Goal: Task Accomplishment & Management: Manage account settings

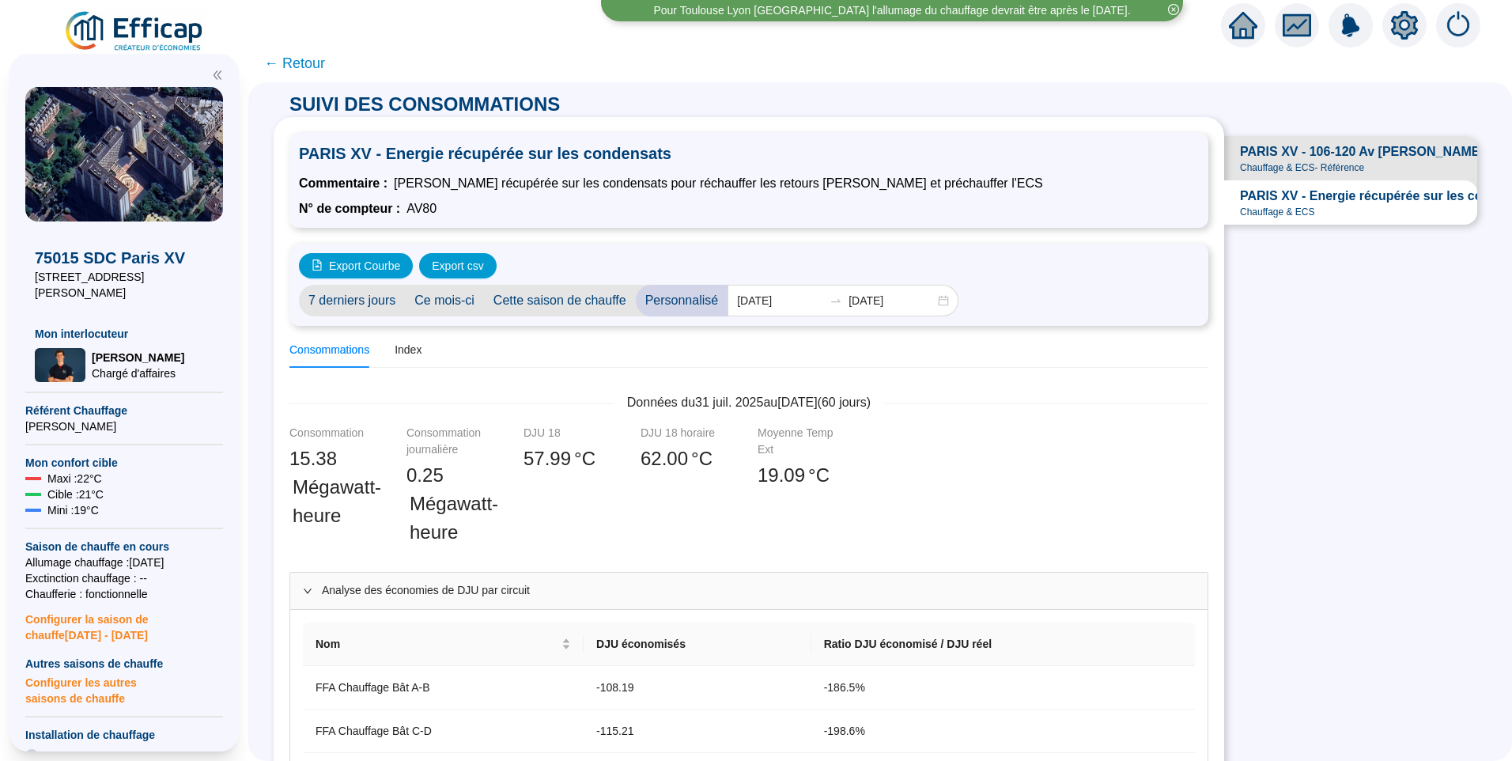
click at [173, 34] on img at bounding box center [134, 31] width 143 height 44
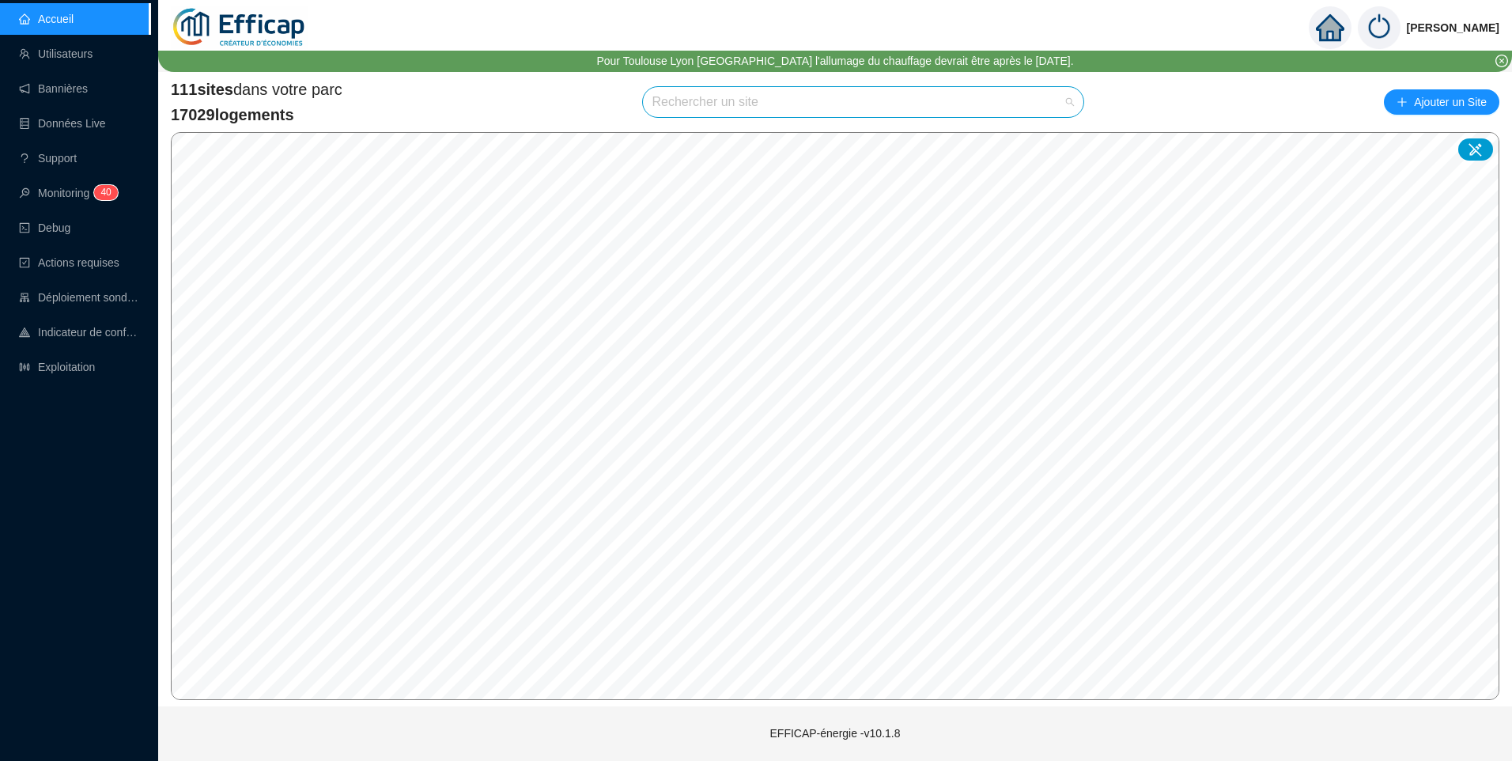
click at [736, 100] on input "search" at bounding box center [856, 102] width 408 height 30
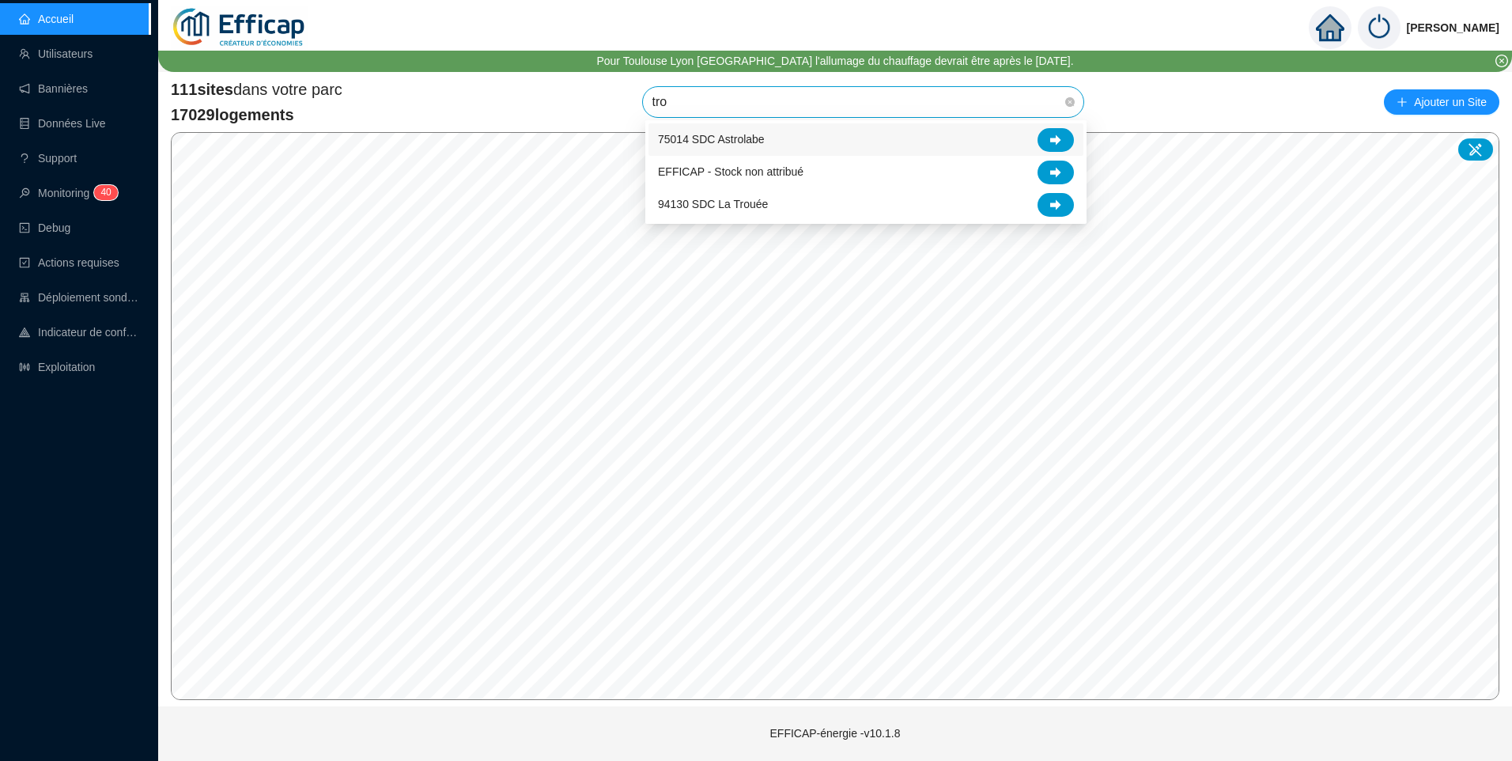
type input "trou"
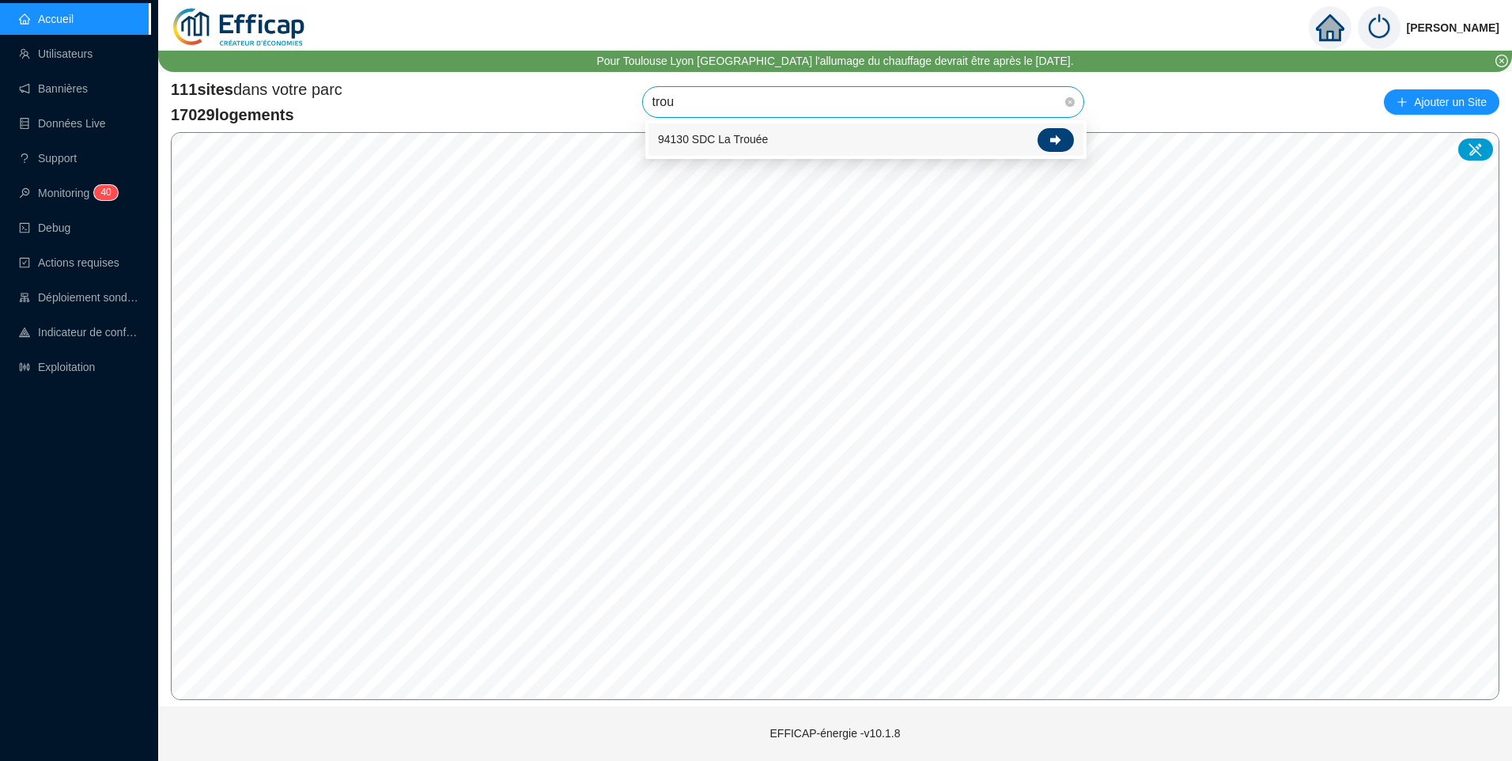
click at [1060, 138] on icon at bounding box center [1055, 139] width 11 height 11
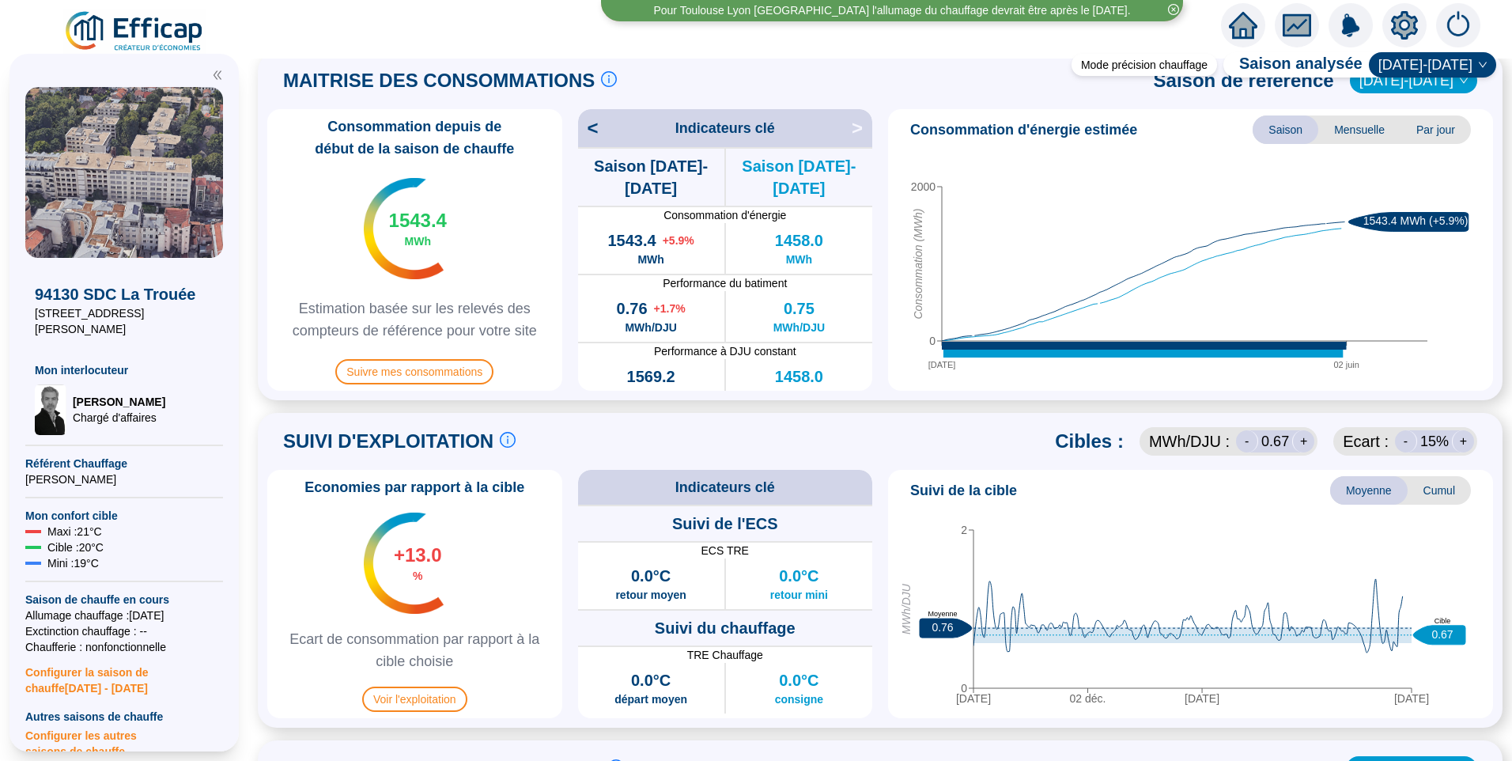
scroll to position [553, 0]
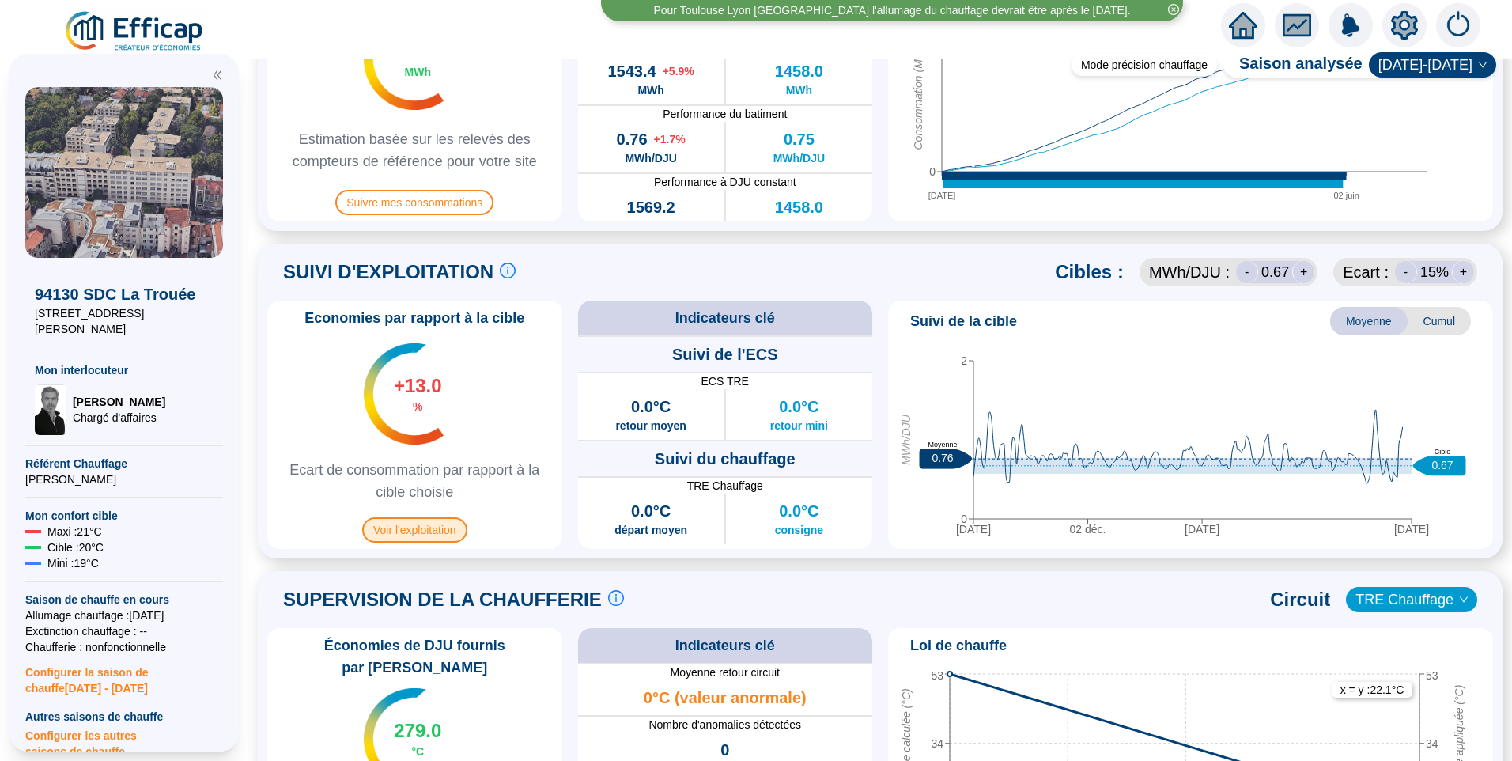
click at [427, 530] on span "Voir l'exploitation" at bounding box center [414, 529] width 105 height 25
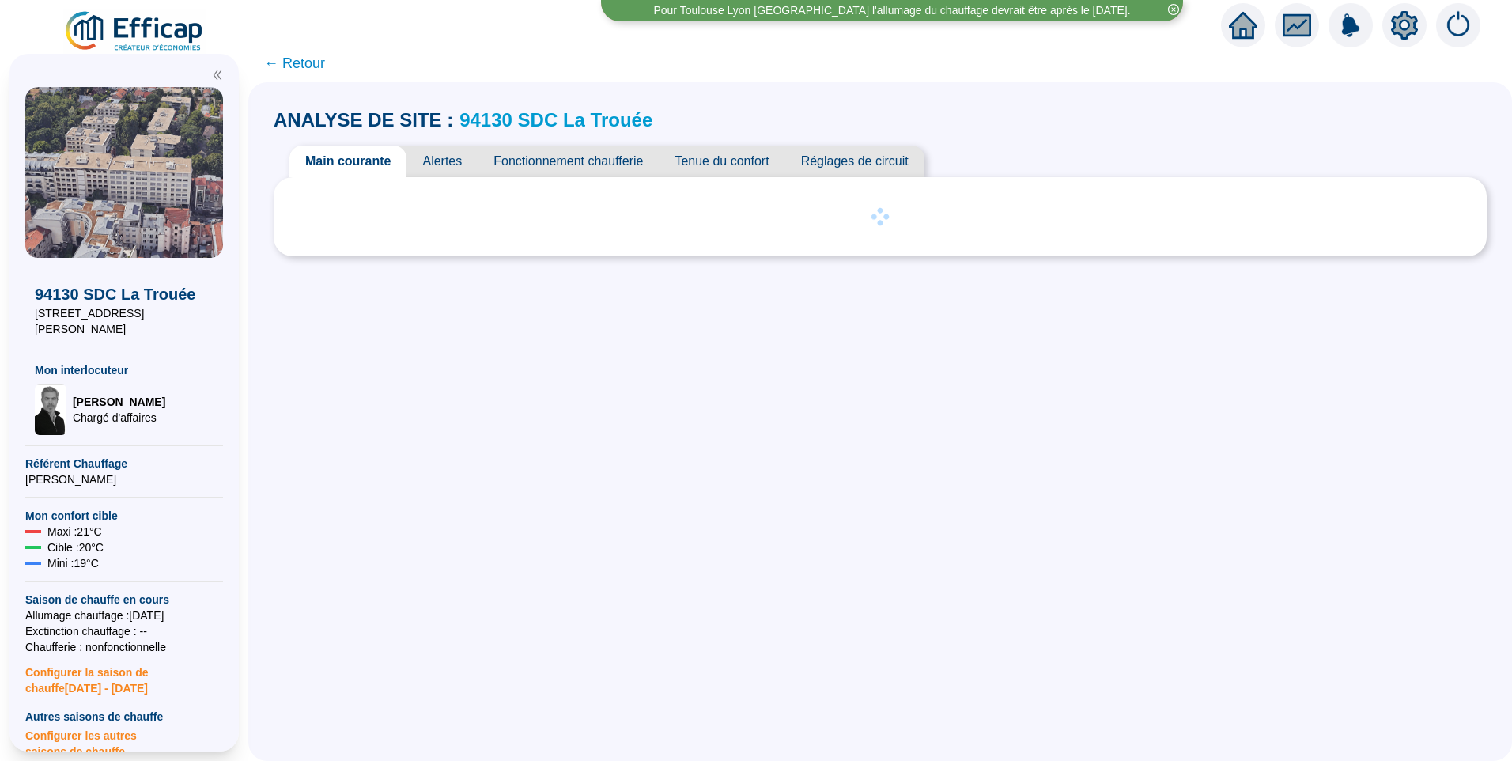
click at [564, 159] on span "Fonctionnement chaufferie" at bounding box center [568, 161] width 181 height 32
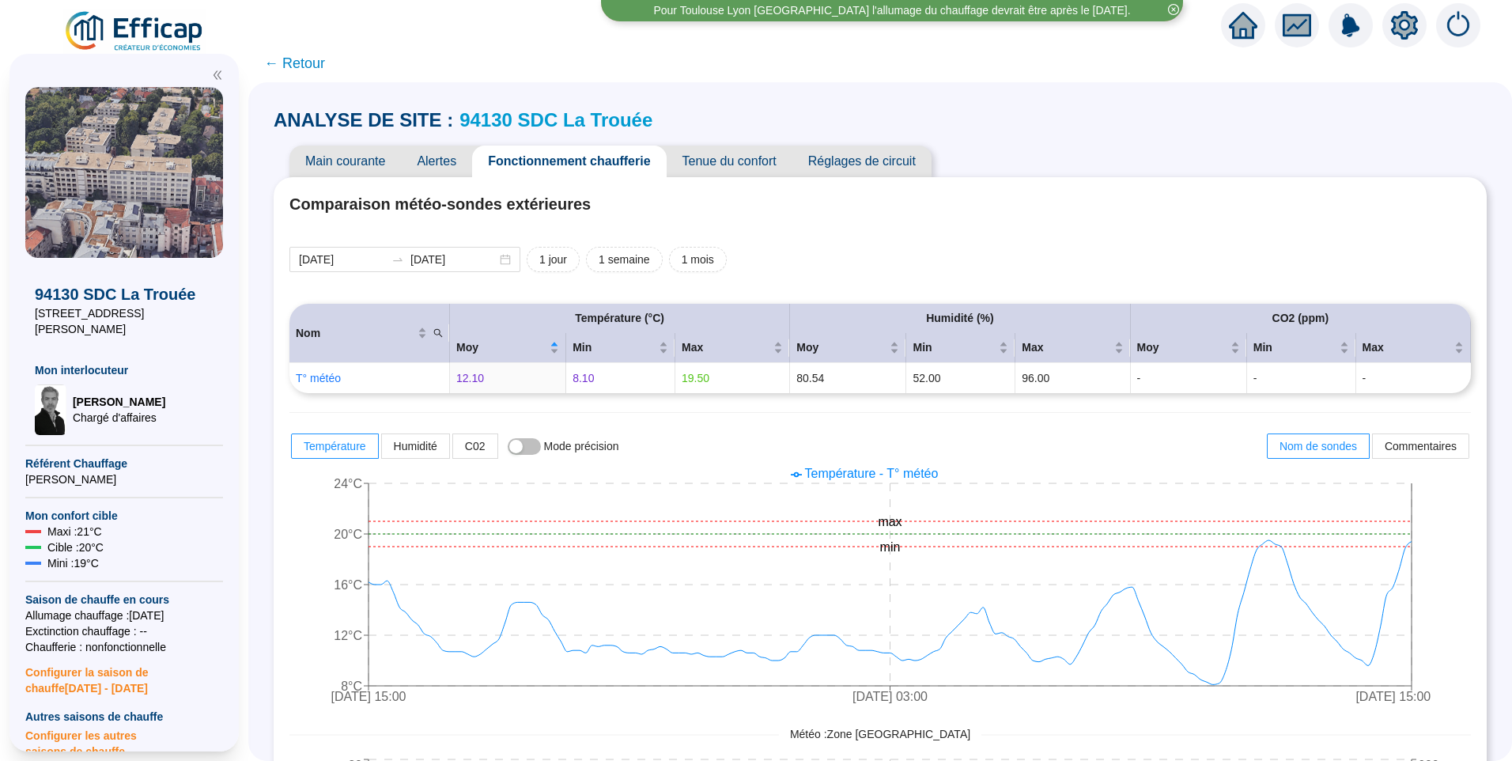
click at [157, 29] on img at bounding box center [134, 31] width 143 height 44
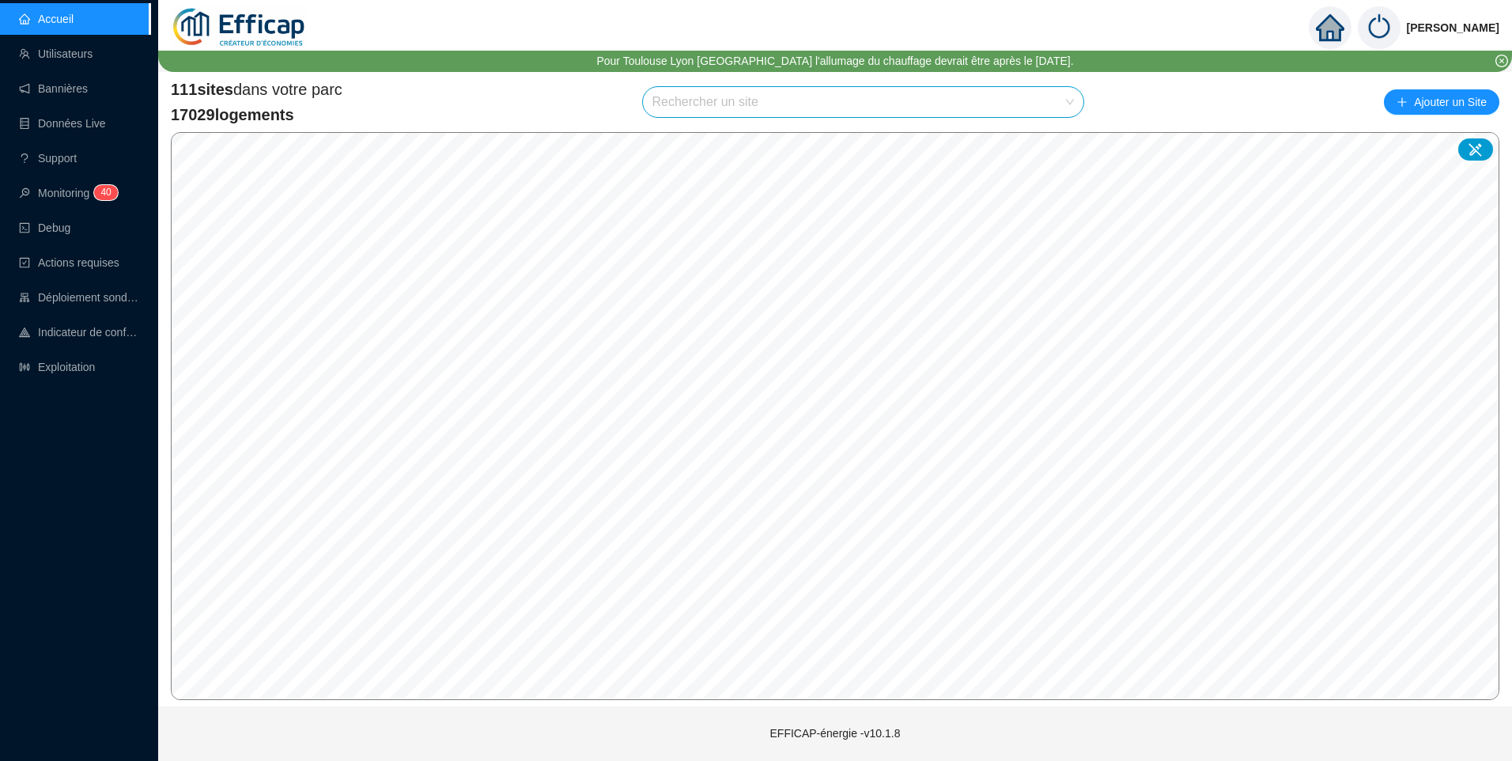
click at [708, 98] on input "search" at bounding box center [856, 102] width 408 height 30
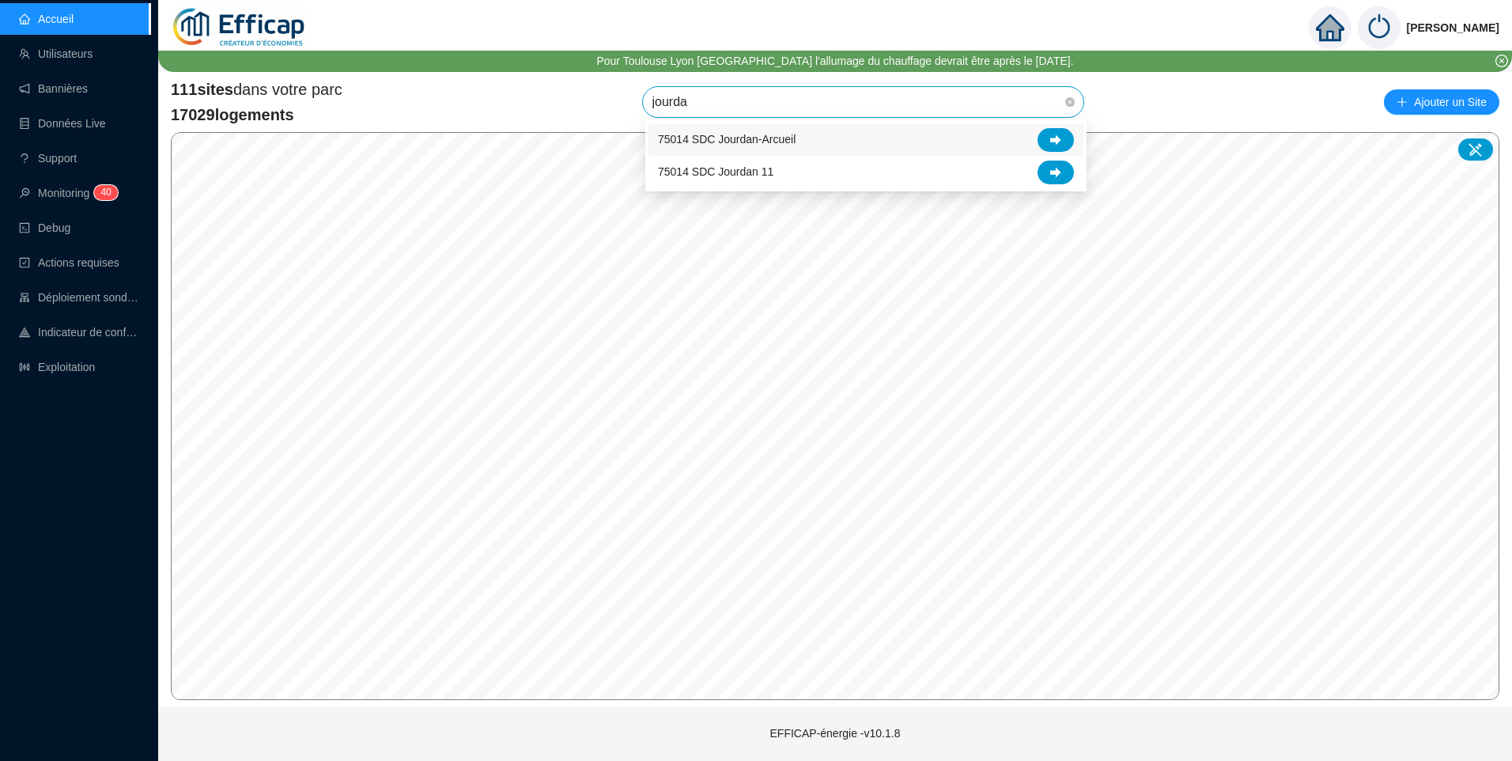
type input "jourdan"
click at [1052, 172] on icon at bounding box center [1055, 172] width 11 height 10
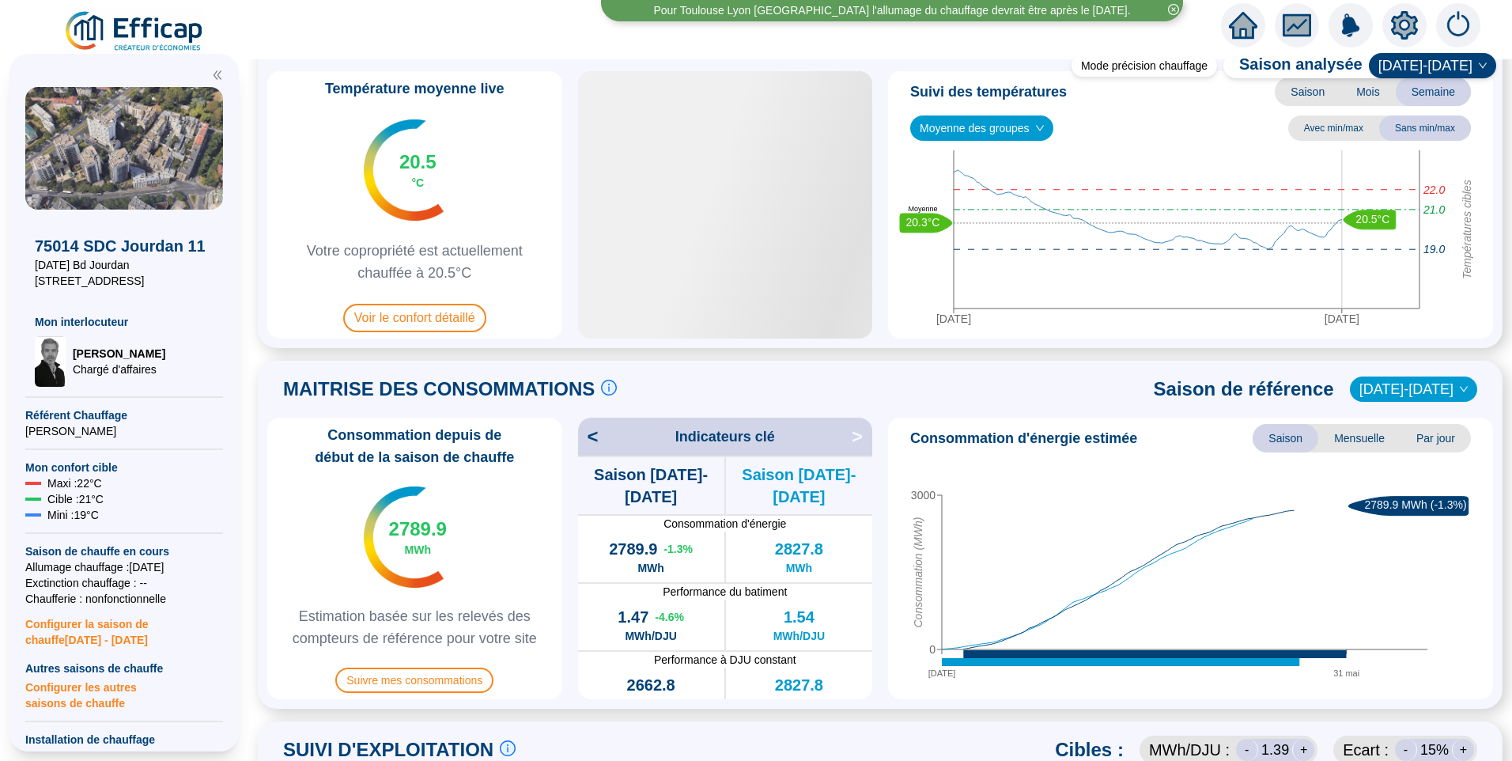
scroll to position [79, 0]
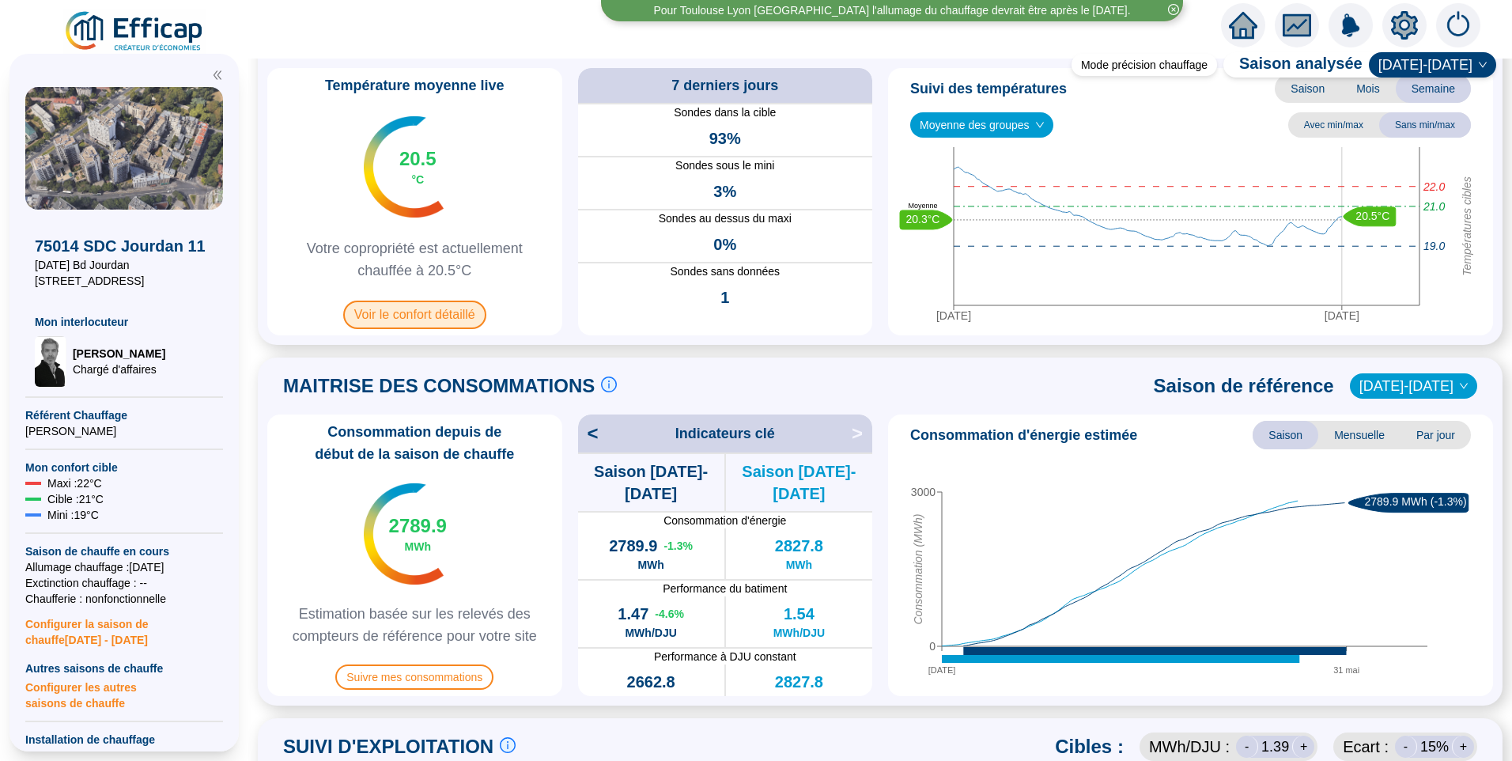
click at [436, 312] on span "Voir le confort détaillé" at bounding box center [414, 314] width 143 height 28
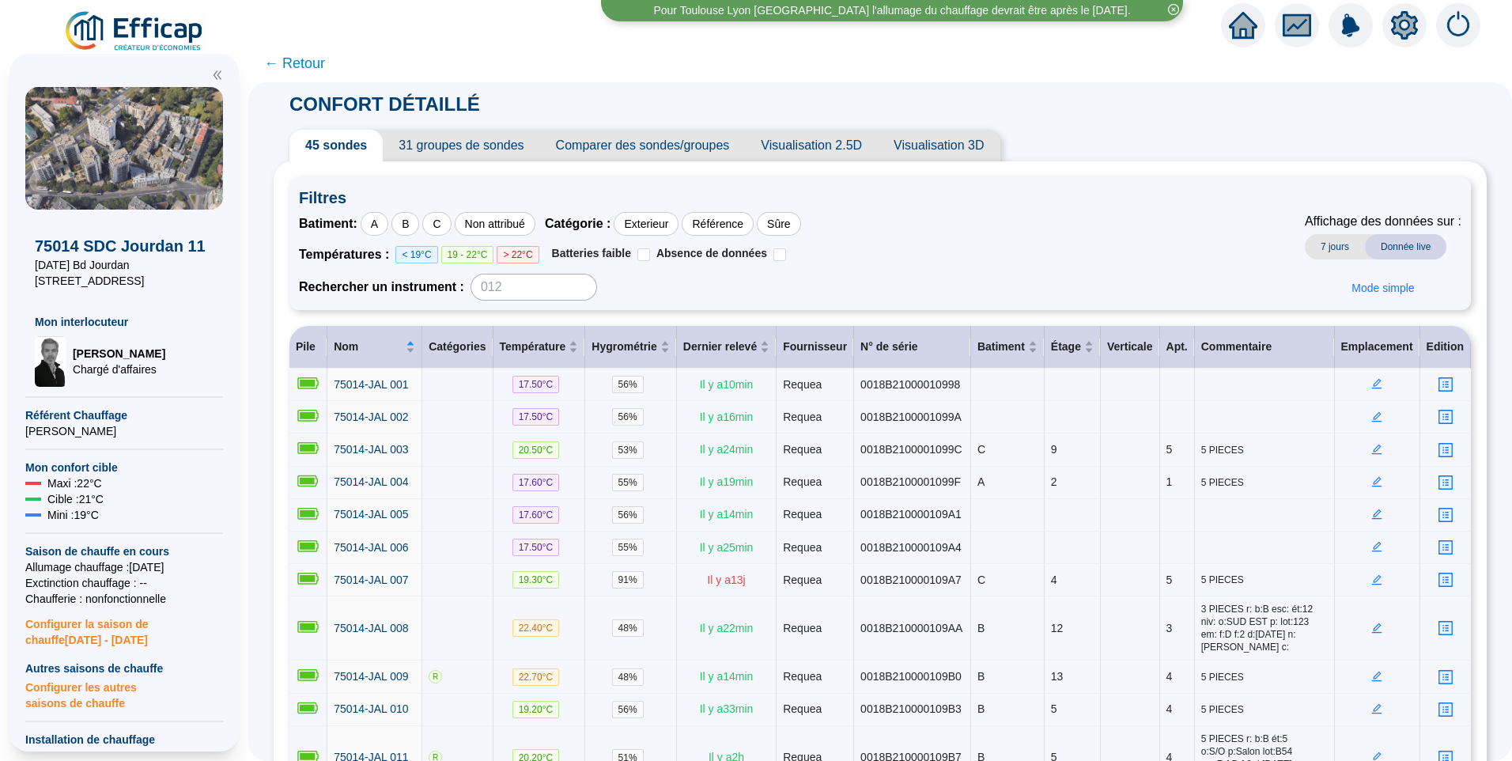
click at [321, 59] on span "← Retour" at bounding box center [294, 63] width 61 height 22
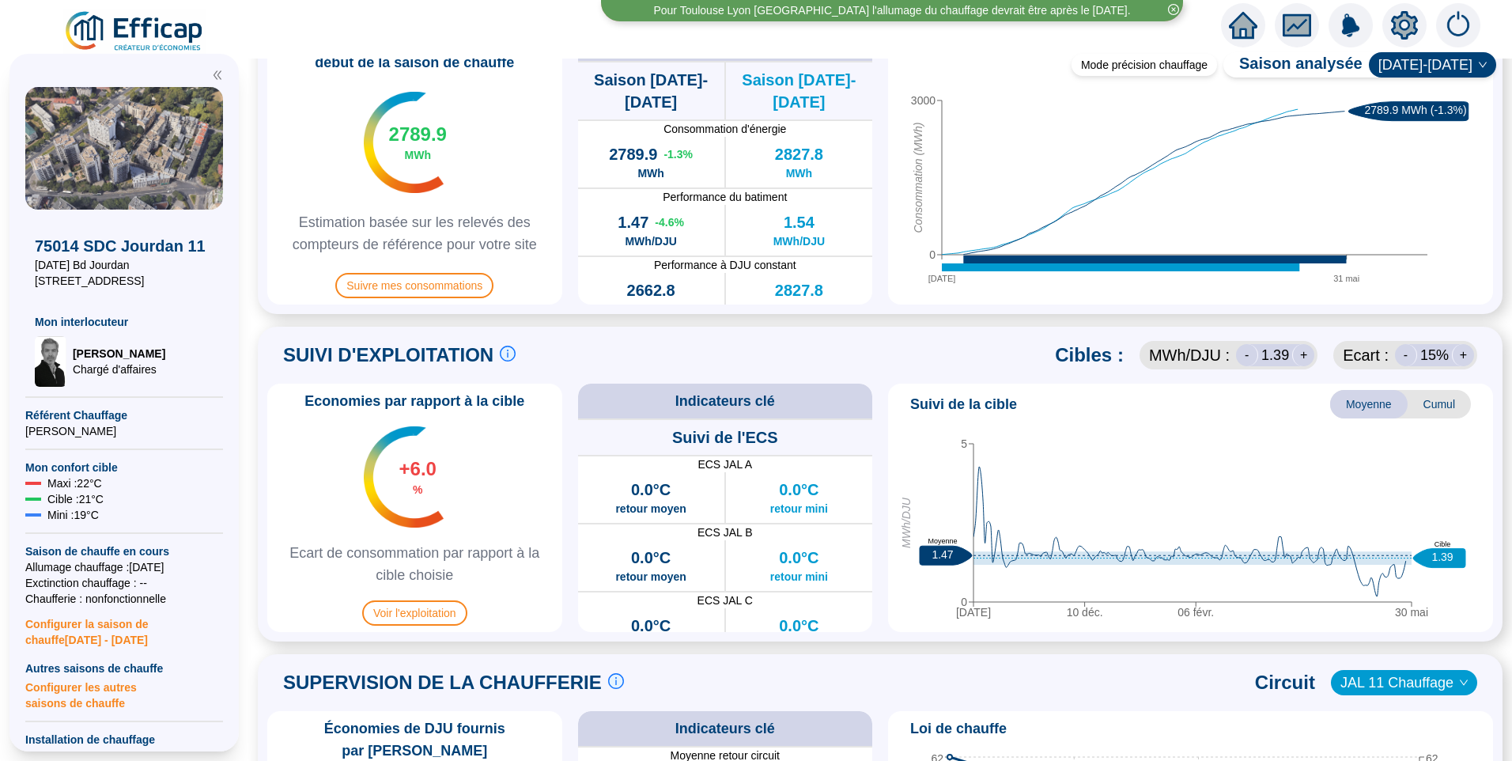
scroll to position [633, 0]
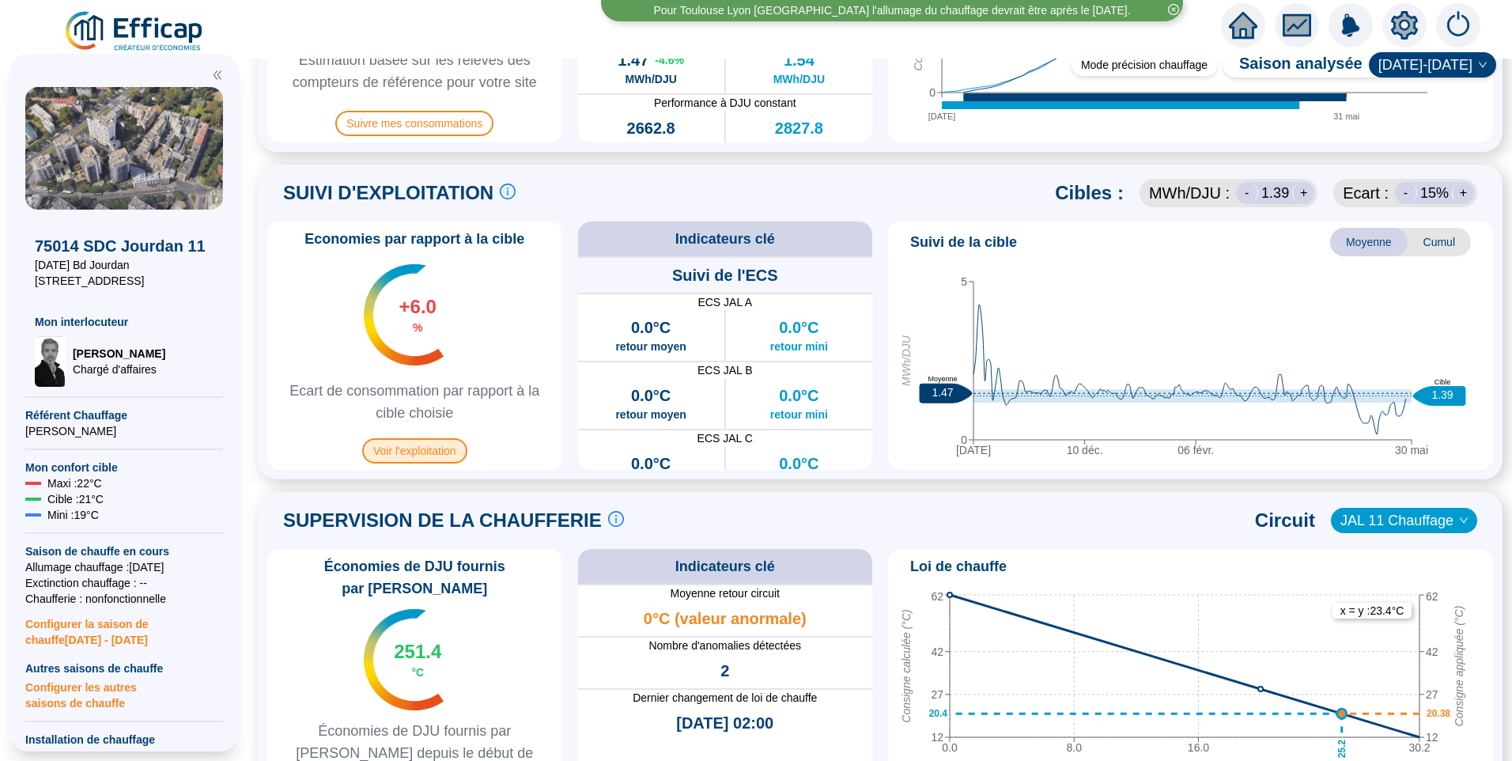
click at [436, 455] on span "Voir l'exploitation" at bounding box center [414, 450] width 105 height 25
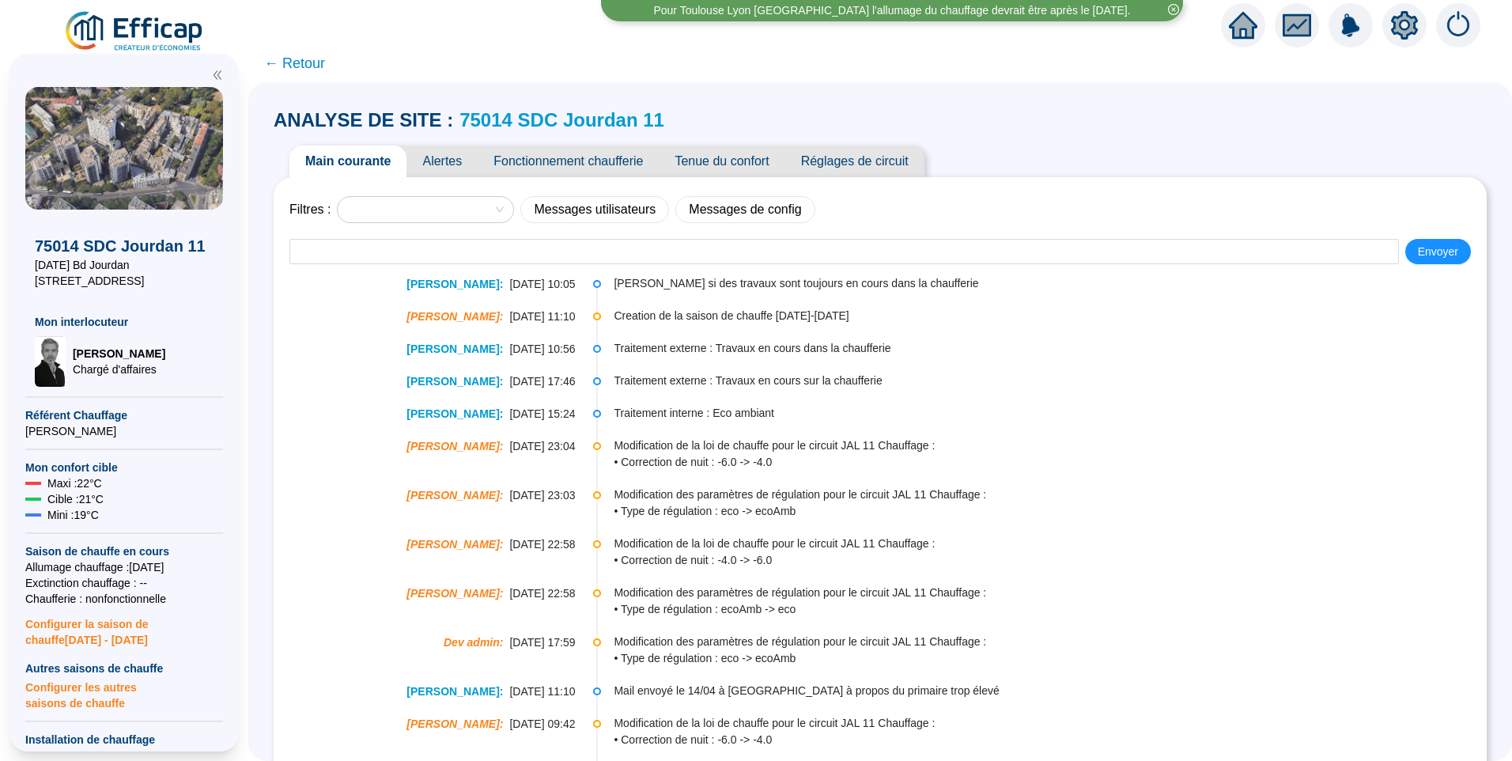
click at [578, 156] on span "Fonctionnement chaufferie" at bounding box center [568, 161] width 181 height 32
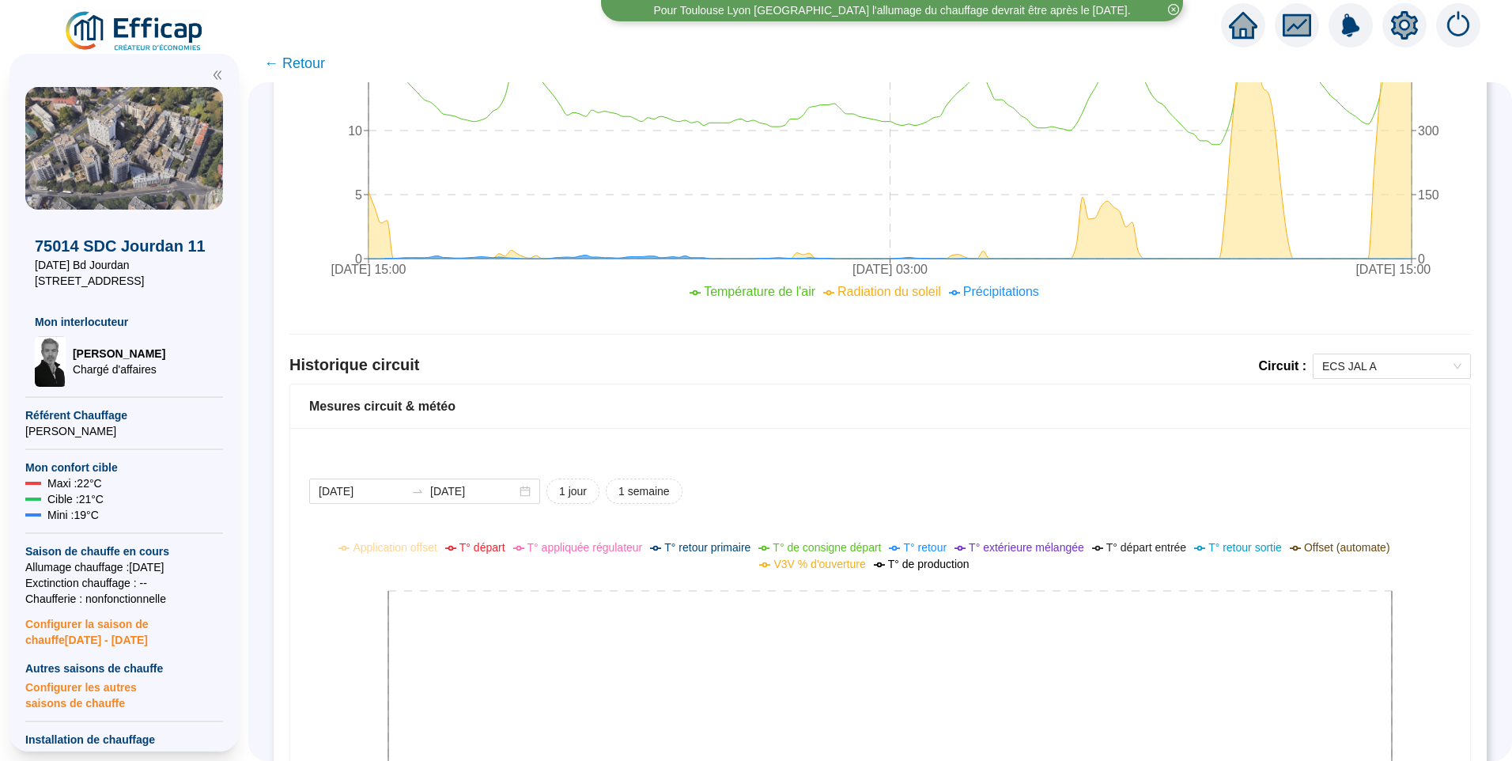
scroll to position [791, 0]
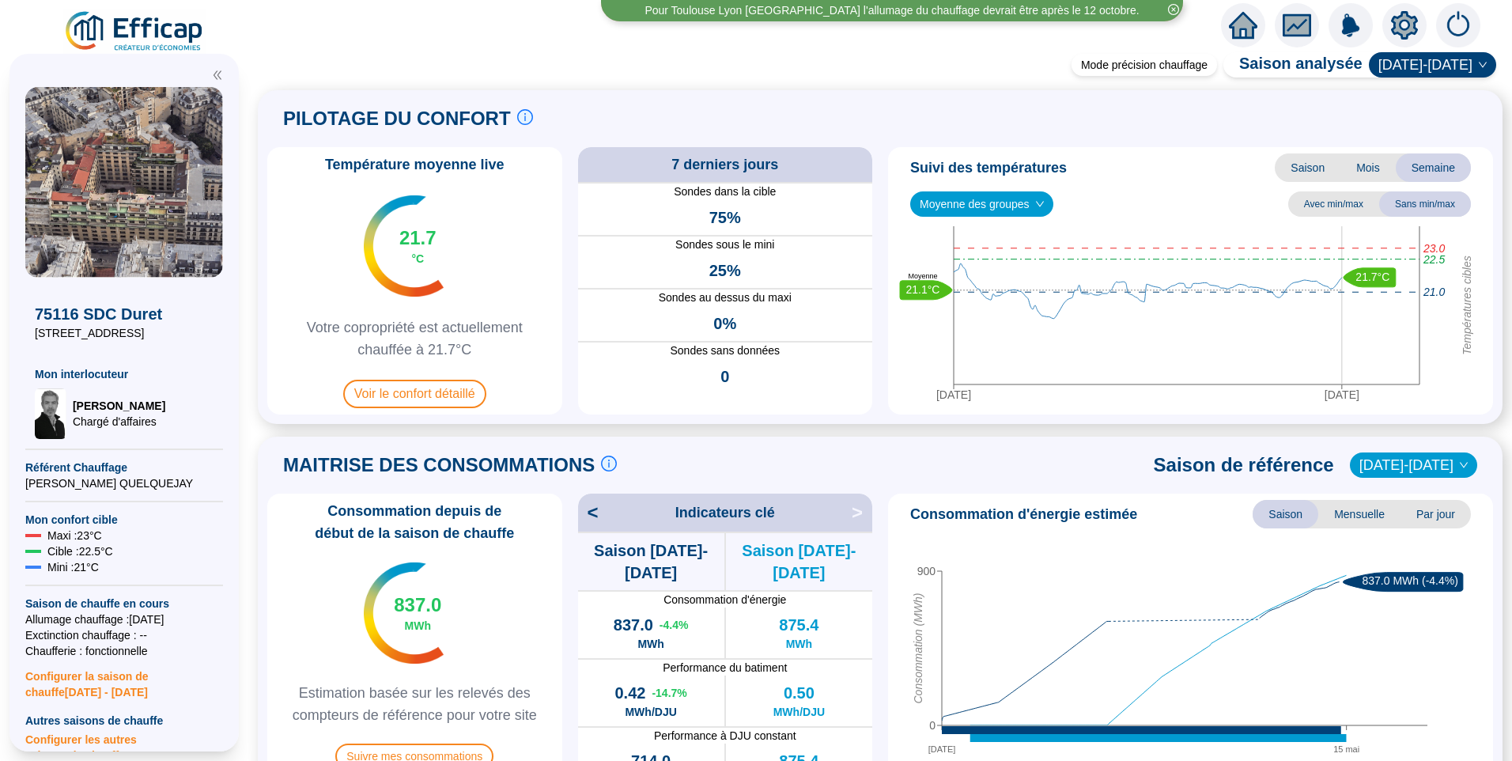
scroll to position [79, 0]
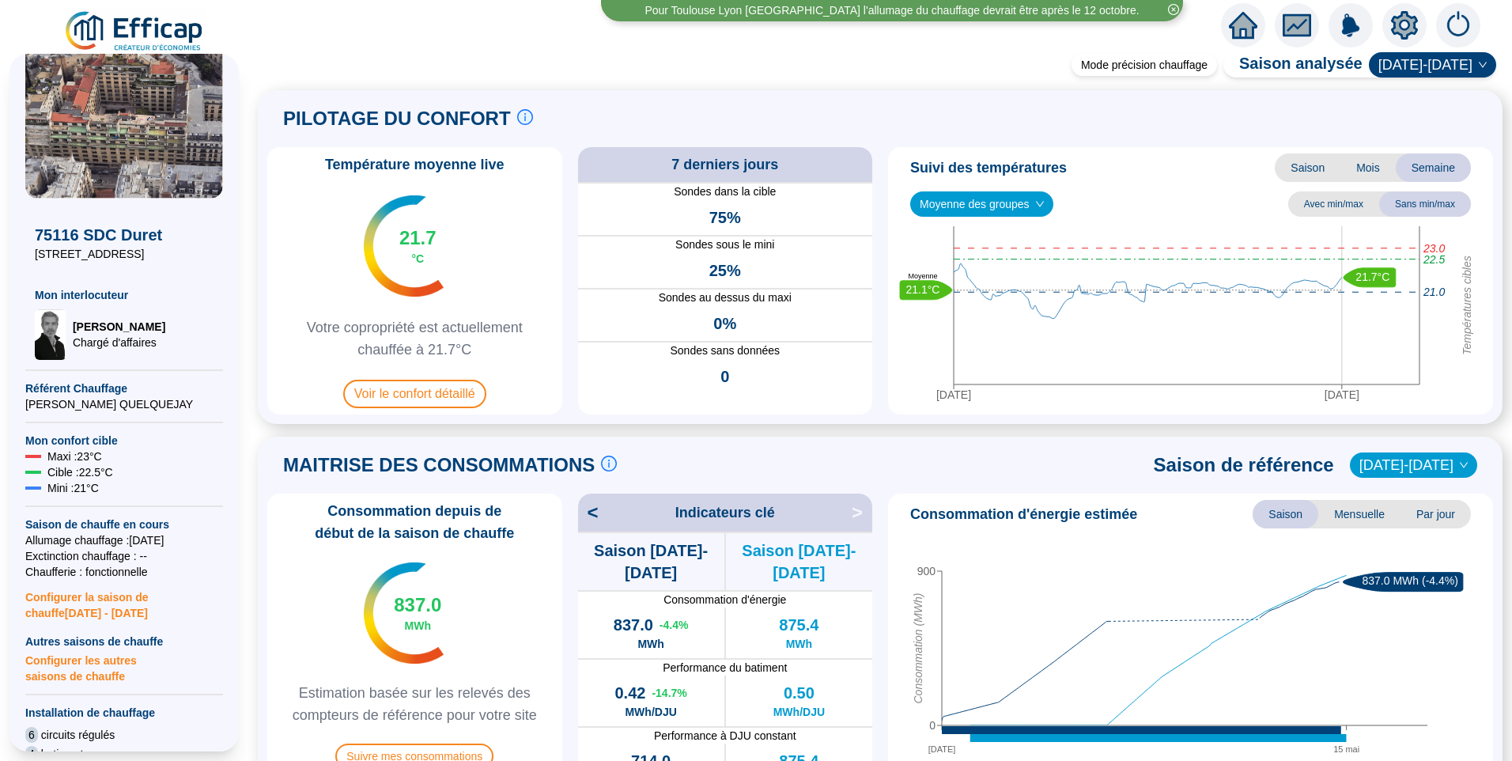
click at [992, 210] on span "Moyenne des groupes" at bounding box center [982, 204] width 124 height 24
click at [1006, 262] on div "REFERENCE CIRCUIT 3 (6 sondes)" at bounding box center [981, 262] width 117 height 17
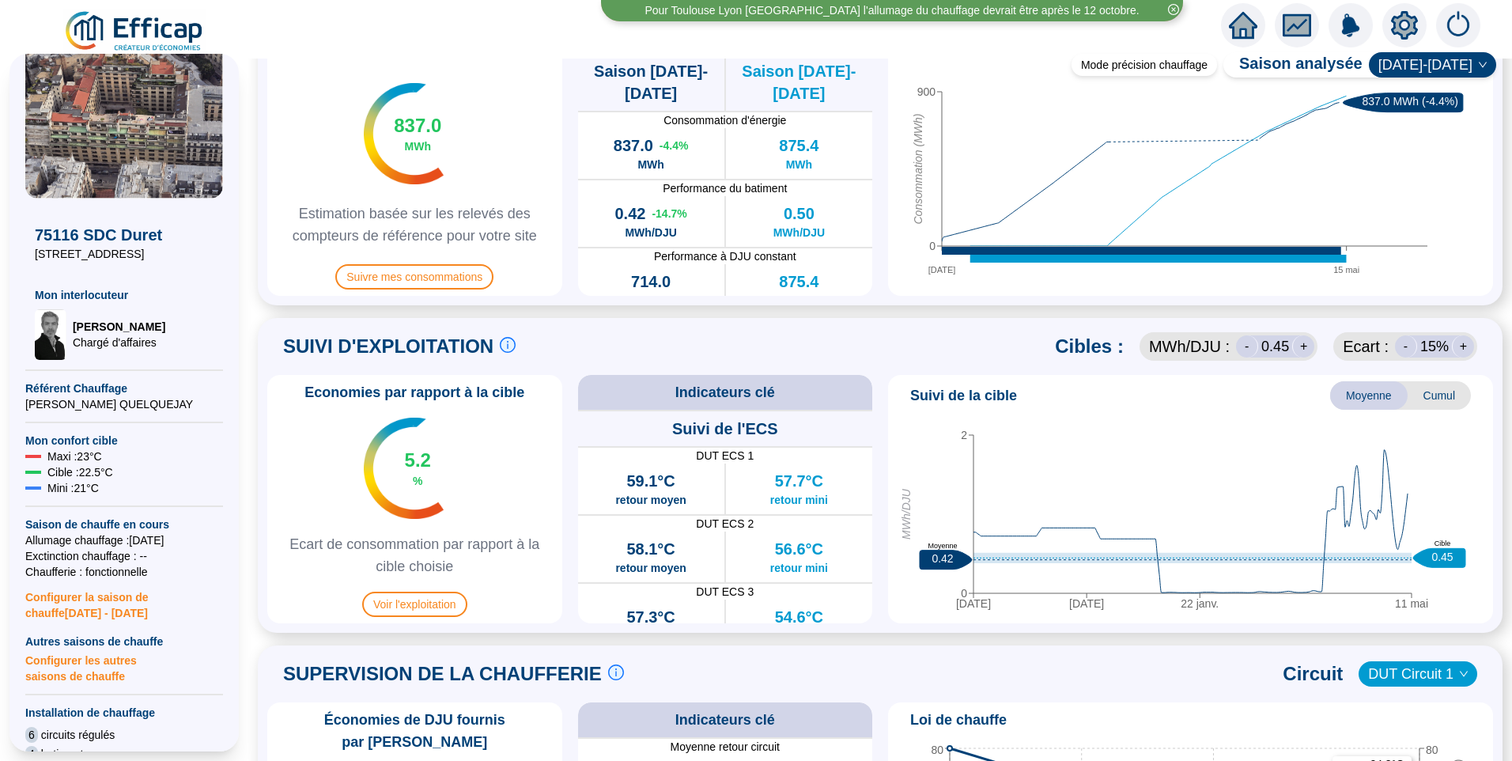
scroll to position [633, 0]
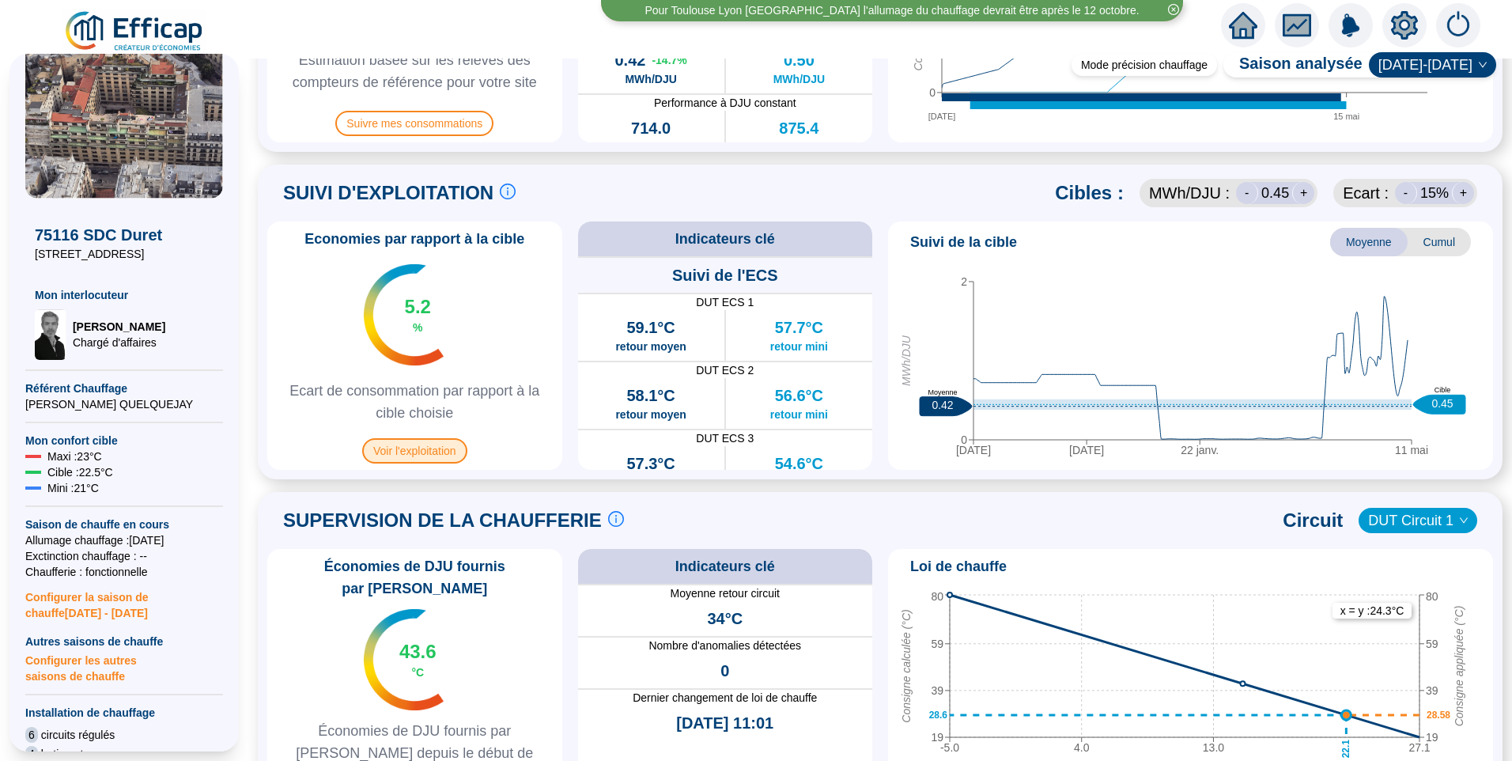
click at [426, 459] on span "Voir l'exploitation" at bounding box center [414, 450] width 105 height 25
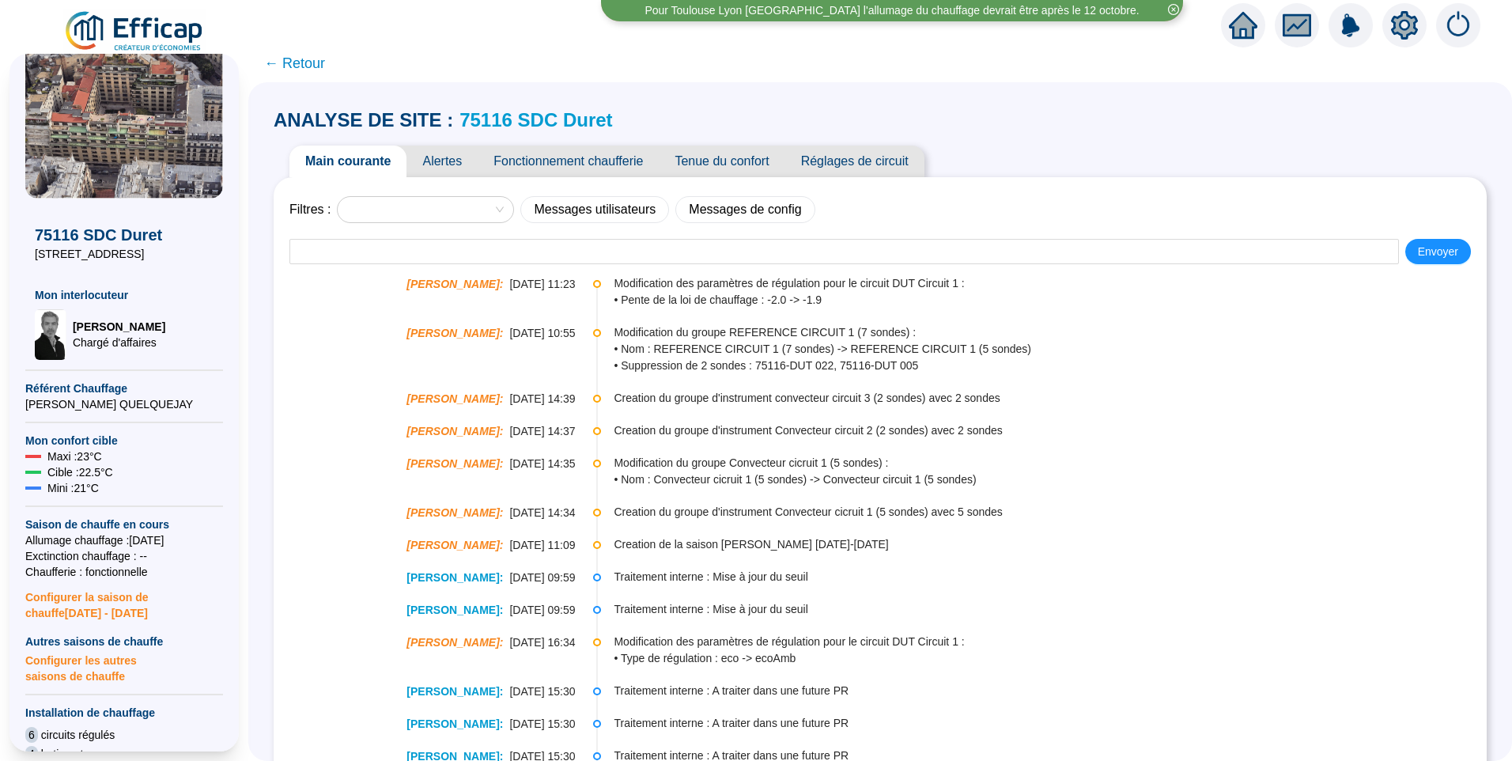
click at [591, 162] on span "Fonctionnement chaufferie" at bounding box center [568, 161] width 181 height 32
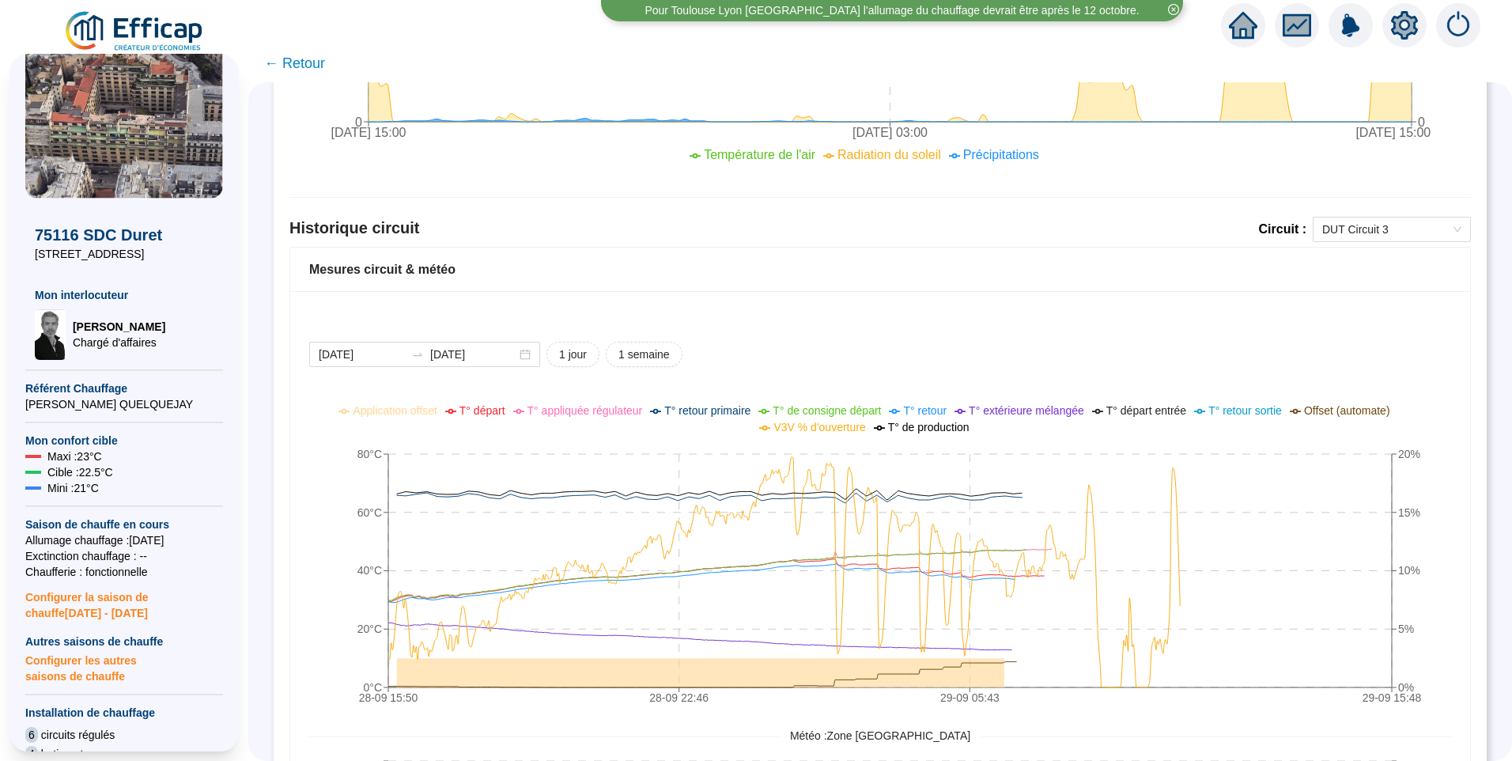
scroll to position [1028, 0]
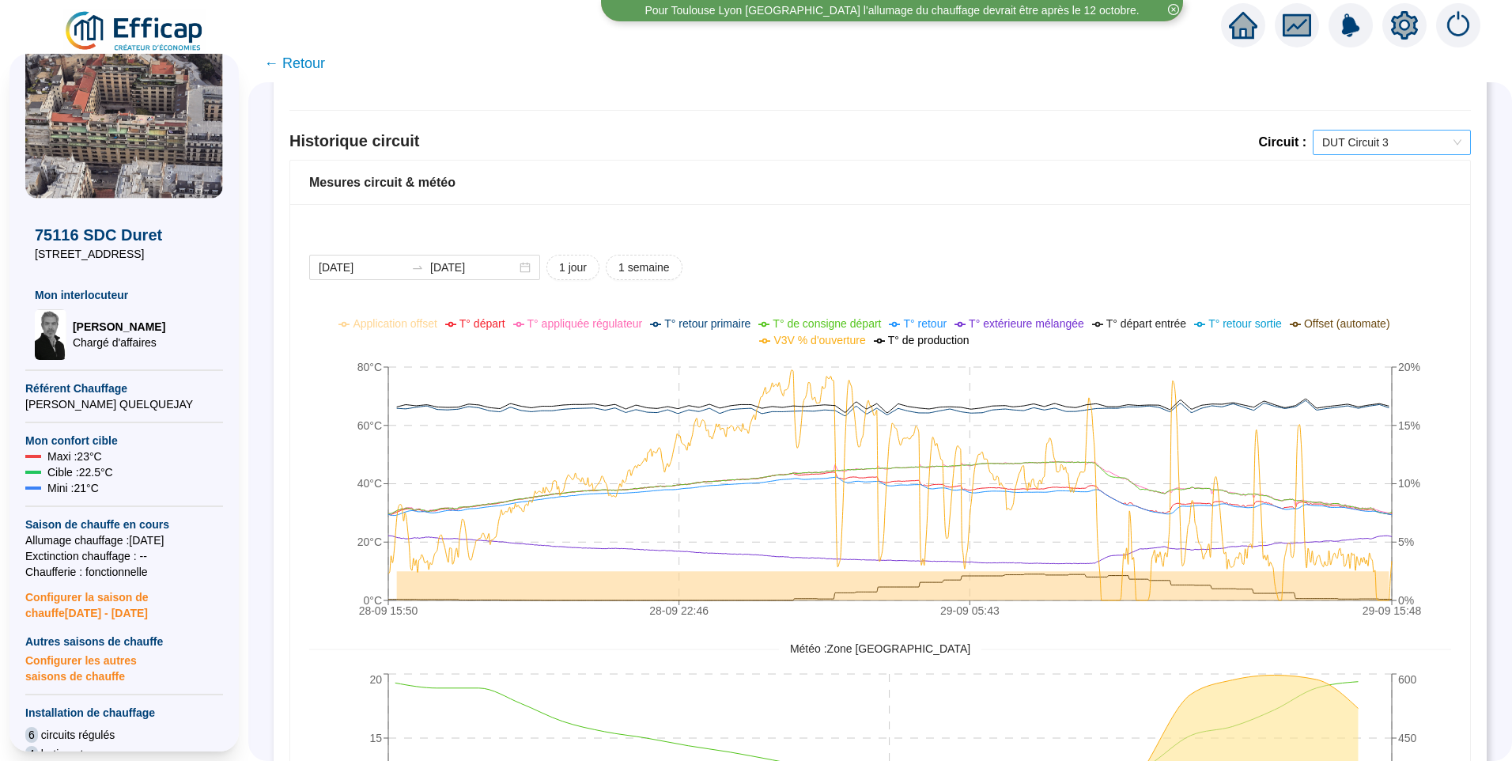
click at [1380, 144] on span "DUT Circuit 3" at bounding box center [1391, 142] width 139 height 24
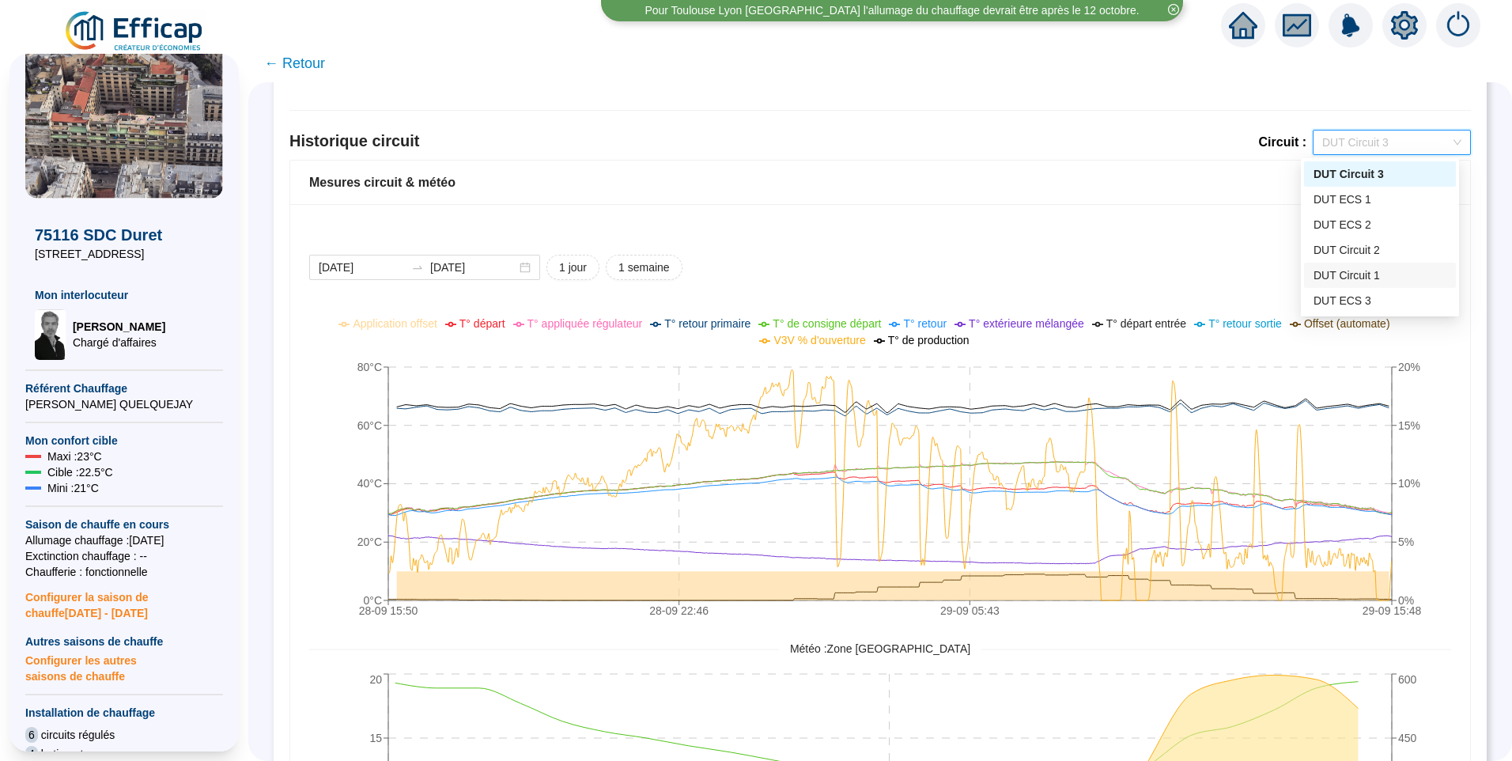
click at [1381, 266] on div "DUT Circuit 1" at bounding box center [1380, 275] width 152 height 25
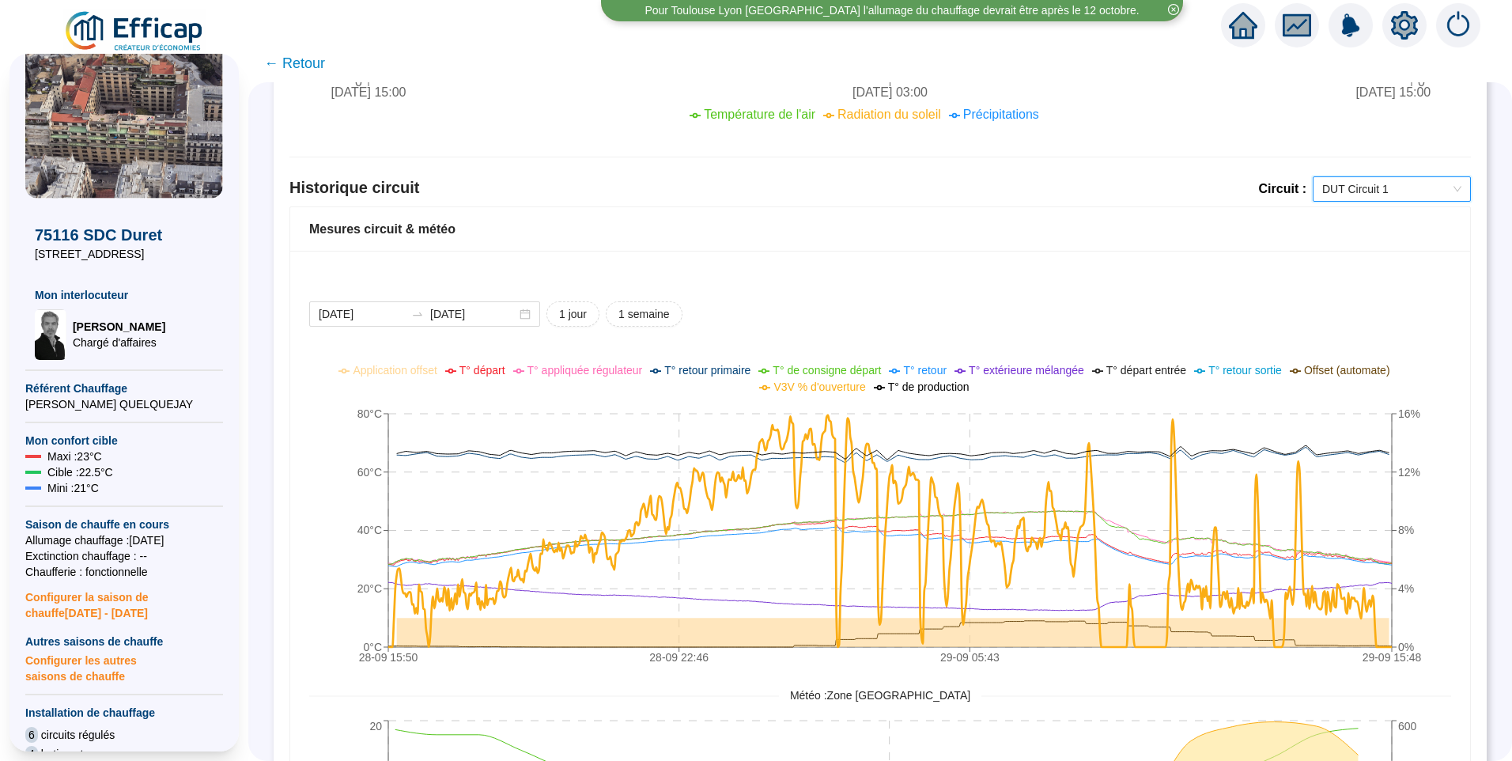
scroll to position [949, 0]
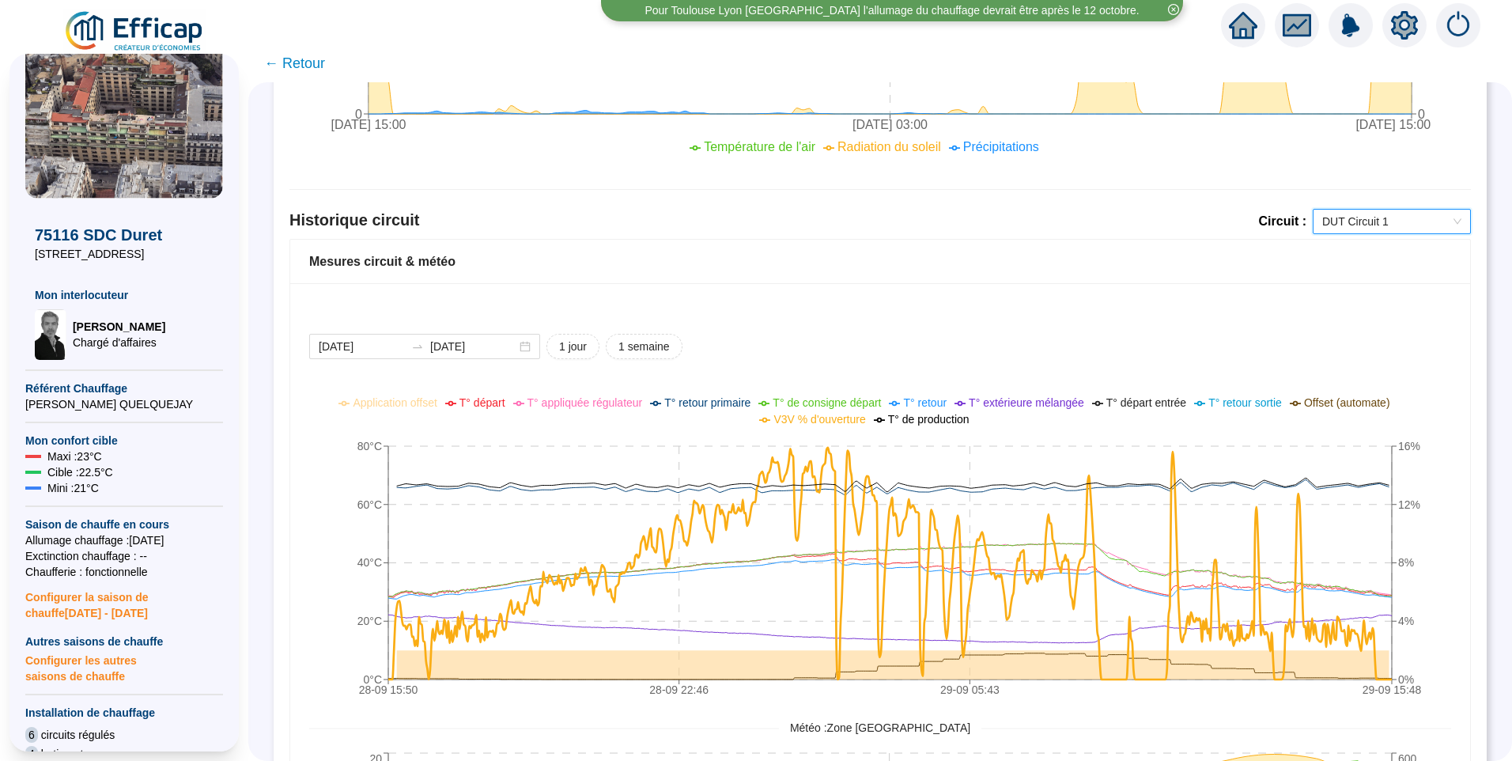
click at [1388, 228] on span "DUT Circuit 1" at bounding box center [1391, 222] width 139 height 24
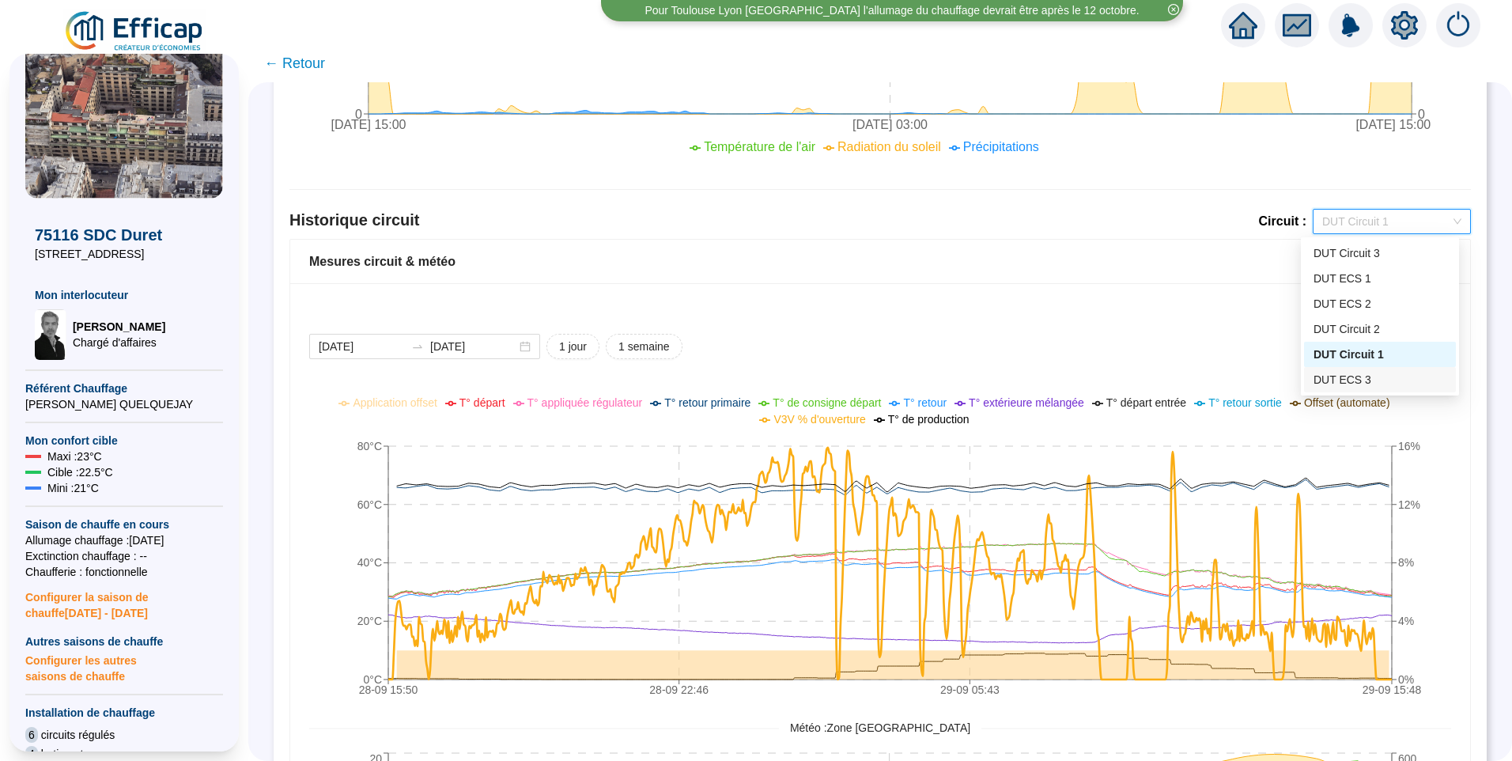
click at [1119, 330] on div "2025-09-28 2025-09-29 1 jour 1 semaine 28-09 15:50 28-09 22:46 29-09 05:43 29-0…" at bounding box center [880, 683] width 1180 height 801
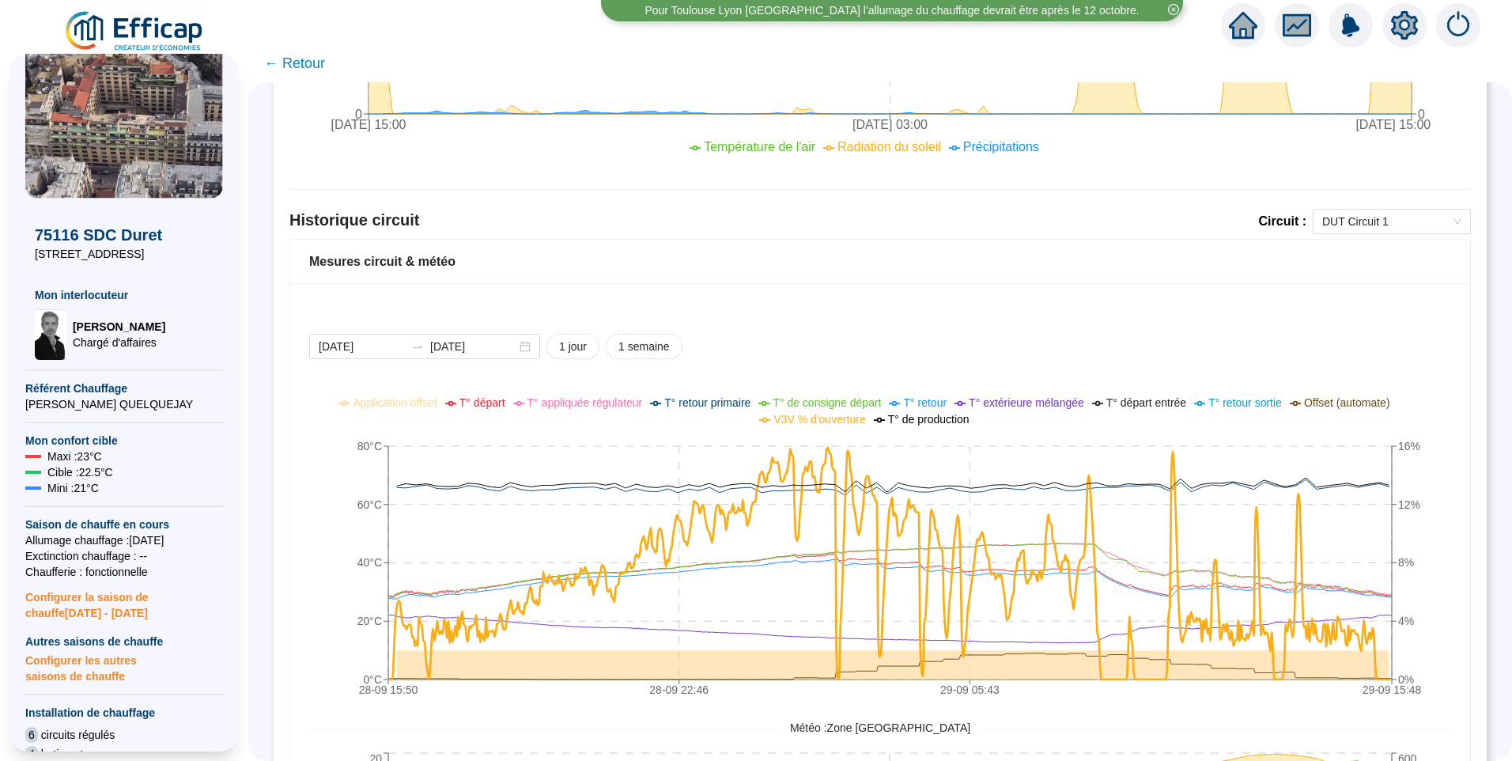
click at [1406, 24] on icon "setting" at bounding box center [1404, 25] width 28 height 28
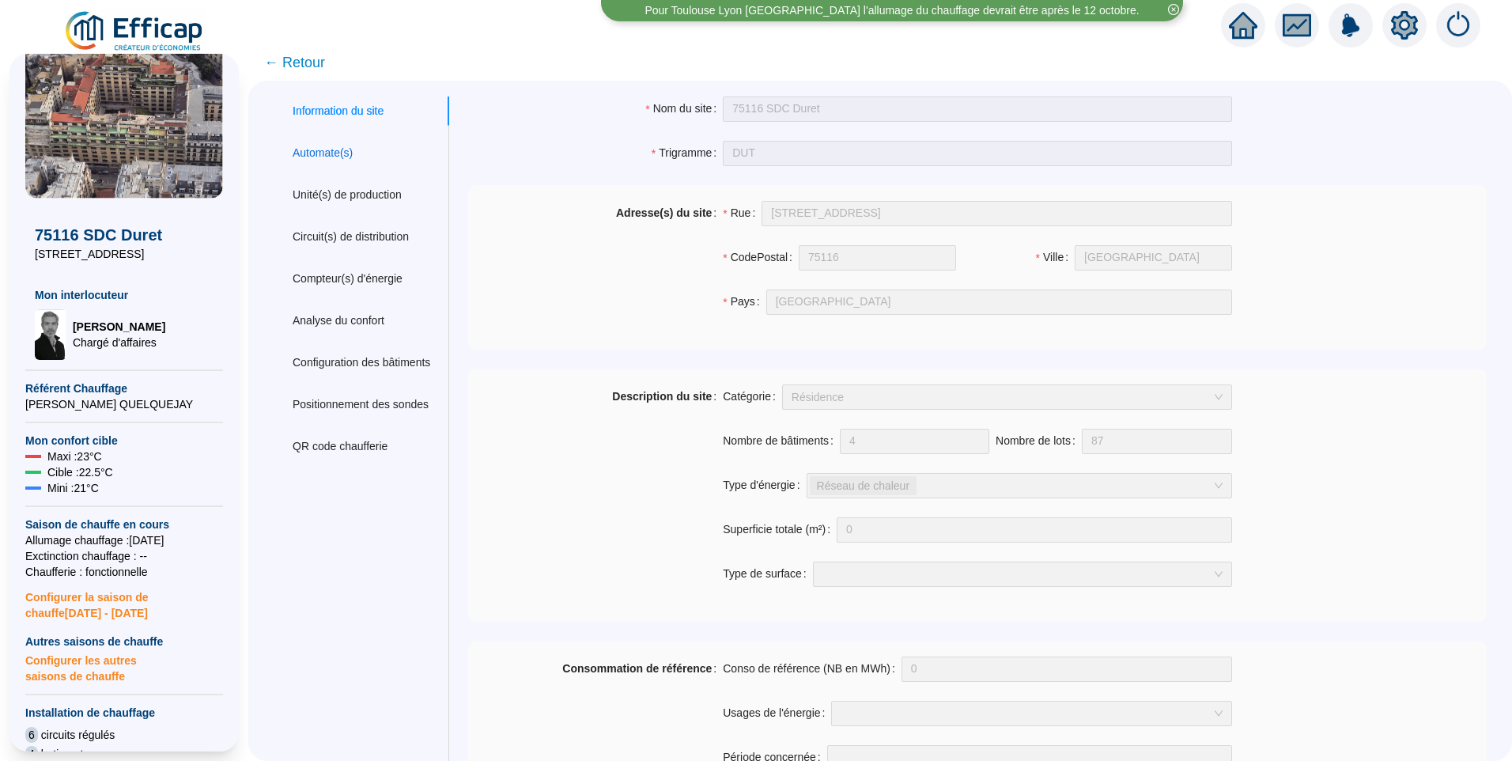
click at [328, 148] on div "Automate(s)" at bounding box center [323, 153] width 60 height 17
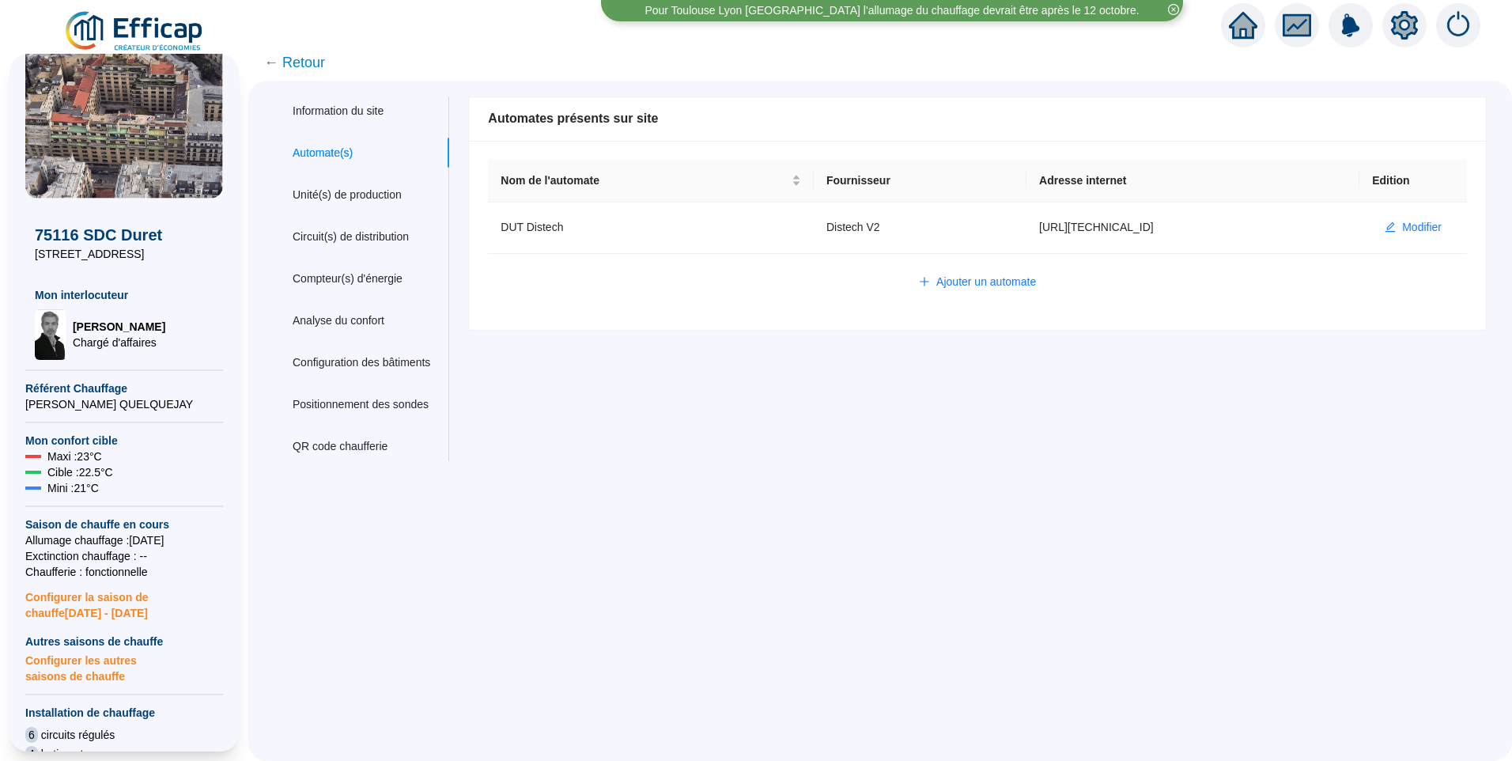
click at [308, 58] on span "← Retour" at bounding box center [294, 62] width 61 height 22
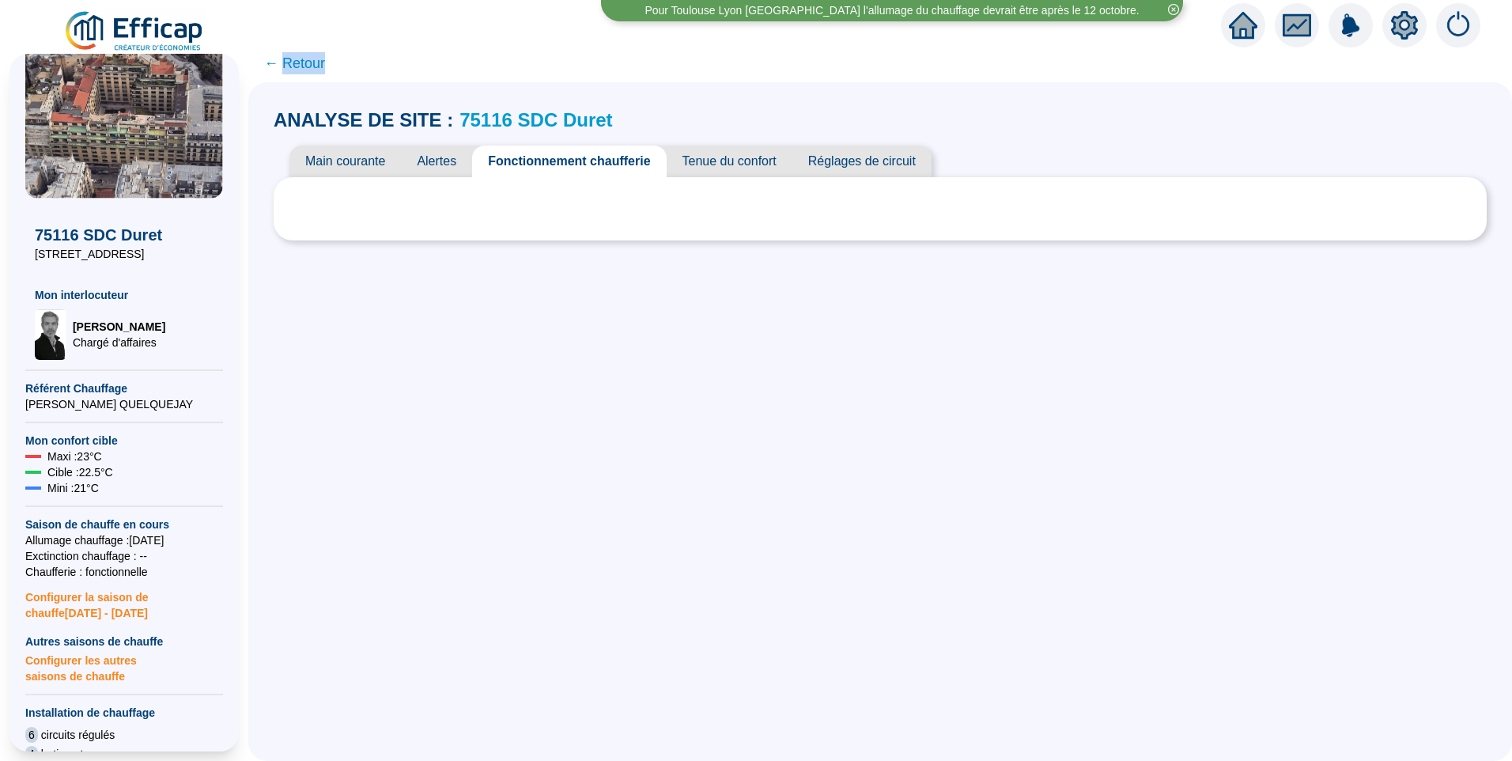
click at [308, 58] on span "← Retour" at bounding box center [294, 63] width 61 height 22
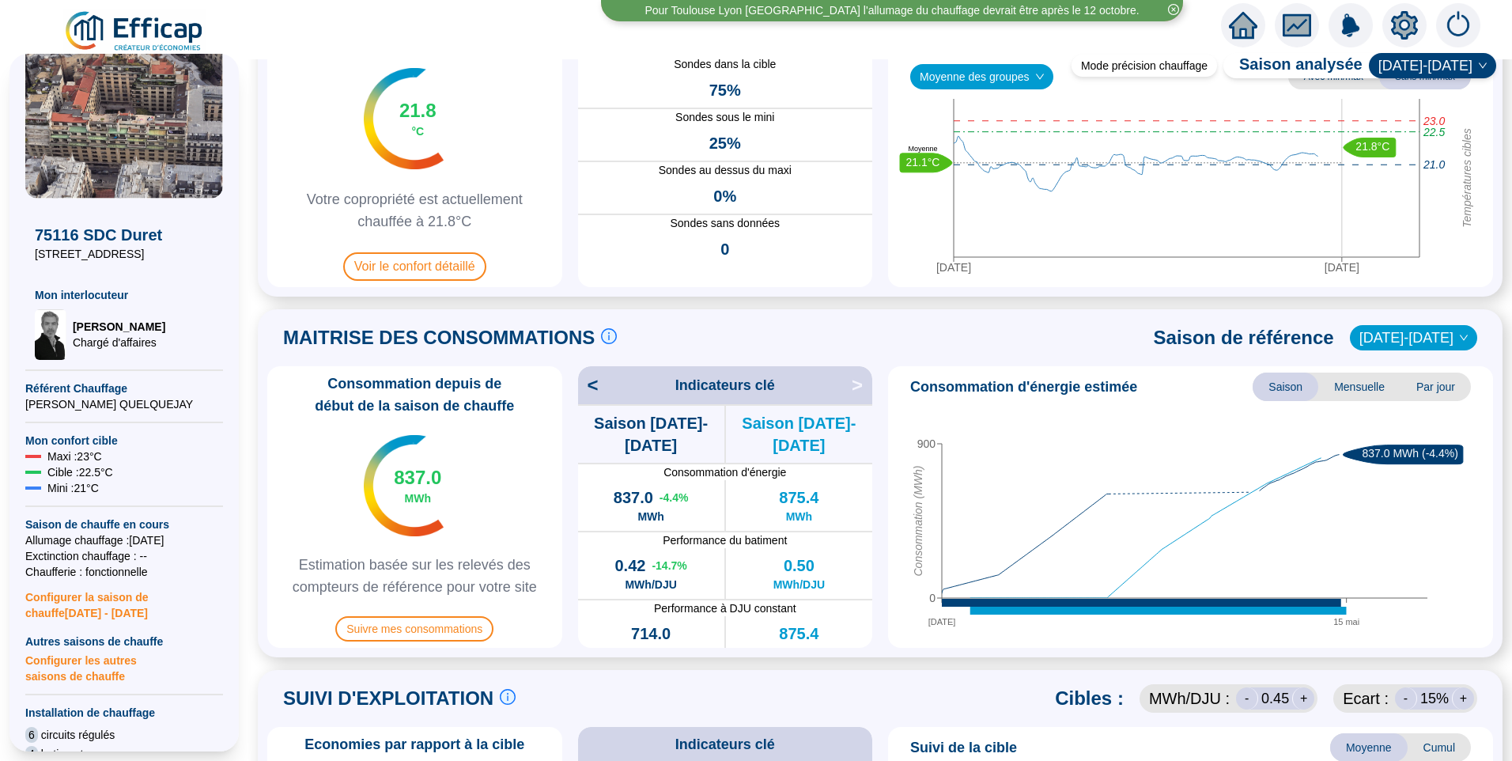
scroll to position [395, 0]
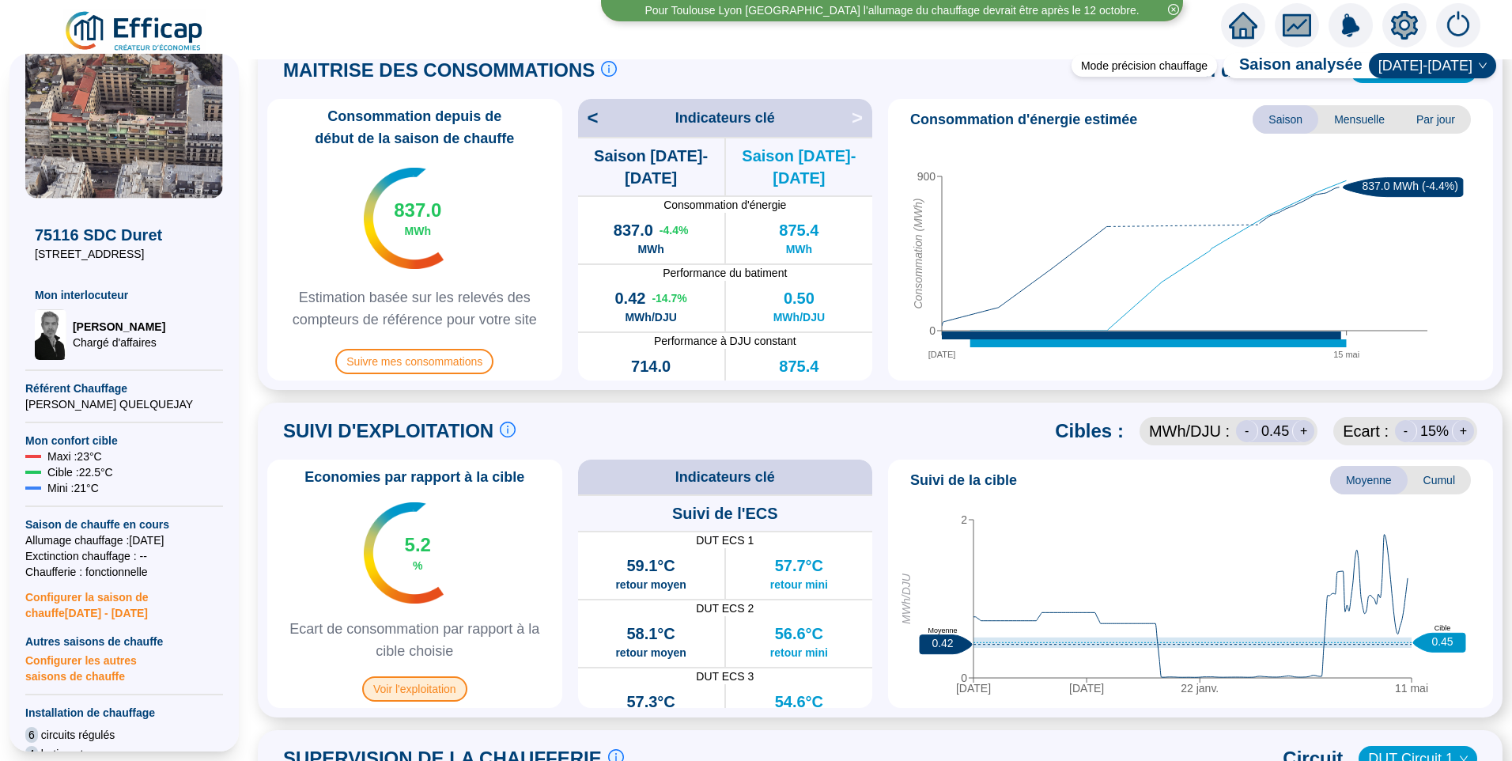
click at [417, 689] on span "Voir l'exploitation" at bounding box center [414, 688] width 105 height 25
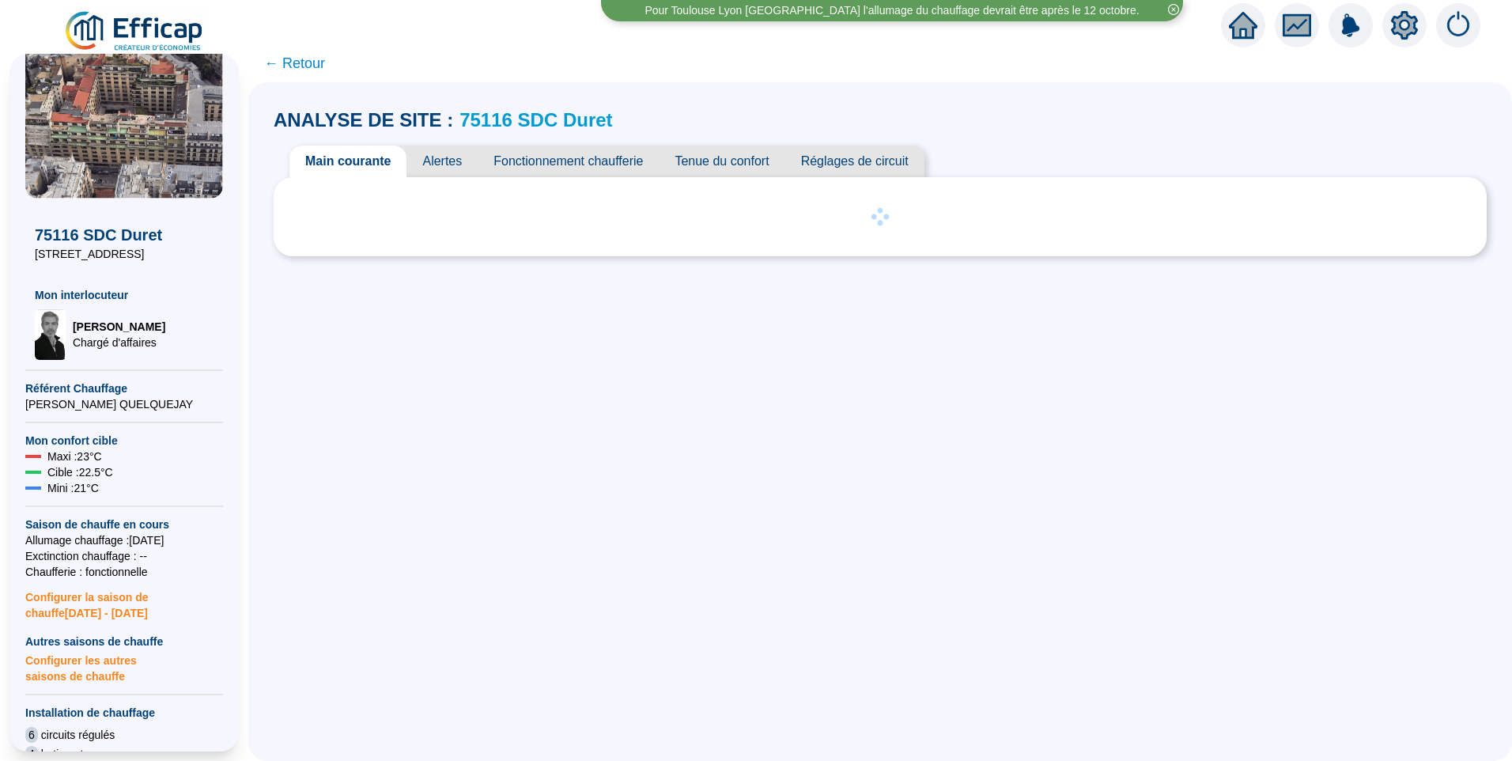
click at [862, 166] on span "Réglages de circuit" at bounding box center [854, 161] width 139 height 32
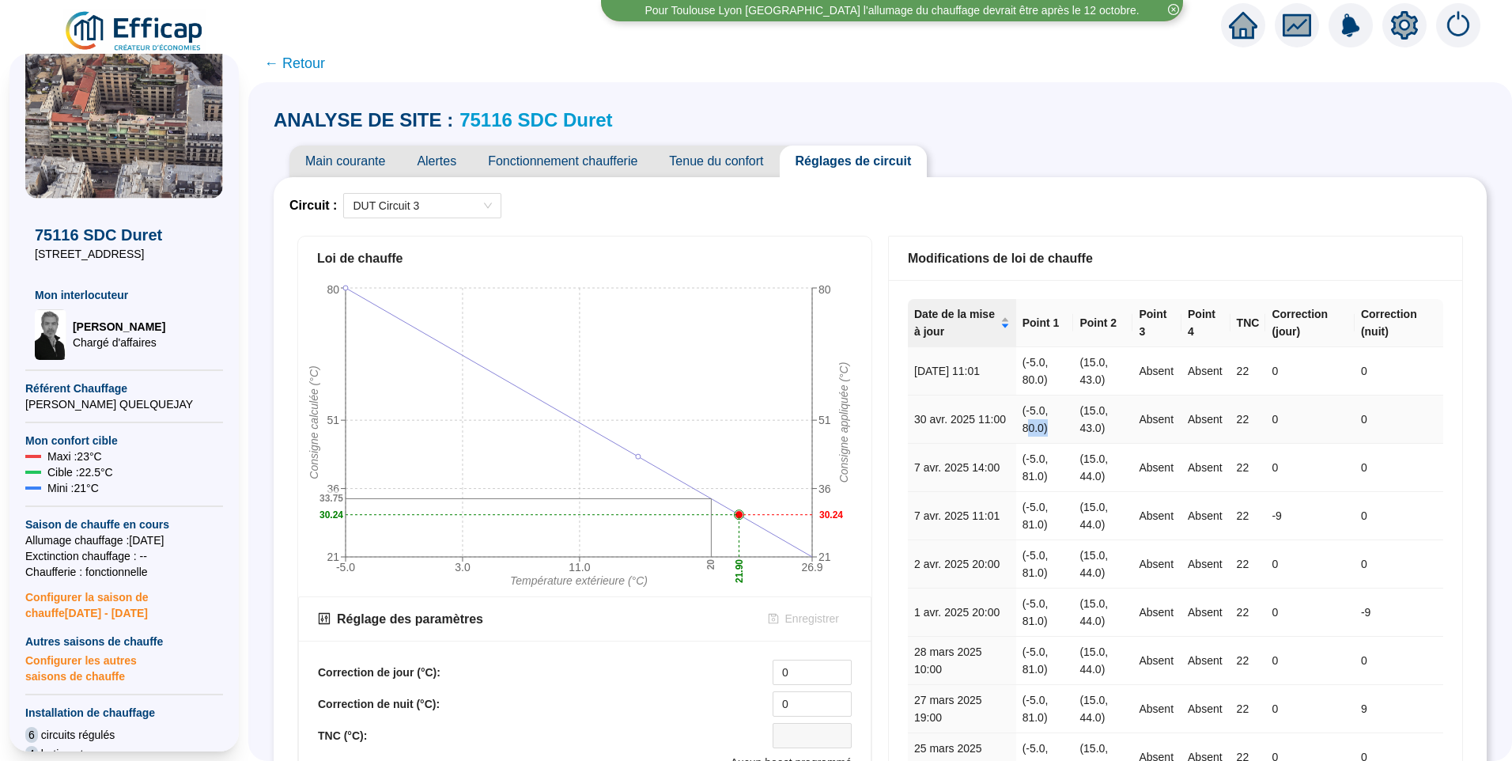
drag, startPoint x: 1046, startPoint y: 430, endPoint x: 1058, endPoint y: 431, distance: 11.9
click at [1058, 431] on td "(-5.0, 80.0)" at bounding box center [1045, 419] width 58 height 48
drag, startPoint x: 1028, startPoint y: 481, endPoint x: 1048, endPoint y: 480, distance: 19.8
click at [1048, 480] on td "(-5.0, 81.0)" at bounding box center [1045, 468] width 58 height 48
click at [1054, 575] on td "(-5.0, 81.0)" at bounding box center [1045, 564] width 58 height 48
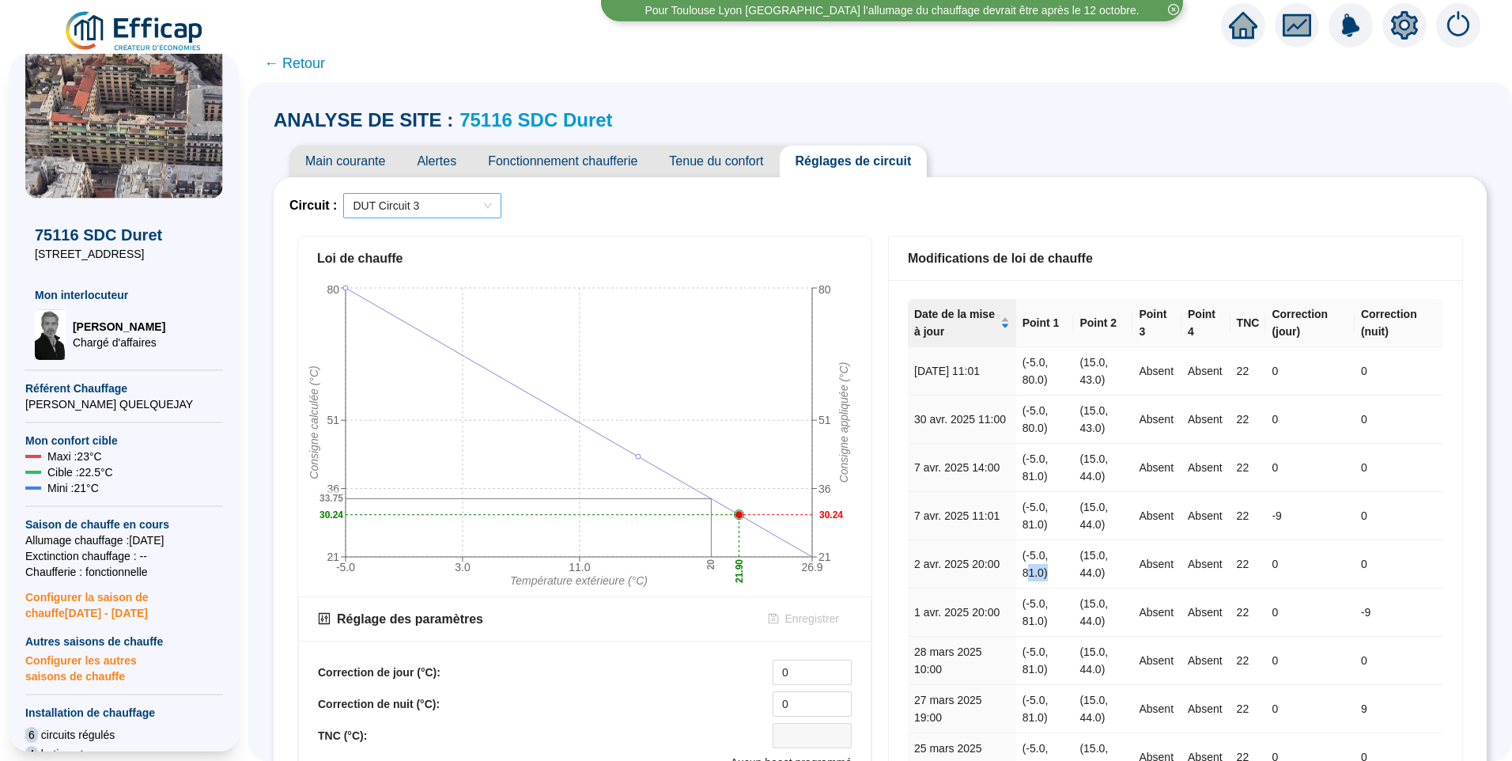
click at [414, 210] on span "DUT Circuit 3" at bounding box center [422, 206] width 139 height 24
click at [425, 258] on div "DUT Circuit 2" at bounding box center [432, 263] width 133 height 17
click at [460, 210] on span "DUT Circuit 2" at bounding box center [422, 206] width 139 height 24
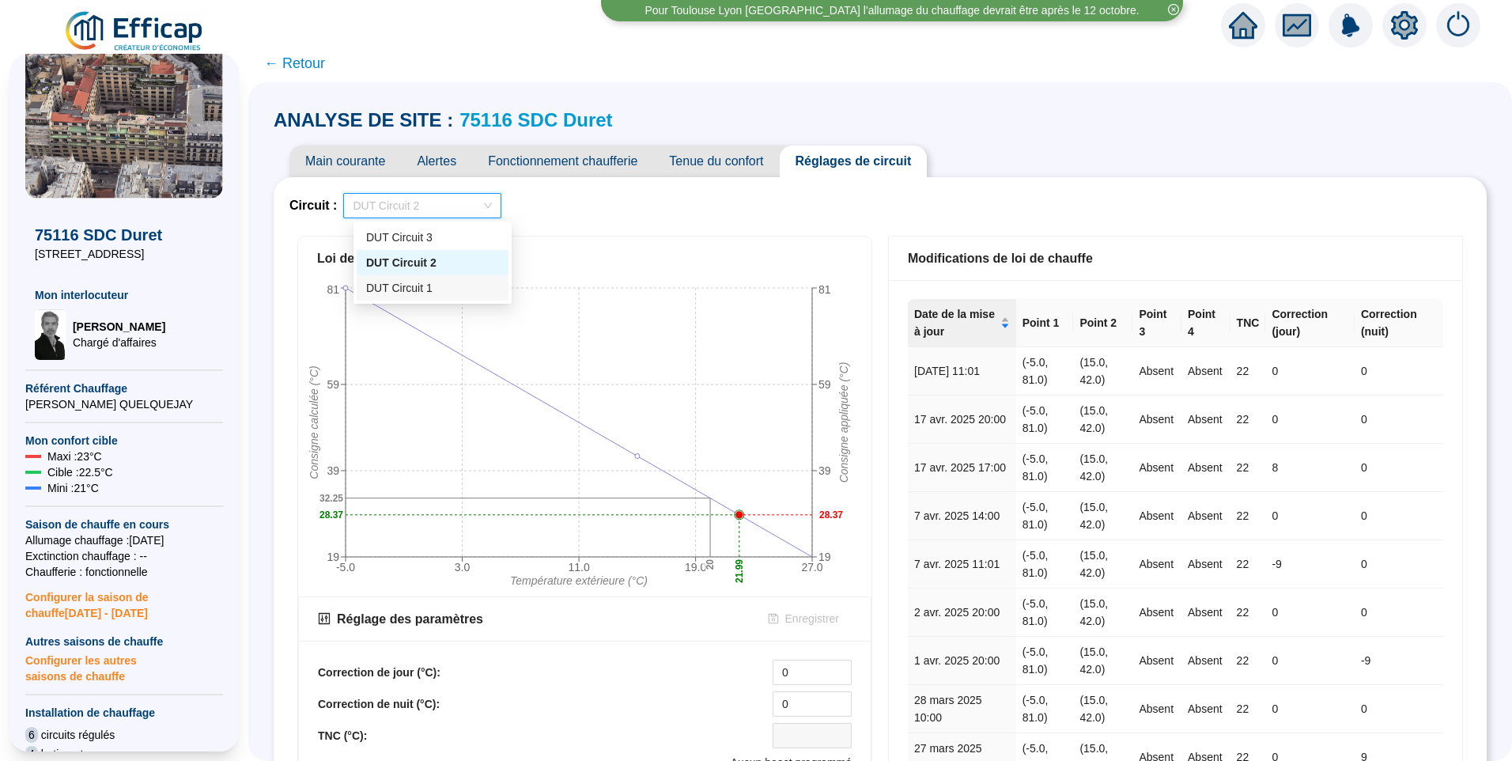
click at [414, 295] on div "DUT Circuit 1" at bounding box center [432, 288] width 133 height 17
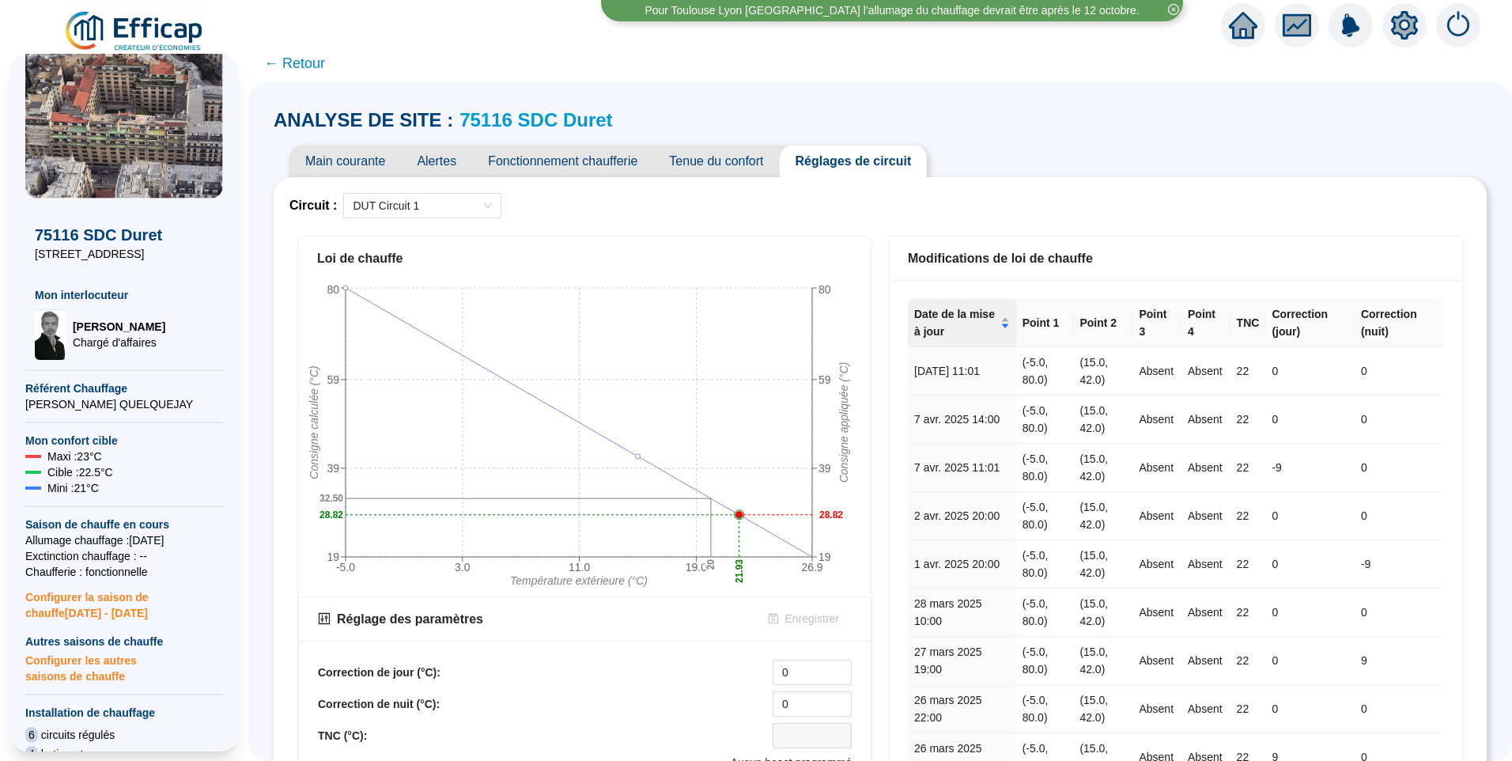
click at [745, 164] on span "Tenue du confort" at bounding box center [716, 161] width 126 height 32
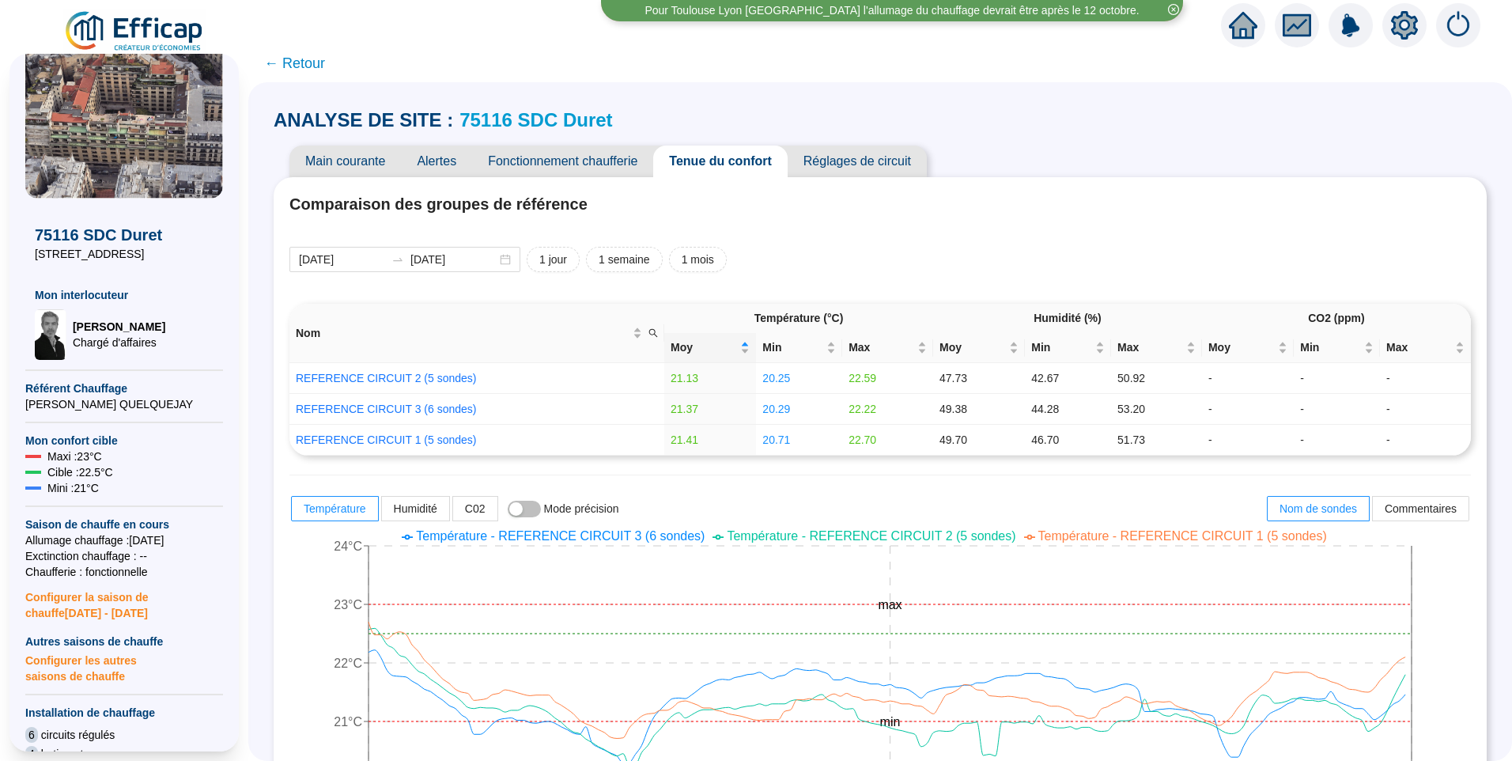
click at [882, 176] on span "Réglages de circuit" at bounding box center [857, 161] width 139 height 32
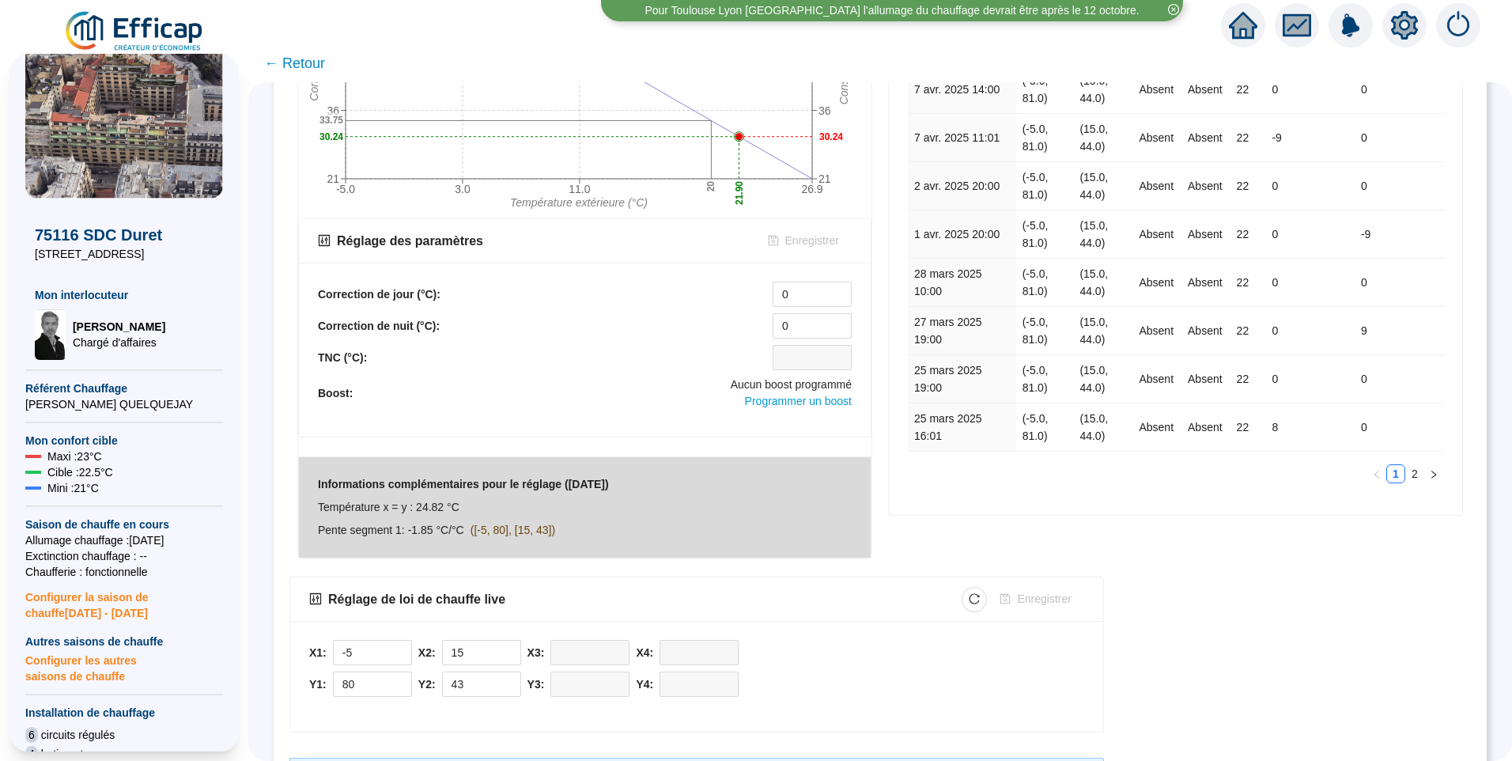
scroll to position [443, 0]
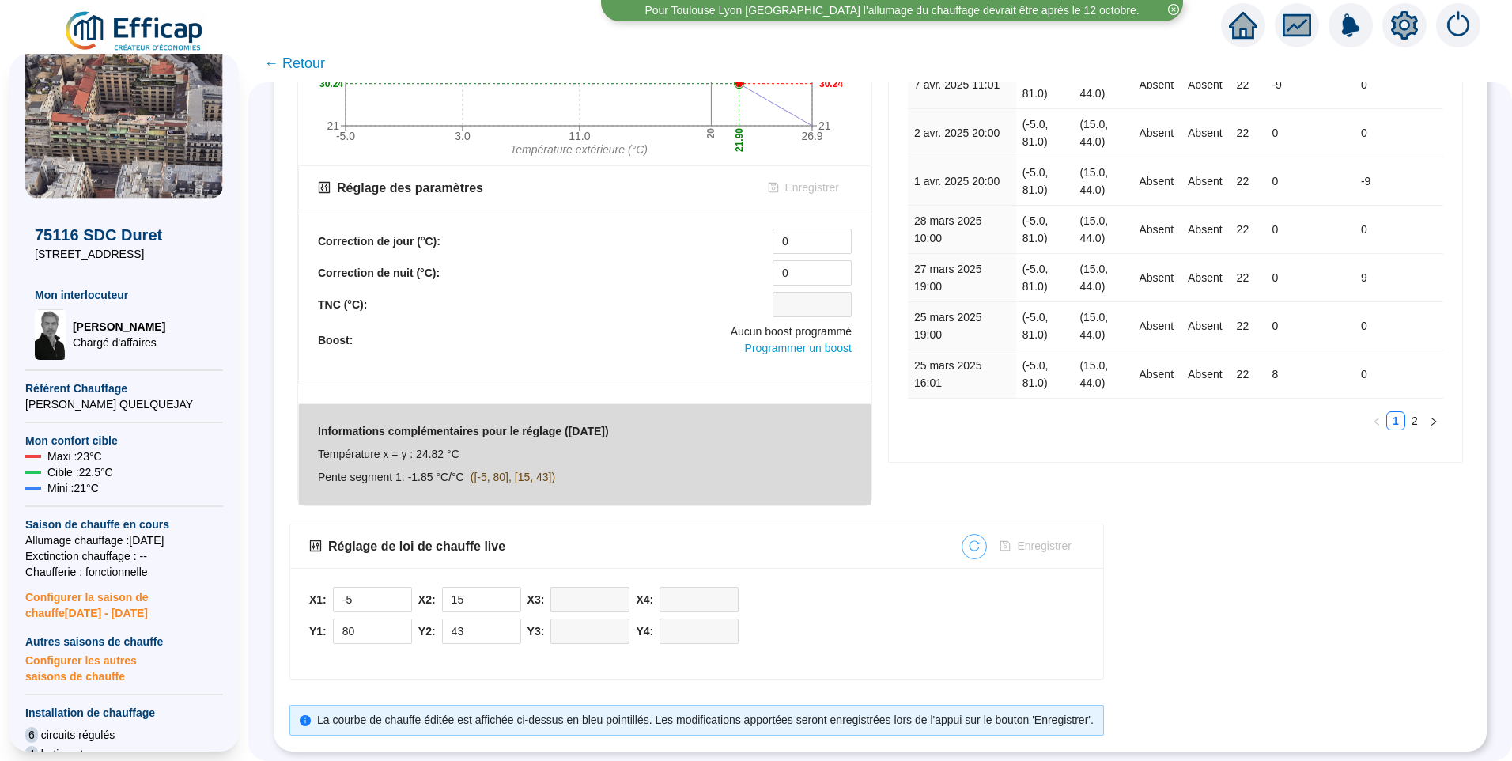
click at [980, 540] on icon "reload" at bounding box center [974, 545] width 11 height 11
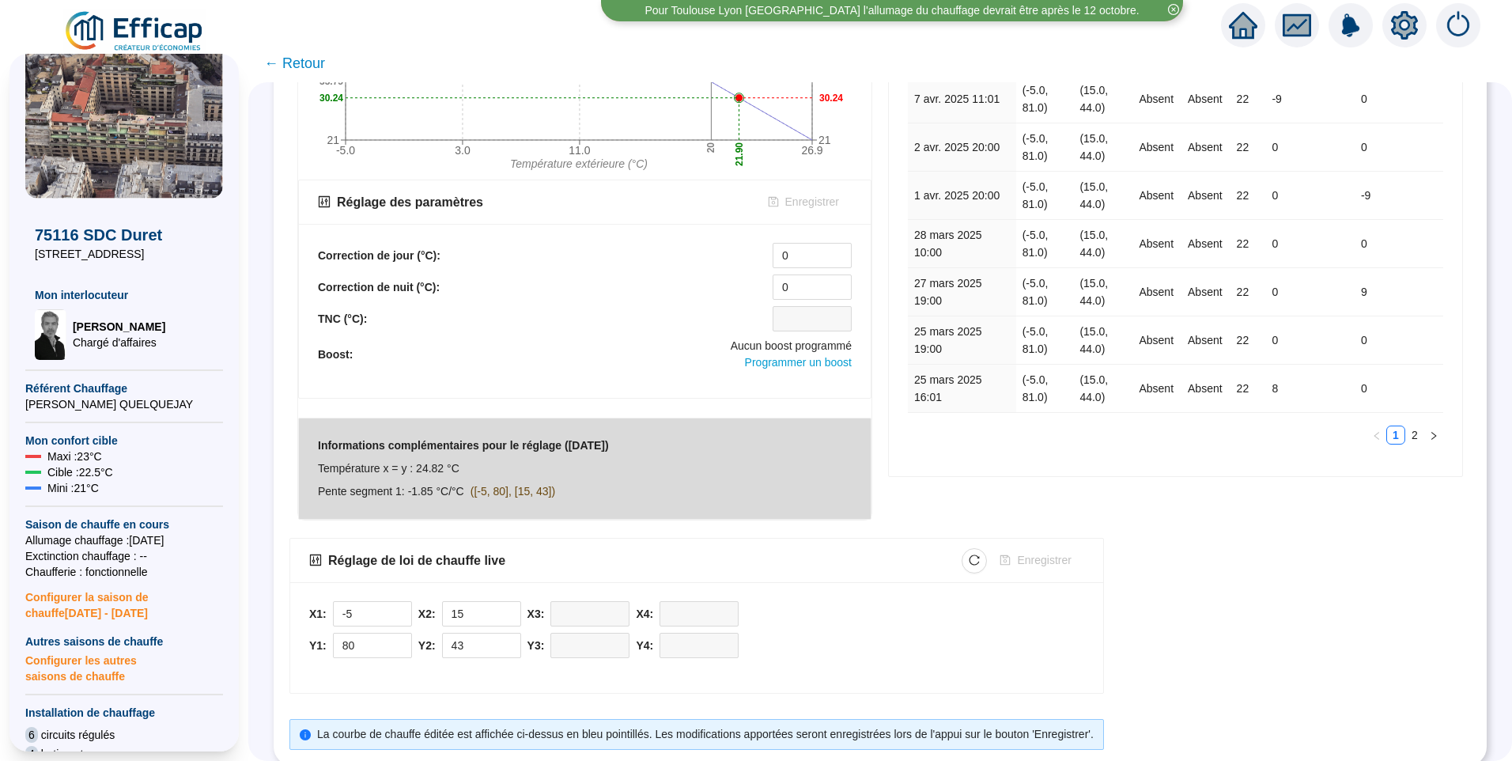
scroll to position [417, 0]
click at [367, 643] on input "80" at bounding box center [372, 645] width 77 height 24
type input "81"
click at [467, 648] on input "43" at bounding box center [481, 645] width 77 height 24
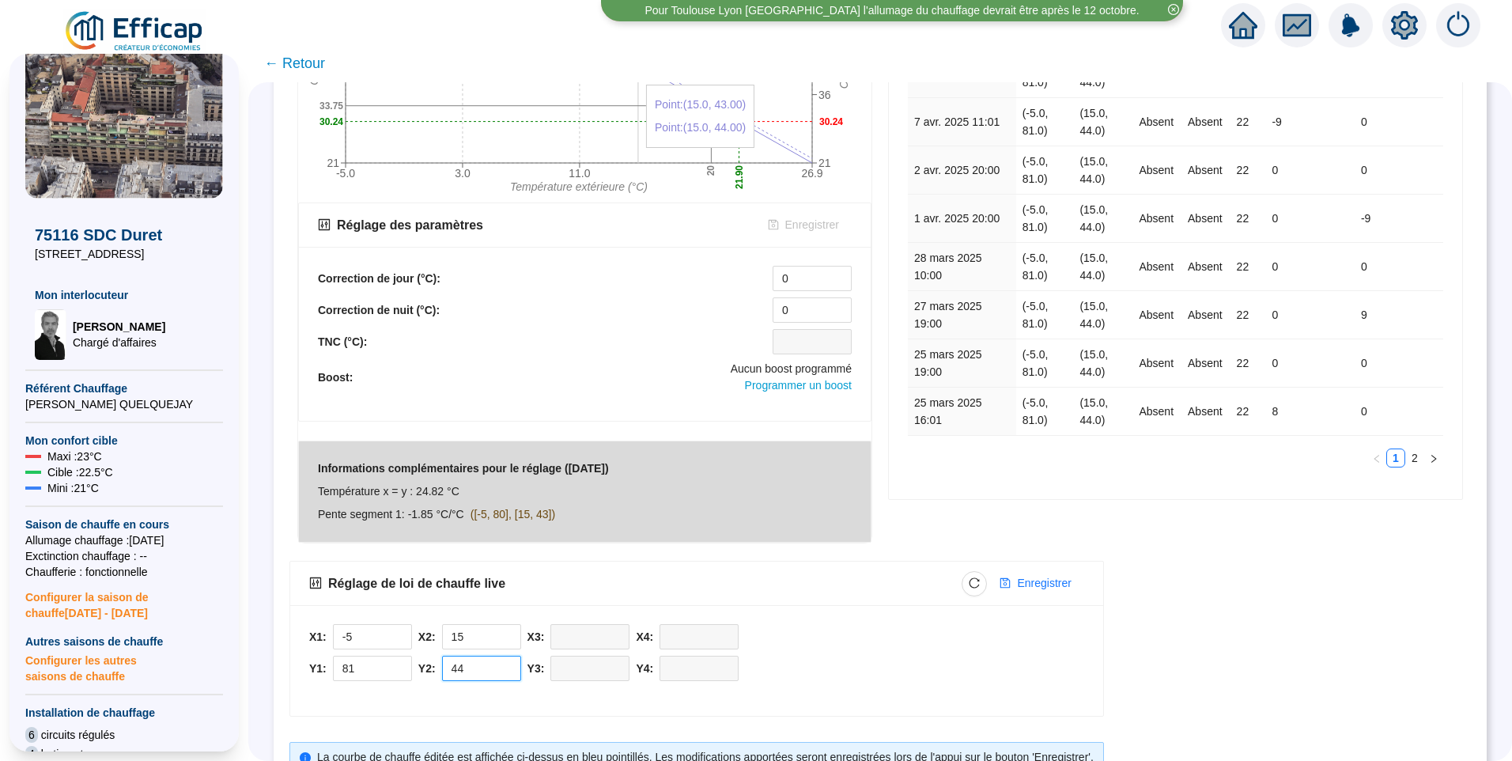
scroll to position [443, 0]
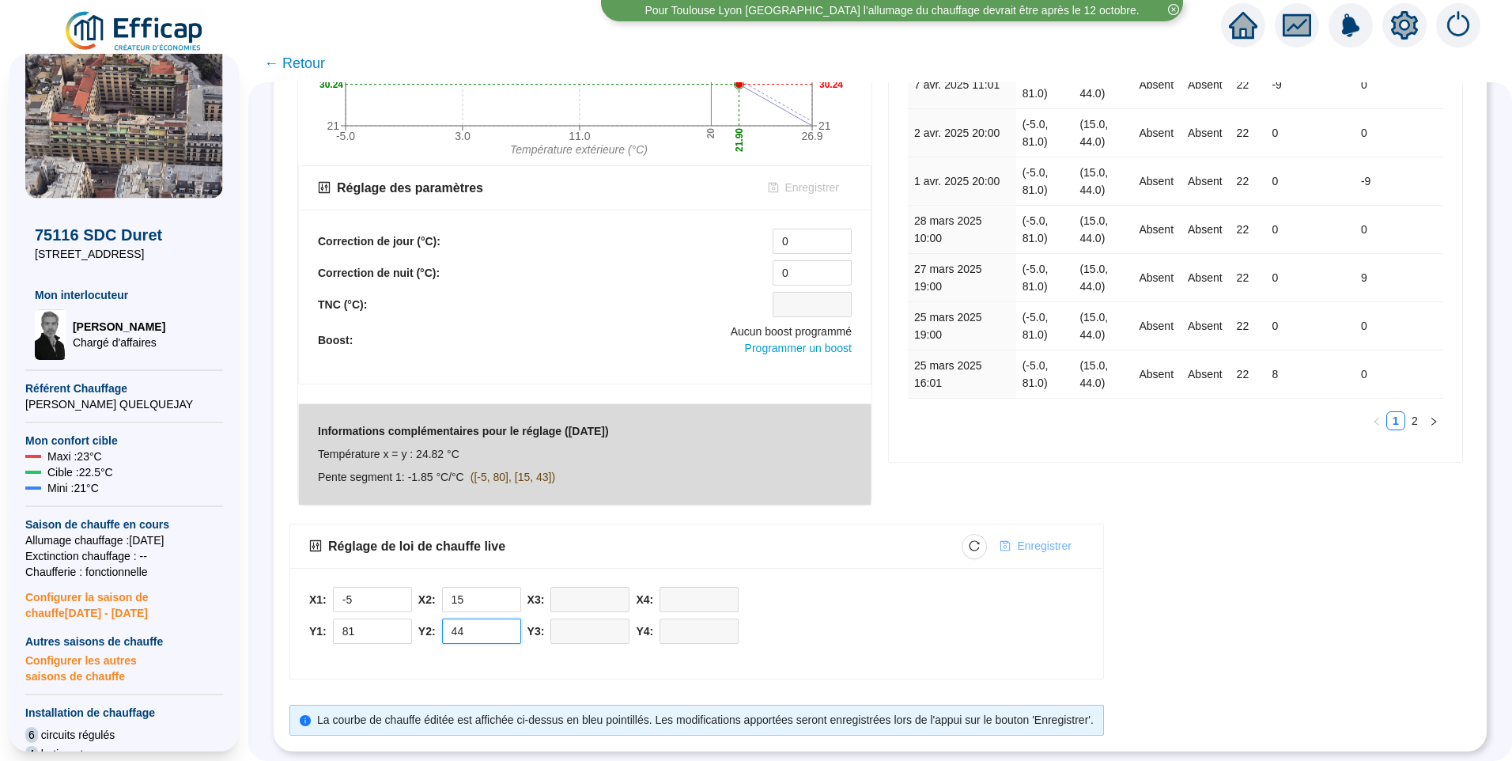
type input "44"
click at [1034, 538] on span "Enregistrer" at bounding box center [1044, 546] width 54 height 17
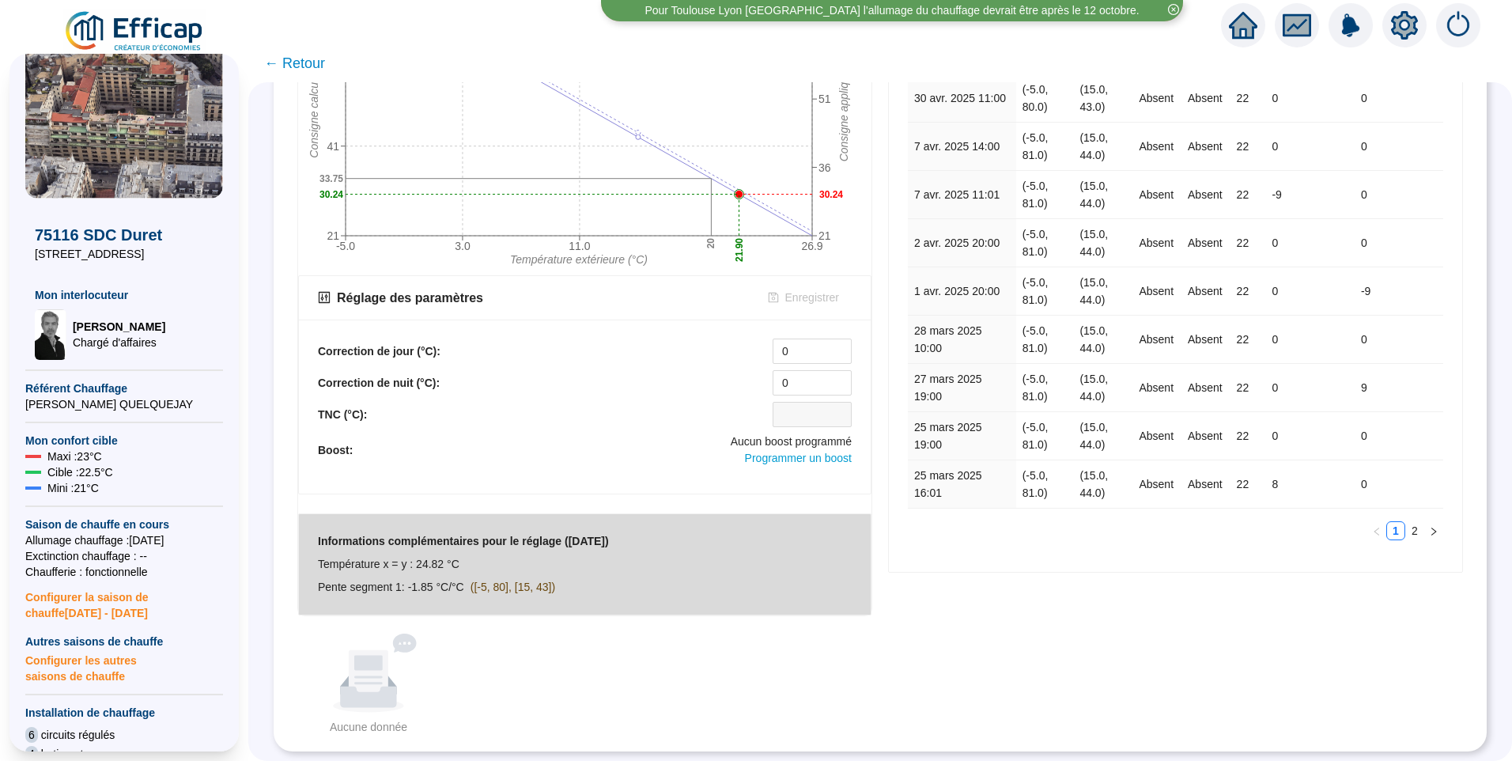
click at [610, 681] on div "Aucune donnée Aucune donnée" at bounding box center [879, 684] width 1181 height 102
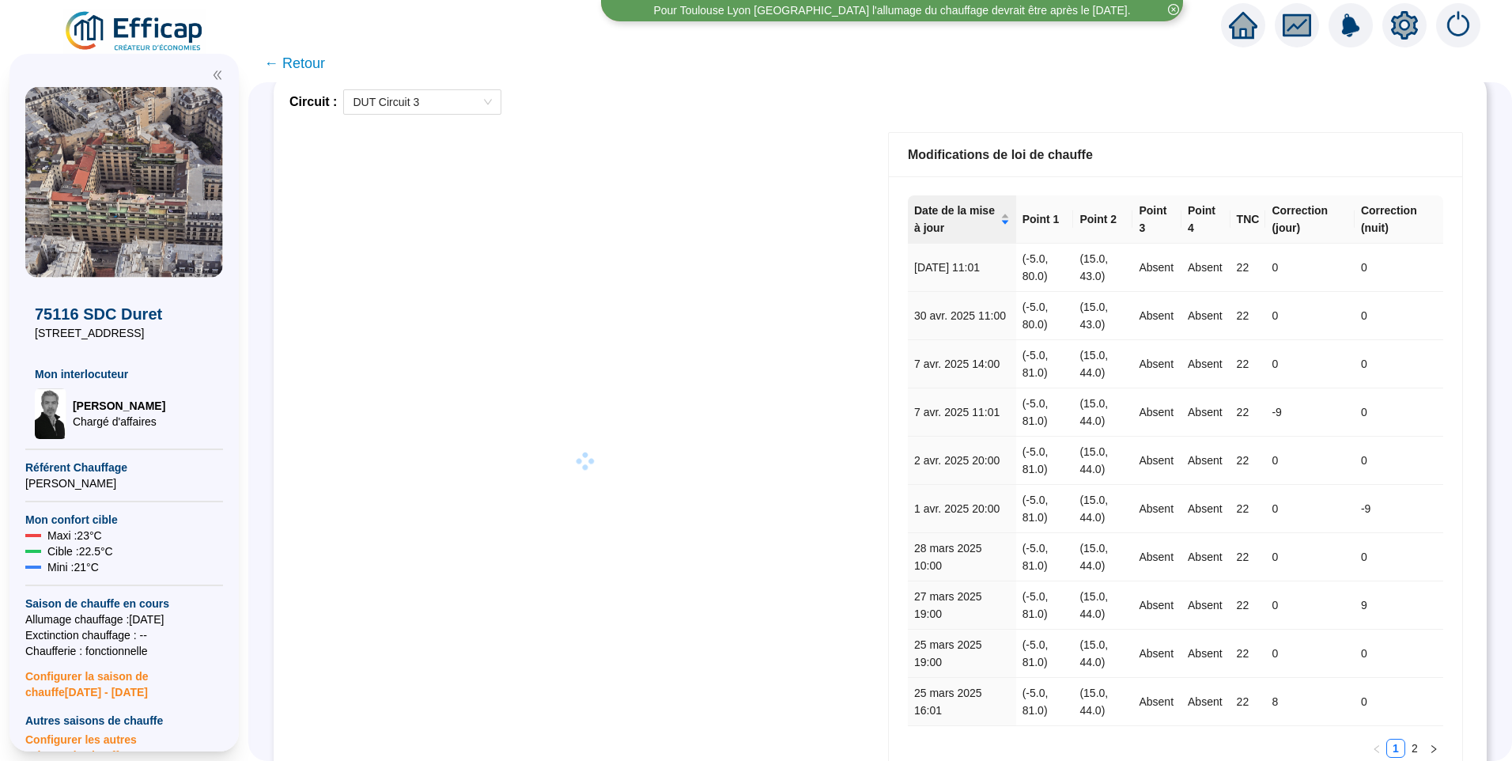
scroll to position [235, 0]
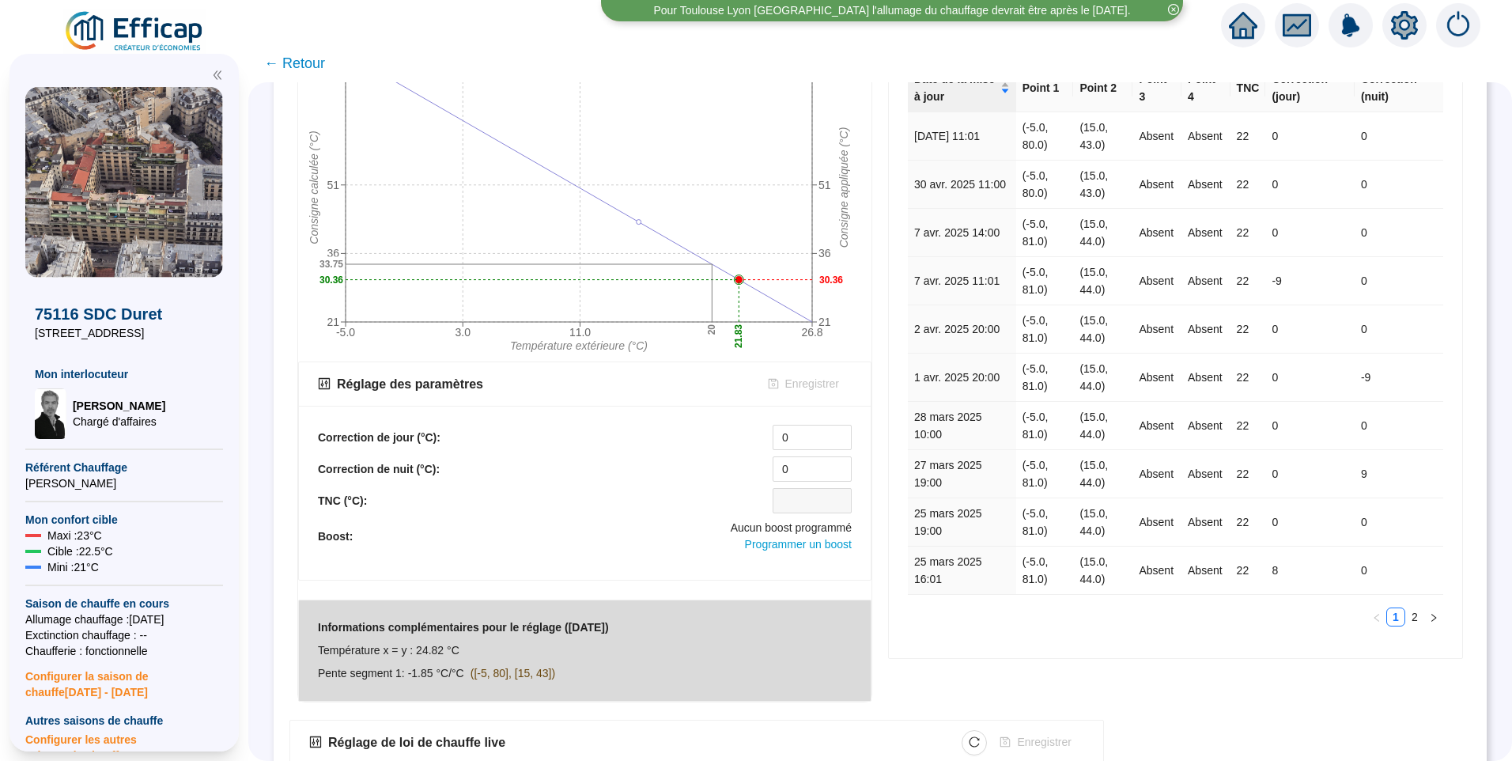
click at [351, 434] on b "Correction de jour (°C):" at bounding box center [379, 437] width 123 height 13
click at [352, 463] on b "Correction de nuit (°C):" at bounding box center [379, 469] width 122 height 13
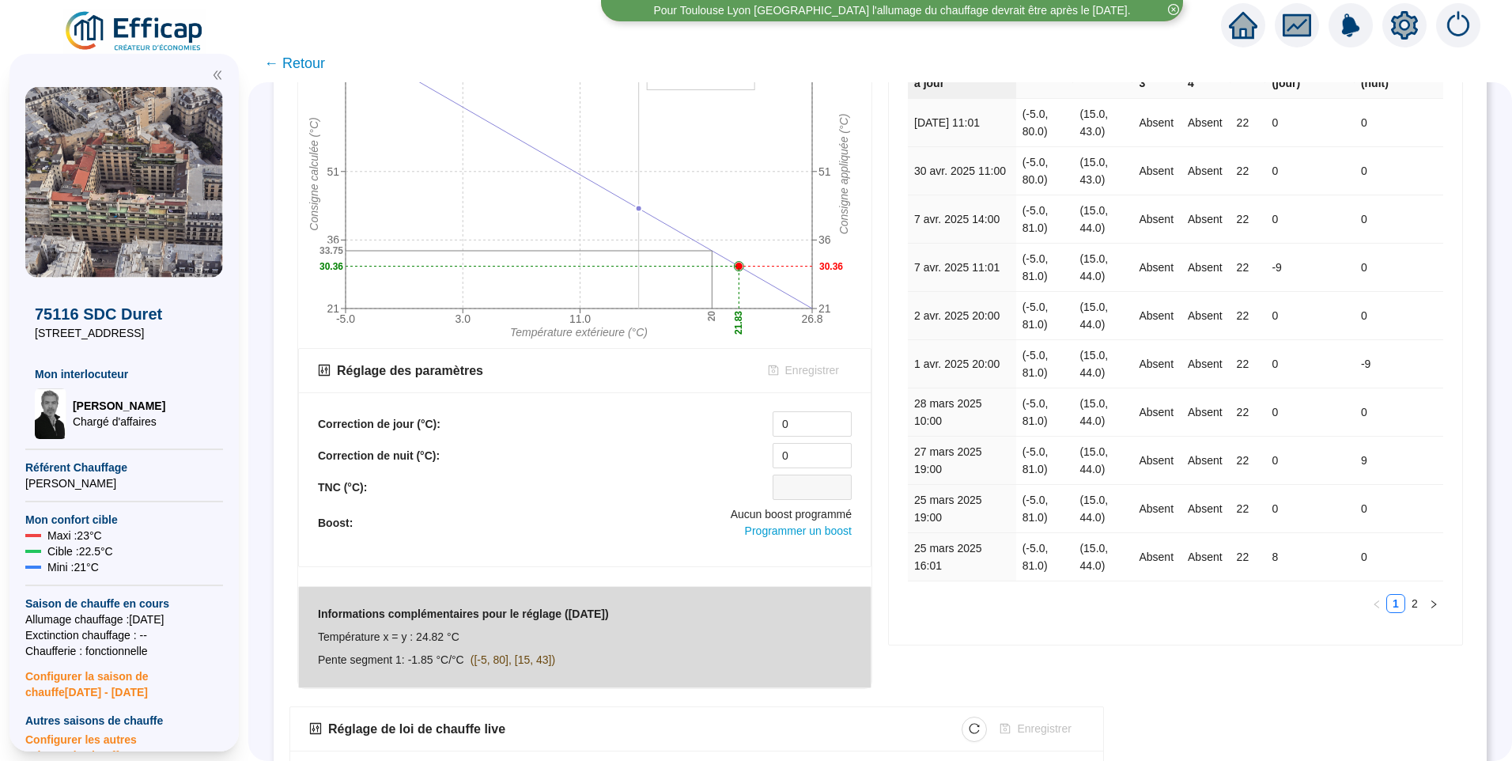
scroll to position [443, 0]
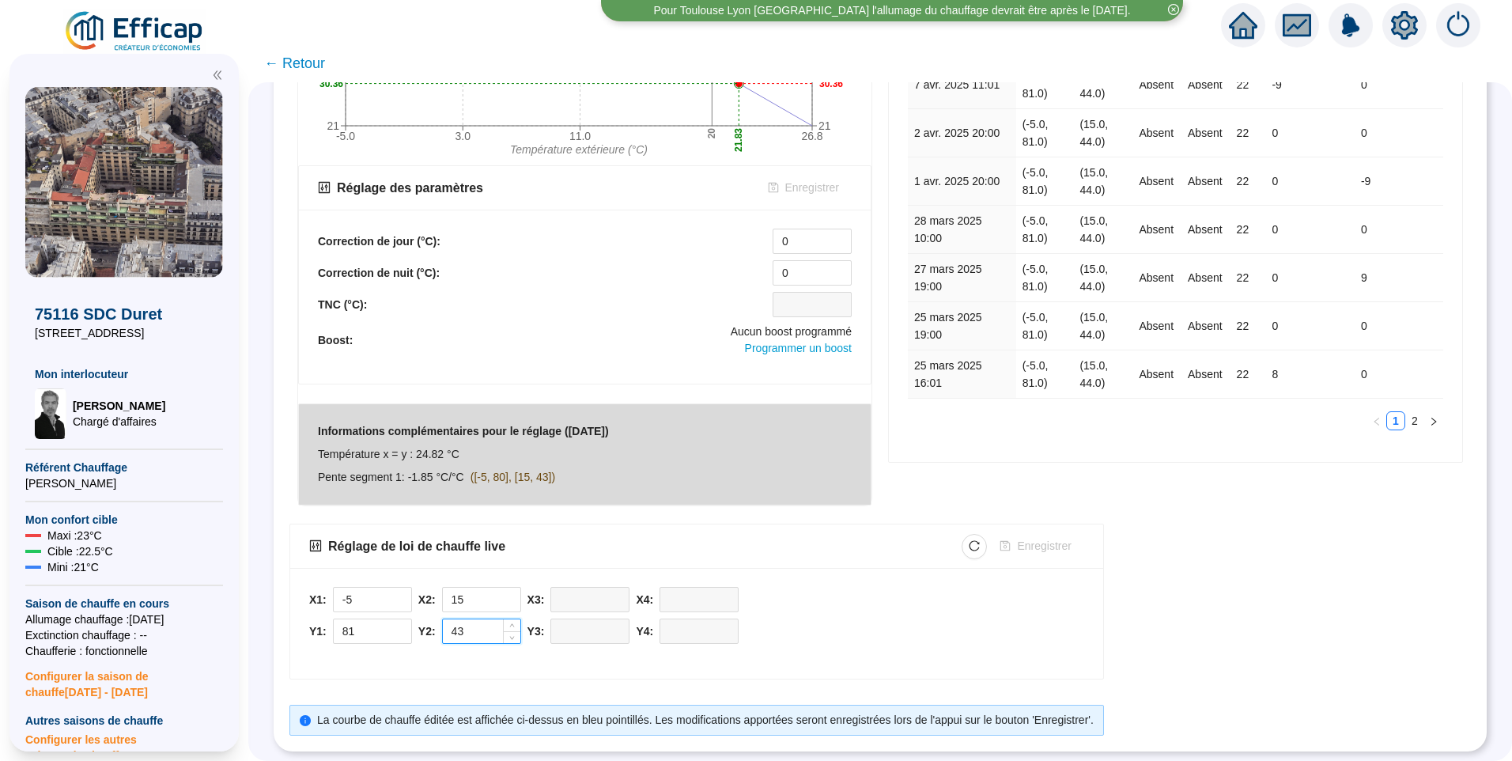
click at [476, 619] on input "43" at bounding box center [481, 631] width 77 height 24
type input "44"
click at [1071, 538] on span "Enregistrer" at bounding box center [1044, 546] width 54 height 17
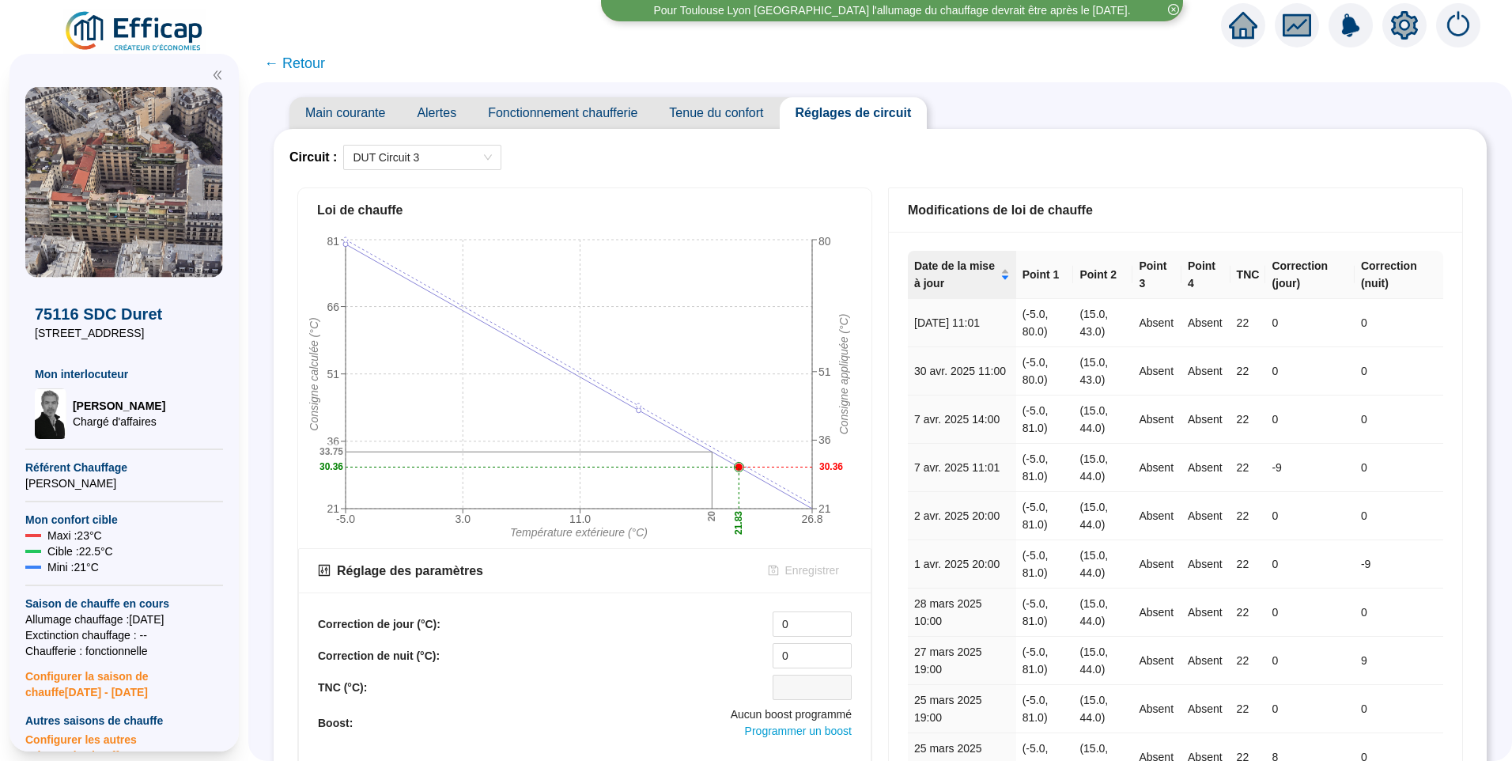
scroll to position [0, 0]
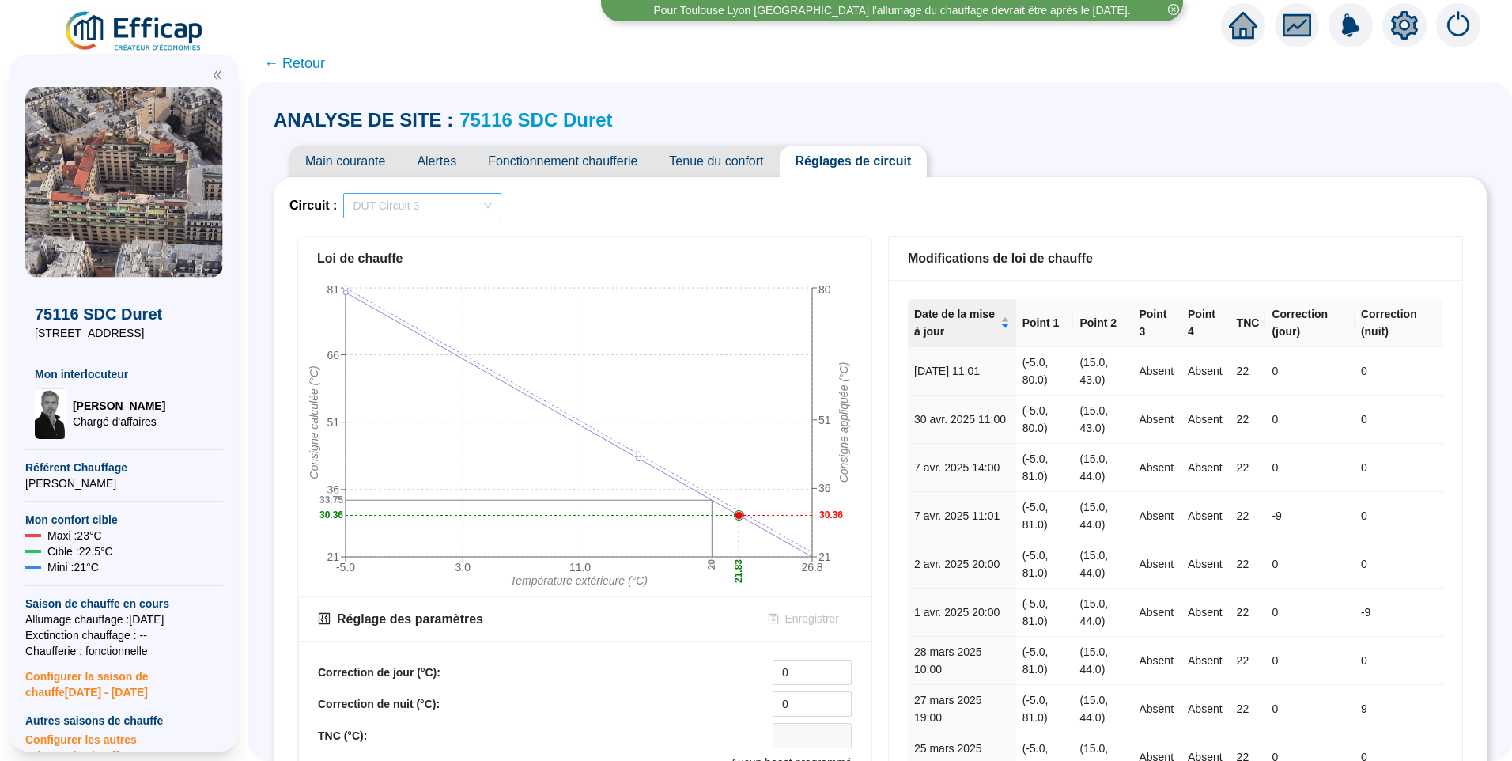
click at [395, 203] on span "DUT Circuit 3" at bounding box center [422, 206] width 139 height 24
click at [407, 266] on div "DUT Circuit 2" at bounding box center [432, 263] width 133 height 17
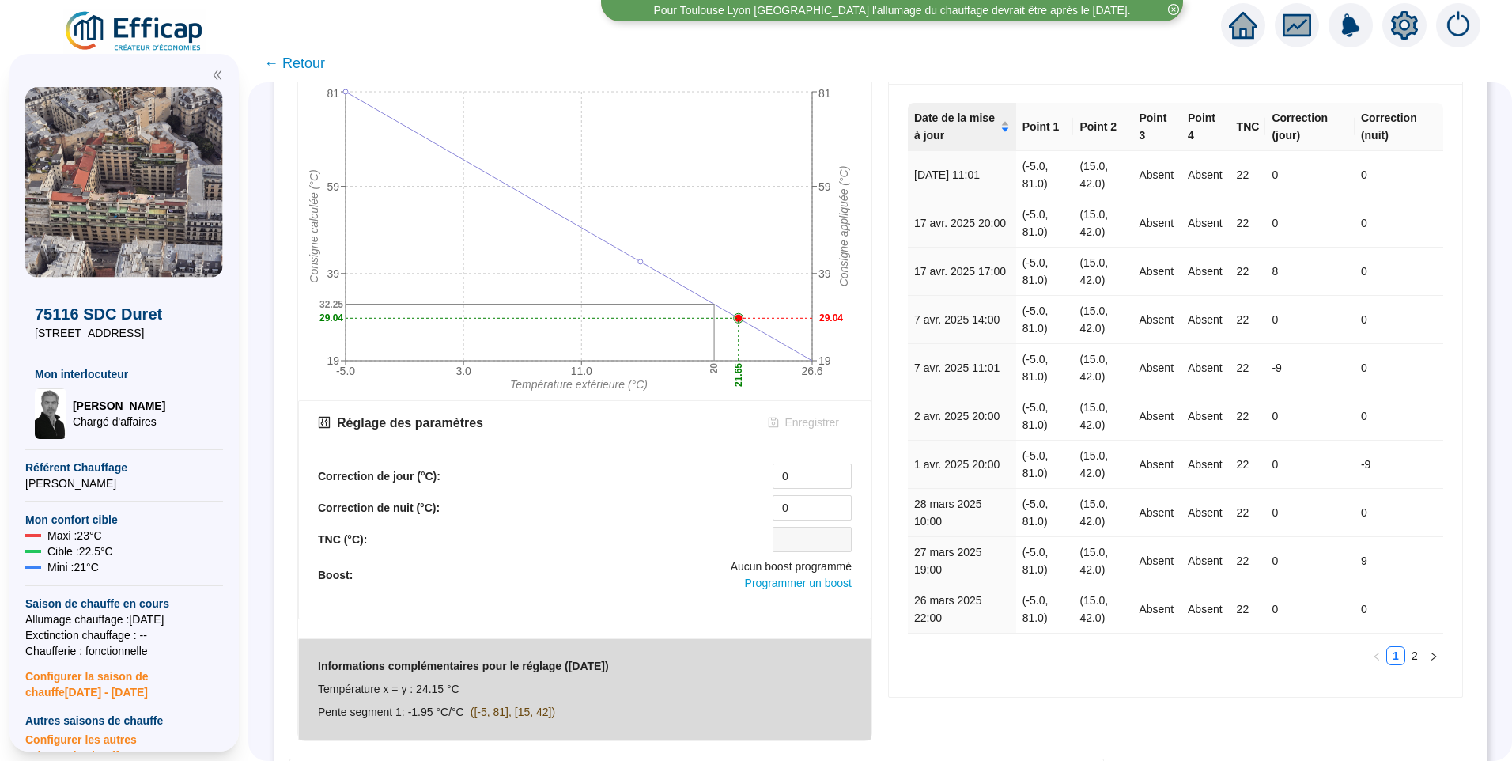
scroll to position [156, 0]
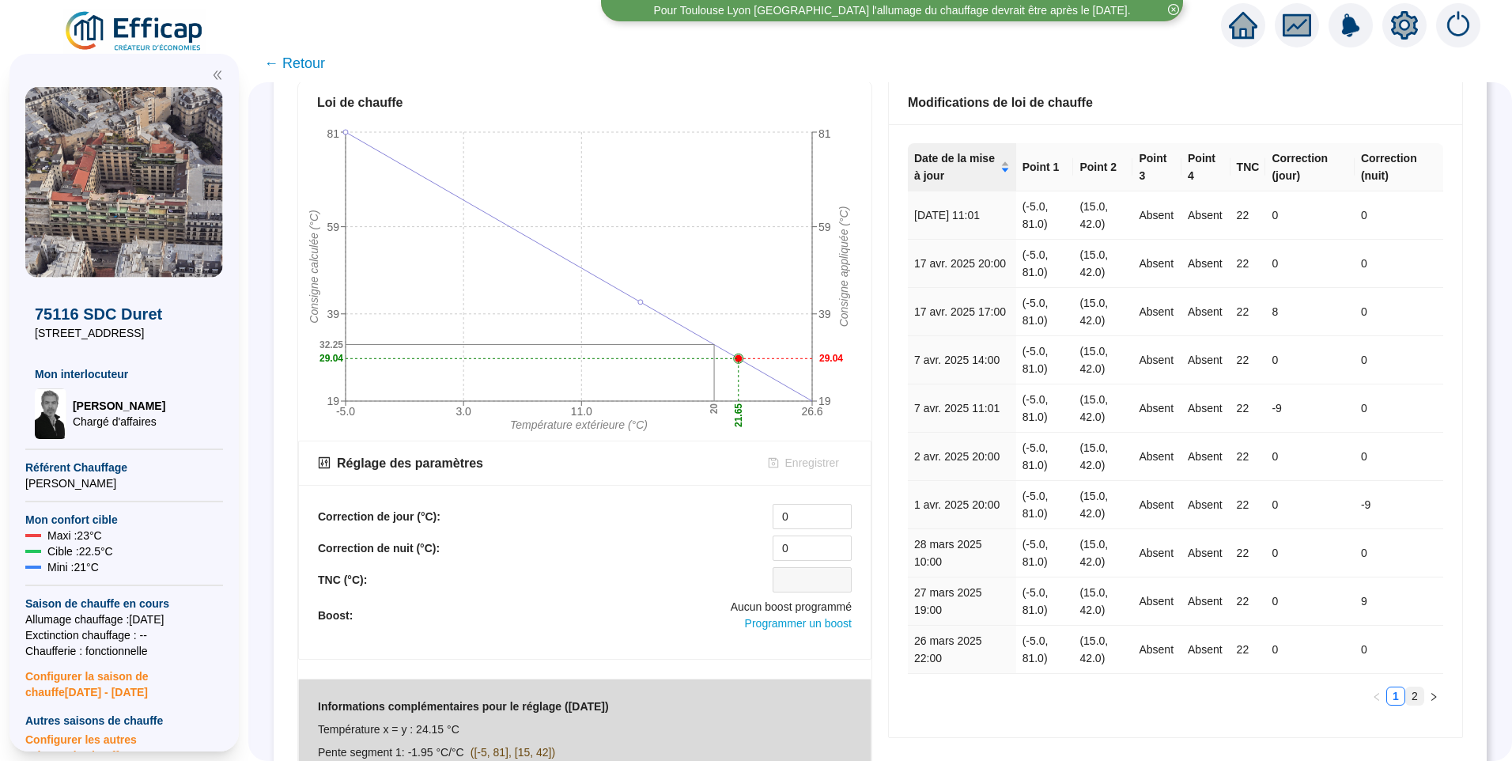
click at [1406, 704] on link "2" at bounding box center [1414, 695] width 17 height 17
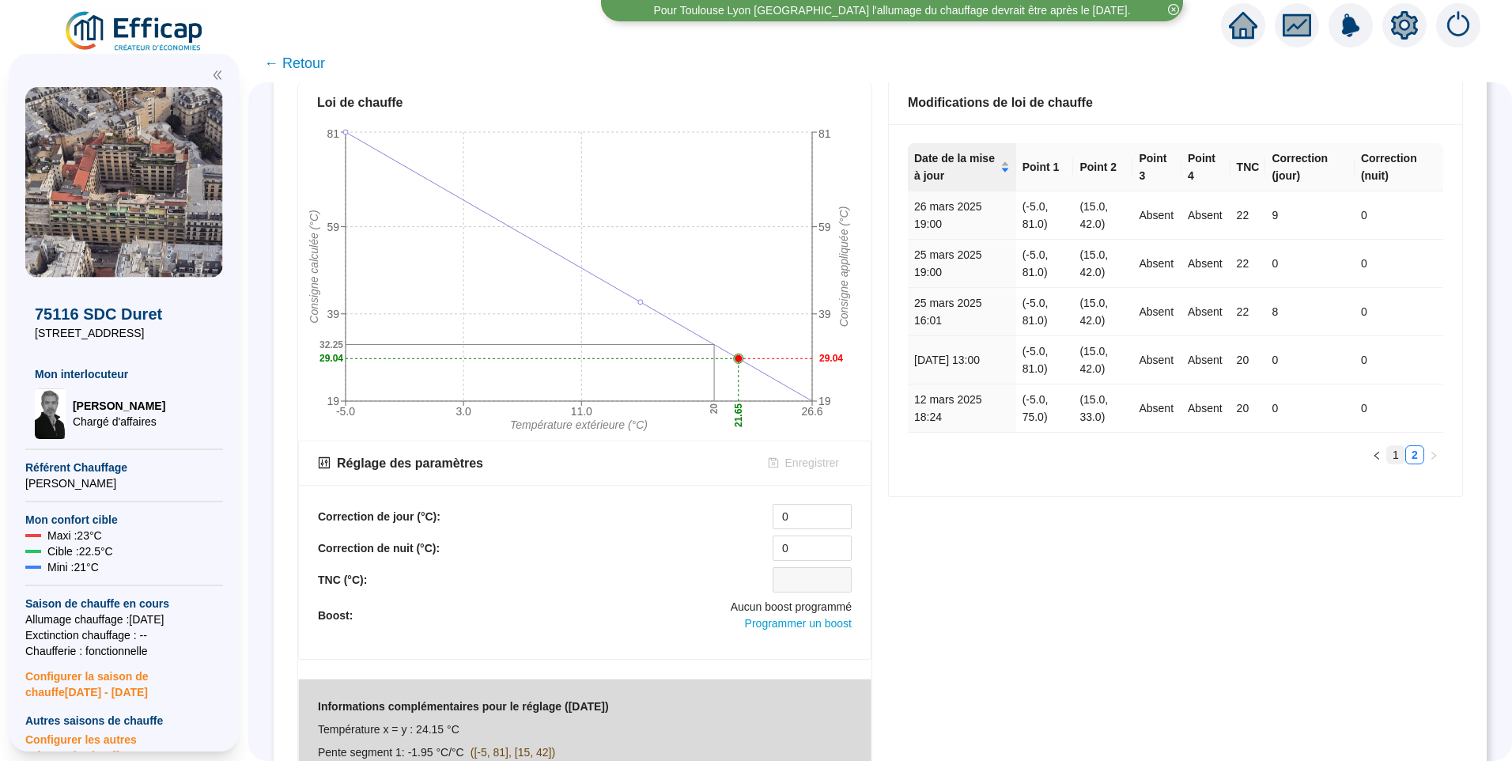
click at [1387, 454] on link "1" at bounding box center [1395, 454] width 17 height 17
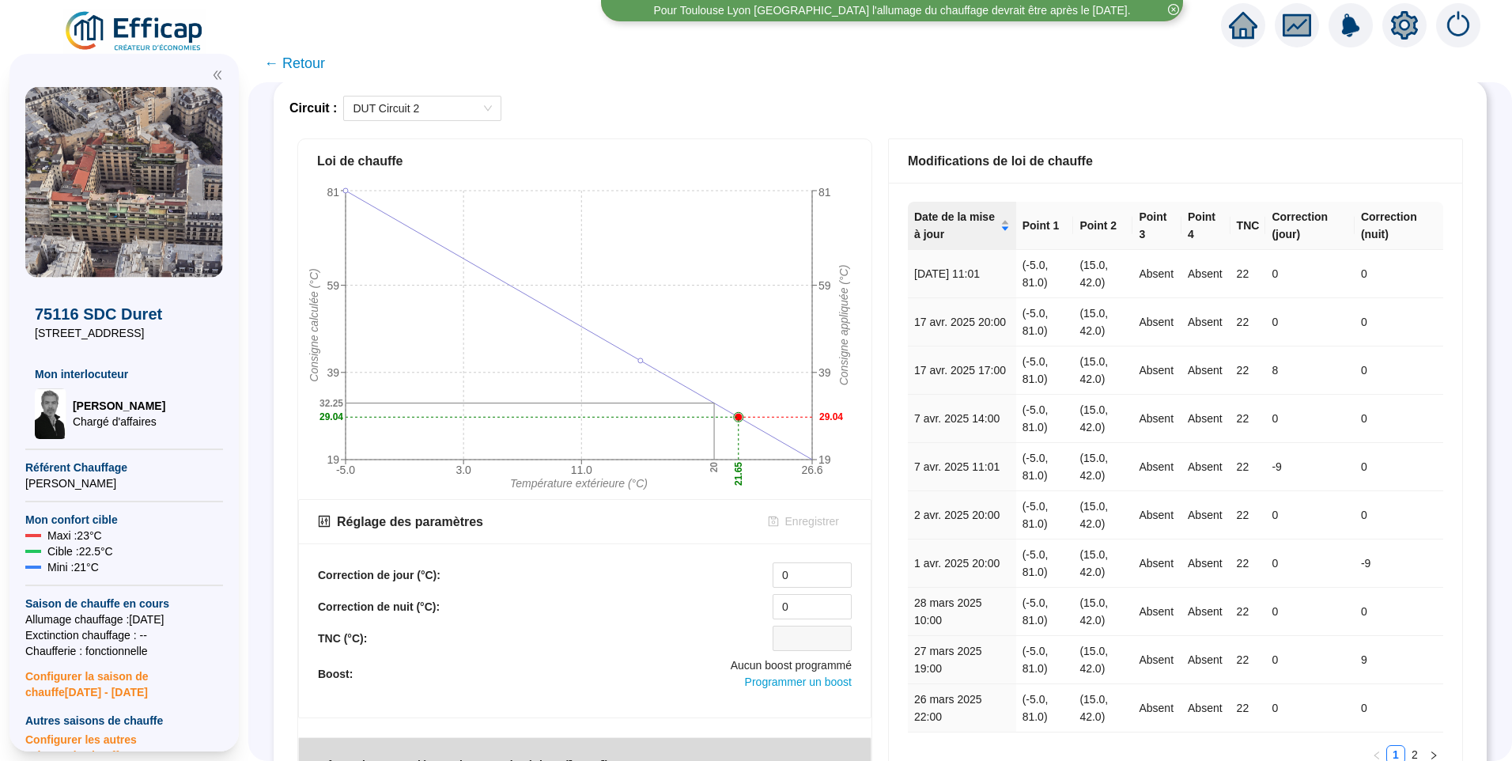
scroll to position [0, 0]
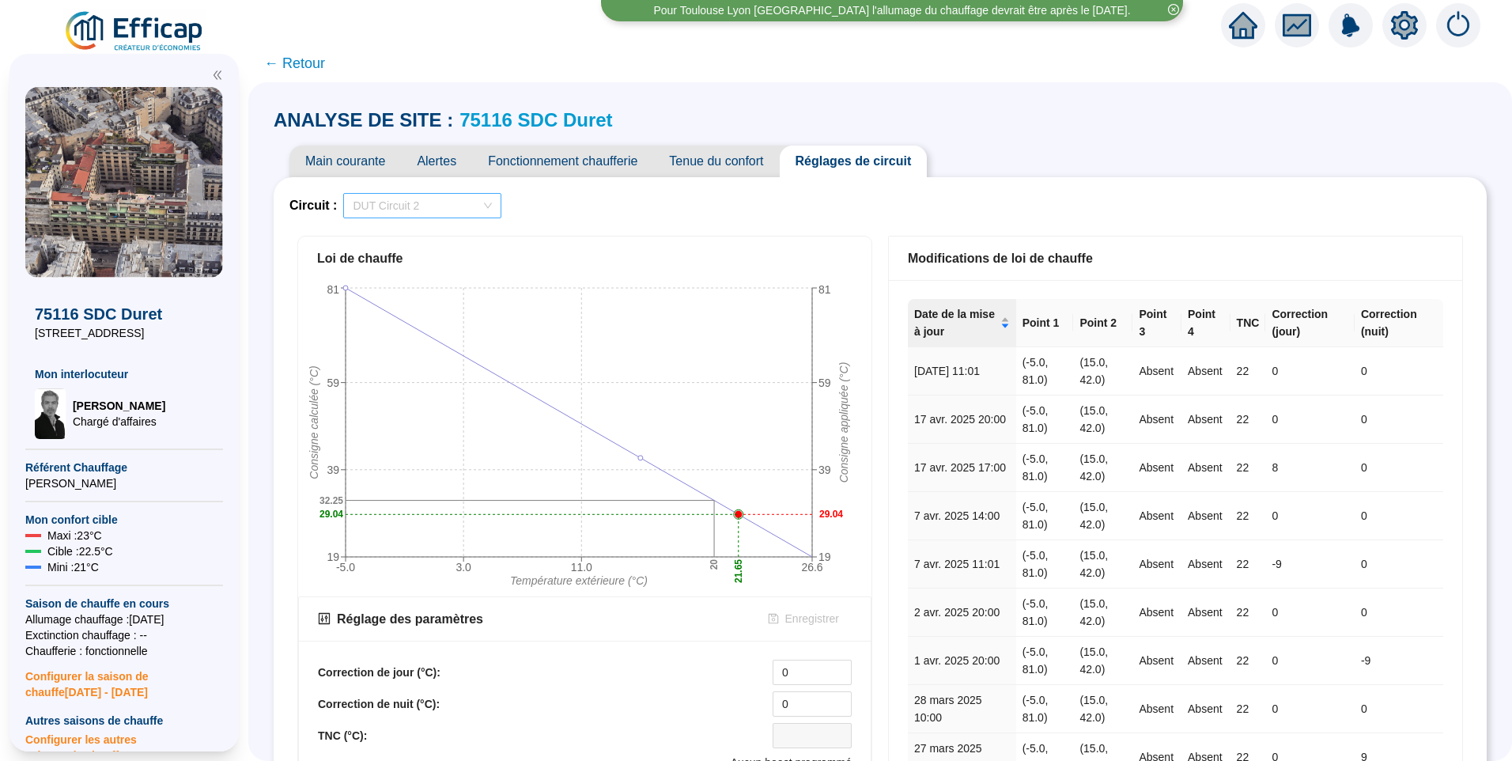
click at [421, 210] on span "DUT Circuit 2" at bounding box center [422, 206] width 139 height 24
click at [418, 295] on div "DUT Circuit 1" at bounding box center [432, 288] width 133 height 17
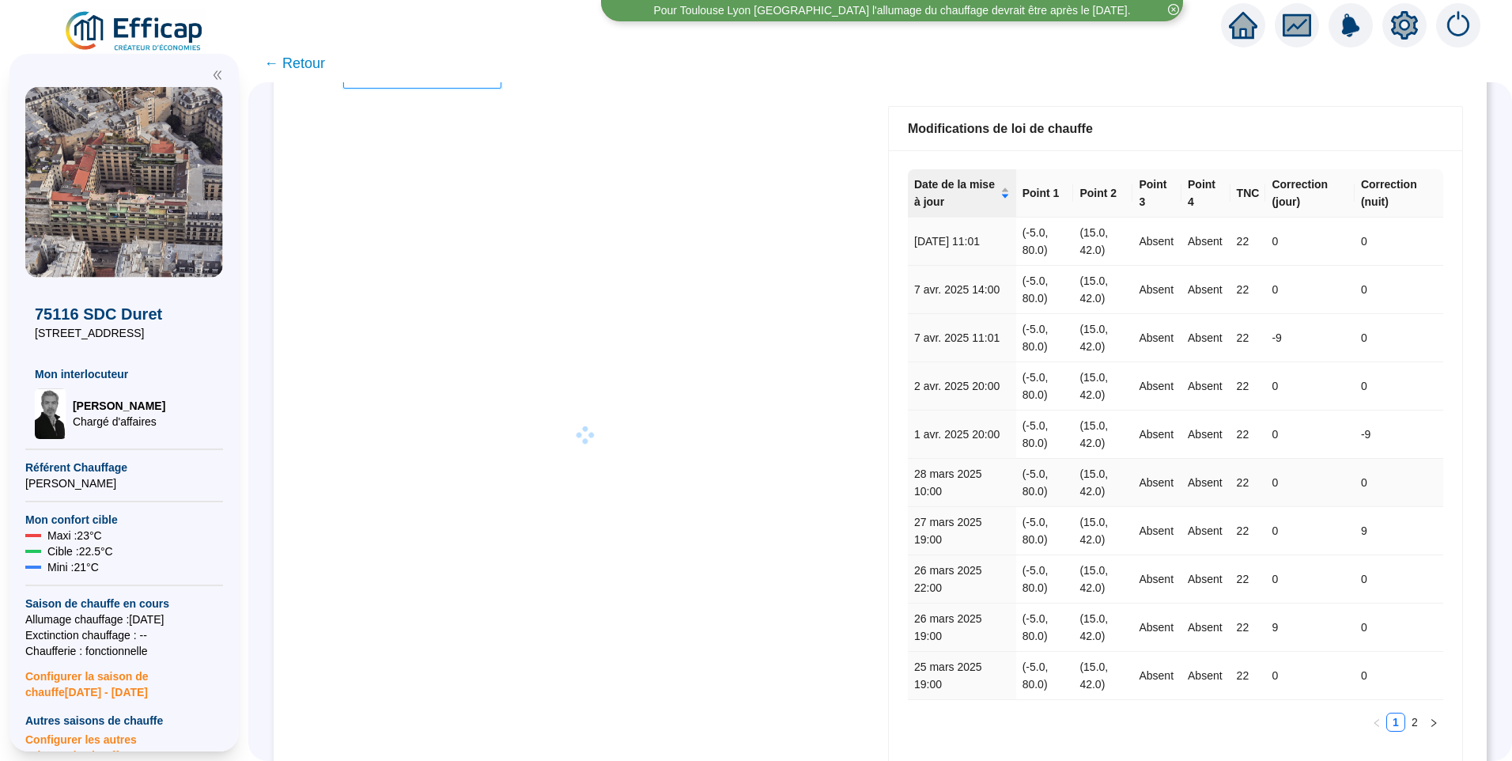
scroll to position [235, 0]
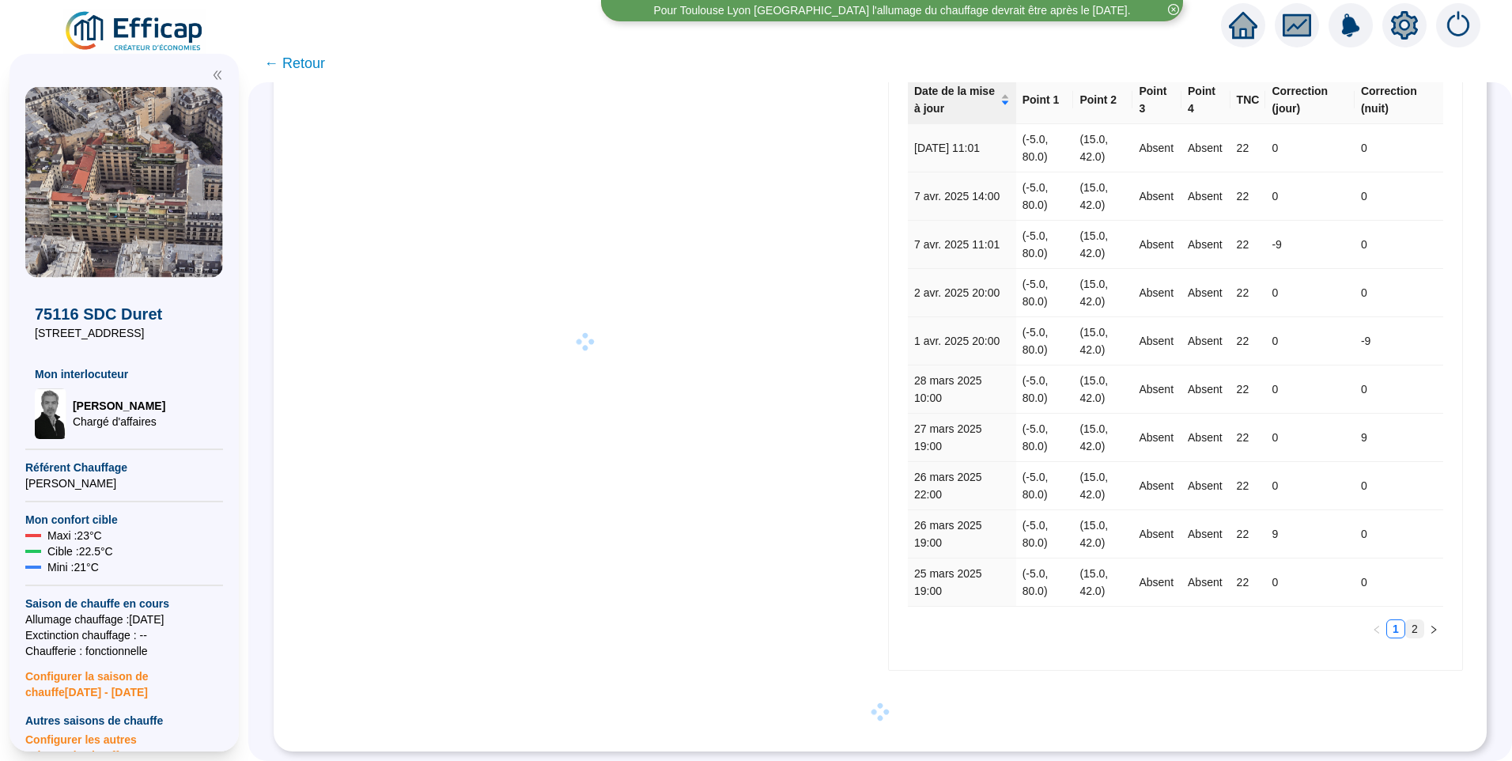
click at [1406, 620] on link "2" at bounding box center [1414, 628] width 17 height 17
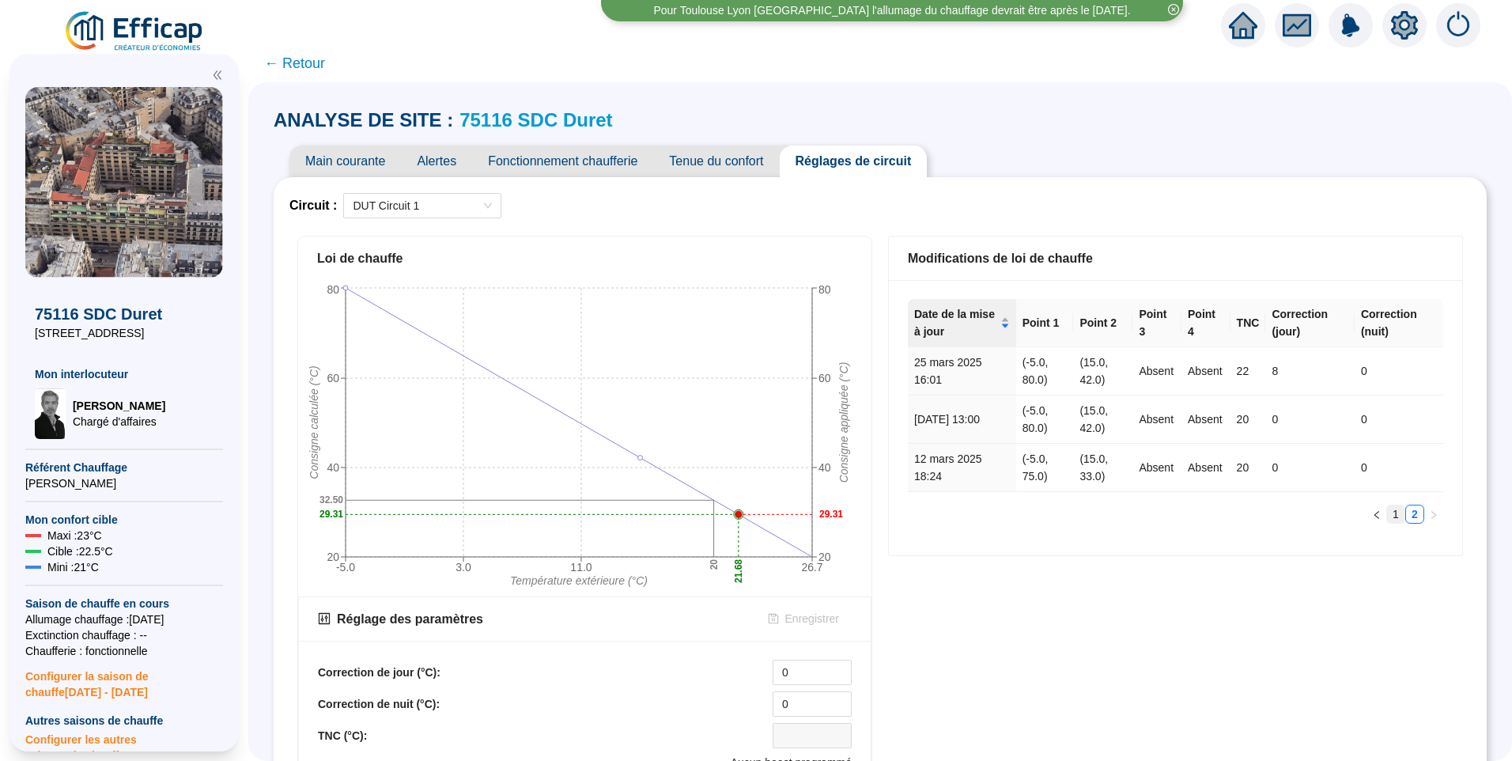
click at [1387, 512] on link "1" at bounding box center [1395, 513] width 17 height 17
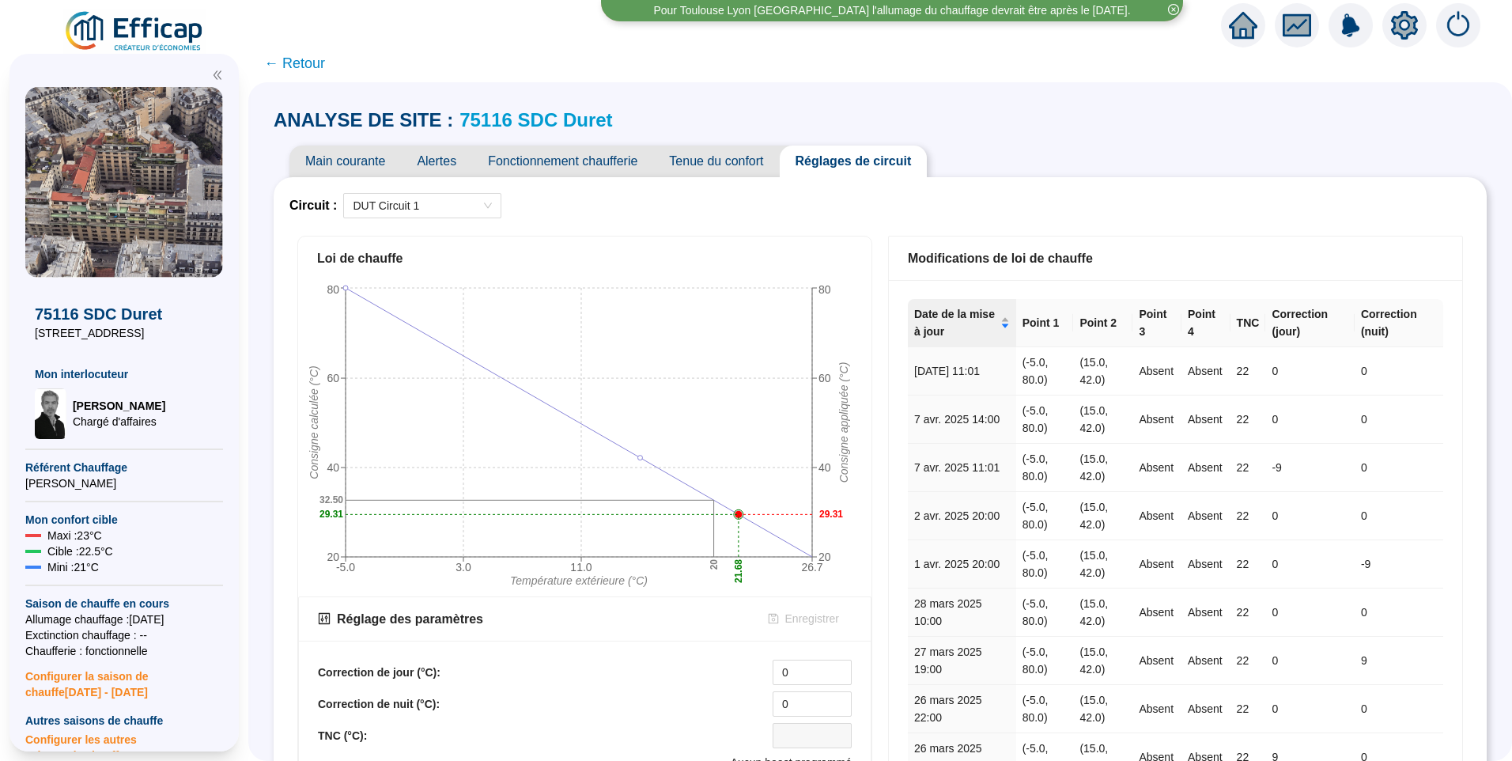
click at [723, 163] on span "Tenue du confort" at bounding box center [716, 161] width 126 height 32
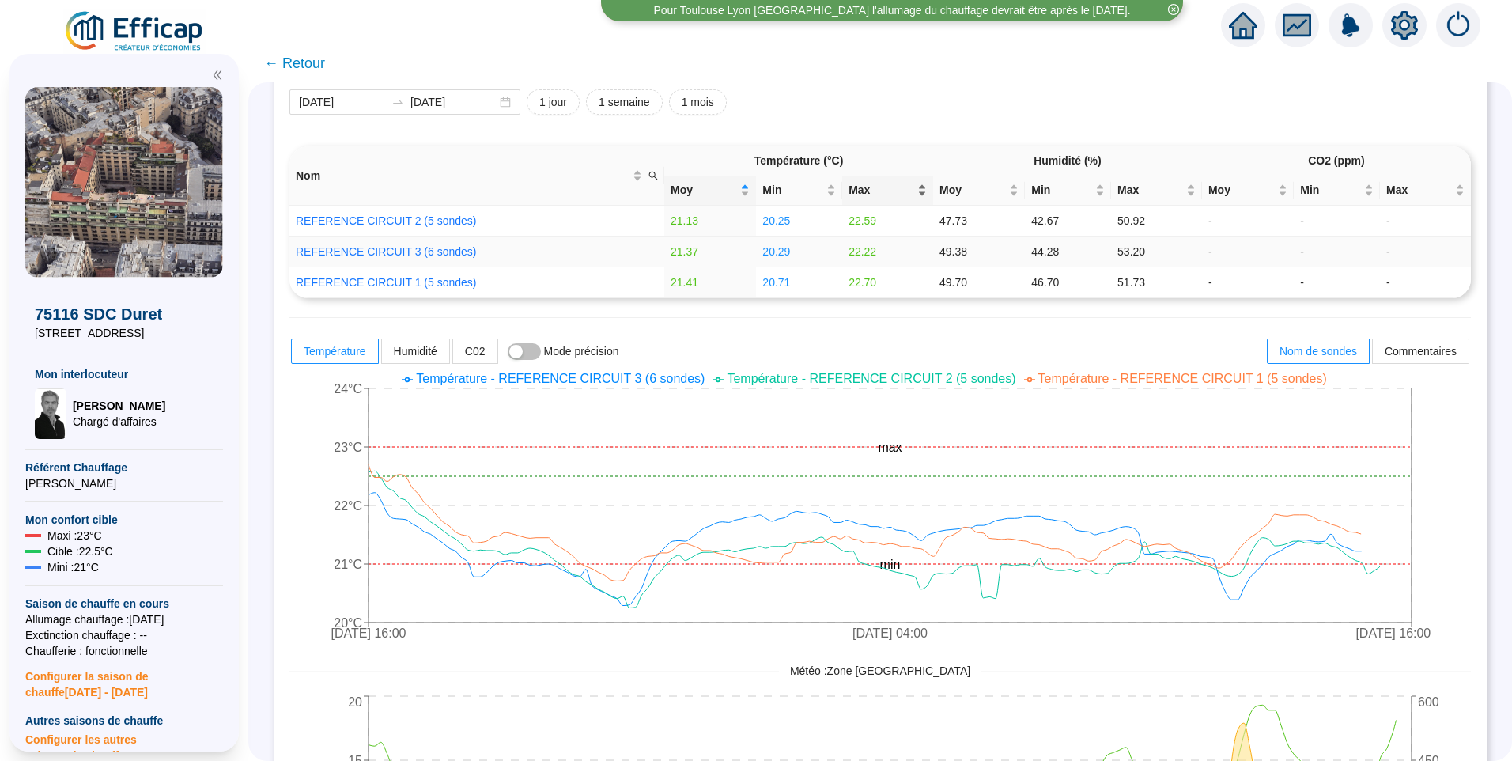
scroll to position [237, 0]
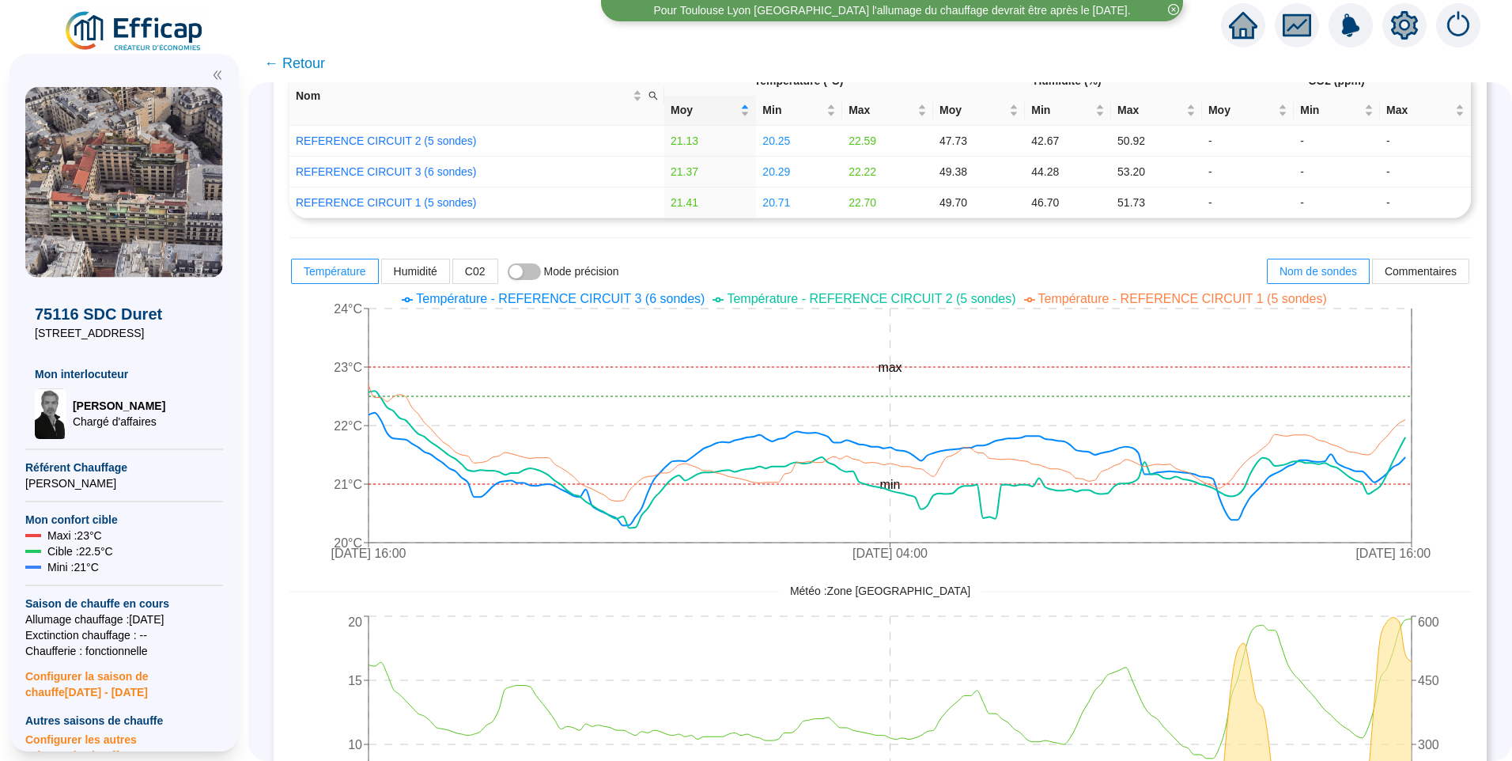
click at [850, 299] on span "Température - REFERENCE CIRCUIT 2 (5 sondes)" at bounding box center [871, 298] width 289 height 13
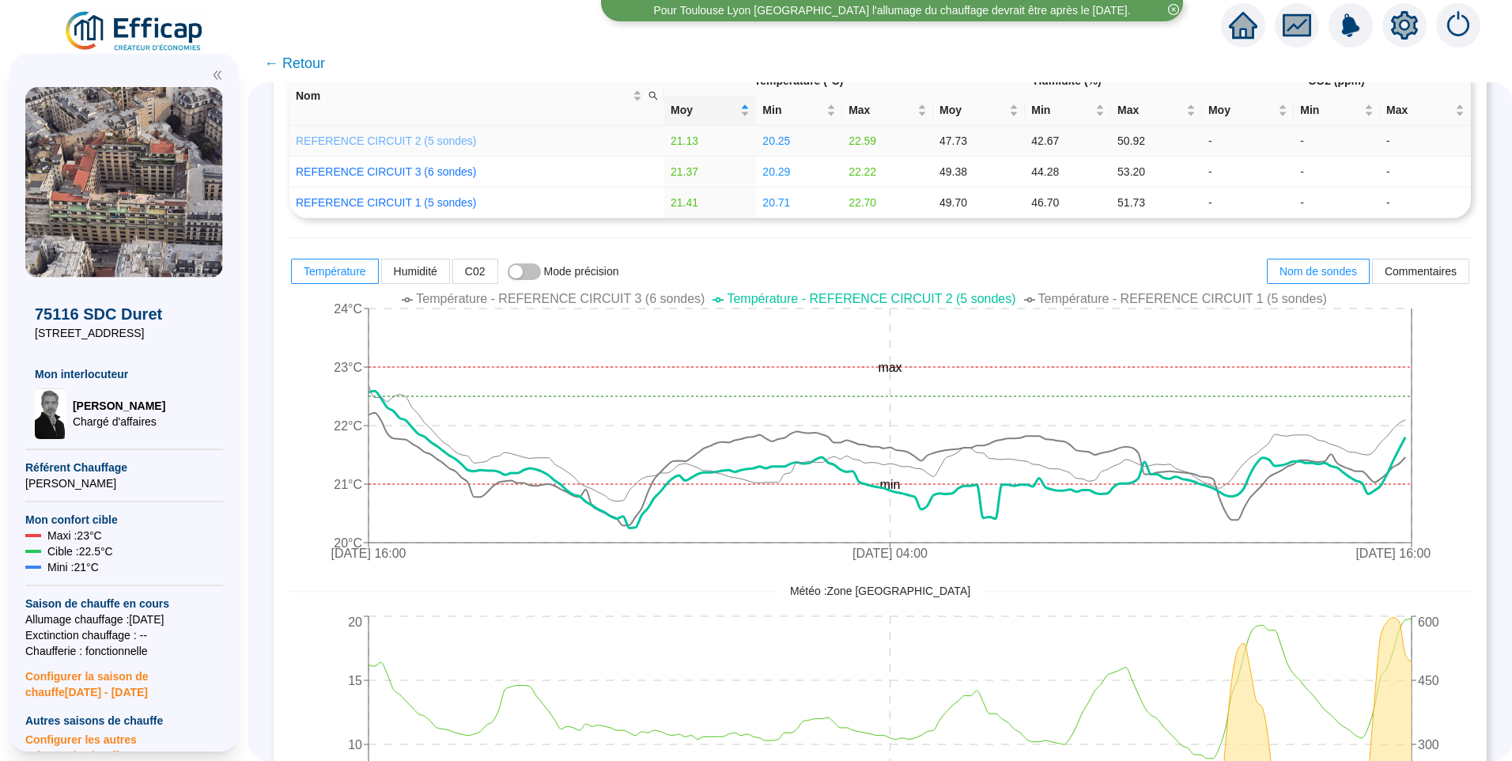
click at [432, 144] on link "REFERENCE CIRCUIT 2 (5 sondes)" at bounding box center [386, 140] width 180 height 13
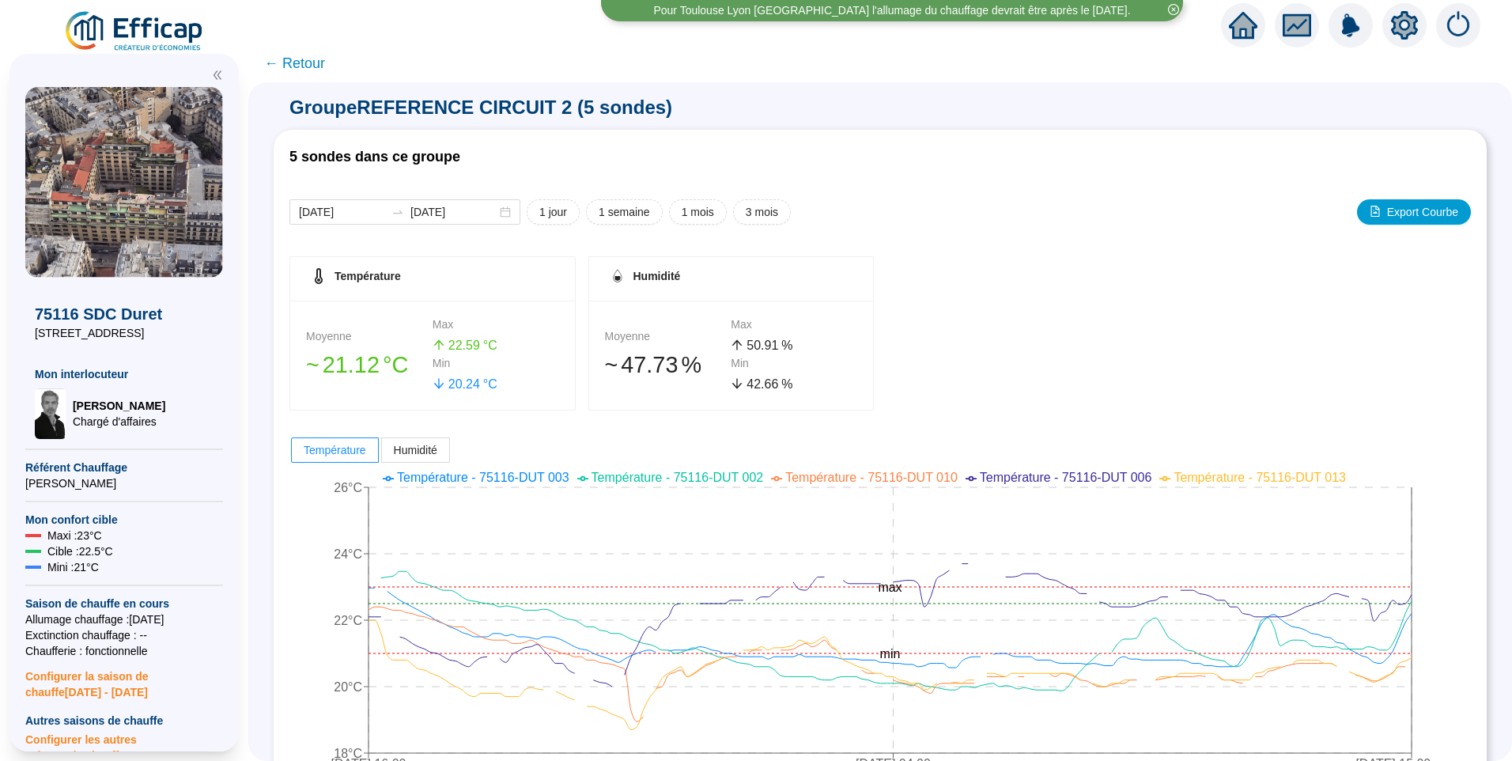
scroll to position [79, 0]
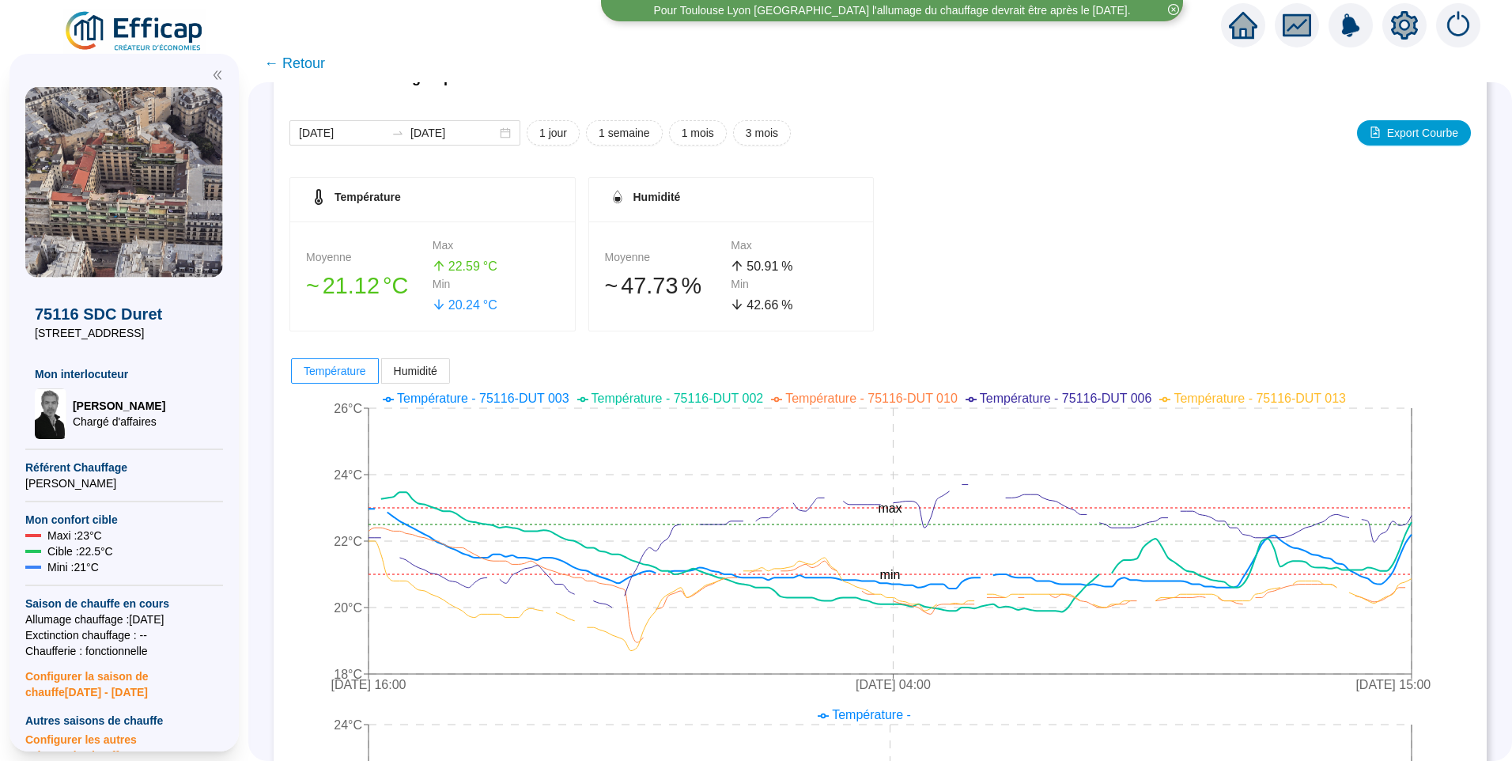
click at [531, 396] on span "Température - 75116-DUT 003" at bounding box center [483, 397] width 172 height 13
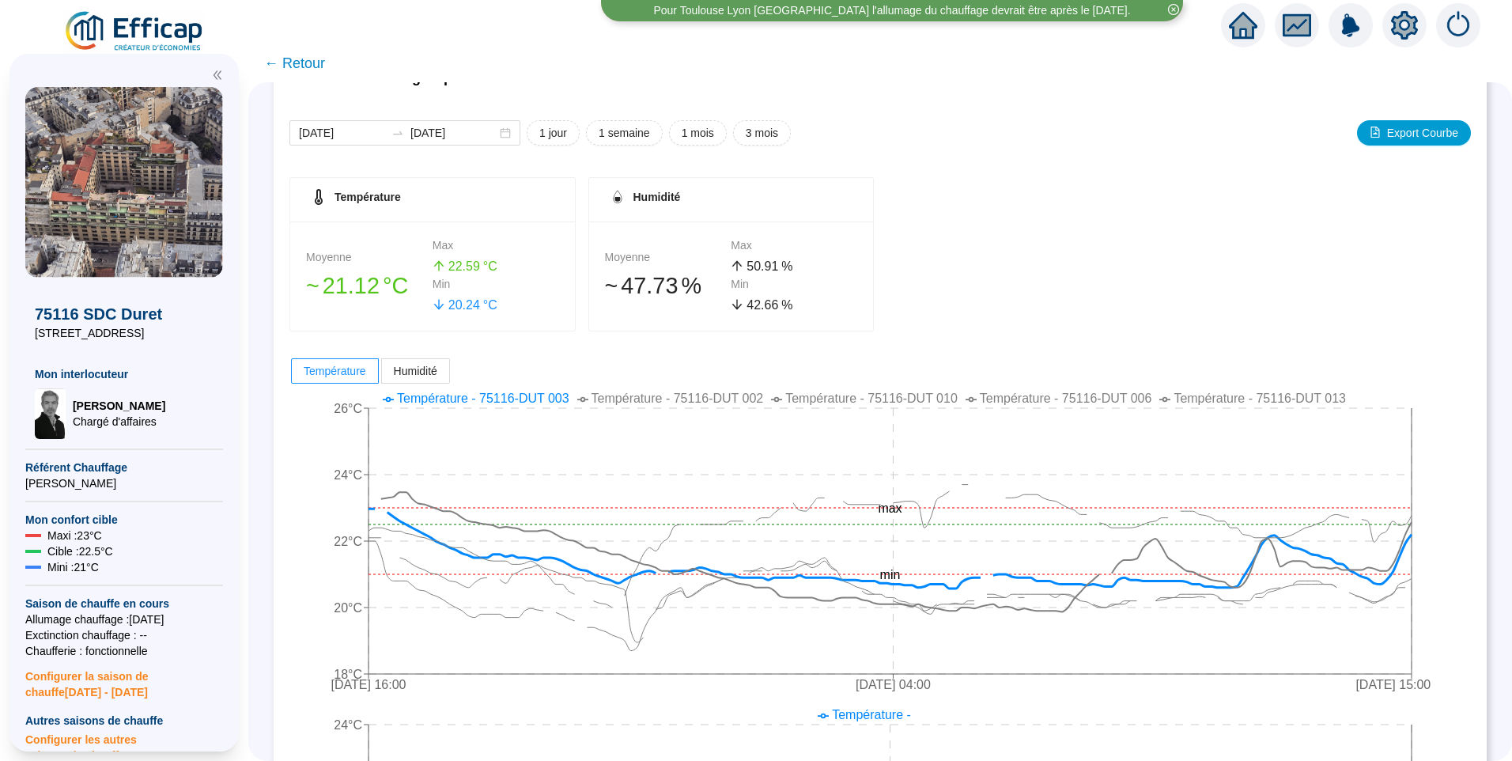
click at [699, 400] on span "Température - 75116-DUT 002" at bounding box center [677, 397] width 172 height 13
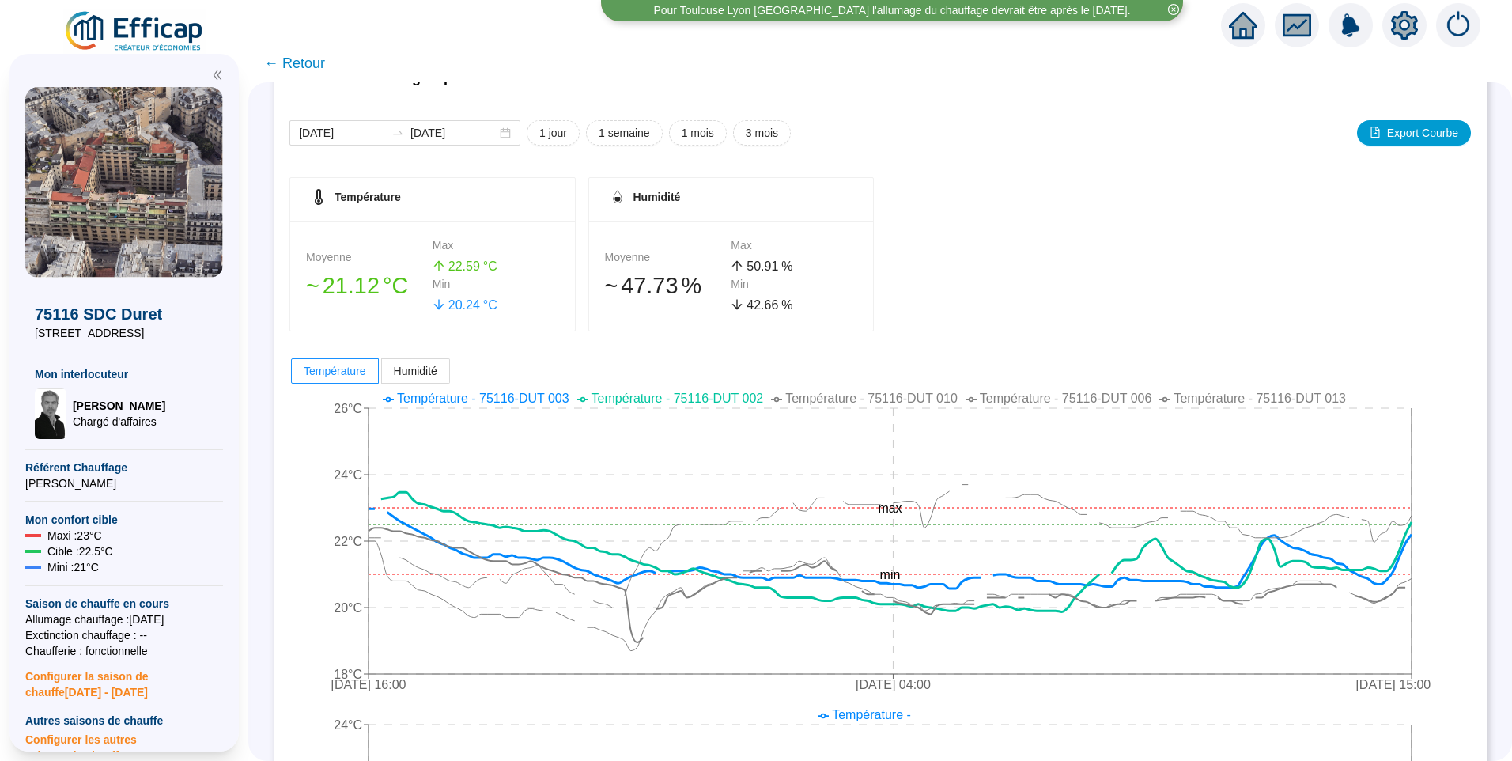
click at [814, 402] on span "Température - 75116-DUT 010" at bounding box center [871, 397] width 172 height 13
click at [1057, 399] on span "Température - 75116-DUT 006" at bounding box center [1066, 397] width 172 height 13
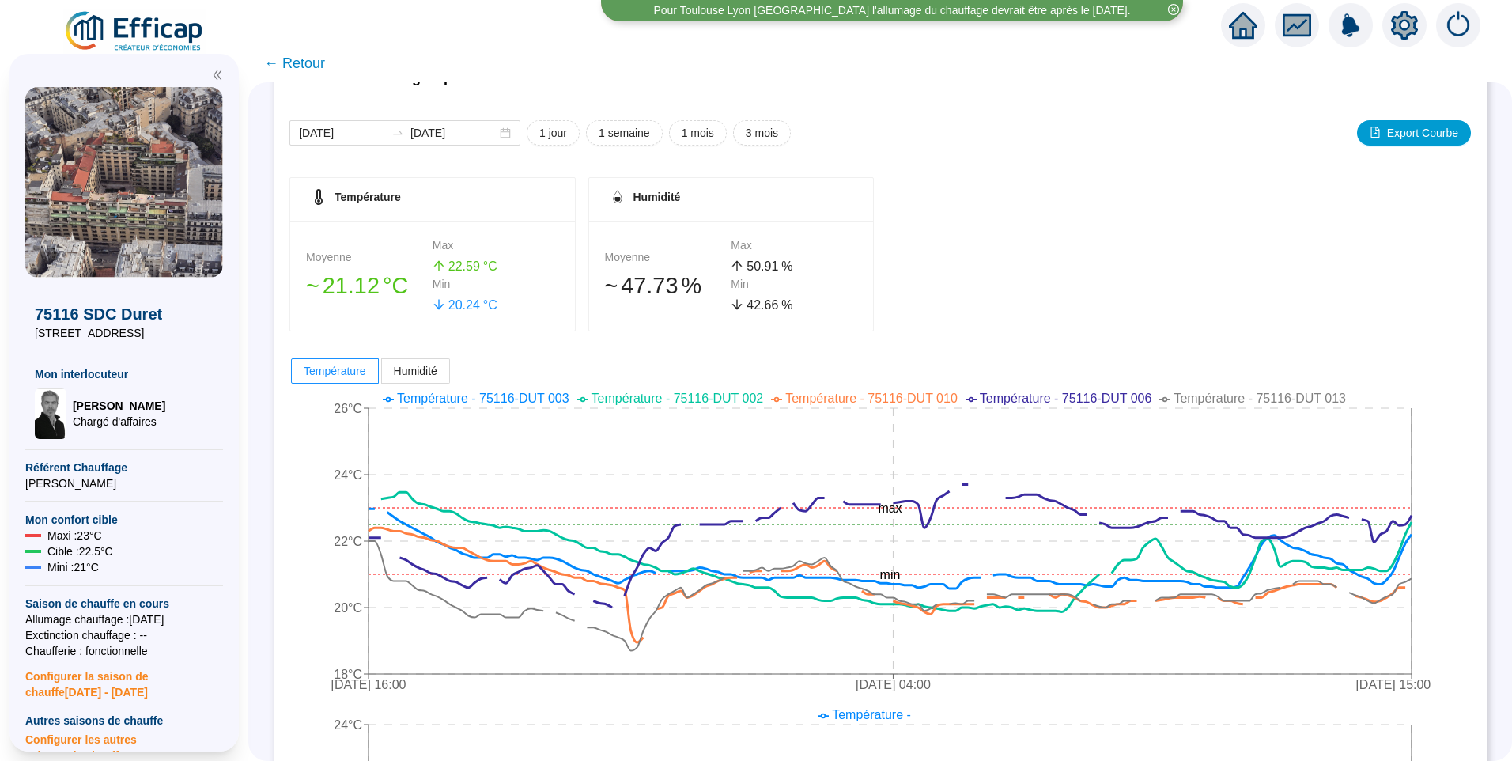
click at [1246, 398] on span "Température - 75116-DUT 013" at bounding box center [1259, 397] width 172 height 13
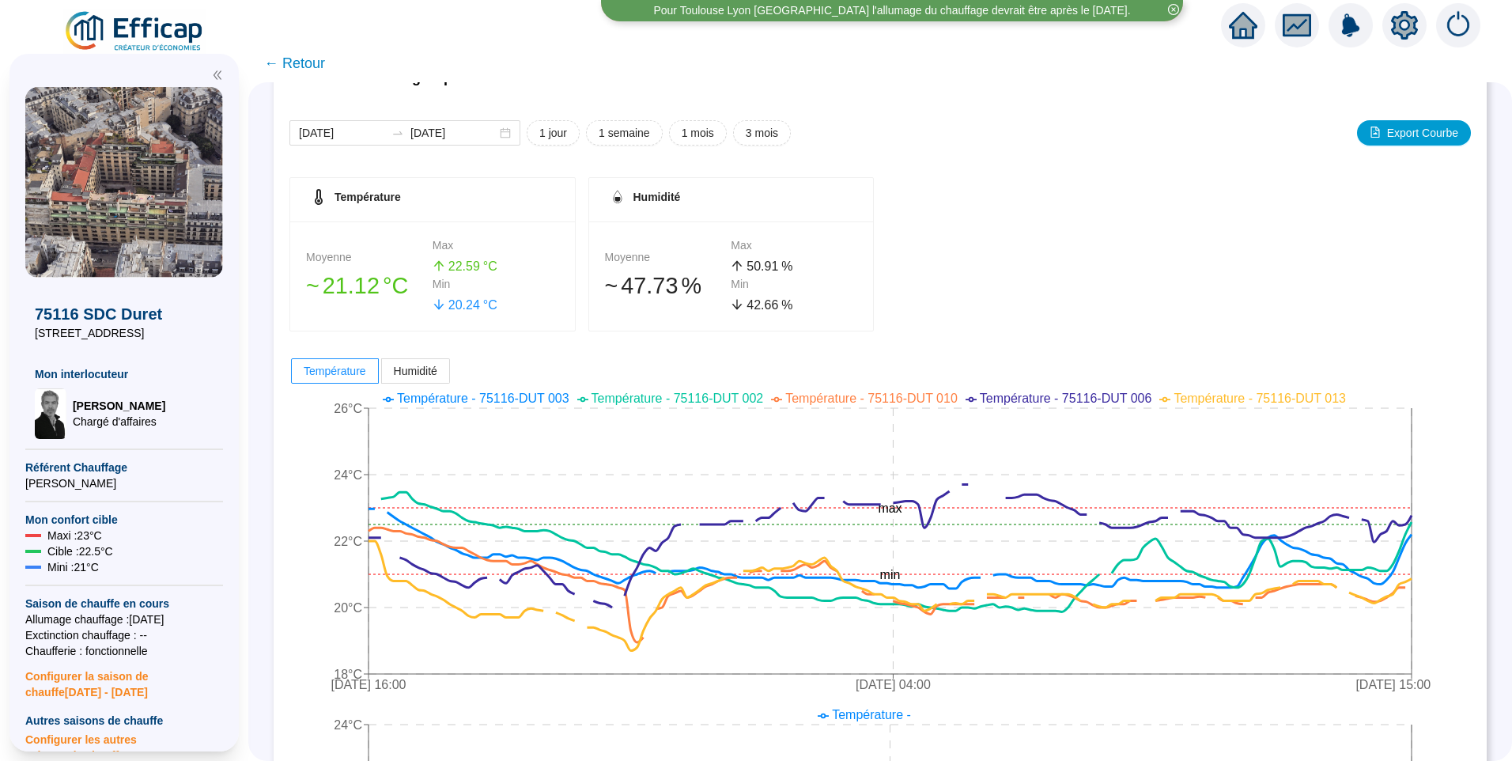
click at [1246, 398] on span "Température - 75116-DUT 013" at bounding box center [1259, 397] width 172 height 13
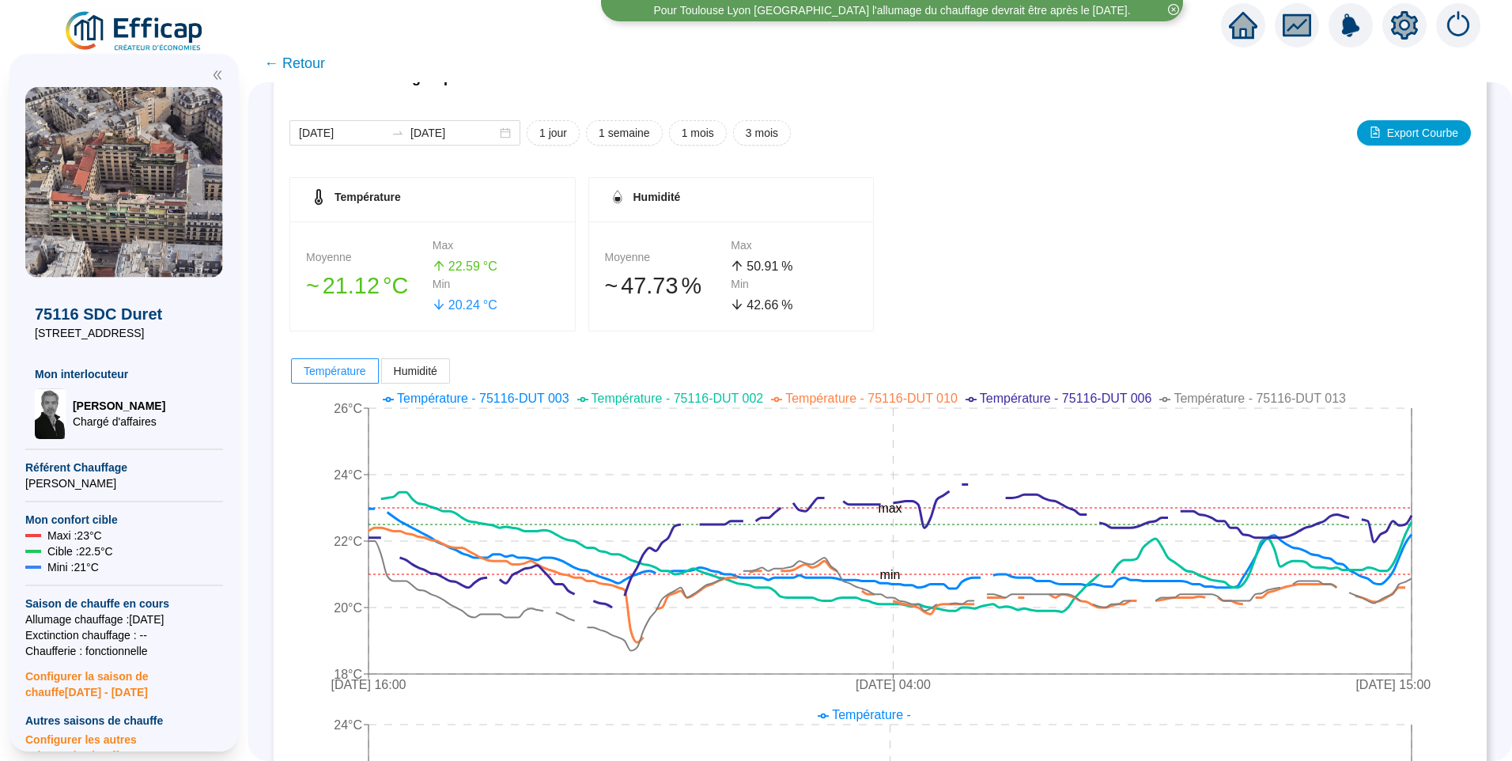
click at [1246, 398] on span "Température - 75116-DUT 013" at bounding box center [1259, 397] width 172 height 13
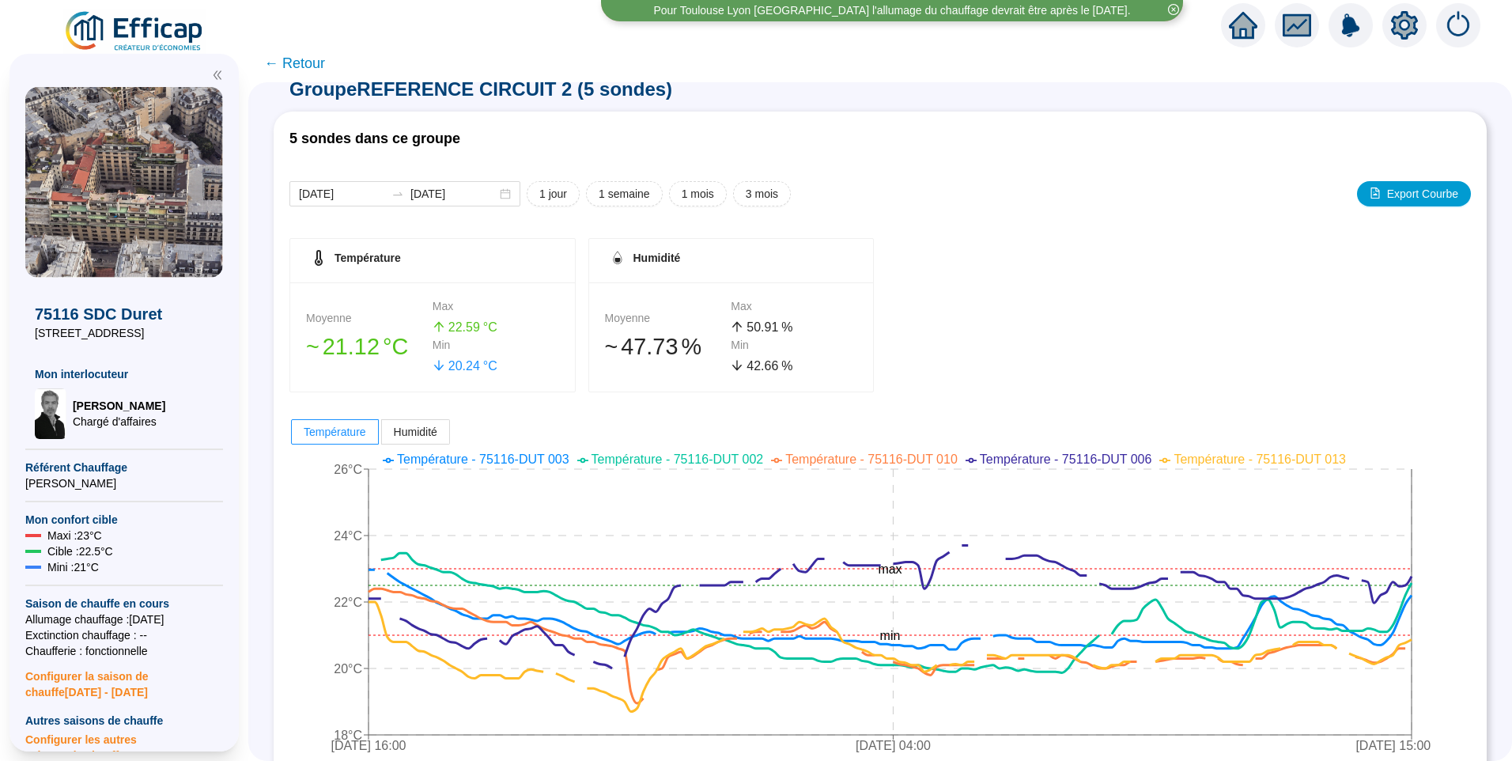
scroll to position [0, 0]
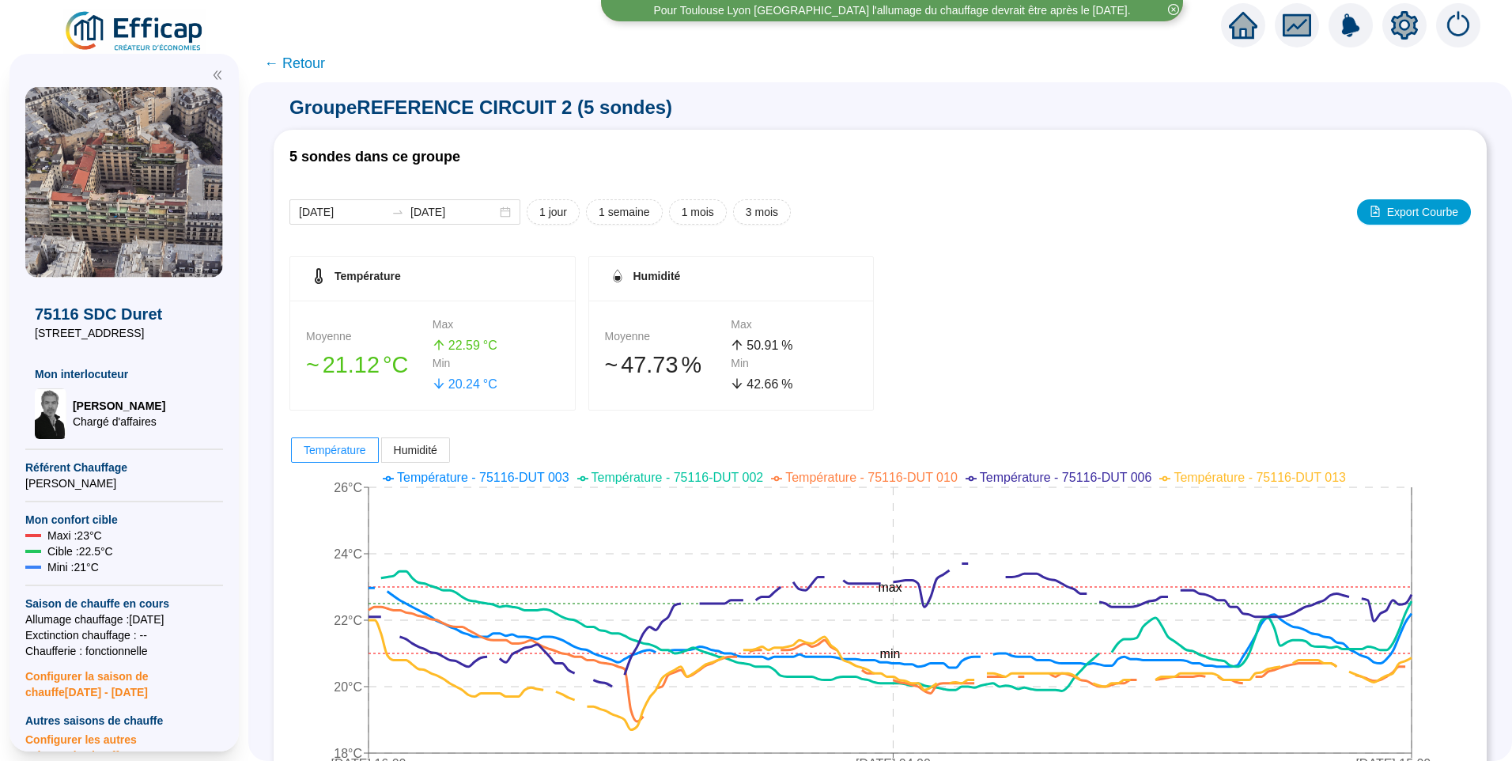
click at [310, 65] on span "← Retour" at bounding box center [294, 63] width 61 height 22
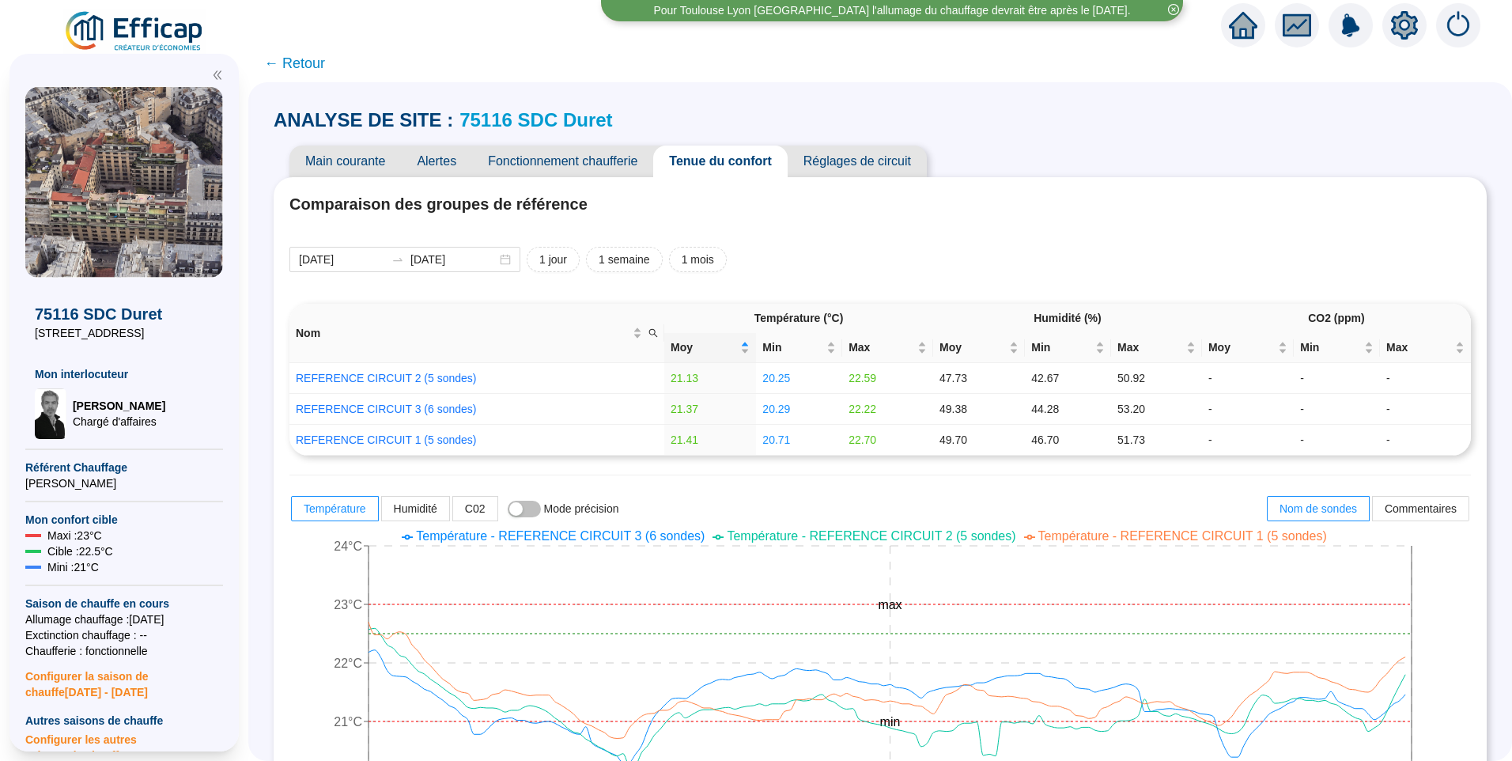
click at [814, 160] on span "Réglages de circuit" at bounding box center [857, 161] width 139 height 32
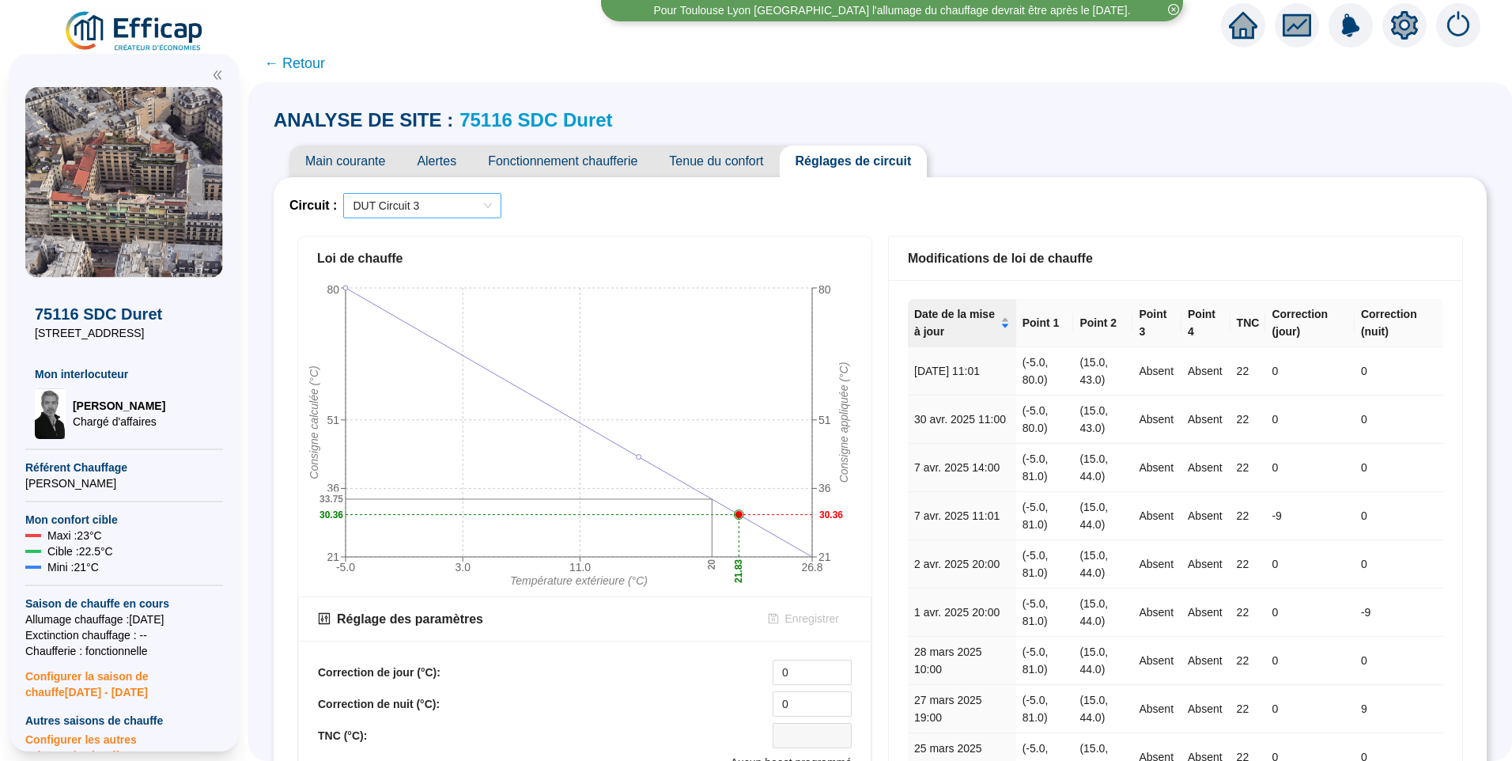
click at [415, 207] on span "DUT Circuit 3" at bounding box center [422, 206] width 139 height 24
click at [451, 259] on div "DUT Circuit 2" at bounding box center [432, 263] width 133 height 17
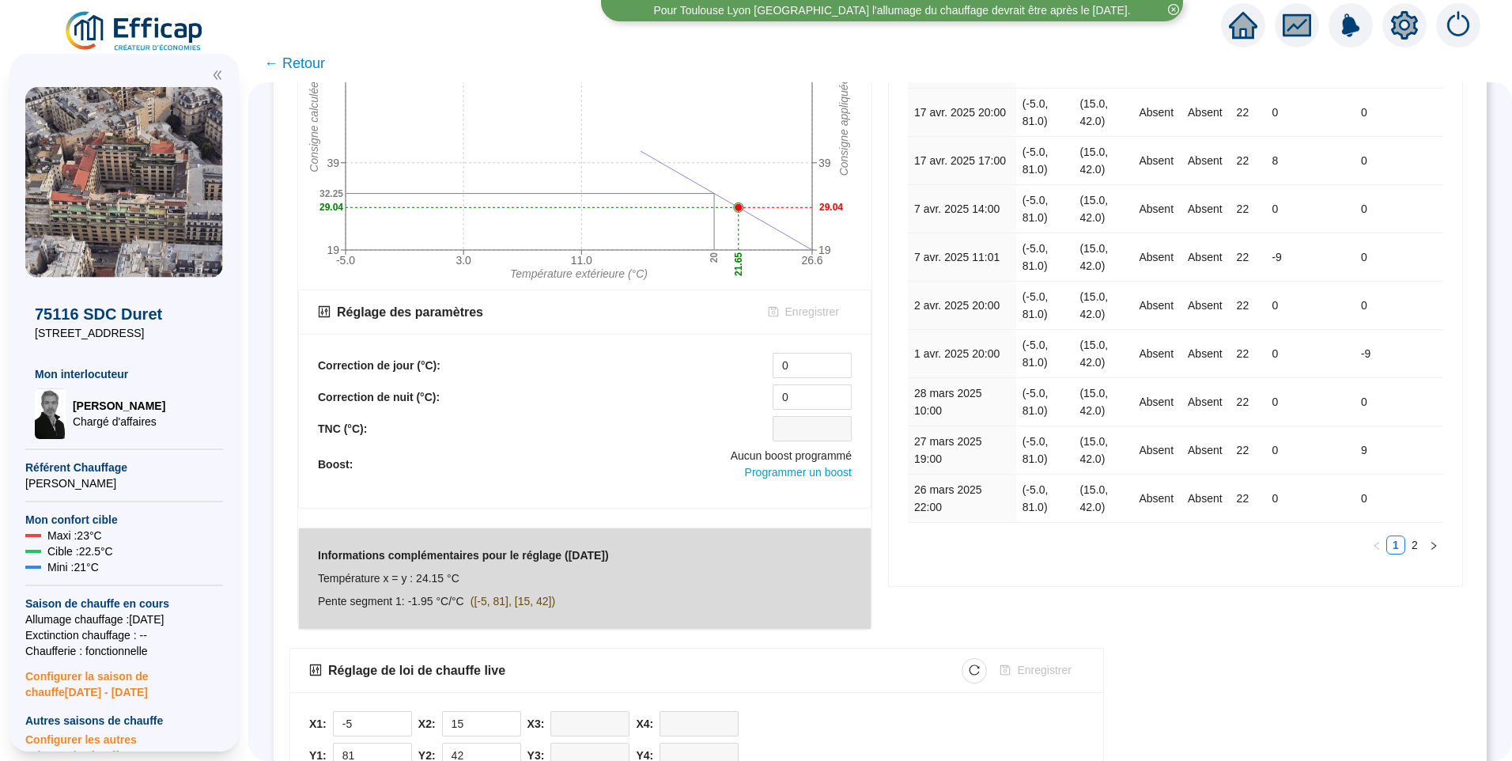
scroll to position [443, 0]
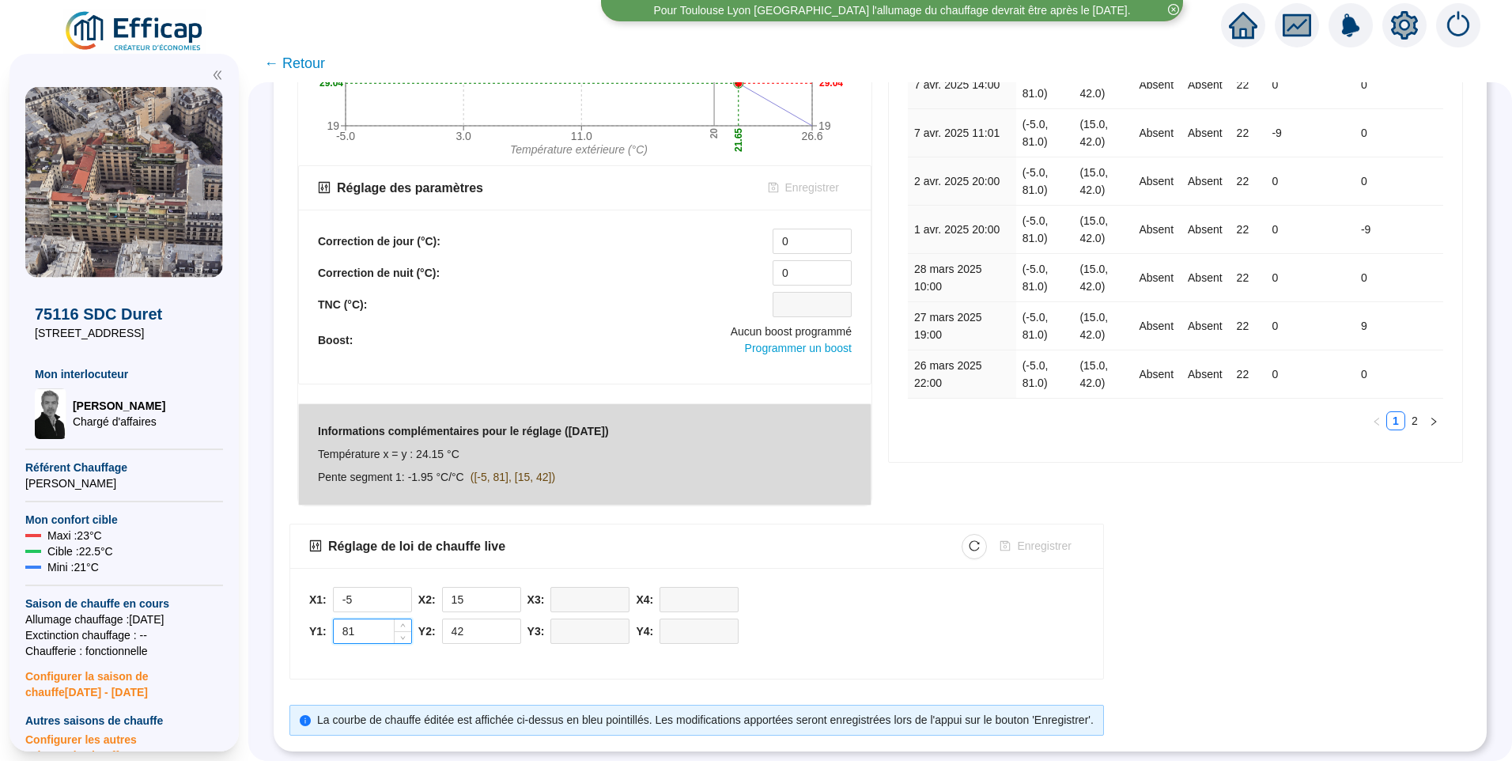
click at [387, 619] on input "81" at bounding box center [372, 631] width 77 height 24
click at [411, 619] on span "Increase Value" at bounding box center [402, 626] width 17 height 14
type input "82"
click at [483, 619] on input "42" at bounding box center [481, 631] width 77 height 24
type input "43"
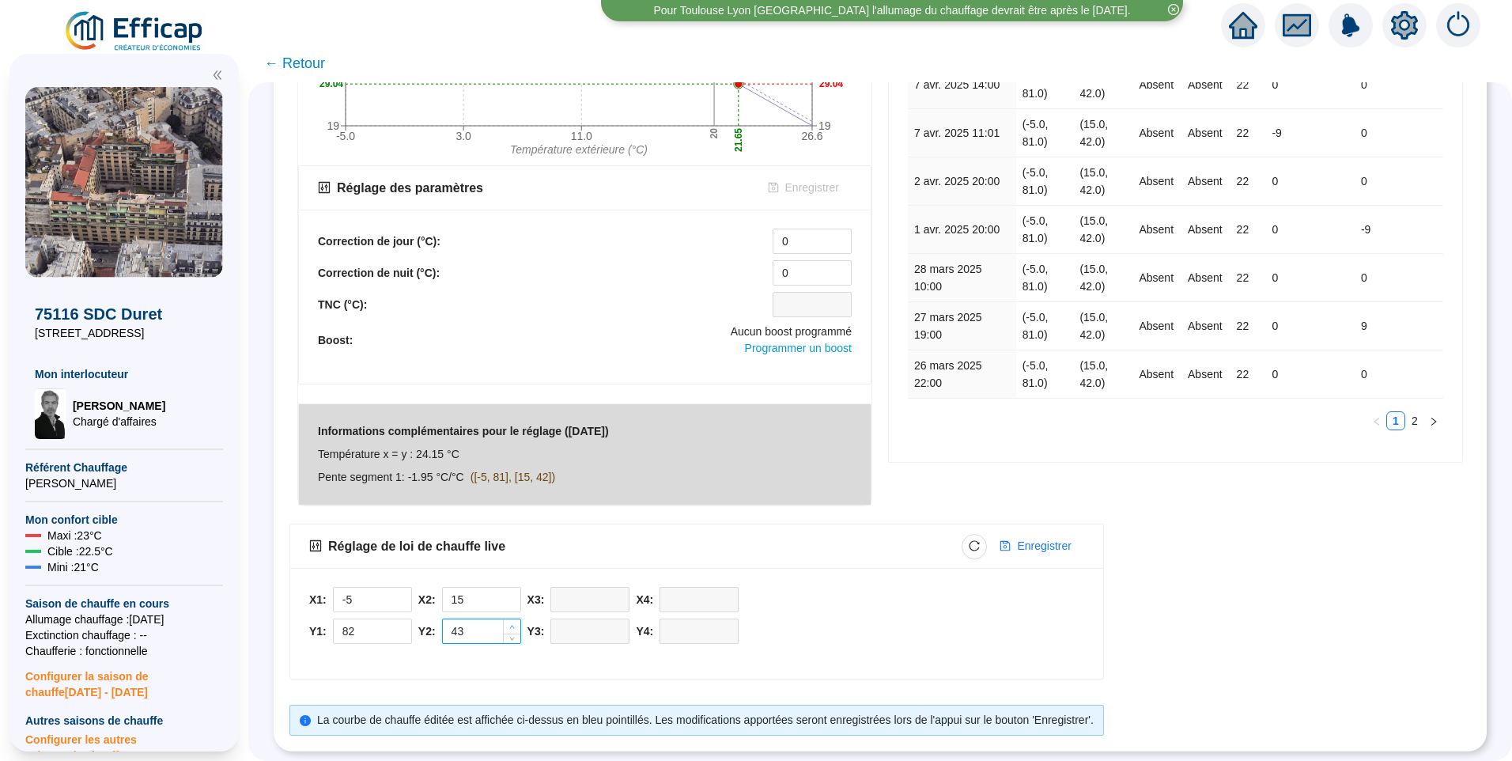
click at [517, 619] on span "Increase Value" at bounding box center [511, 626] width 17 height 14
click at [1051, 538] on span "Enregistrer" at bounding box center [1044, 546] width 54 height 17
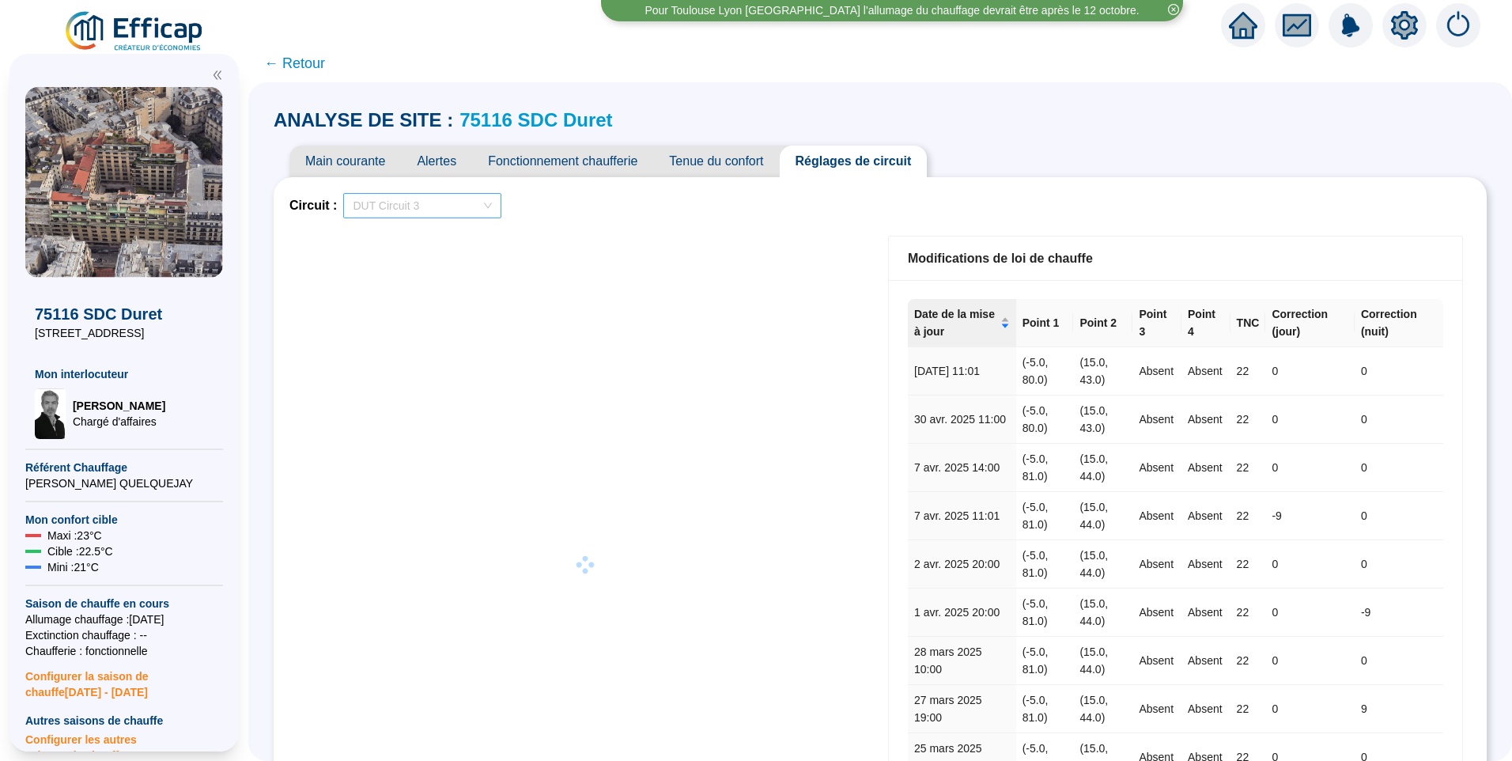
click at [414, 210] on span "DUT Circuit 3" at bounding box center [422, 206] width 139 height 24
click at [428, 264] on div "DUT Circuit 2" at bounding box center [432, 263] width 133 height 17
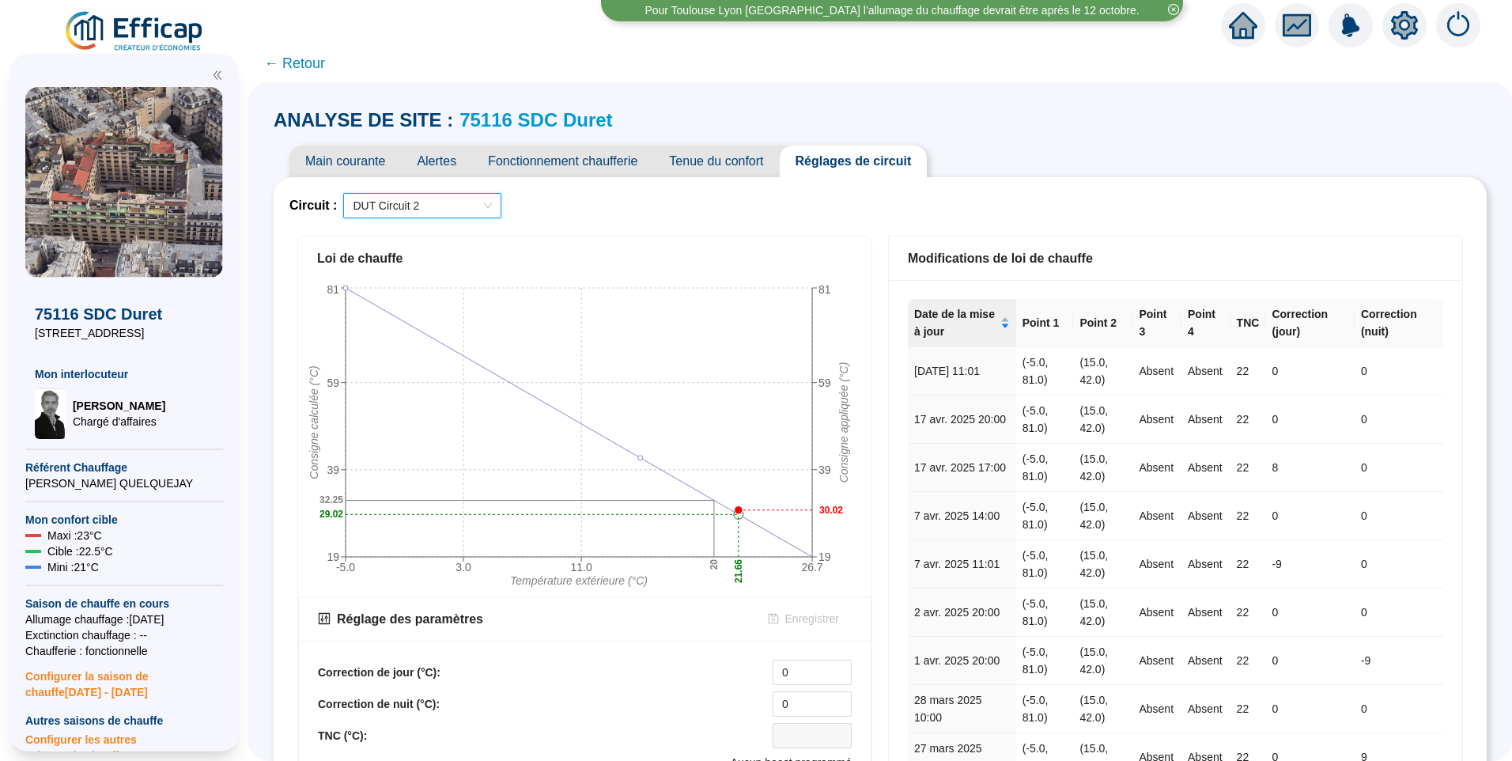
click at [405, 208] on span "DUT Circuit 2" at bounding box center [422, 206] width 139 height 24
click at [412, 292] on div "DUT Circuit 1" at bounding box center [432, 288] width 133 height 17
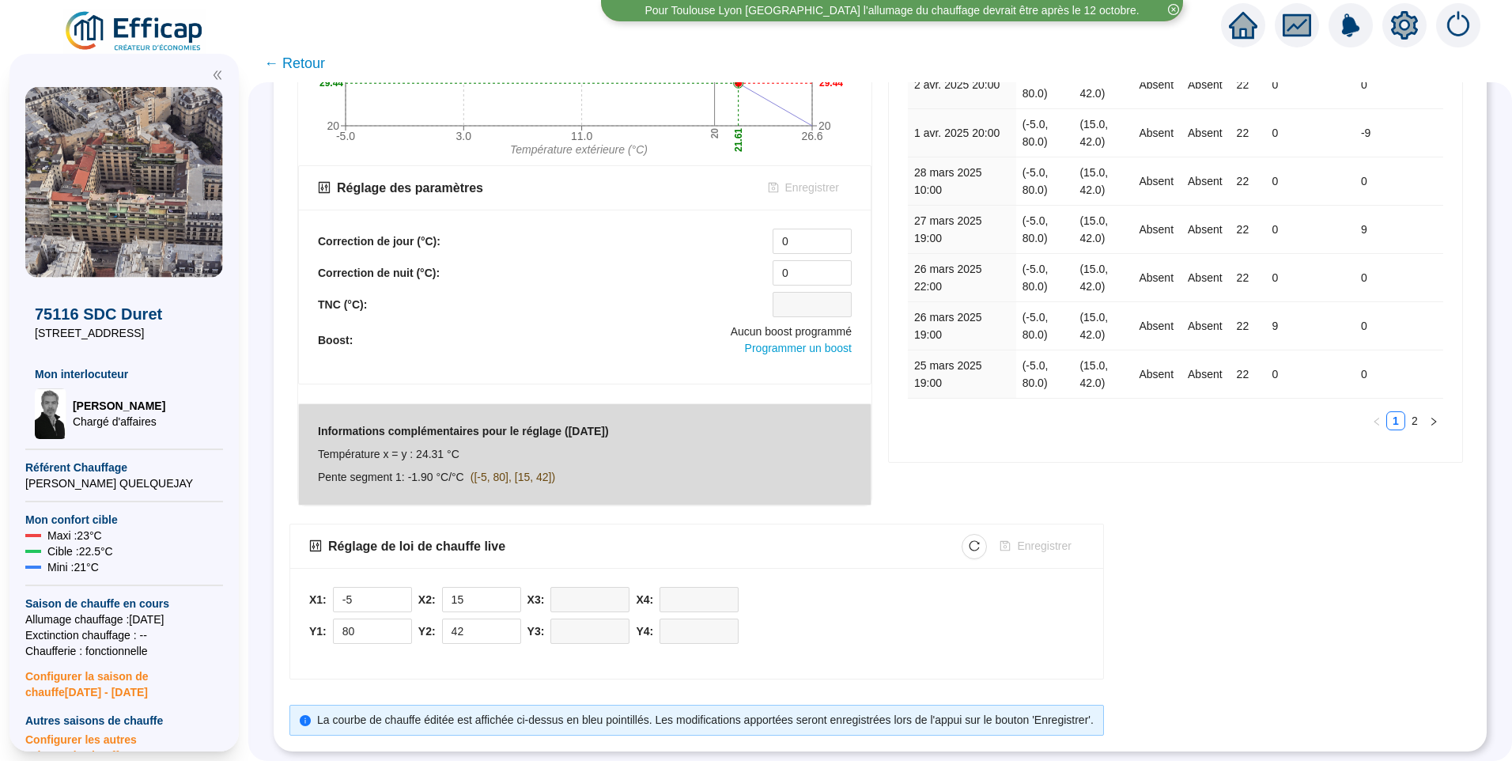
scroll to position [443, 0]
click at [411, 619] on span "Increase Value" at bounding box center [402, 626] width 17 height 14
type input "81"
click at [484, 619] on input "42" at bounding box center [481, 631] width 77 height 24
click at [520, 619] on span "Increase Value" at bounding box center [511, 626] width 17 height 14
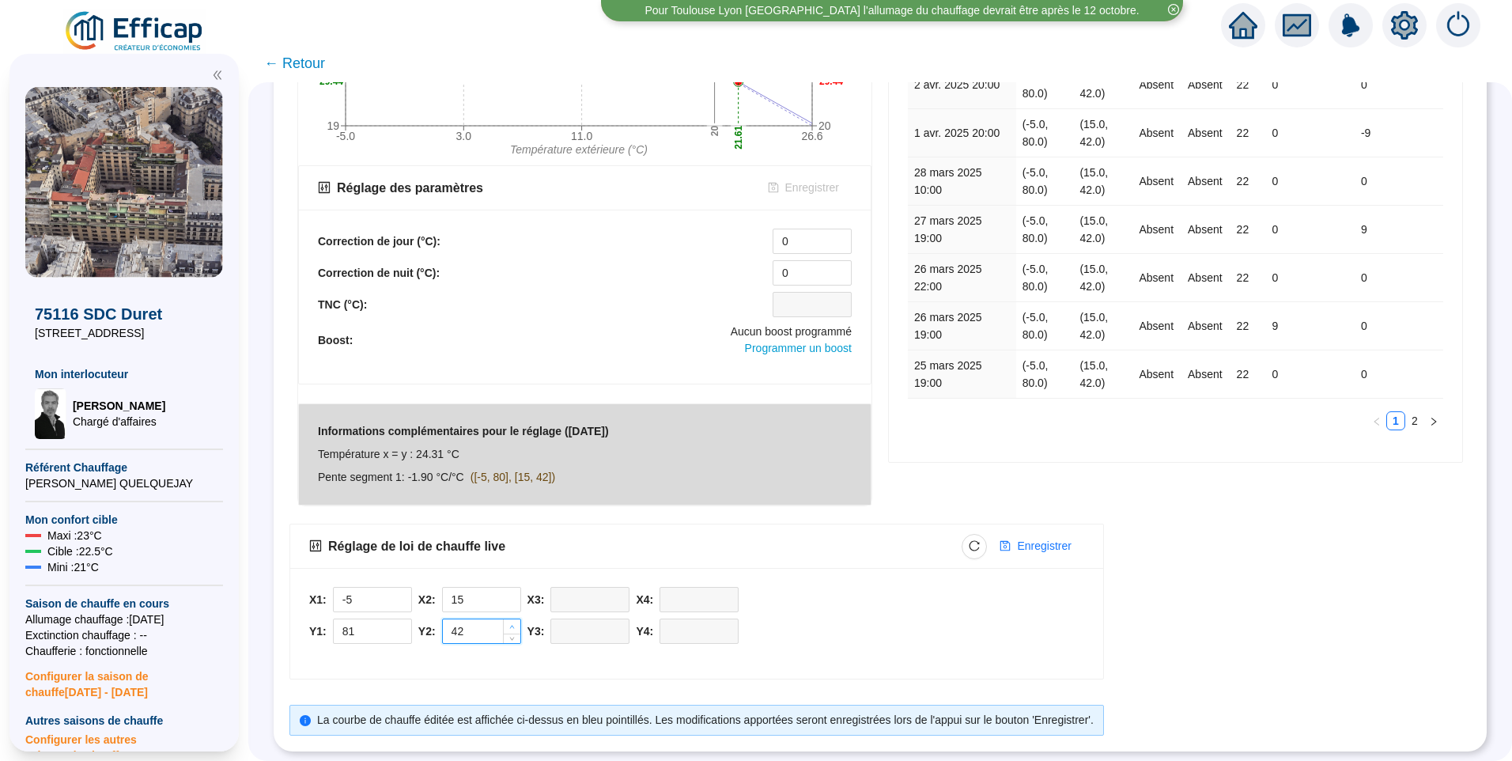
type input "43"
click at [1047, 538] on span "Enregistrer" at bounding box center [1044, 546] width 54 height 17
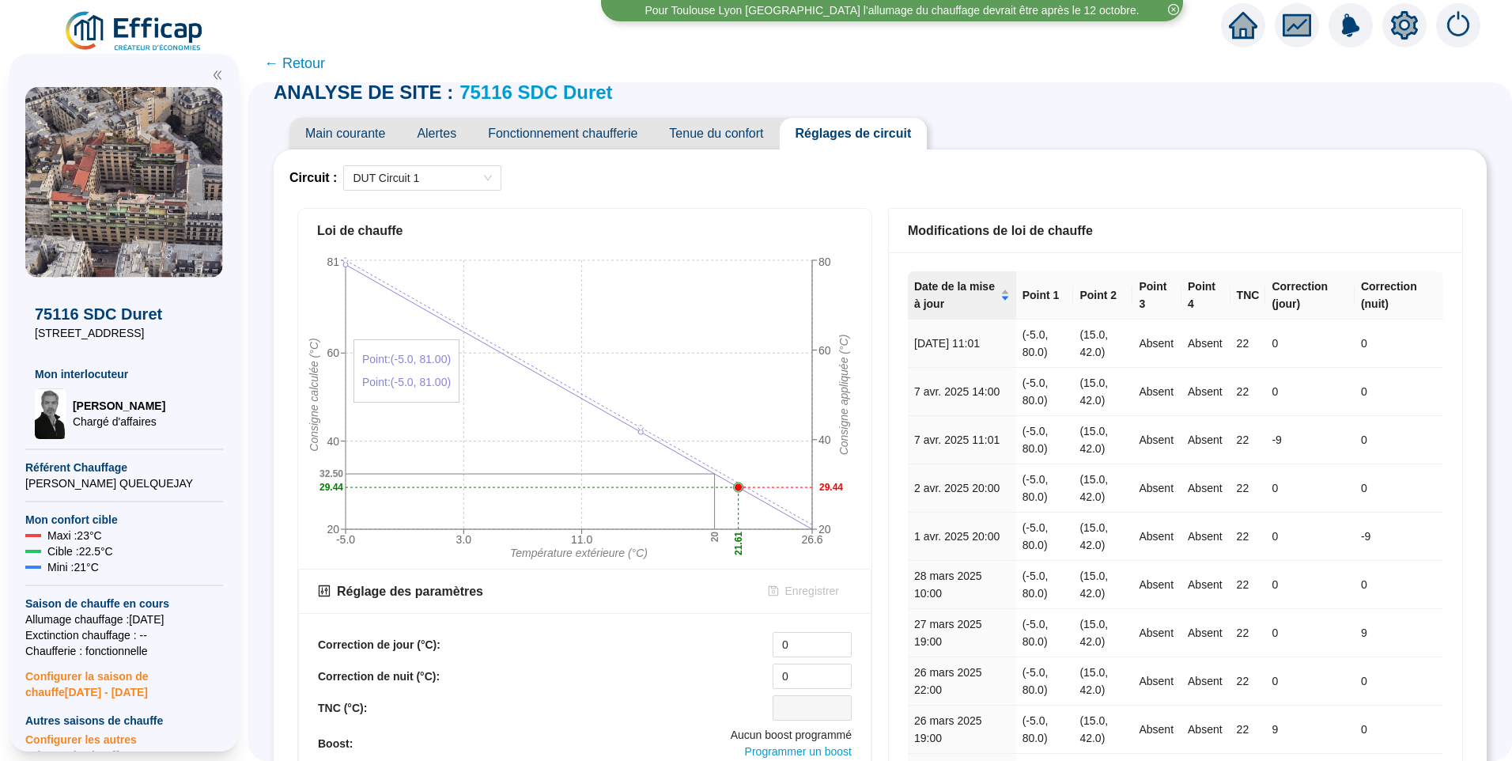
scroll to position [0, 0]
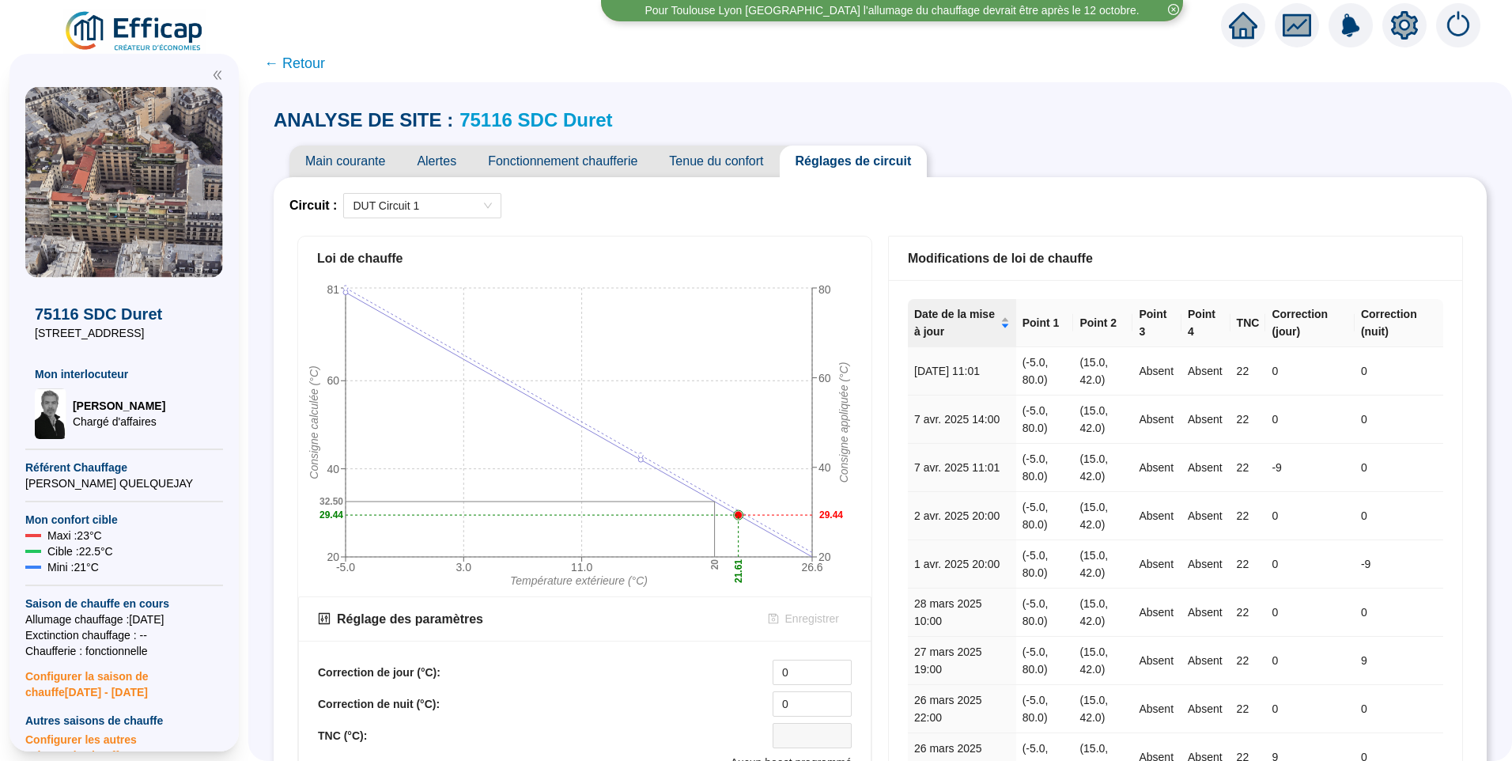
click at [345, 166] on span "Main courante" at bounding box center [344, 161] width 111 height 32
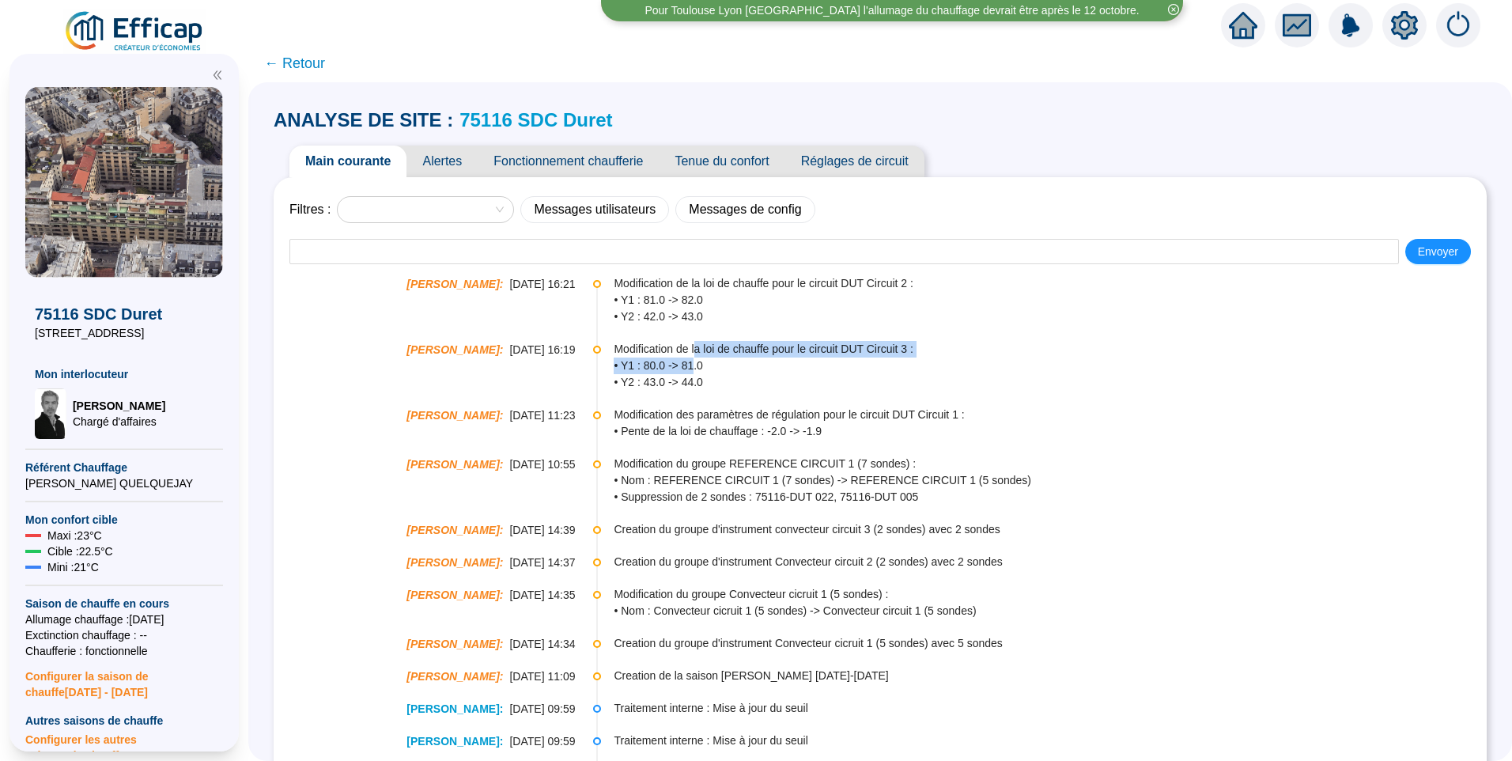
drag, startPoint x: 690, startPoint y: 359, endPoint x: 702, endPoint y: 353, distance: 13.1
click at [702, 353] on div "Modification de la loi de chauffe pour le circuit DUT Circuit 3 : • Y1 : 80.0 -…" at bounding box center [1049, 366] width 871 height 50
click at [660, 306] on span "• Y1 : 81.0 -> 82.0" at bounding box center [1049, 300] width 871 height 17
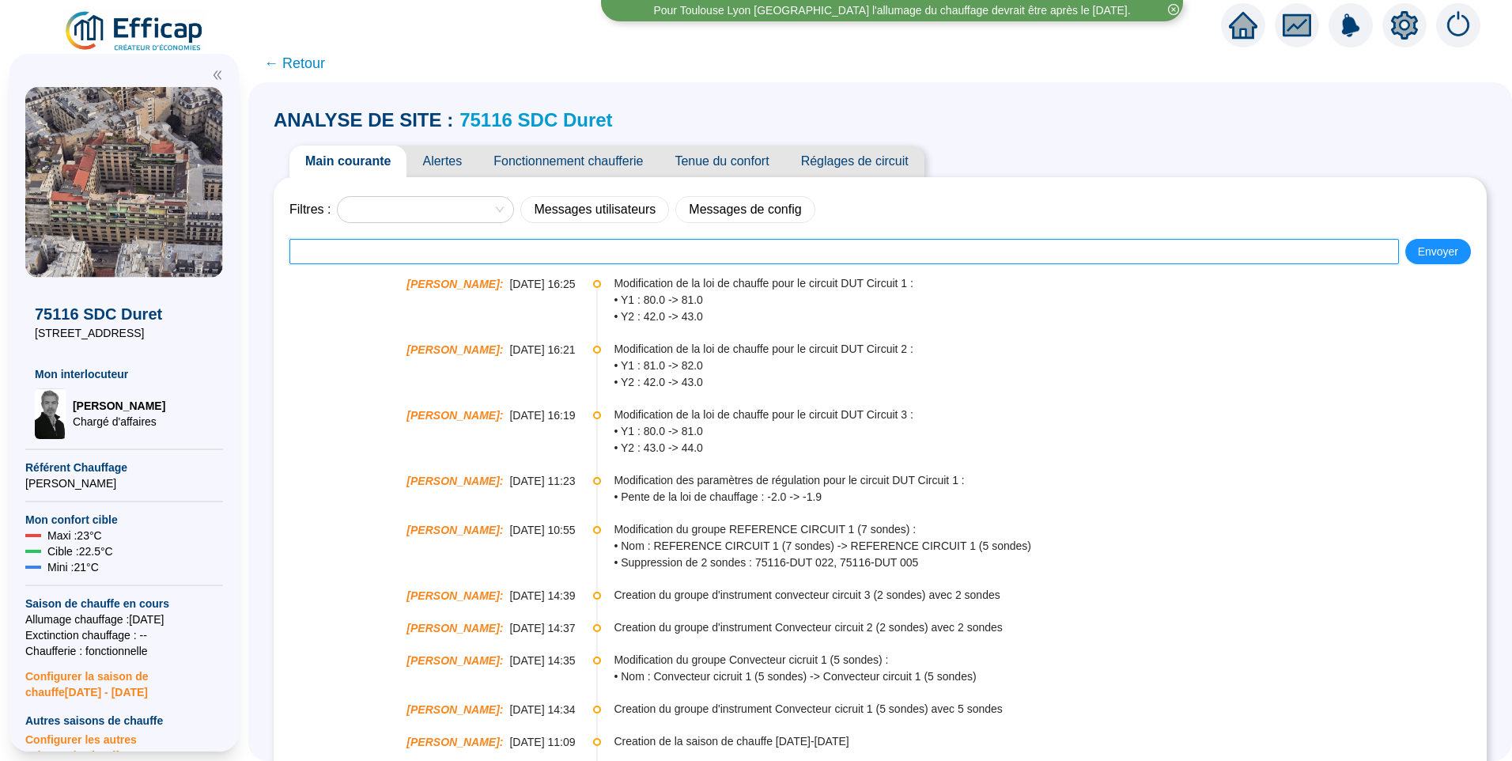
click at [517, 245] on input "text" at bounding box center [843, 251] width 1109 height 25
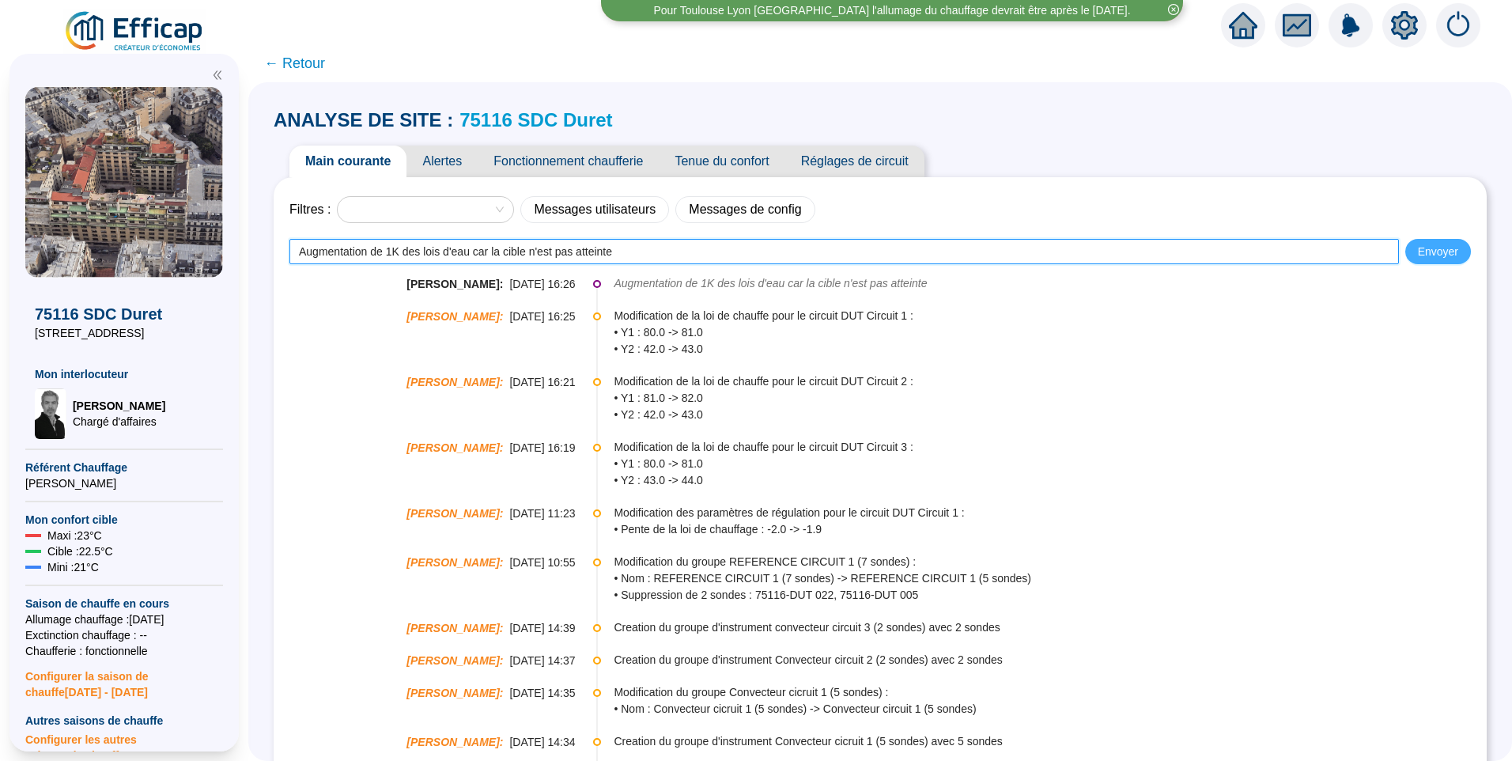
type input "Augmentation de 1K des lois d'eau car la cible n'est pas atteinte"
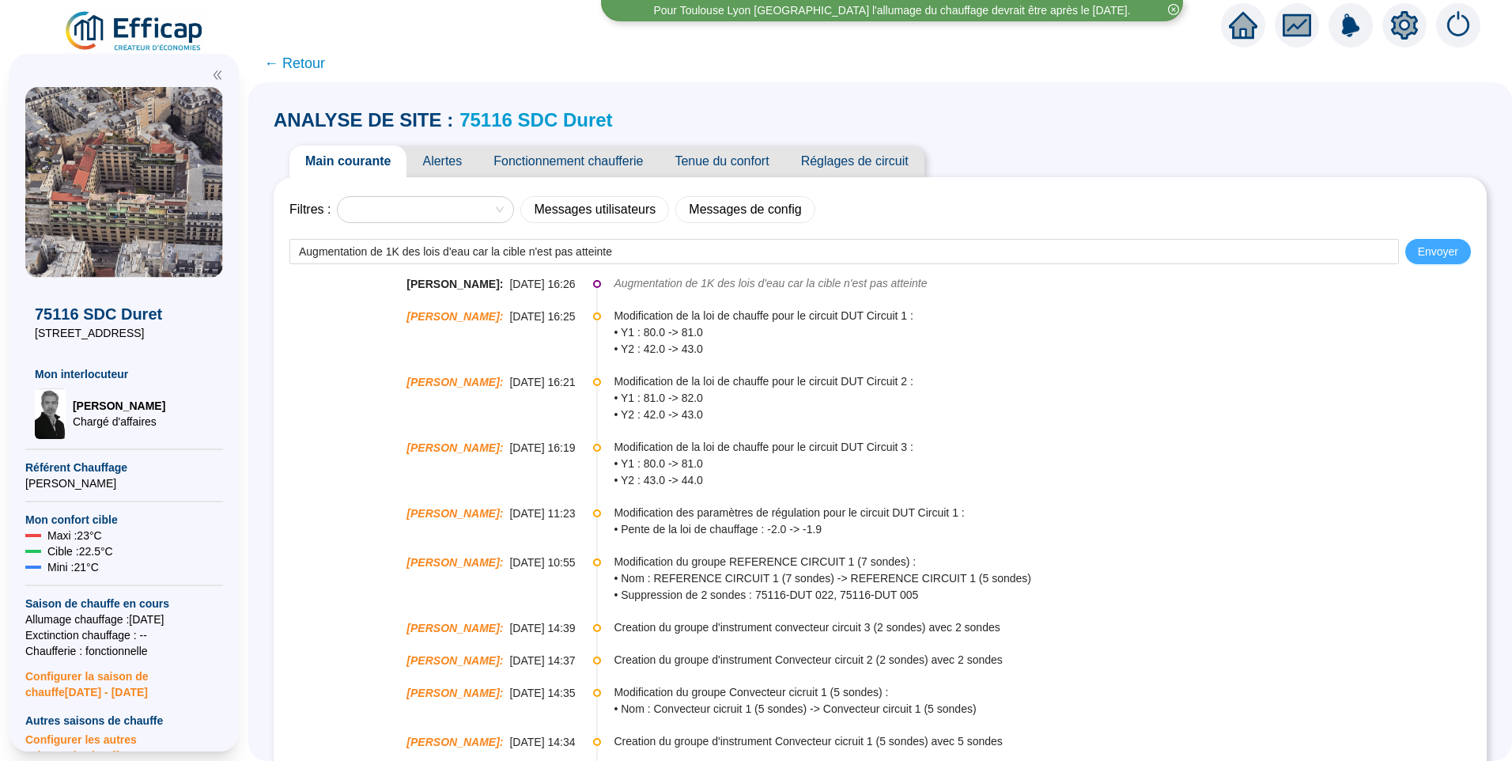
click at [1418, 258] on span "Envoyer" at bounding box center [1438, 252] width 40 height 17
click at [550, 125] on link "75116 SDC Duret" at bounding box center [535, 119] width 153 height 21
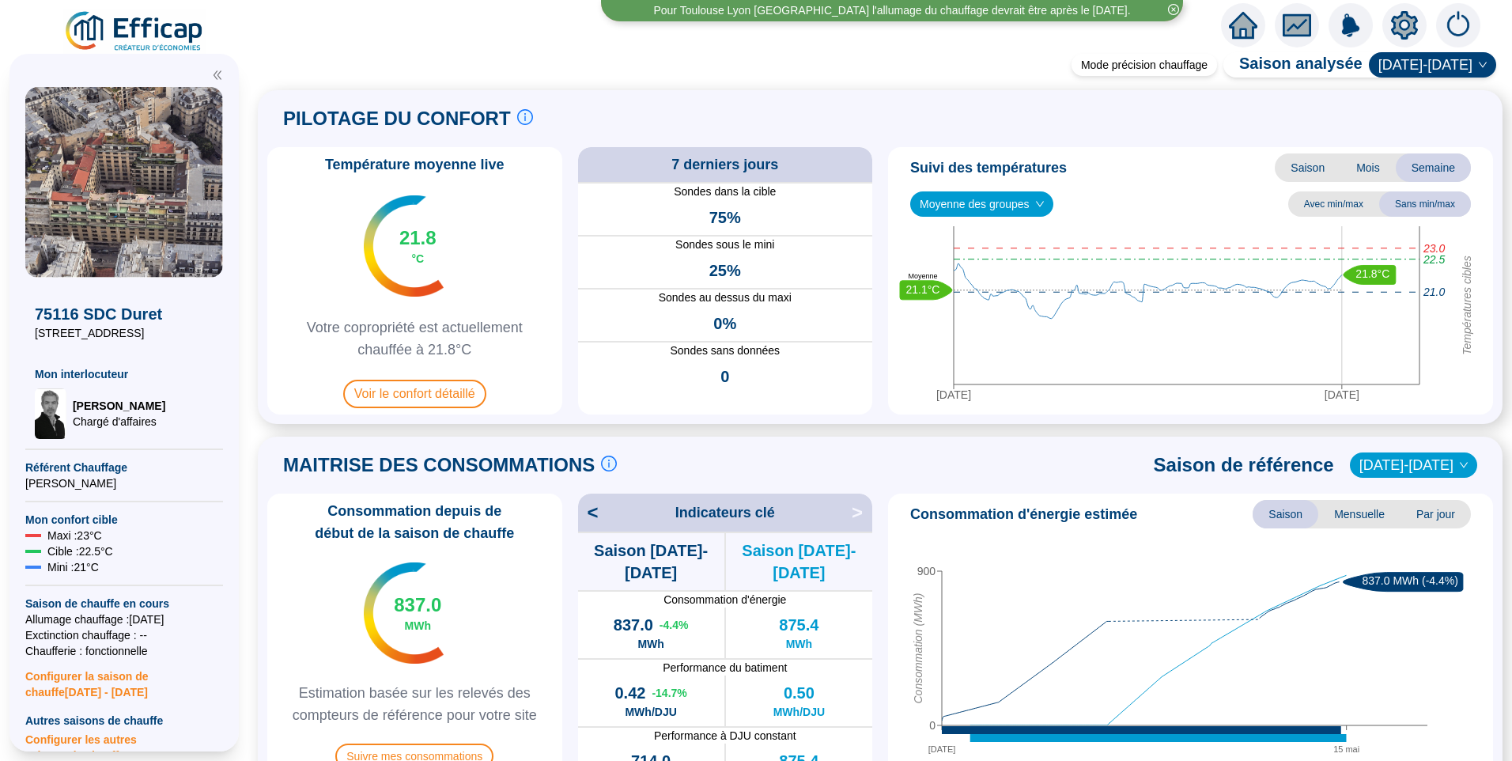
click at [167, 25] on img at bounding box center [134, 31] width 143 height 44
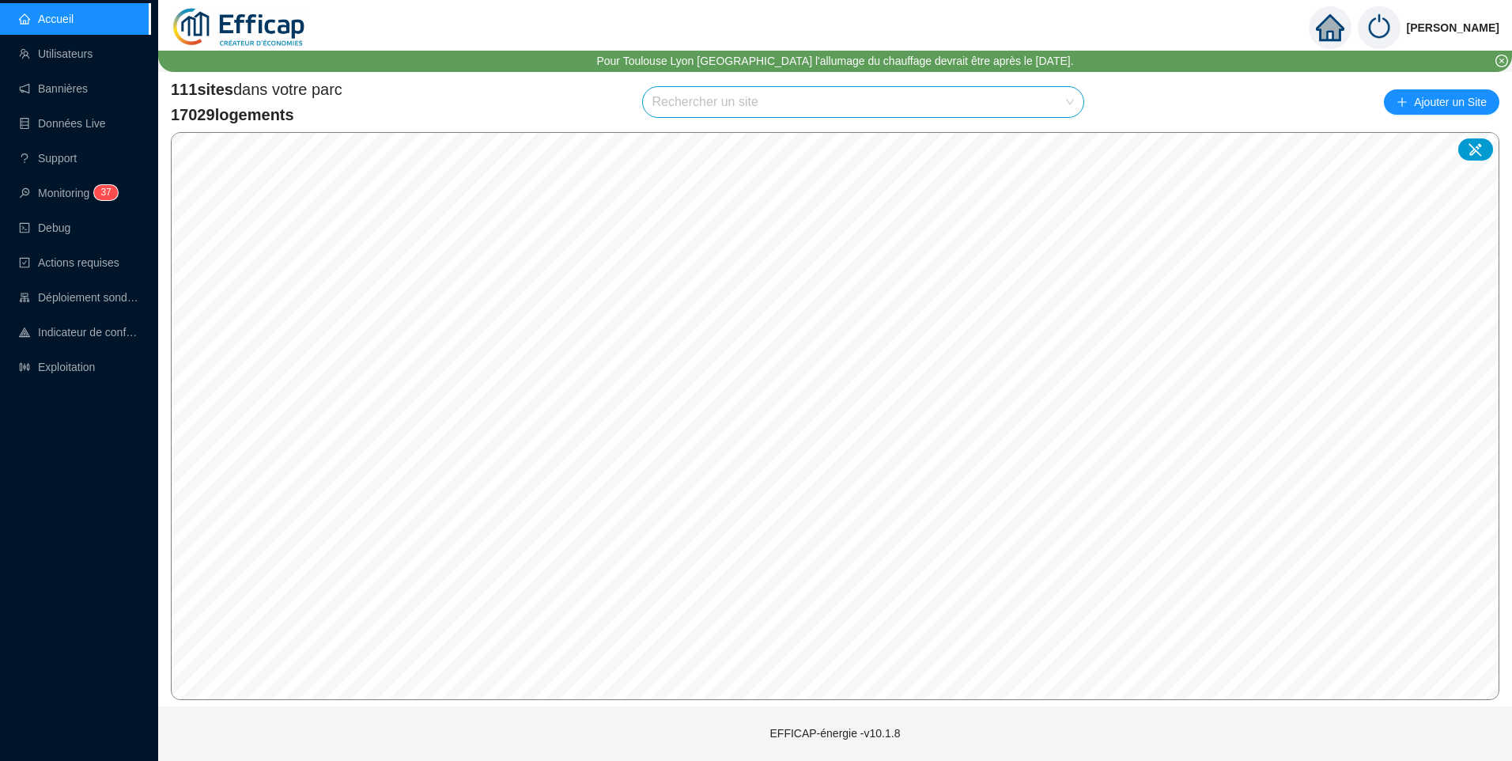
click at [761, 101] on input "search" at bounding box center [856, 102] width 408 height 30
type input "morti"
click at [1057, 146] on div at bounding box center [1055, 140] width 36 height 24
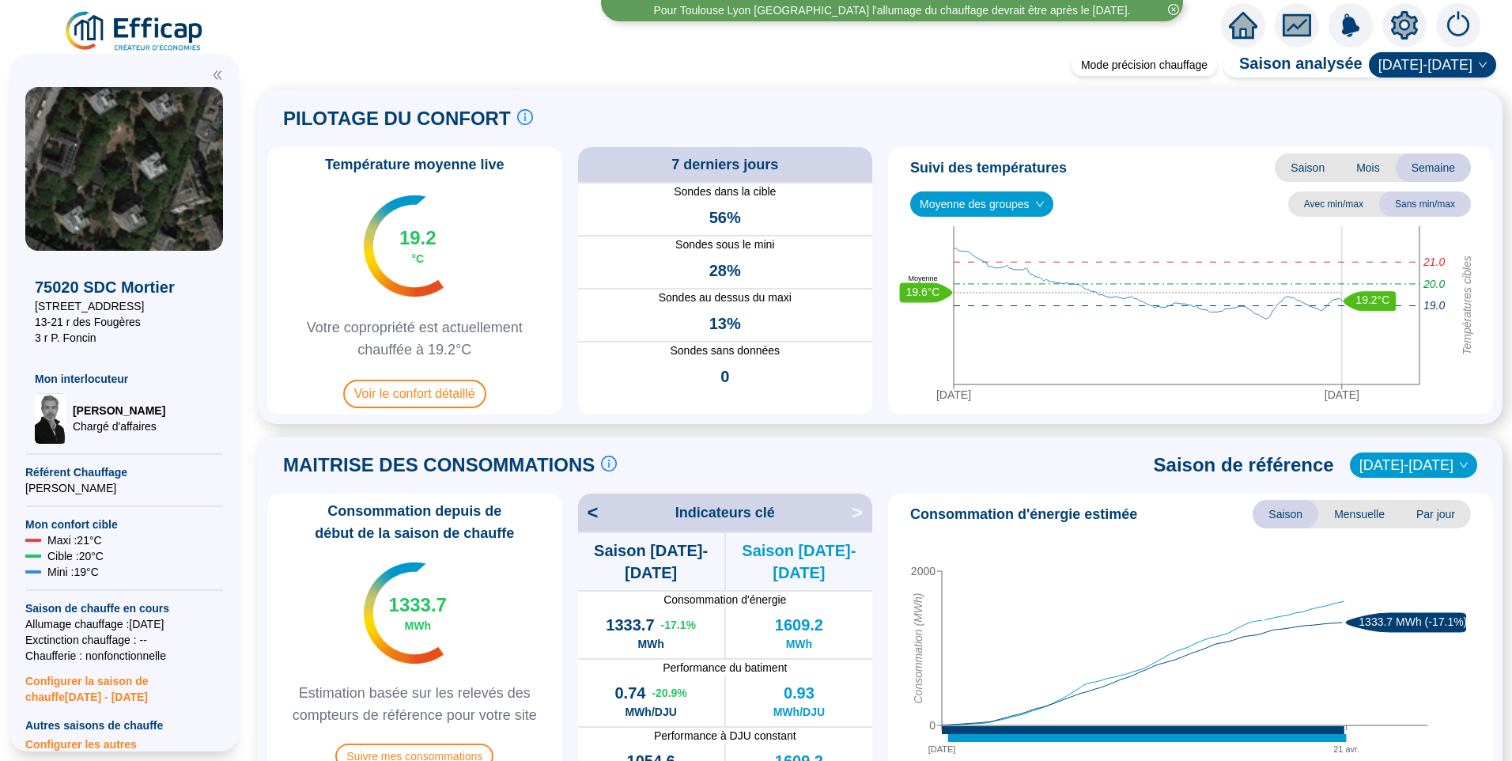
click at [1400, 36] on icon "setting" at bounding box center [1404, 25] width 28 height 28
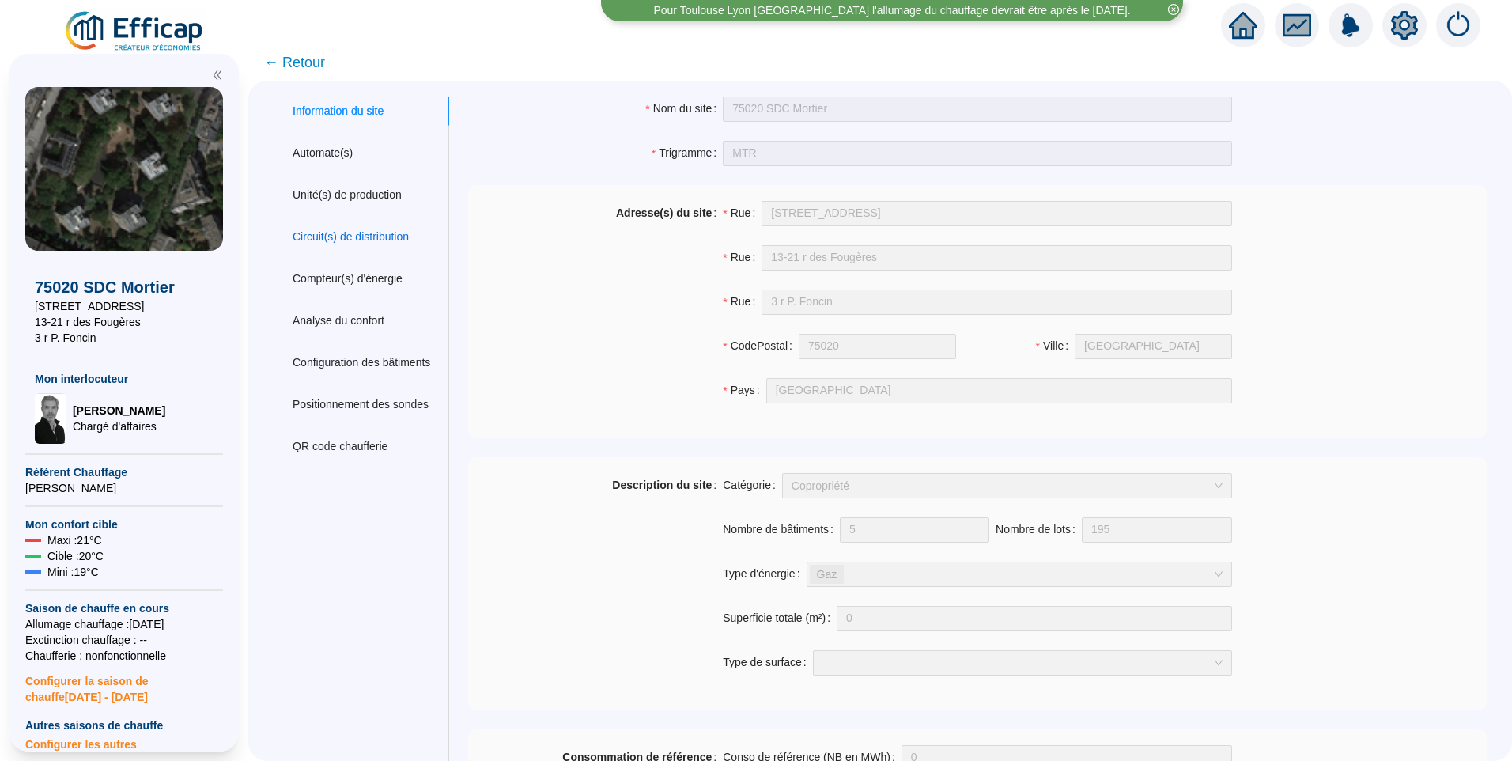
click at [394, 229] on div "Circuit(s) de distribution" at bounding box center [351, 237] width 116 height 17
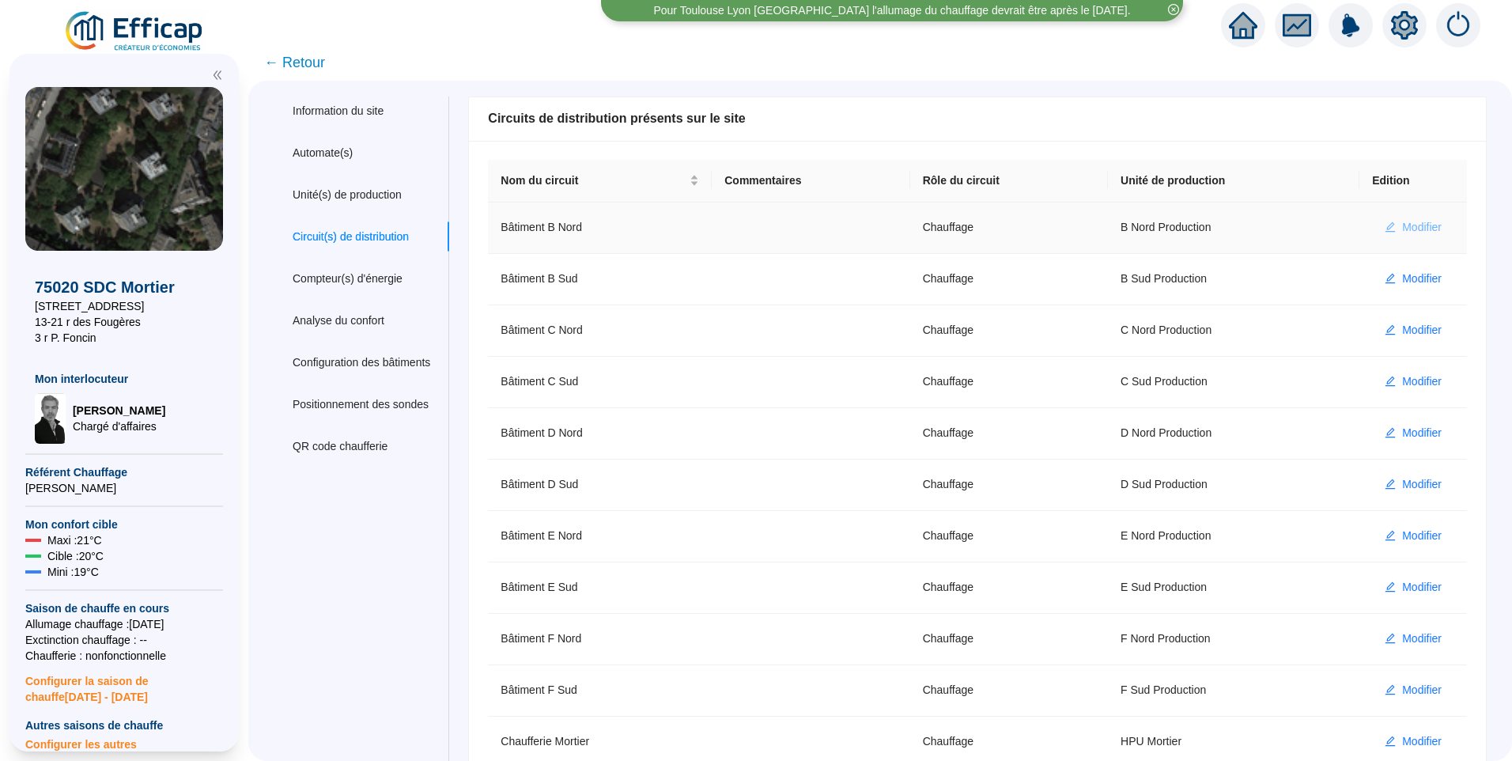
click at [1402, 230] on span "Modifier" at bounding box center [1422, 227] width 40 height 17
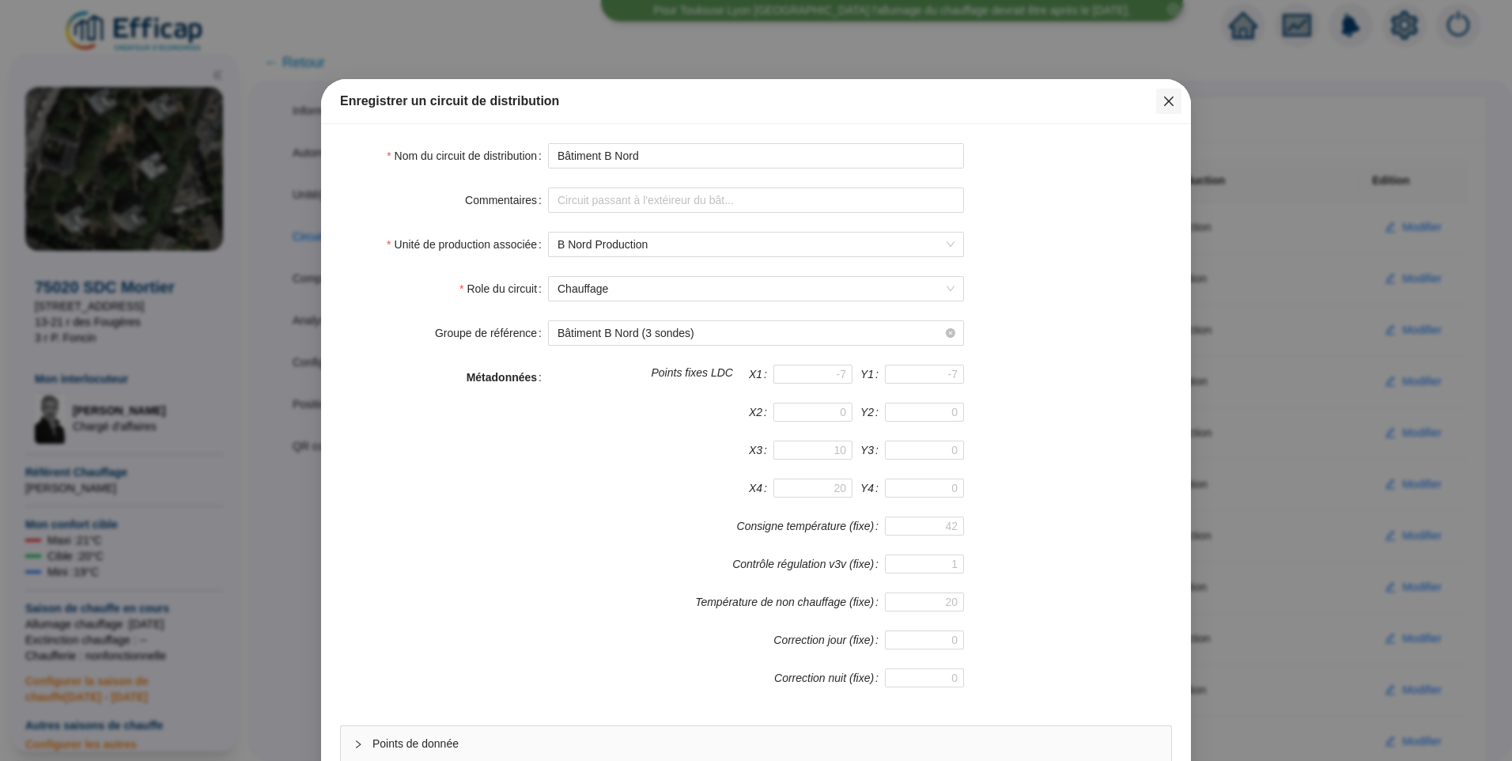
click at [1164, 98] on icon "close" at bounding box center [1168, 100] width 9 height 9
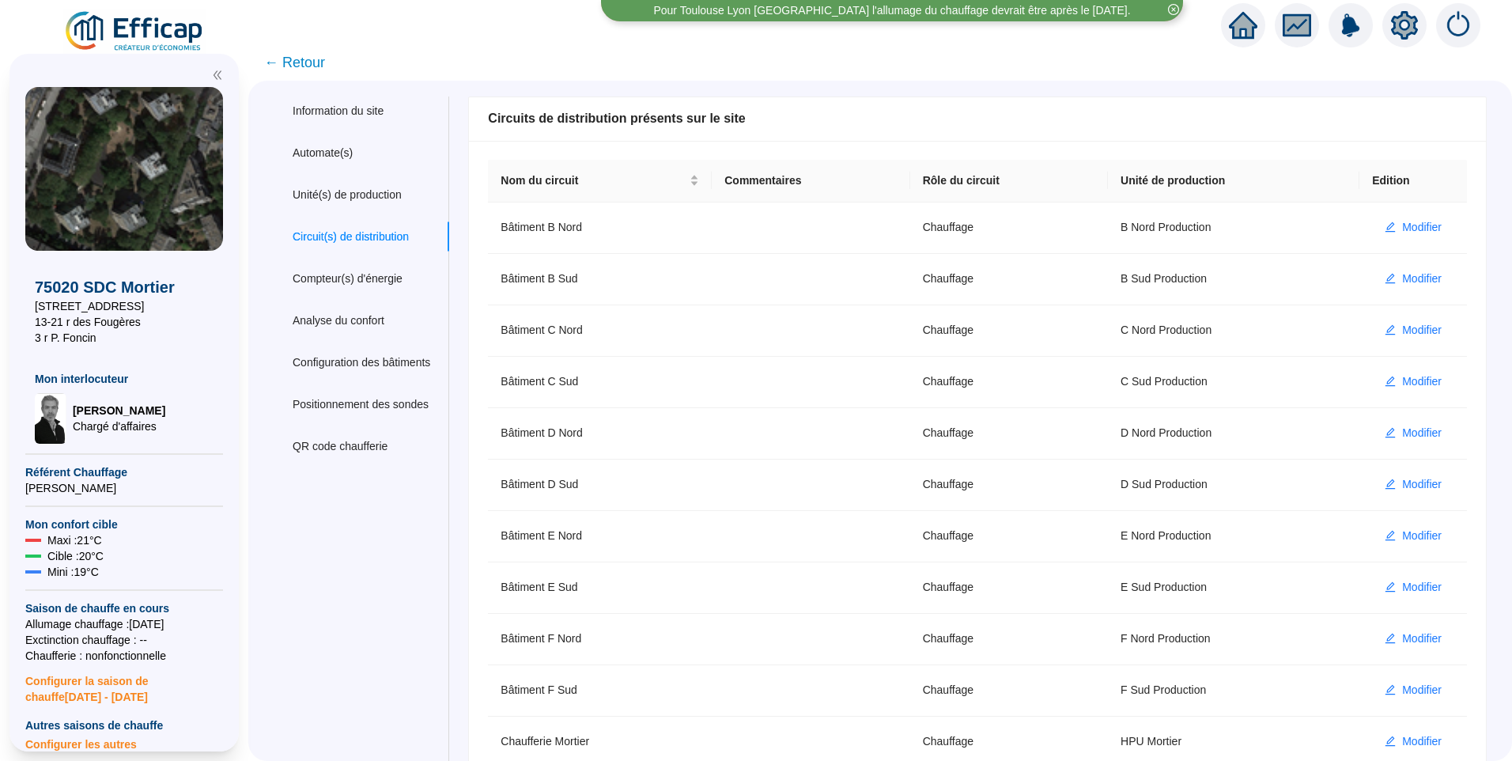
click at [319, 63] on span "← Retour" at bounding box center [294, 62] width 61 height 22
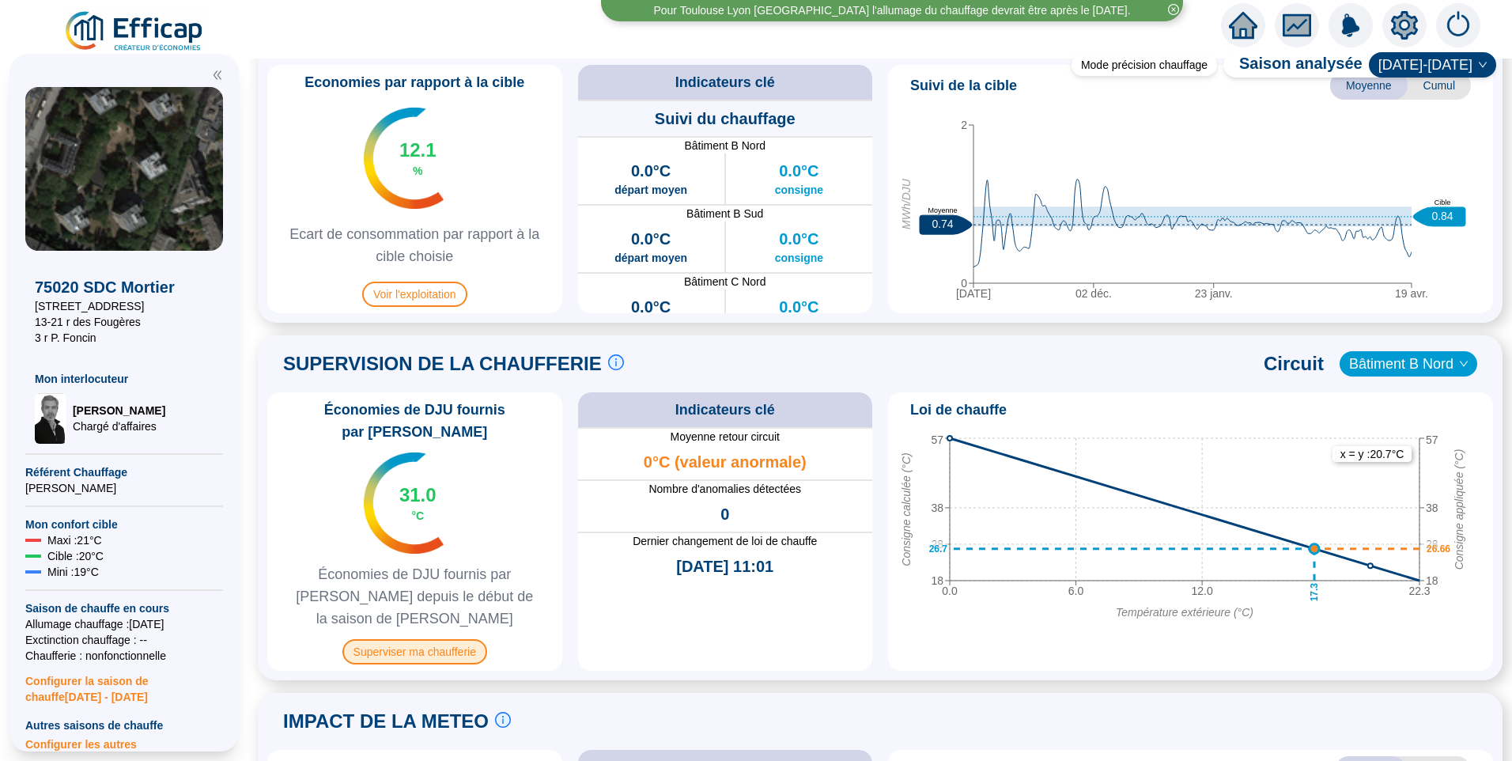
scroll to position [791, 0]
click at [433, 637] on span "Superviser ma chaufferie" at bounding box center [414, 649] width 145 height 25
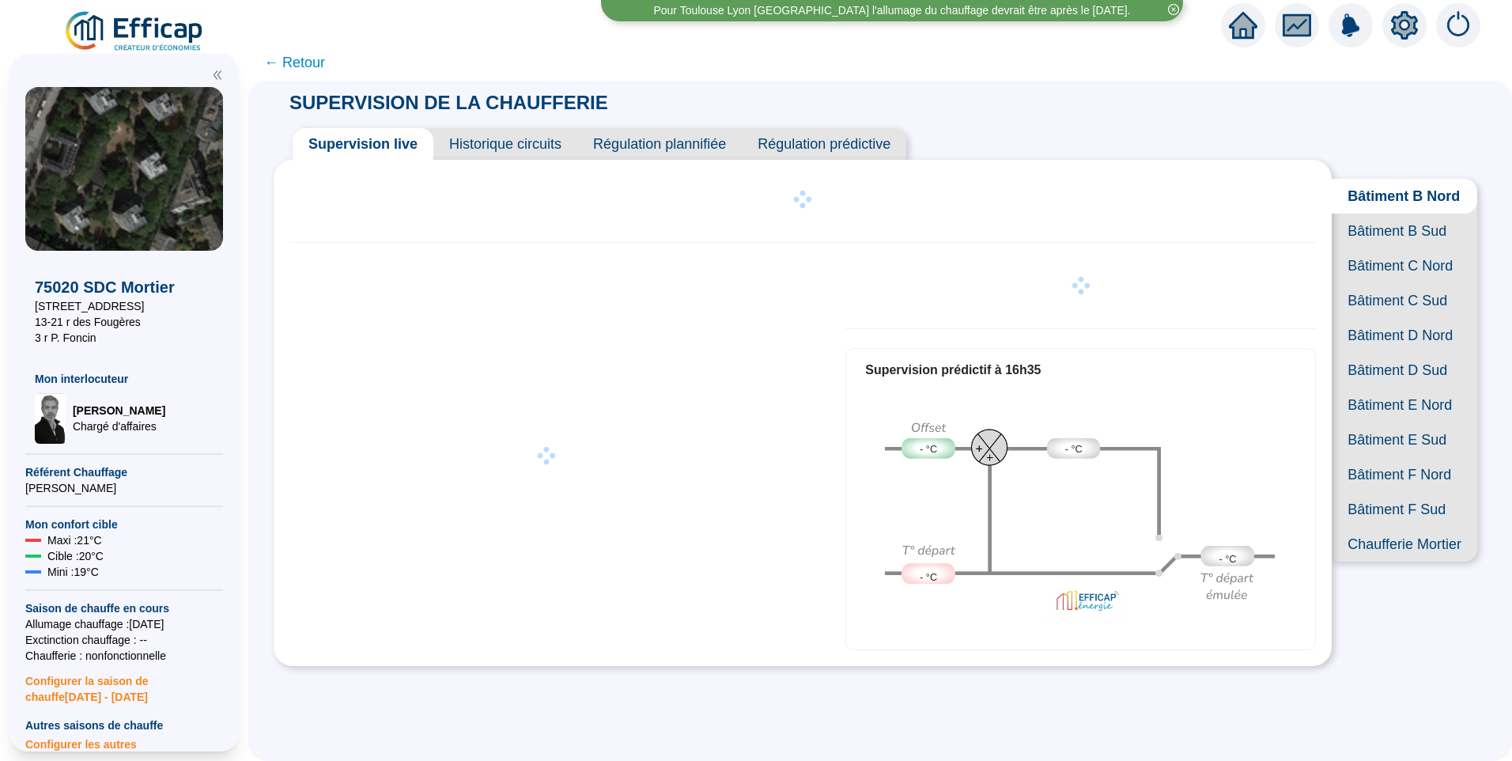
click at [807, 133] on span "Régulation prédictive" at bounding box center [824, 144] width 164 height 32
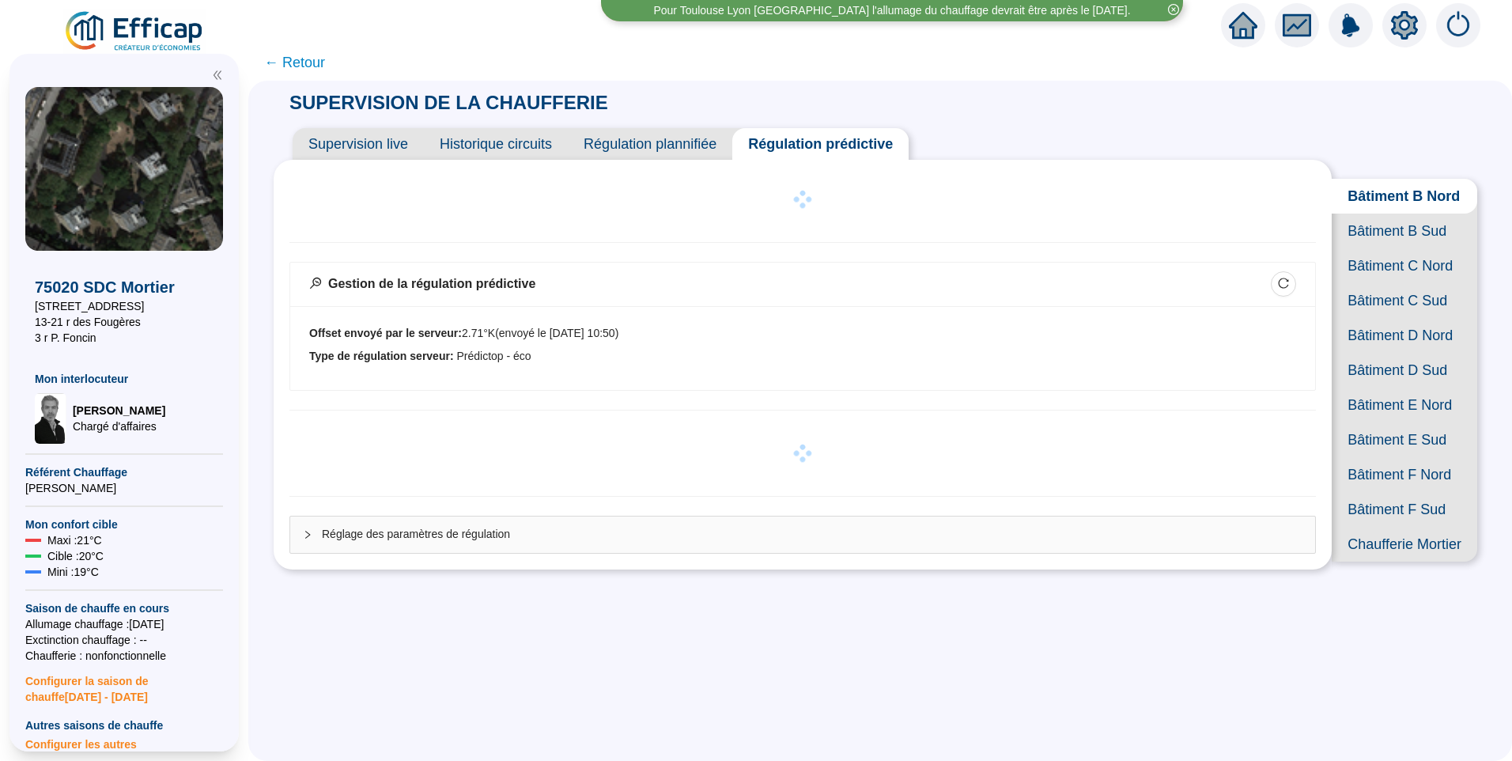
drag, startPoint x: 1405, startPoint y: 28, endPoint x: 1235, endPoint y: 494, distance: 496.5
click at [1182, 580] on div "Supervision live Historique circuits Régulation plannifiée Régulation prédictiv…" at bounding box center [803, 347] width 1058 height 465
click at [1414, 26] on icon "setting" at bounding box center [1404, 25] width 27 height 28
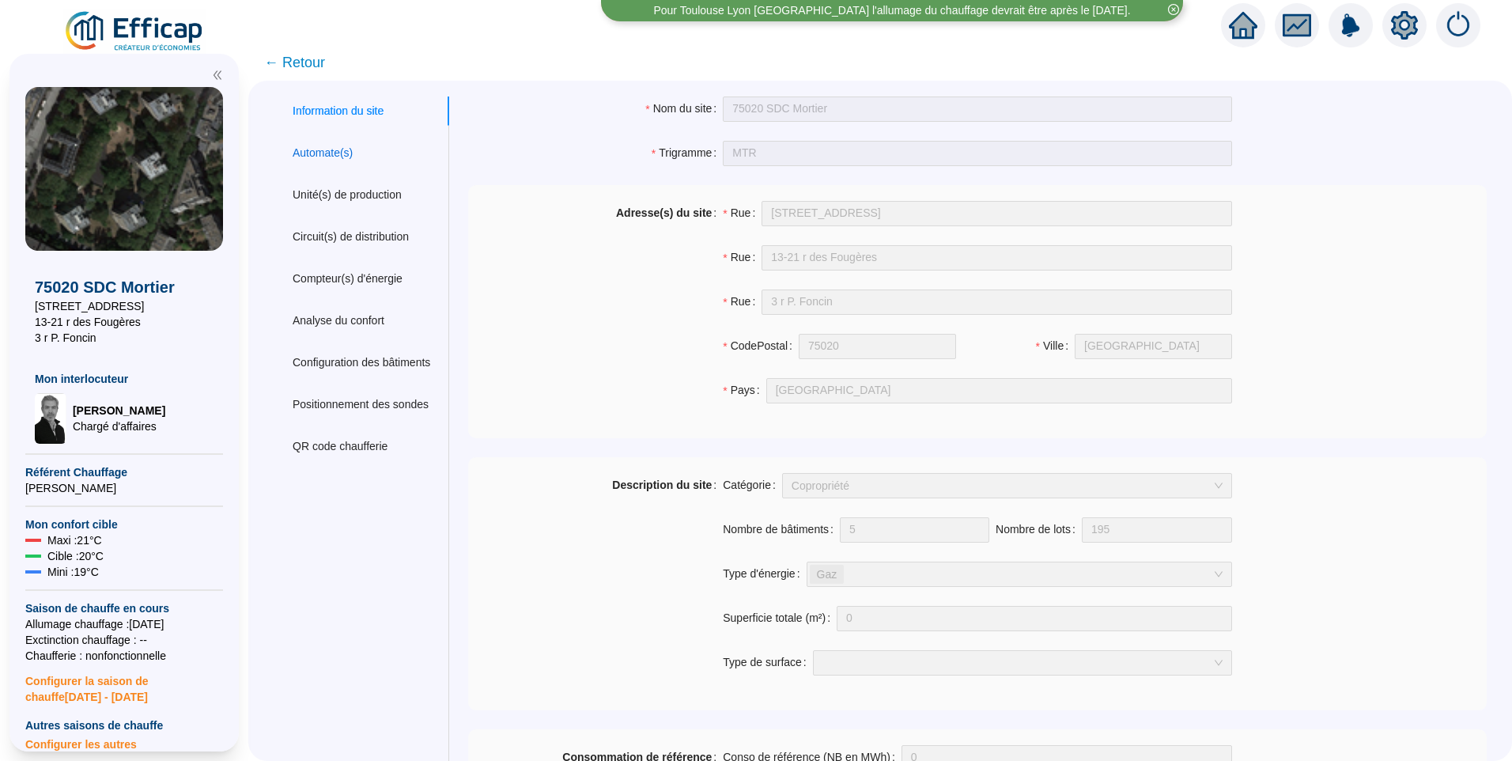
click at [318, 158] on div "Automate(s)" at bounding box center [323, 153] width 60 height 17
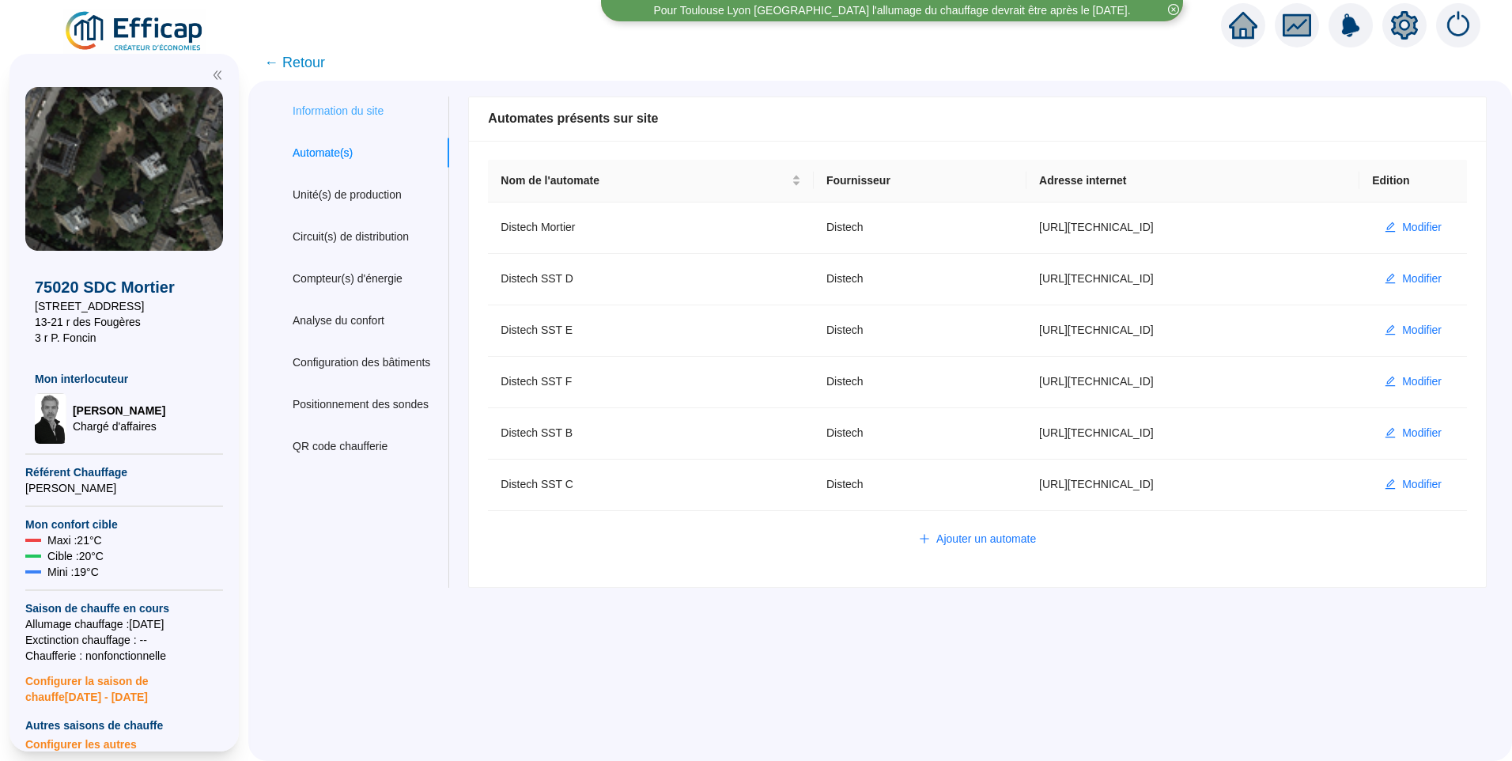
click at [339, 124] on div "Information du site" at bounding box center [362, 110] width 176 height 29
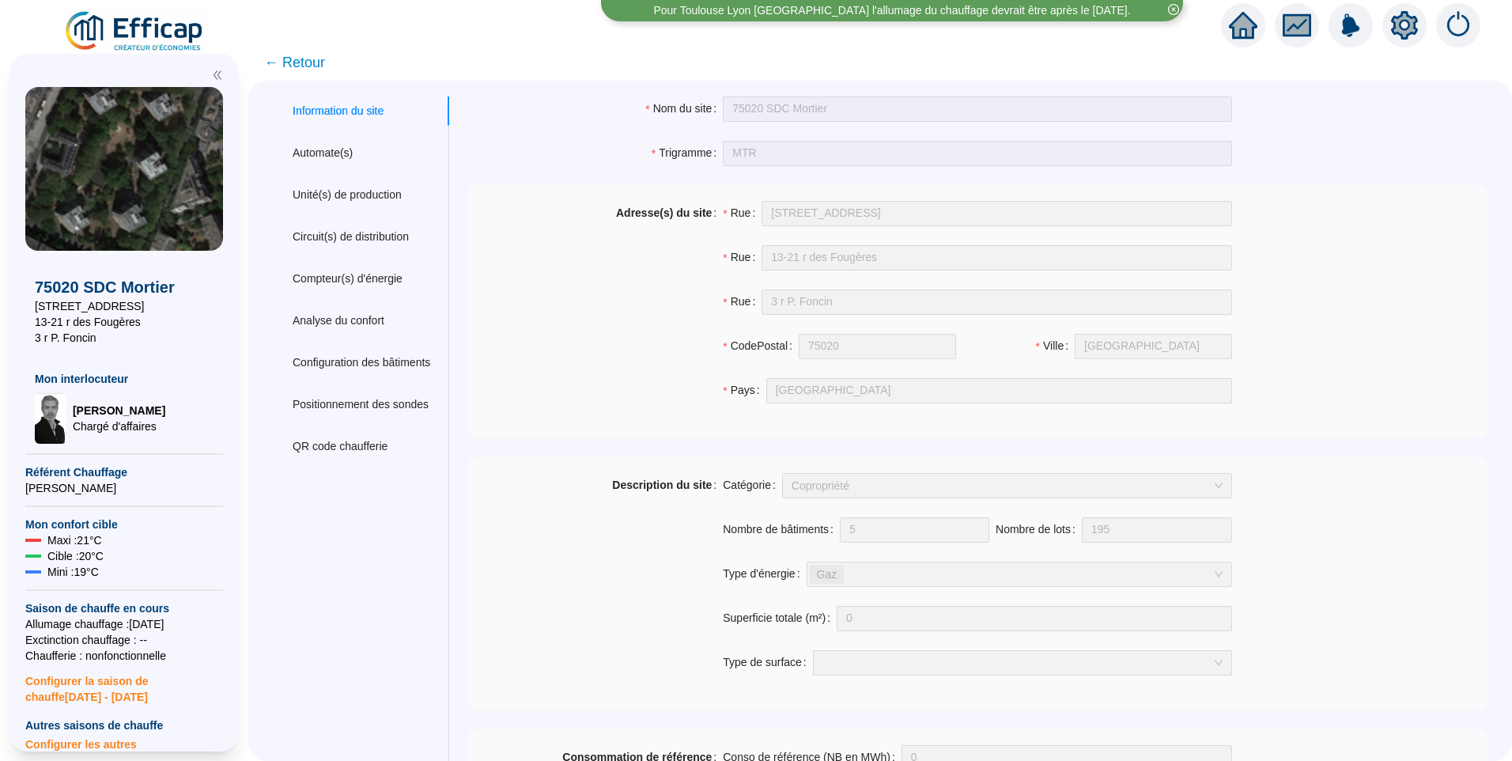
click at [293, 51] on span "← Retour" at bounding box center [294, 62] width 61 height 22
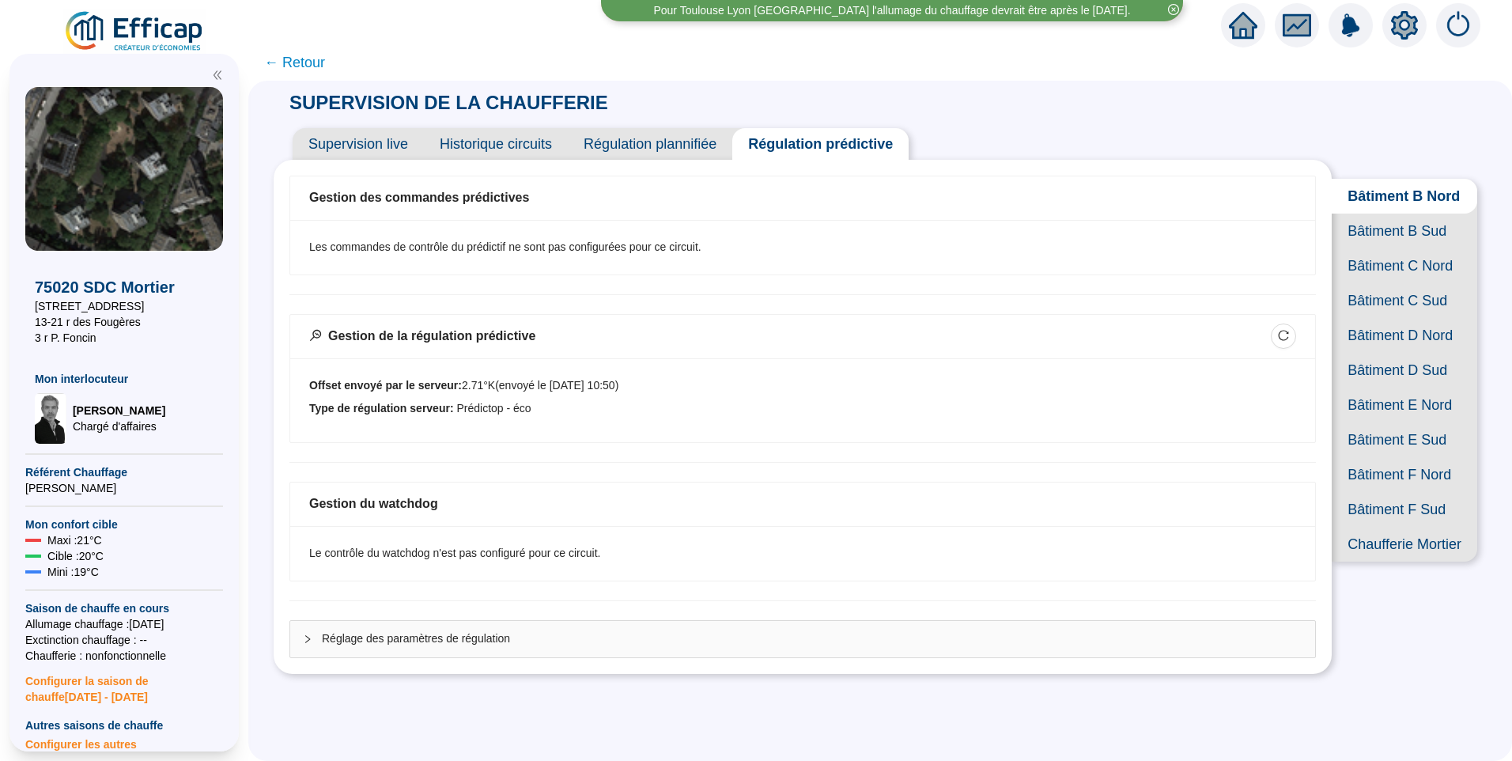
click at [483, 147] on span "Historique circuits" at bounding box center [496, 144] width 144 height 32
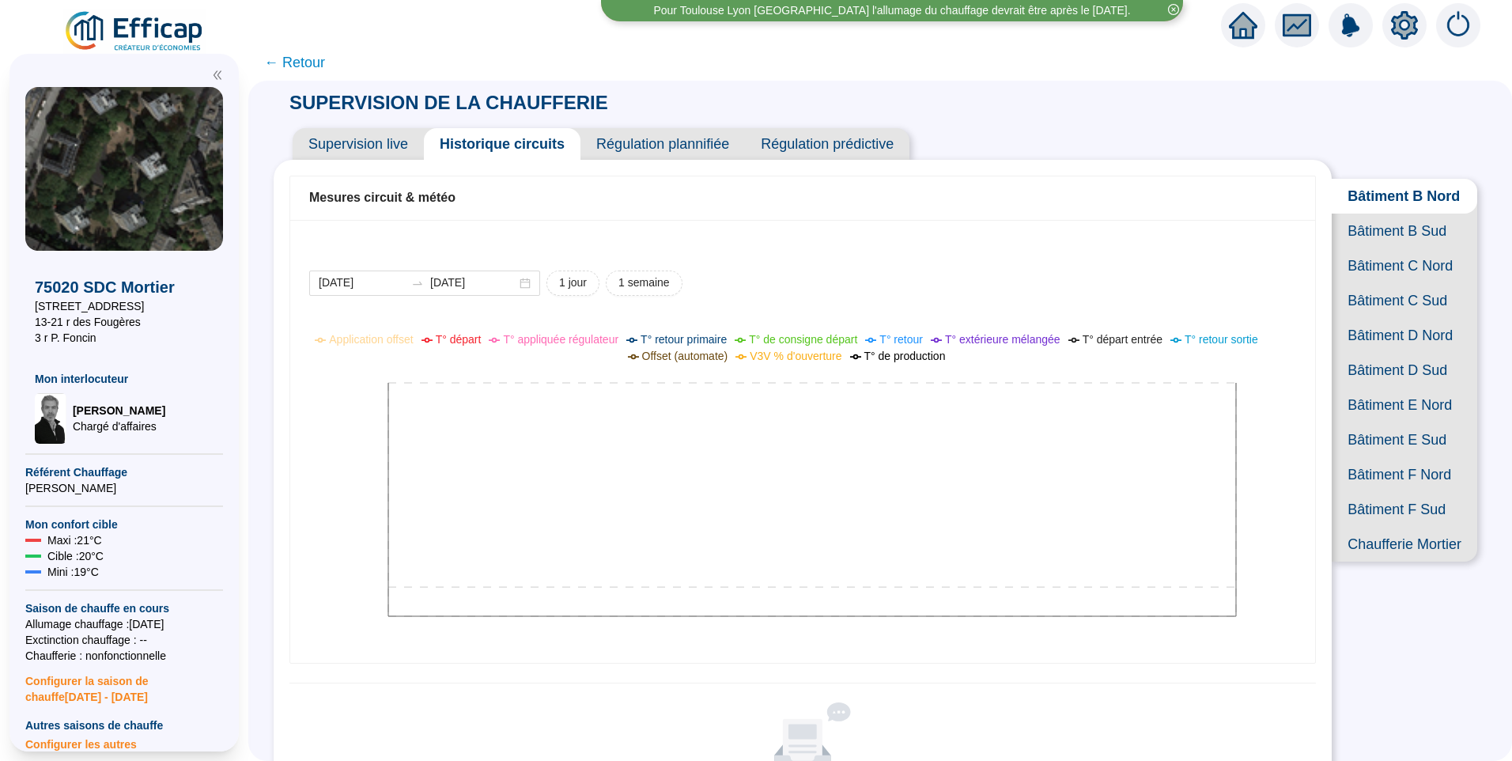
click at [1381, 283] on span "Bâtiment C Nord" at bounding box center [1404, 265] width 145 height 35
click at [1390, 387] on span "Bâtiment D Sud" at bounding box center [1404, 370] width 145 height 35
click at [1377, 422] on span "Bâtiment E Nord" at bounding box center [1404, 404] width 145 height 35
click at [1403, 492] on span "Bâtiment F Nord" at bounding box center [1404, 474] width 145 height 35
click at [1405, 193] on span "Bâtiment B Nord" at bounding box center [1404, 196] width 145 height 35
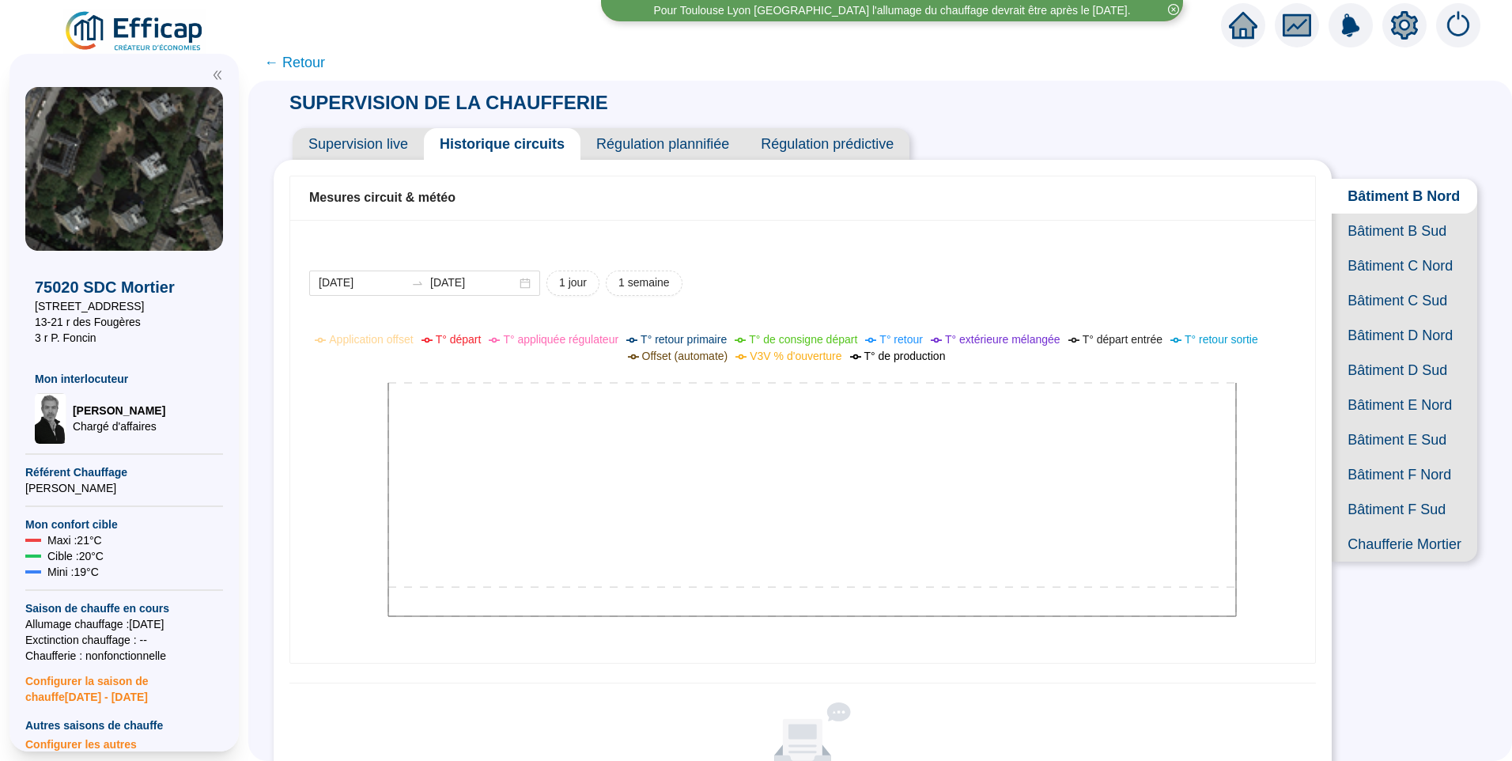
click at [1407, 239] on span "Bâtiment B Sud" at bounding box center [1404, 230] width 145 height 35
click at [1424, 283] on span "Bâtiment C Nord" at bounding box center [1404, 265] width 145 height 35
click at [844, 130] on span "Régulation prédictive" at bounding box center [827, 144] width 164 height 32
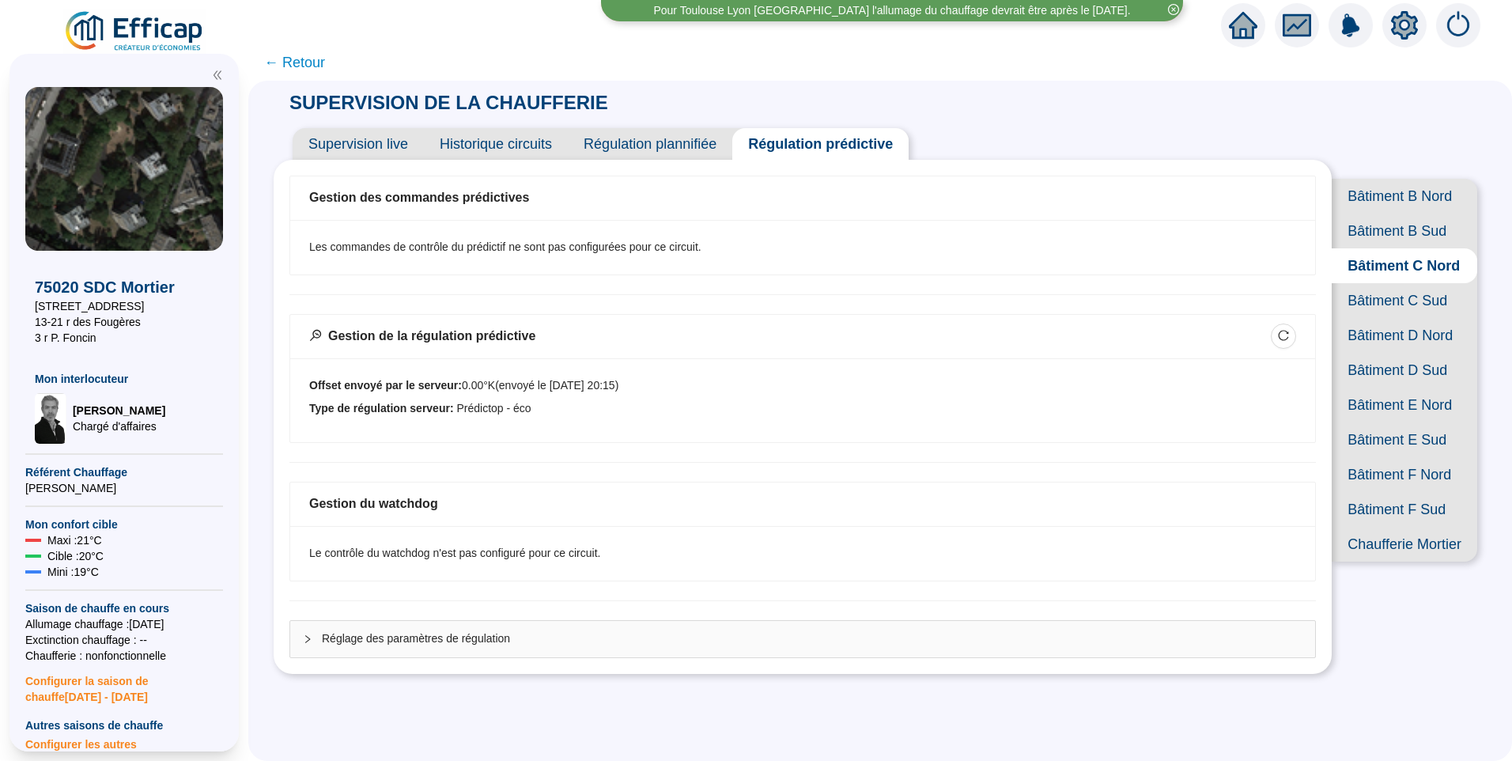
click at [399, 628] on div "Réglage des paramètres de régulation" at bounding box center [802, 639] width 1025 height 36
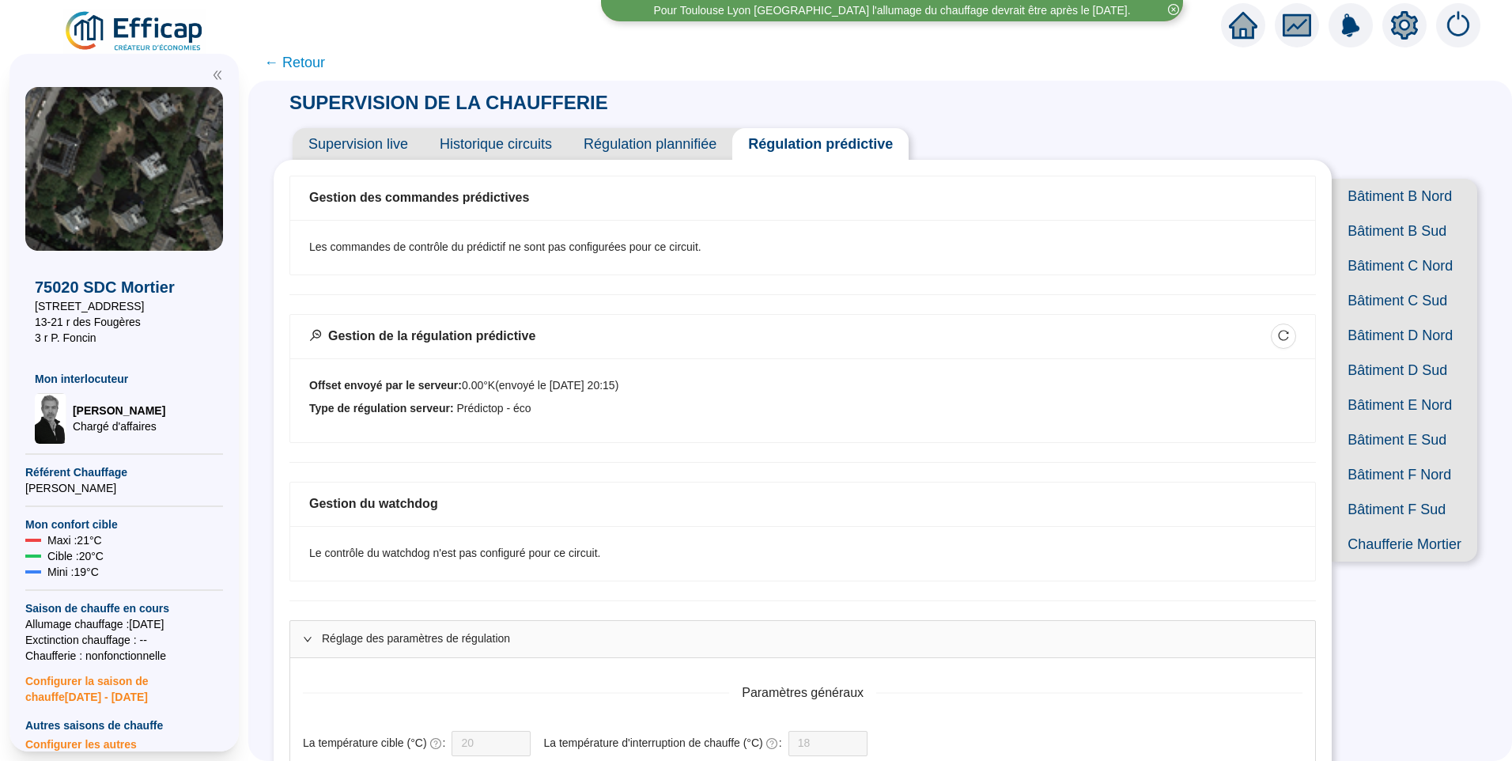
click at [139, 32] on img at bounding box center [134, 31] width 143 height 44
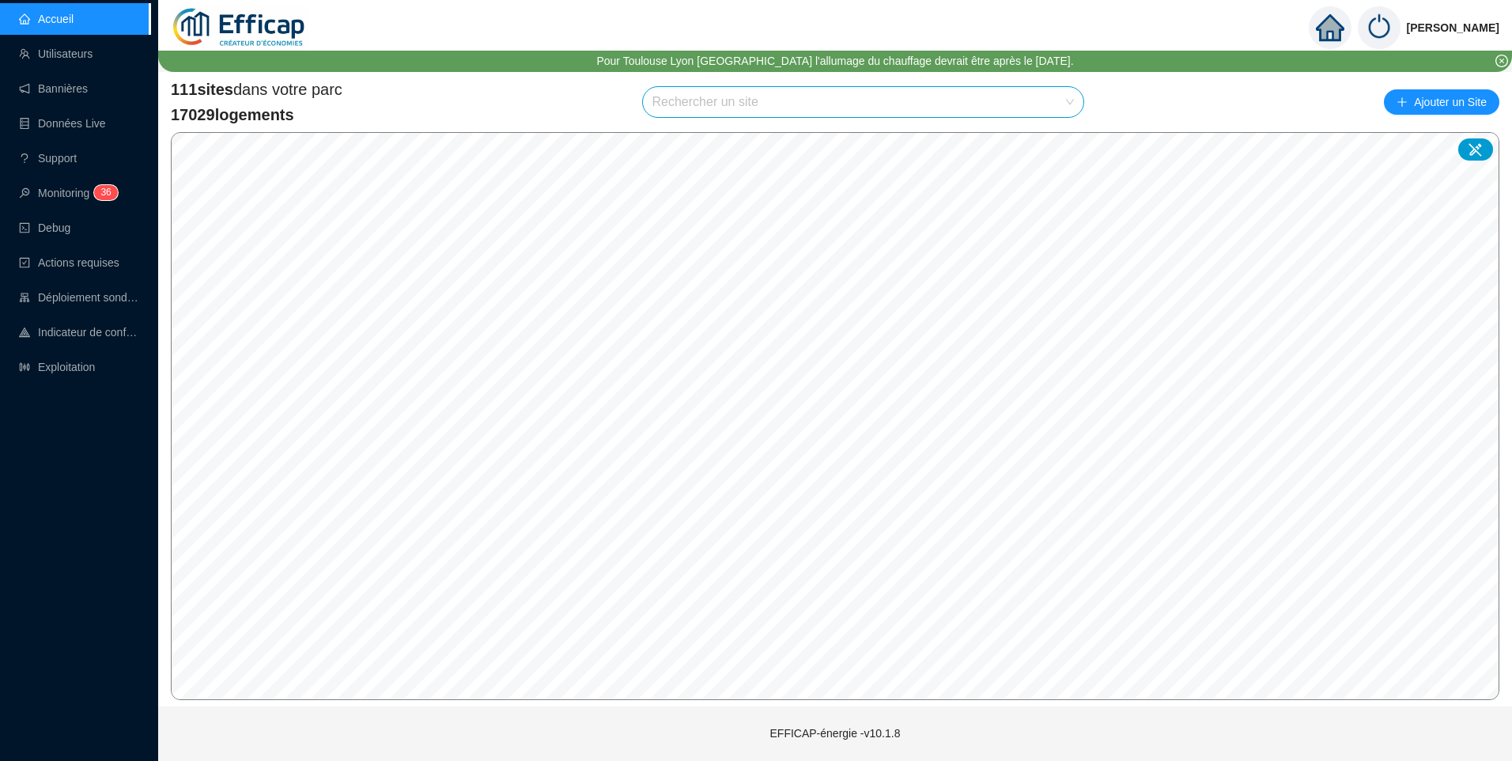
click at [726, 91] on input "search" at bounding box center [856, 102] width 408 height 30
type input "duret"
click at [1061, 147] on div at bounding box center [1055, 140] width 36 height 24
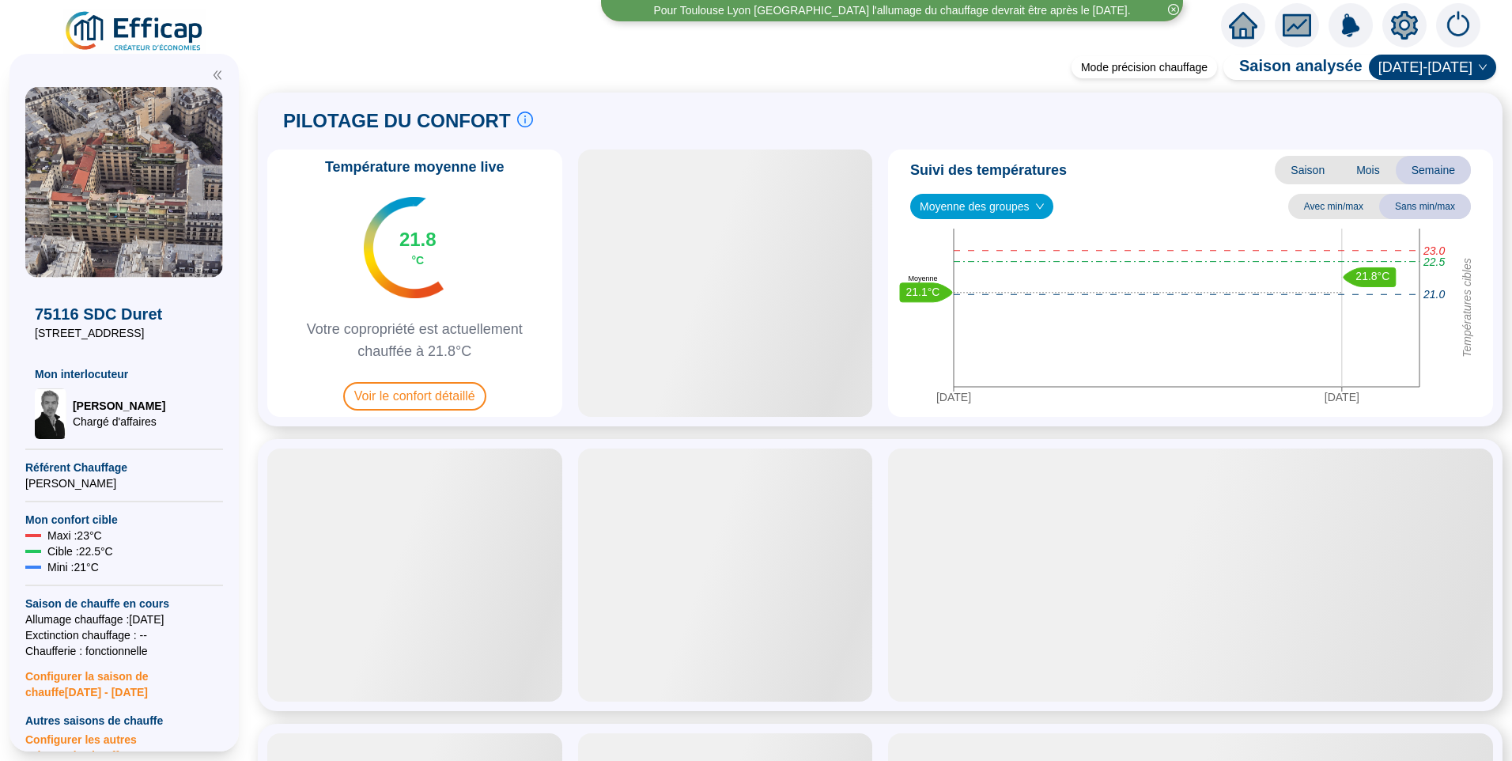
scroll to position [79, 0]
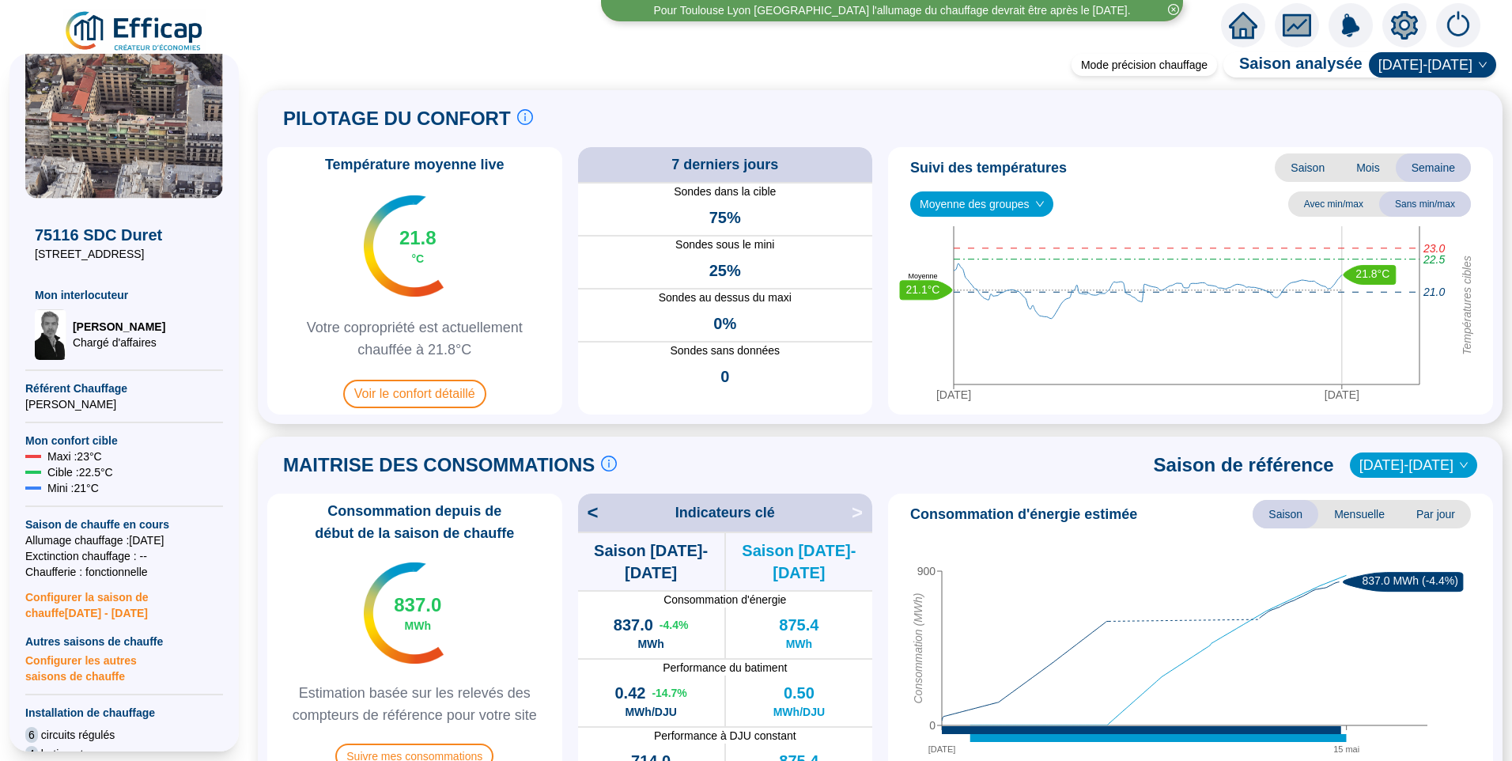
click at [144, 35] on img at bounding box center [134, 31] width 143 height 44
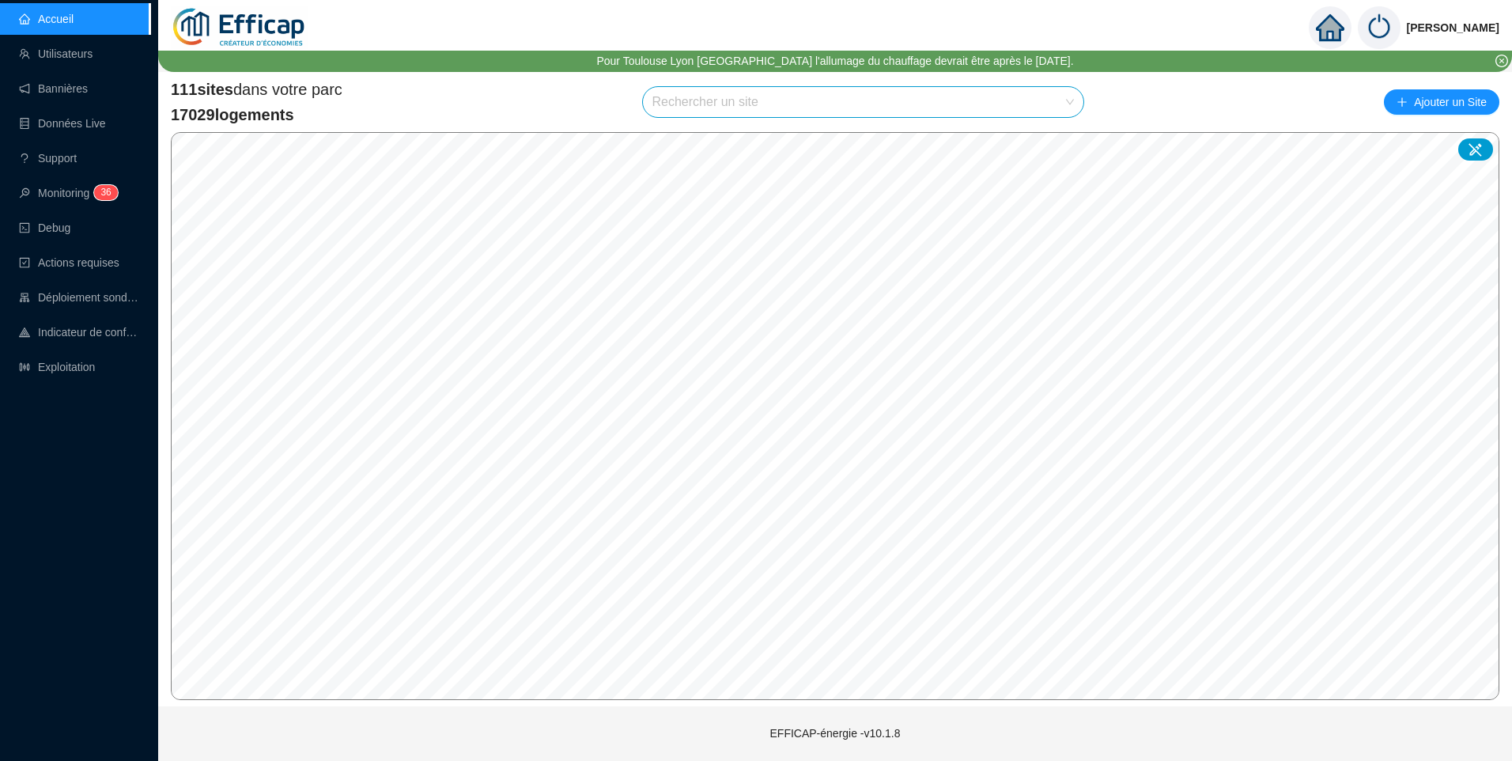
click at [1373, 27] on img at bounding box center [1379, 27] width 43 height 43
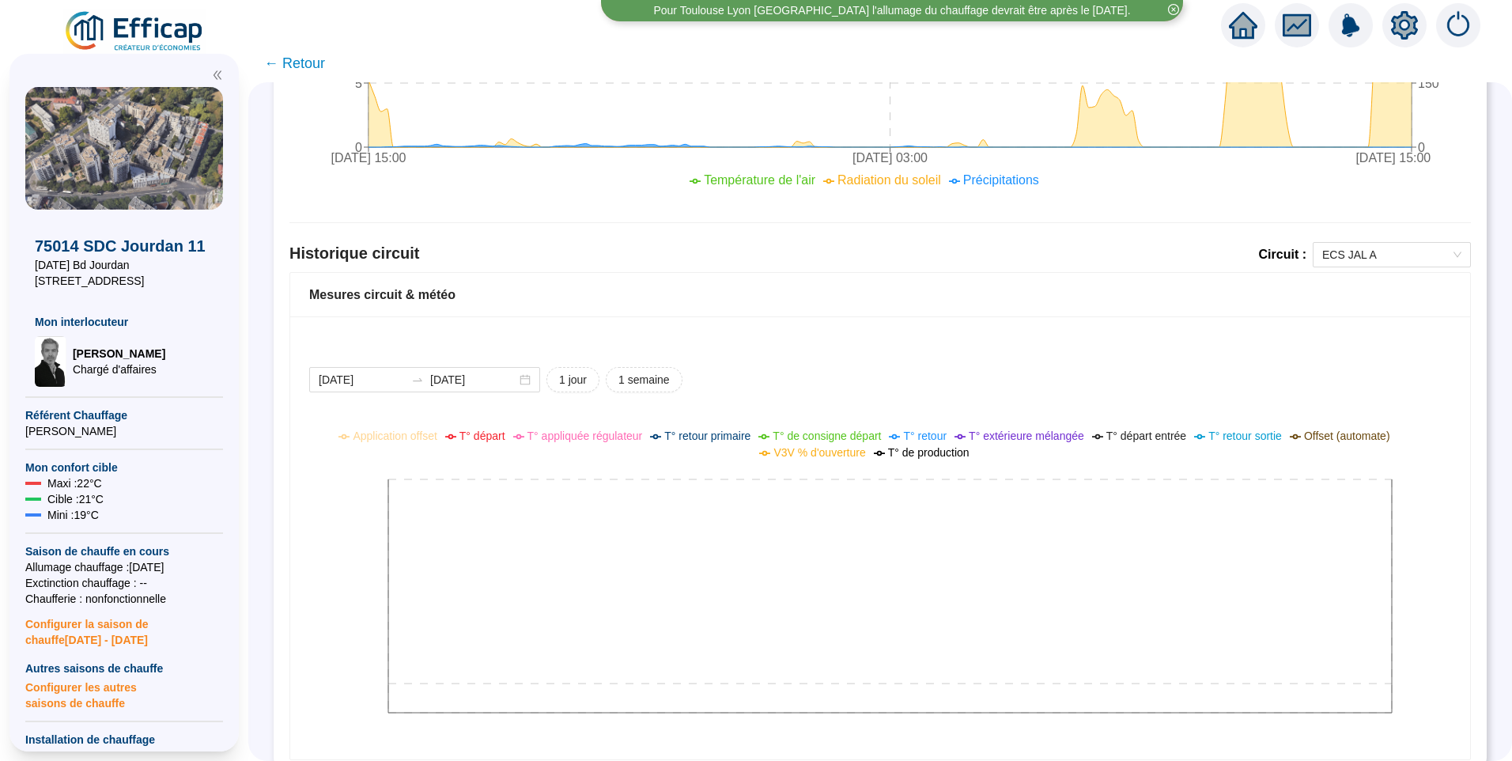
scroll to position [950, 0]
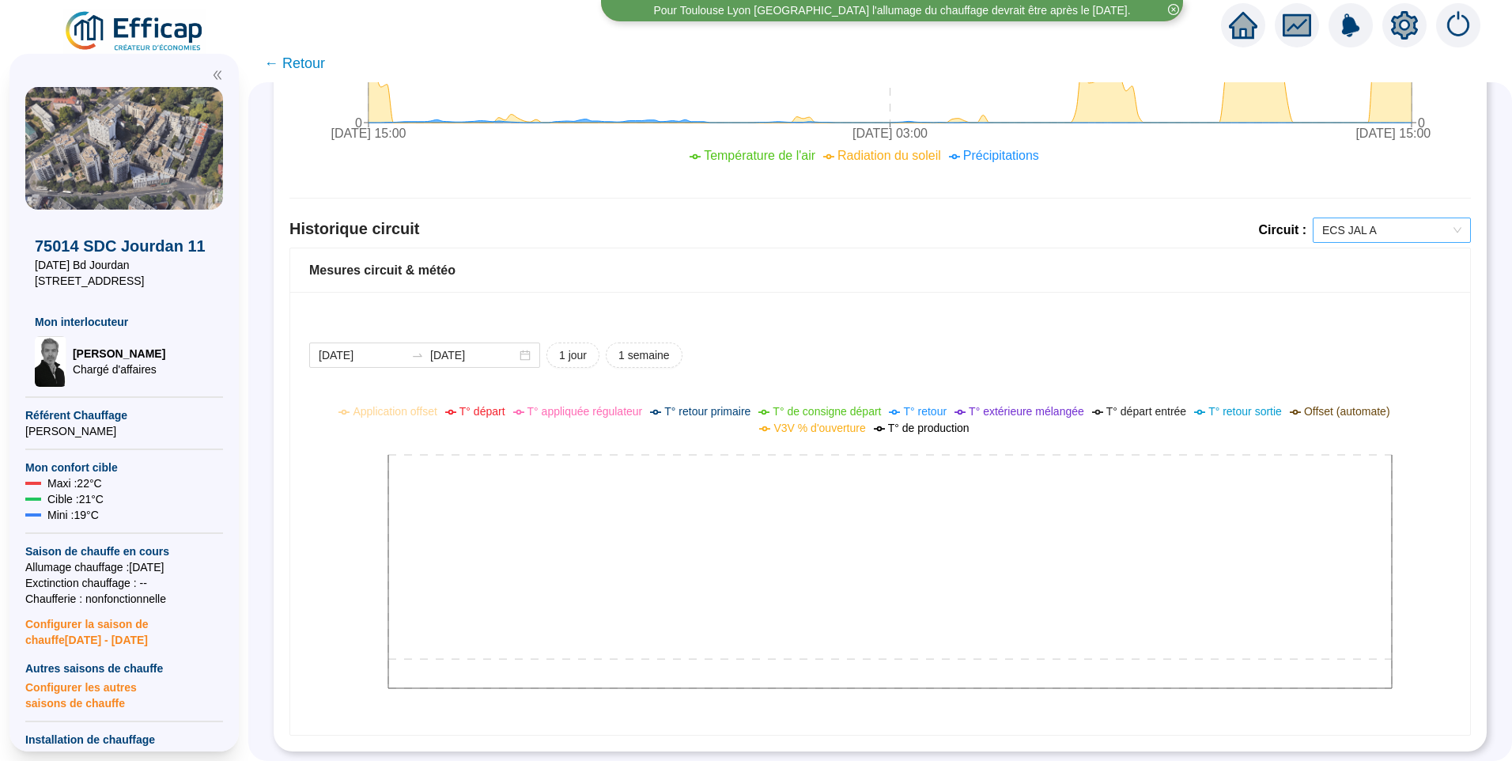
click at [1335, 219] on span "ECS JAL A" at bounding box center [1391, 230] width 139 height 24
click at [1349, 304] on div "JAL 11 Chauffage" at bounding box center [1379, 301] width 133 height 17
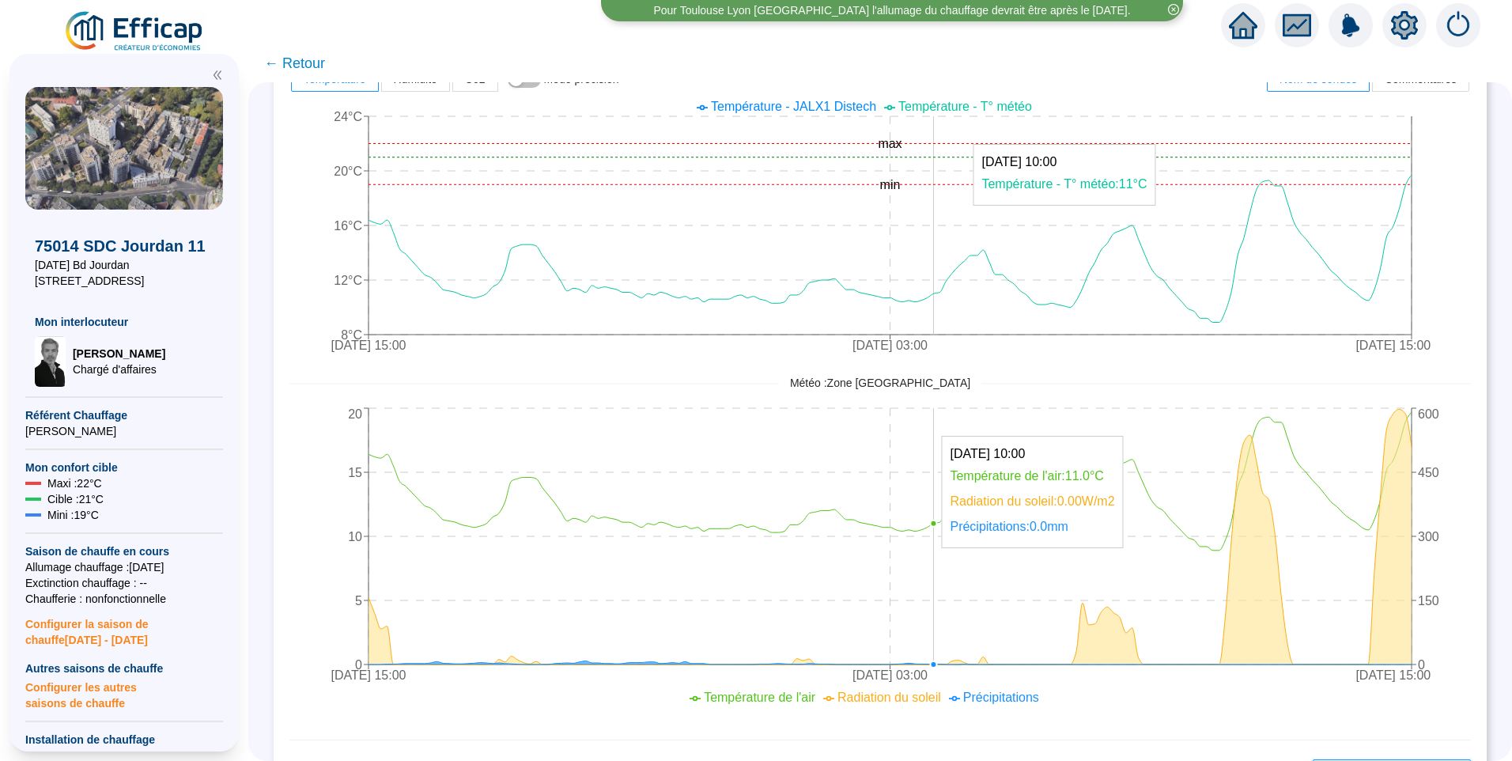
scroll to position [0, 0]
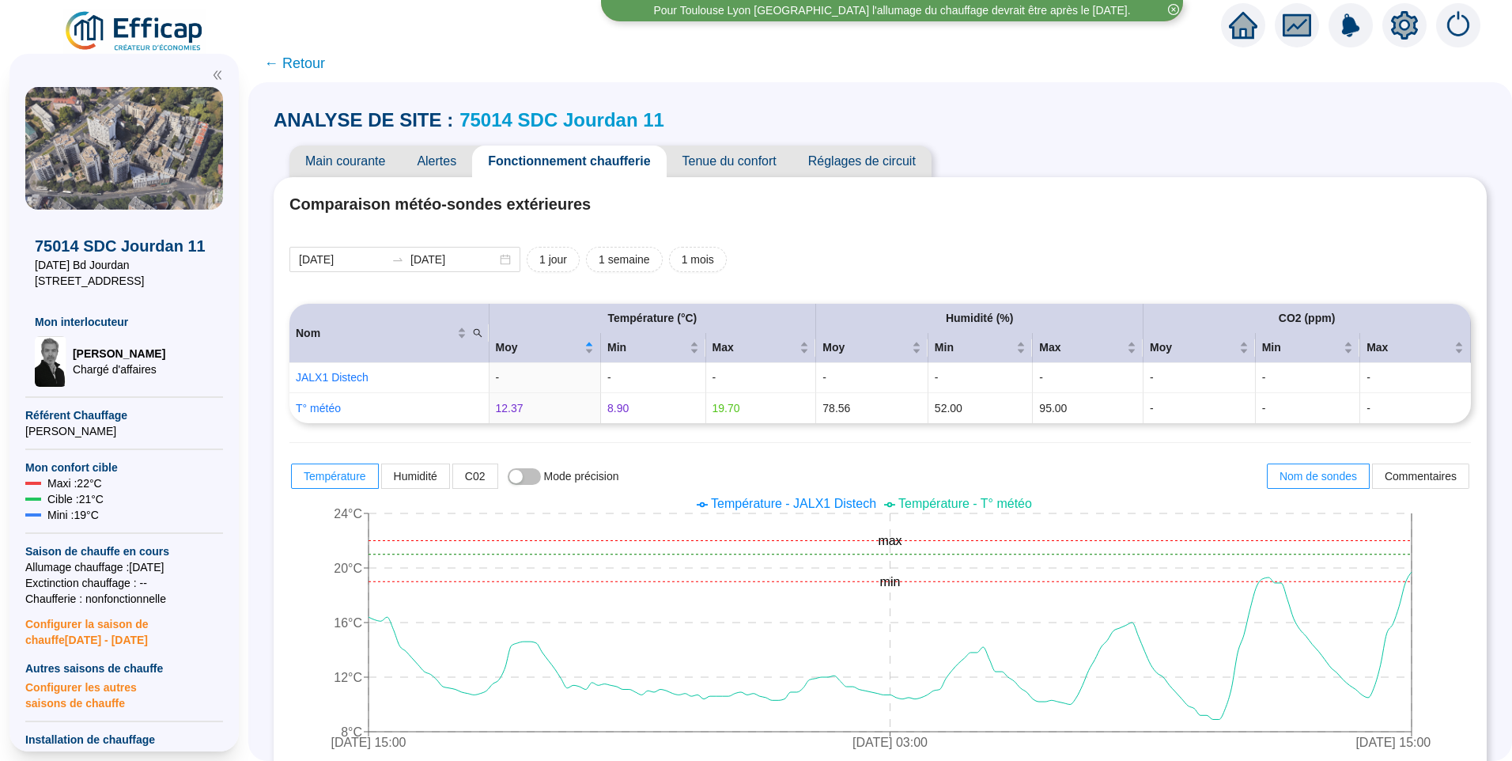
click at [880, 157] on span "Réglages de circuit" at bounding box center [861, 161] width 139 height 32
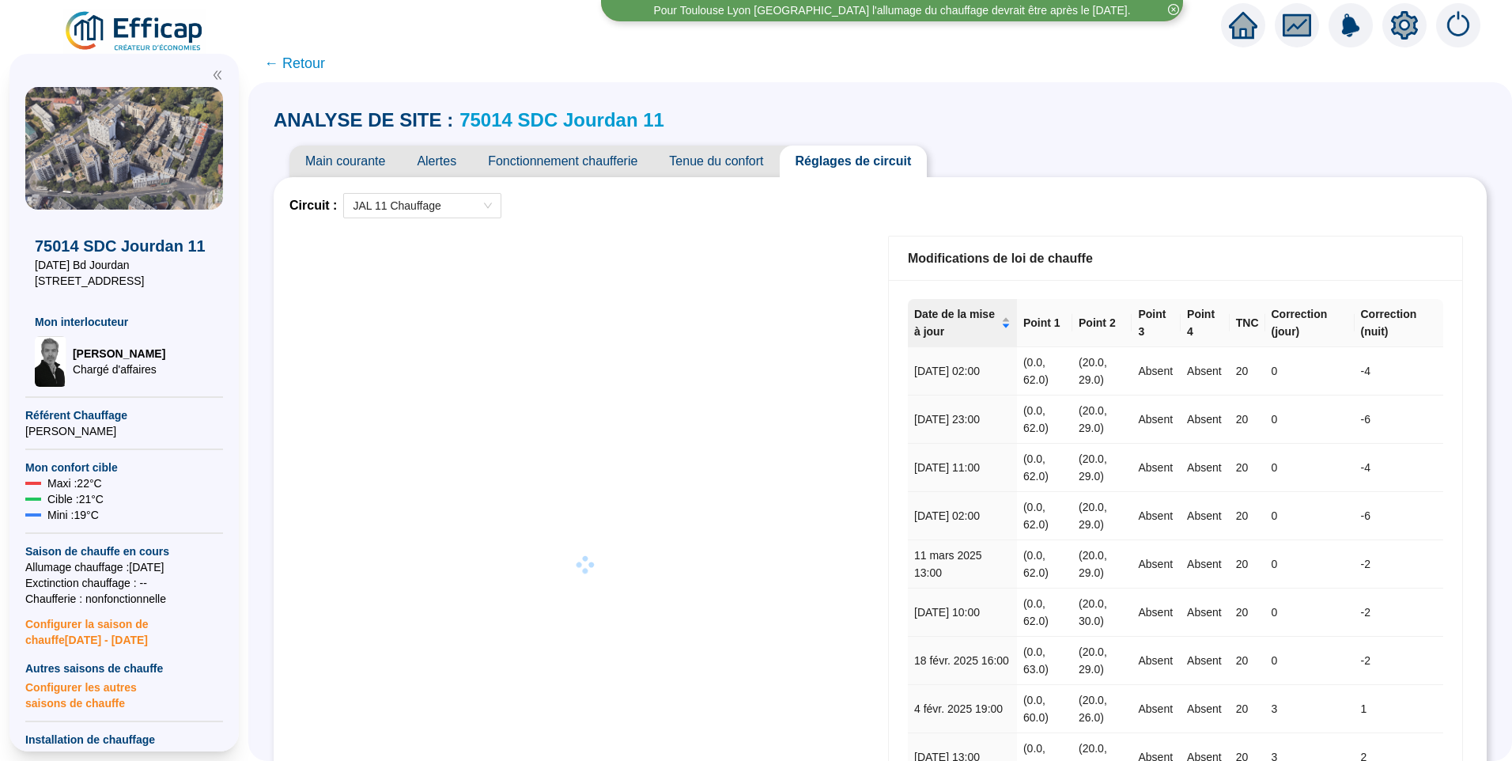
click at [591, 160] on span "Fonctionnement chaufferie" at bounding box center [562, 161] width 181 height 32
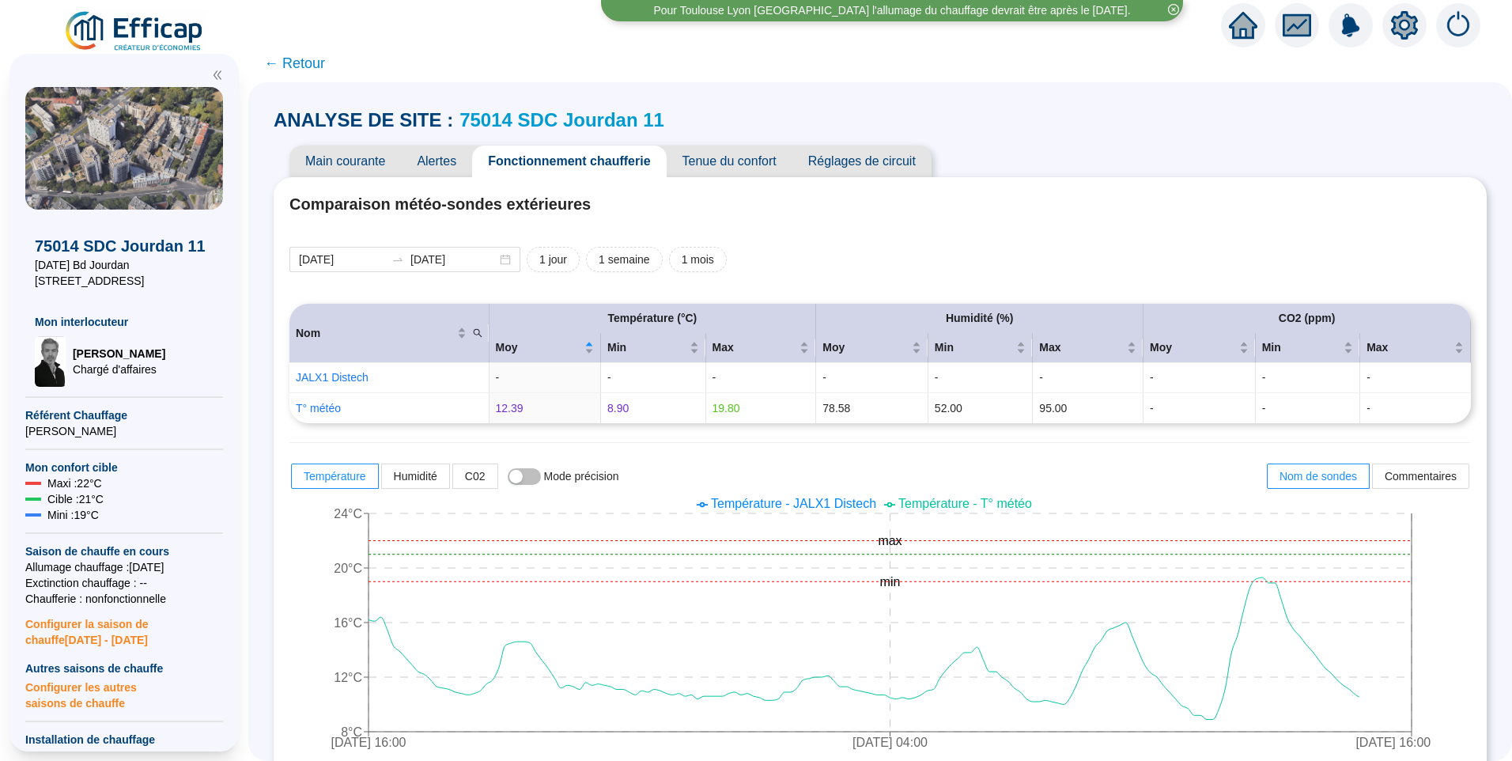
click at [860, 164] on span "Réglages de circuit" at bounding box center [861, 161] width 139 height 32
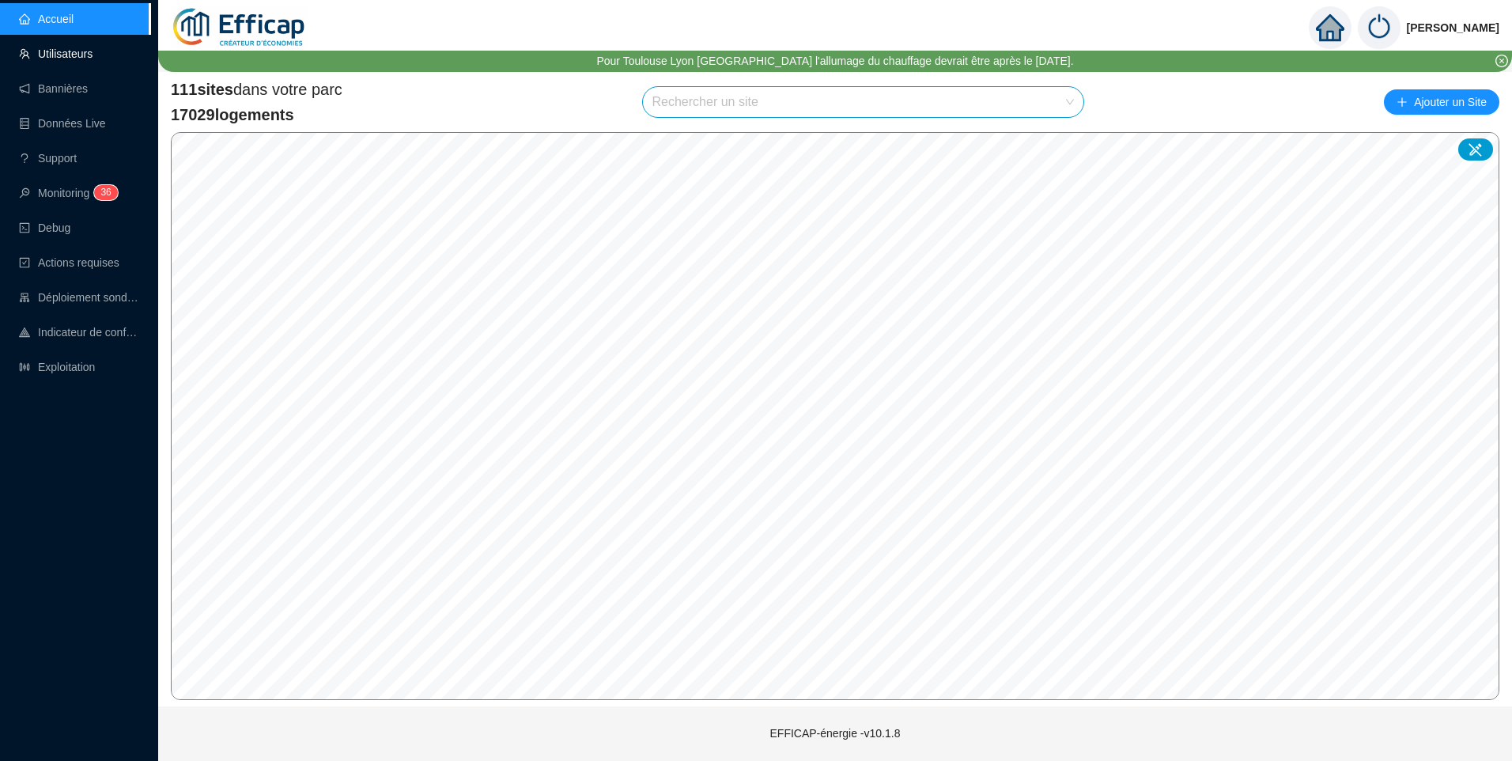
click at [80, 47] on link "Utilisateurs" at bounding box center [56, 53] width 74 height 13
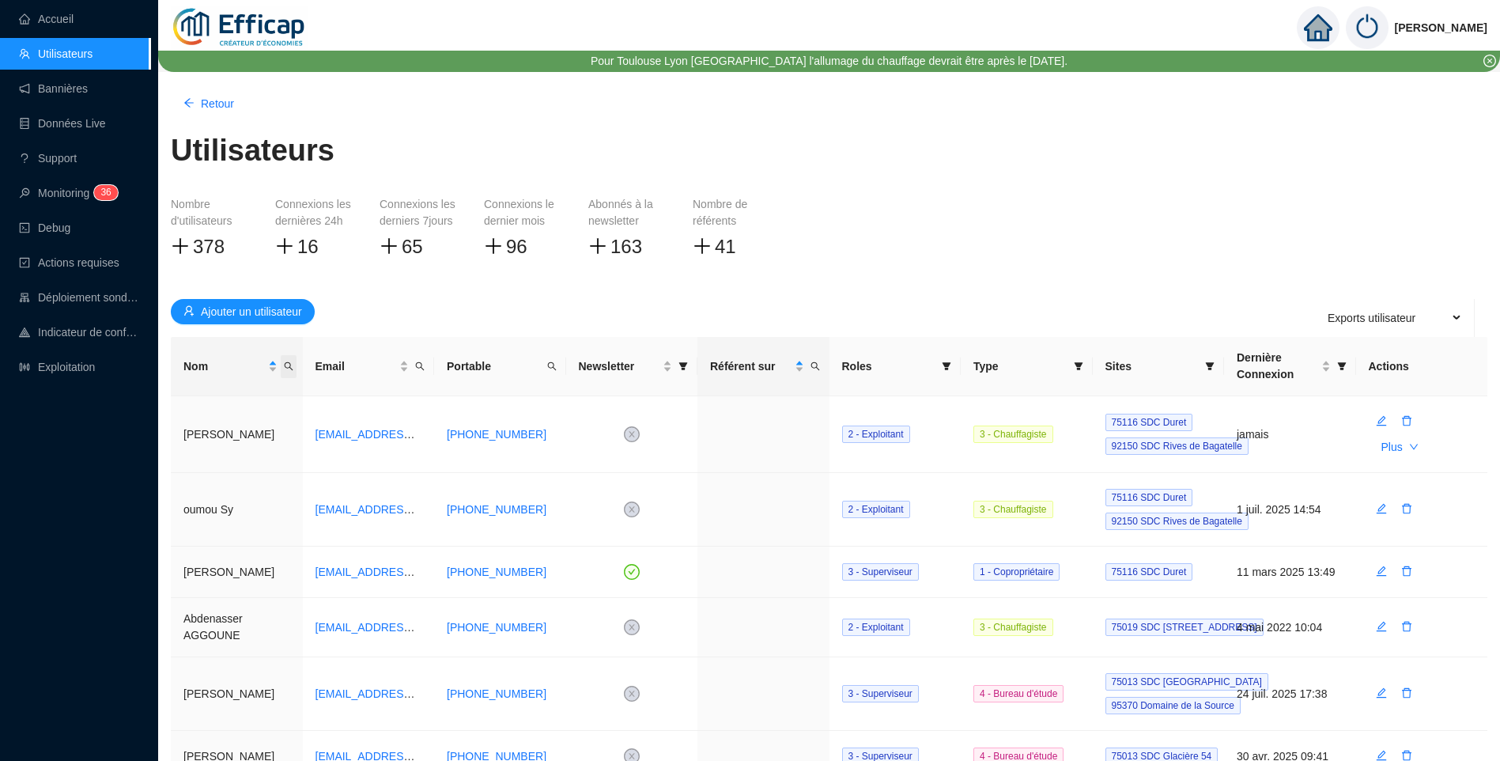
click at [293, 367] on icon "search" at bounding box center [288, 365] width 9 height 9
type input "haensler"
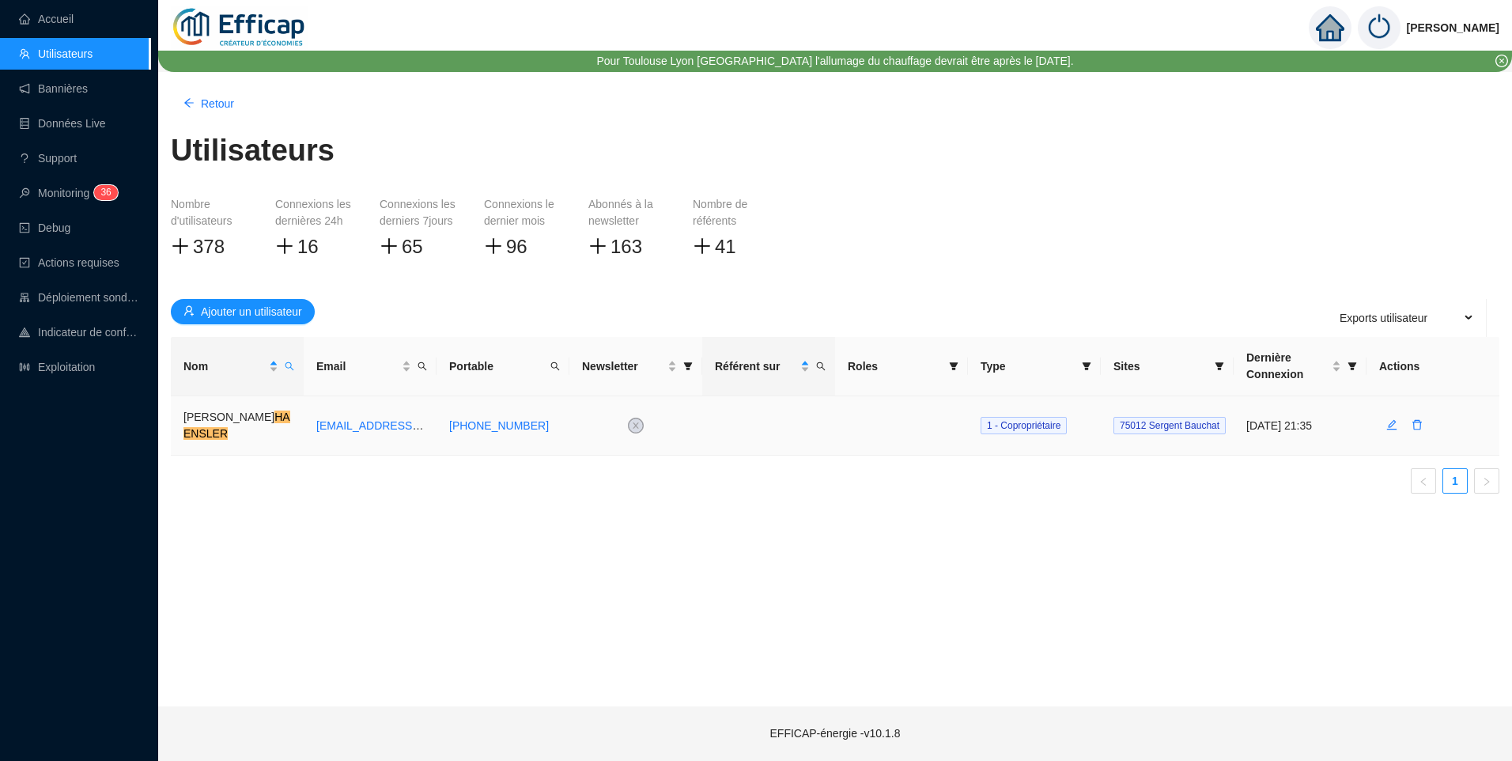
click at [1443, 420] on td at bounding box center [1432, 425] width 133 height 59
click at [1393, 422] on icon "edit" at bounding box center [1392, 425] width 10 height 10
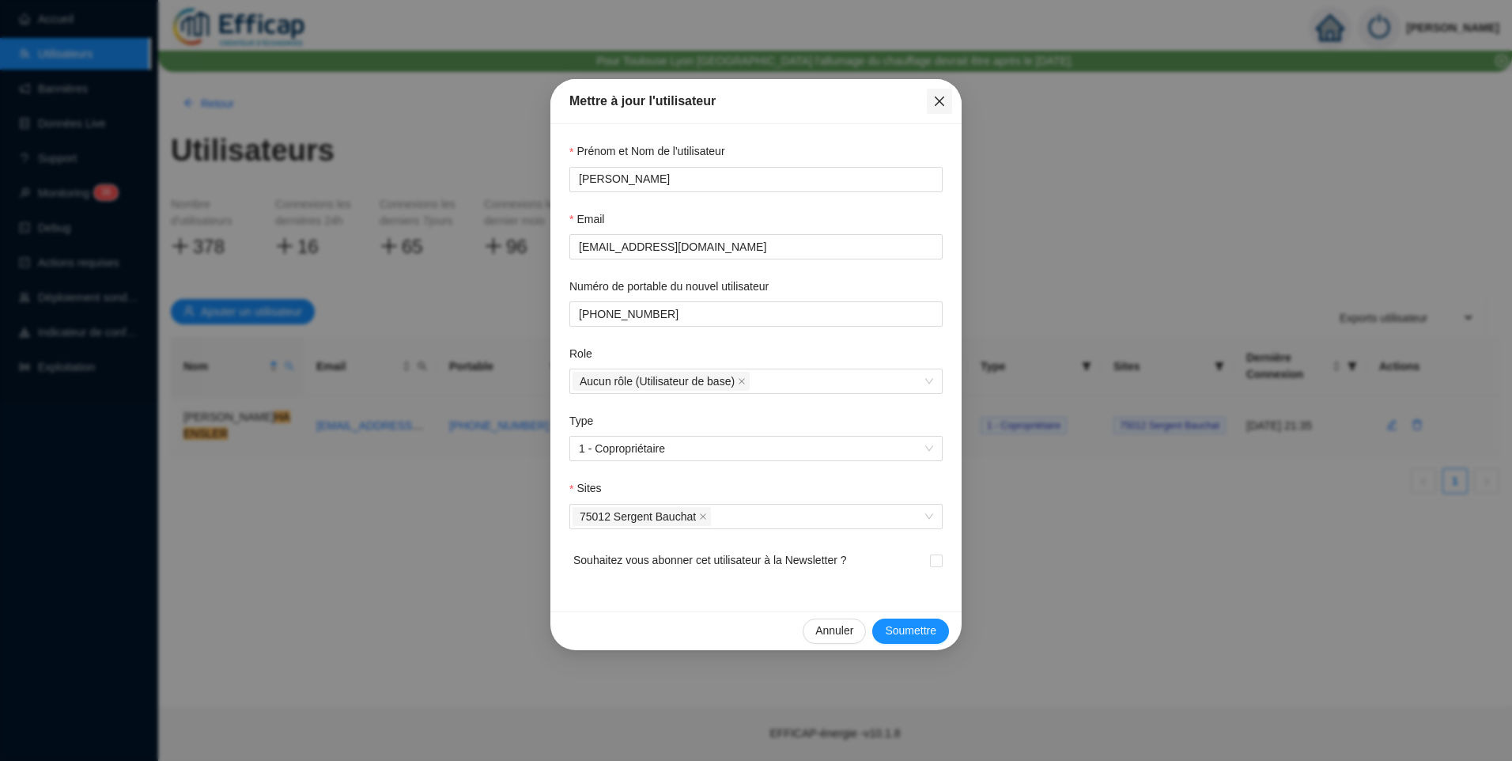
click at [941, 101] on icon "close" at bounding box center [939, 101] width 13 height 13
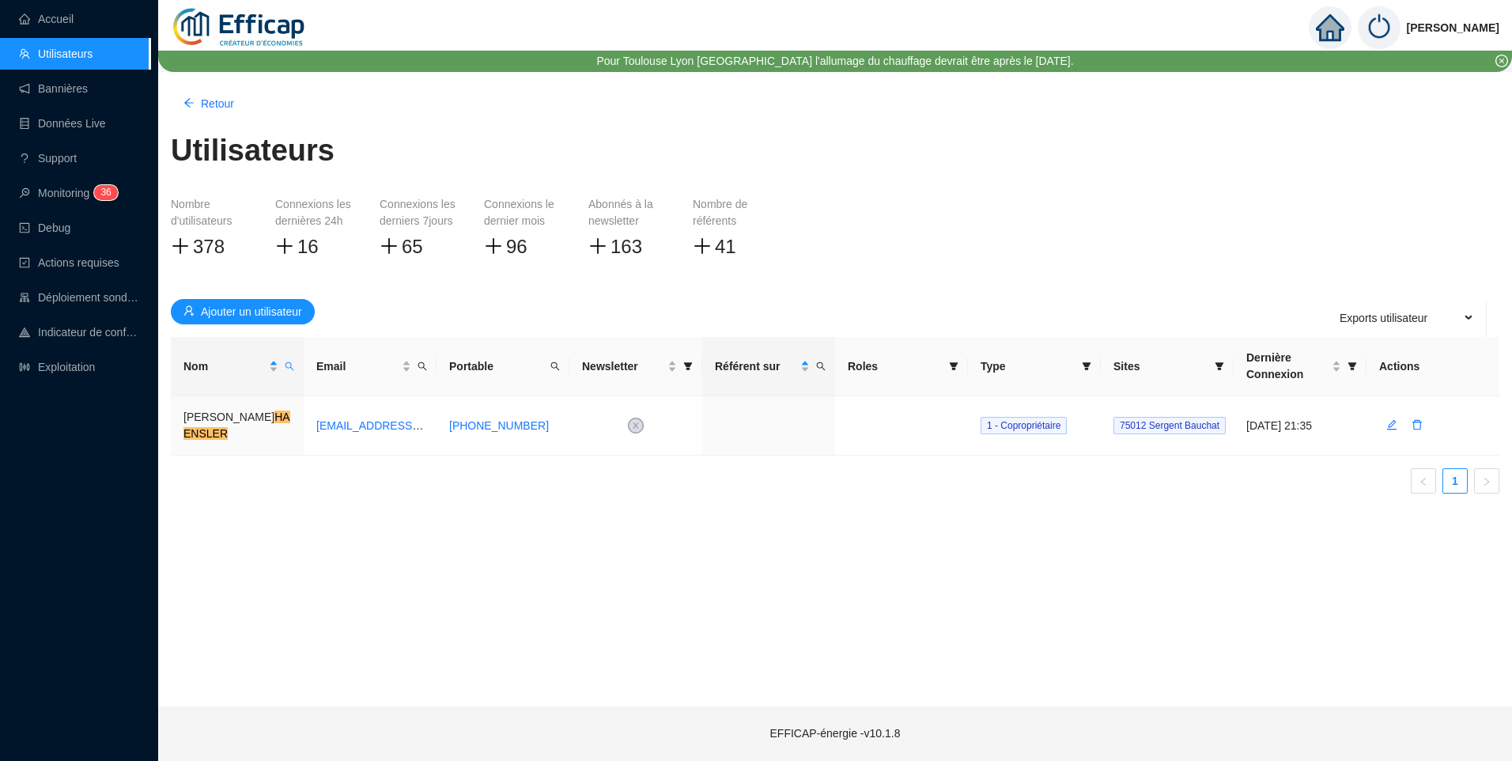
click at [1077, 545] on div "Retour Utilisateurs Nombre d'utilisateurs 378 Connexions les dernières 24h 16 C…" at bounding box center [835, 389] width 1354 height 634
drag, startPoint x: 1160, startPoint y: 597, endPoint x: 1324, endPoint y: 450, distance: 220.0
click at [1205, 574] on div "Retour Utilisateurs Nombre d'utilisateurs 378 Connexions les dernières 24h 16 C…" at bounding box center [835, 389] width 1354 height 634
click at [289, 371] on span "Nom" at bounding box center [289, 366] width 16 height 23
click at [266, 427] on button "button" at bounding box center [255, 428] width 71 height 19
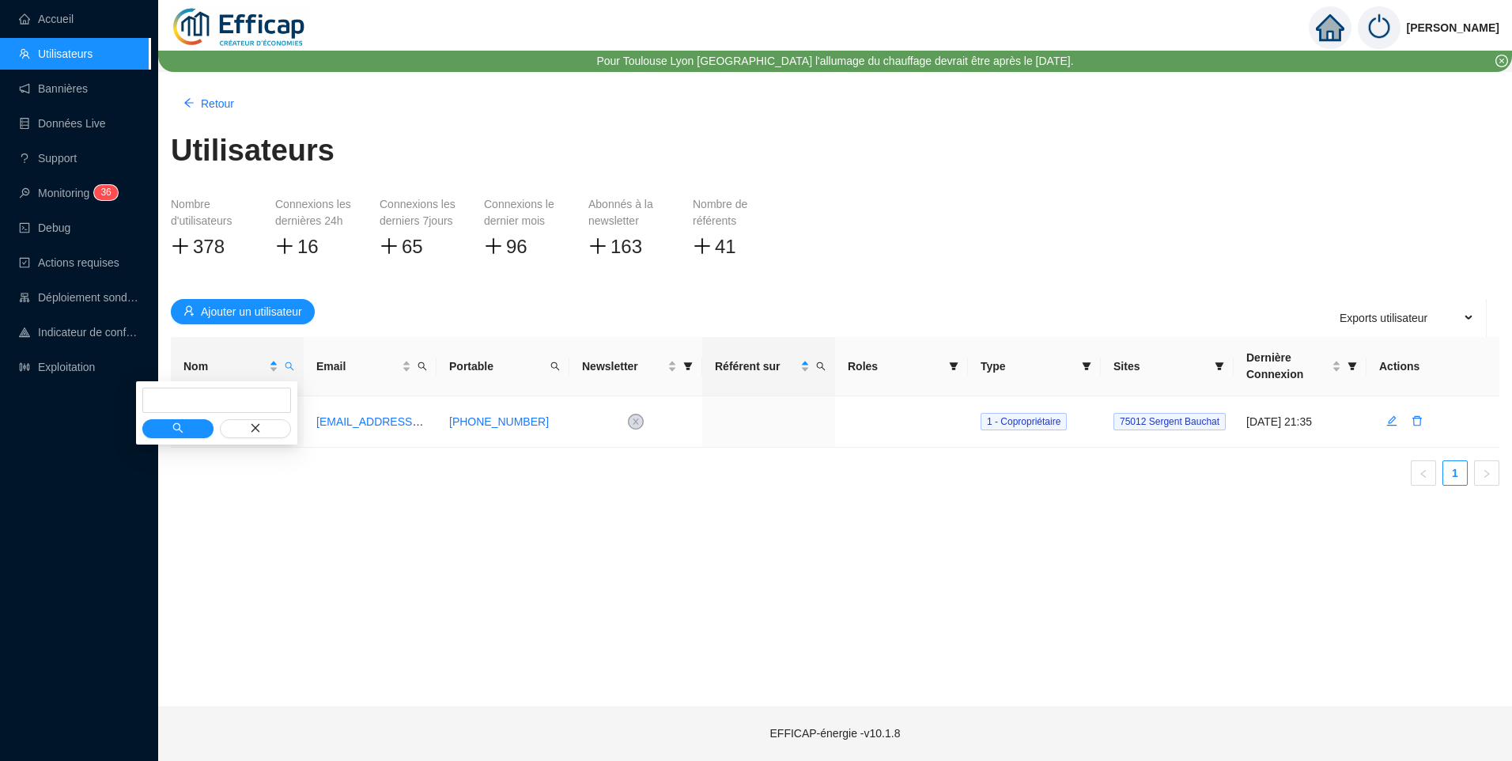
click at [455, 592] on div "Retour Utilisateurs Nombre d'utilisateurs 378 Connexions les dernières 24h 16 C…" at bounding box center [835, 389] width 1354 height 634
click at [287, 367] on icon "search" at bounding box center [289, 365] width 9 height 9
type input "haensler"
click at [187, 429] on button "button" at bounding box center [177, 428] width 71 height 19
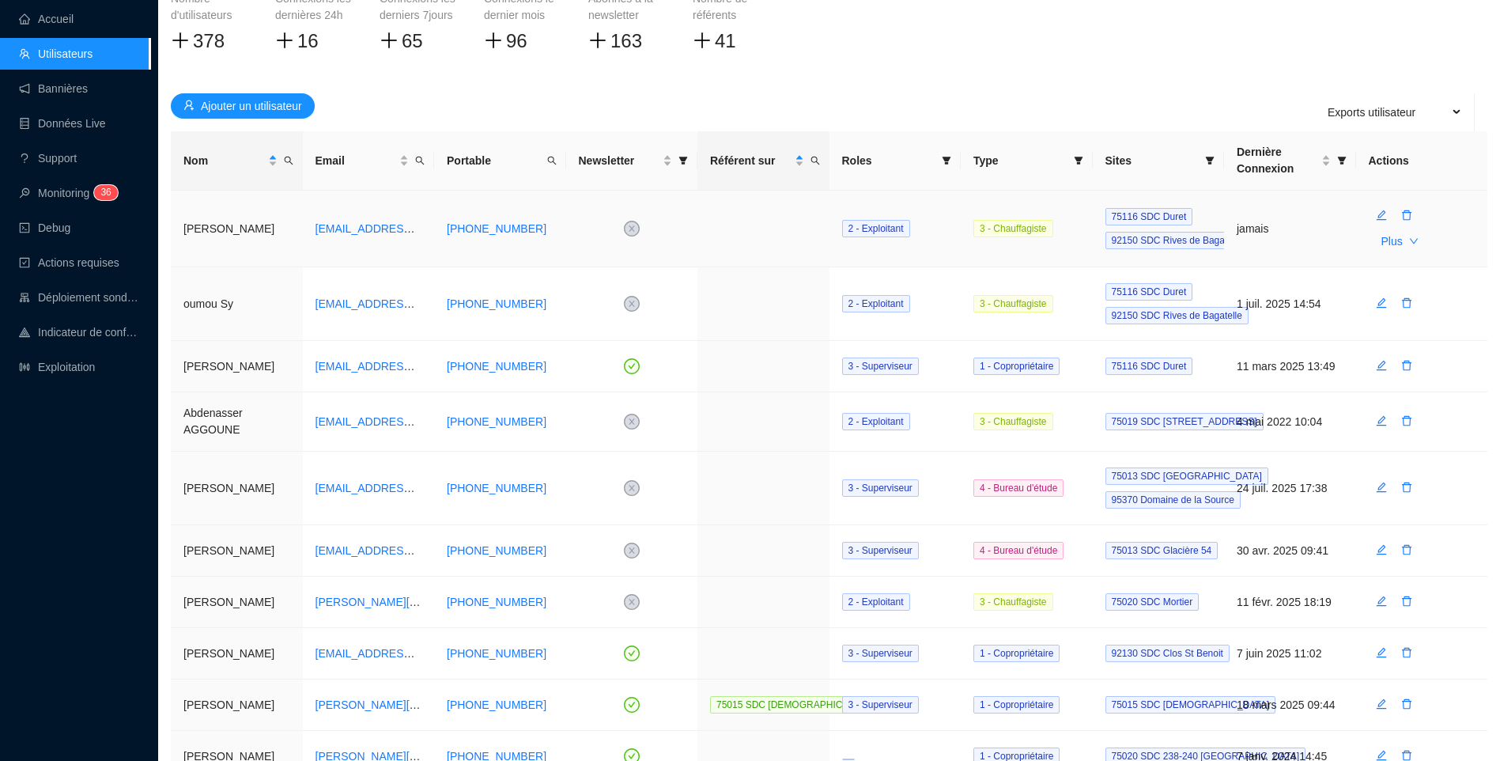
scroll to position [338, 0]
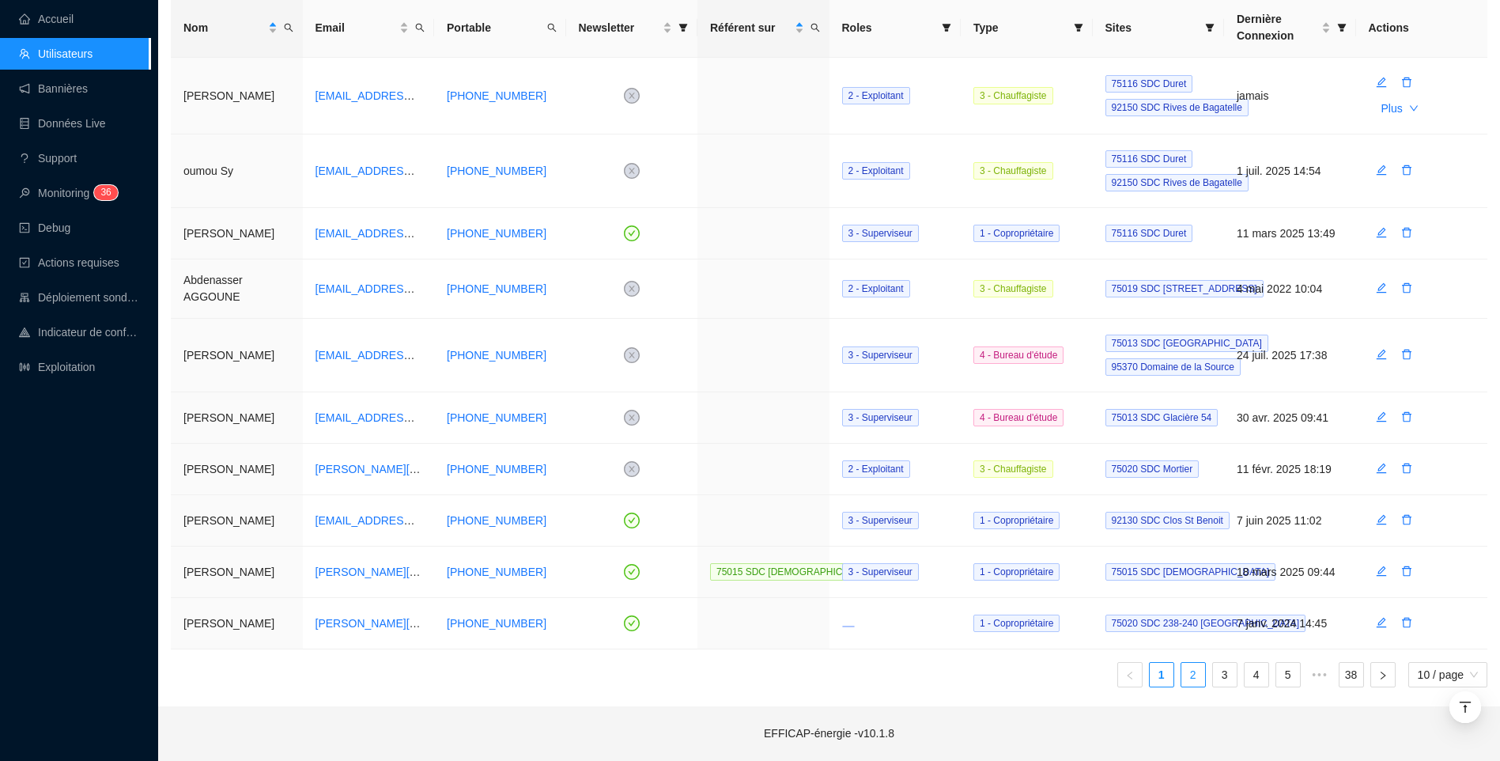
click at [1188, 682] on link "2" at bounding box center [1193, 675] width 24 height 24
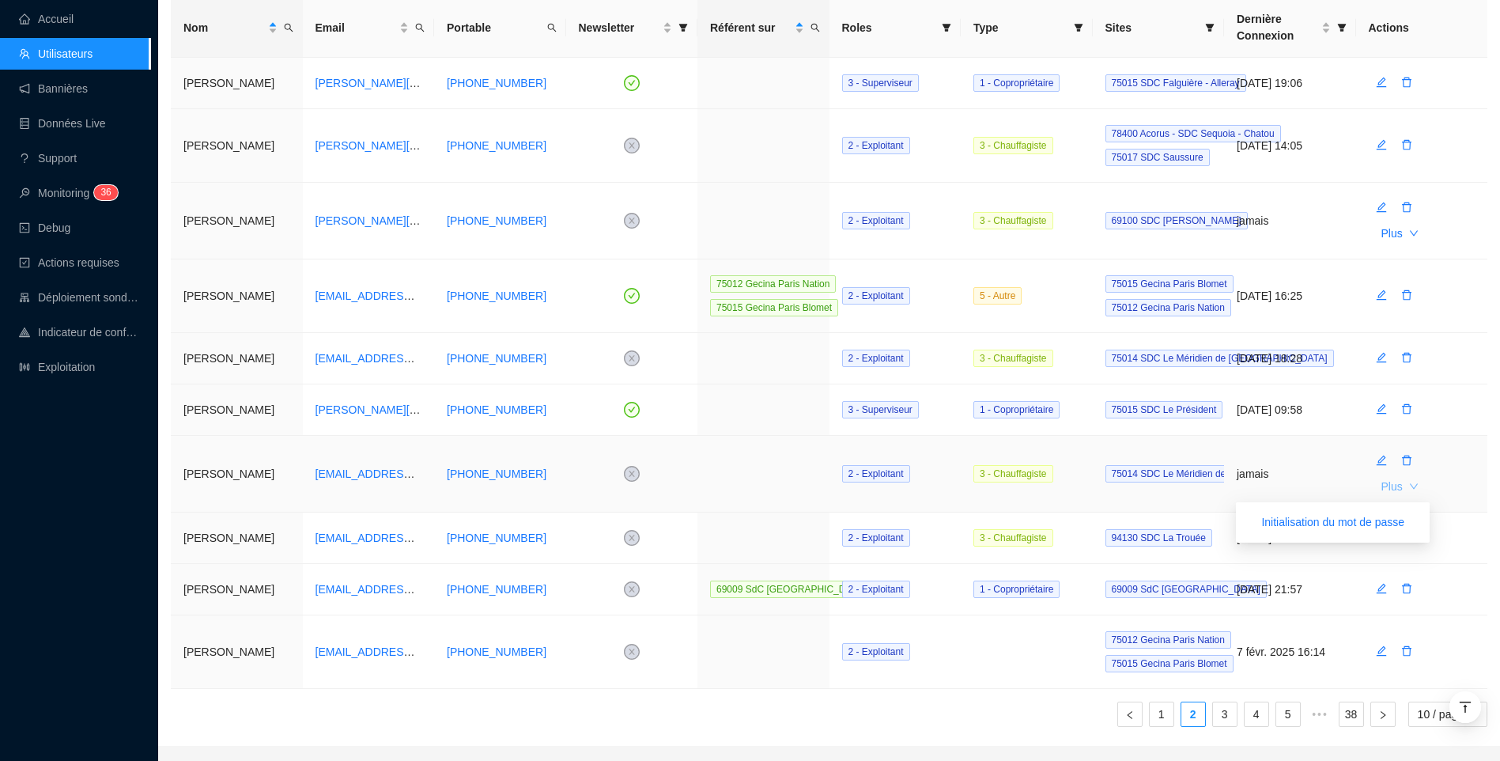
click at [1407, 492] on button "Plus" at bounding box center [1400, 486] width 62 height 25
click at [1379, 153] on span "button" at bounding box center [1381, 146] width 11 height 17
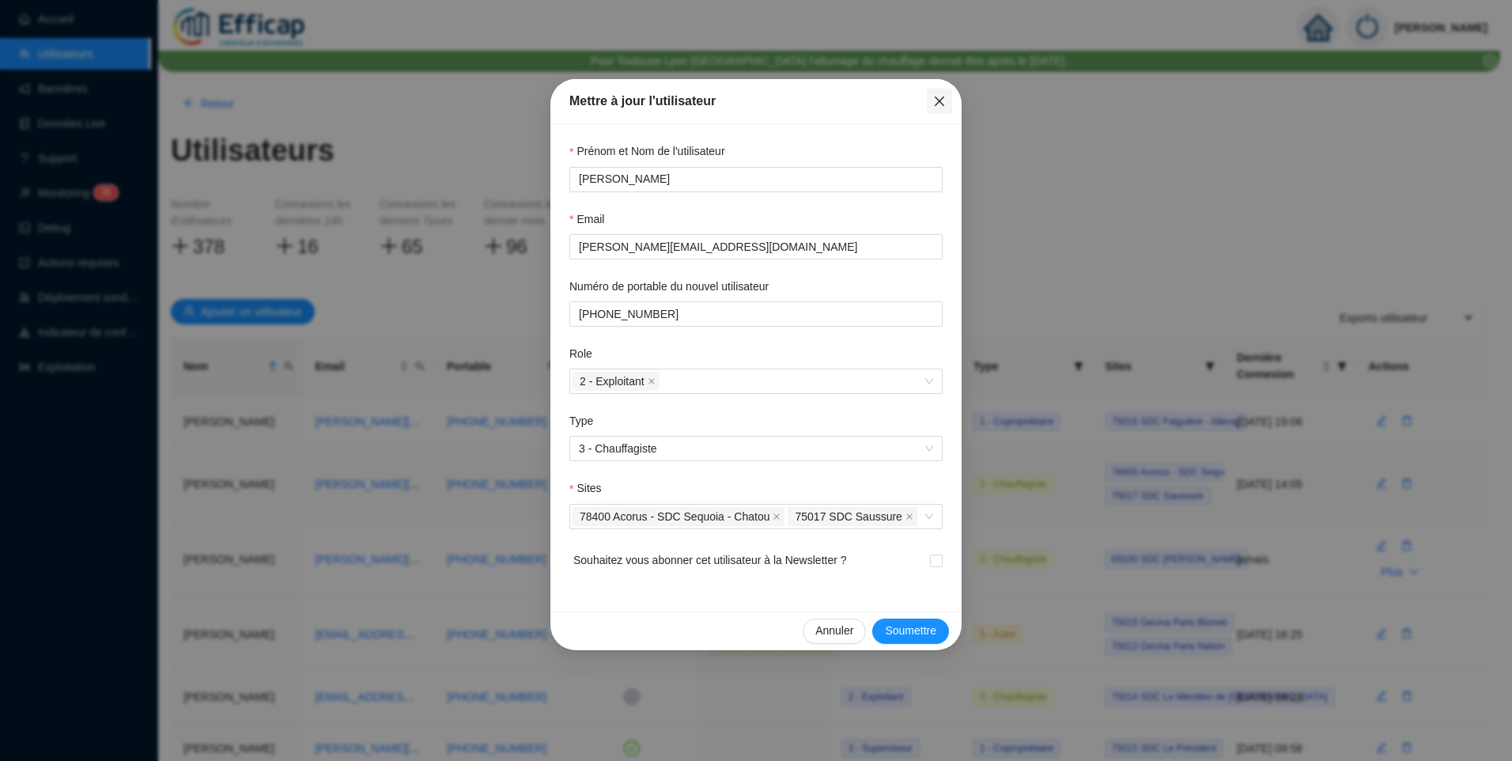
click at [935, 101] on icon "close" at bounding box center [939, 101] width 13 height 13
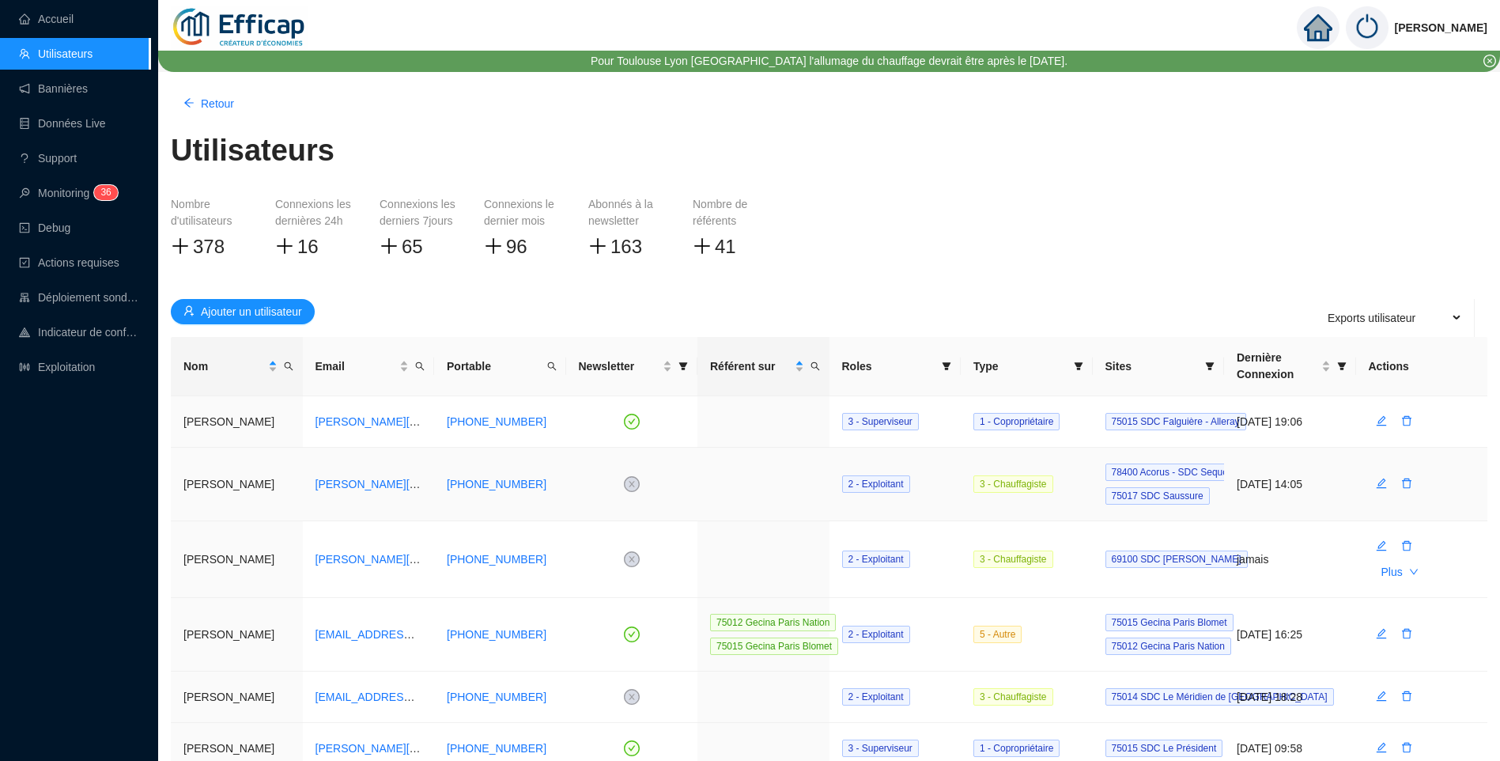
click at [192, 484] on td "Alexandra TOUCHARD" at bounding box center [237, 485] width 132 height 74
click at [85, 368] on link "Exploitation" at bounding box center [57, 367] width 76 height 13
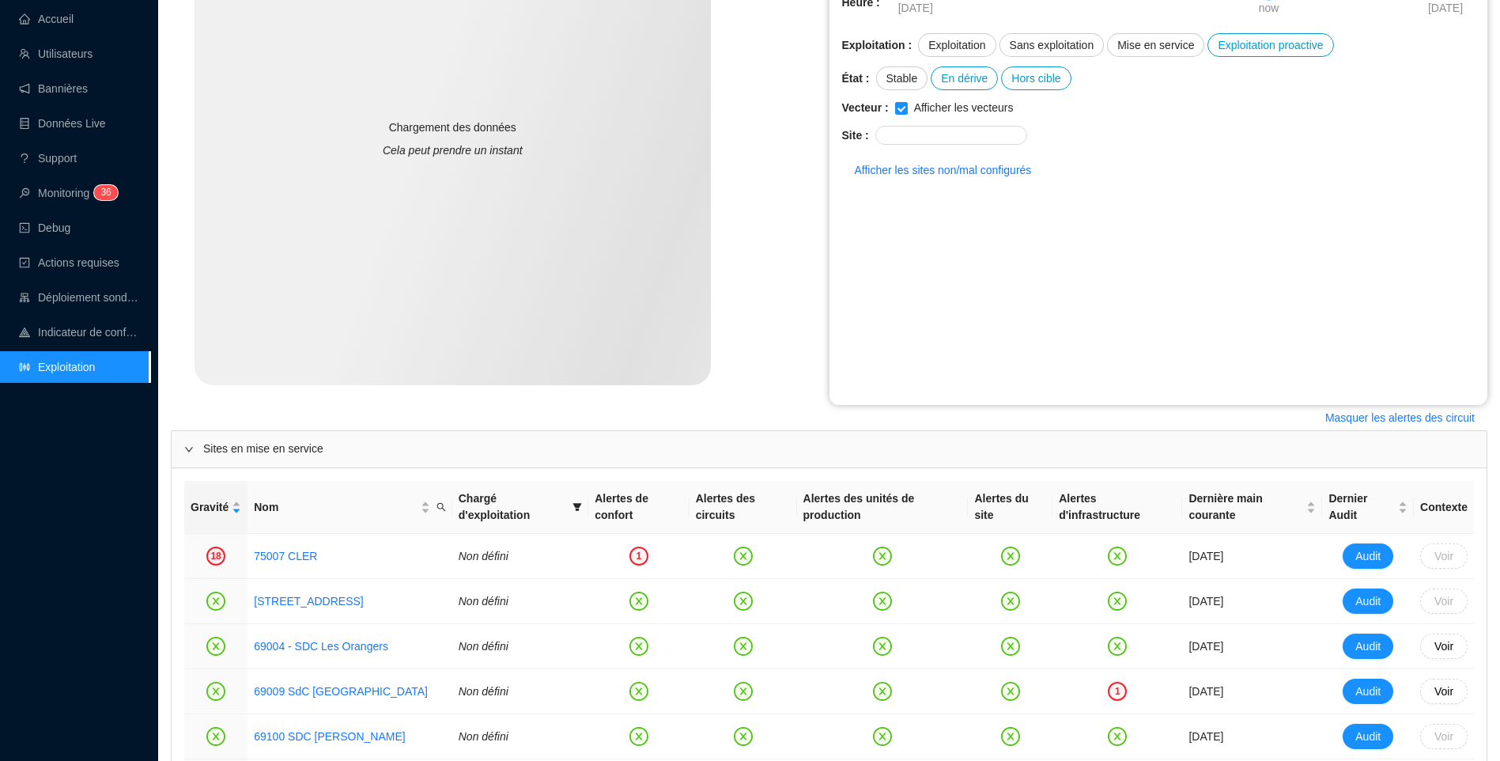
scroll to position [474, 0]
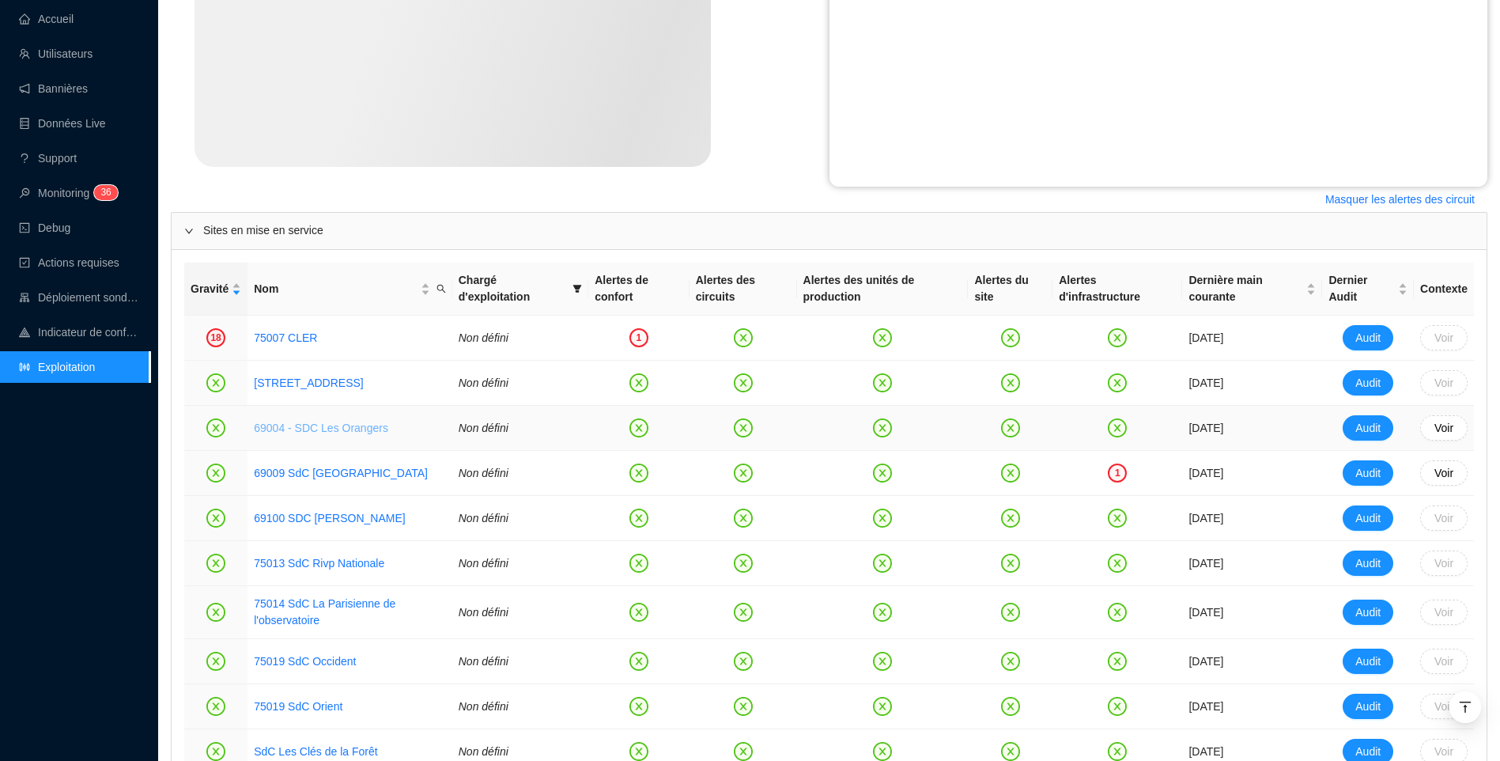
click at [325, 430] on link "69004 - SDC Les Orangers" at bounding box center [321, 427] width 134 height 13
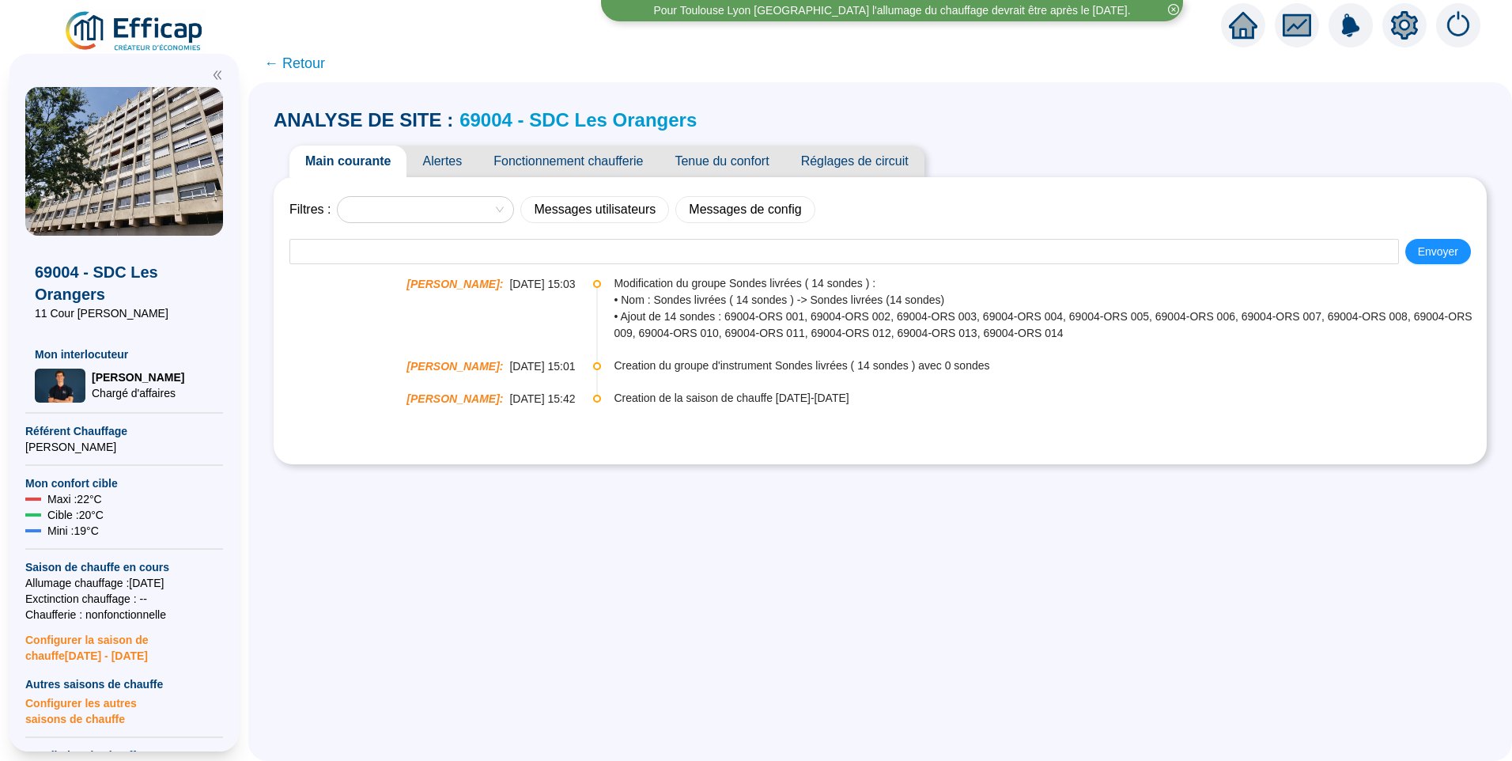
click at [1459, 14] on img at bounding box center [1458, 25] width 44 height 44
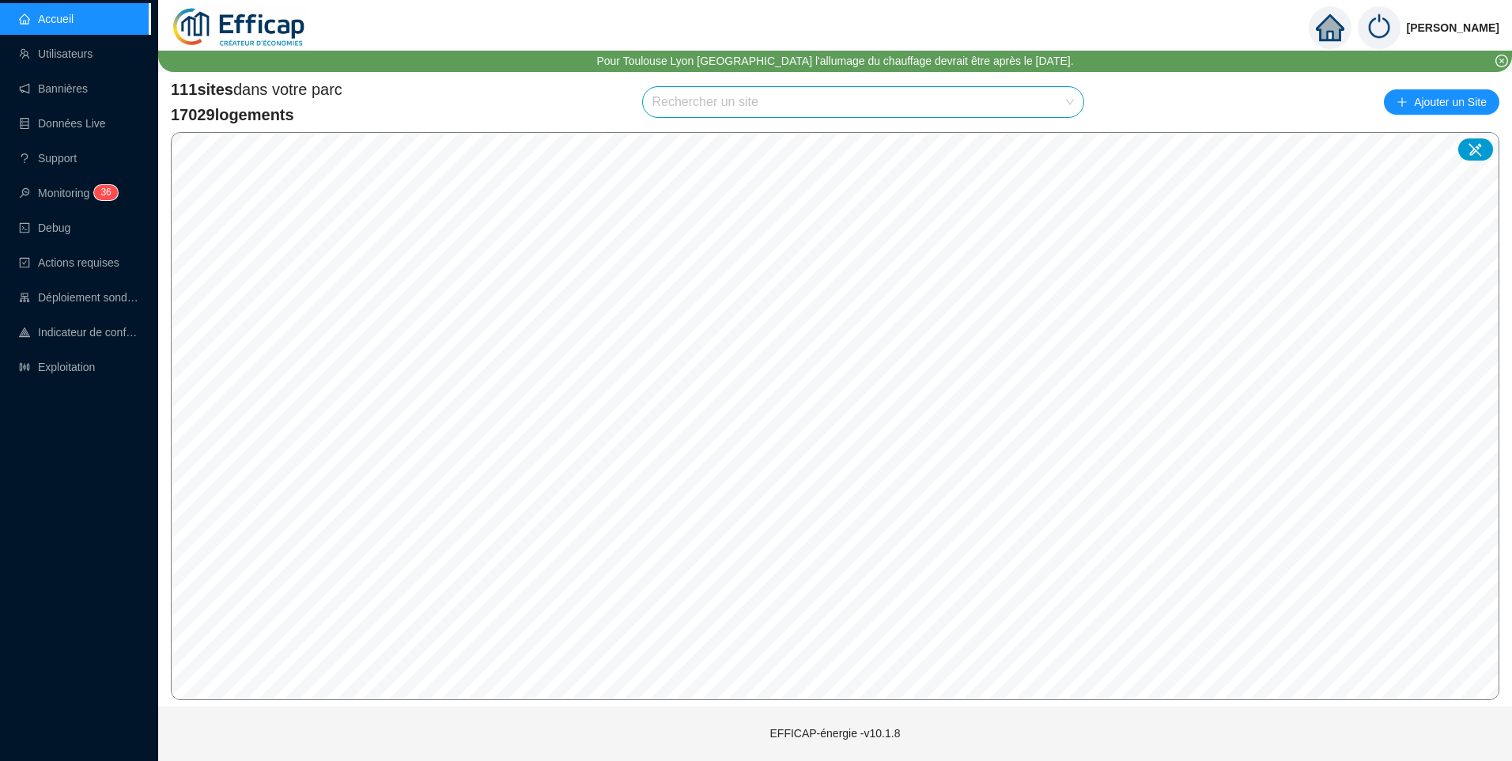
click at [764, 104] on input "search" at bounding box center [856, 102] width 408 height 30
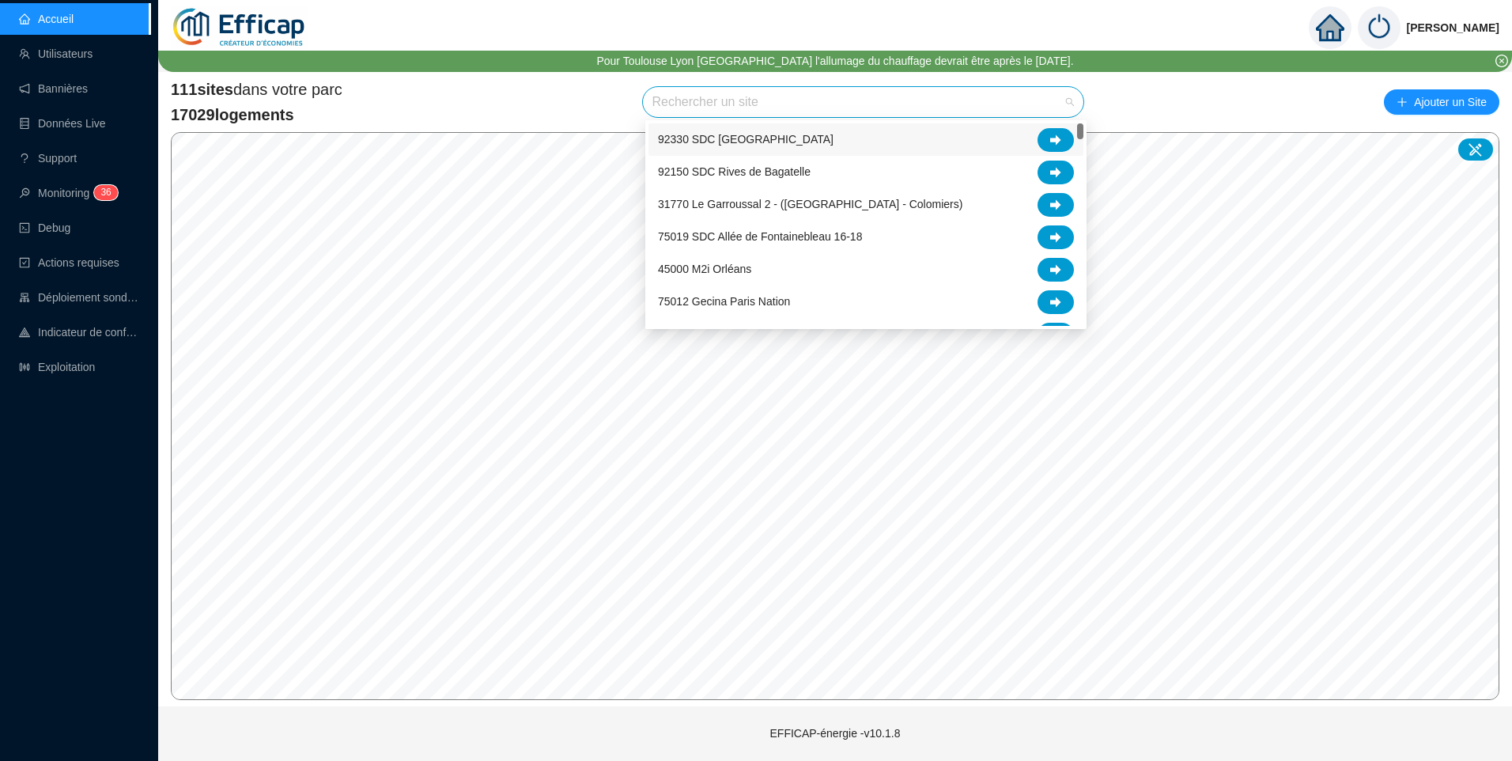
type input "d"
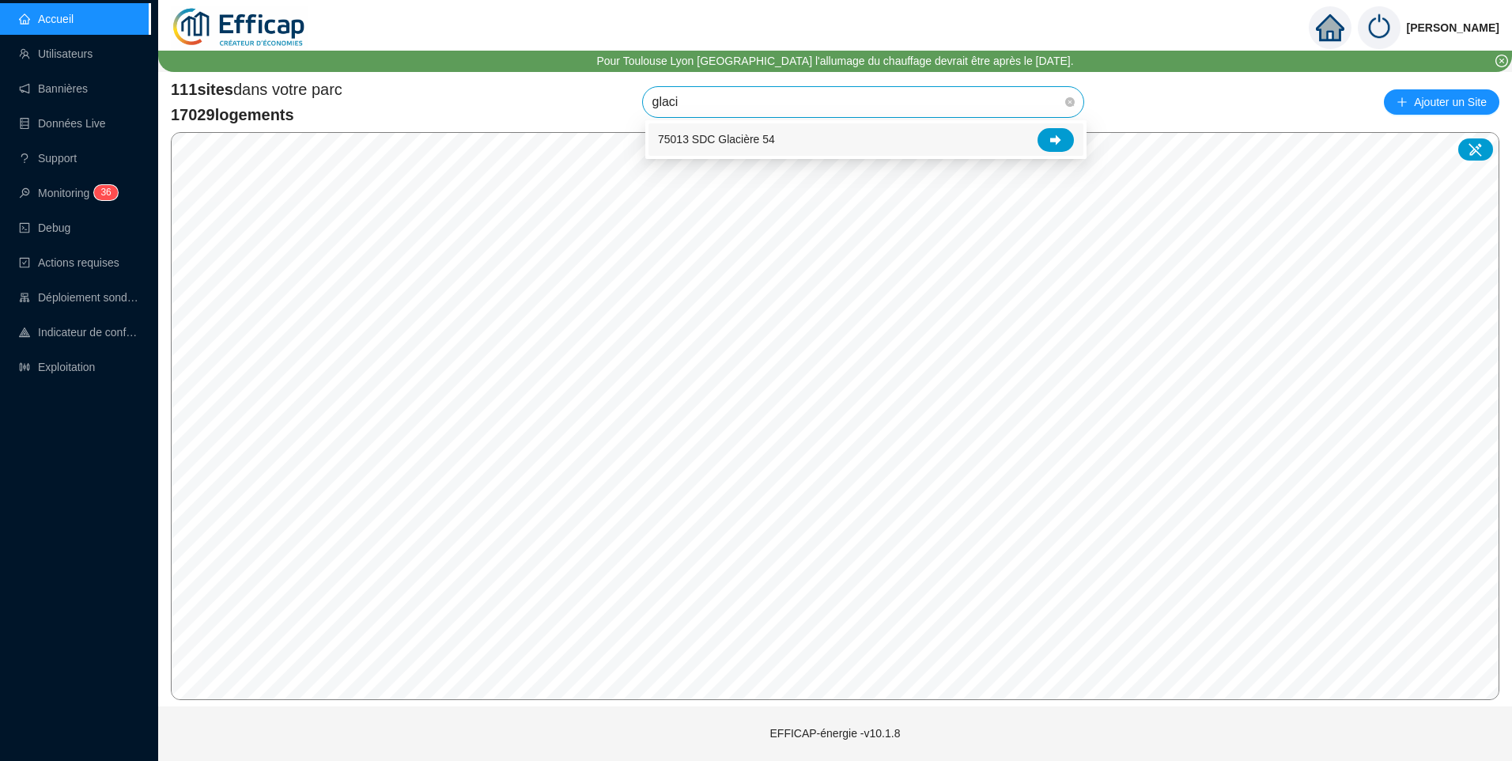
type input "glacie"
click at [1056, 140] on icon at bounding box center [1055, 139] width 11 height 10
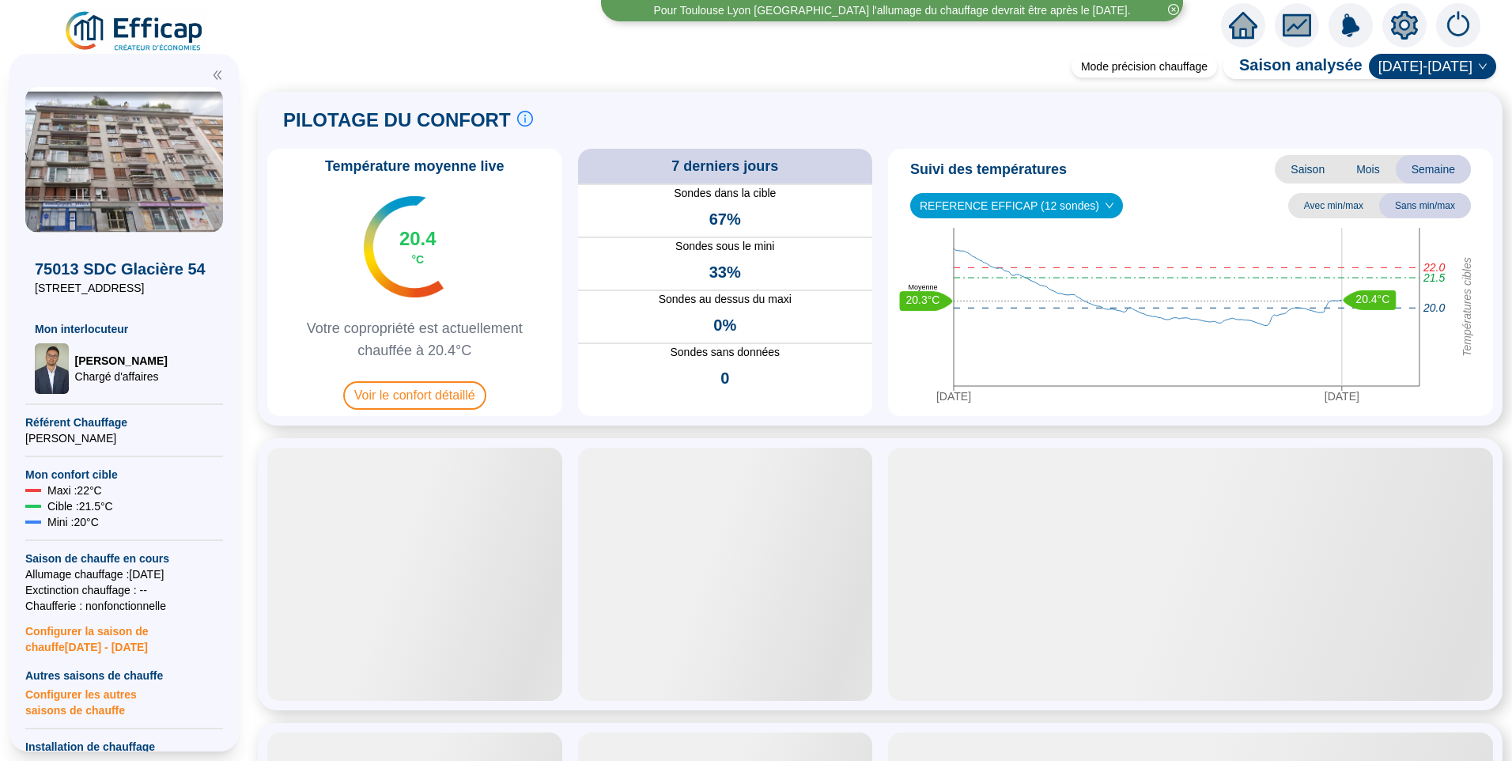
scroll to position [553, 0]
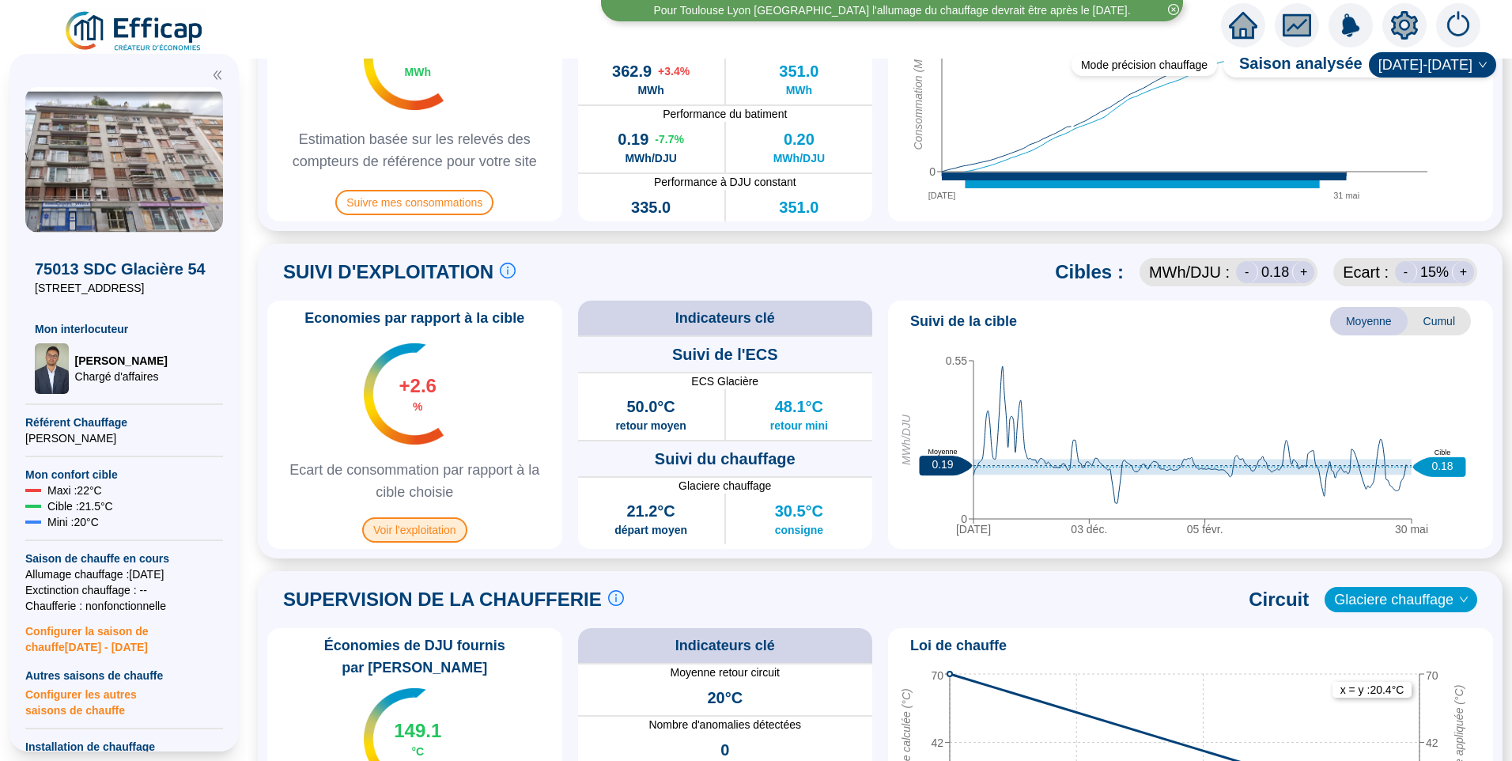
click at [421, 535] on span "Voir l'exploitation" at bounding box center [414, 529] width 105 height 25
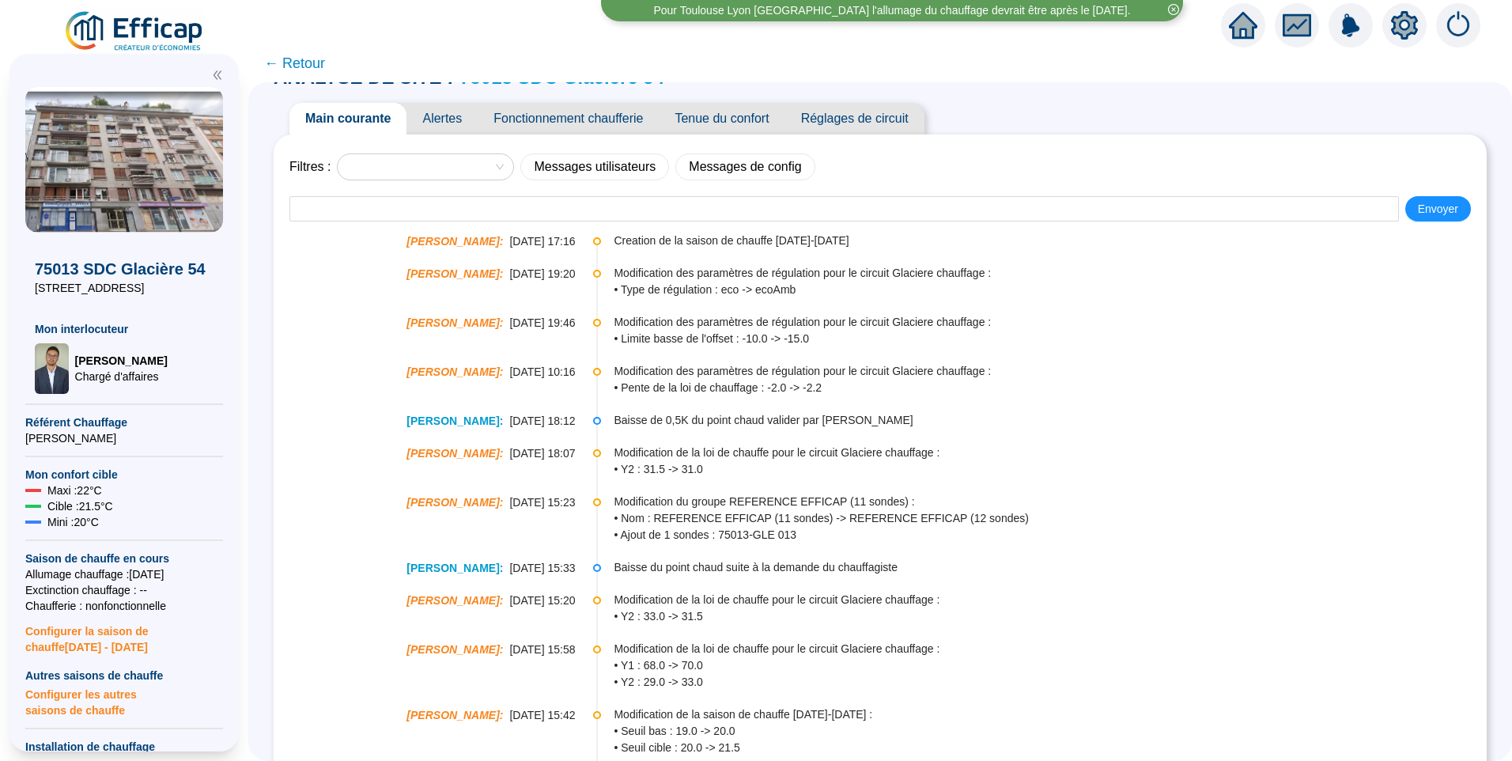
scroll to position [79, 0]
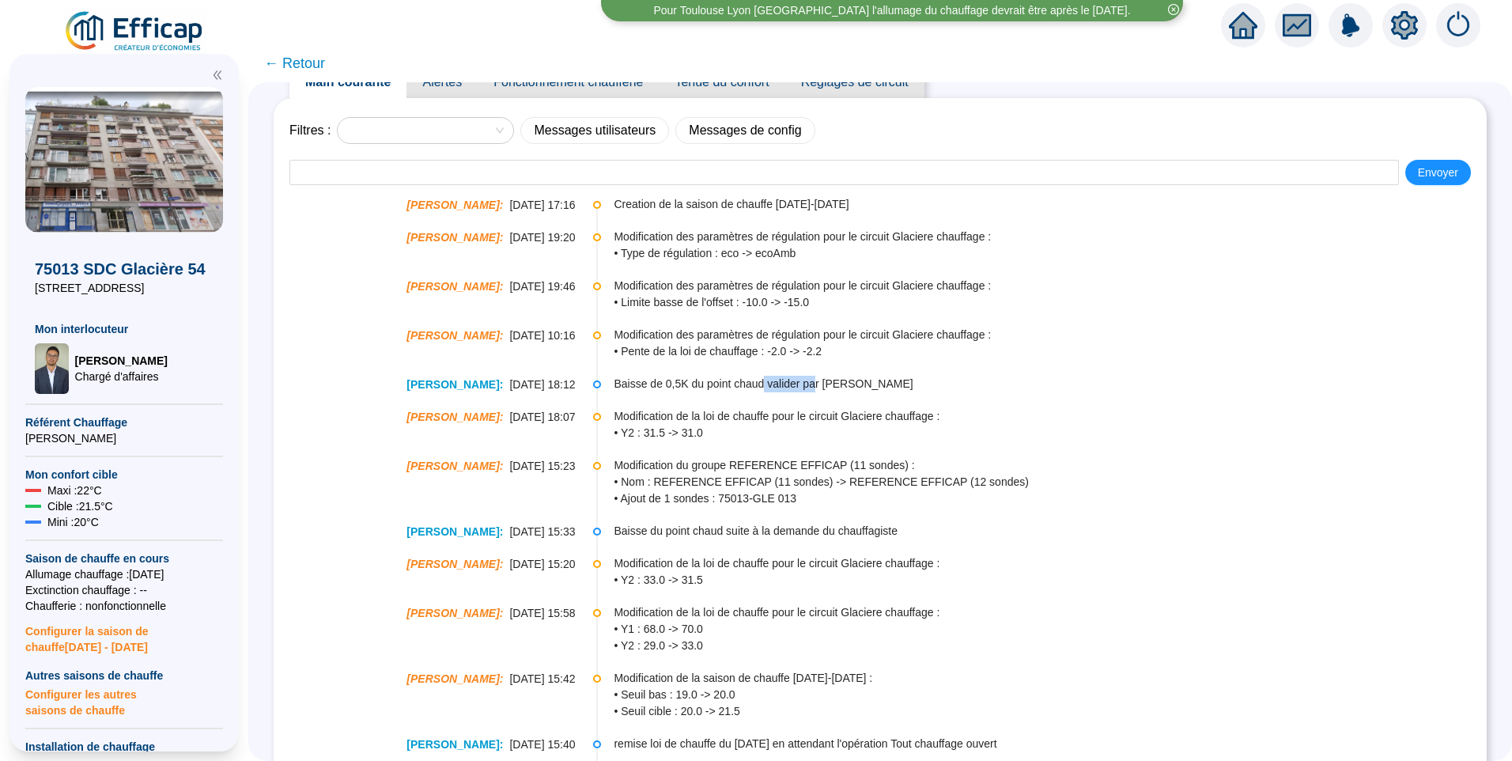
drag, startPoint x: 765, startPoint y: 381, endPoint x: 815, endPoint y: 381, distance: 50.6
click at [815, 381] on span "Baisse de 0,5K du point chaud valider par [PERSON_NAME]" at bounding box center [1049, 384] width 871 height 17
drag, startPoint x: 697, startPoint y: 257, endPoint x: 728, endPoint y: 262, distance: 31.2
click at [728, 262] on li "[PERSON_NAME] : [DATE] 19:20 Modification des paramètres de régulation pour le …" at bounding box center [879, 257] width 1181 height 49
drag, startPoint x: 787, startPoint y: 259, endPoint x: 814, endPoint y: 255, distance: 27.9
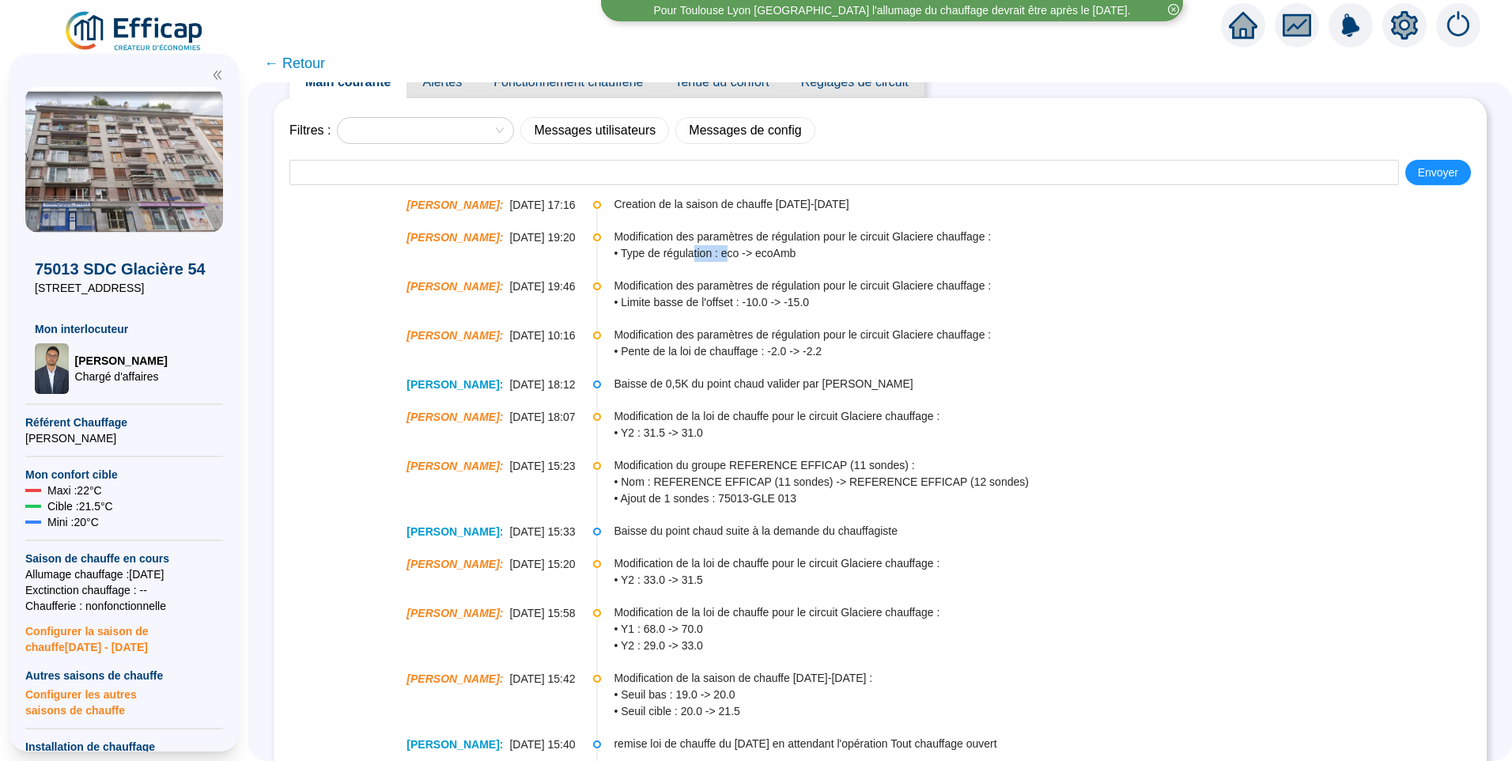
click at [814, 255] on span "• Type de régulation : eco -> ecoAmb" at bounding box center [1049, 253] width 871 height 17
click at [707, 251] on span "• Type de régulation : eco -> ecoAmb" at bounding box center [1049, 253] width 871 height 17
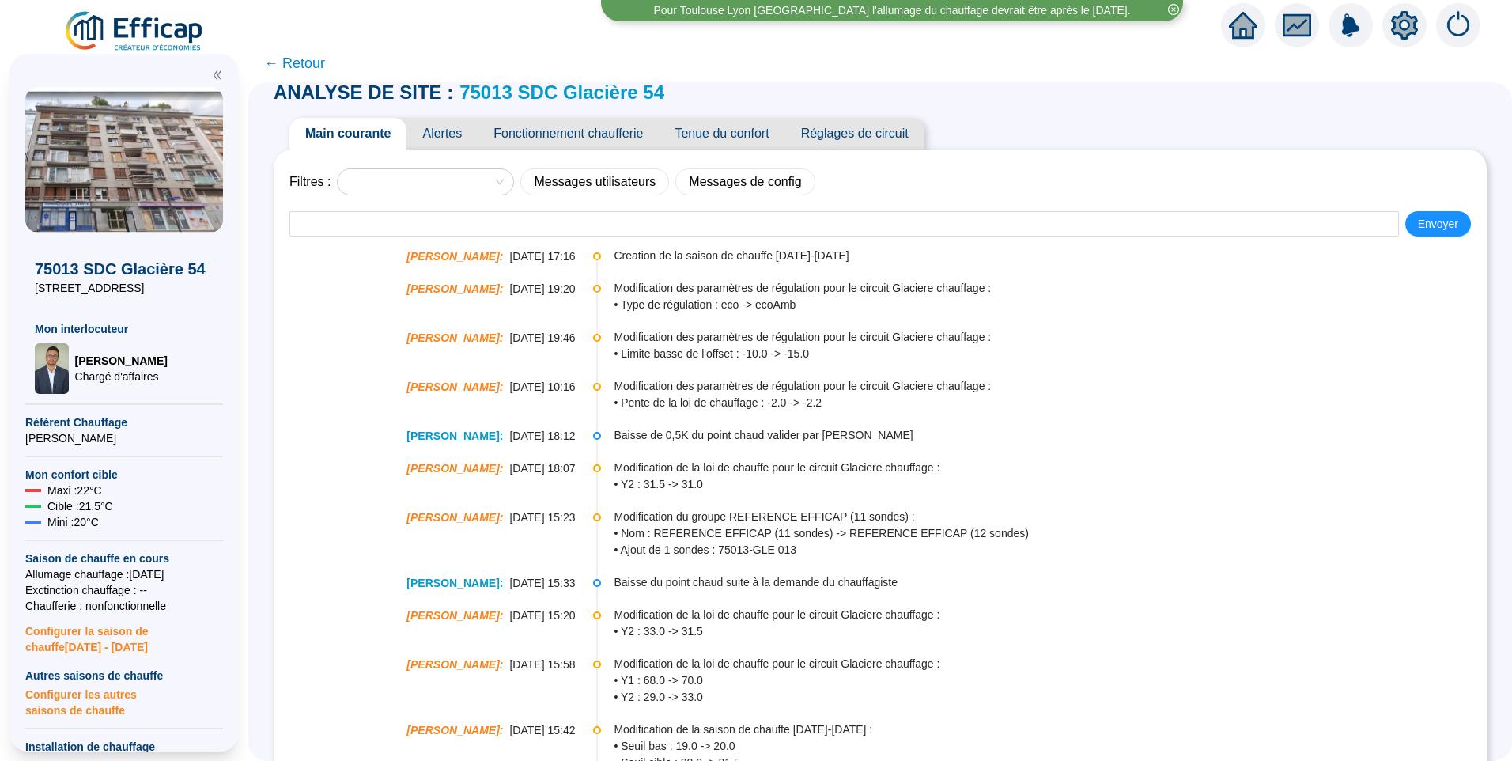
scroll to position [0, 0]
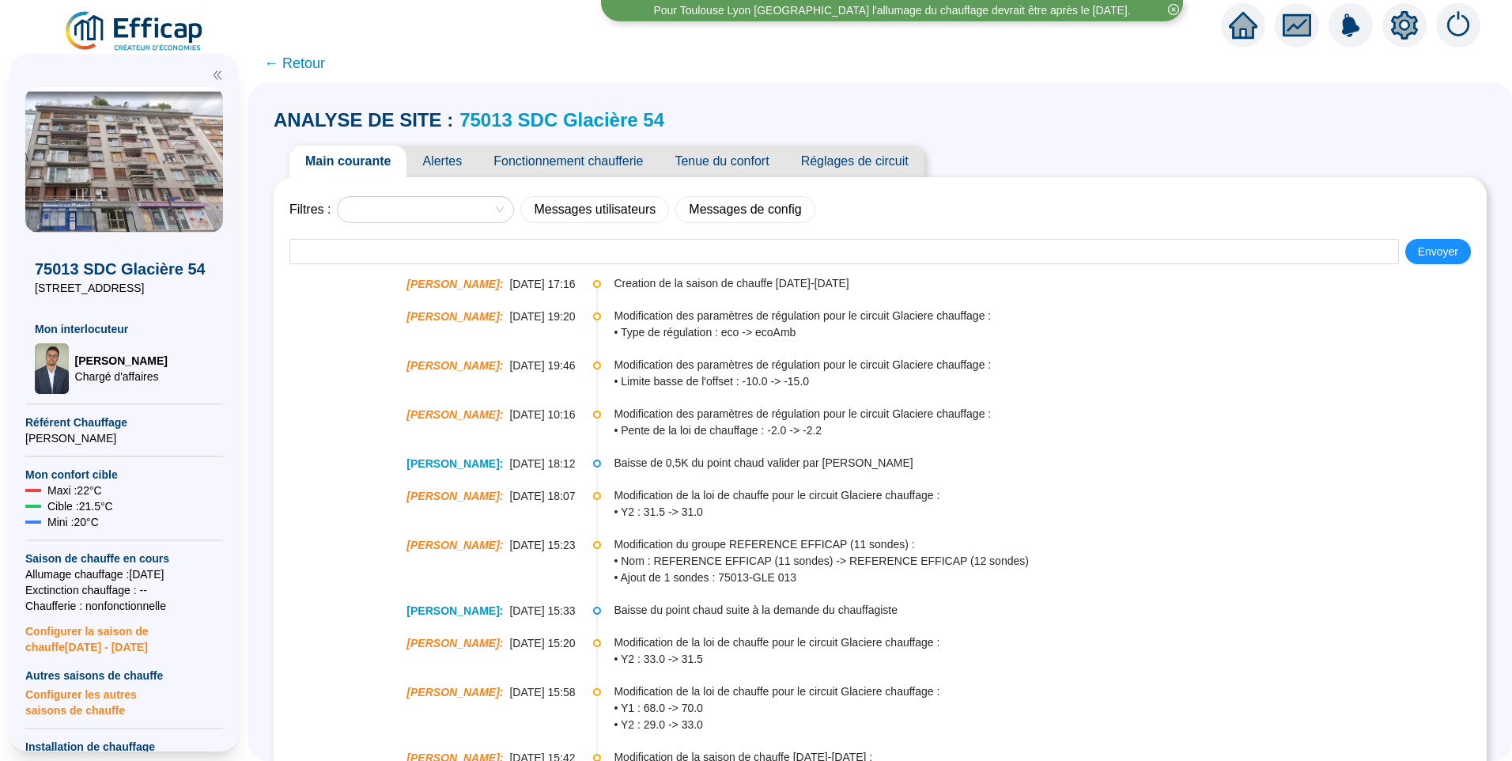
click at [604, 161] on span "Fonctionnement chaufferie" at bounding box center [568, 161] width 181 height 32
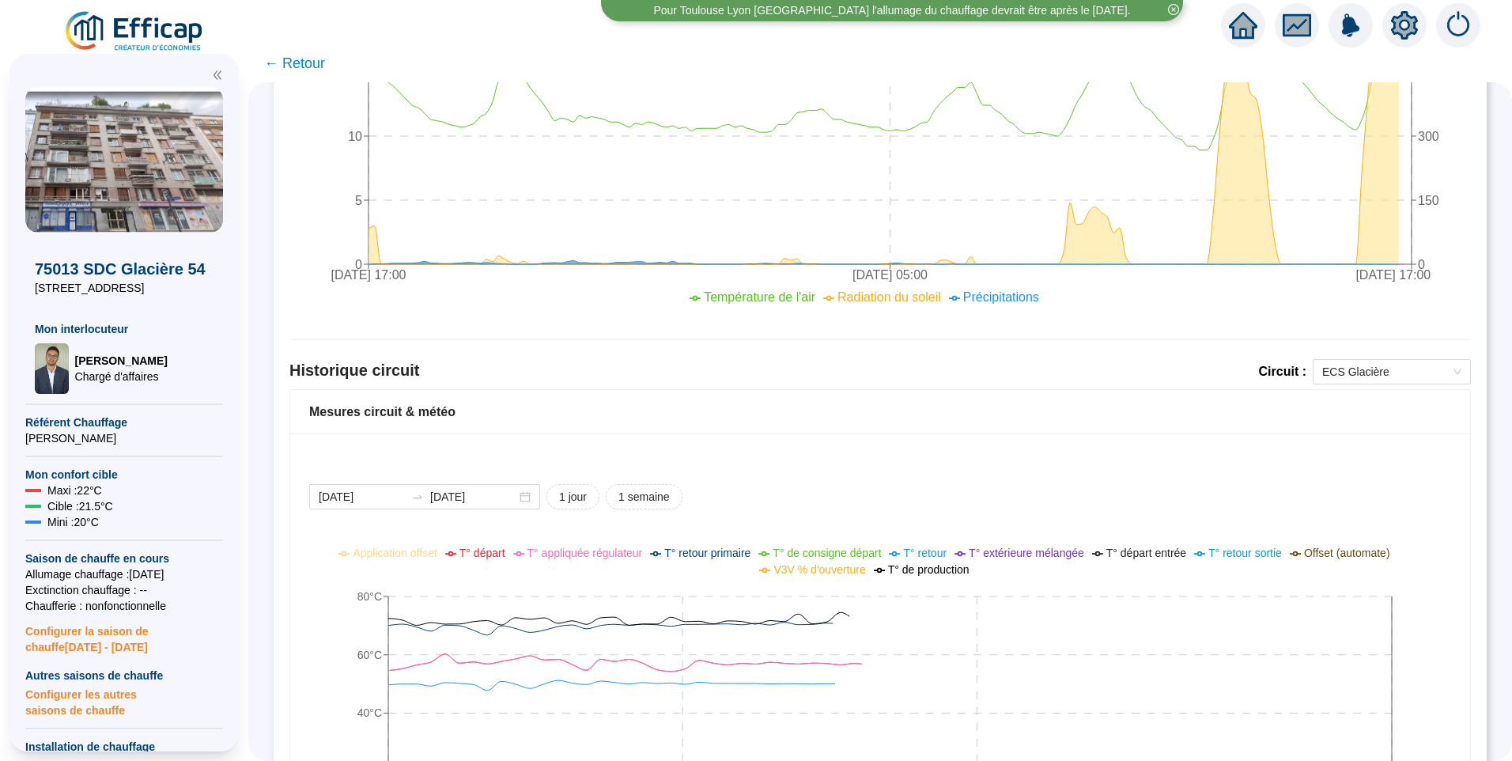
scroll to position [1028, 0]
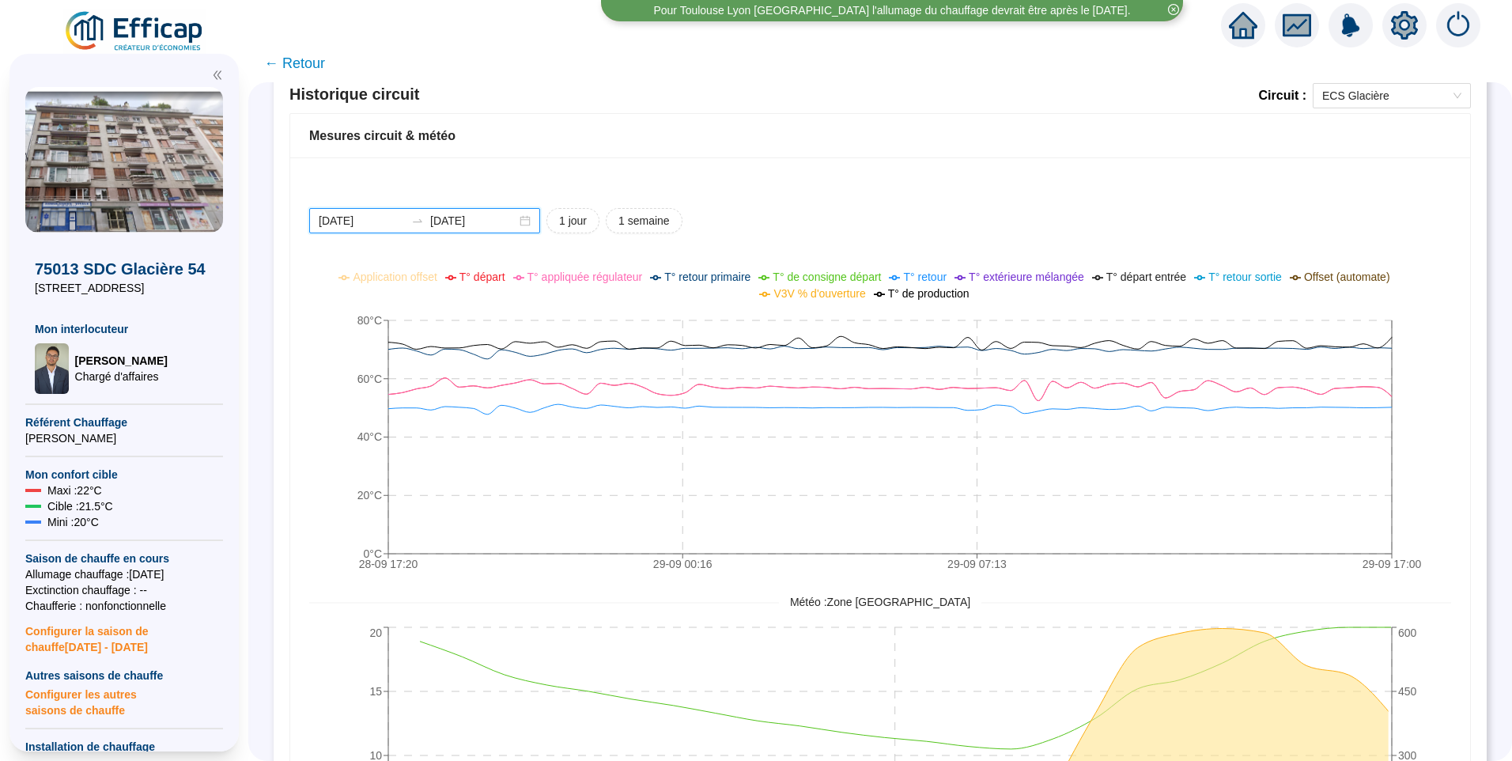
click at [398, 222] on input "[DATE]" at bounding box center [362, 221] width 86 height 17
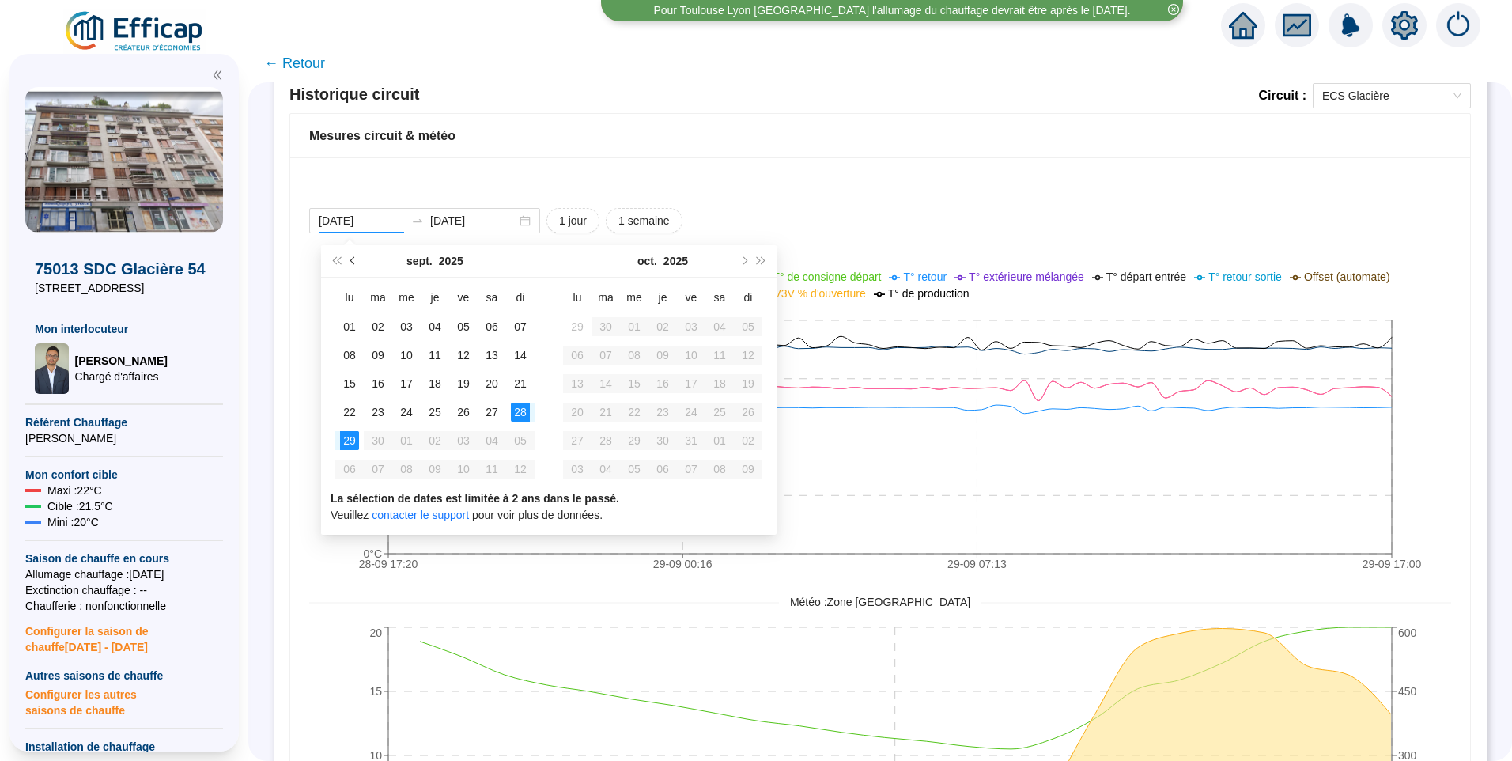
click at [349, 267] on button "Mois précédent (PageUp)" at bounding box center [353, 261] width 17 height 32
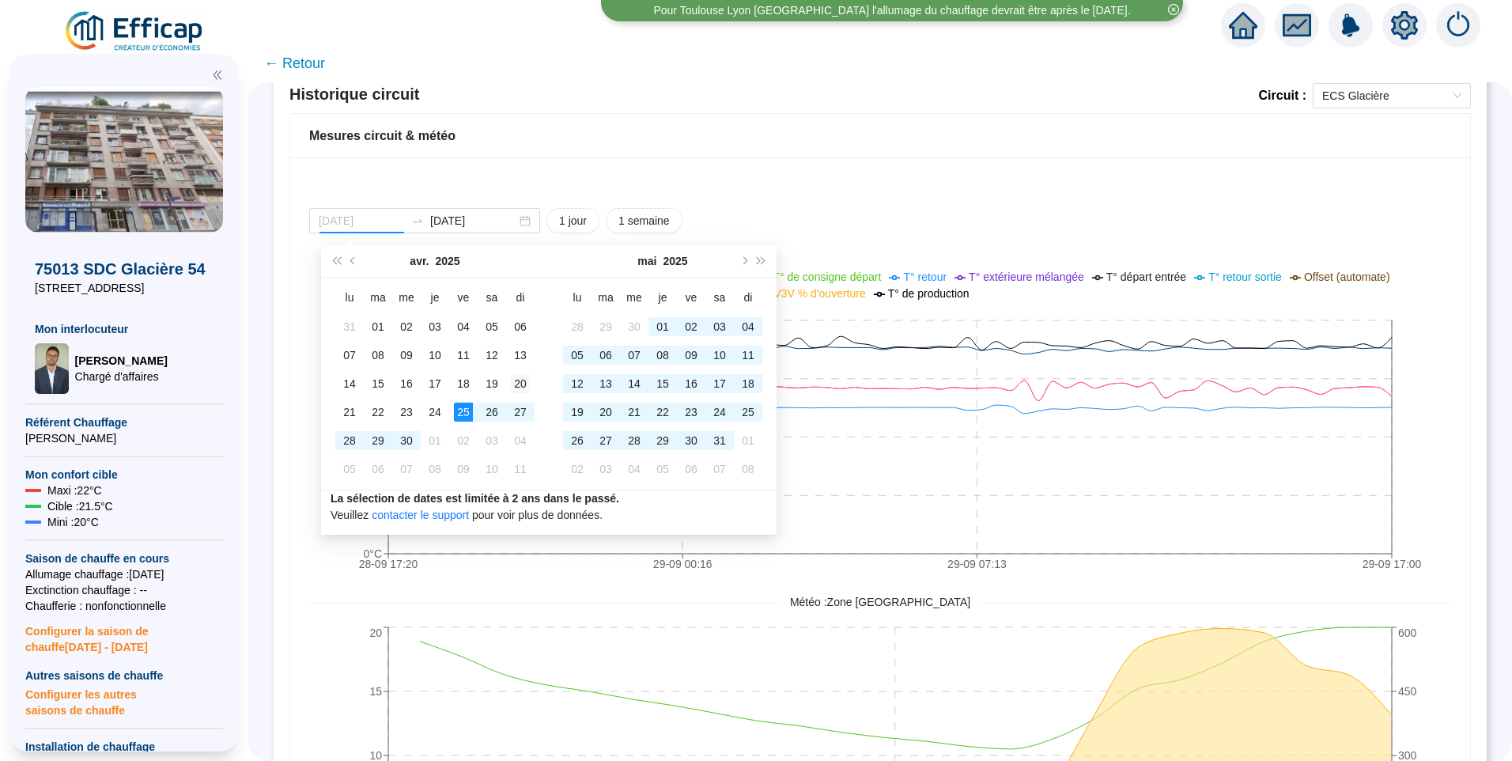
type input "[DATE]"
click at [519, 392] on div "20" at bounding box center [520, 383] width 19 height 19
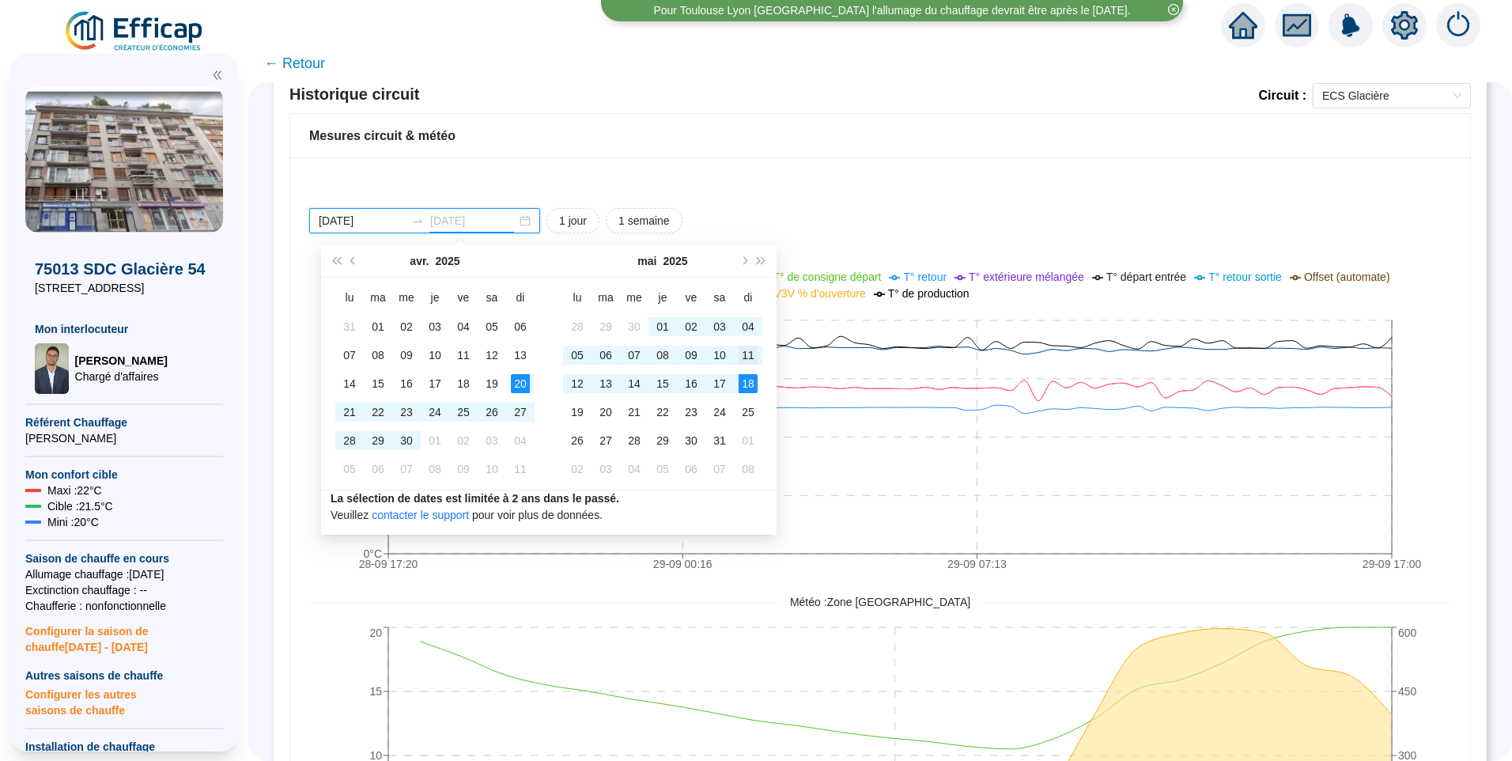
type input "[DATE]"
click at [751, 355] on div "11" at bounding box center [748, 355] width 19 height 19
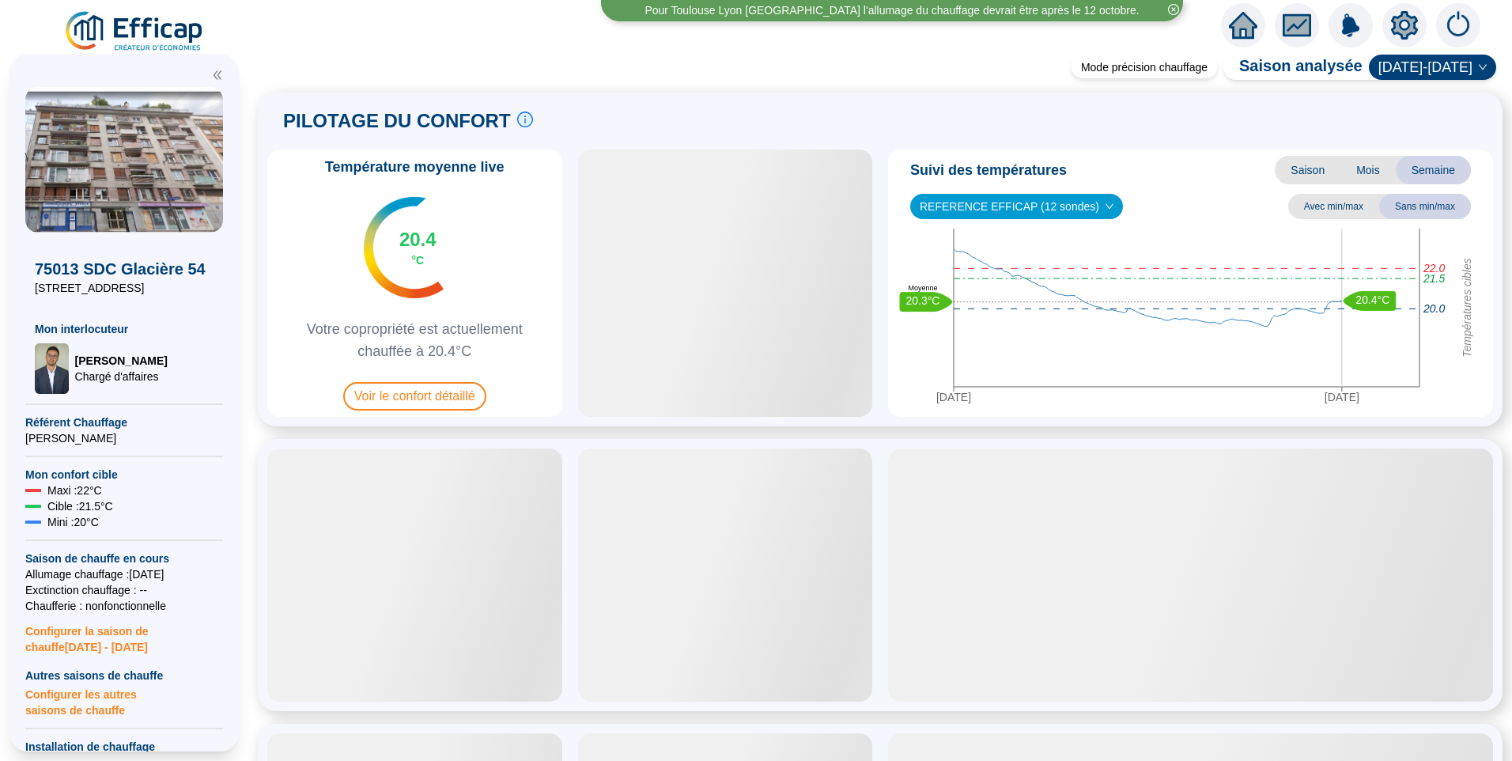
click at [1298, 158] on span "Saison" at bounding box center [1308, 170] width 66 height 28
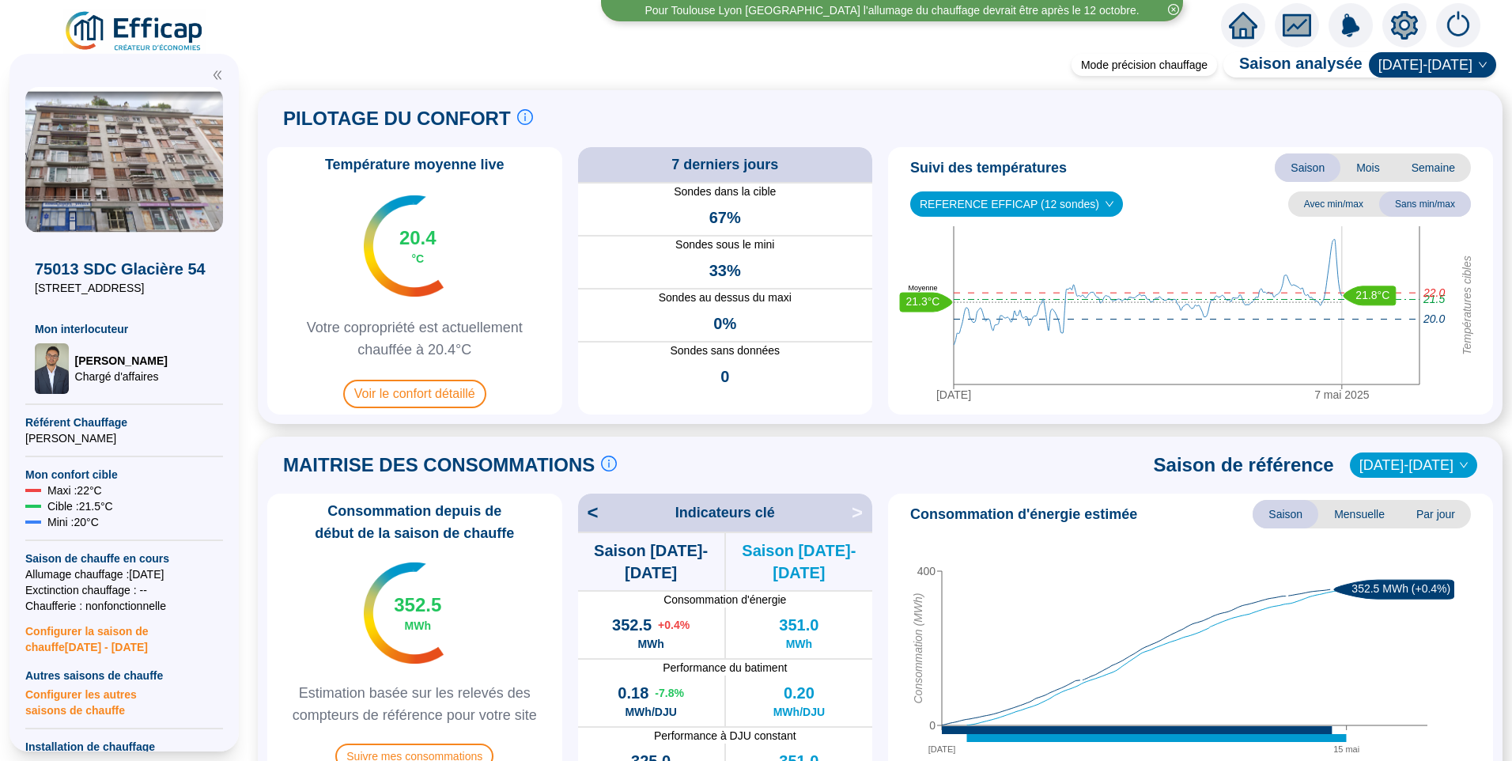
click at [1457, 71] on span "2024-2025" at bounding box center [1432, 65] width 108 height 24
click at [1430, 95] on div "2023-2024" at bounding box center [1433, 97] width 75 height 17
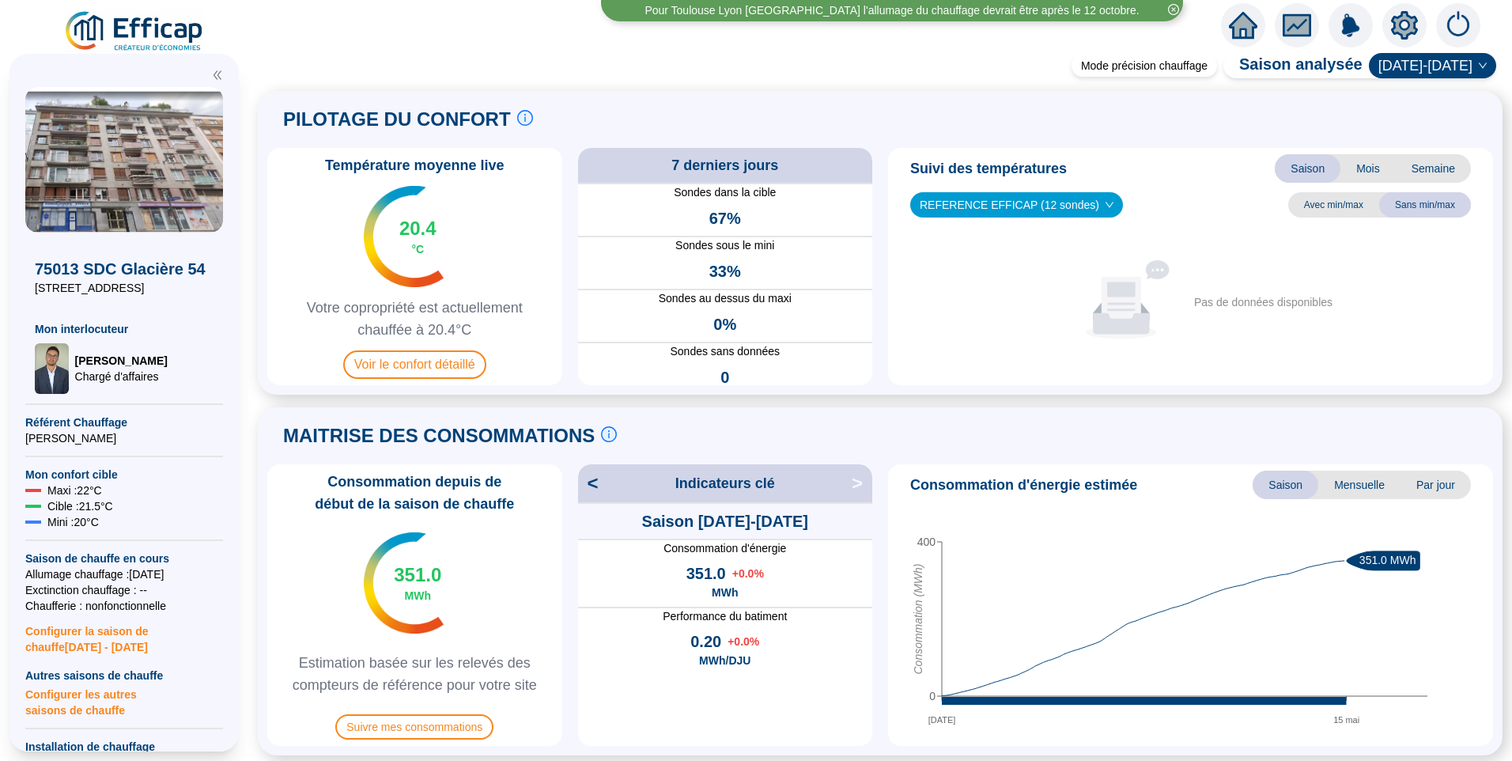
click at [1409, 63] on span "2023-2024" at bounding box center [1432, 66] width 108 height 24
click at [1436, 117] on div "2024-2025" at bounding box center [1433, 123] width 75 height 17
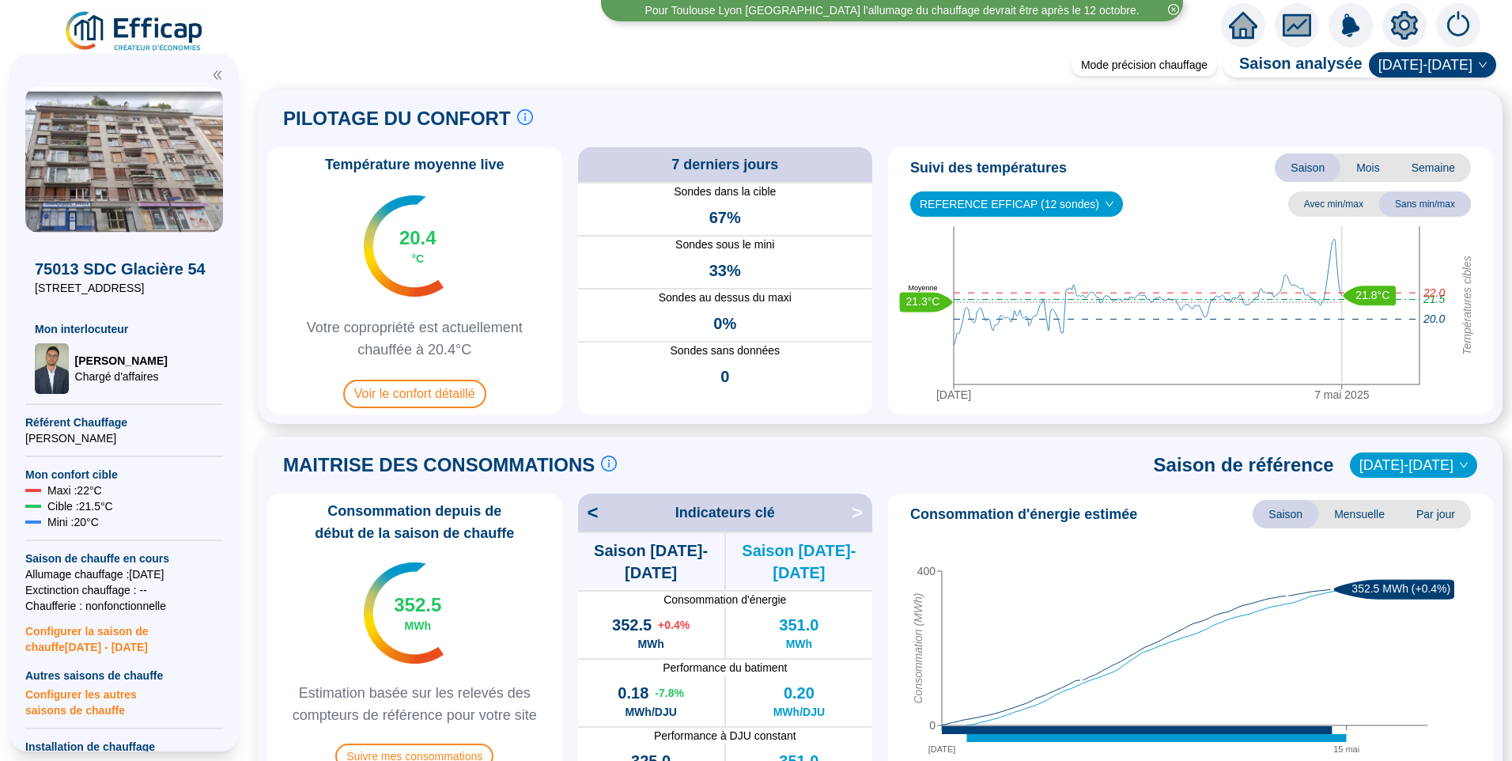
scroll to position [395, 0]
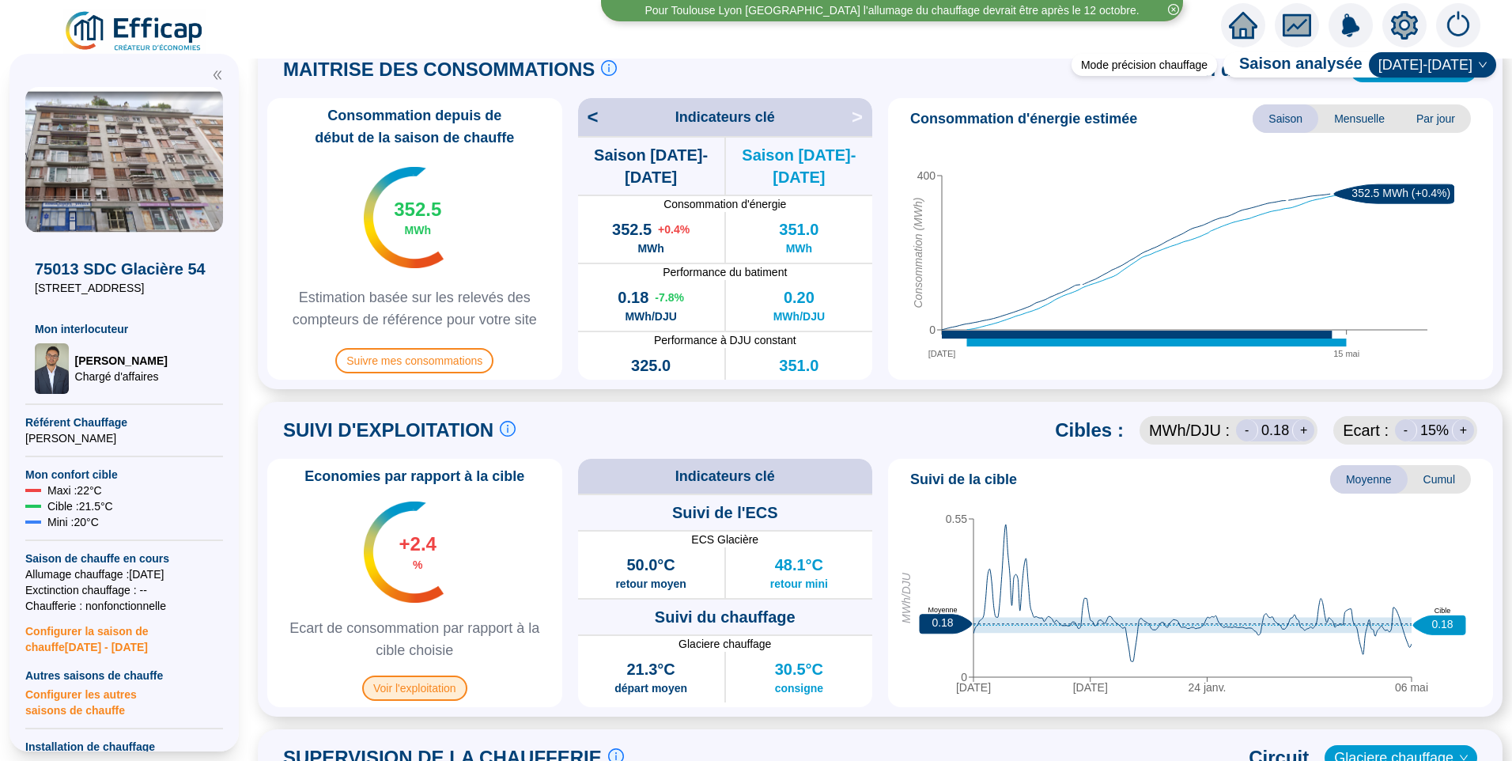
click at [421, 687] on span "Voir l'exploitation" at bounding box center [414, 687] width 105 height 25
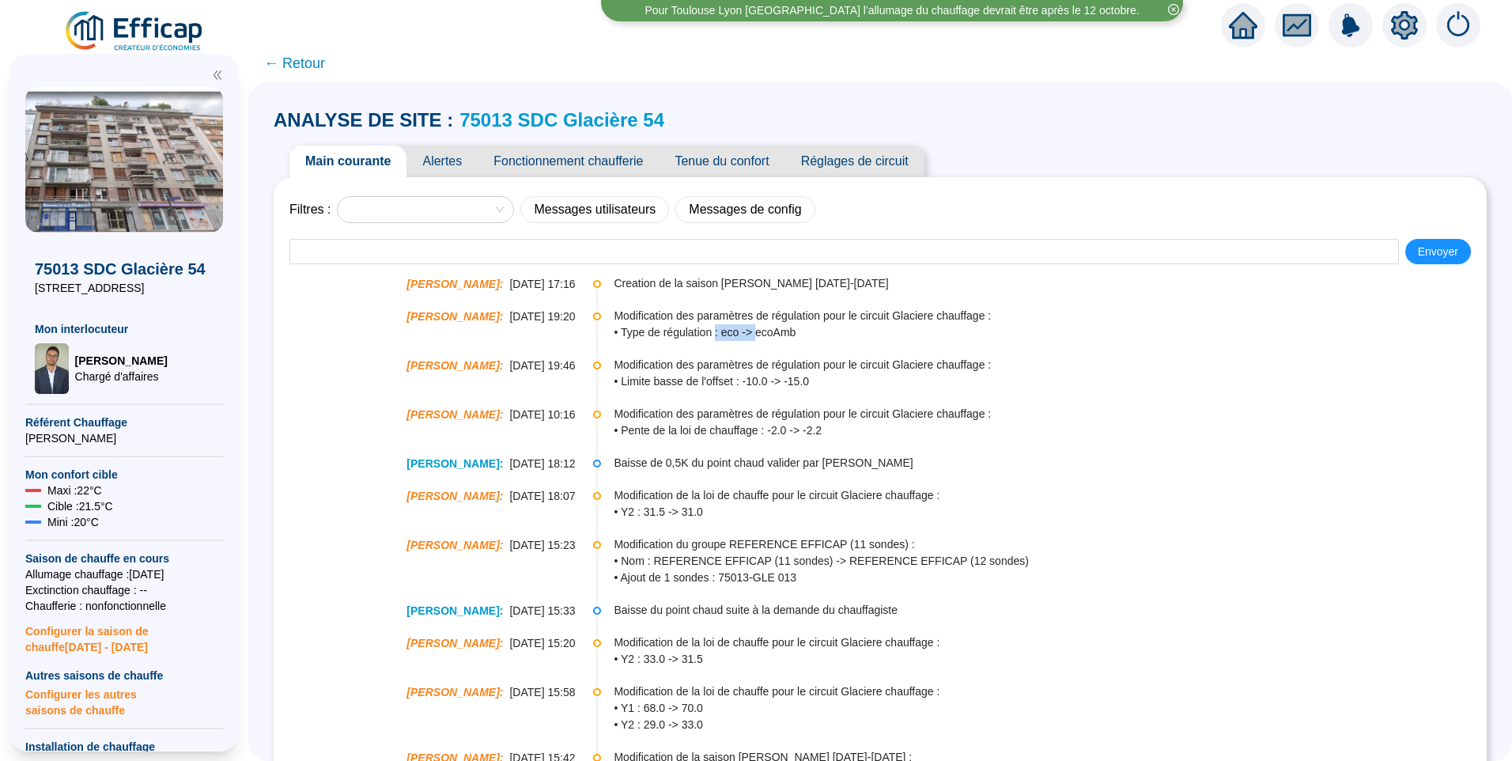
drag, startPoint x: 735, startPoint y: 334, endPoint x: 757, endPoint y: 331, distance: 22.4
click at [757, 331] on span "• Type de régulation : eco -> ecoAmb" at bounding box center [1049, 332] width 871 height 17
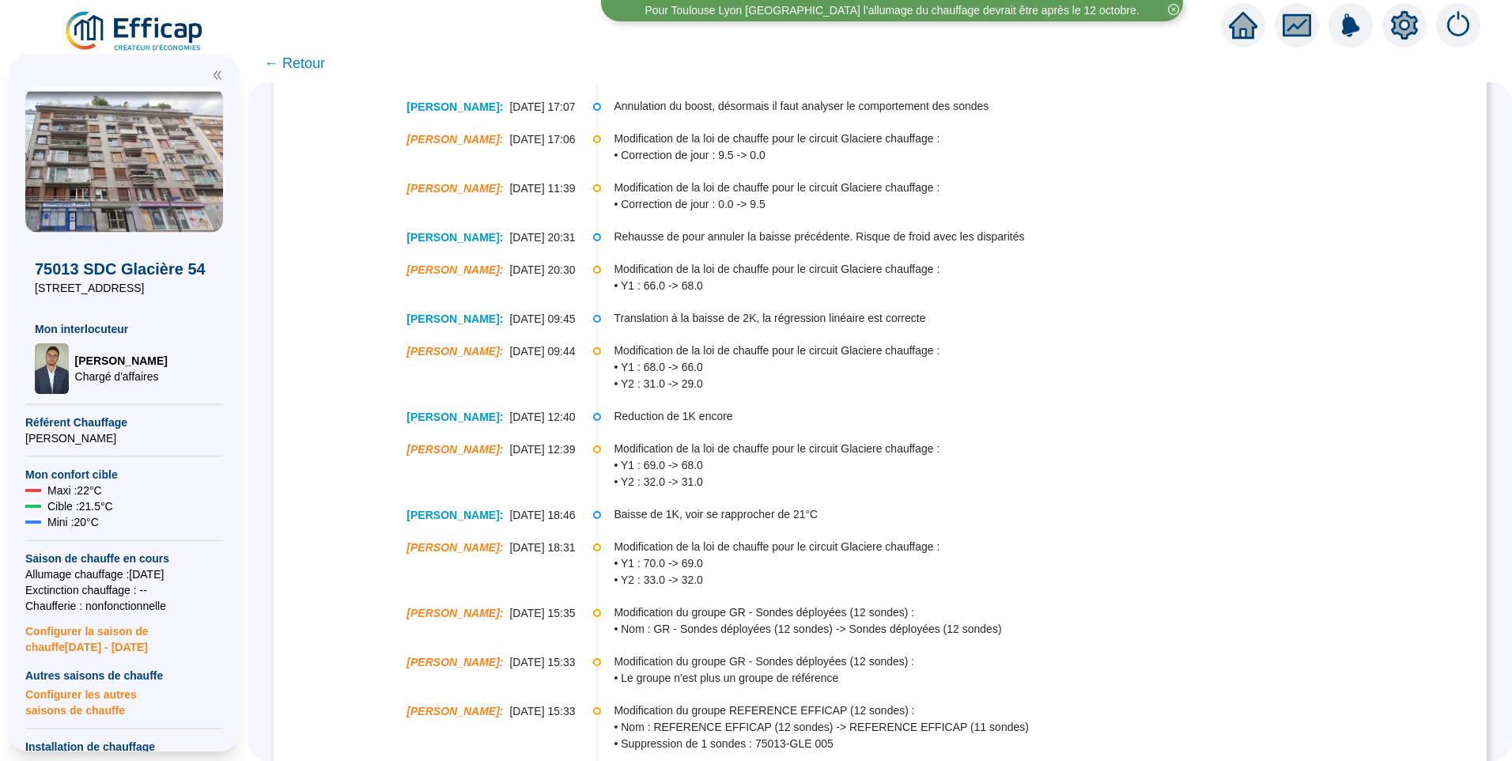
scroll to position [1865, 0]
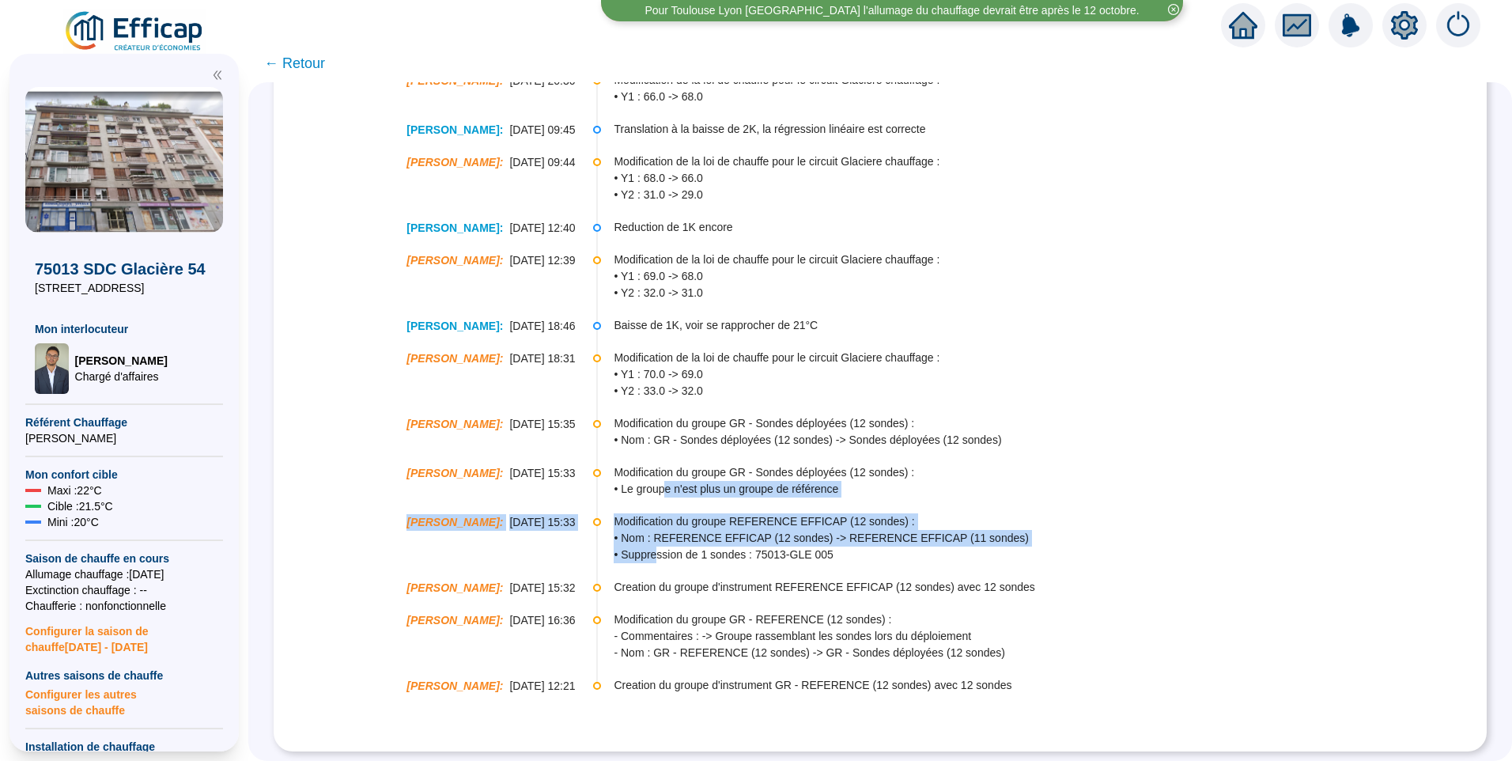
drag, startPoint x: 656, startPoint y: 536, endPoint x: 662, endPoint y: 497, distance: 39.9
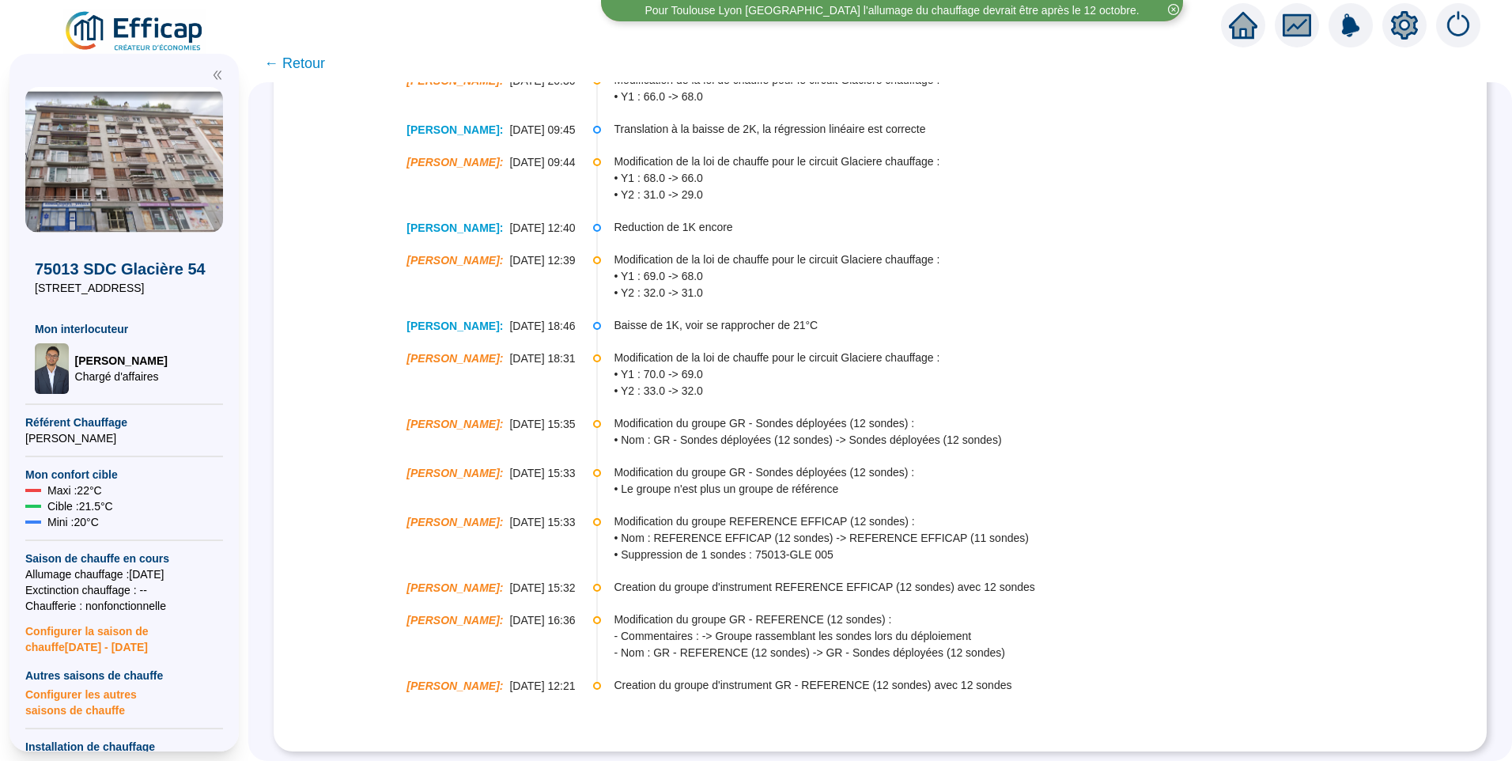
click at [642, 383] on span "• Y2 : 33.0 -> 32.0" at bounding box center [1049, 391] width 871 height 17
drag, startPoint x: 656, startPoint y: 361, endPoint x: 676, endPoint y: 356, distance: 20.3
click at [676, 366] on span "• Y1 : 70.0 -> 69.0" at bounding box center [1049, 374] width 871 height 17
click at [927, 353] on span "Modification de la loi de chauffe pour le circuit Glaciere chauffage :" at bounding box center [1049, 357] width 871 height 17
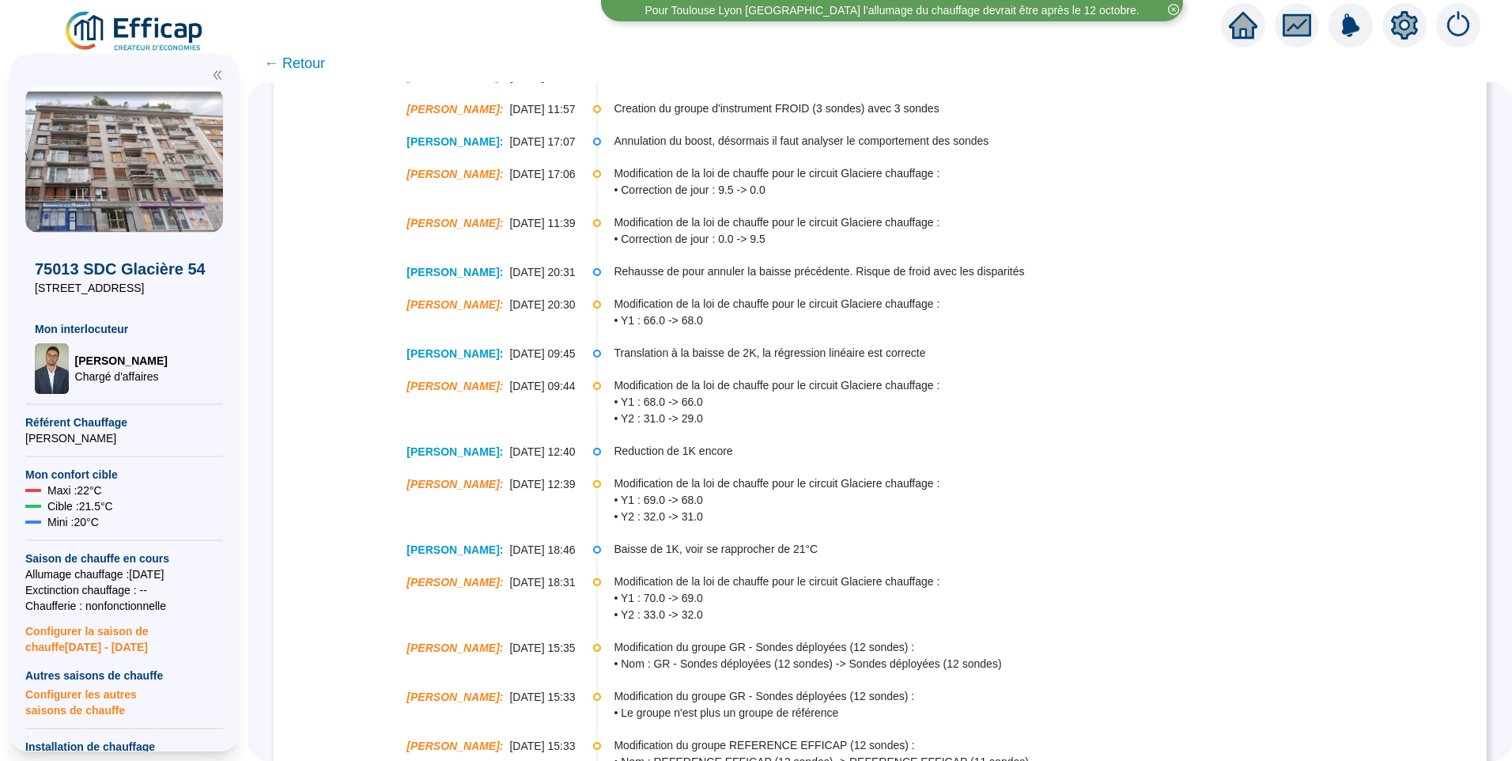
scroll to position [1628, 0]
drag, startPoint x: 659, startPoint y: 343, endPoint x: 668, endPoint y: 343, distance: 9.5
click at [668, 343] on li "Christophe Coiron : 04-02-2025 20:30 Modification de la loi de chauffe pour le …" at bounding box center [879, 326] width 1181 height 49
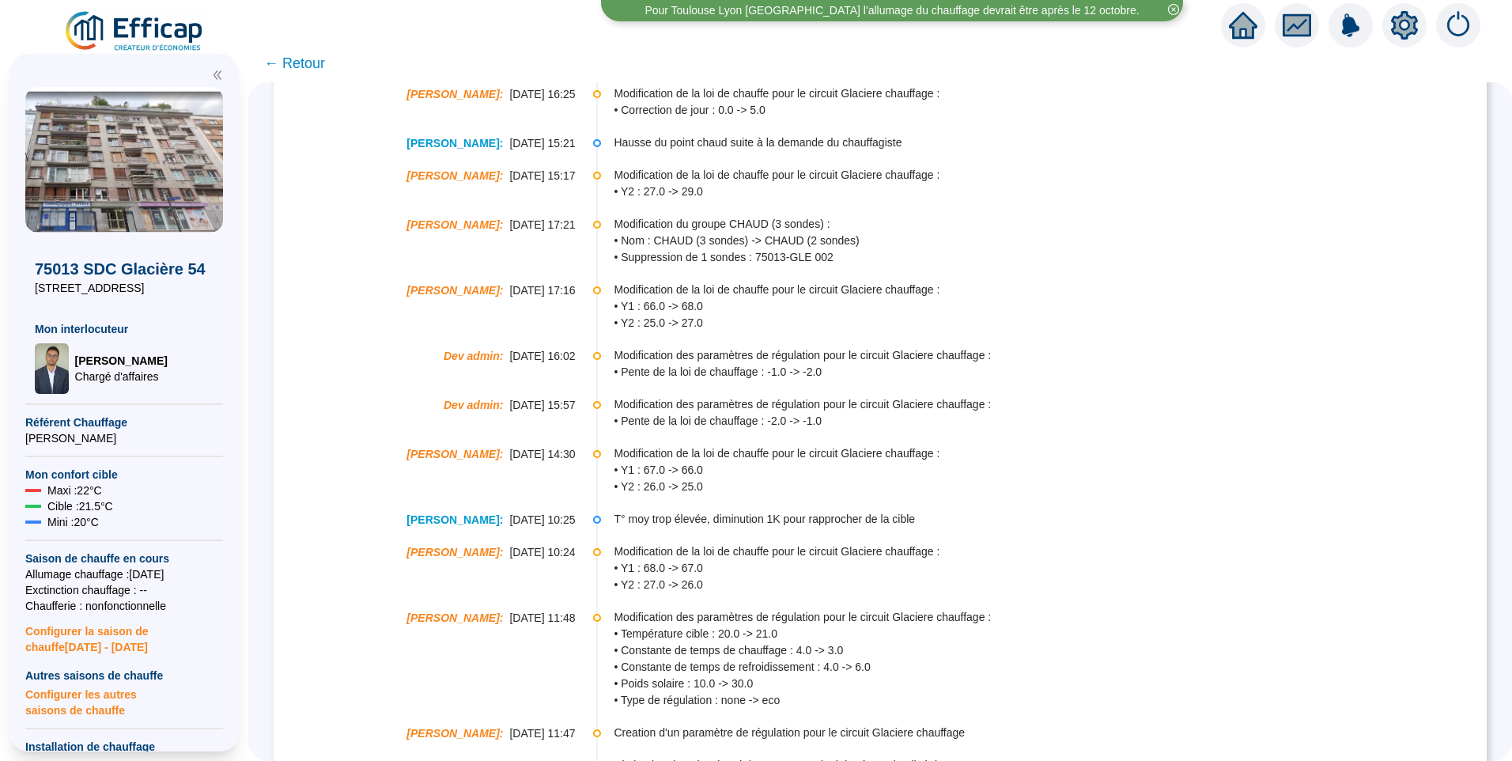
scroll to position [837, 0]
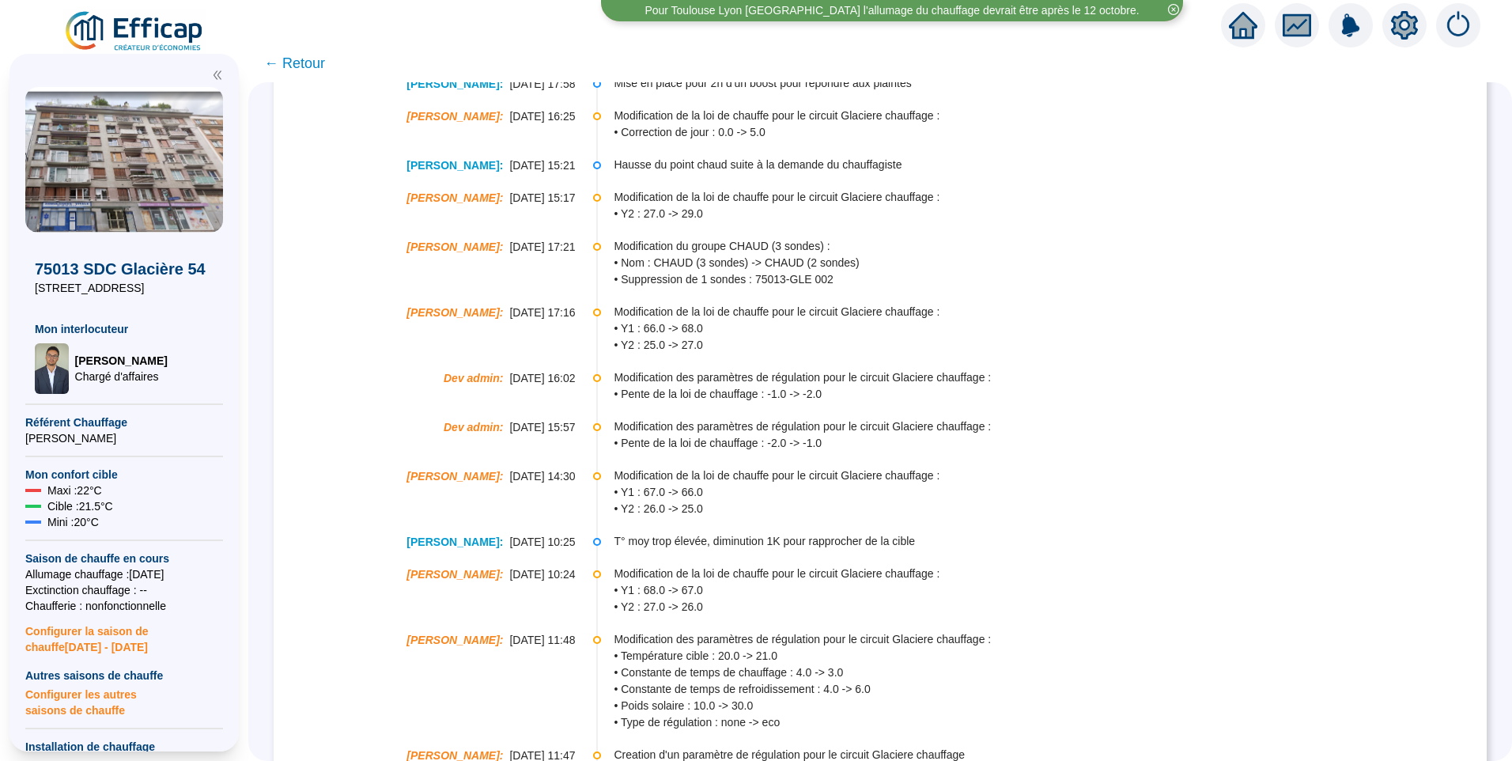
click at [314, 63] on span "← Retour" at bounding box center [294, 63] width 61 height 22
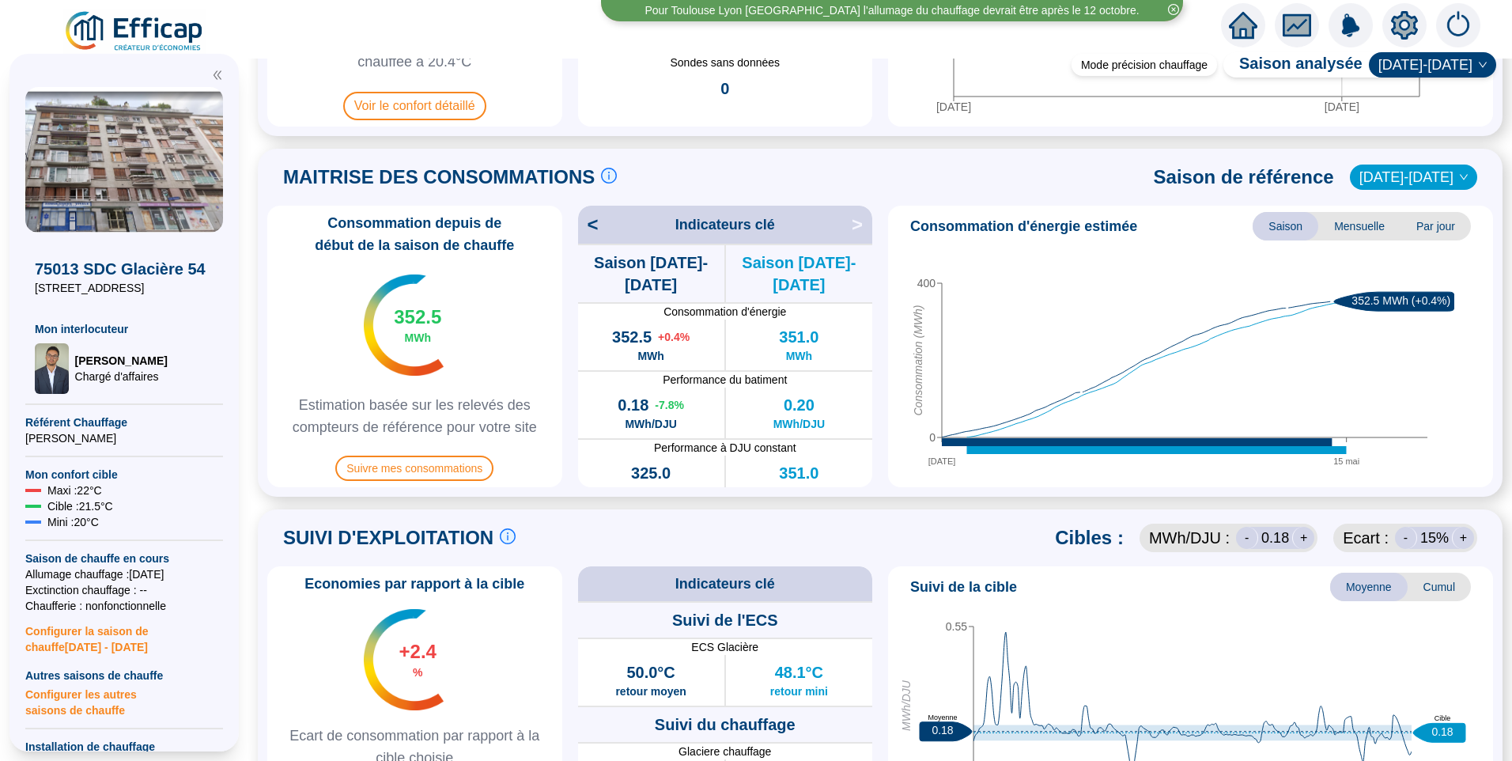
scroll to position [474, 0]
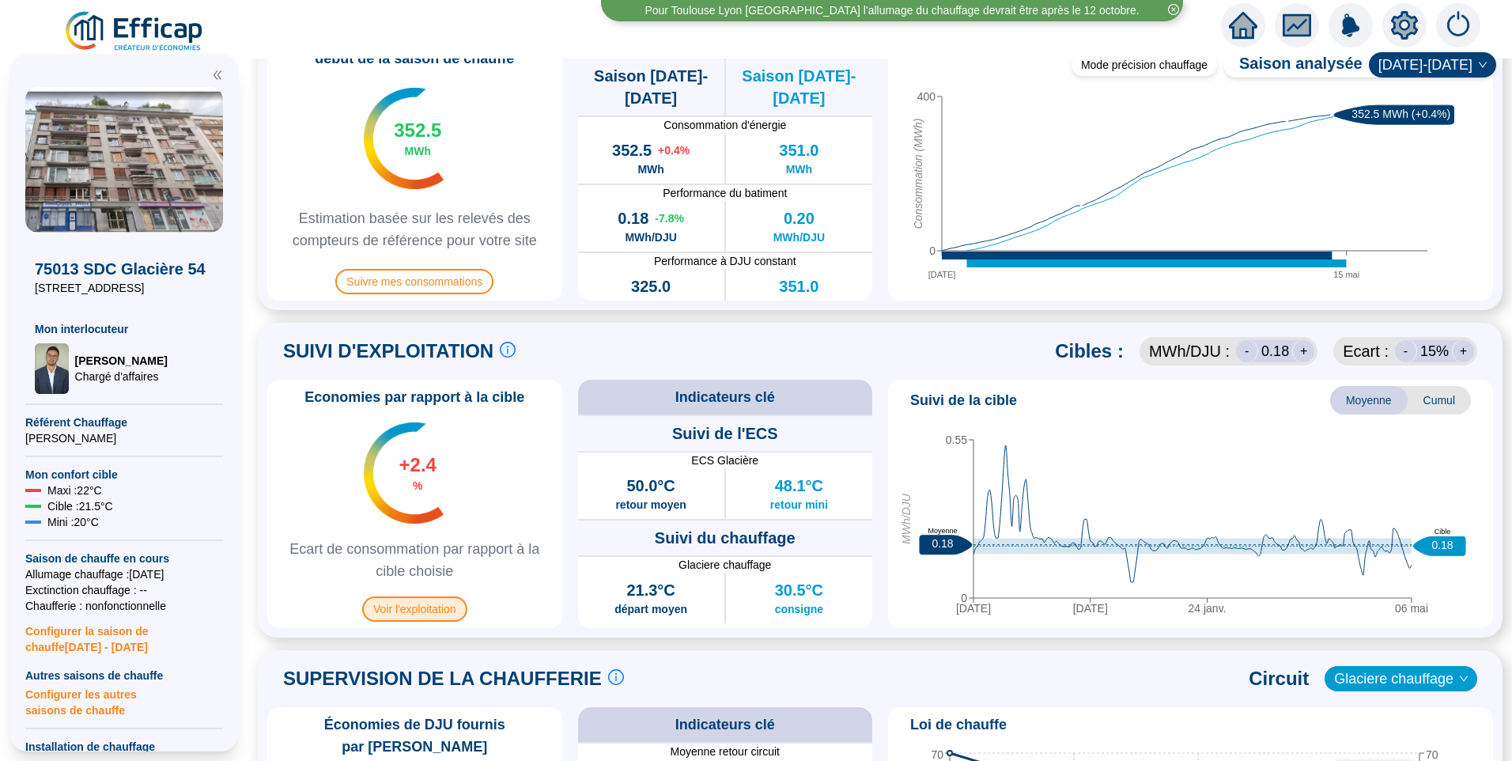
click at [432, 608] on span "Voir l'exploitation" at bounding box center [414, 608] width 105 height 25
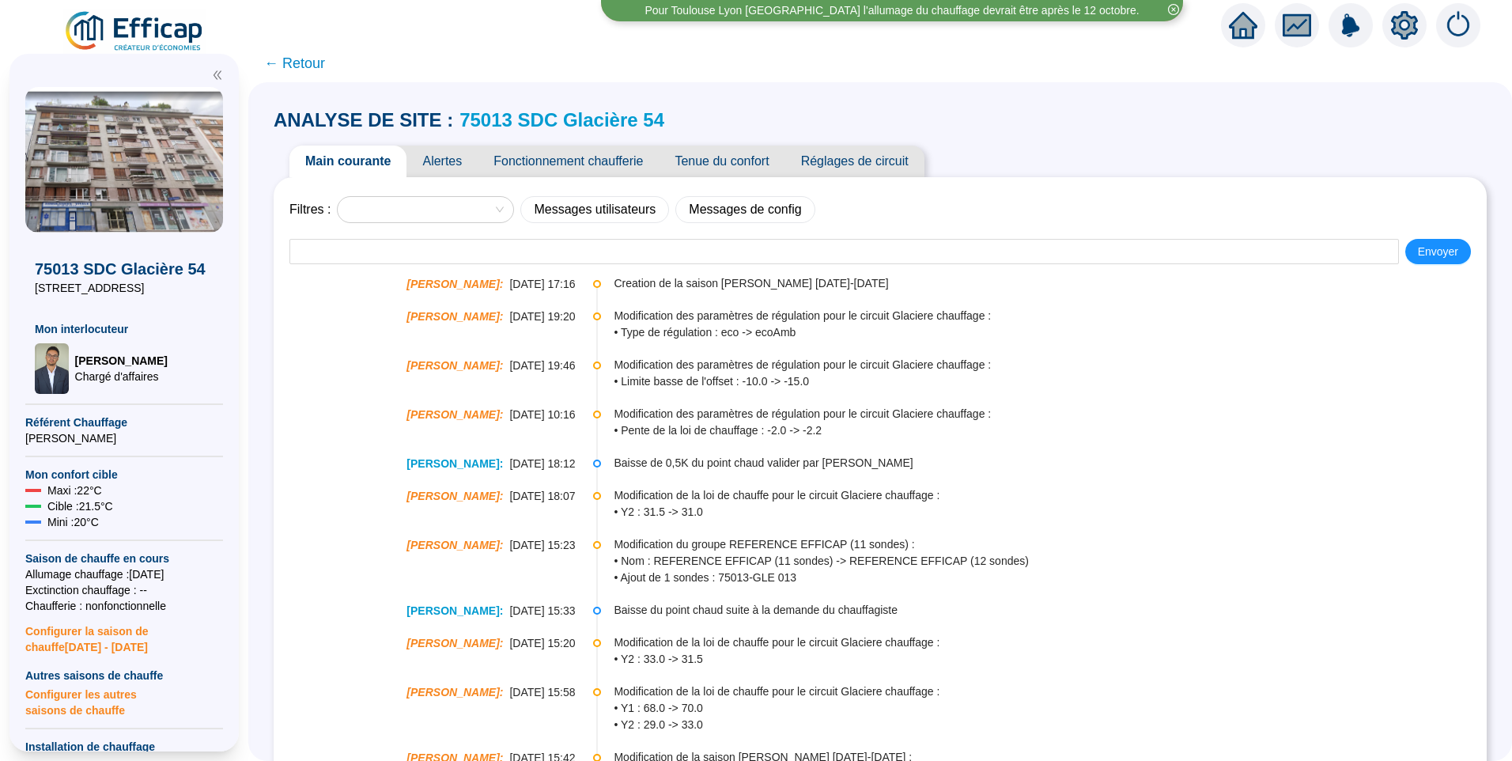
click at [827, 157] on span "Réglages de circuit" at bounding box center [854, 161] width 139 height 32
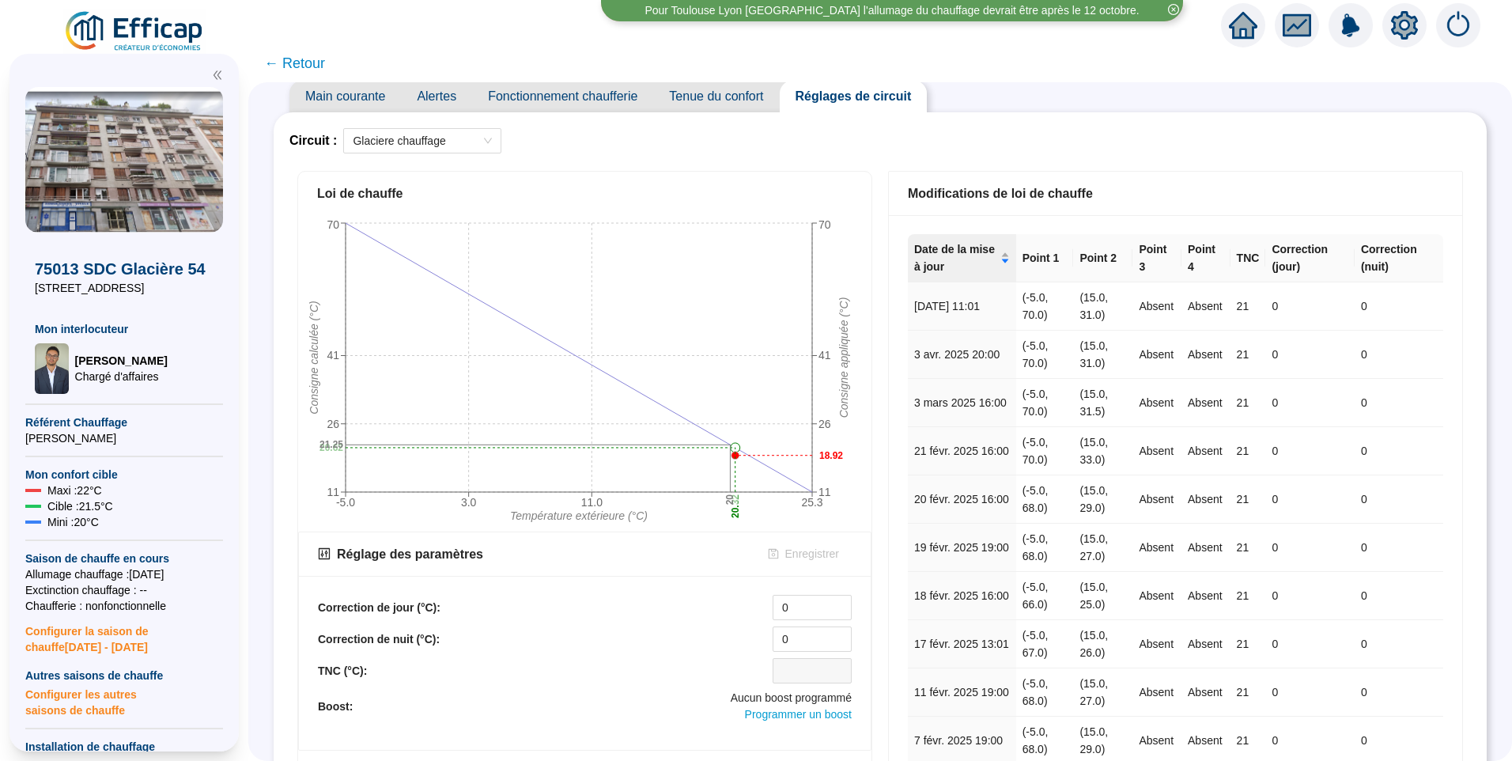
scroll to position [158, 0]
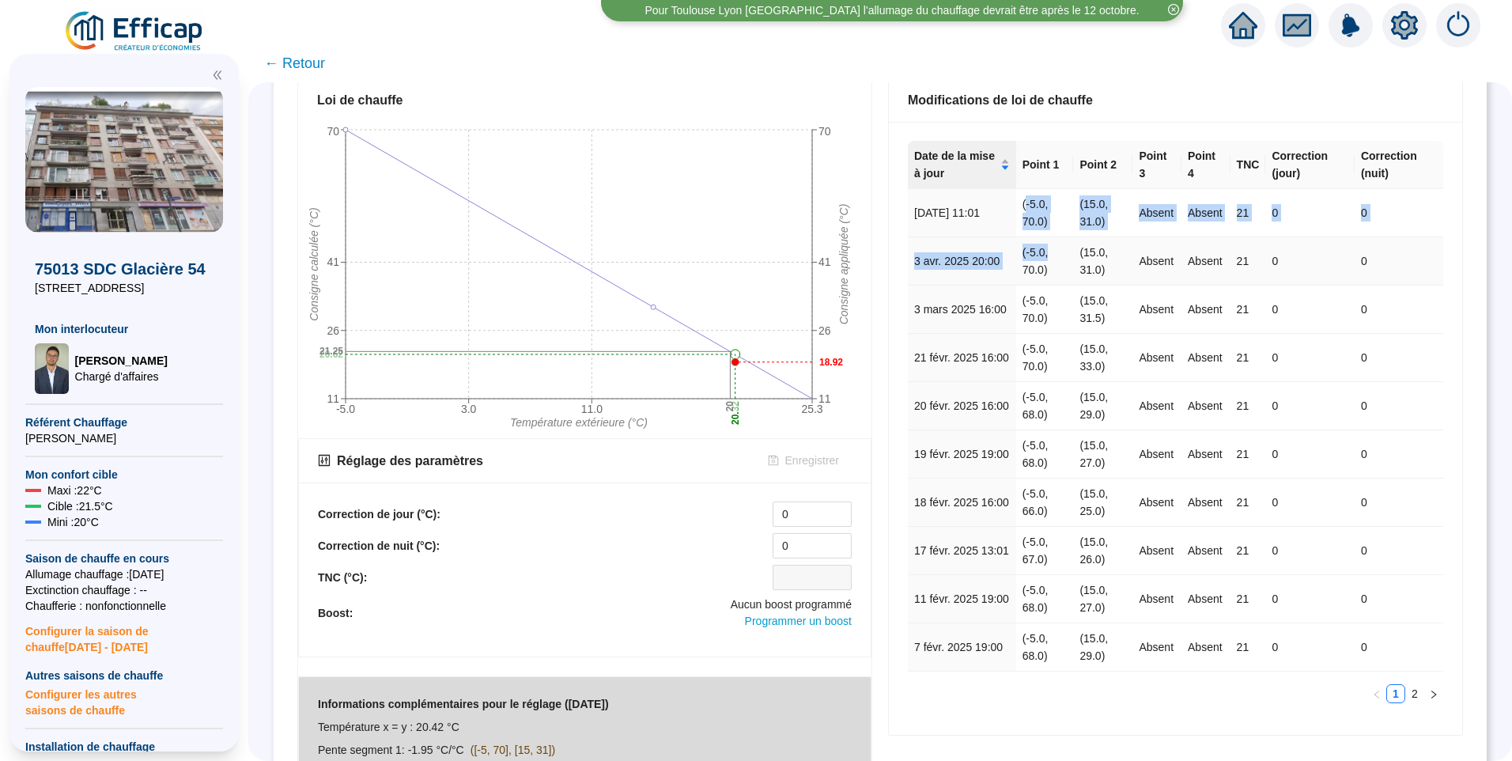
drag, startPoint x: 1027, startPoint y: 202, endPoint x: 1064, endPoint y: 255, distance: 64.1
click at [1064, 255] on tbody "2 sept. 2025 11:01 (-5.0, 70.0) (15.0, 31.0) Absent Absent 21 0 0 3 avr. 2025 2…" at bounding box center [1175, 430] width 535 height 482
click at [1084, 265] on td "(15.0, 31.0)" at bounding box center [1102, 261] width 59 height 48
drag, startPoint x: 1047, startPoint y: 316, endPoint x: 1085, endPoint y: 315, distance: 38.0
click at [1085, 315] on tr "3 mars 2025 16:00 (-5.0, 70.0) (15.0, 31.5) Absent Absent 21 0 0" at bounding box center [1175, 309] width 535 height 48
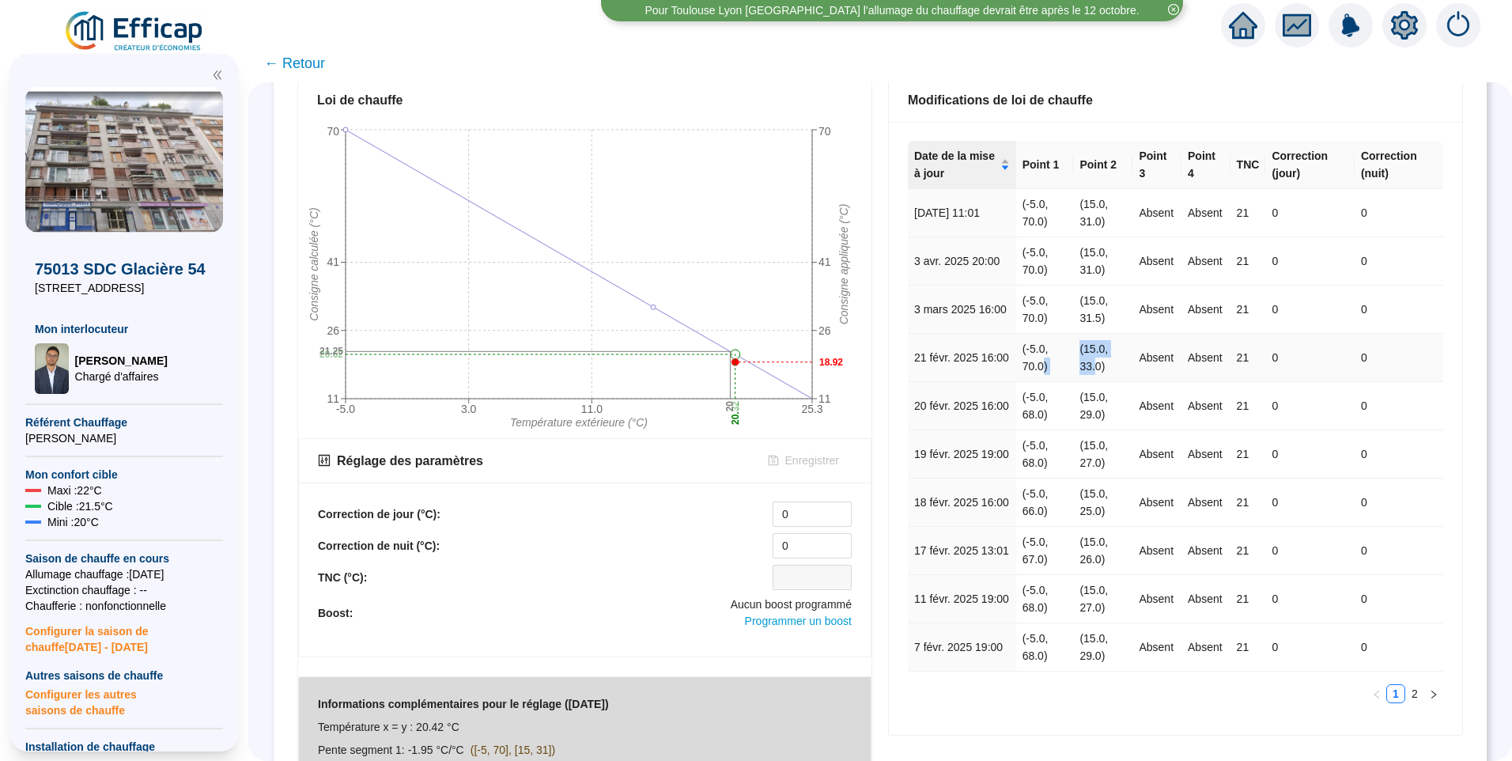
drag, startPoint x: 1045, startPoint y: 362, endPoint x: 1092, endPoint y: 372, distance: 47.8
click at [1092, 372] on tr "21 févr. 2025 16:00 (-5.0, 70.0) (15.0, 33.0) Absent Absent 21 0 0" at bounding box center [1175, 358] width 535 height 48
click at [1406, 690] on link "2" at bounding box center [1414, 693] width 17 height 17
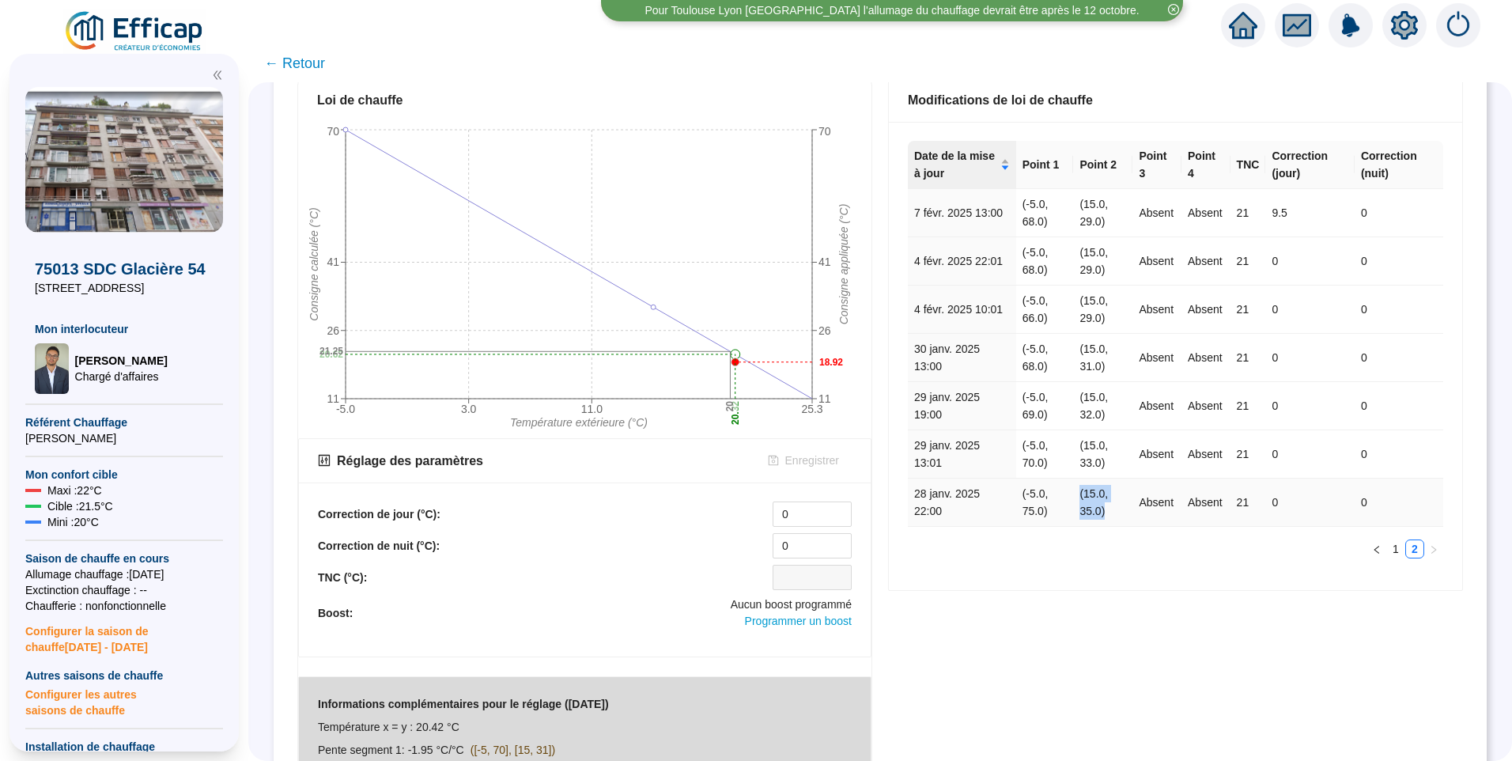
drag, startPoint x: 1058, startPoint y: 509, endPoint x: 1126, endPoint y: 506, distance: 68.1
click at [1126, 506] on tr "28 janv. 2025 22:00 (-5.0, 75.0) (15.0, 35.0) Absent Absent 21 0 0" at bounding box center [1175, 502] width 535 height 48
click at [1050, 508] on td "(-5.0, 75.0)" at bounding box center [1045, 502] width 58 height 48
click at [1387, 549] on link "1" at bounding box center [1395, 548] width 17 height 17
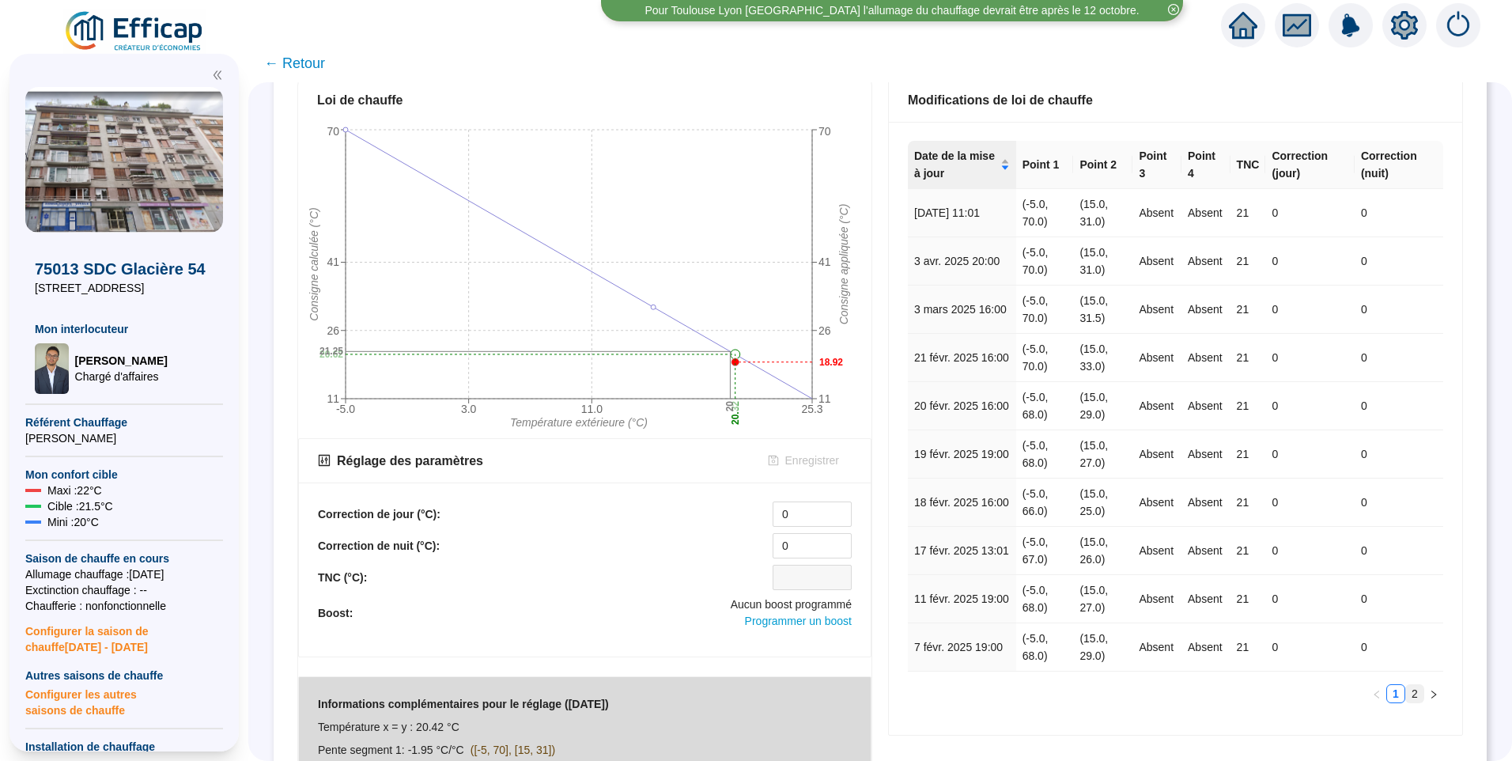
click at [1406, 698] on link "2" at bounding box center [1414, 693] width 17 height 17
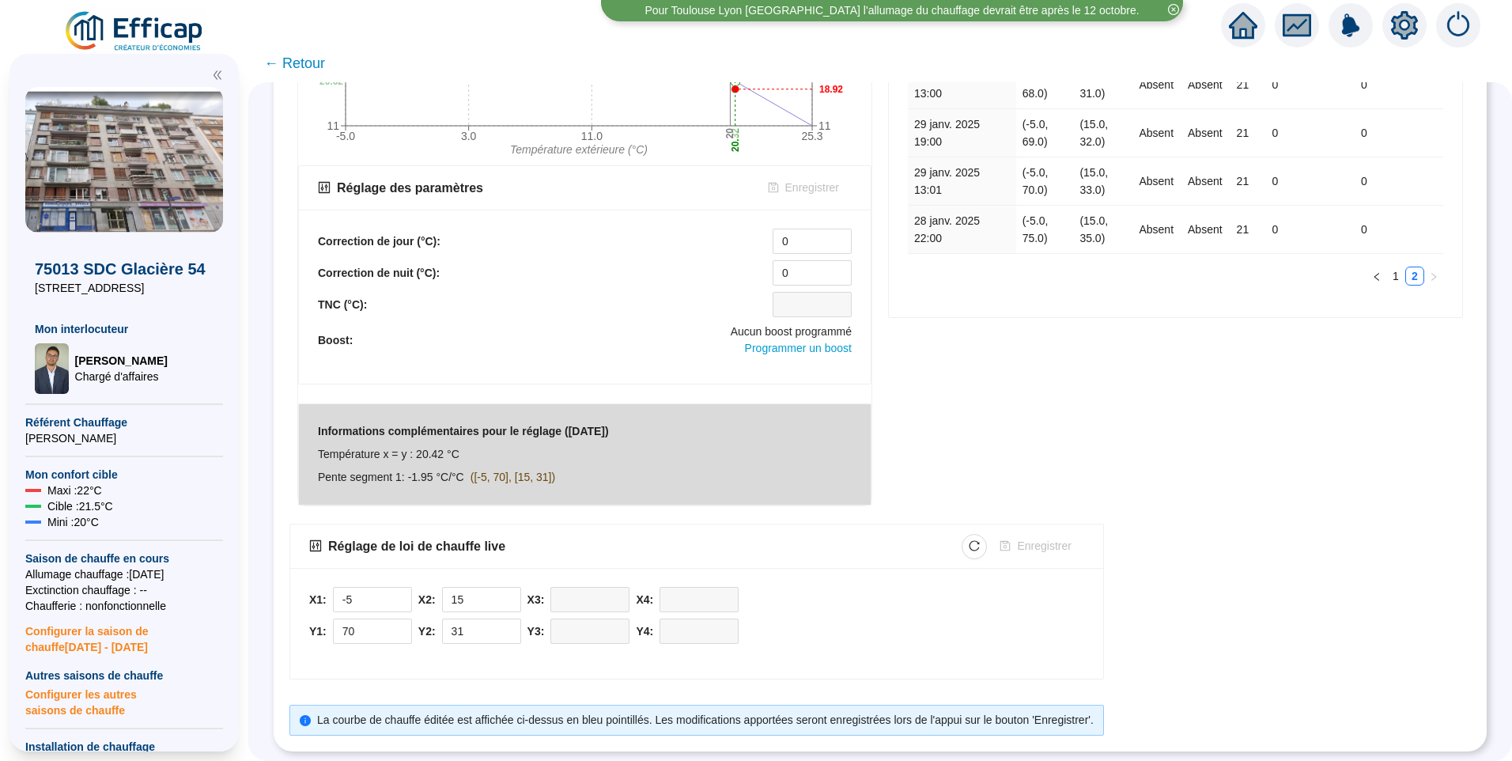
scroll to position [47, 0]
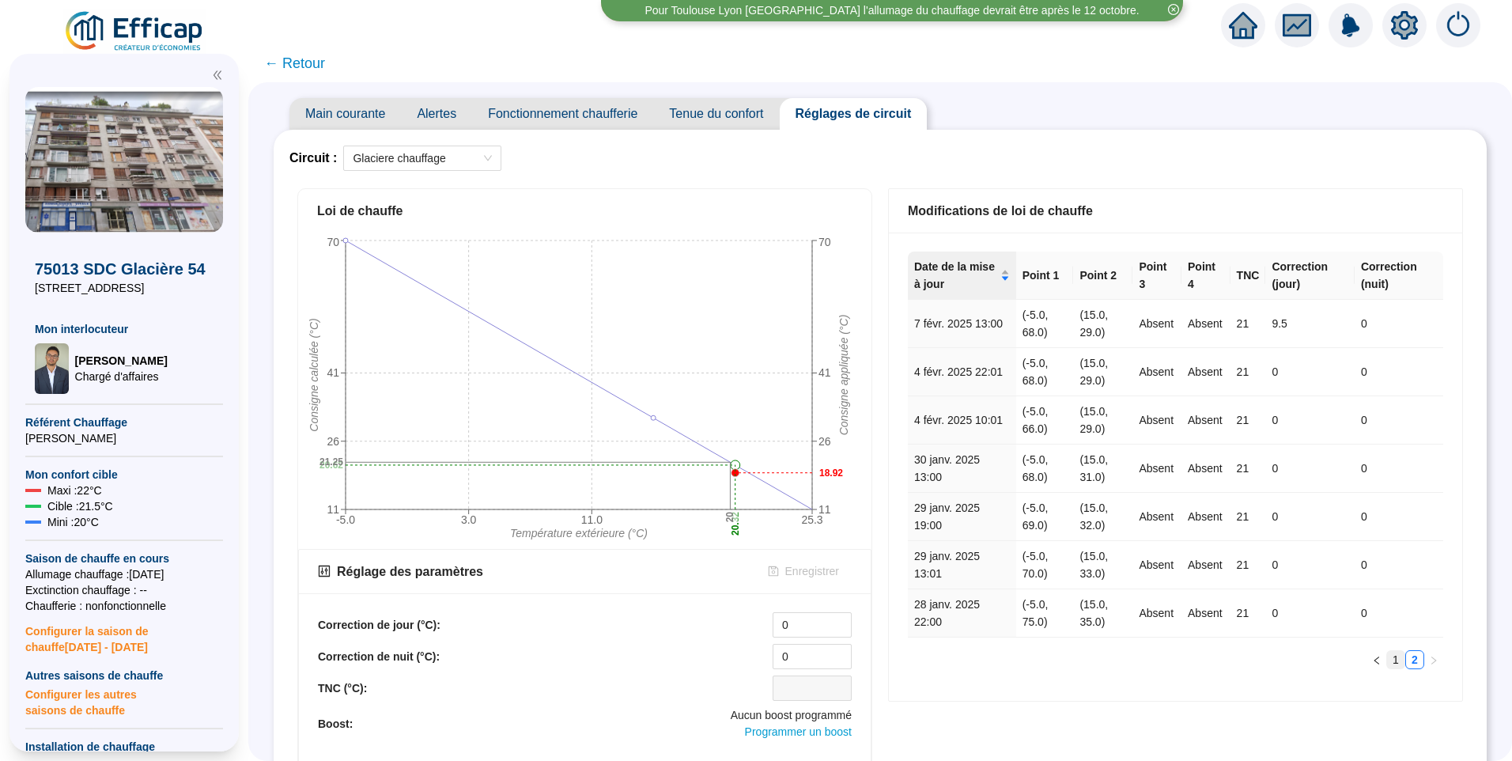
click at [1387, 667] on link "1" at bounding box center [1395, 659] width 17 height 17
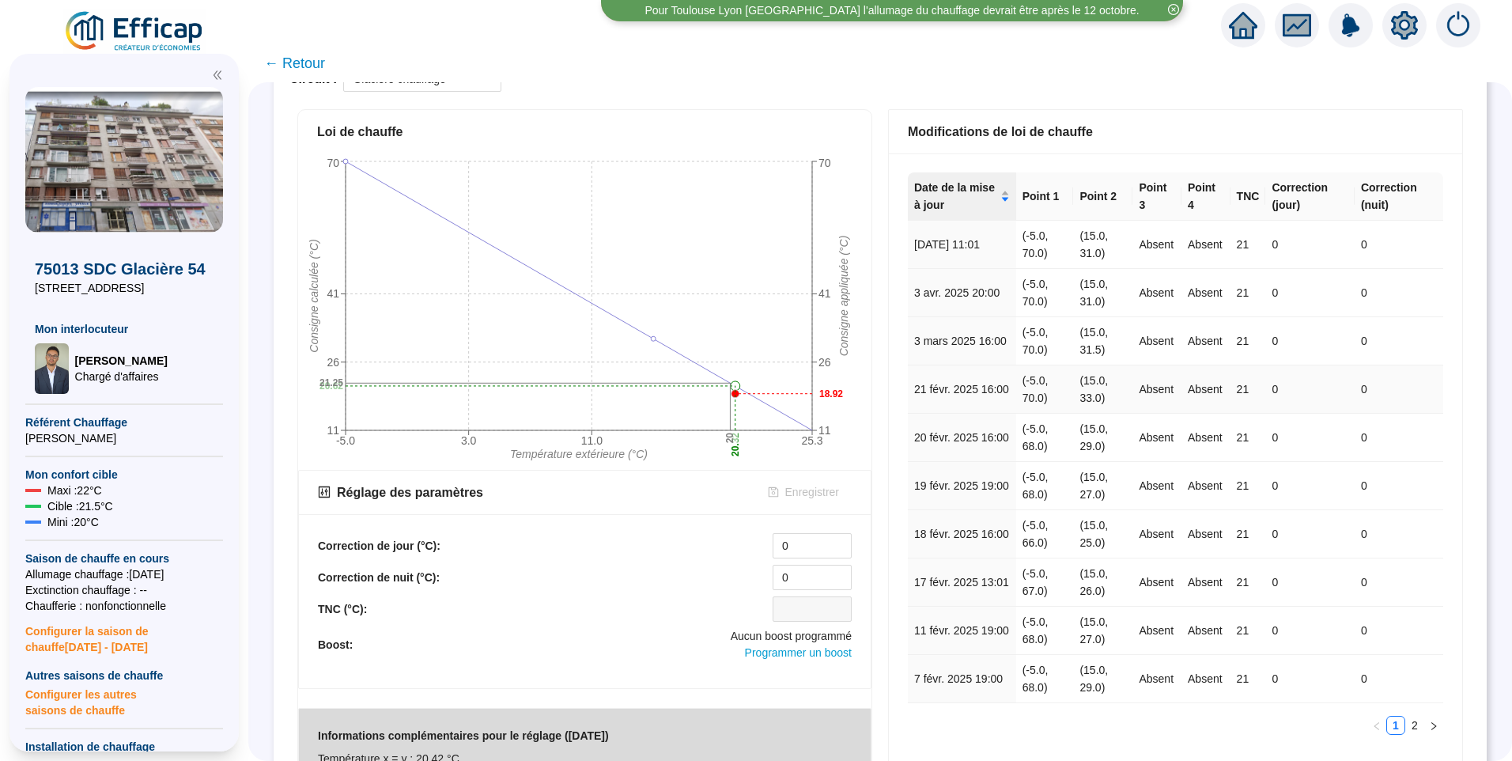
scroll to position [0, 0]
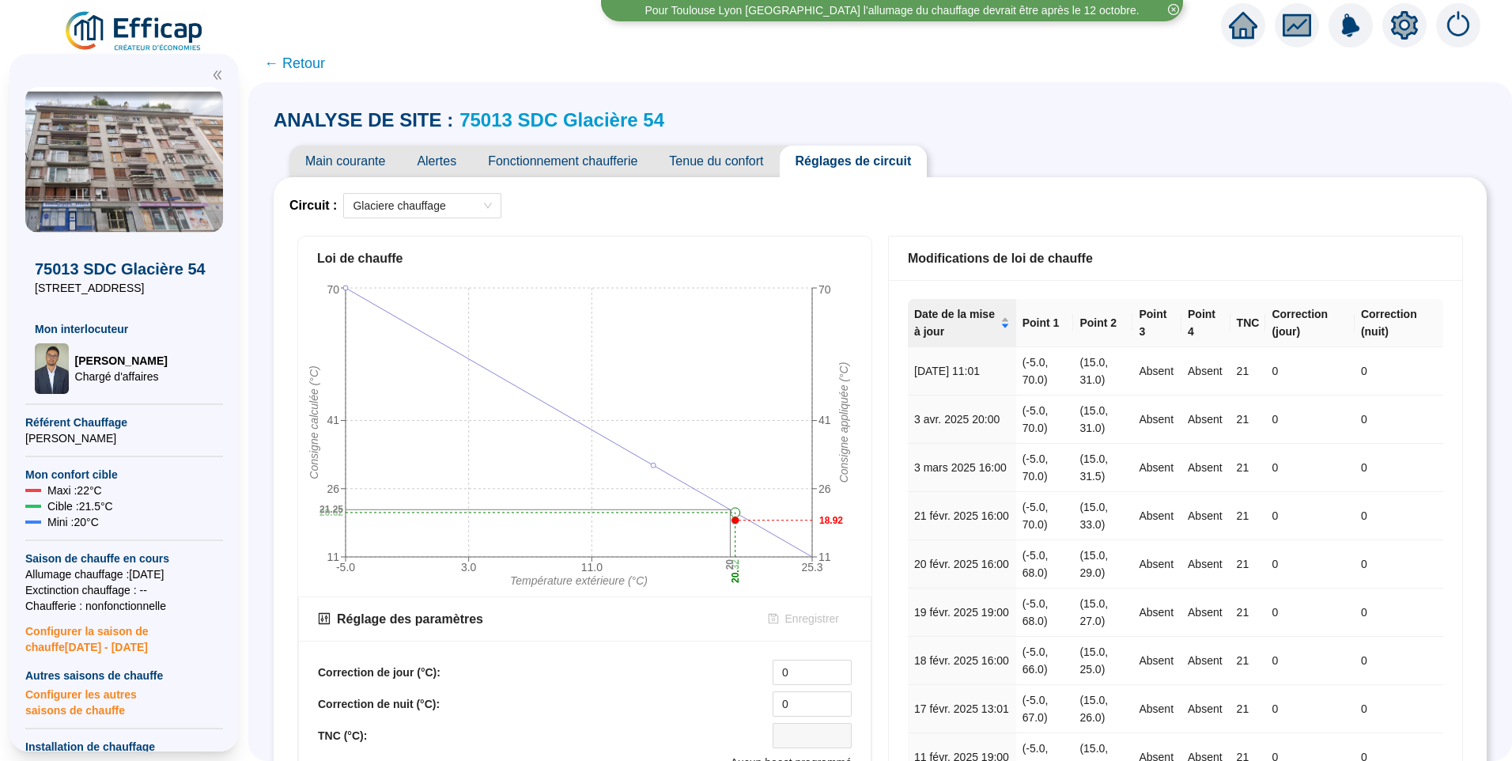
click at [587, 130] on link "75013 SDC Glacière 54" at bounding box center [561, 119] width 205 height 21
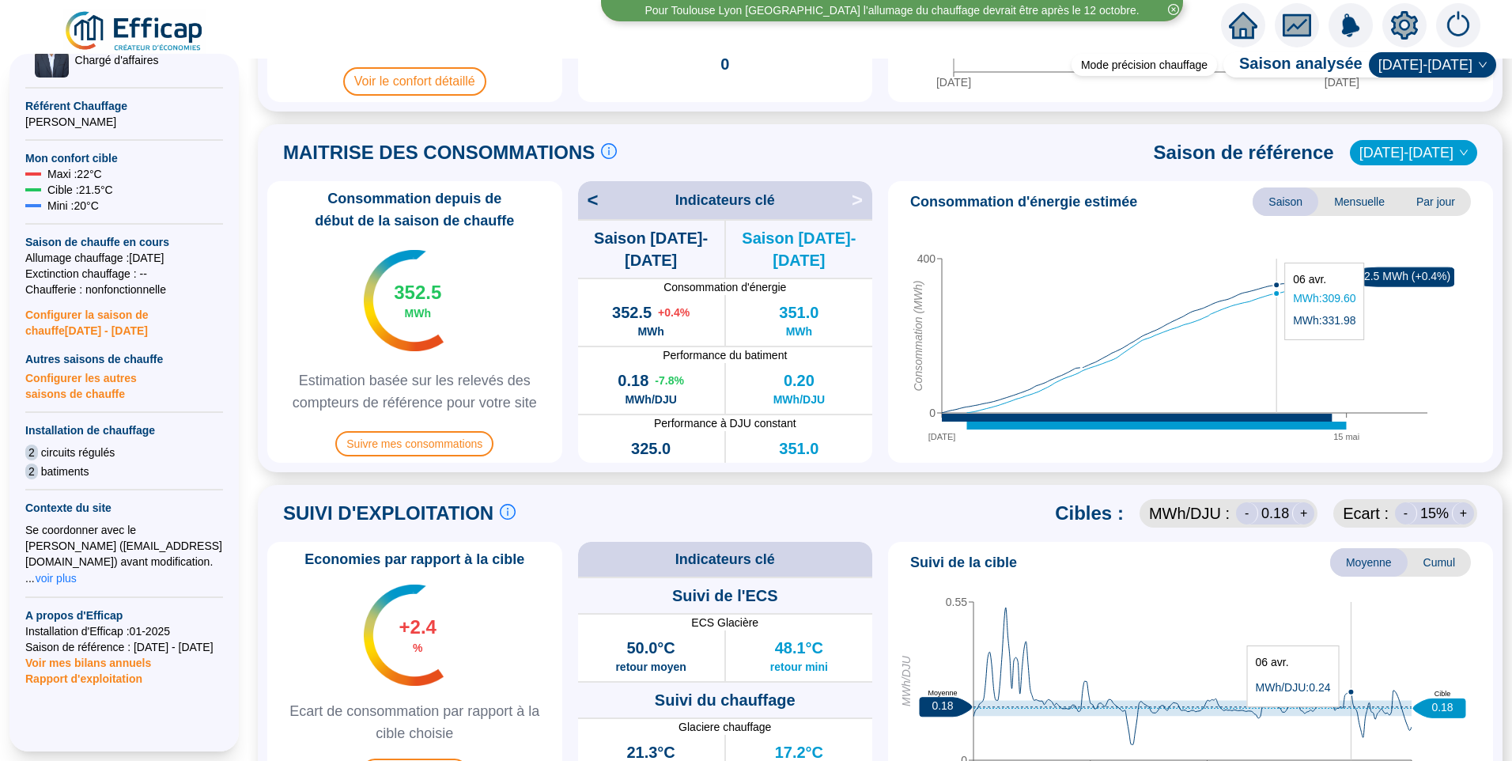
scroll to position [474, 0]
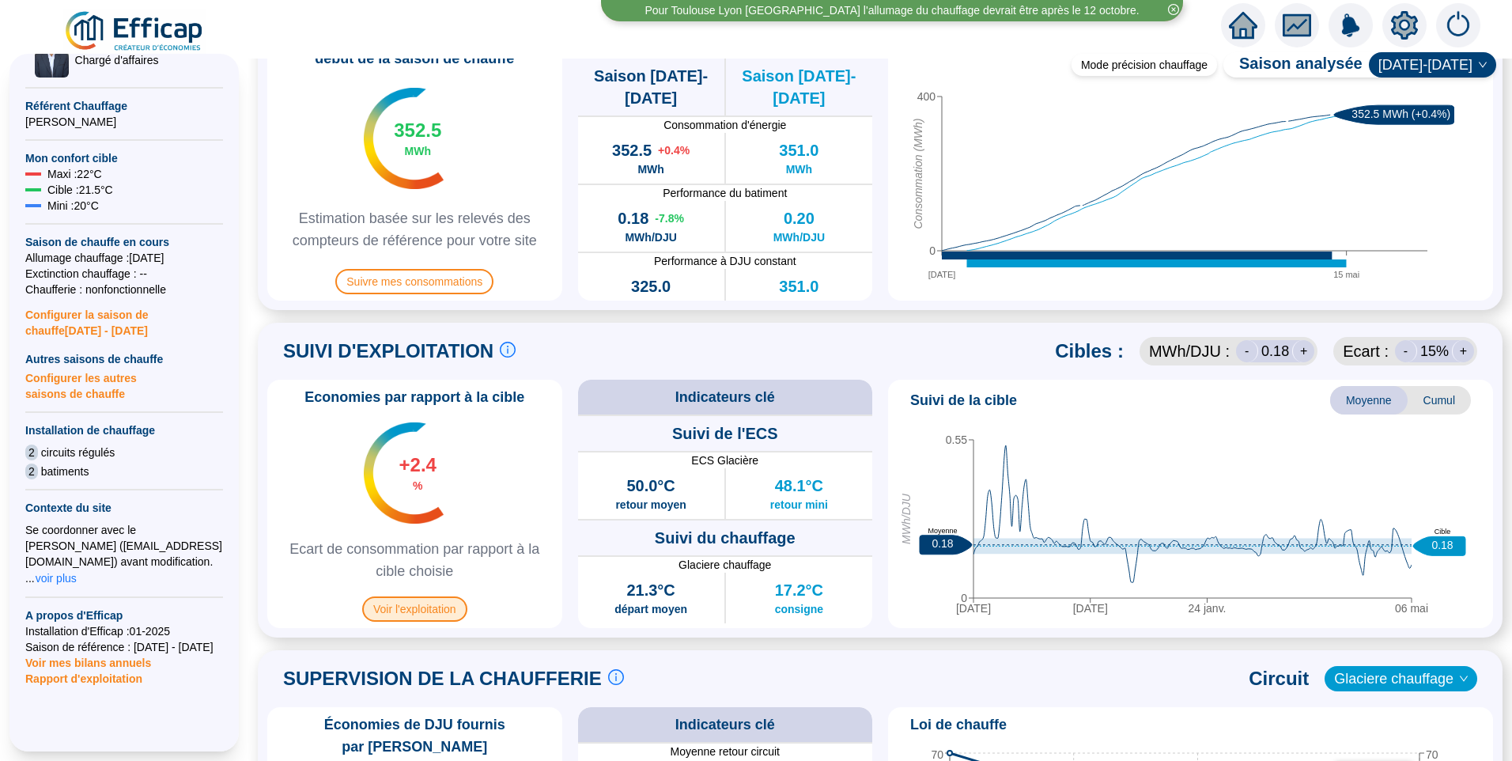
click at [436, 610] on span "Voir l'exploitation" at bounding box center [414, 608] width 105 height 25
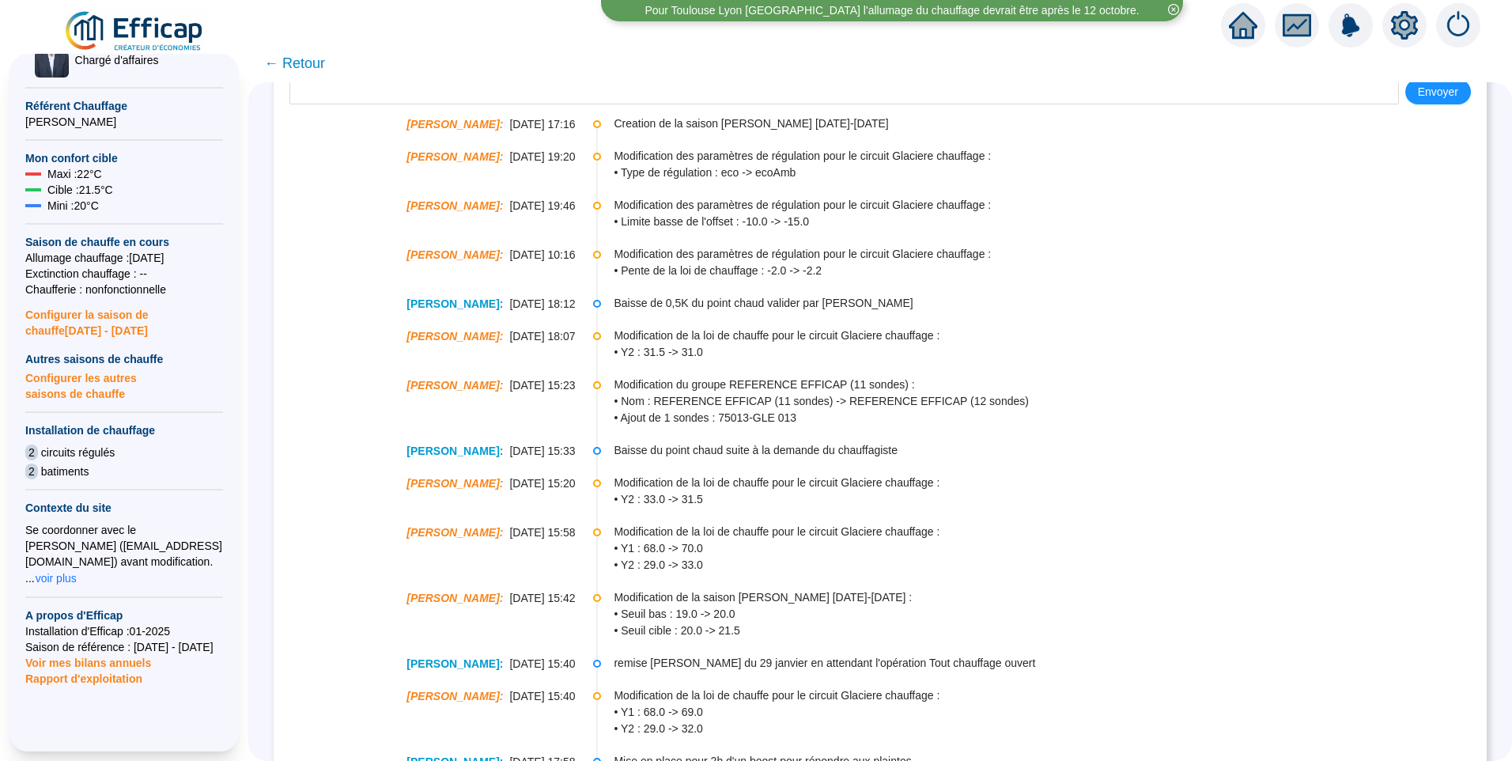
scroll to position [237, 0]
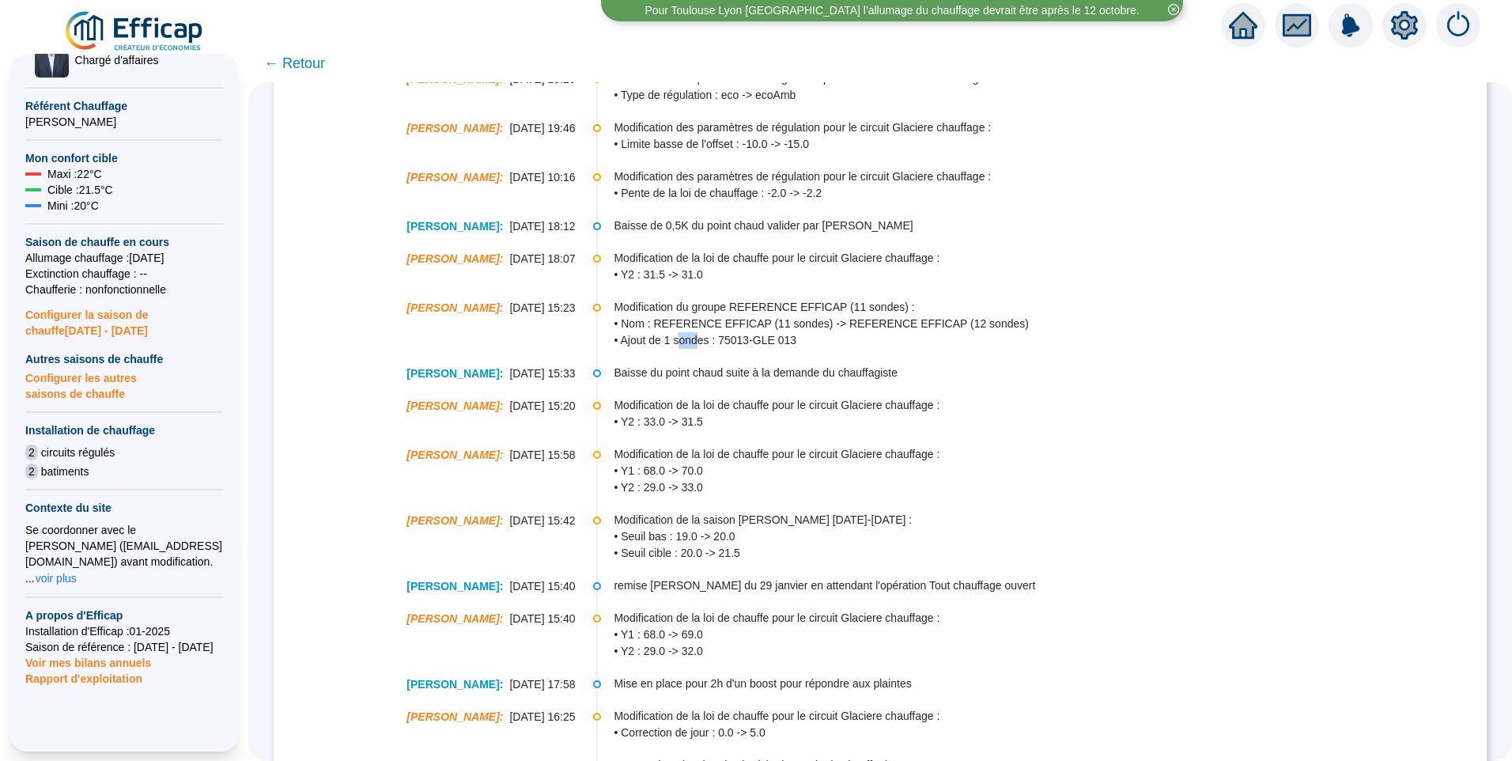
click at [701, 340] on span "• Ajout de 1 sondes : 75013-GLE 013" at bounding box center [1049, 340] width 871 height 17
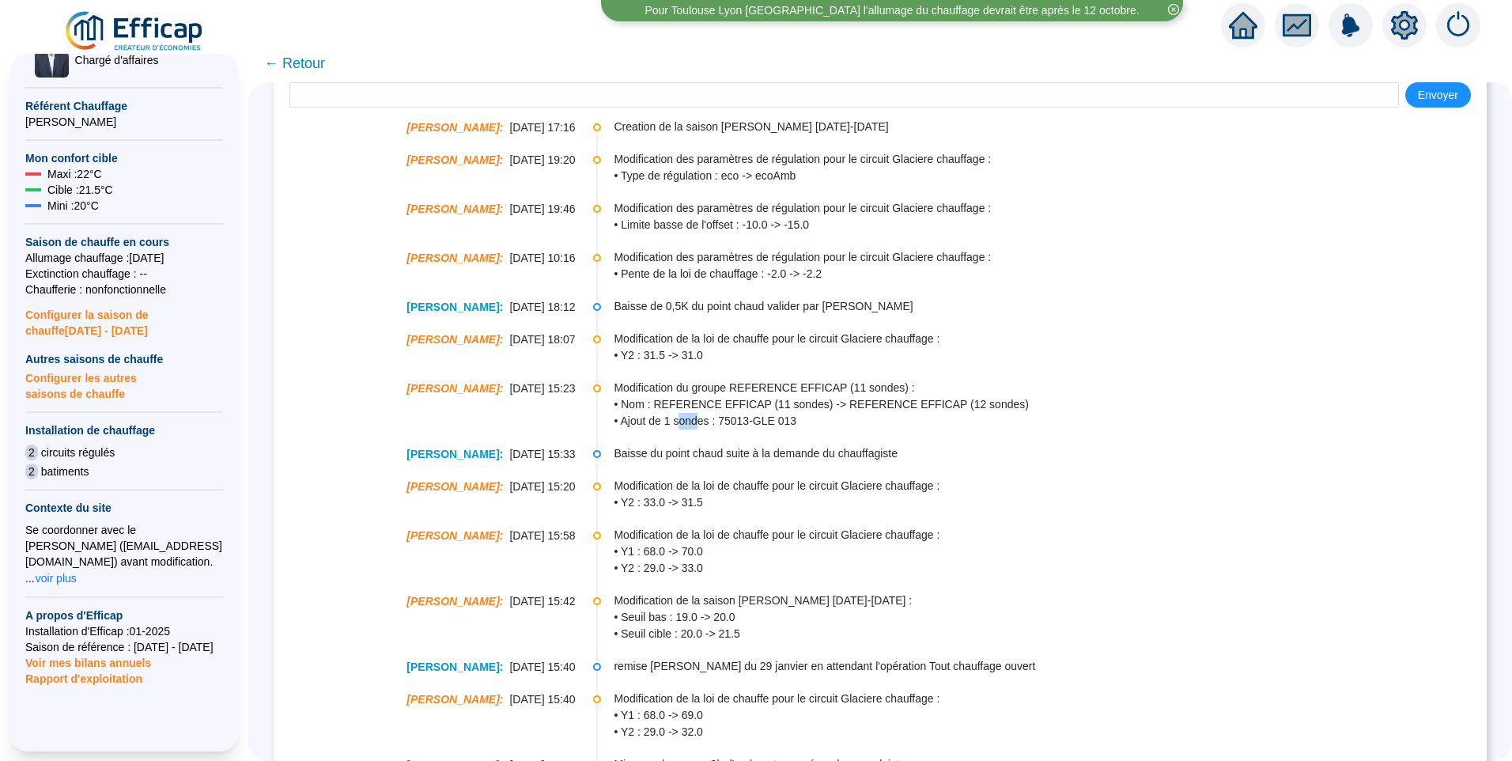
scroll to position [79, 0]
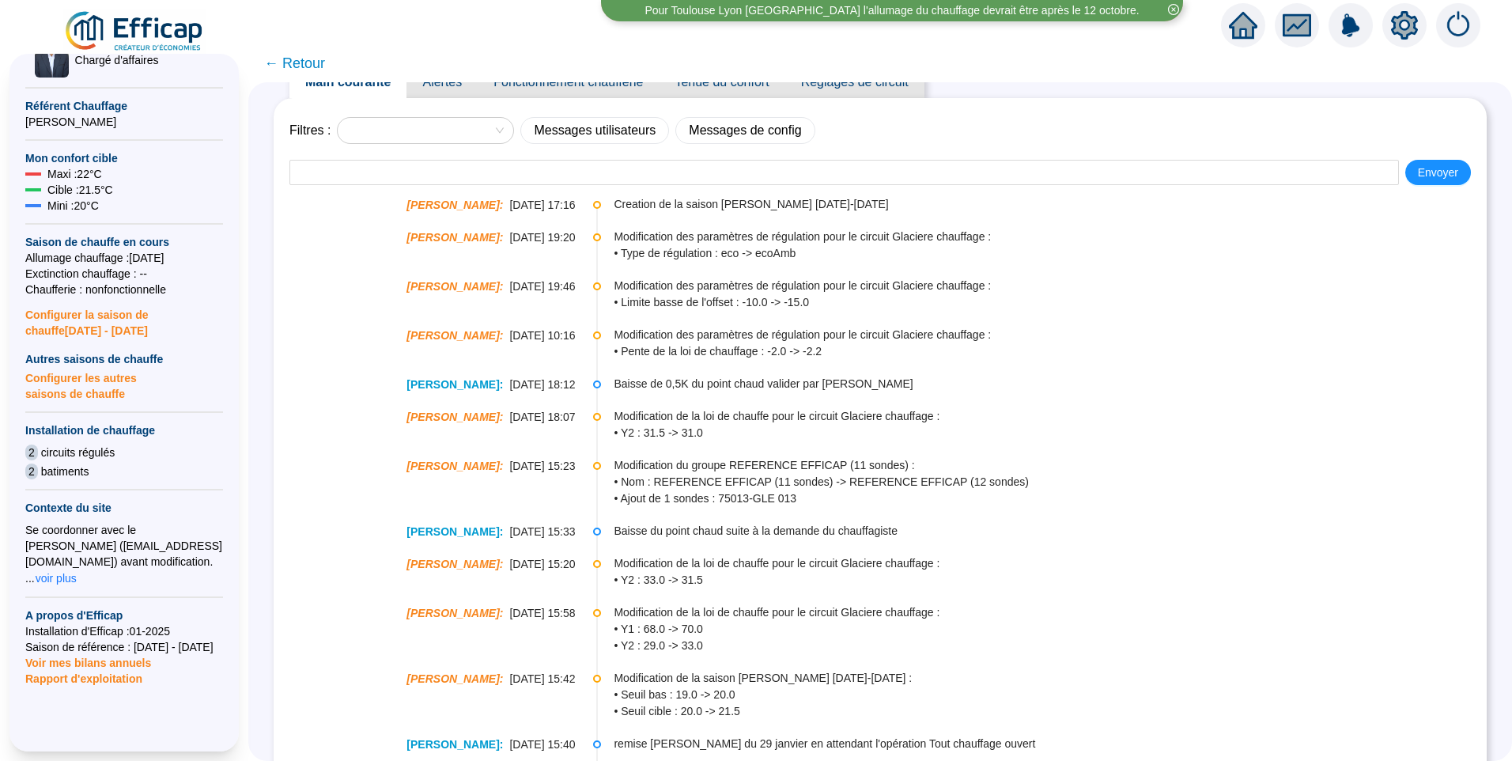
click at [317, 67] on span "← Retour" at bounding box center [294, 63] width 61 height 22
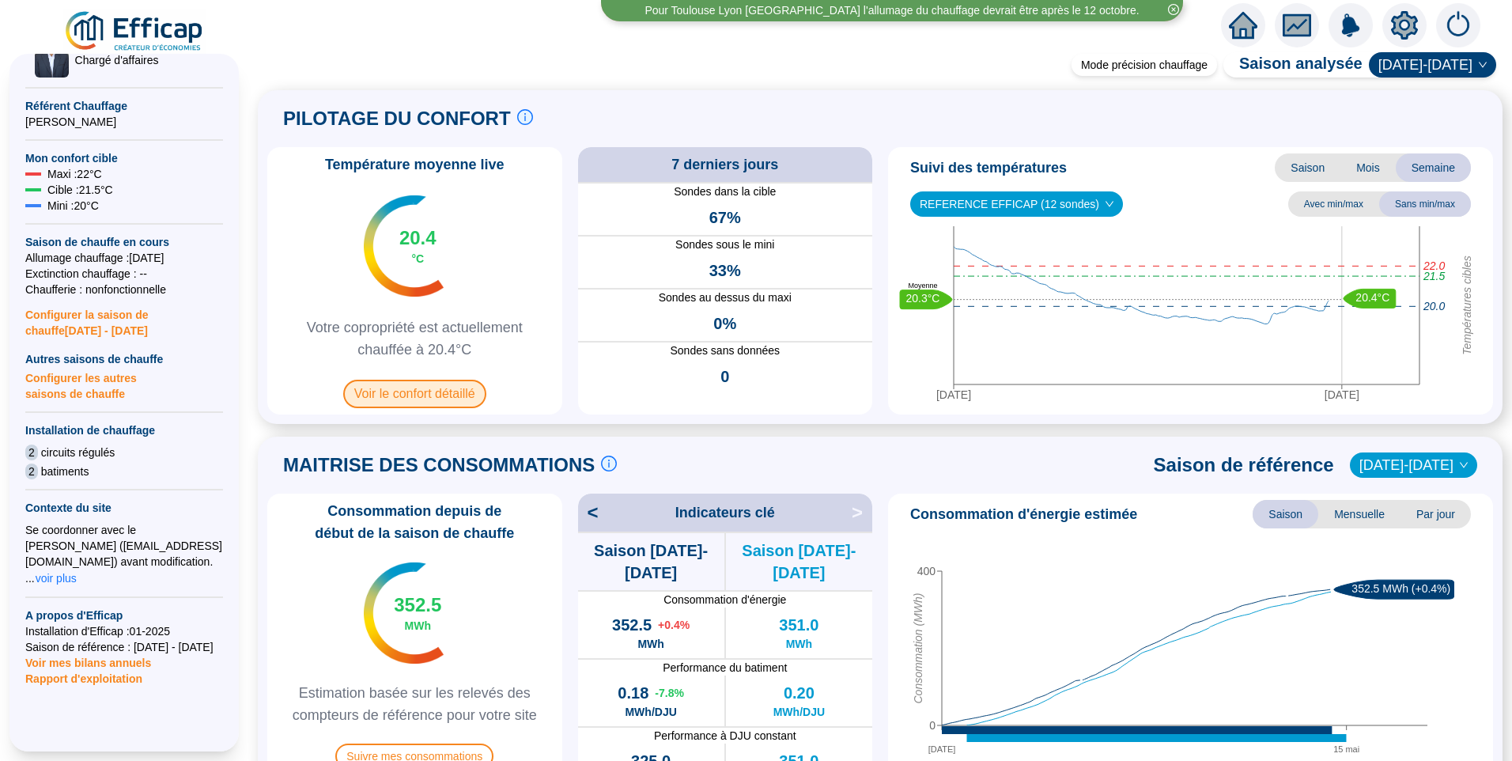
click at [461, 398] on span "Voir le confort détaillé" at bounding box center [414, 394] width 143 height 28
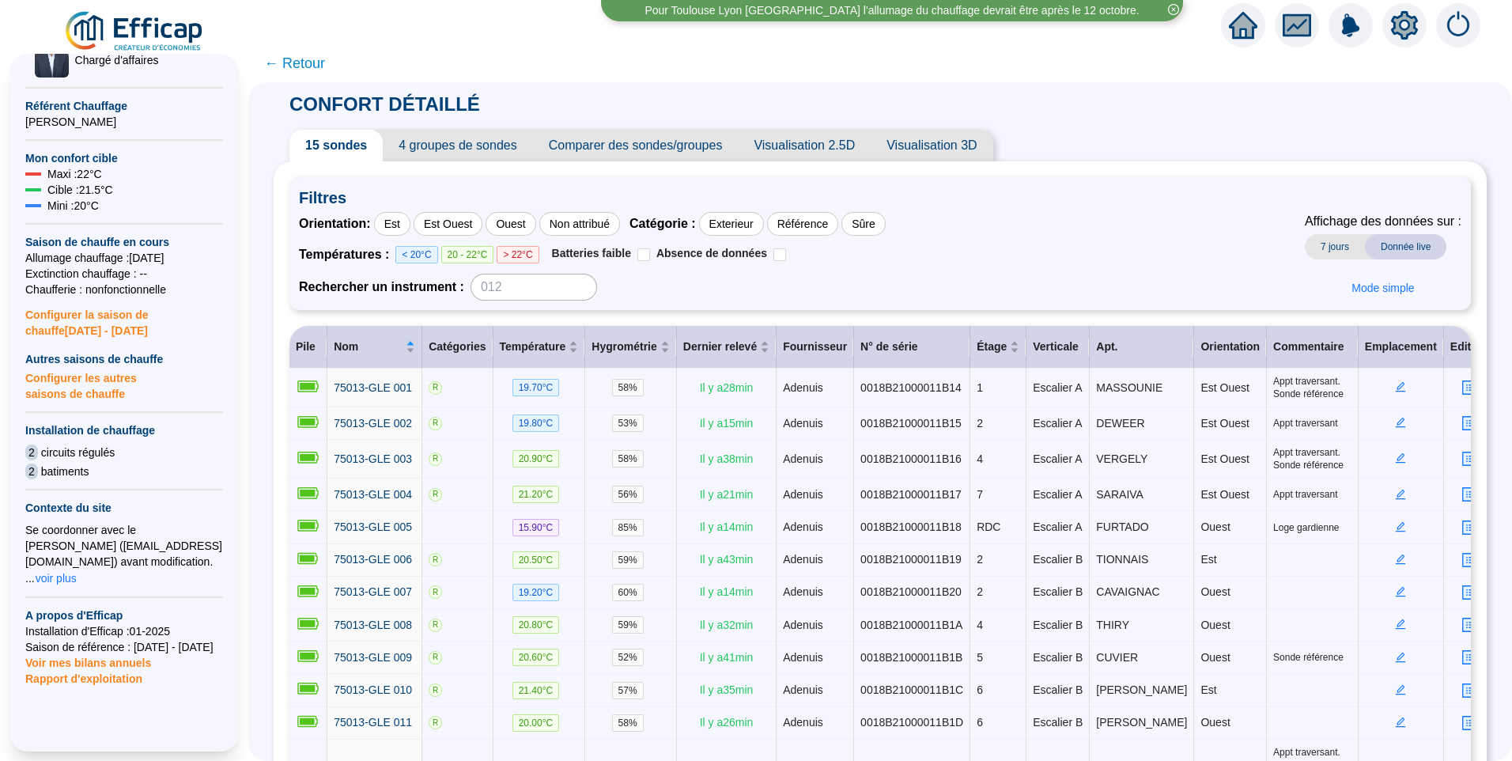
click at [471, 148] on span "4 groupes de sondes" at bounding box center [457, 146] width 149 height 32
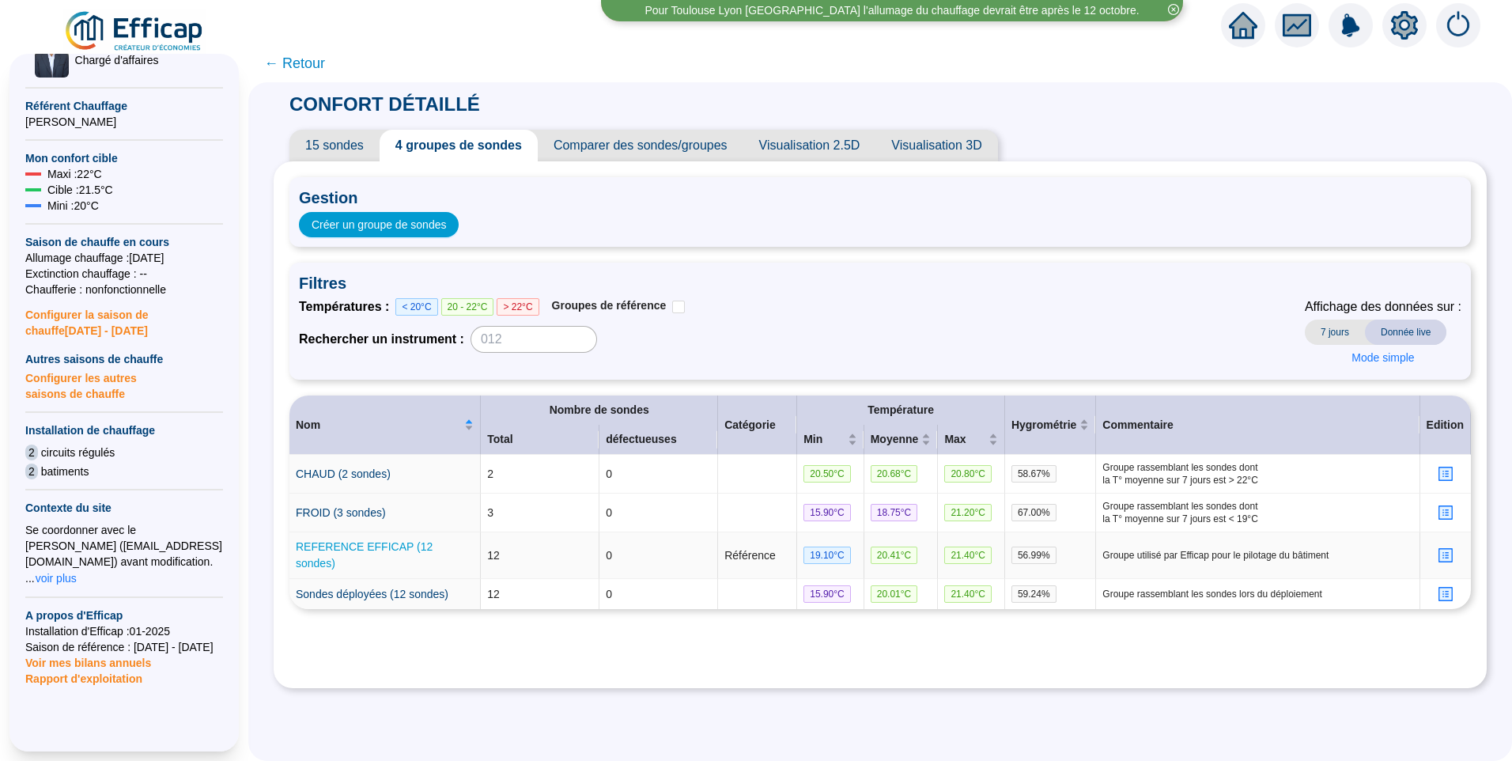
click at [414, 540] on link "REFERENCE EFFICAP (12 sondes)" at bounding box center [364, 554] width 137 height 29
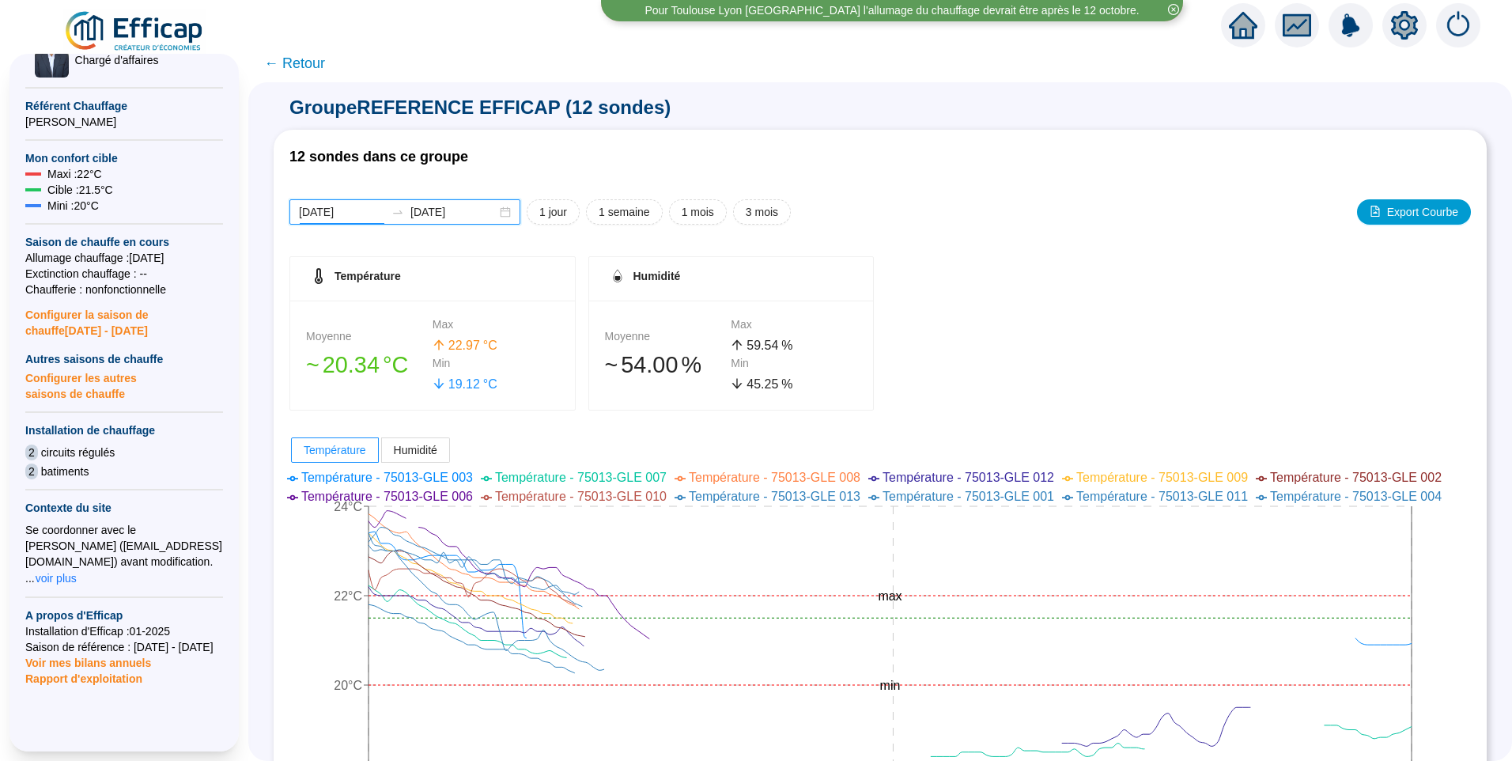
click at [375, 205] on input "[DATE]" at bounding box center [342, 212] width 86 height 17
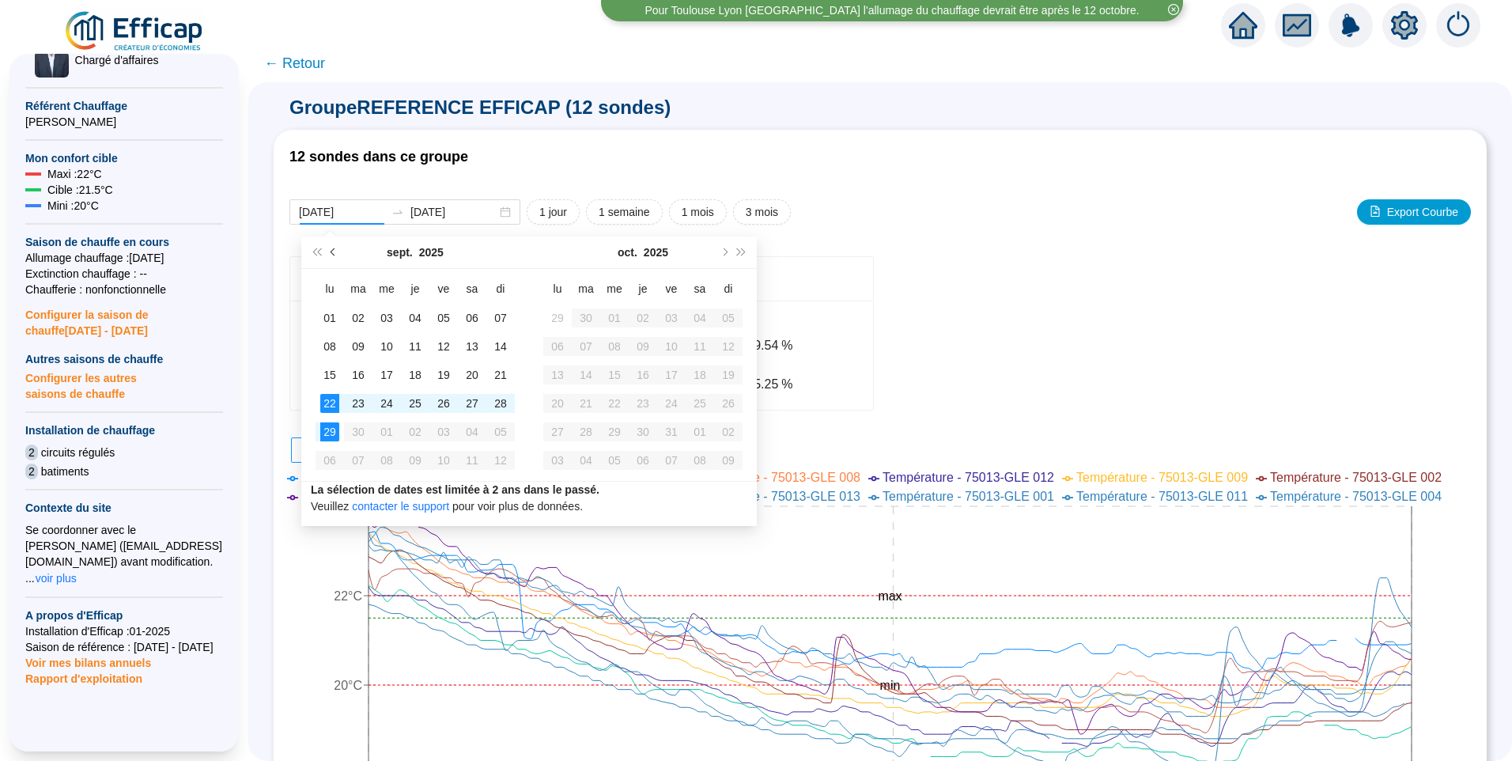
click at [333, 251] on span "Mois précédent (PageUp)" at bounding box center [335, 252] width 8 height 8
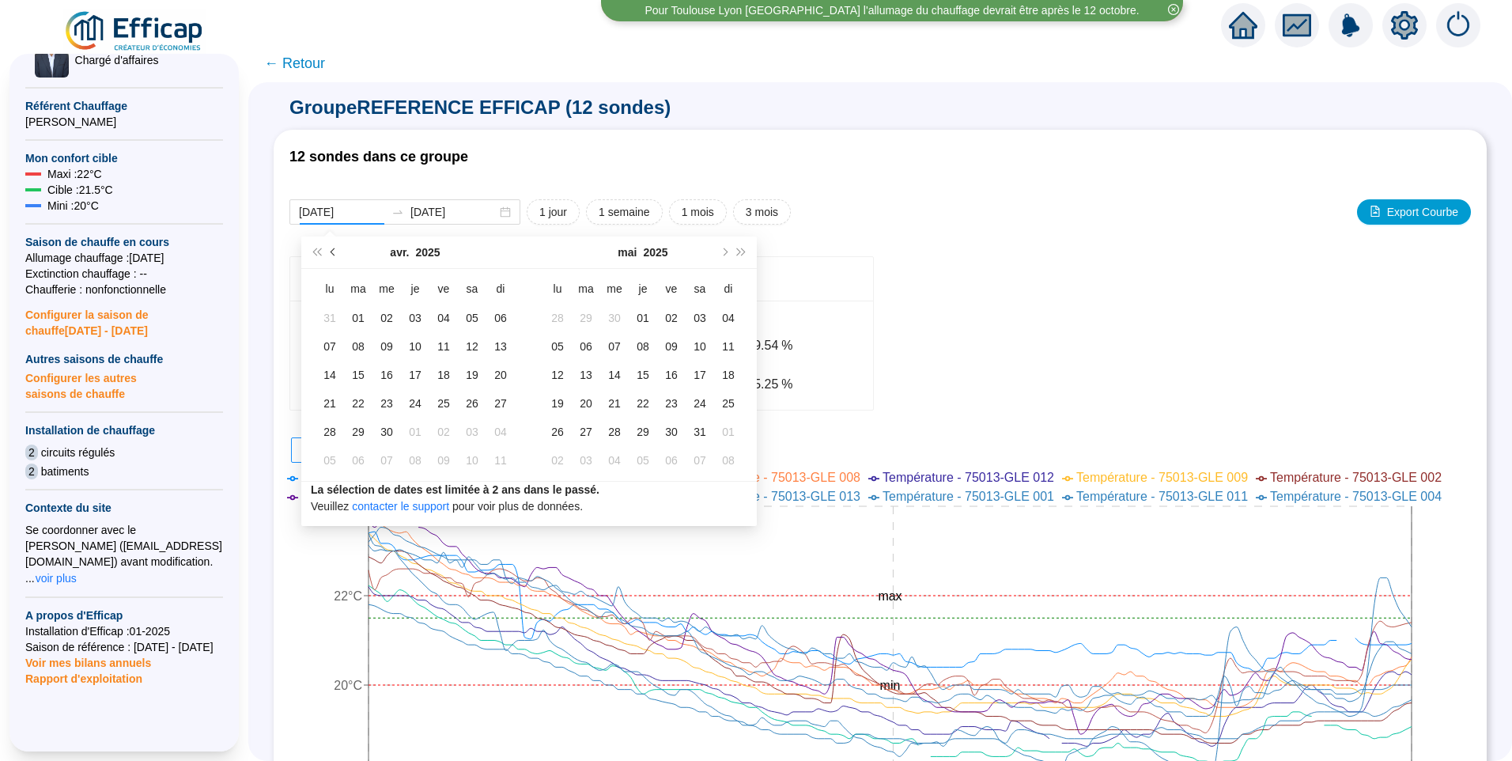
click at [333, 251] on span "Mois précédent (PageUp)" at bounding box center [335, 252] width 8 height 8
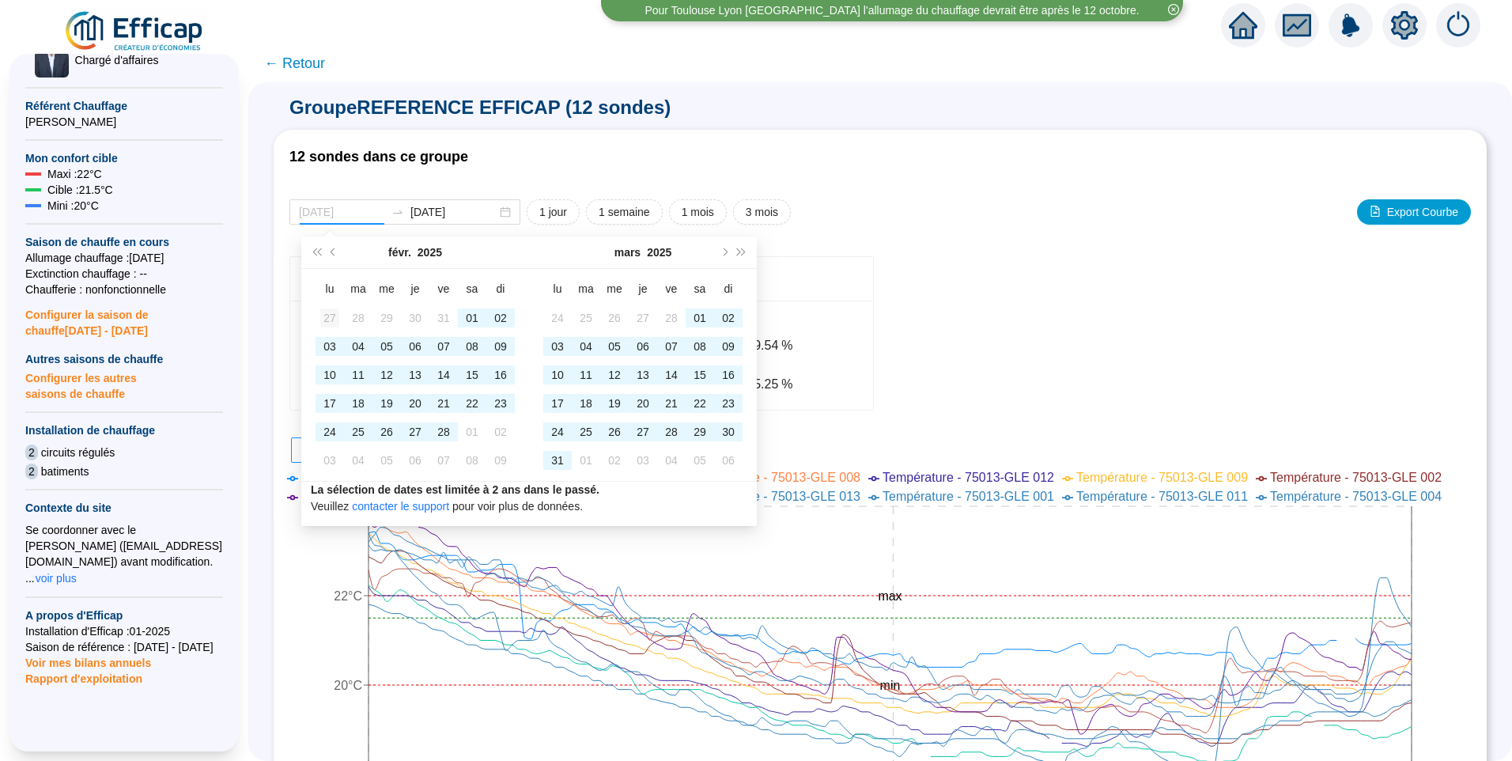
type input "2025-01-27"
click at [331, 315] on div "27" at bounding box center [329, 317] width 19 height 19
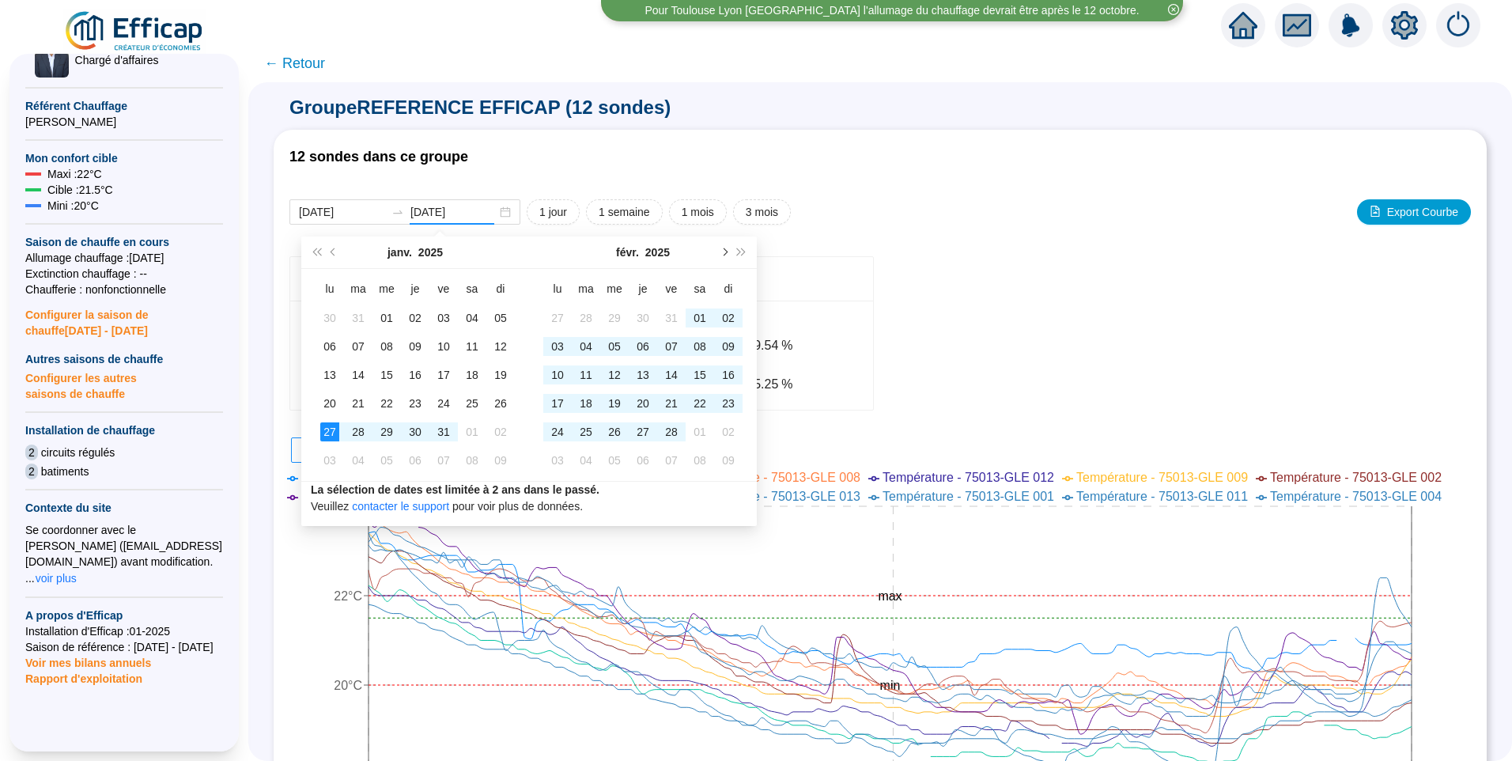
click at [723, 254] on span "Mois suivant (PageDown)" at bounding box center [724, 252] width 8 height 8
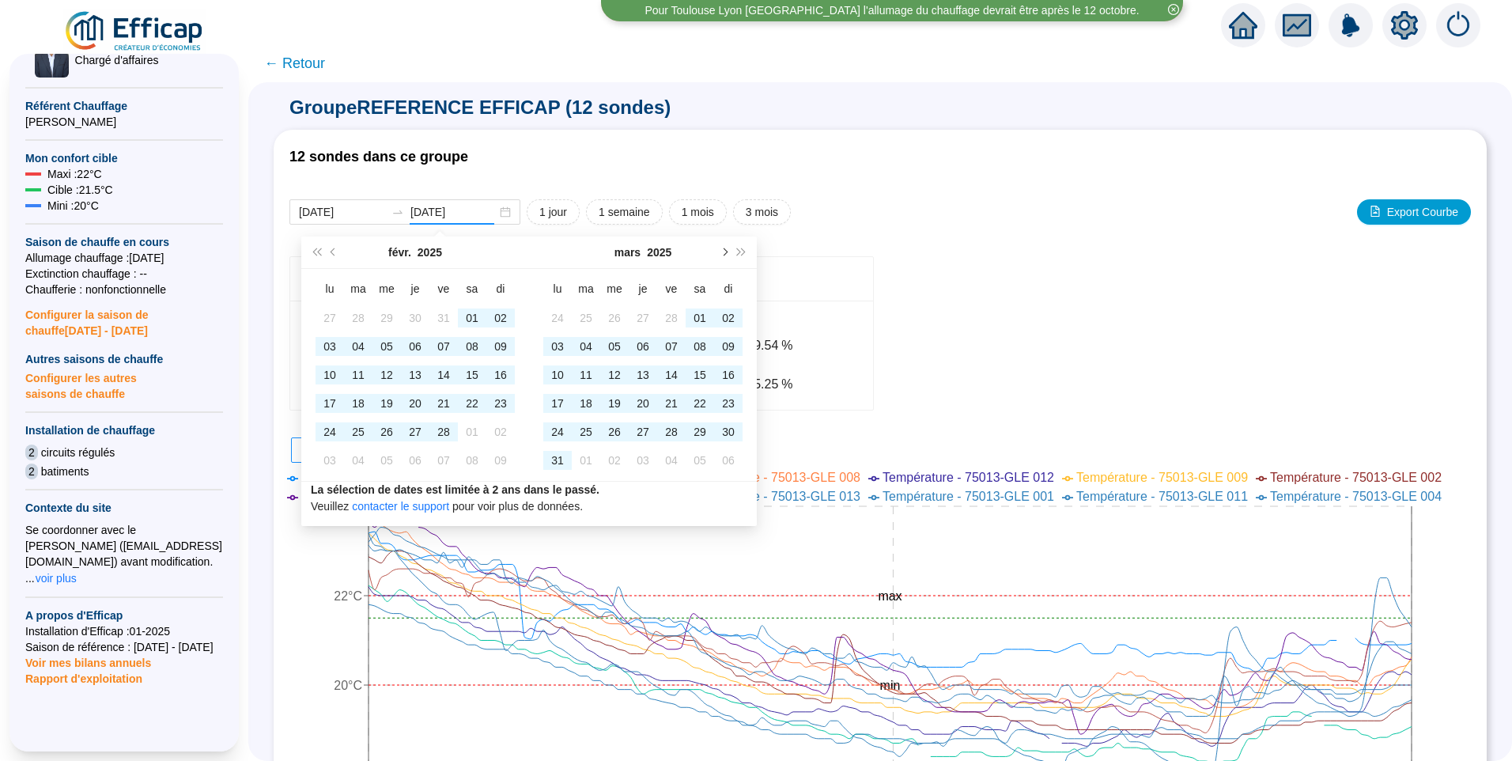
click at [723, 254] on span "Mois suivant (PageDown)" at bounding box center [724, 252] width 8 height 8
type input "2025-04-30"
click at [613, 425] on div "30" at bounding box center [614, 431] width 19 height 19
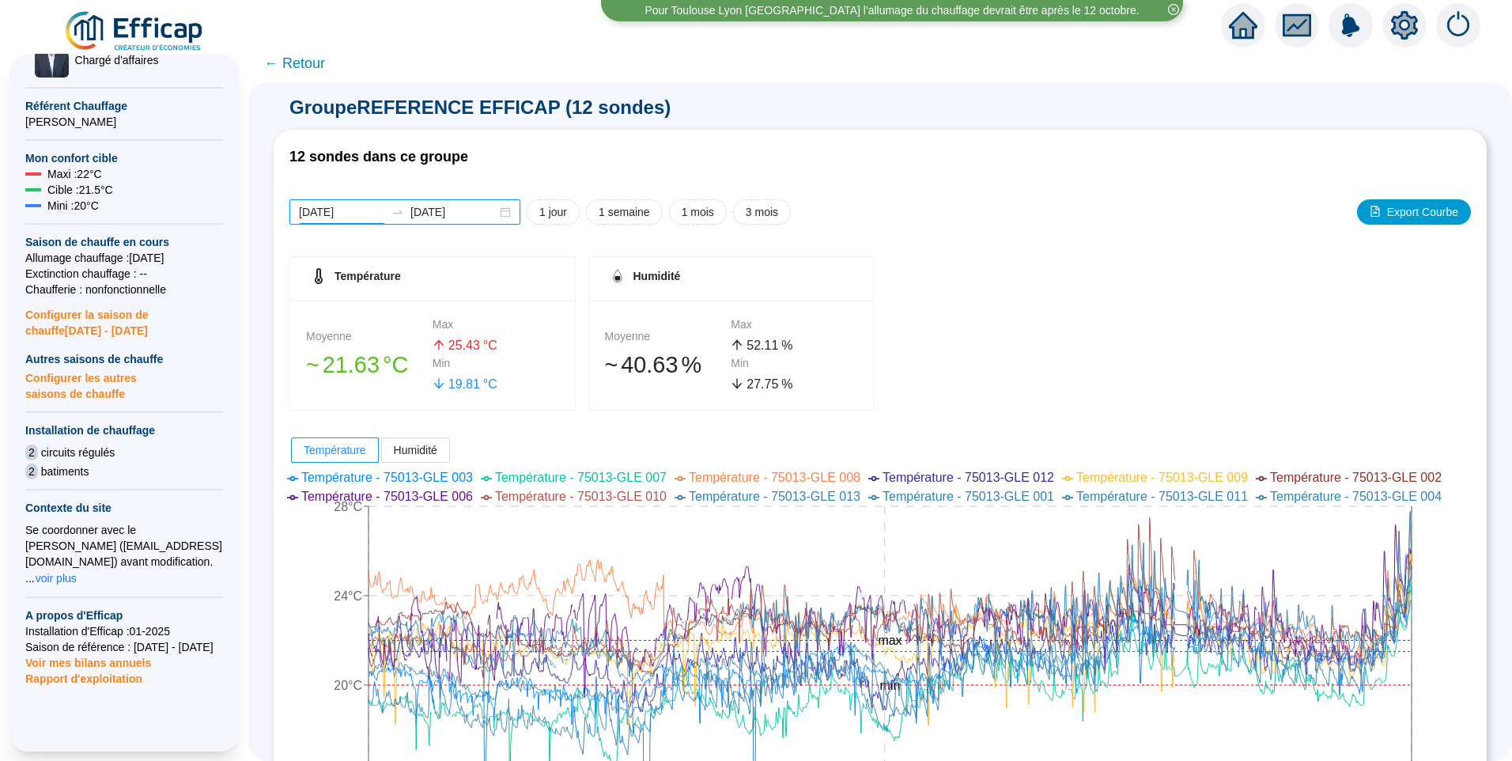
click at [368, 217] on input "2025-01-27" at bounding box center [342, 212] width 86 height 17
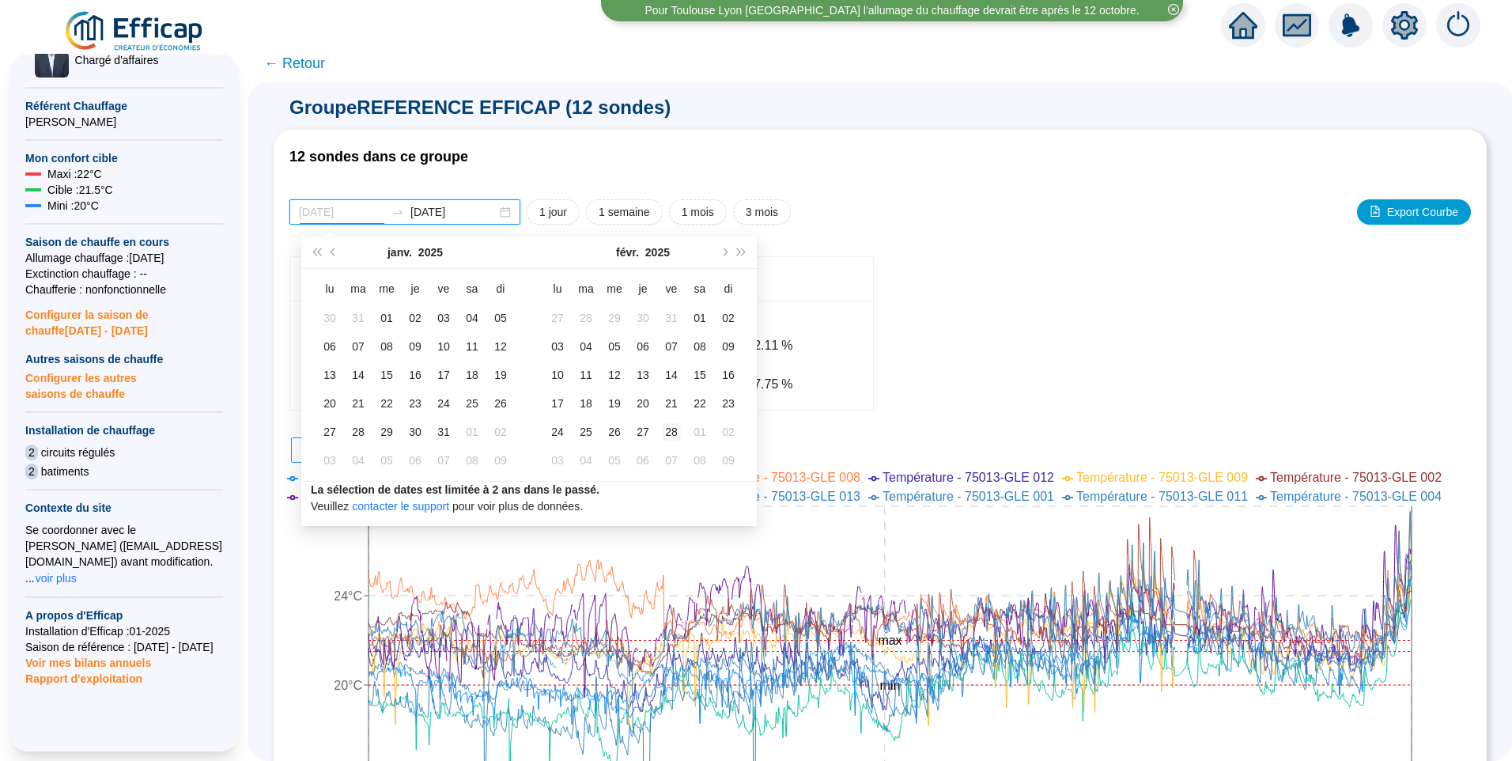
type input "2025-02-28"
click at [672, 442] on td "28" at bounding box center [671, 431] width 28 height 28
click at [723, 255] on span "Mois suivant (PageDown)" at bounding box center [724, 252] width 8 height 8
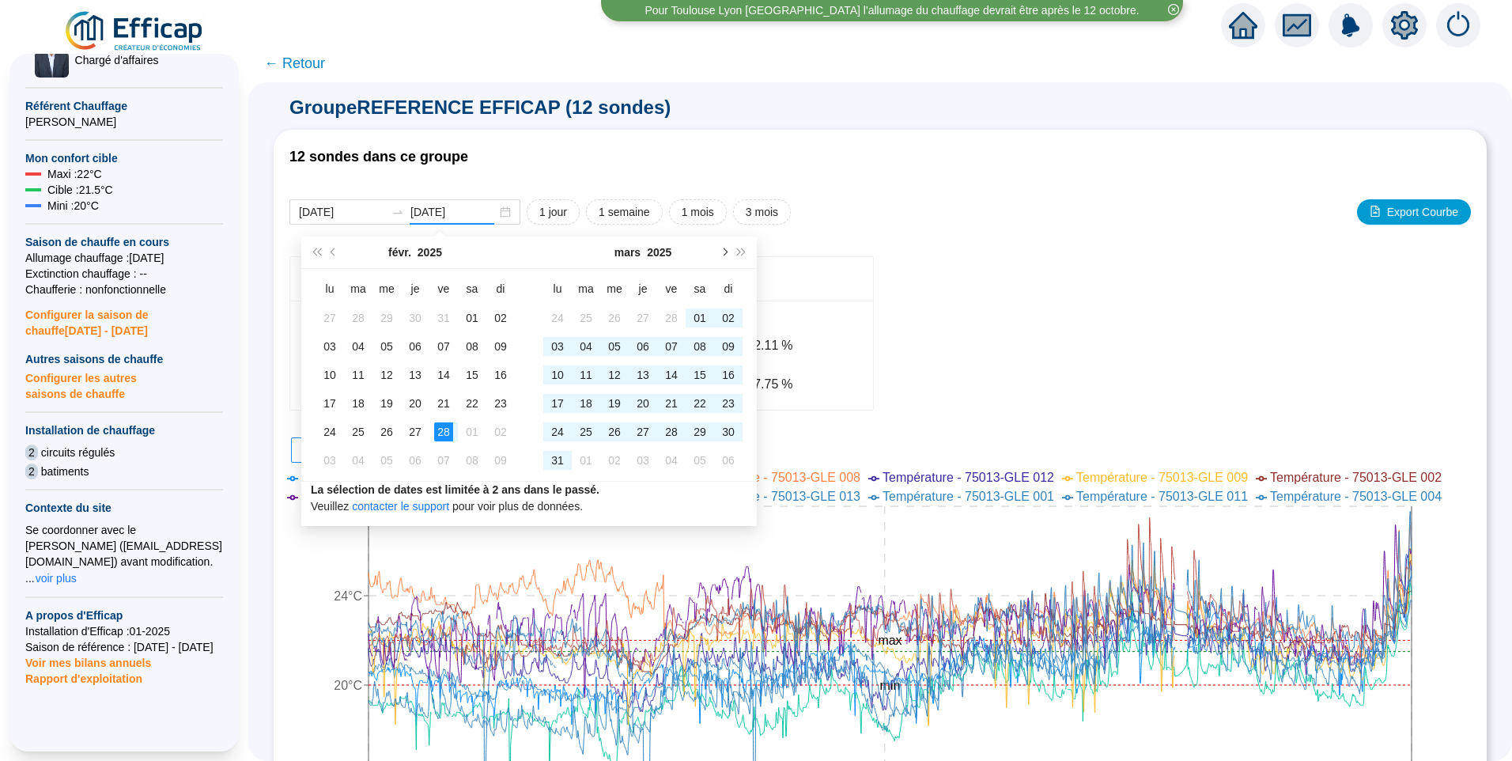
click at [723, 255] on span "Mois suivant (PageDown)" at bounding box center [724, 252] width 8 height 8
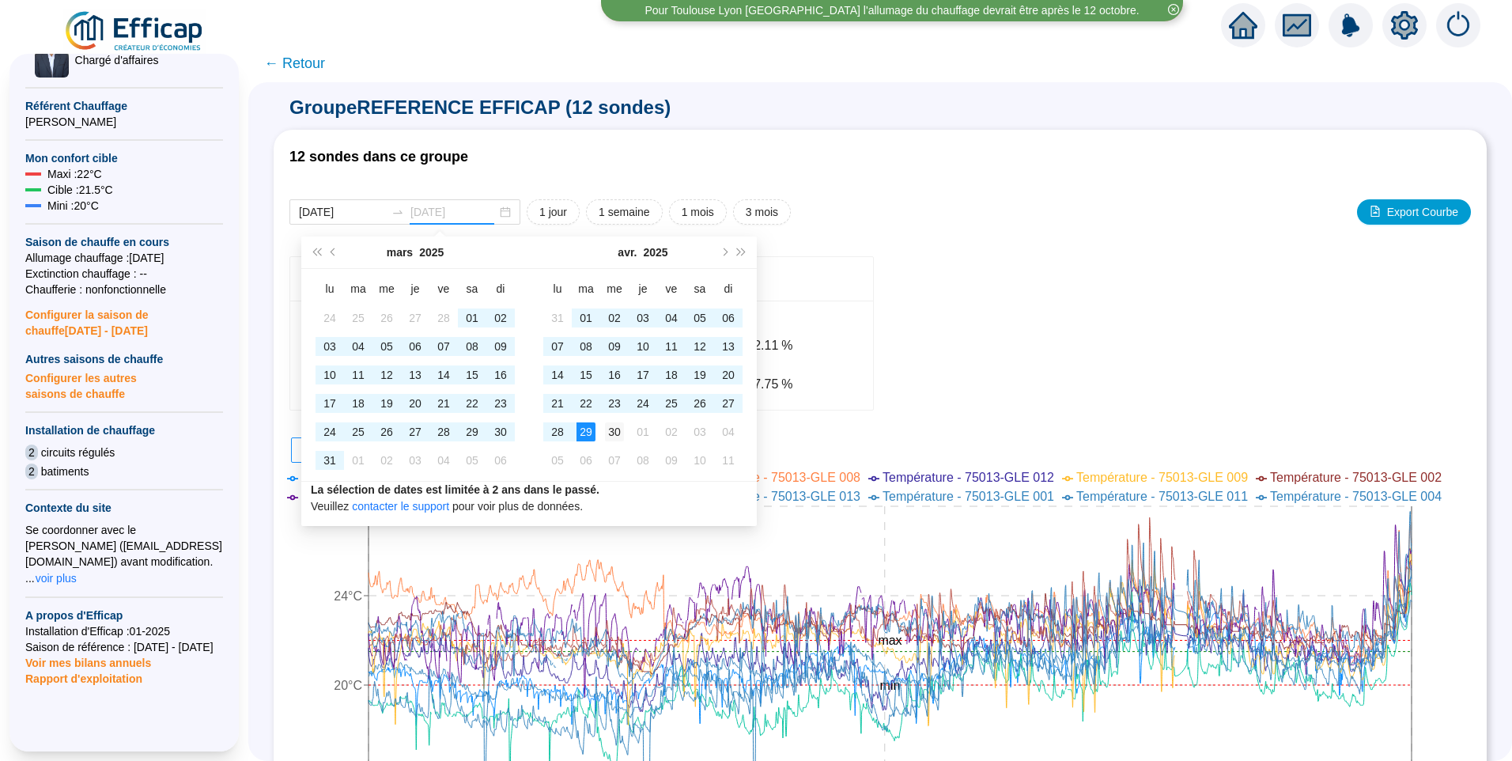
type input "2025-04-30"
click at [612, 436] on div "30" at bounding box center [614, 431] width 19 height 19
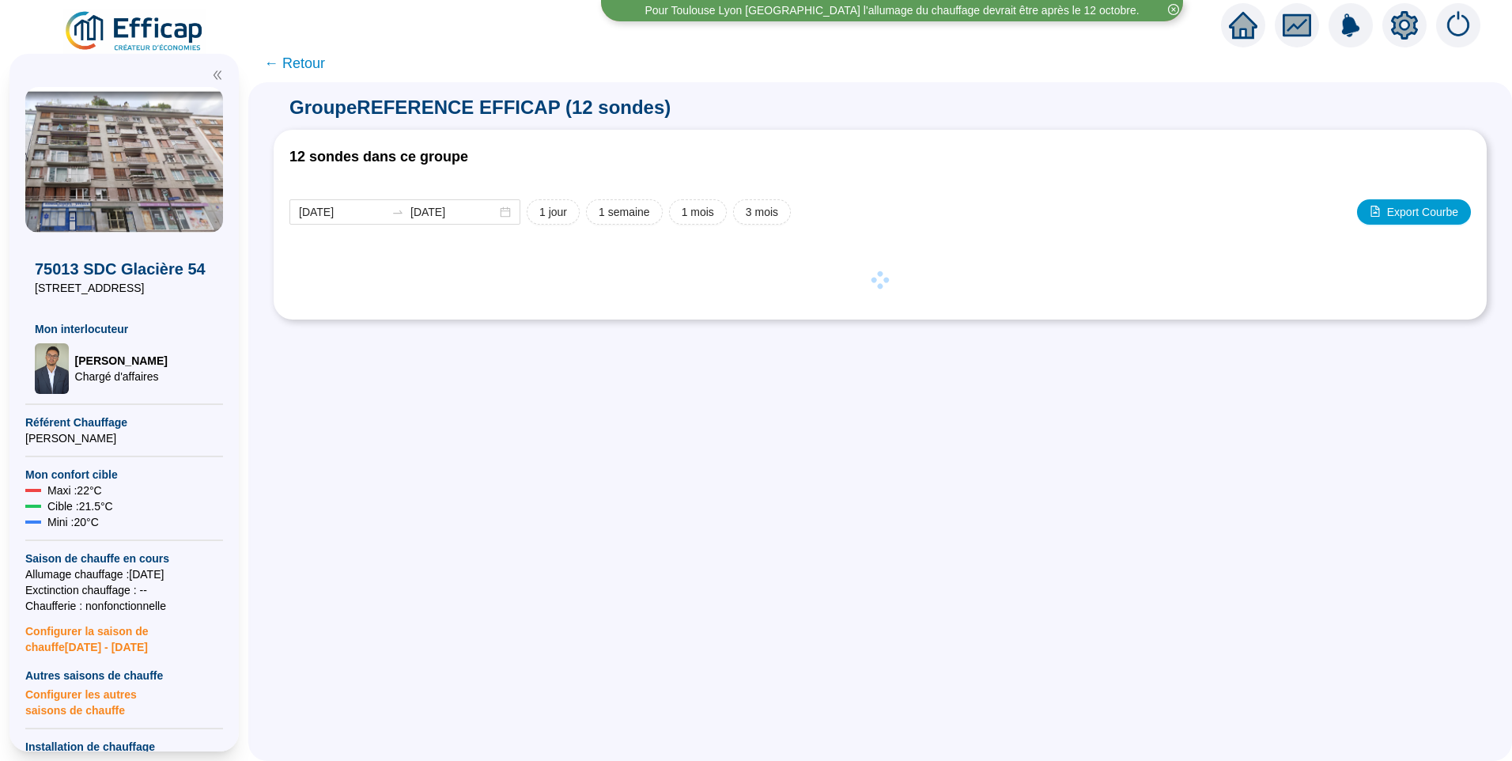
click at [215, 75] on icon "double-left" at bounding box center [217, 75] width 11 height 11
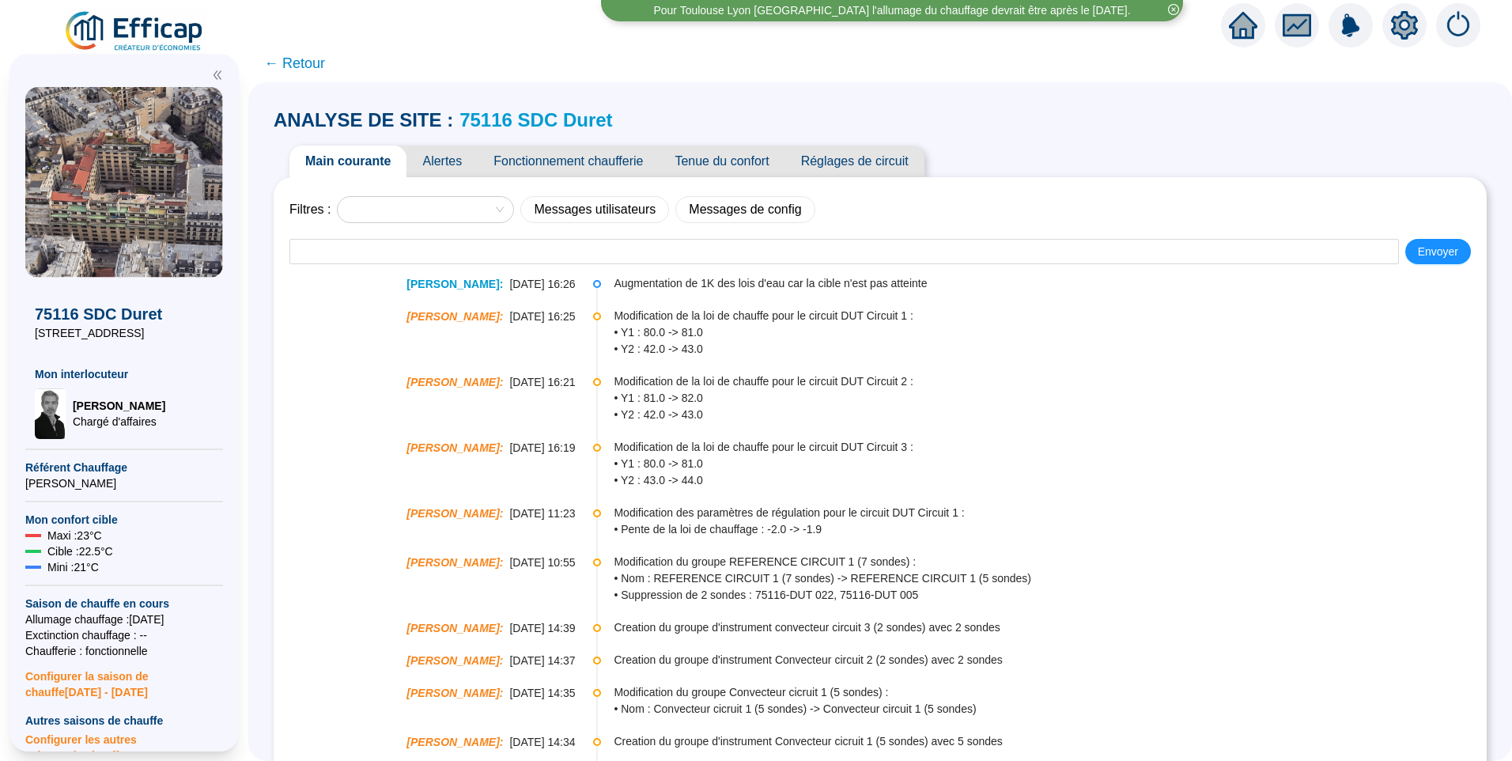
click at [463, 166] on span "Alertes" at bounding box center [441, 161] width 71 height 32
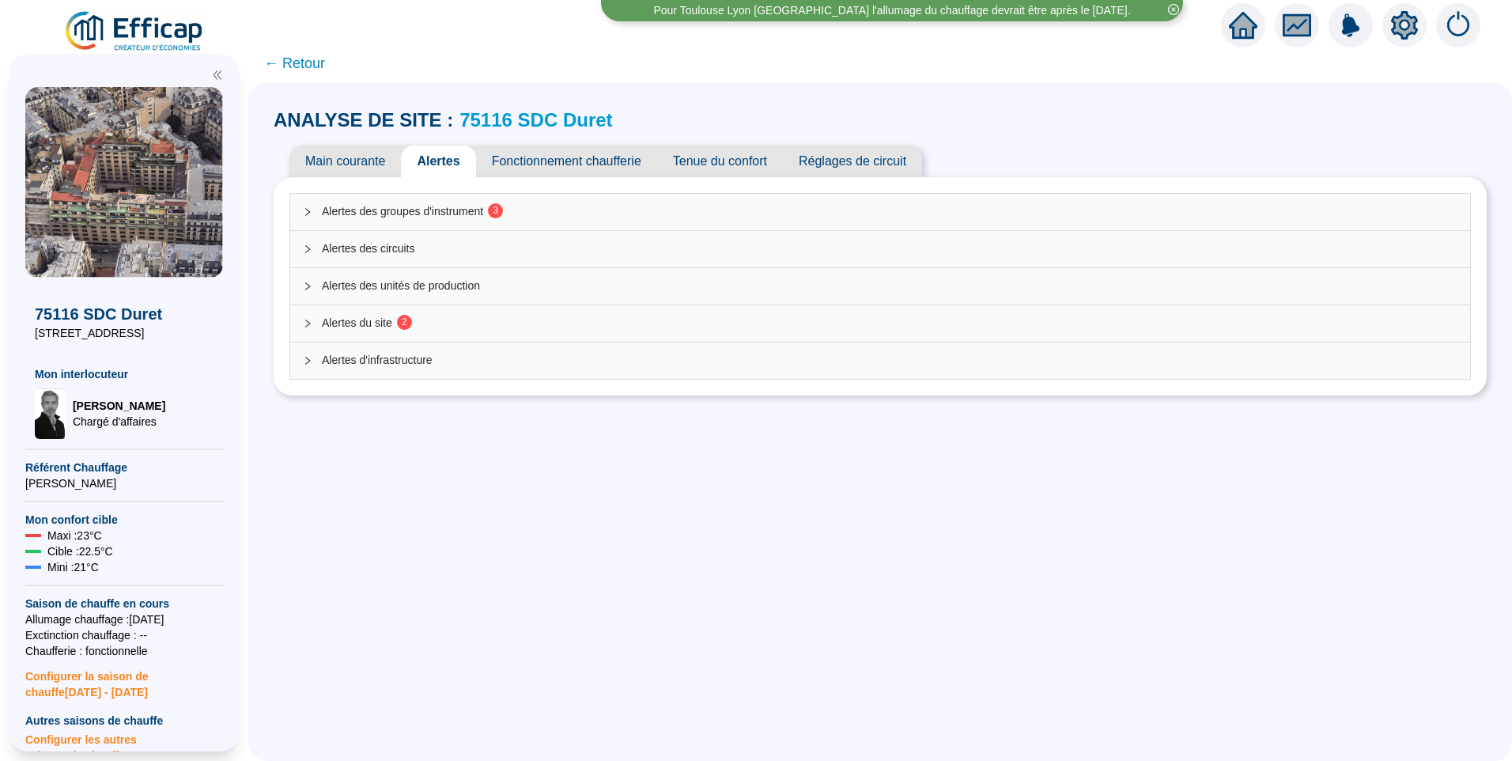
click at [395, 334] on div "Alertes du site 2" at bounding box center [880, 323] width 1180 height 36
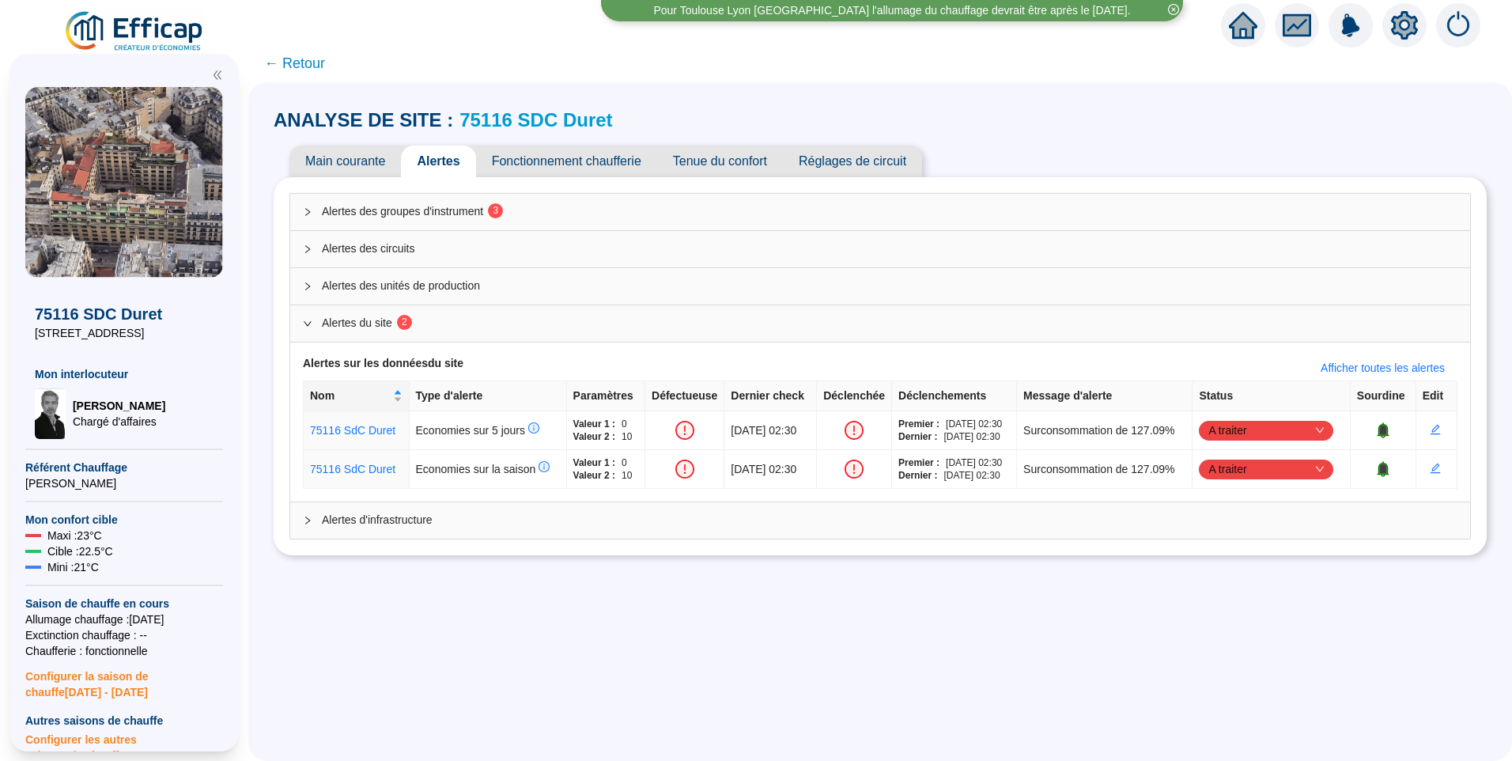
click at [402, 213] on span "Alertes des groupes d'instrument 3" at bounding box center [889, 211] width 1135 height 17
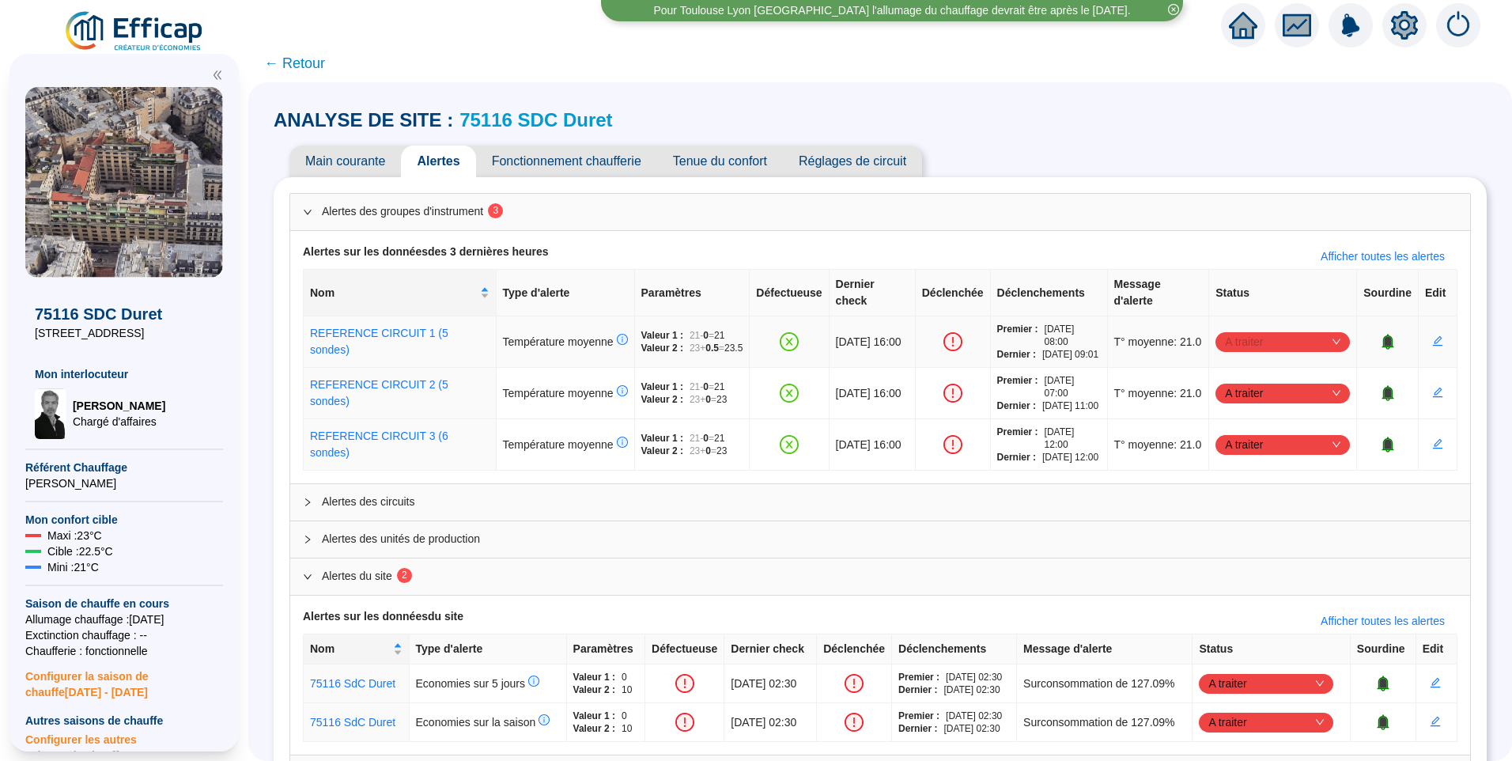
click at [1225, 340] on span "A traiter" at bounding box center [1282, 342] width 115 height 24
click at [1230, 429] on div "Traité" at bounding box center [1273, 428] width 109 height 17
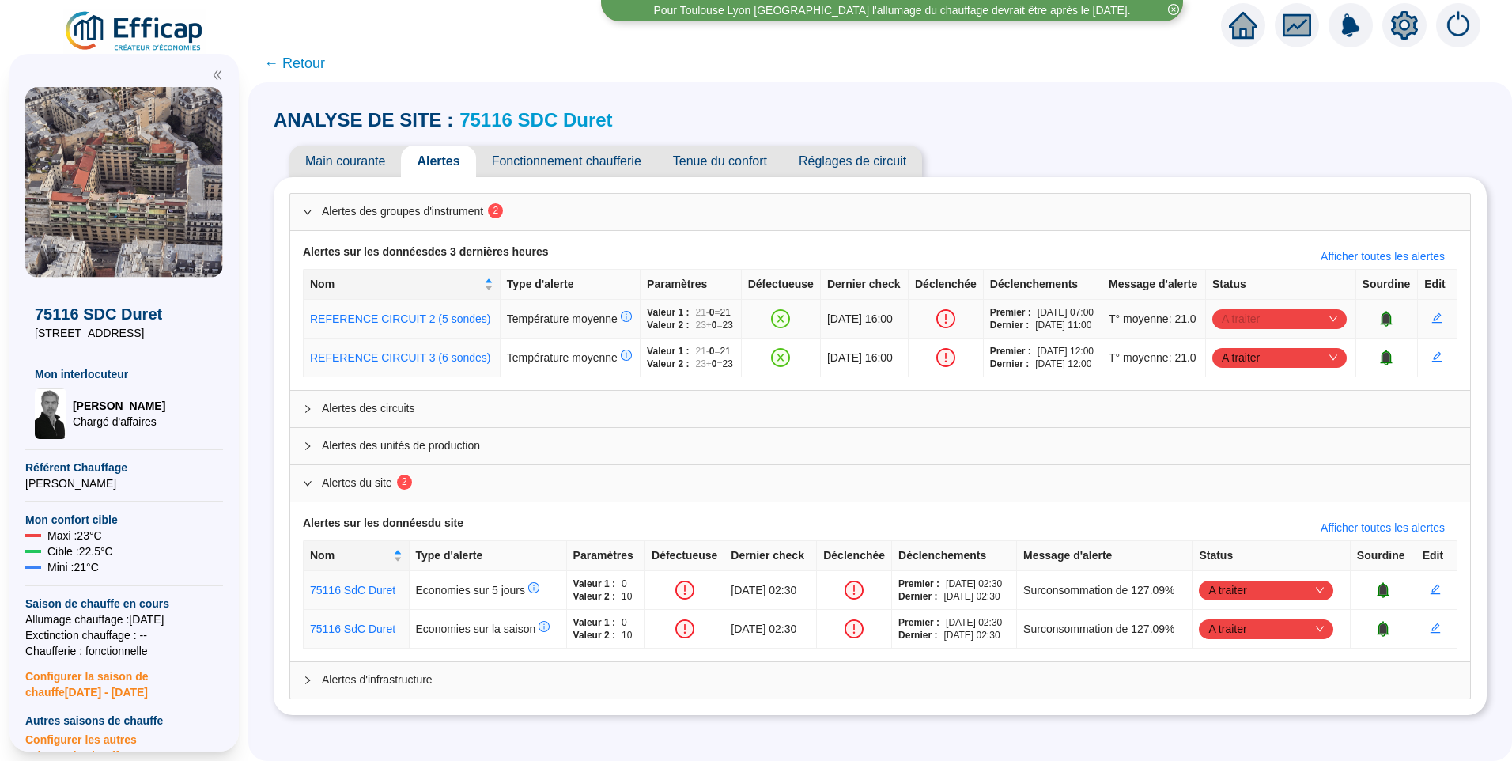
click at [1258, 331] on span "A traiter" at bounding box center [1279, 319] width 115 height 24
click at [1259, 429] on div "Traité" at bounding box center [1273, 428] width 109 height 17
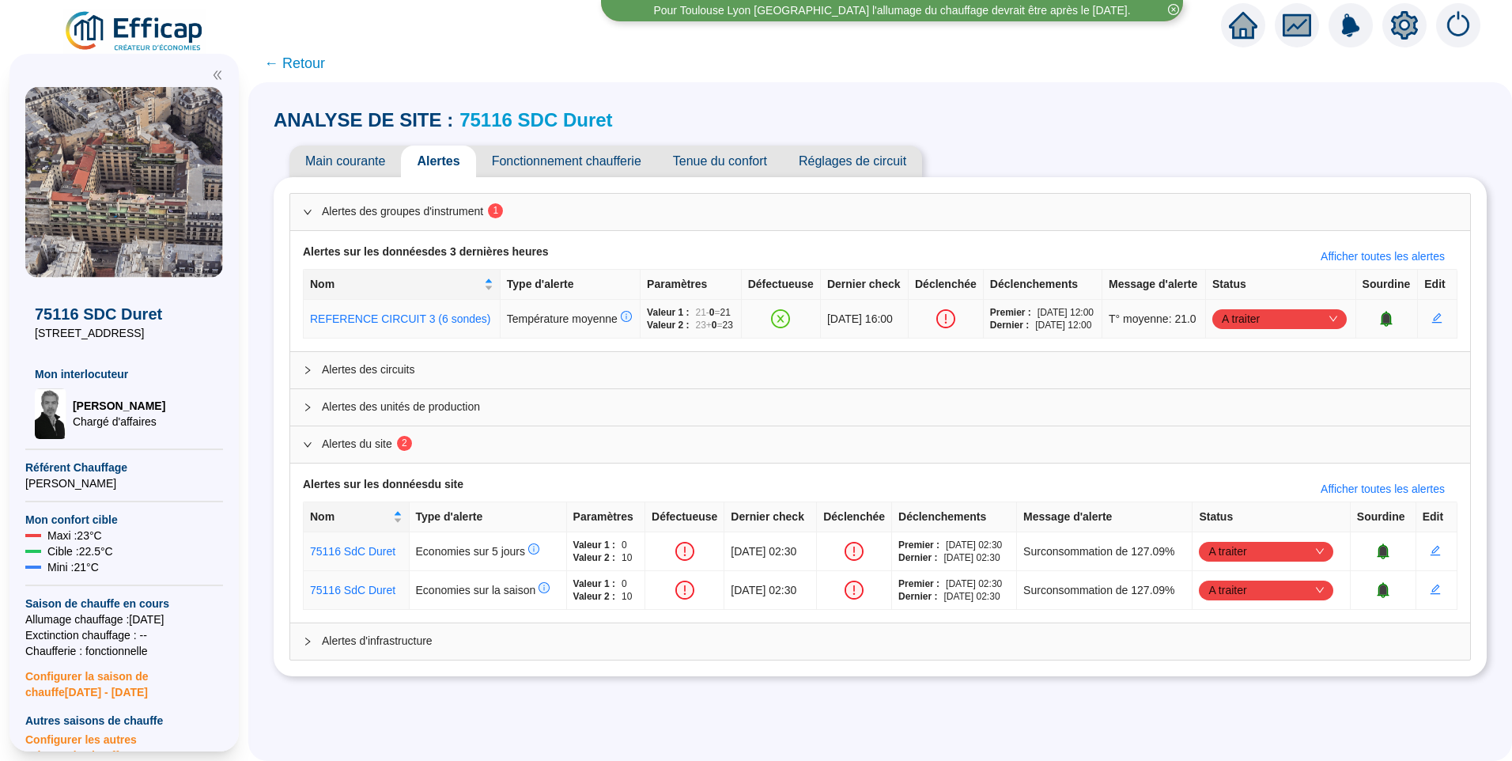
click at [1283, 331] on span "A traiter" at bounding box center [1279, 319] width 115 height 24
click at [1267, 436] on div "Traité" at bounding box center [1273, 428] width 109 height 17
click at [572, 119] on link "75116 SDC Duret" at bounding box center [535, 119] width 153 height 21
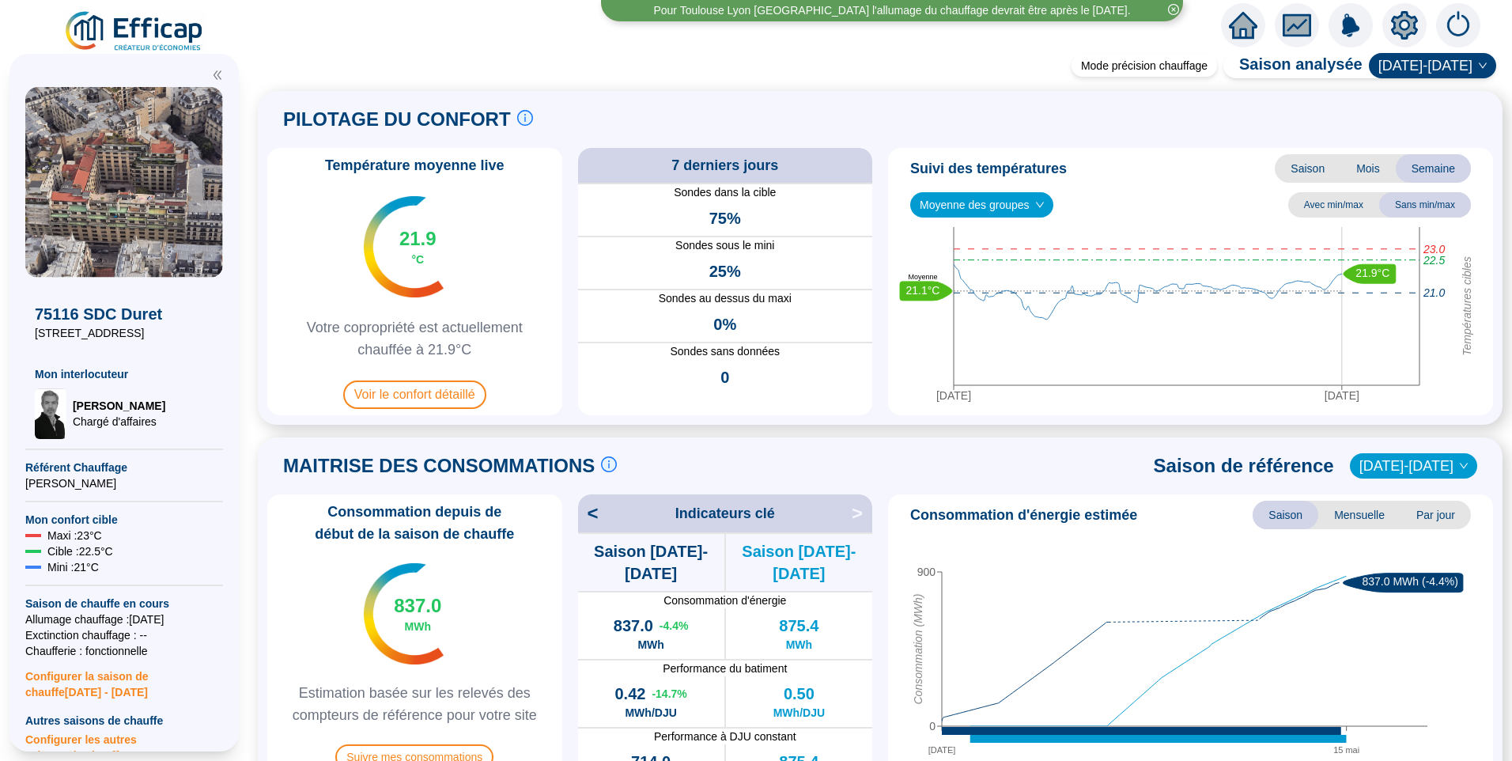
click at [937, 194] on span "Moyenne des groupes" at bounding box center [982, 205] width 124 height 24
click at [948, 262] on div "REFERENCE CIRCUIT 3 (6 sondes)" at bounding box center [981, 262] width 117 height 17
click at [993, 204] on span "REFERENCE CIRCUIT 3 (6 sondes)" at bounding box center [1017, 205] width 195 height 24
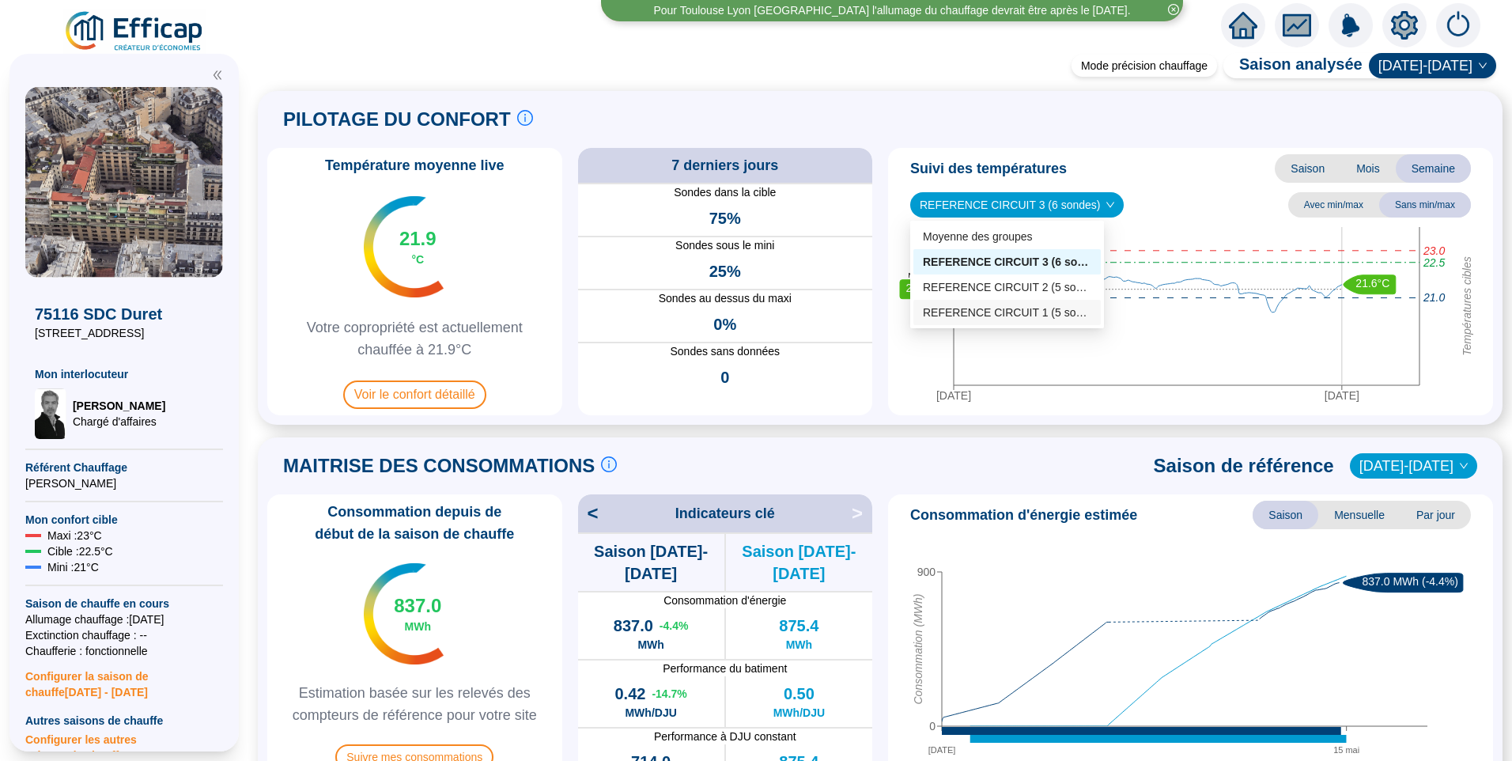
click at [986, 314] on div "REFERENCE CIRCUIT 1 (5 sondes)" at bounding box center [1007, 312] width 168 height 17
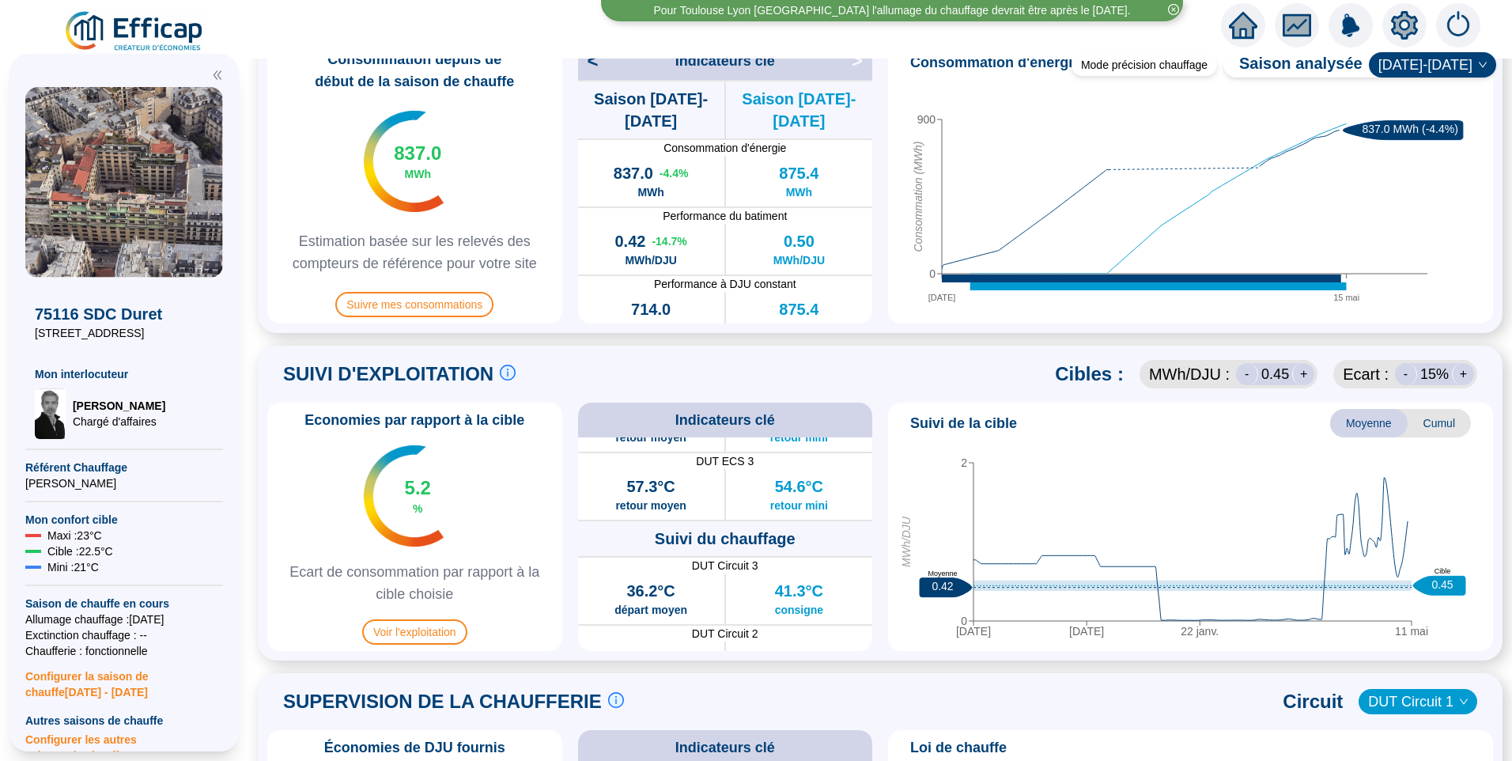
scroll to position [474, 0]
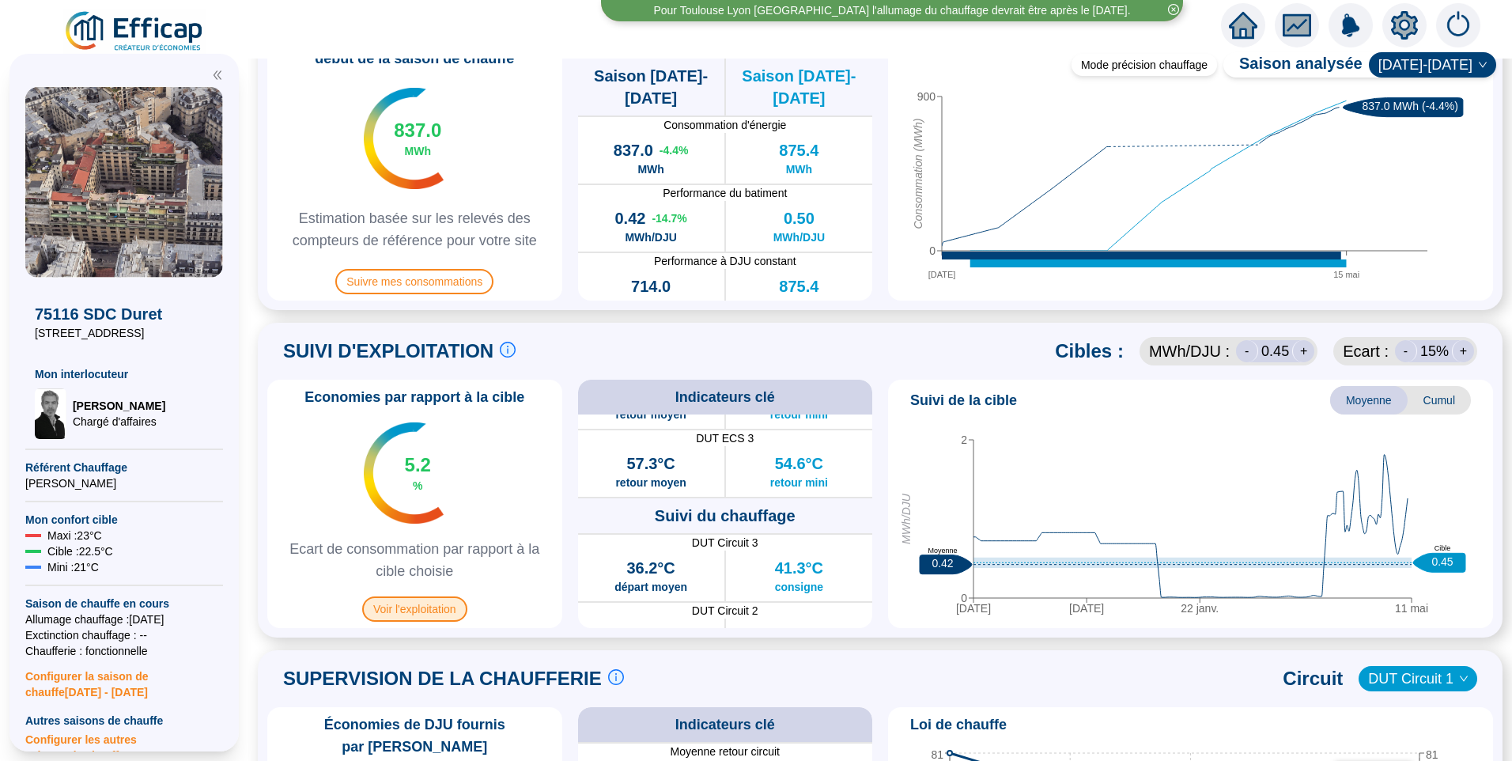
click at [444, 599] on span "Voir l'exploitation" at bounding box center [414, 608] width 105 height 25
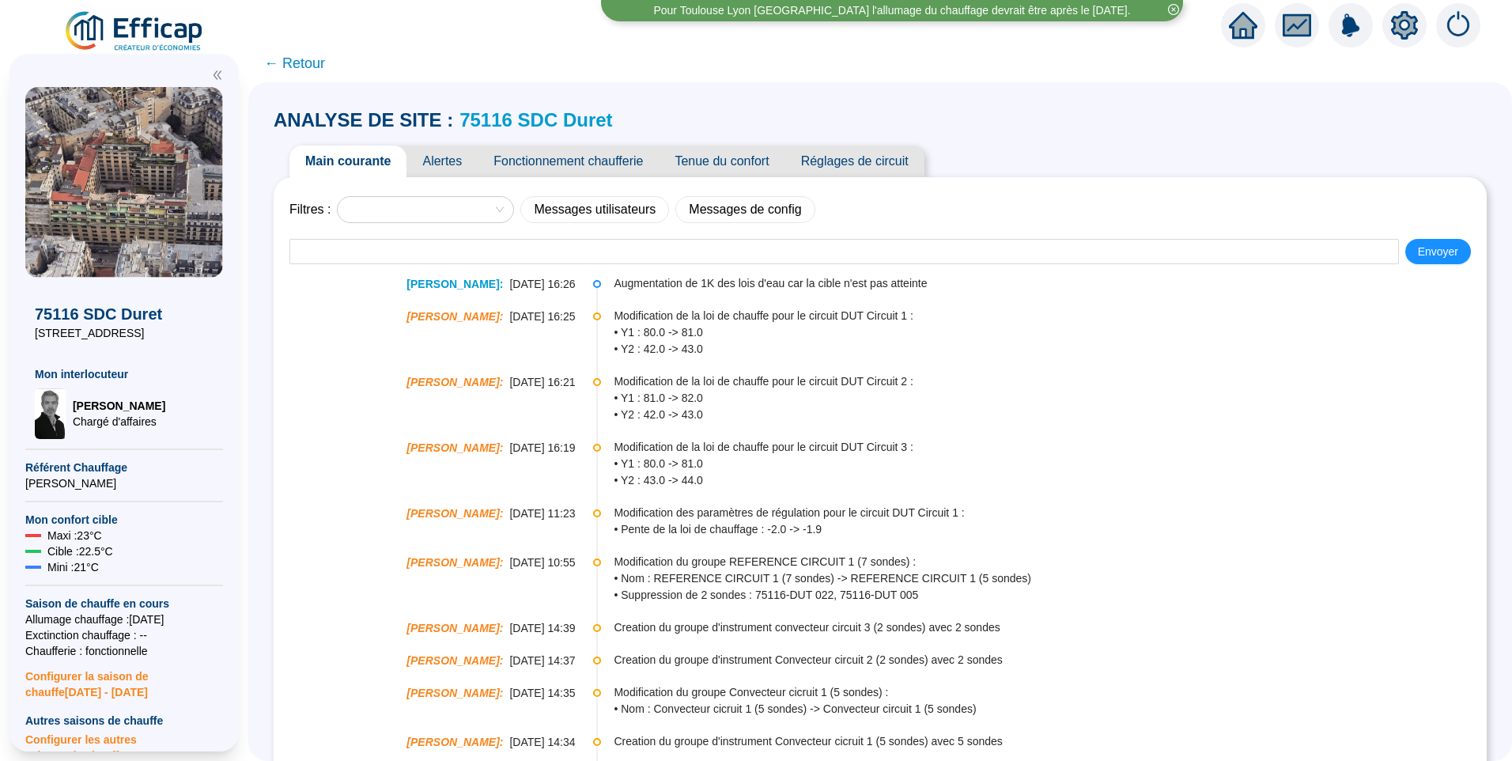
click at [168, 25] on img at bounding box center [134, 31] width 143 height 44
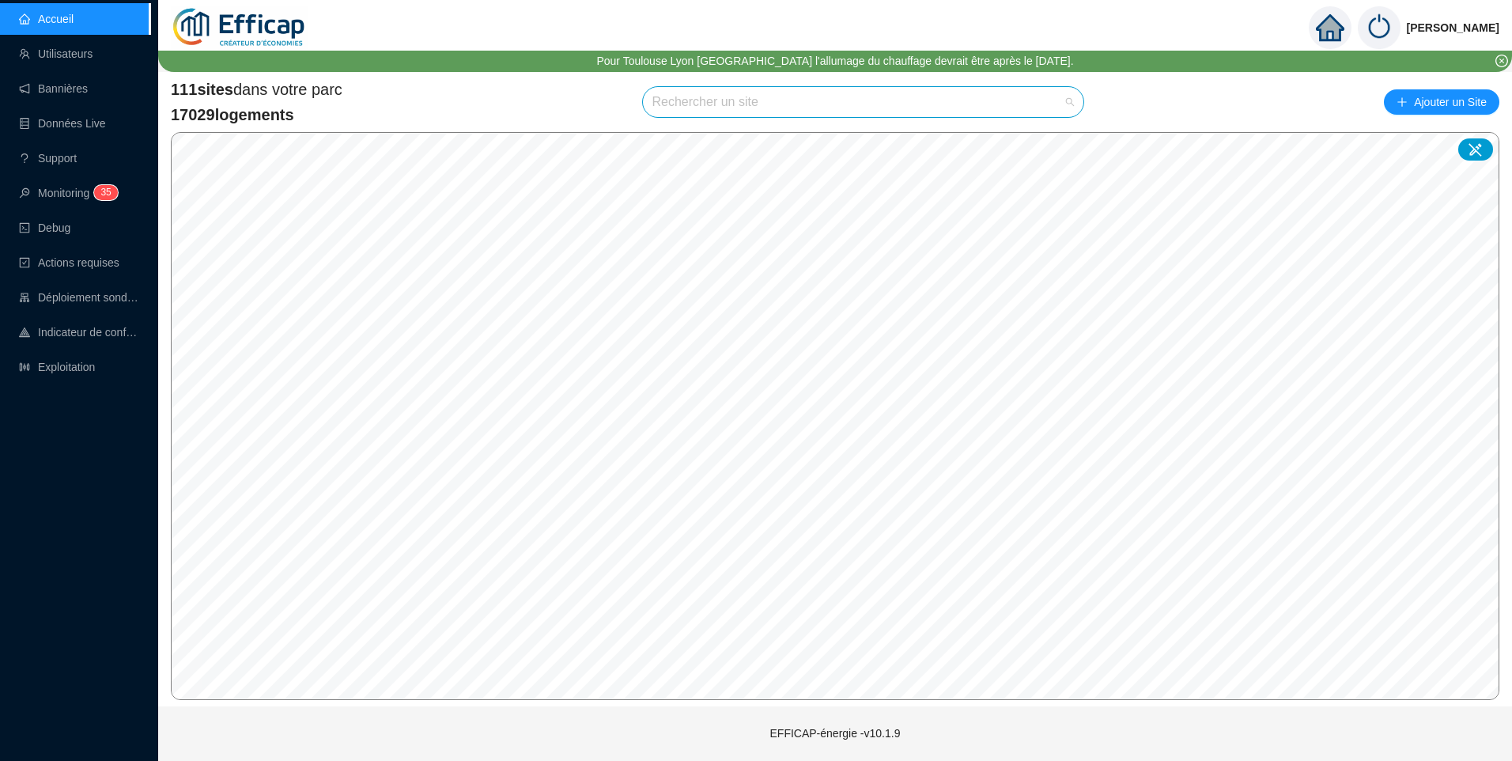
click at [720, 110] on input "search" at bounding box center [856, 102] width 408 height 30
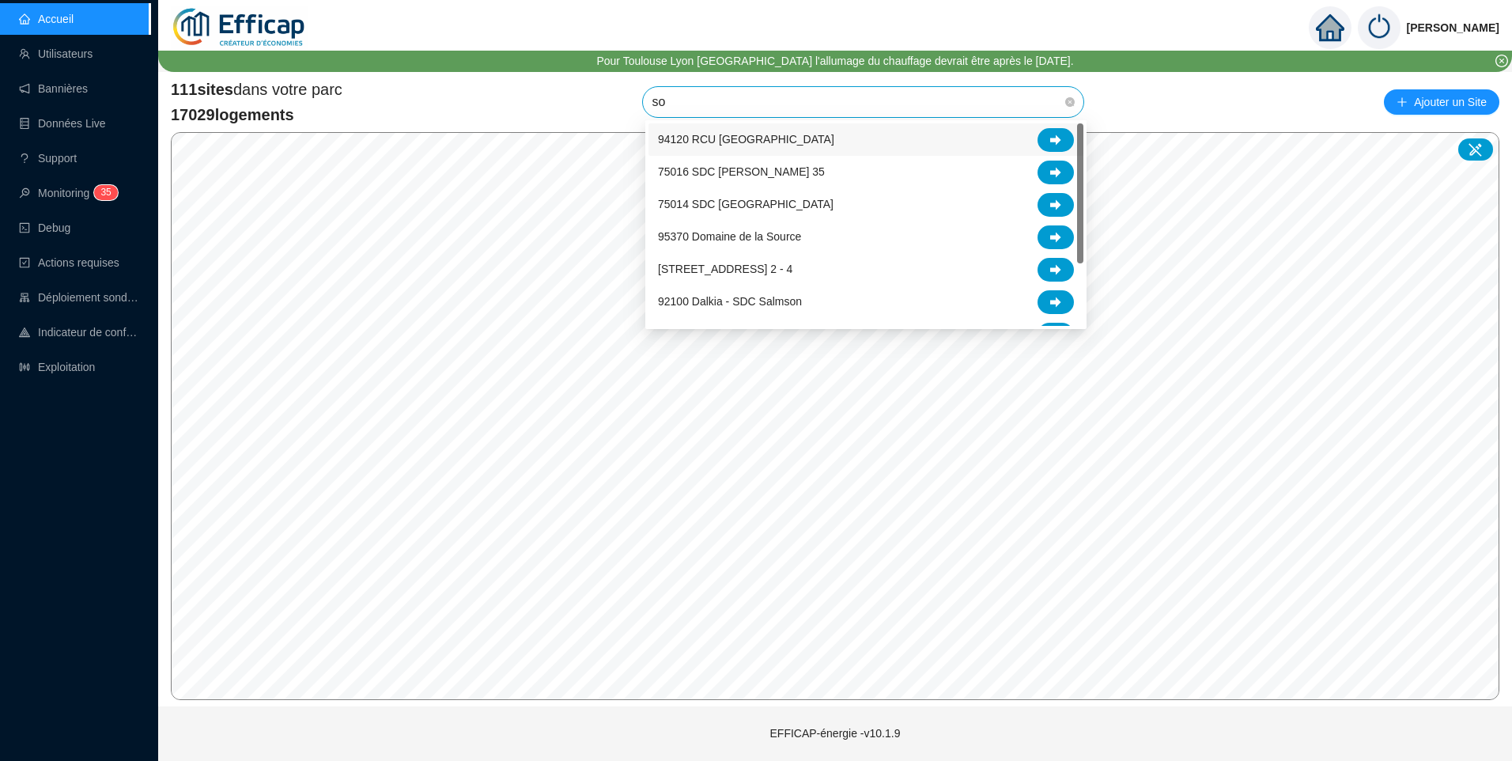
type input "sor"
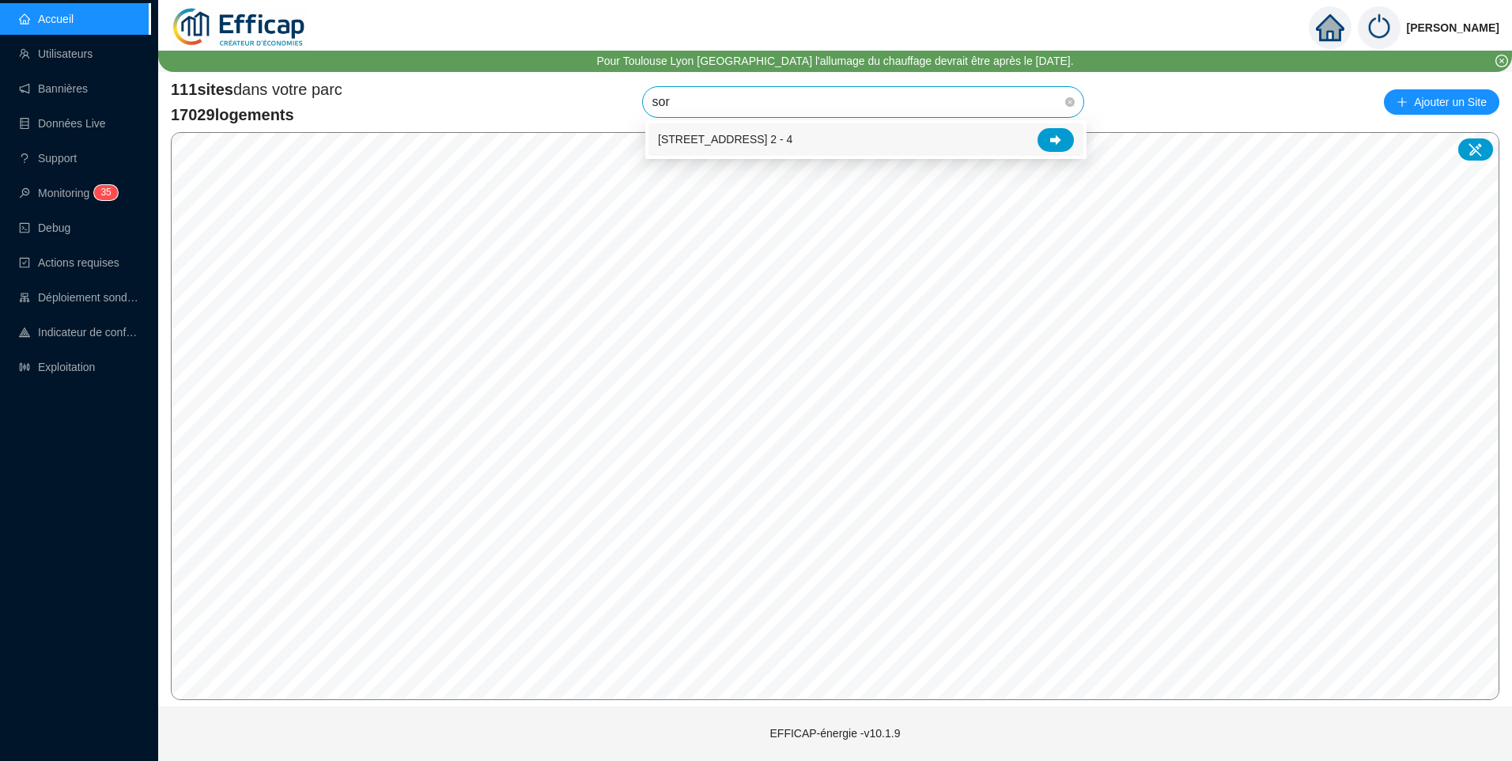
click at [757, 138] on span "[STREET_ADDRESS] 2 - 4" at bounding box center [725, 139] width 134 height 17
click at [814, 93] on span "[STREET_ADDRESS] 2 - 4" at bounding box center [863, 102] width 422 height 30
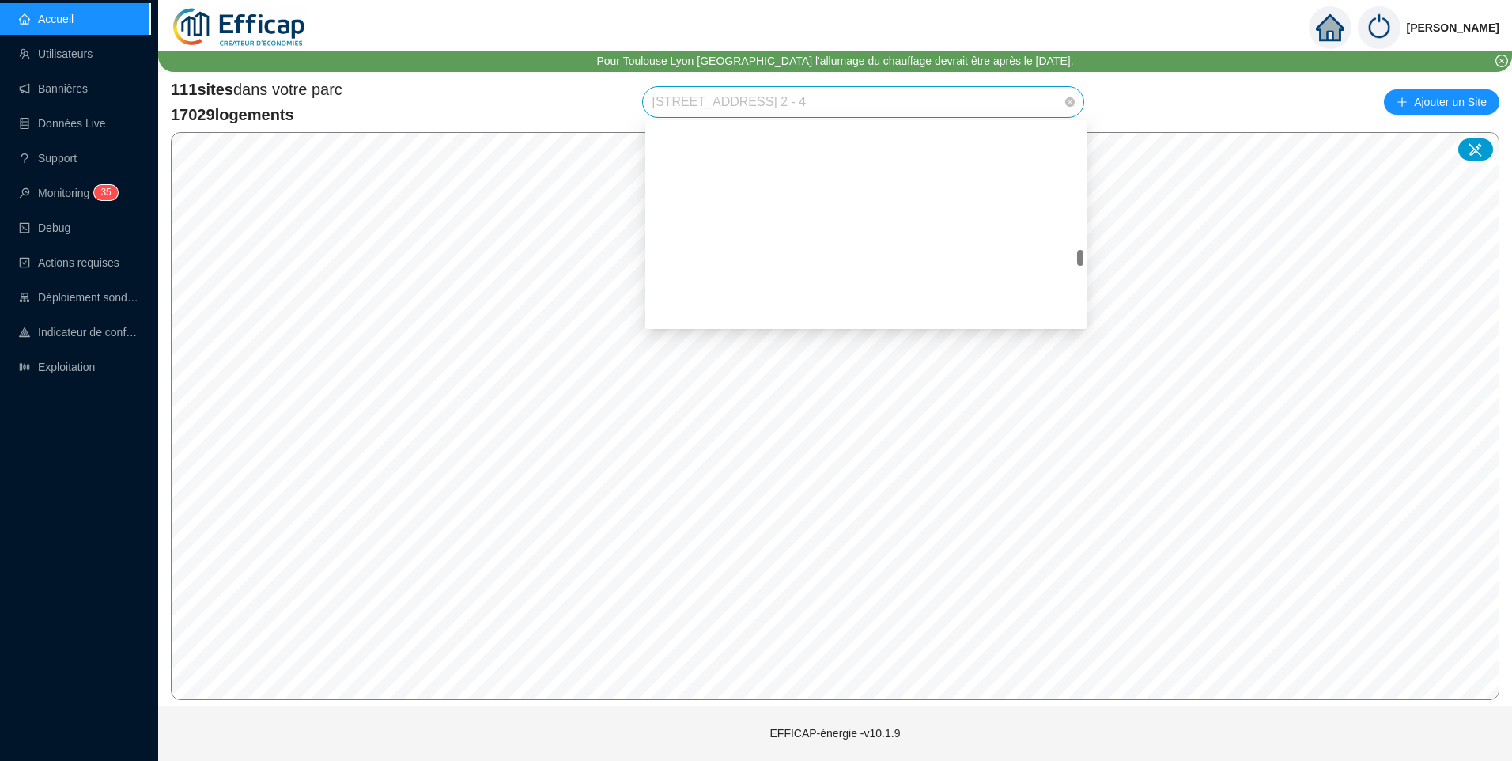
scroll to position [1895, 0]
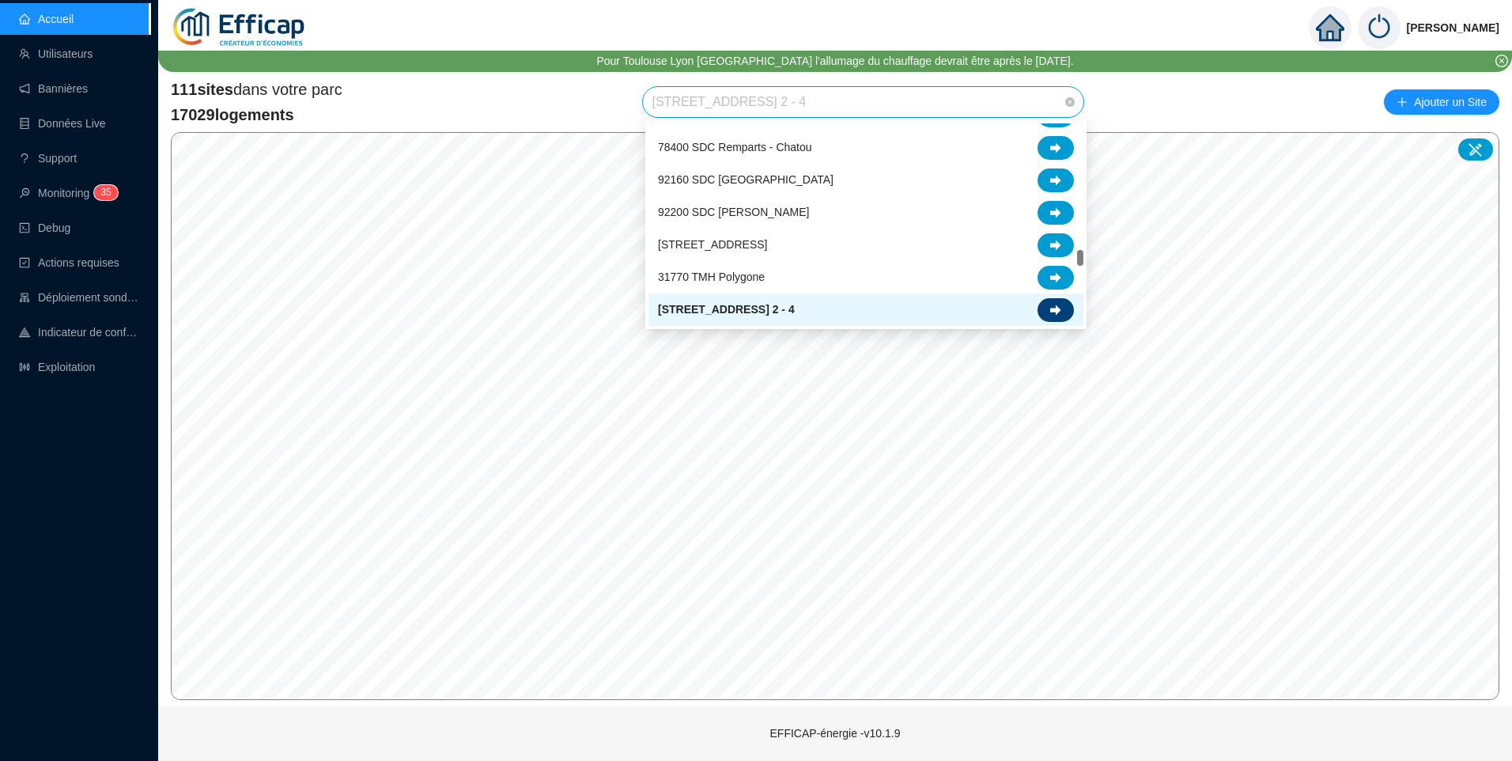
click at [1067, 311] on div at bounding box center [1055, 310] width 36 height 24
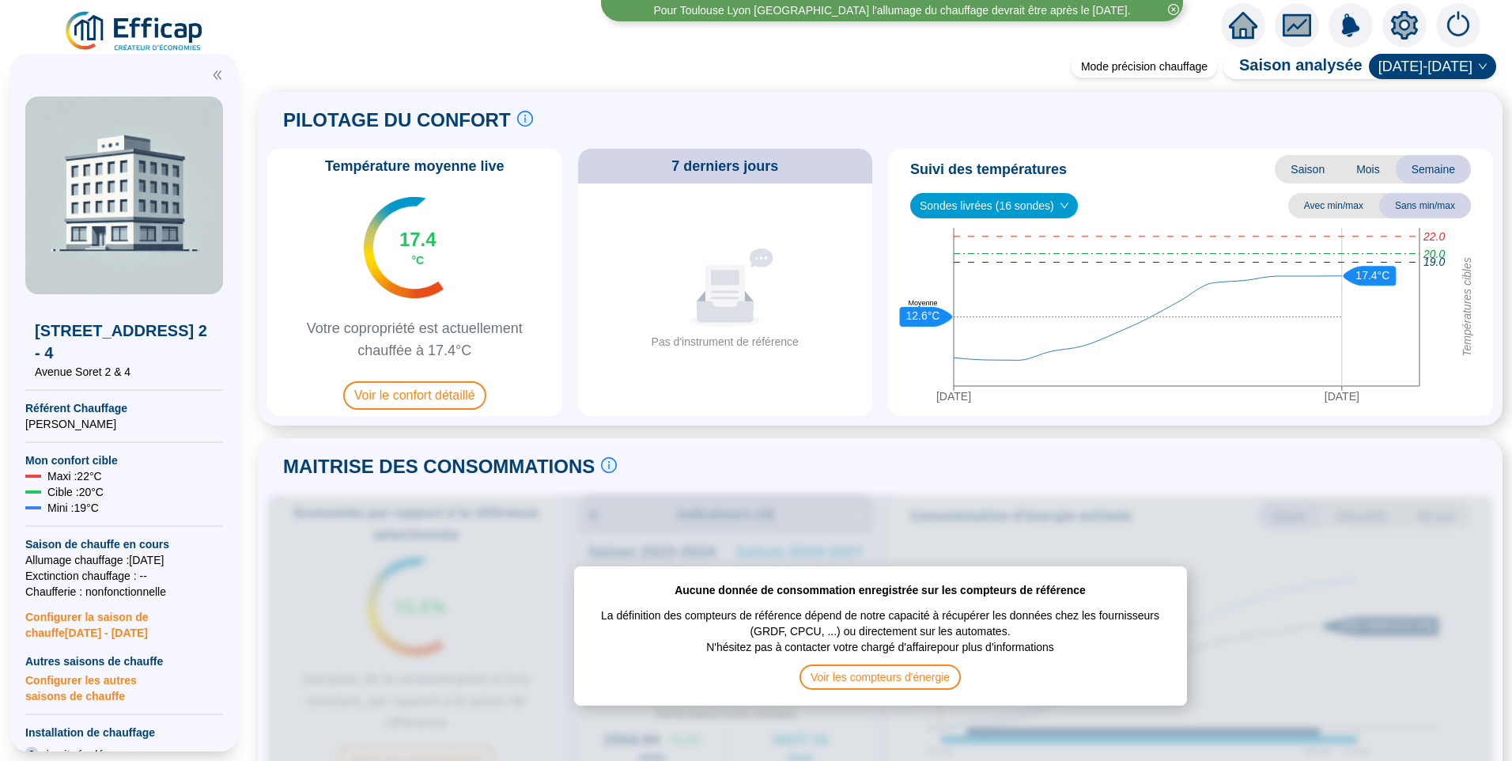
click at [1409, 36] on icon "setting" at bounding box center [1404, 25] width 28 height 28
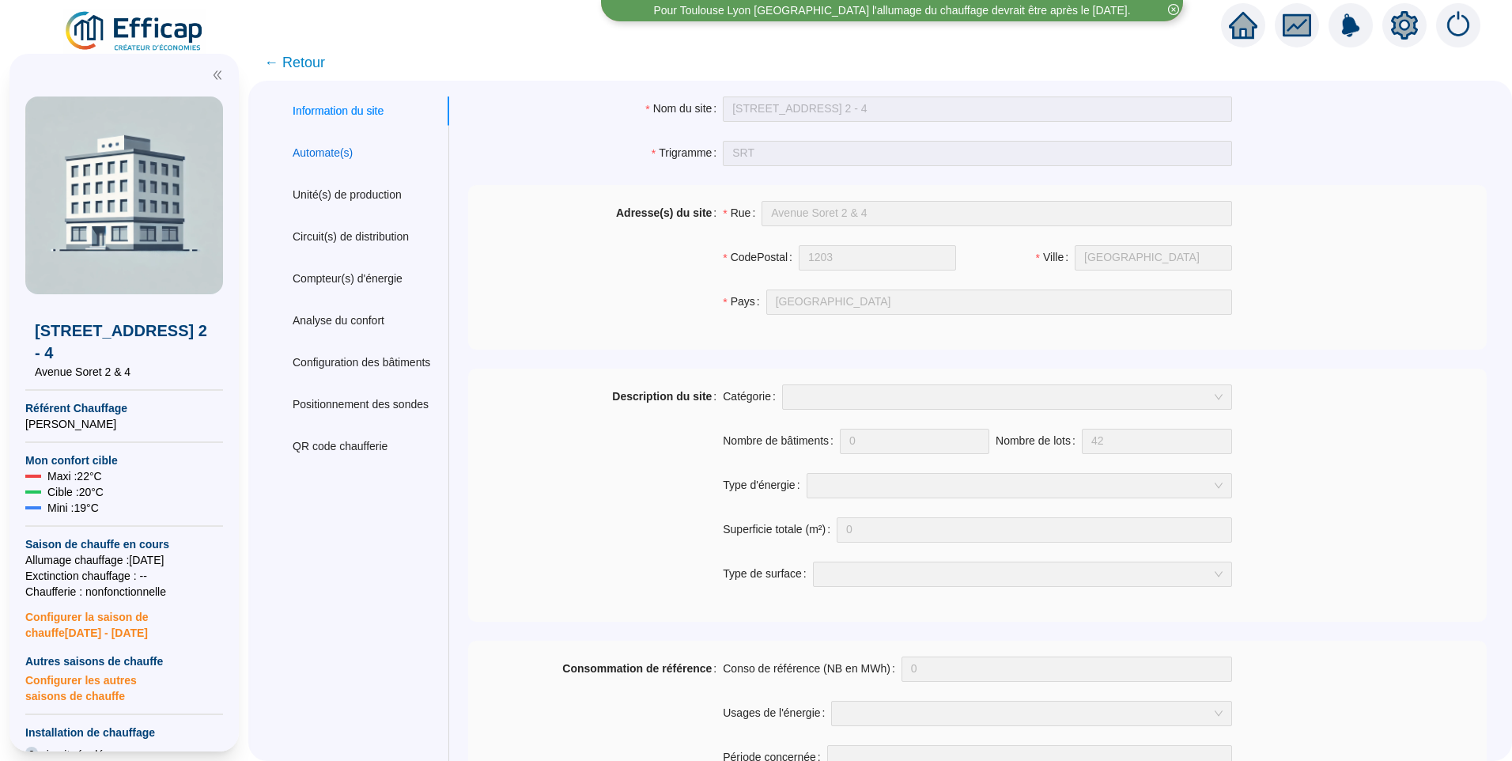
click at [335, 156] on div "Automate(s)" at bounding box center [323, 153] width 60 height 17
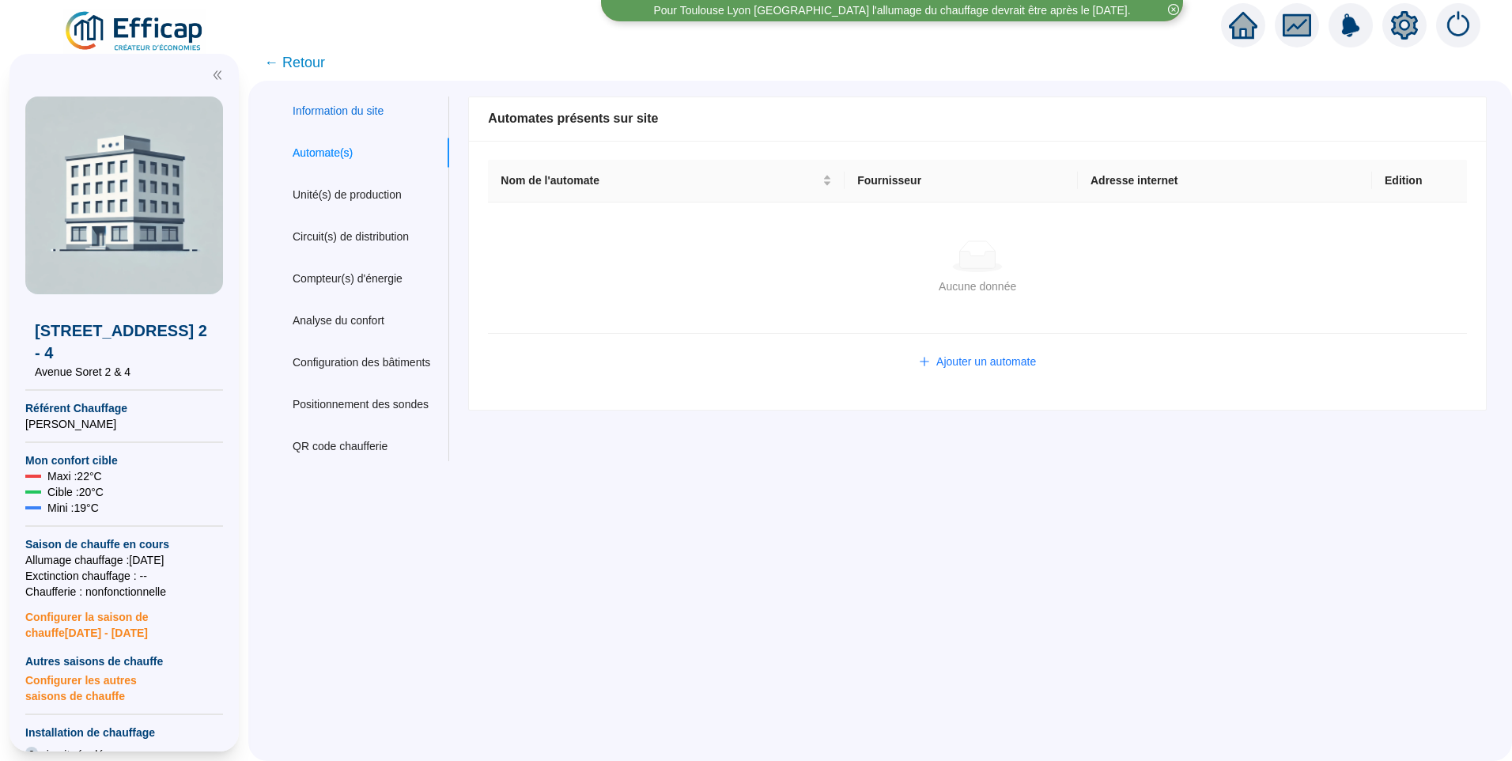
click at [350, 116] on div "Information du site" at bounding box center [338, 111] width 91 height 17
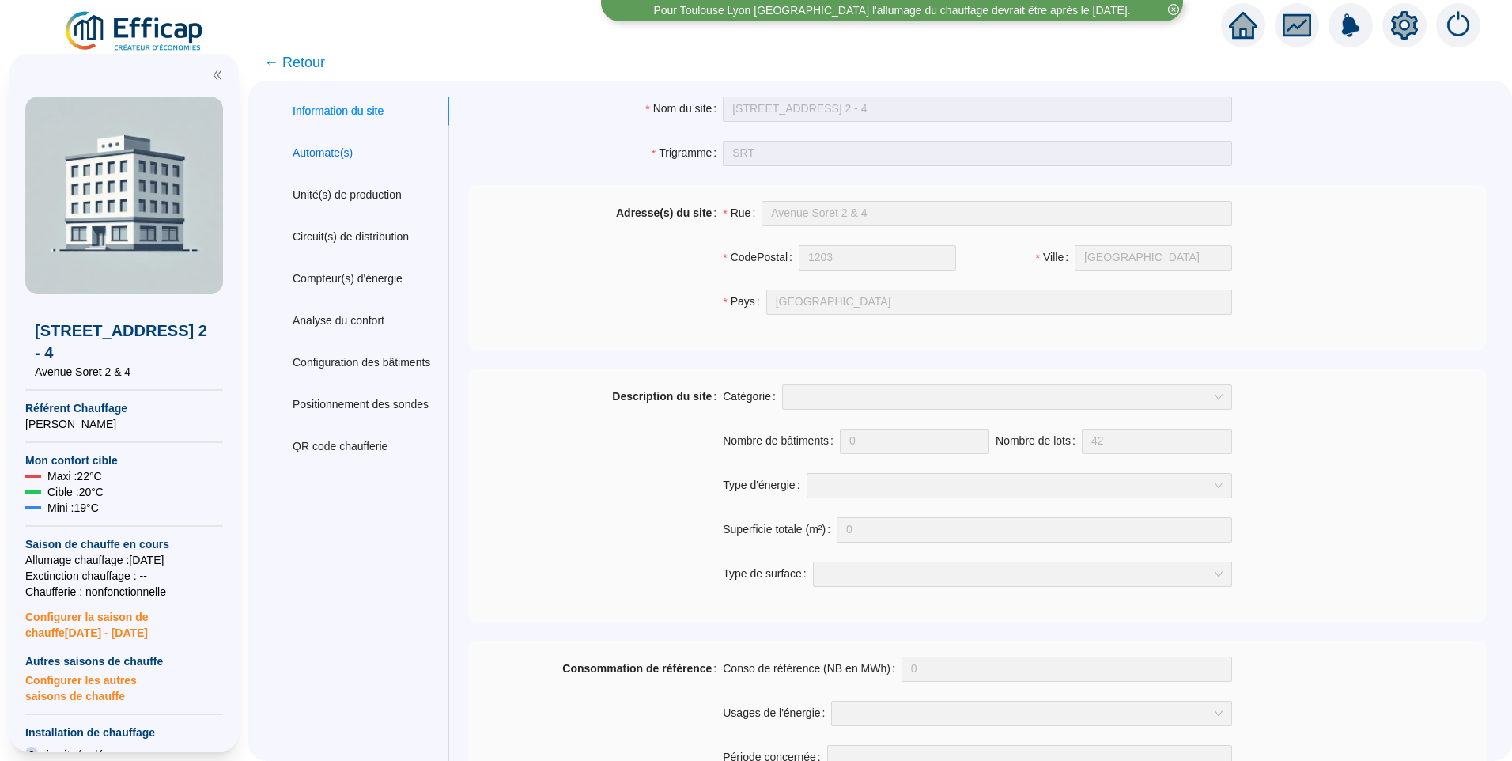
click at [346, 160] on div "Automate(s)" at bounding box center [323, 153] width 60 height 17
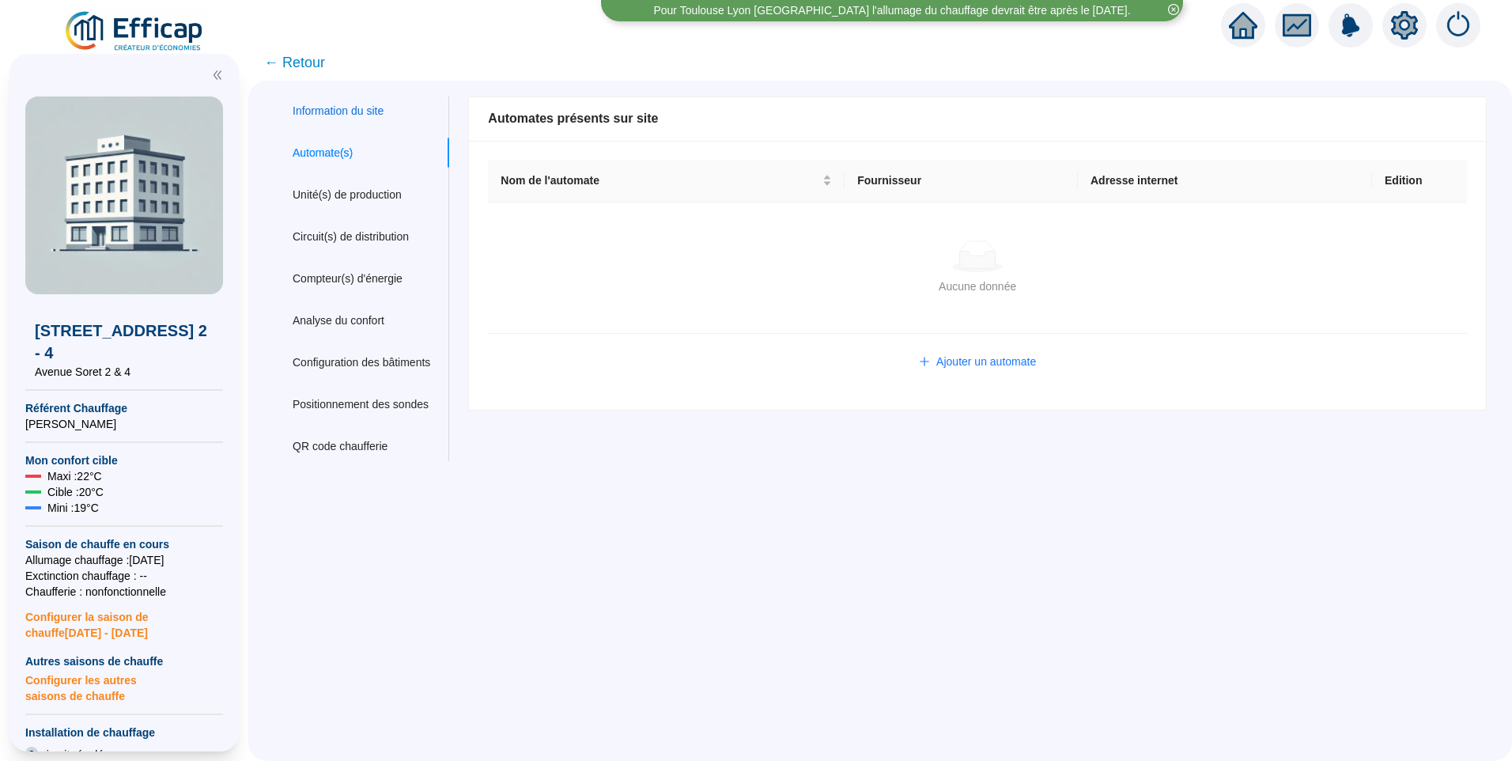
click at [363, 110] on div "Information du site" at bounding box center [338, 111] width 91 height 17
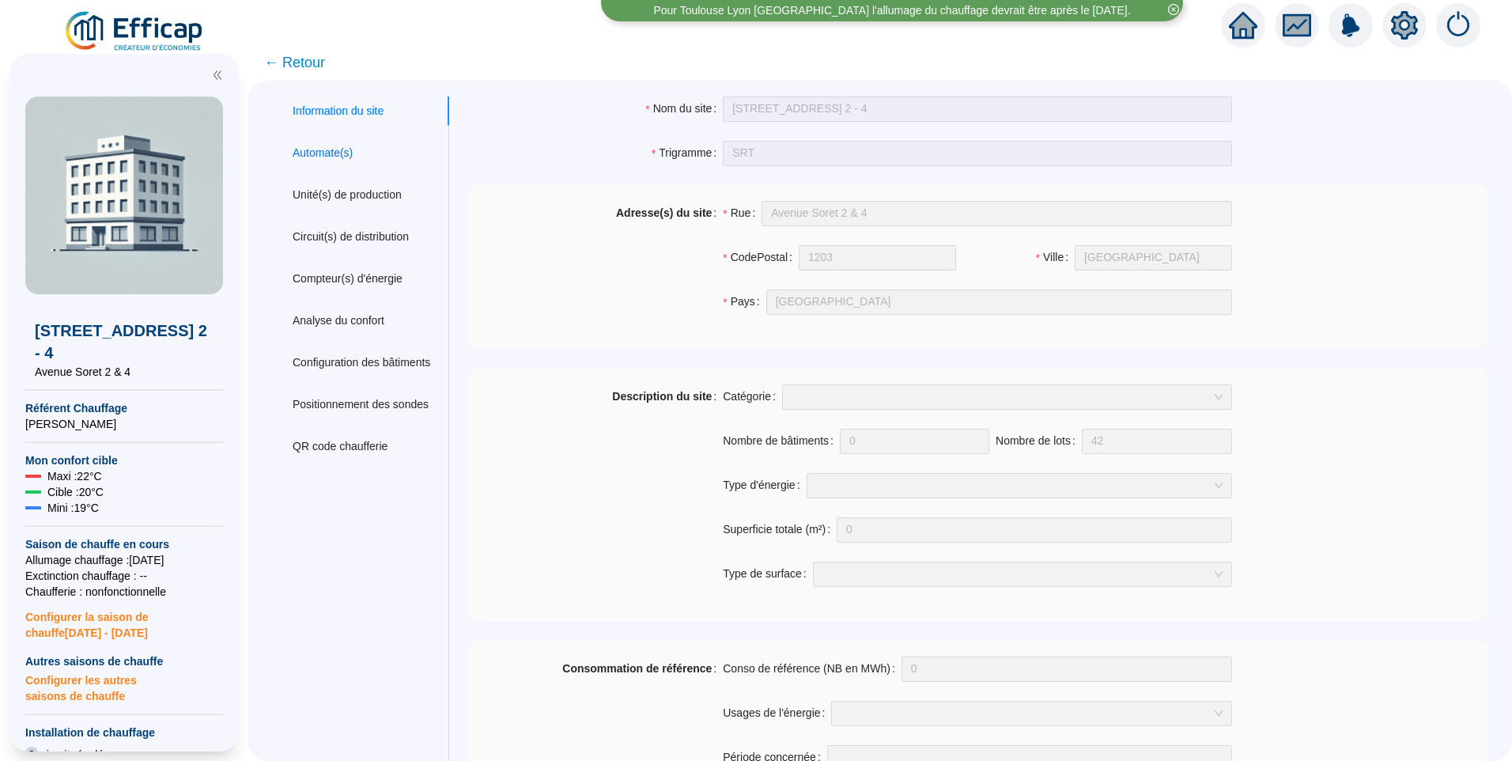
click at [353, 149] on div "Automate(s)" at bounding box center [323, 153] width 60 height 17
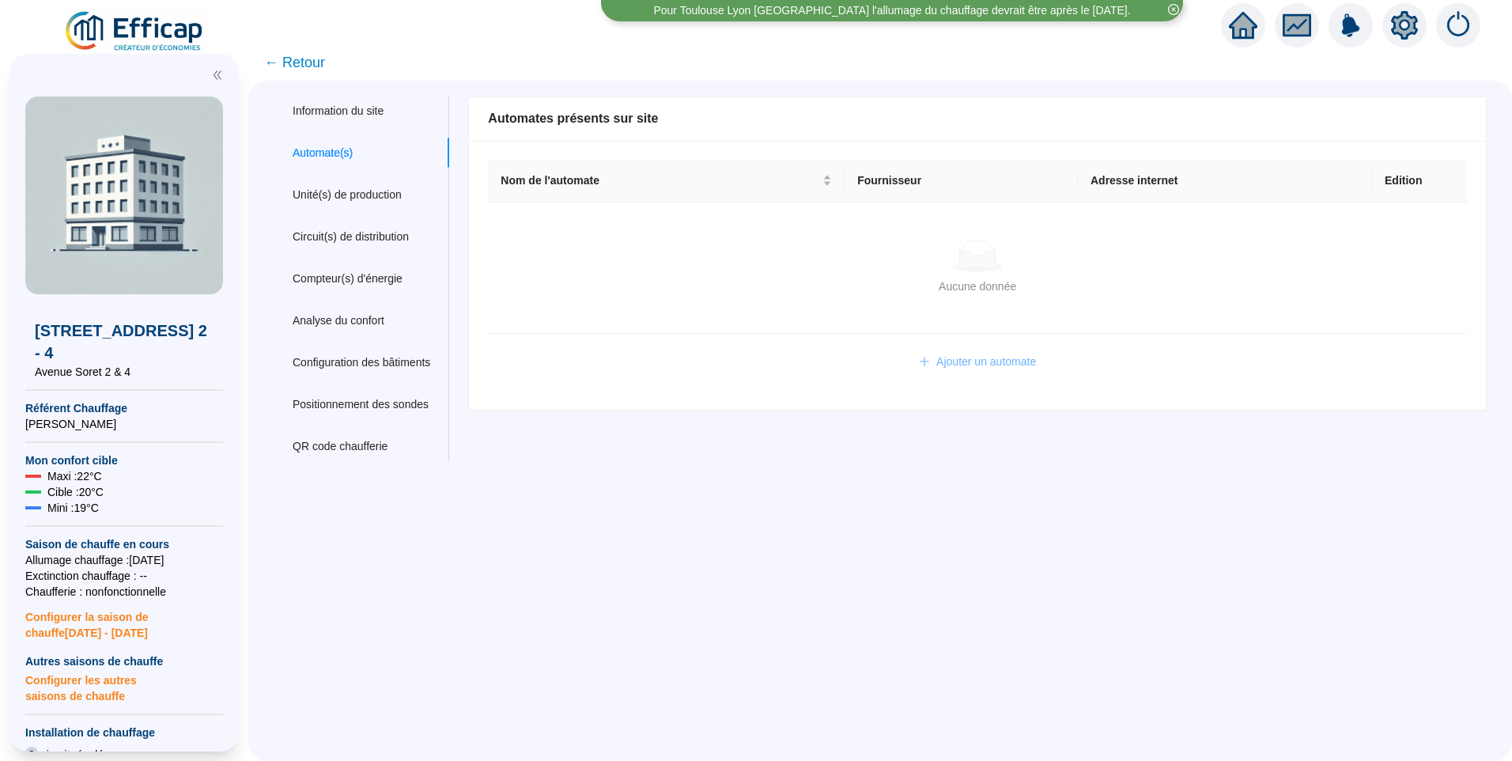
click at [973, 367] on span "Ajouter un automate" at bounding box center [986, 361] width 100 height 17
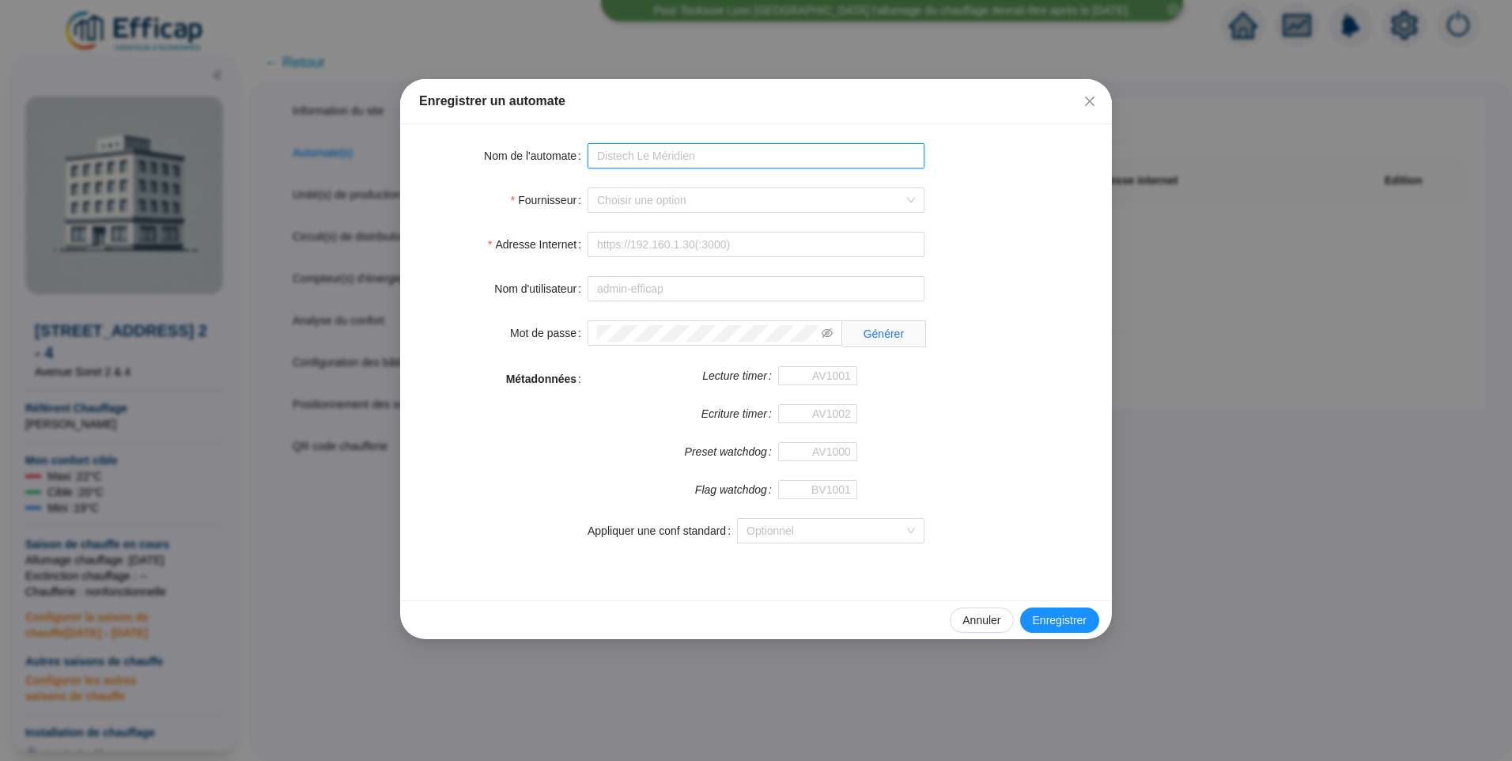
click at [620, 160] on input "Nom de l'automate" at bounding box center [755, 155] width 337 height 25
type input "Distech Soret"
click at [686, 201] on input "Fournisseur" at bounding box center [749, 200] width 304 height 24
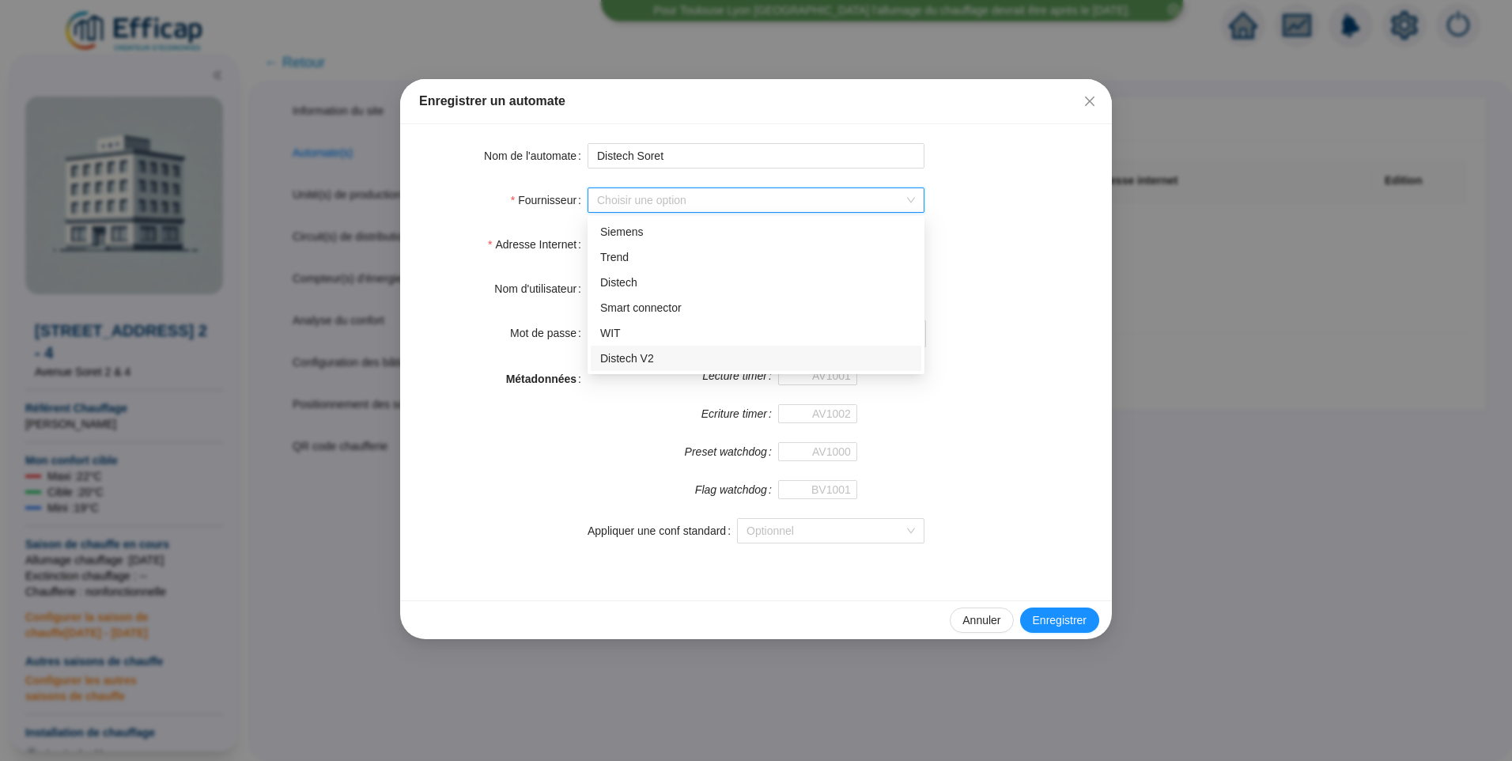
click at [660, 350] on div "Distech V2" at bounding box center [756, 358] width 312 height 17
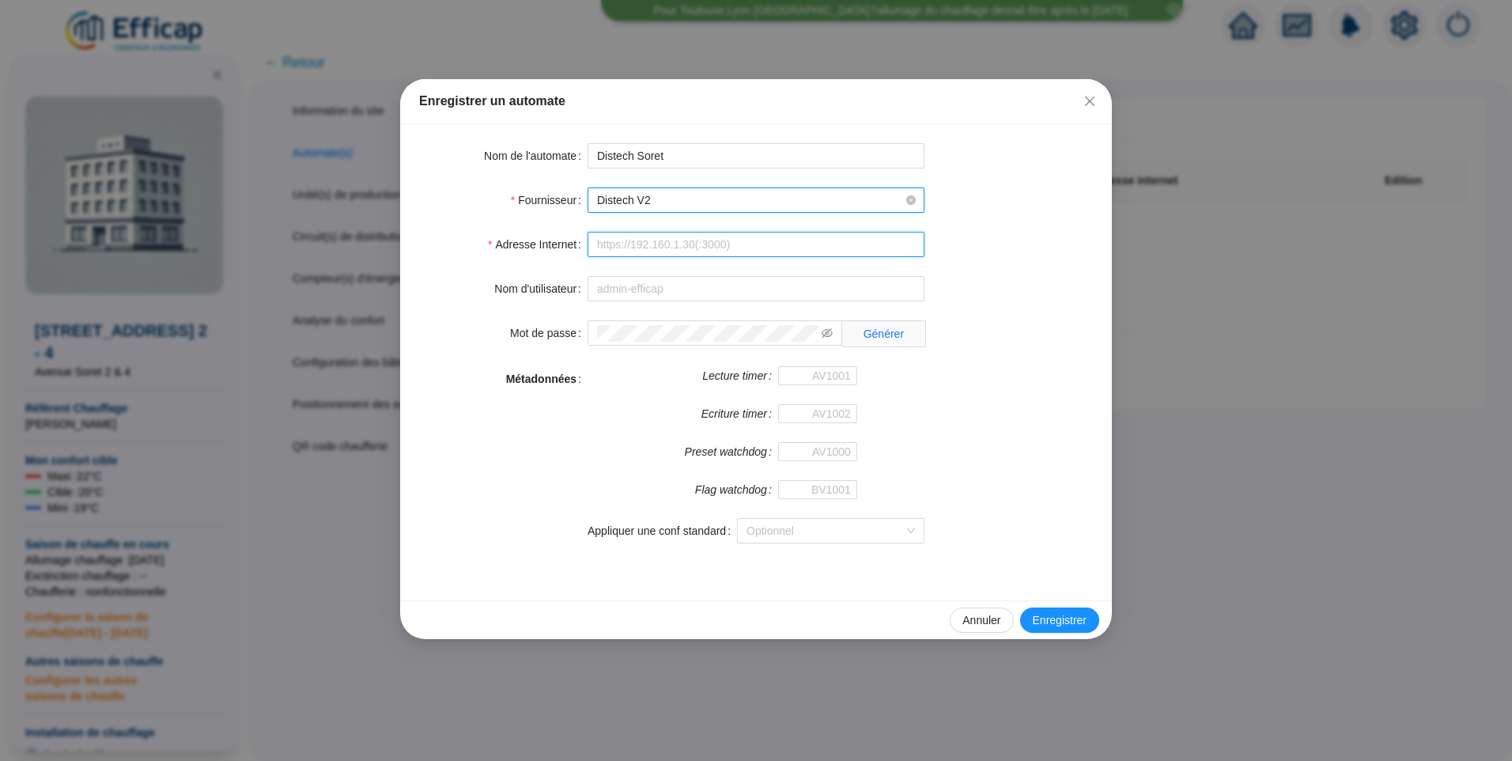
click at [682, 241] on input "Adresse Internet" at bounding box center [755, 244] width 337 height 25
type input "http://127.0.0.0"
type input "BV1000"
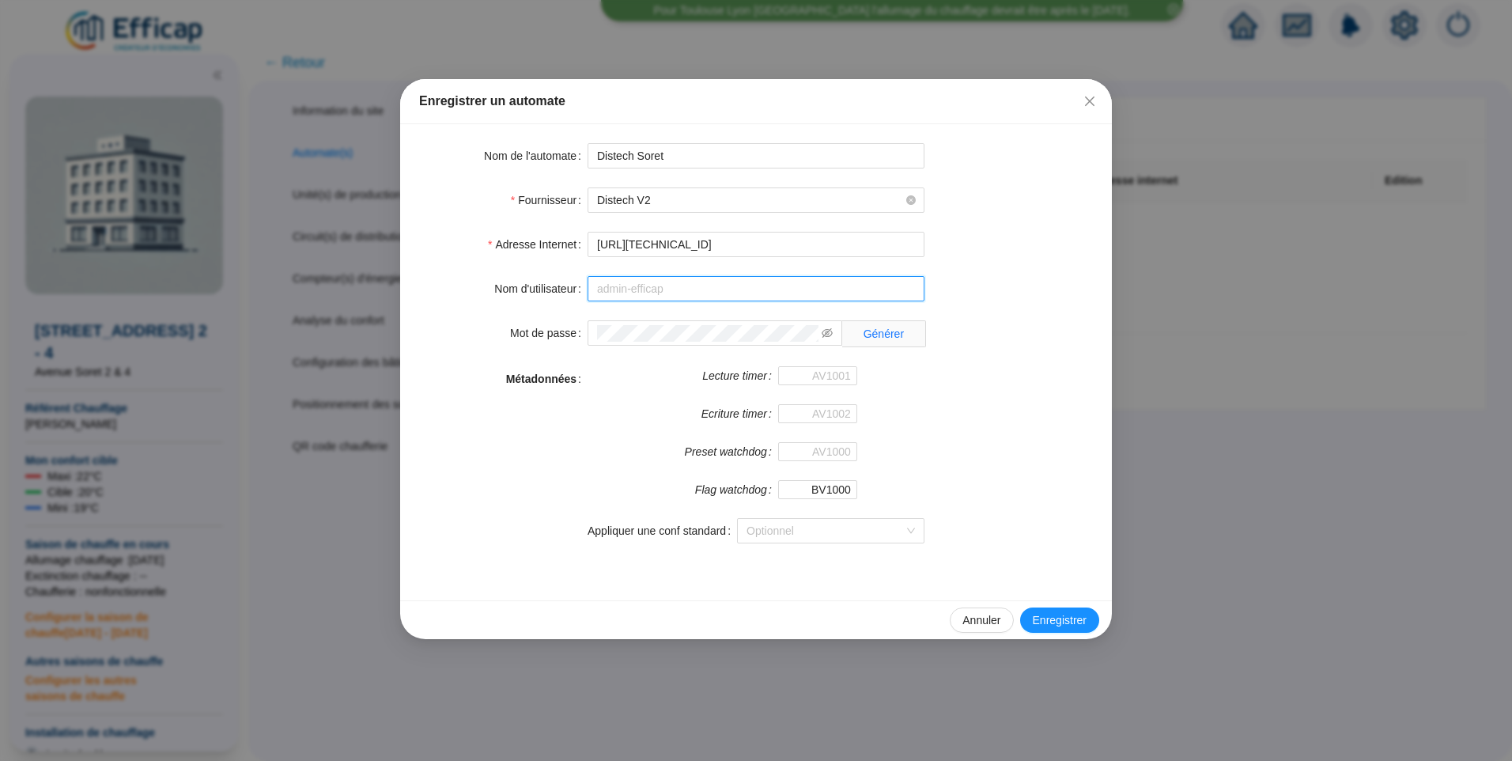
click at [667, 297] on input "Nom d'utilisateur" at bounding box center [755, 288] width 337 height 25
type input "admin-efficap"
click at [844, 366] on input "Lecture timer" at bounding box center [817, 375] width 79 height 19
type input "AV1001"
click at [786, 411] on input "Ecriture timer" at bounding box center [817, 413] width 79 height 19
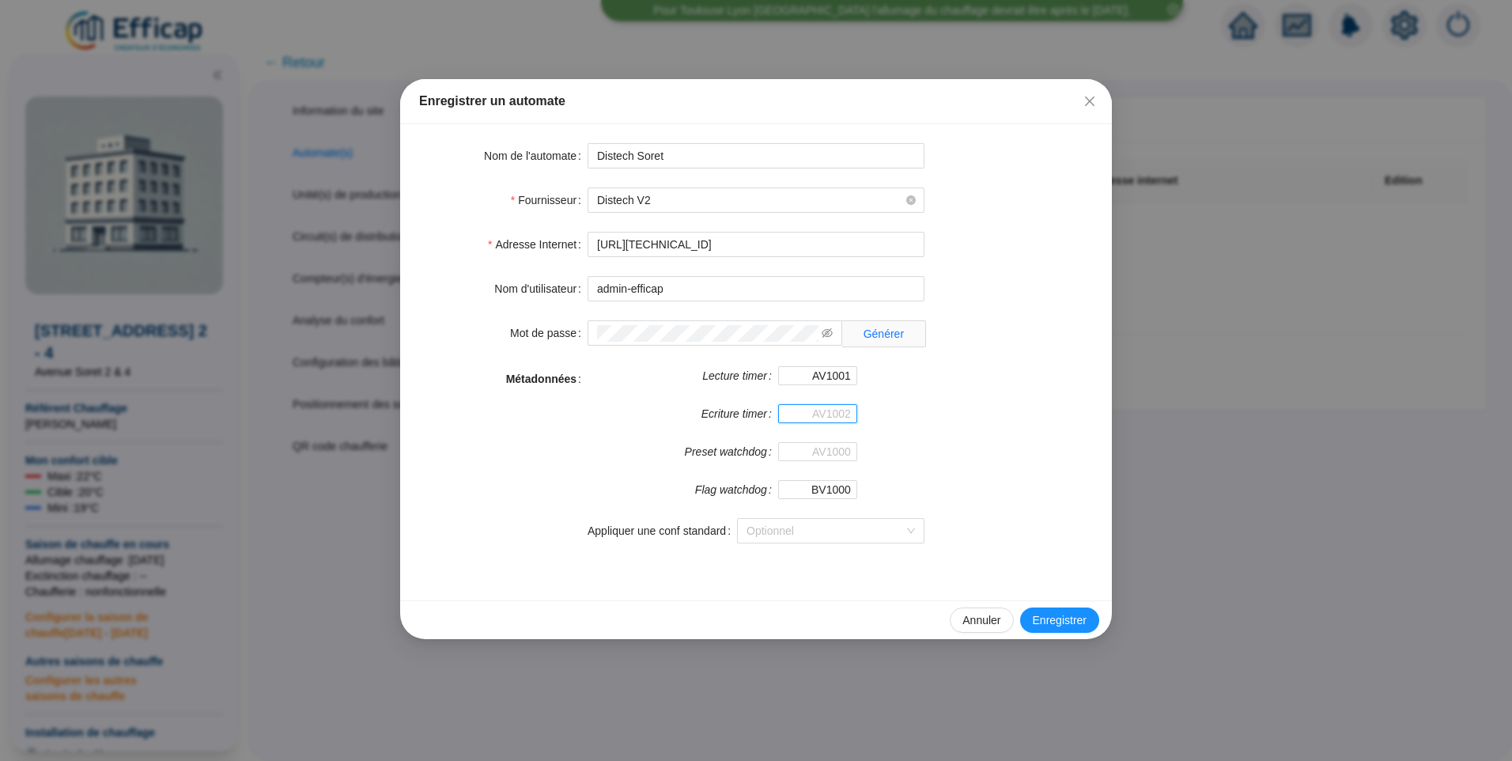
type input "AV1002"
click at [947, 419] on div "Métadonnées Lecture timer AV1001 Ecriture timer AV1002 Preset watchdog Flag wat…" at bounding box center [756, 464] width 674 height 196
click at [1045, 623] on span "Enregistrer" at bounding box center [1060, 620] width 54 height 17
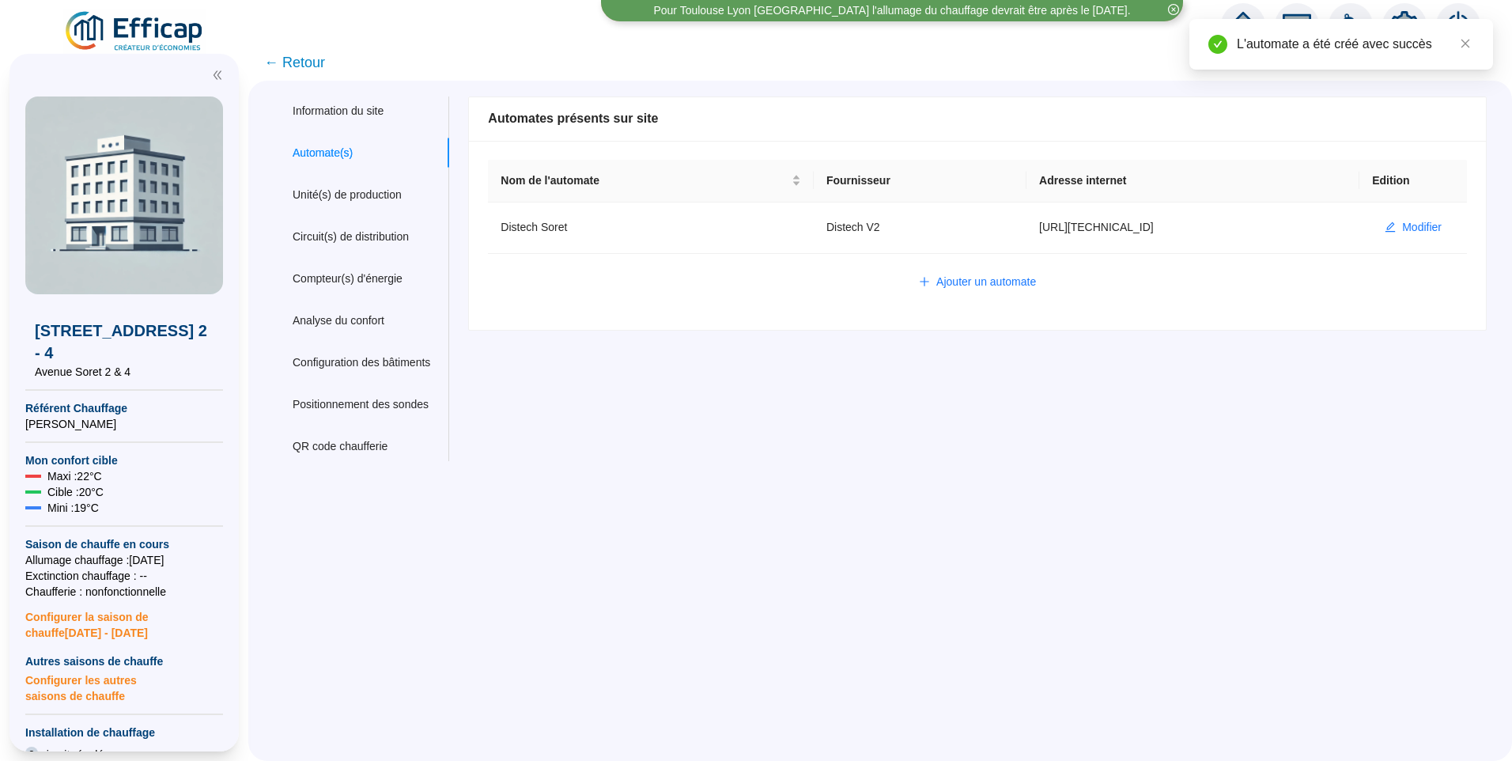
click at [165, 42] on img at bounding box center [134, 31] width 143 height 44
click at [1388, 240] on td "Modifier" at bounding box center [1413, 227] width 108 height 51
click at [1402, 229] on span "Modifier" at bounding box center [1422, 227] width 40 height 17
type input "Distech Soret"
type input "http://127.0.0.0"
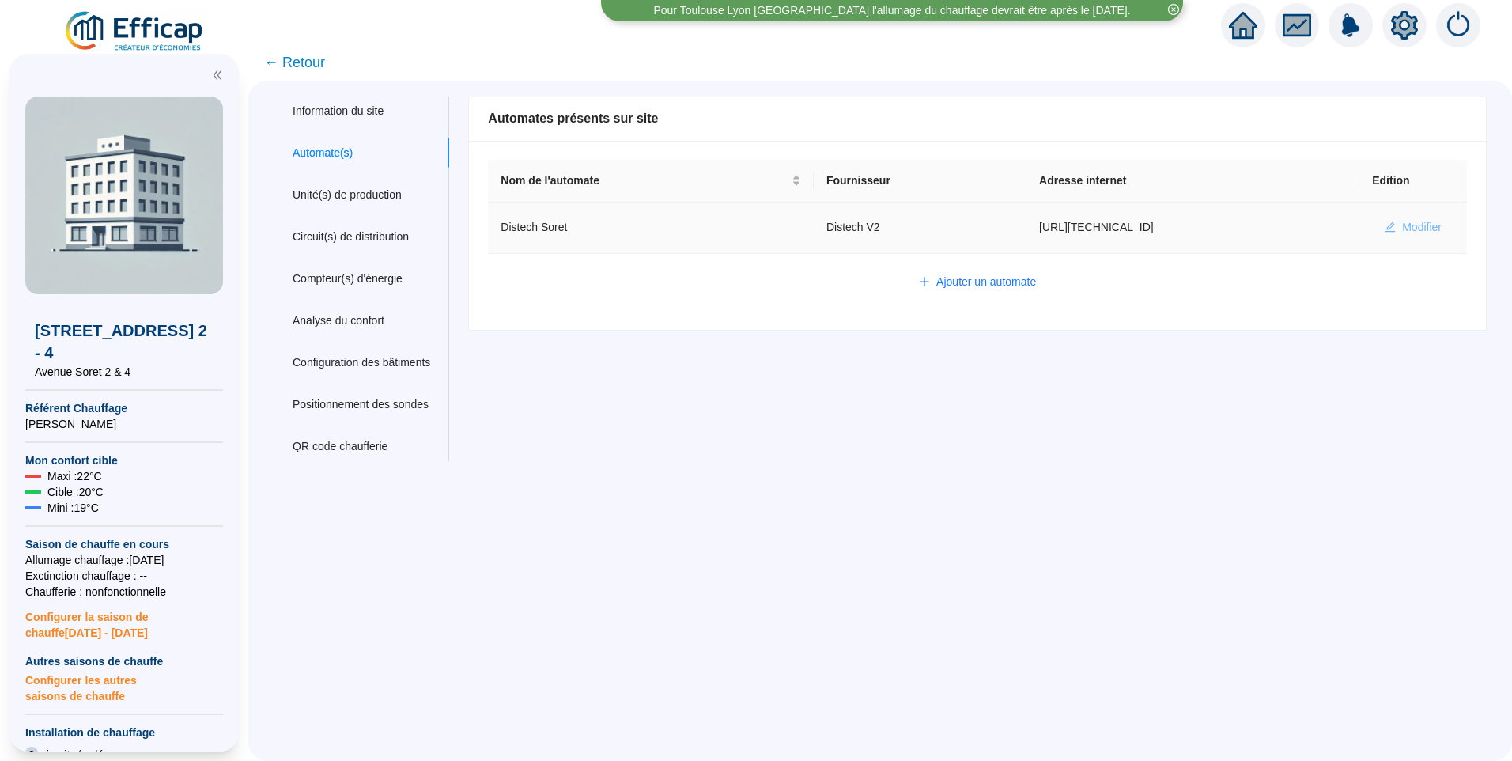
type input "admin-efficap"
type input "AV1001"
type input "AV1002"
type input "BV1000"
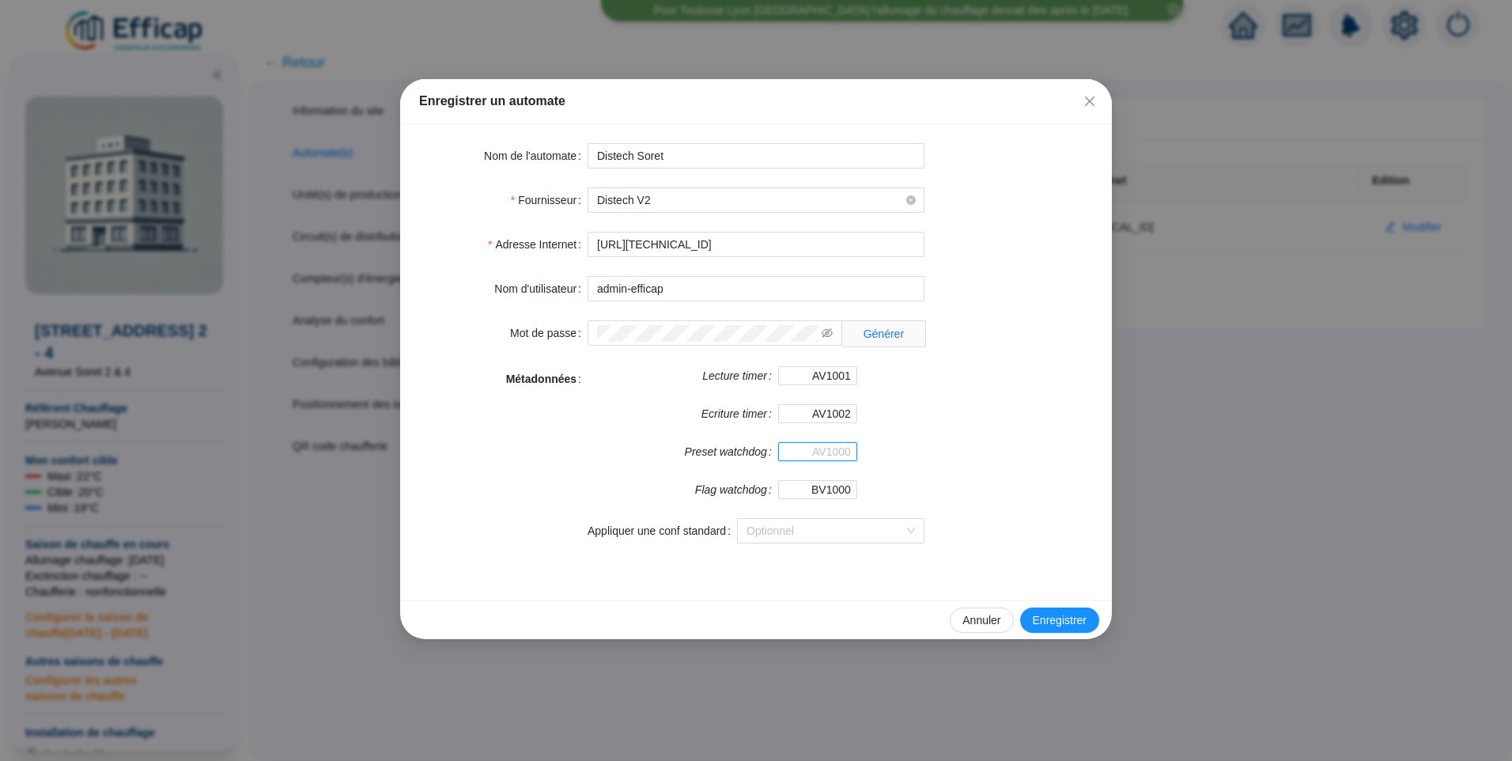
click at [844, 454] on input "Preset watchdog" at bounding box center [817, 451] width 79 height 19
type input "AV1000"
click at [1052, 622] on span "Enregistrer" at bounding box center [1060, 620] width 54 height 17
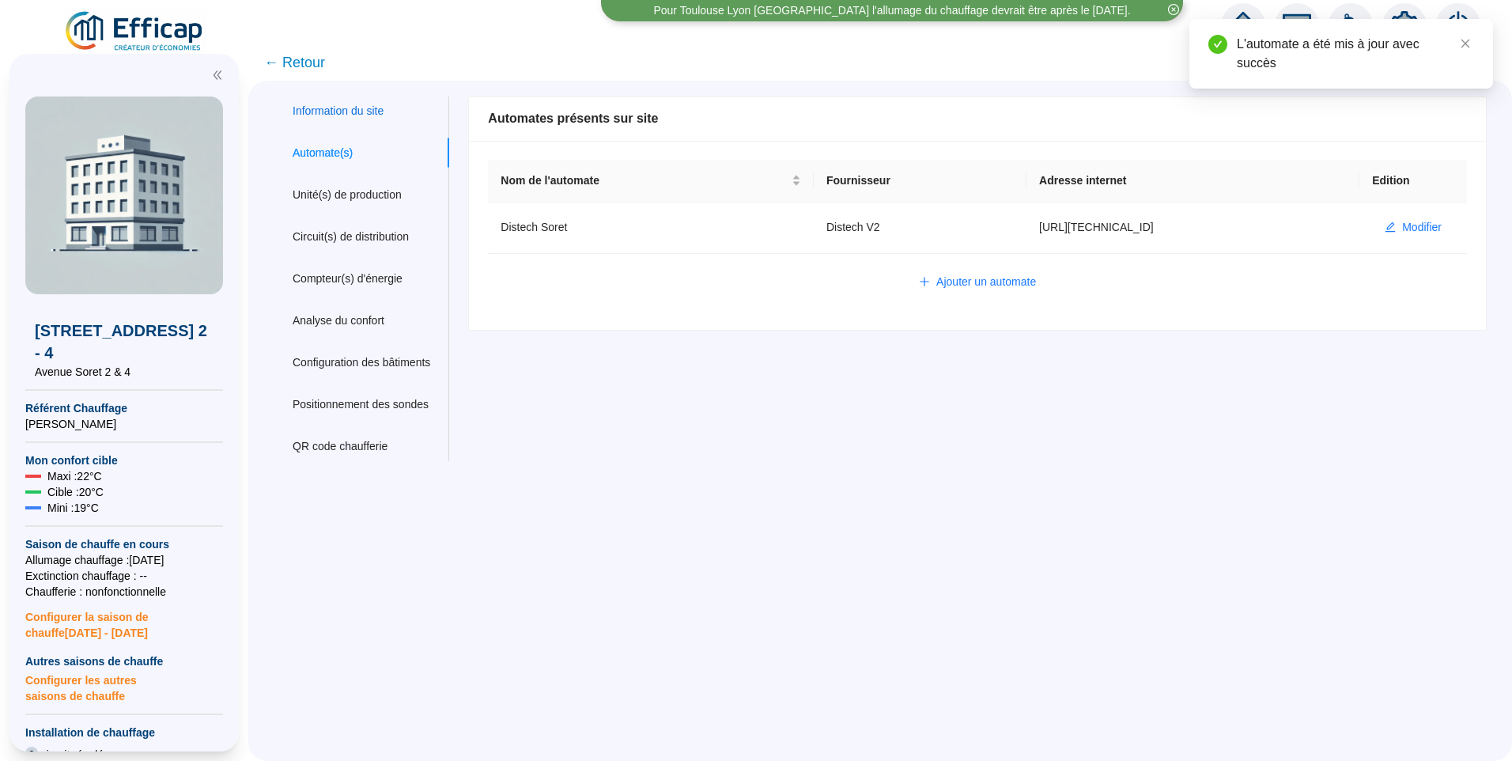
click at [349, 116] on div "Information du site" at bounding box center [338, 111] width 91 height 17
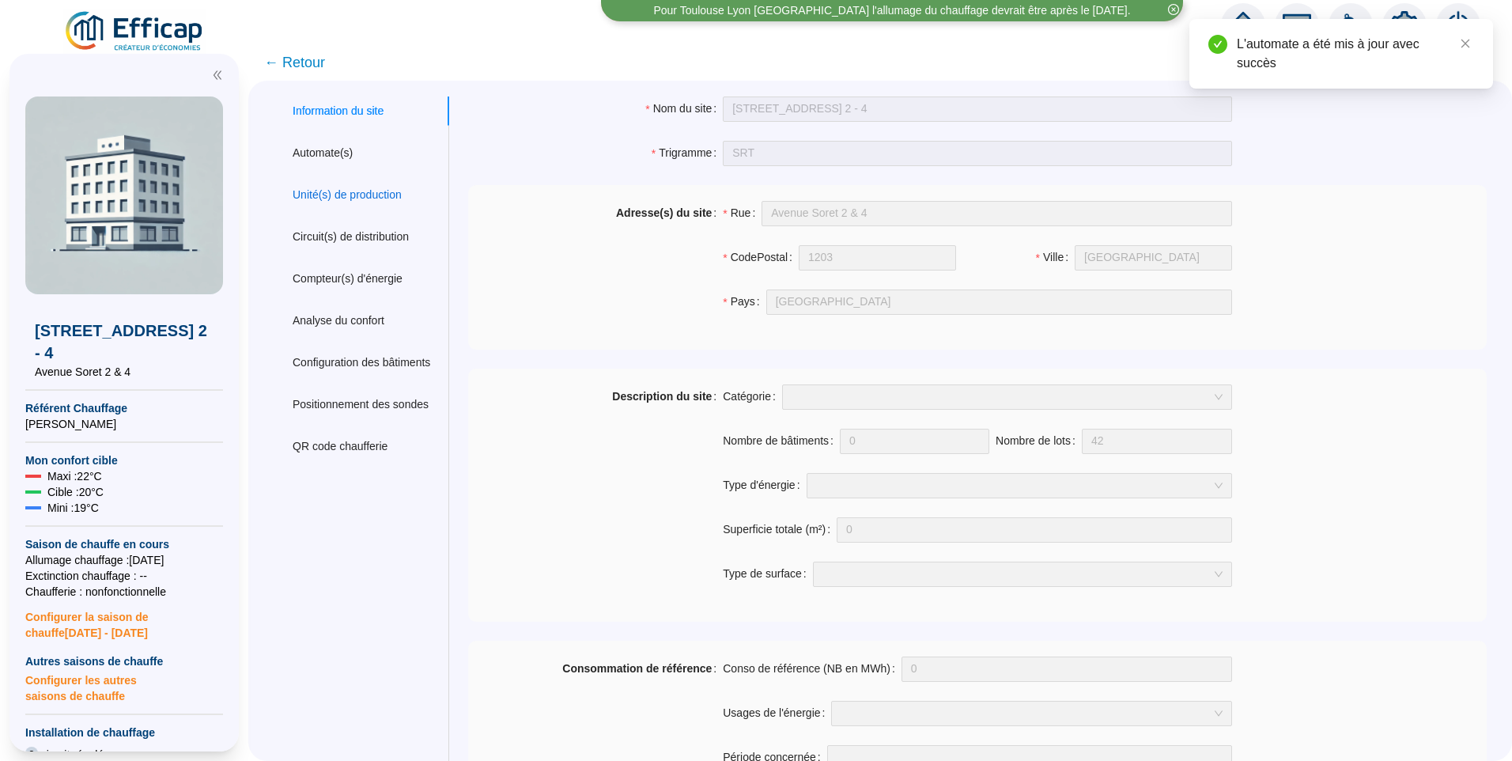
click at [334, 197] on div "Unité(s) de production" at bounding box center [347, 195] width 109 height 17
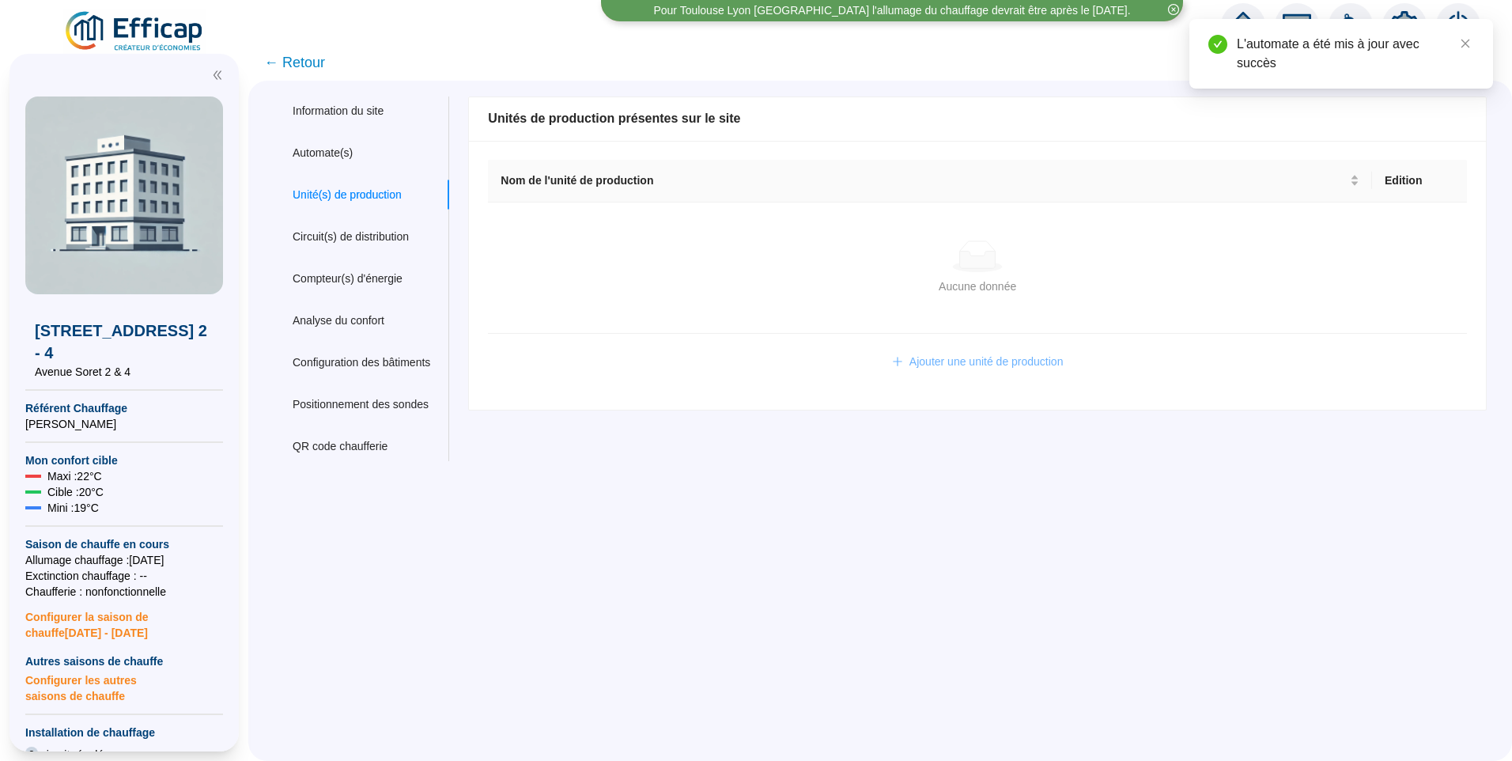
click at [1014, 359] on span "Ajouter une unité de production" at bounding box center [986, 361] width 154 height 17
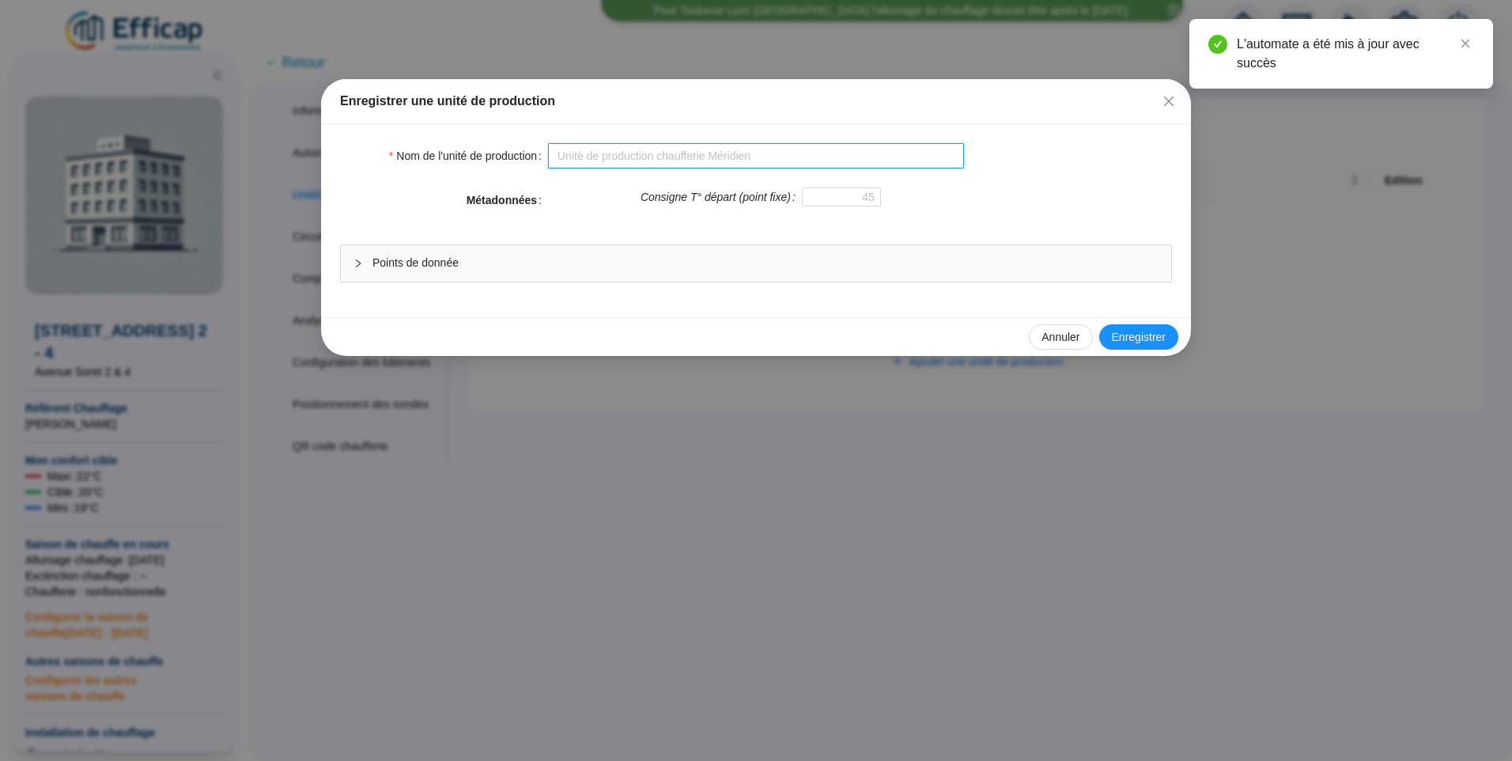
click at [627, 163] on input "Nom de l'unité de production" at bounding box center [756, 155] width 416 height 25
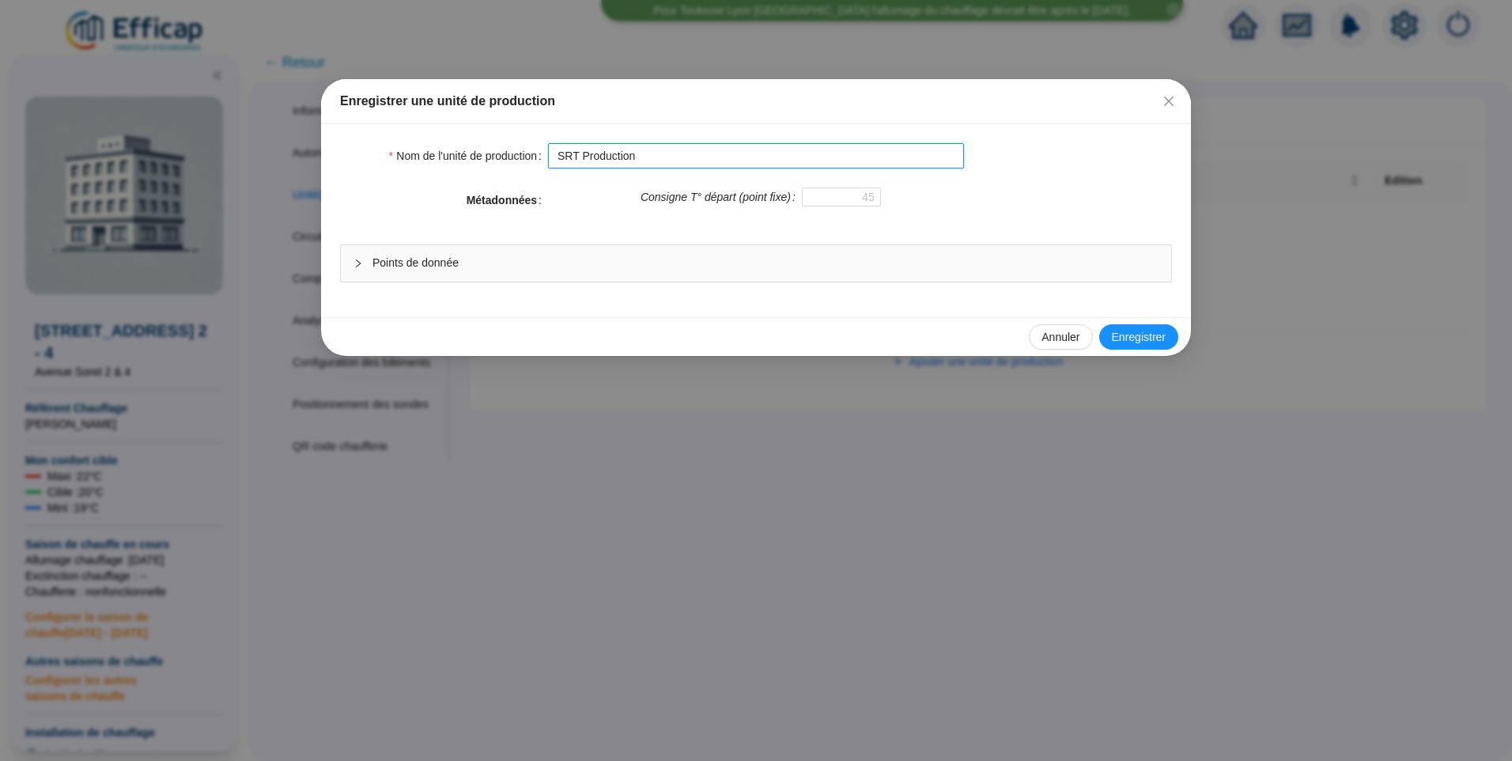
type input "SRT Production"
click at [552, 270] on span "Points de donnée" at bounding box center [765, 263] width 786 height 17
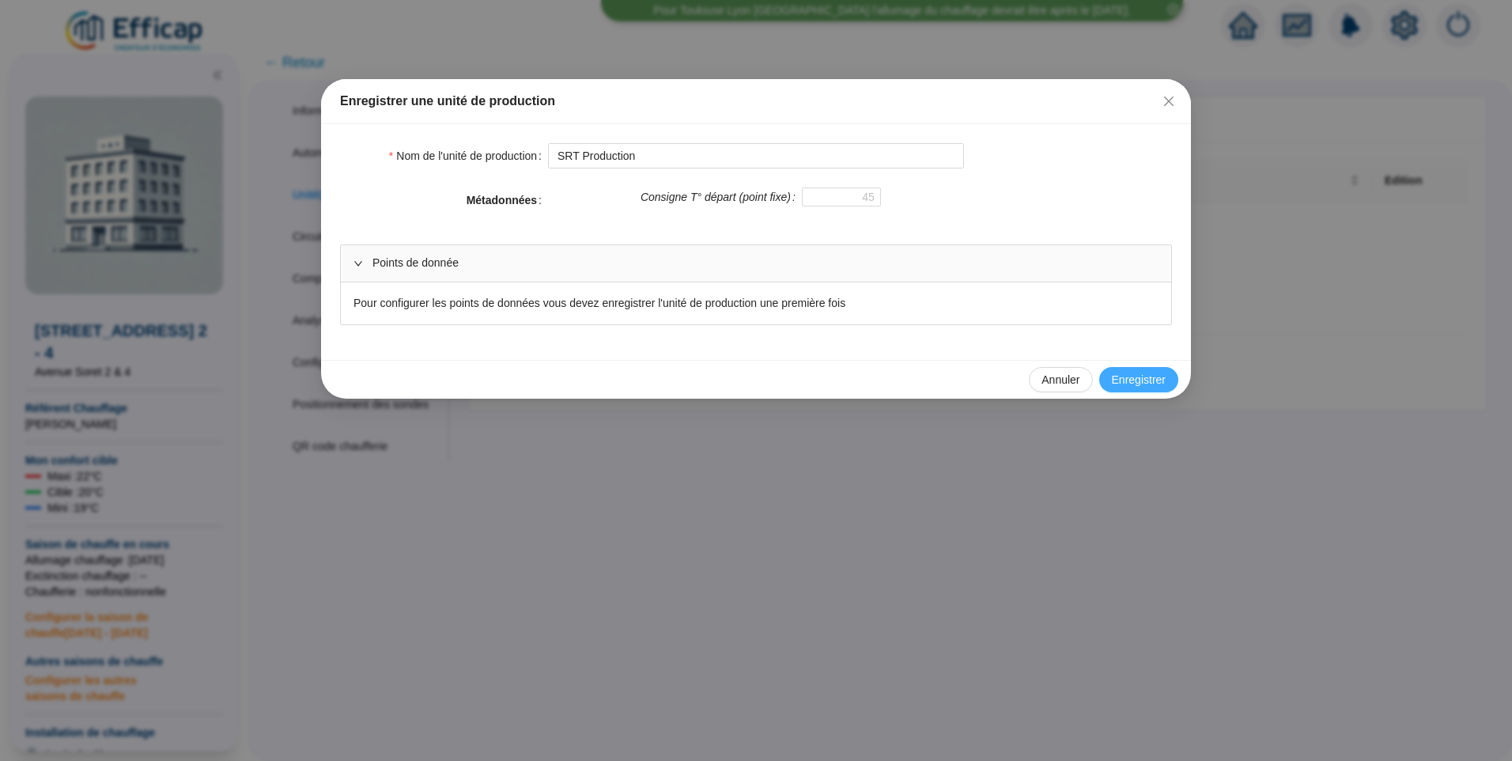
click at [1131, 384] on span "Enregistrer" at bounding box center [1139, 380] width 54 height 17
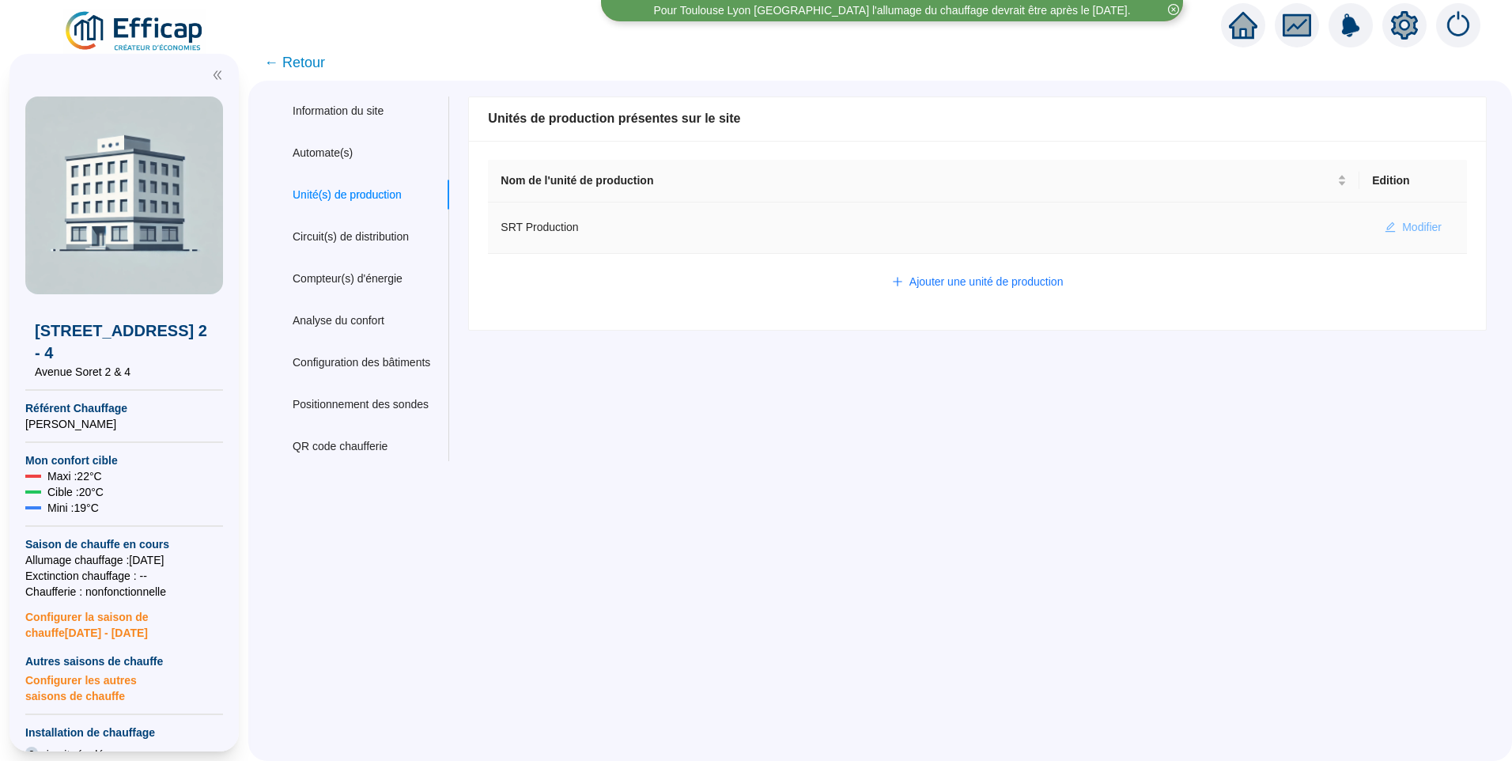
click at [1402, 235] on span "Modifier" at bounding box center [1422, 227] width 40 height 17
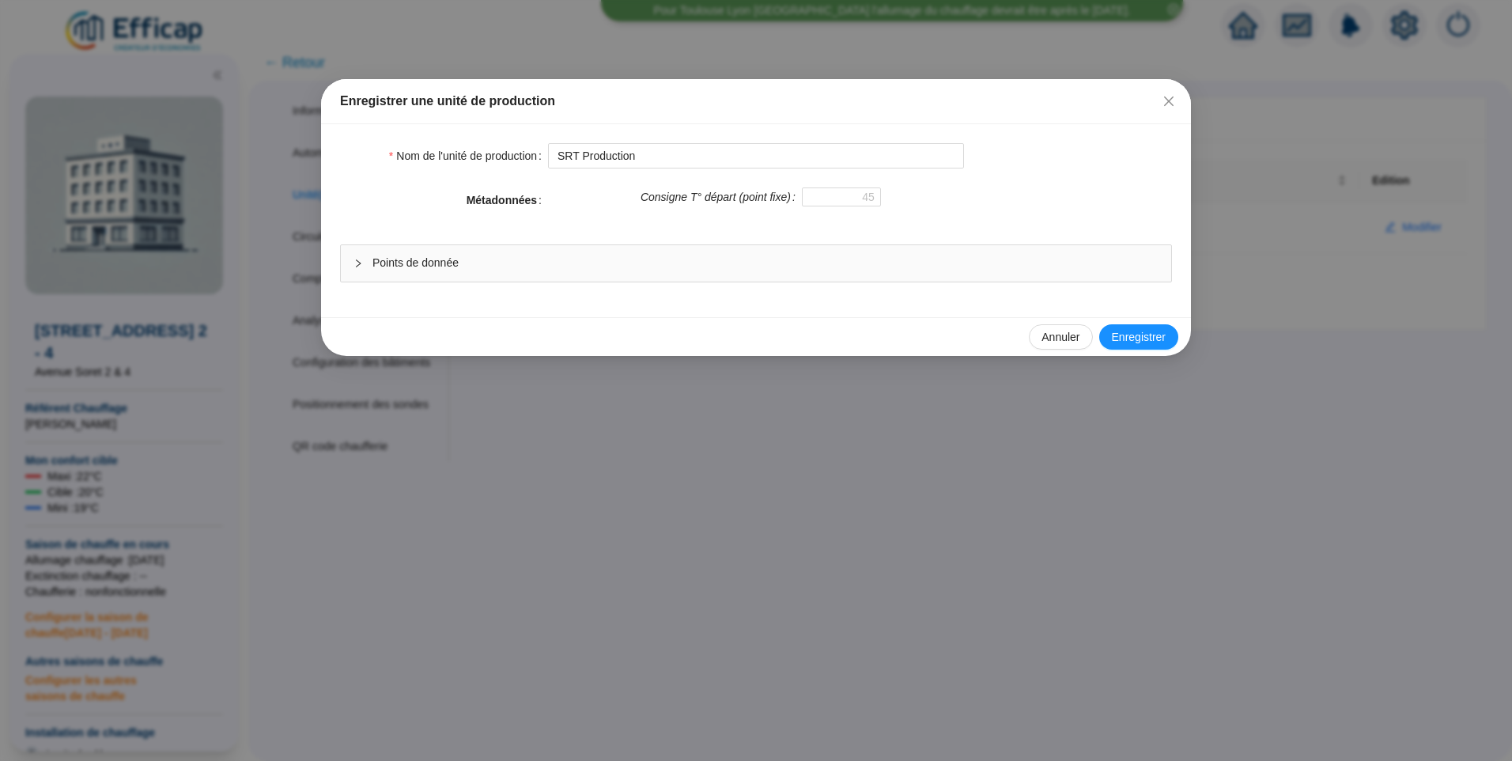
click at [492, 259] on span "Points de donnée" at bounding box center [765, 263] width 786 height 17
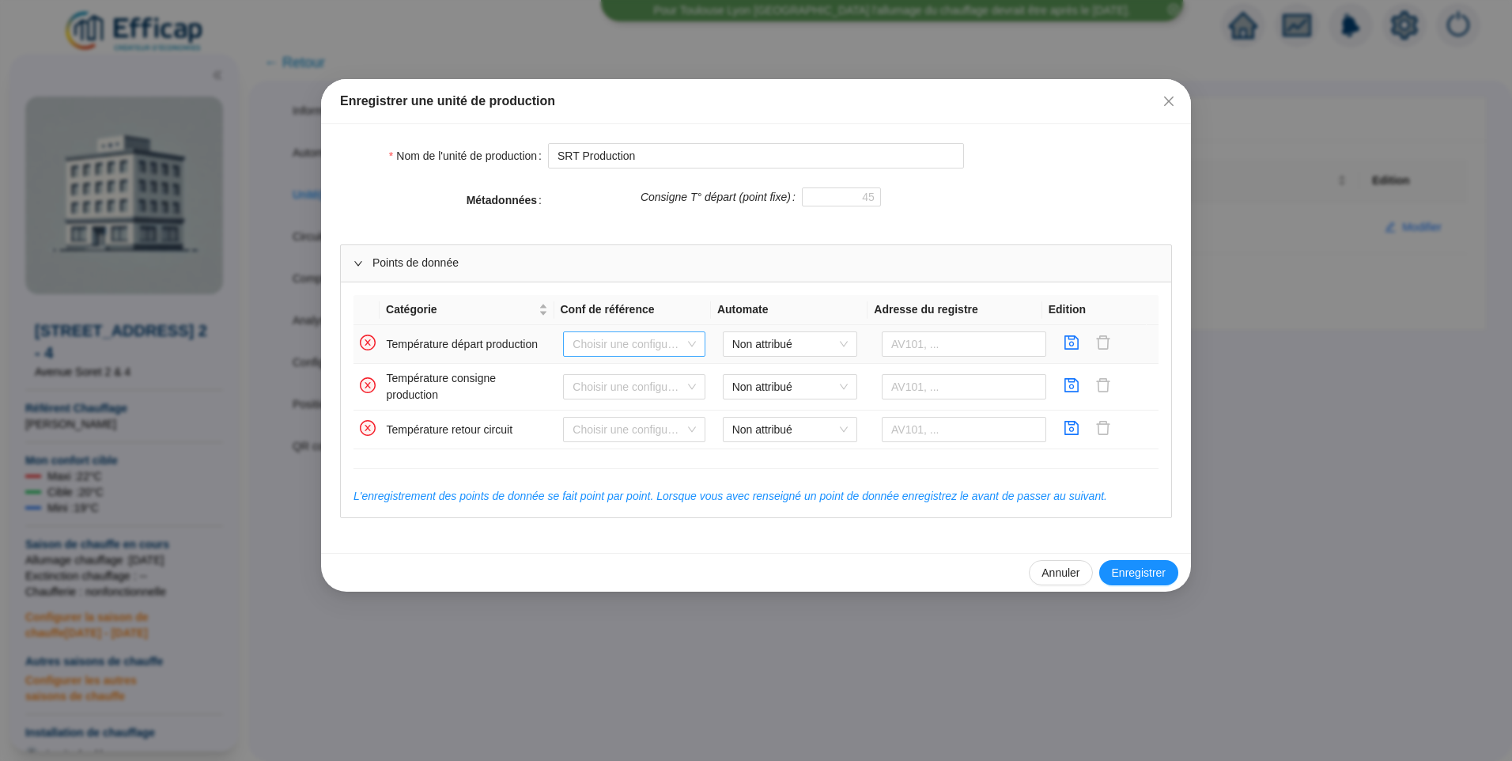
click at [618, 345] on input "search" at bounding box center [626, 344] width 109 height 24
click at [760, 344] on span "Non attribué" at bounding box center [789, 344] width 115 height 24
drag, startPoint x: 767, startPoint y: 374, endPoint x: 792, endPoint y: 364, distance: 27.3
click at [767, 374] on div "Distech Soret" at bounding box center [784, 376] width 109 height 17
click at [904, 336] on input "text" at bounding box center [964, 343] width 164 height 25
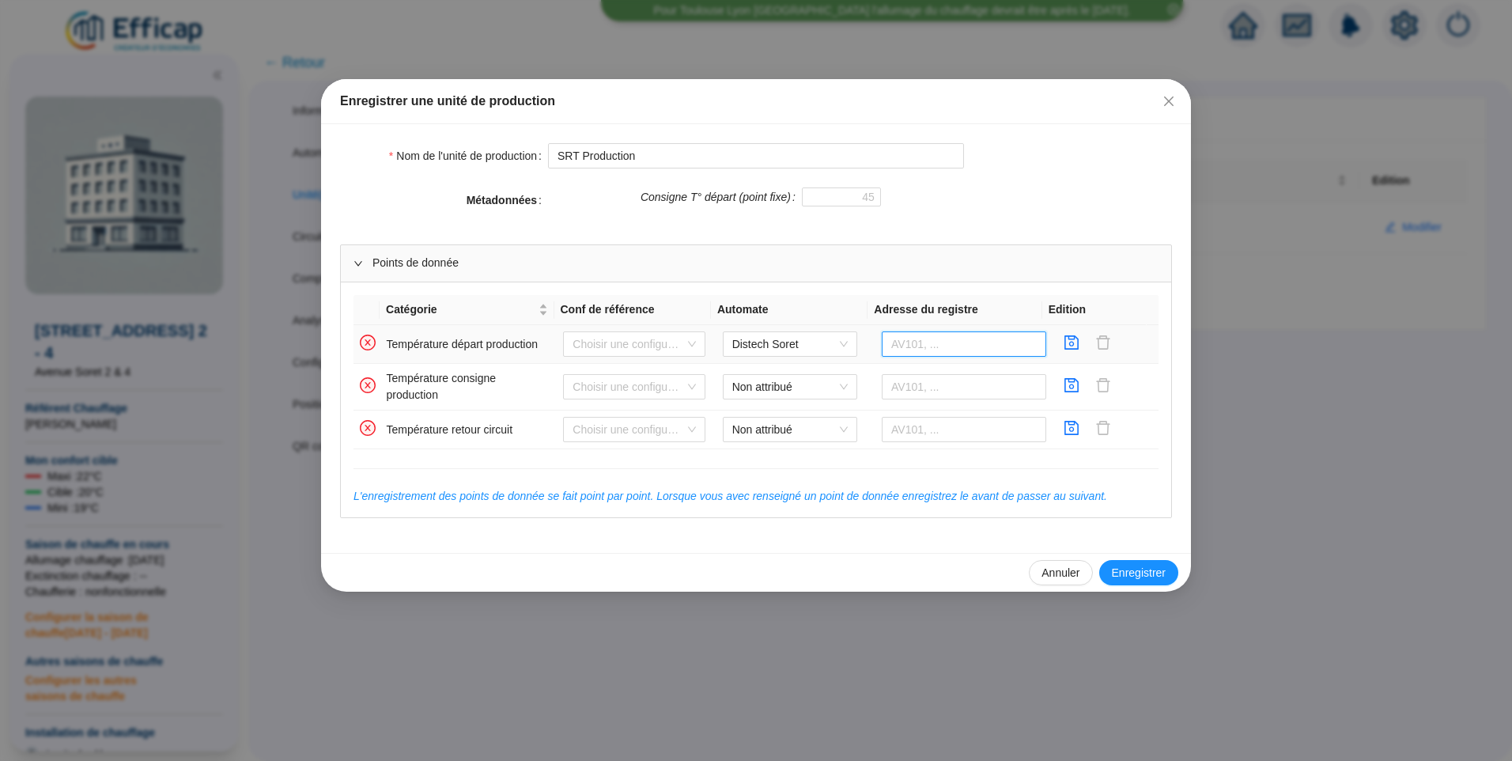
click at [946, 339] on input "text" at bounding box center [964, 343] width 164 height 25
type input "AV10"
click at [1063, 342] on icon "save" at bounding box center [1071, 342] width 16 height 16
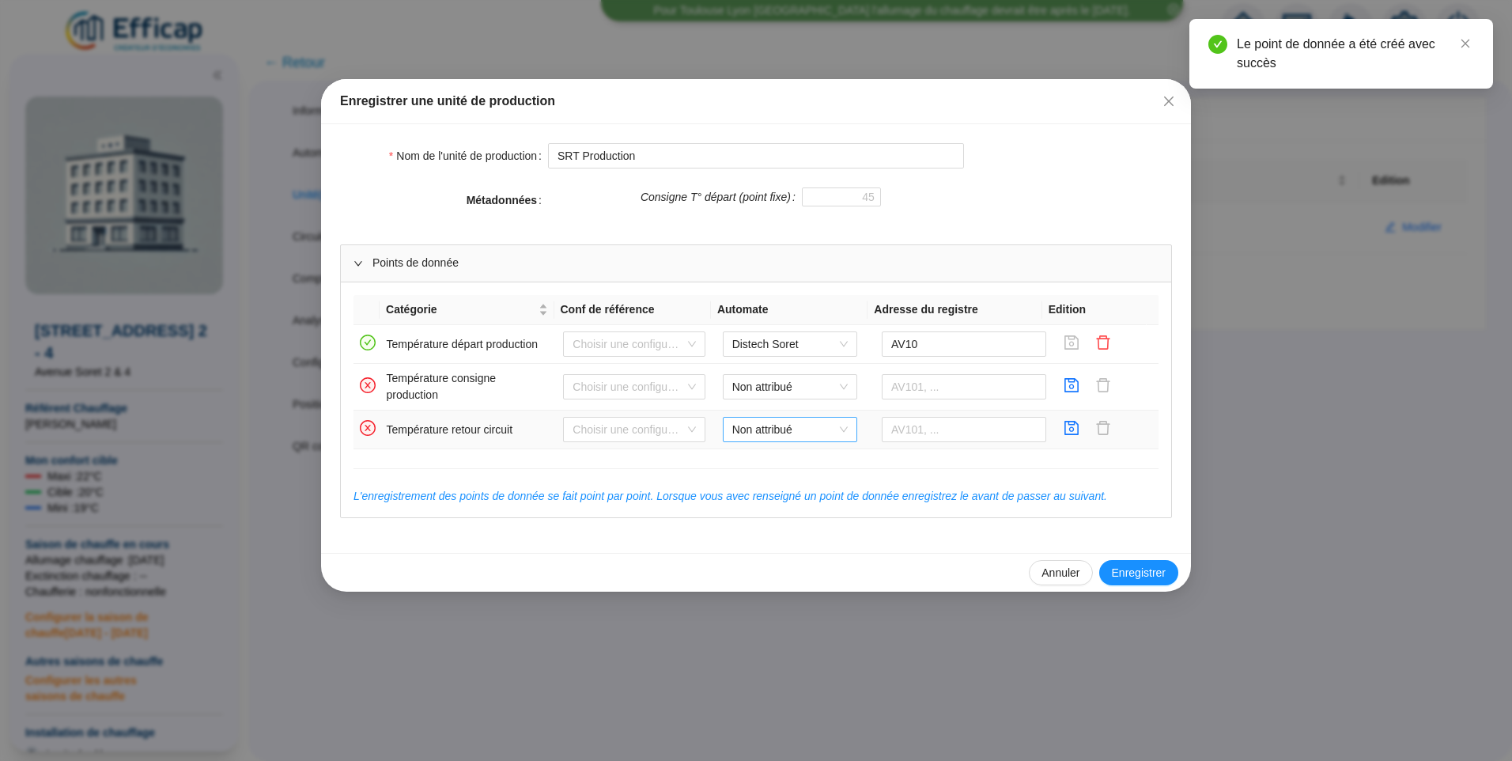
click at [780, 430] on span "Non attribué" at bounding box center [789, 429] width 115 height 24
click at [781, 462] on div "Distech Soret" at bounding box center [784, 461] width 109 height 17
click at [900, 433] on input "text" at bounding box center [964, 429] width 164 height 25
type input "AV11"
click at [1063, 433] on icon "save" at bounding box center [1071, 428] width 16 height 16
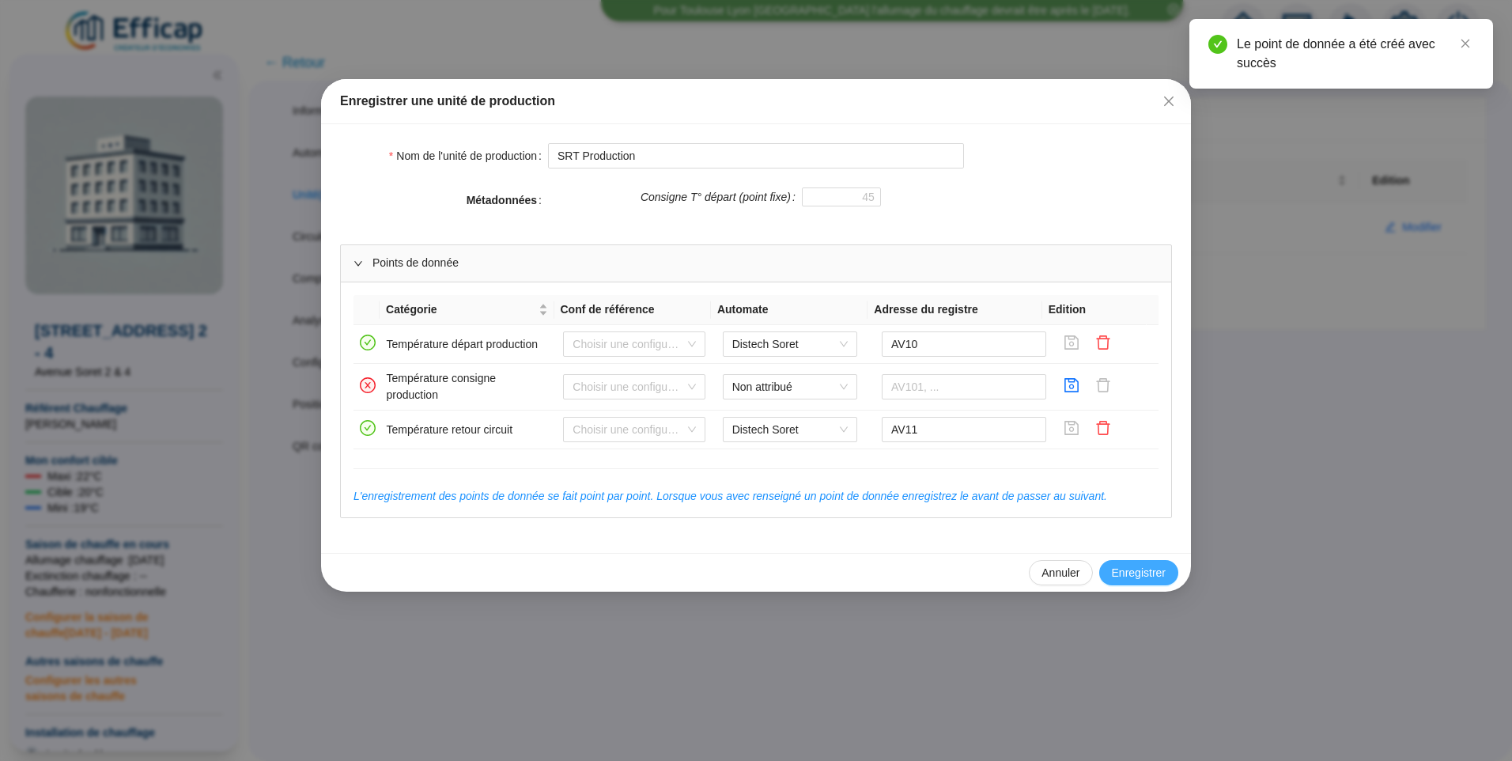
click at [1143, 569] on span "Enregistrer" at bounding box center [1139, 573] width 54 height 17
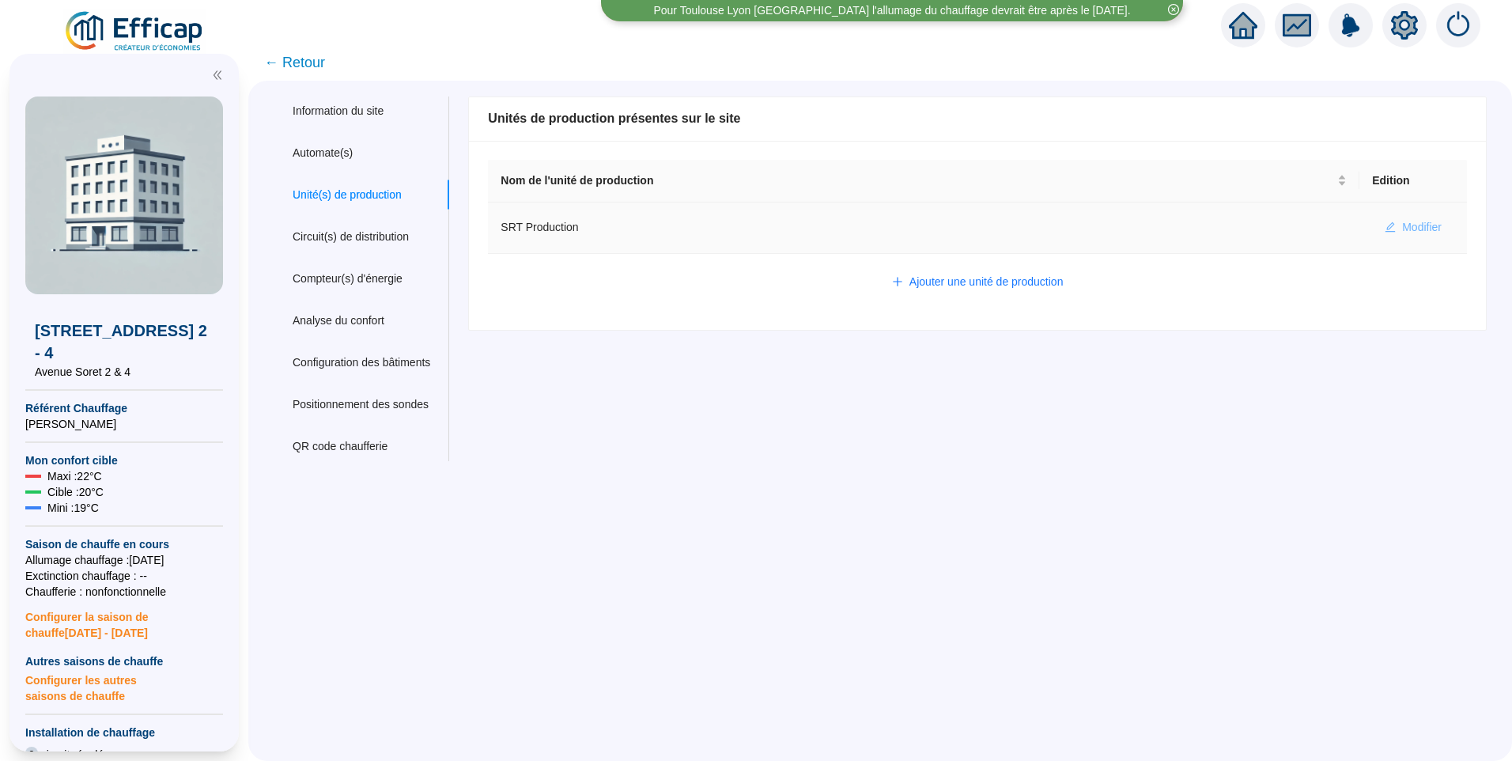
click at [1402, 225] on span "Modifier" at bounding box center [1422, 227] width 40 height 17
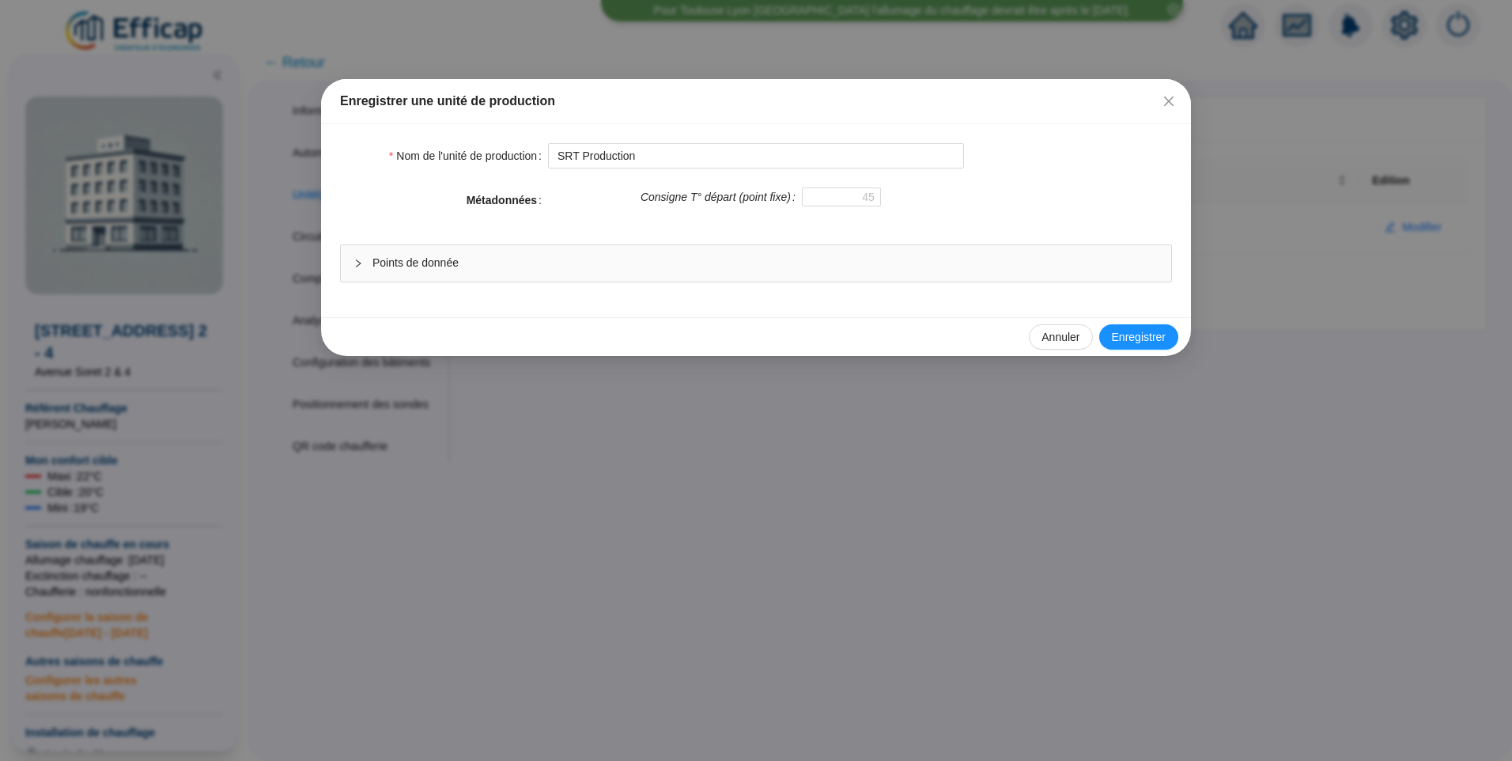
click at [591, 263] on span "Points de donnée" at bounding box center [765, 263] width 786 height 17
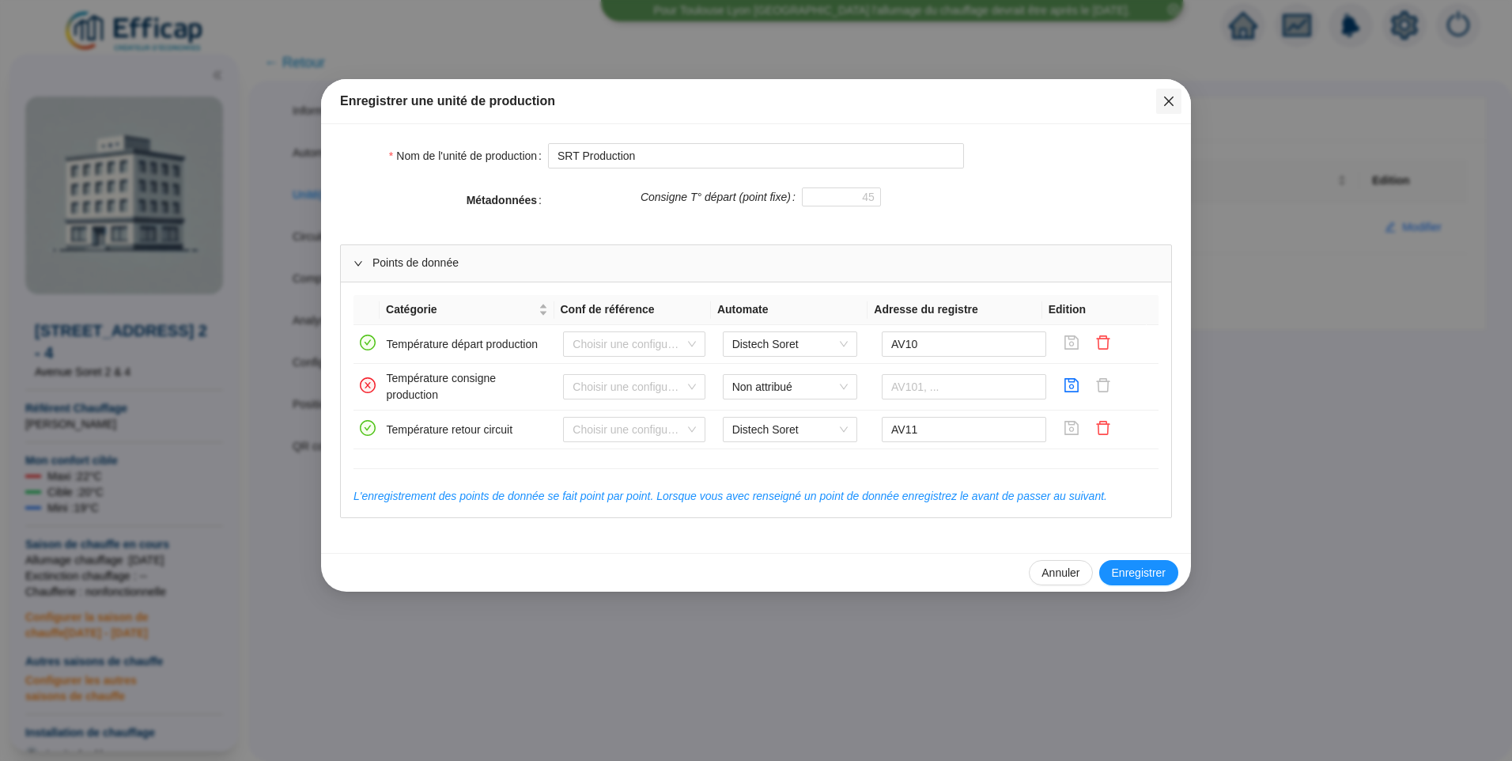
click at [1168, 102] on icon "close" at bounding box center [1168, 100] width 9 height 9
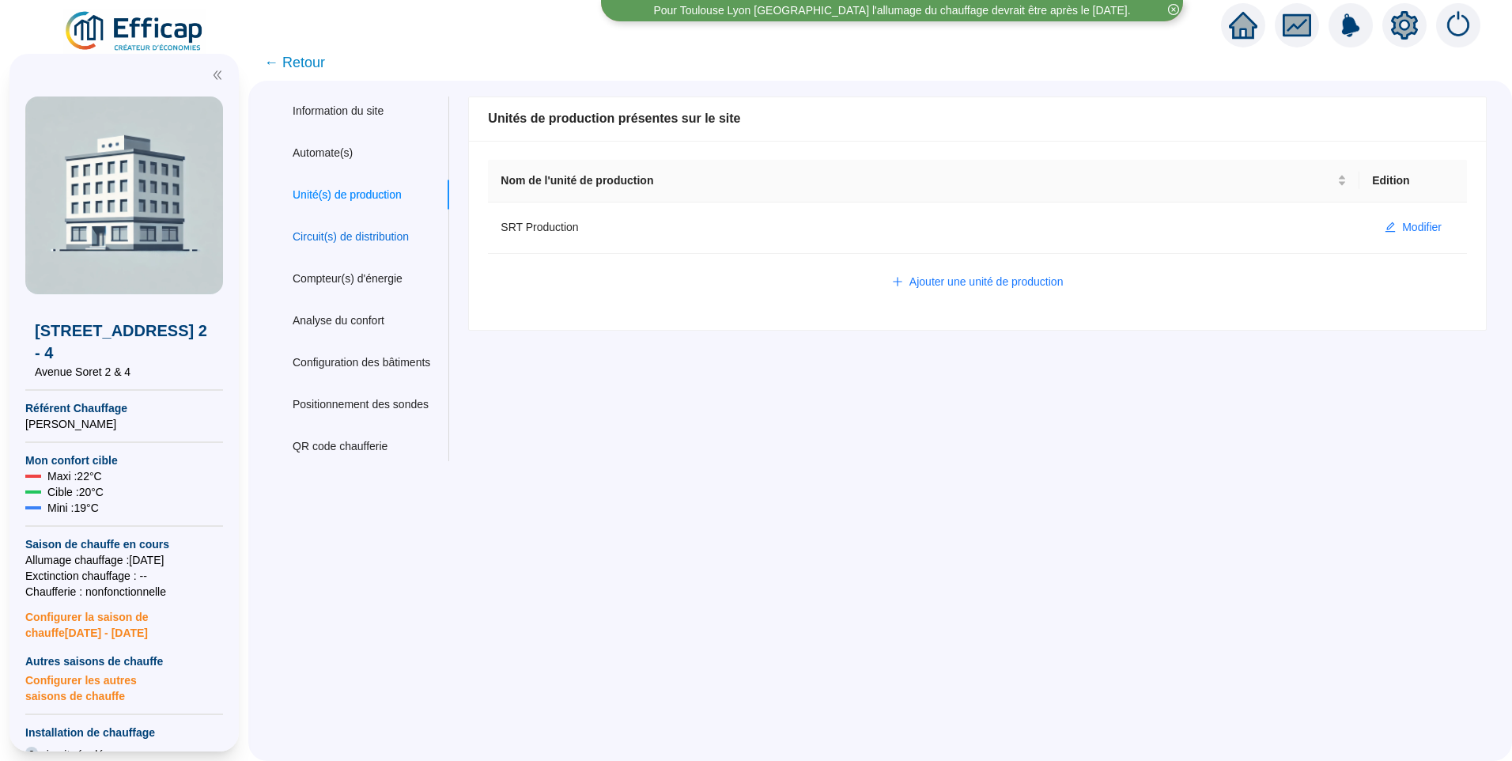
click at [348, 243] on div "Circuit(s) de distribution" at bounding box center [351, 237] width 116 height 17
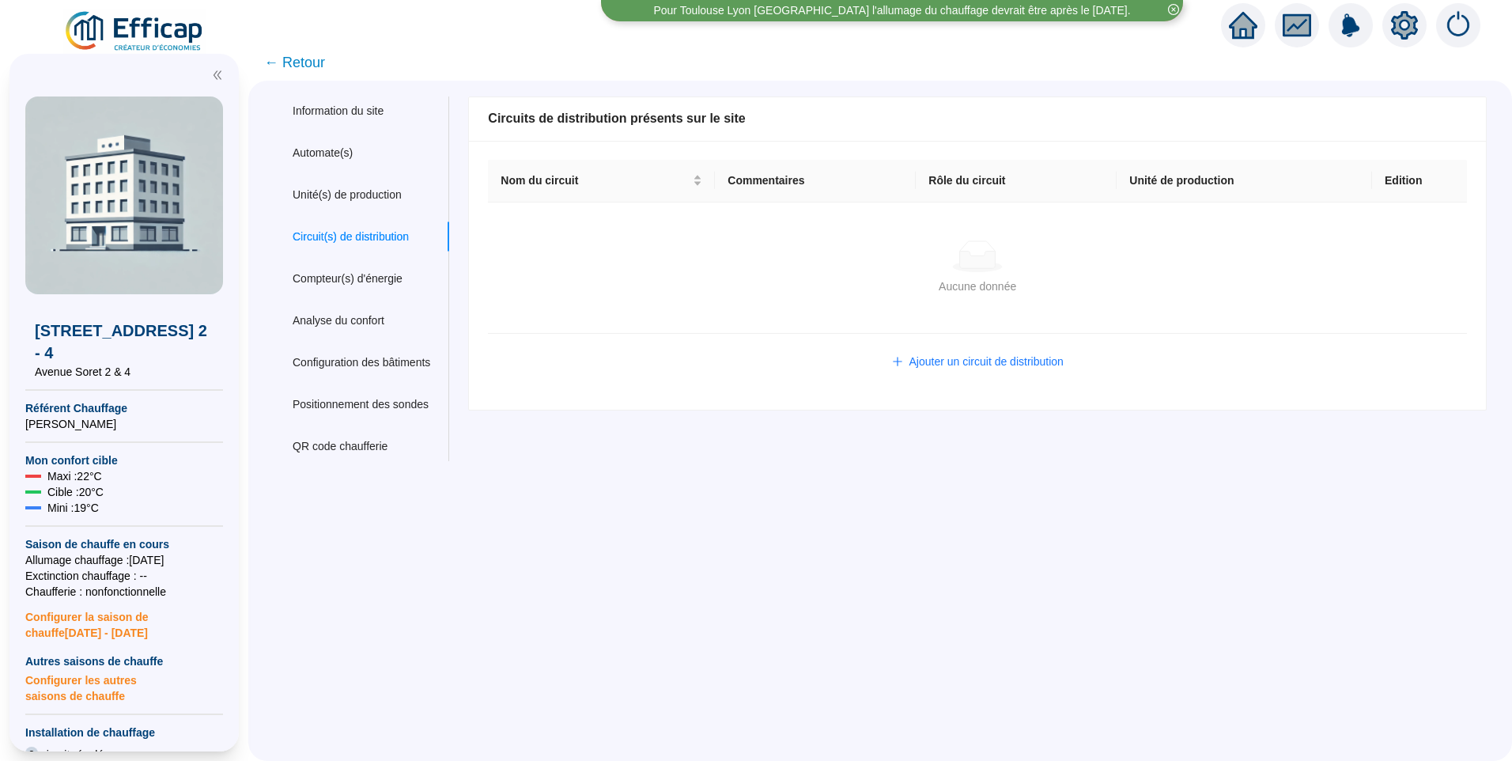
click at [706, 595] on div "Information du site Automate(s) Unité(s) de production Tab 4 of 9 Circuit(s) de…" at bounding box center [880, 421] width 1264 height 680
click at [849, 590] on div "Information du site Automate(s) Unité(s) de production Circuit(s) de distributi…" at bounding box center [880, 421] width 1264 height 680
click at [793, 580] on div "Information du site Automate(s) Unité(s) de production Circuit(s) de distributi…" at bounding box center [880, 421] width 1264 height 680
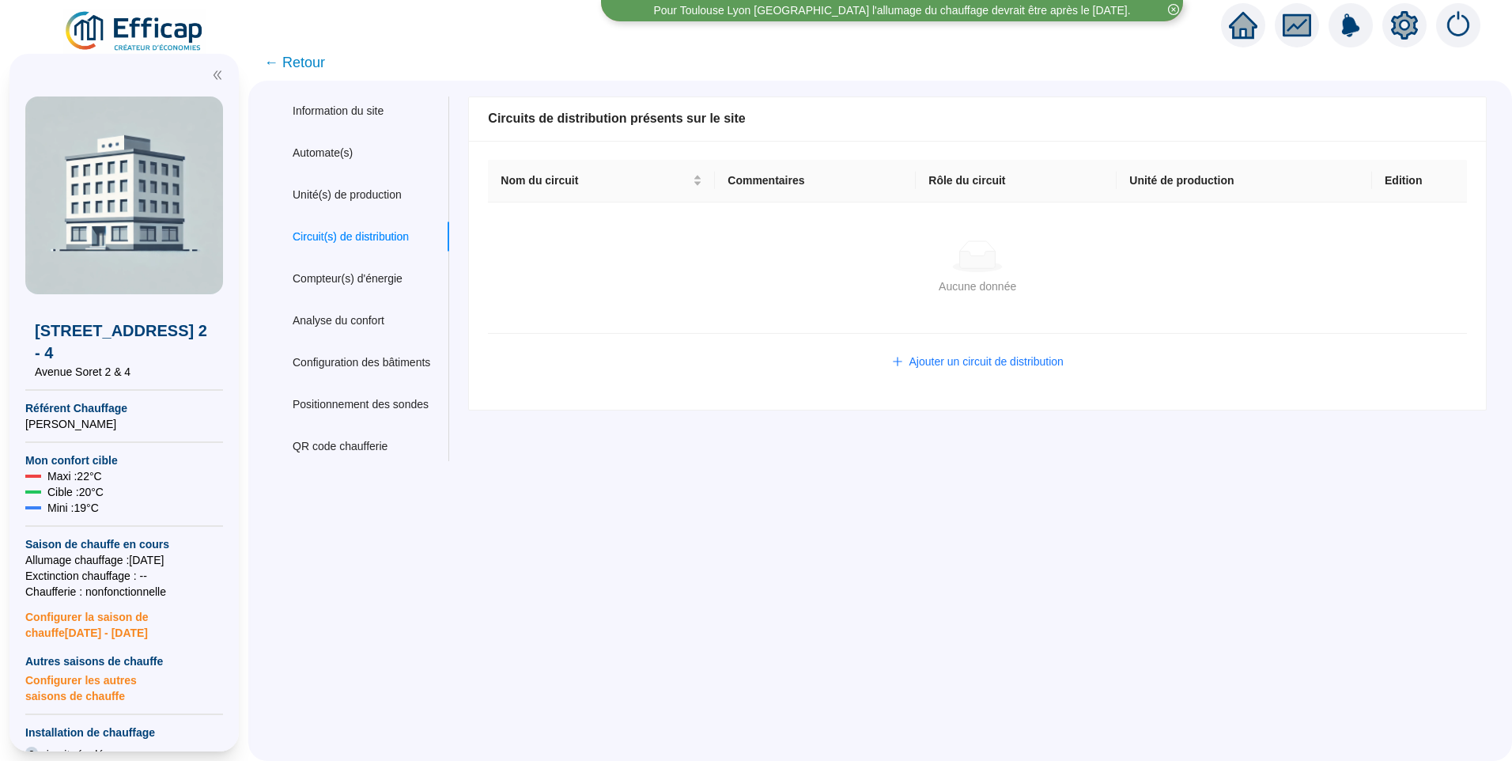
click at [793, 580] on div "Information du site Automate(s) Unité(s) de production Circuit(s) de distributi…" at bounding box center [880, 421] width 1264 height 680
click at [601, 263] on div "Aucune donnée" at bounding box center [977, 256] width 941 height 32
click at [1005, 364] on span "Ajouter un circuit de distribution" at bounding box center [986, 361] width 154 height 17
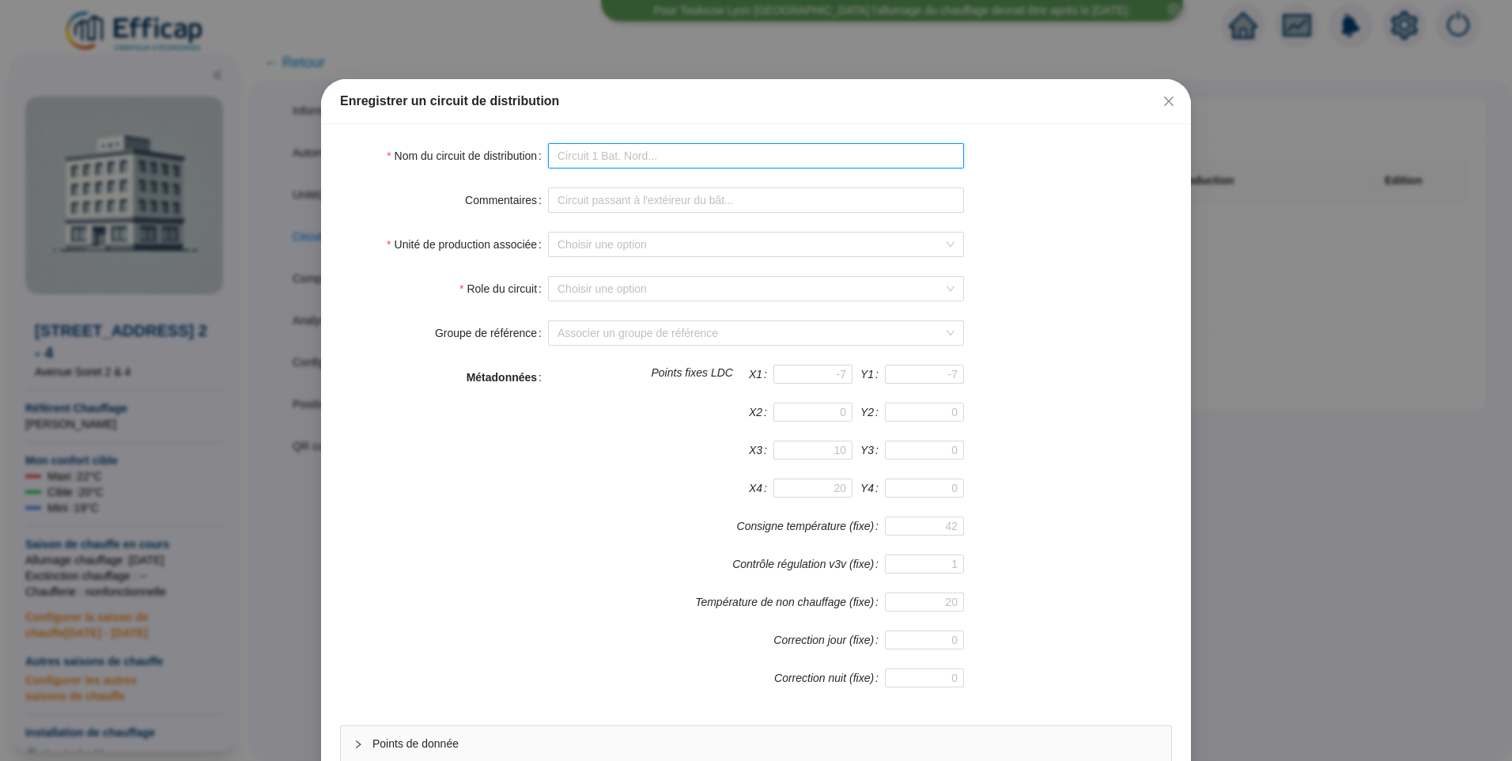
click at [657, 167] on input "Nom du circuit de distribution" at bounding box center [756, 155] width 416 height 25
type input "Circuit 1"
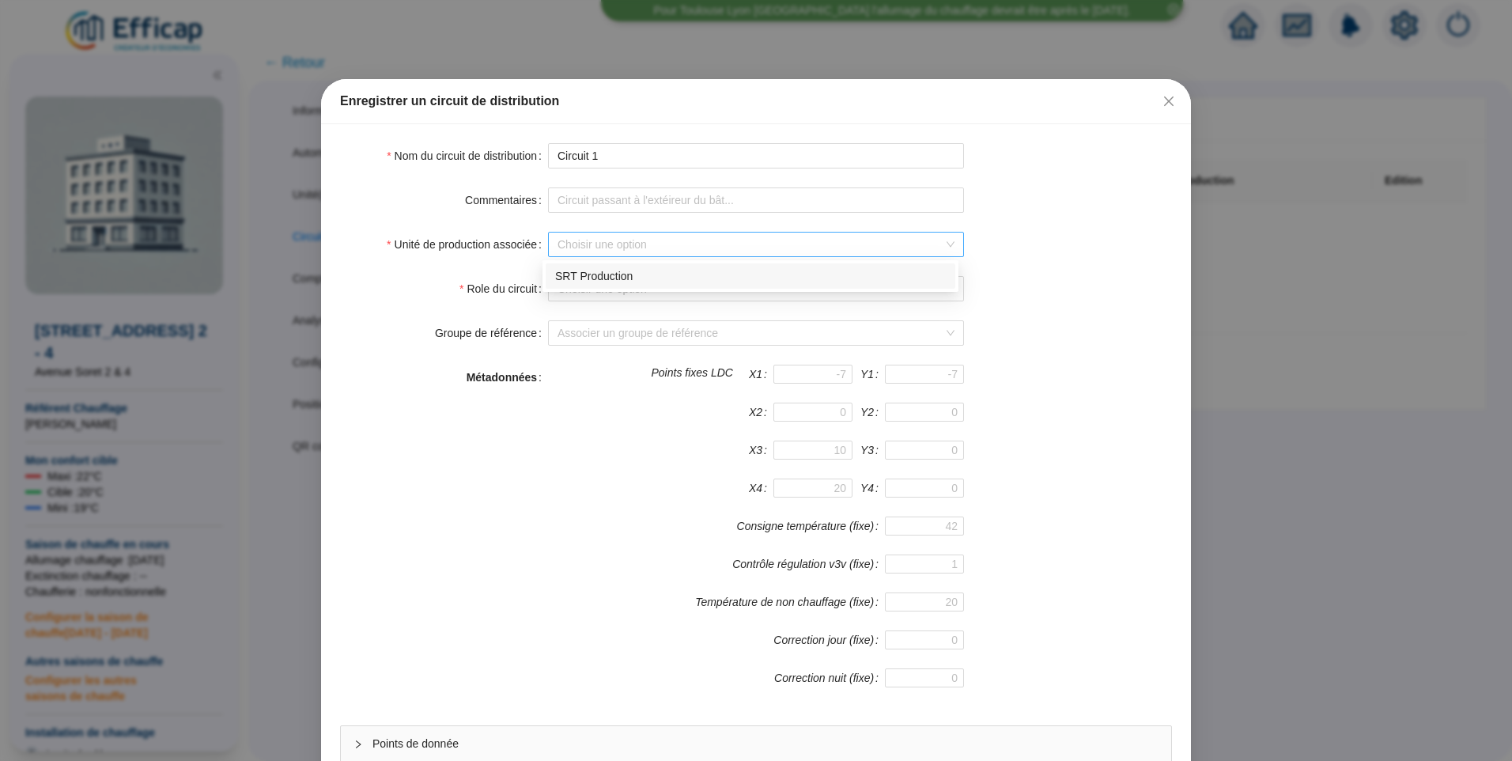
click at [584, 252] on input "Unité de production associée" at bounding box center [748, 244] width 383 height 24
click at [590, 276] on div "SRT Production" at bounding box center [750, 276] width 391 height 17
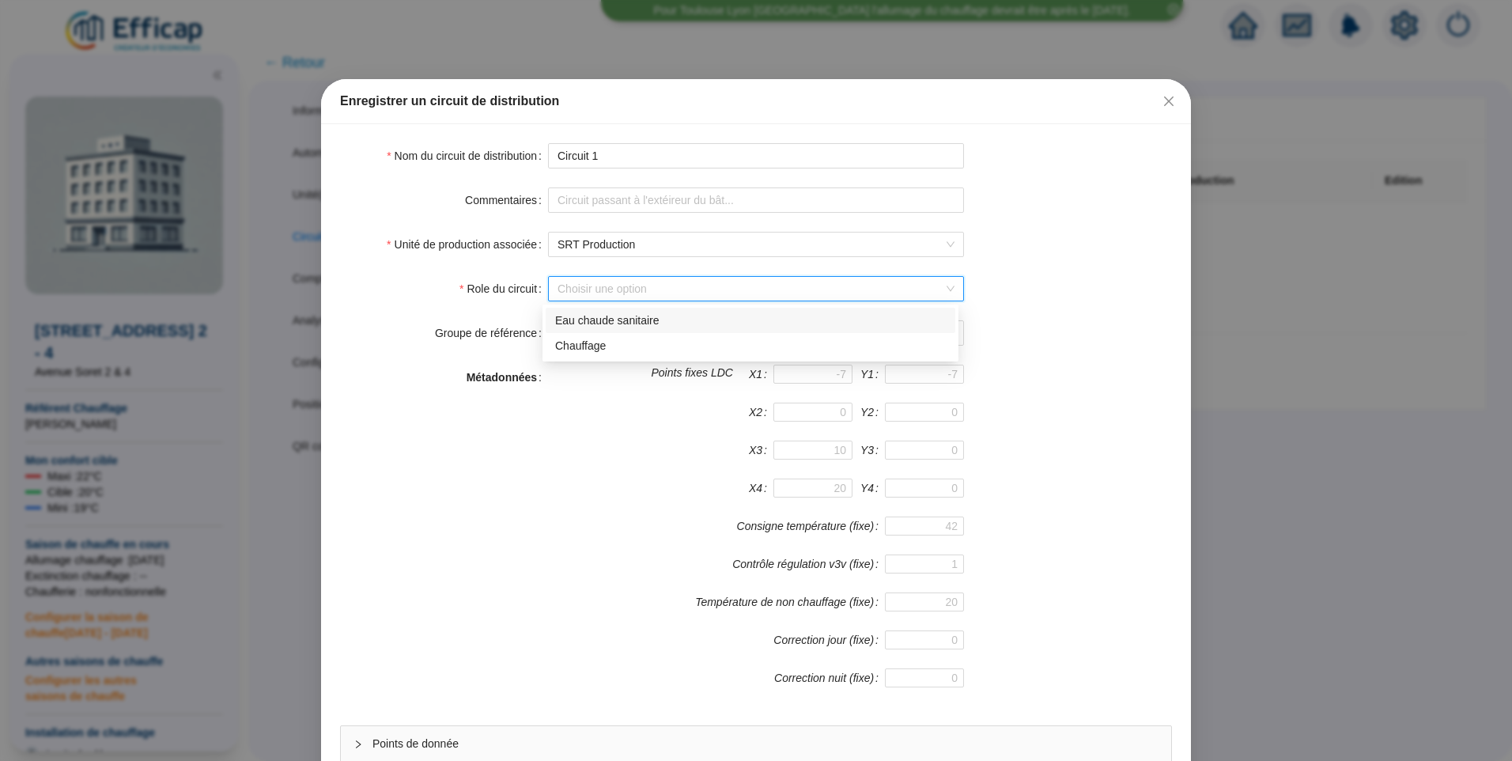
click at [587, 288] on input "Role du circuit" at bounding box center [748, 289] width 383 height 24
click at [627, 342] on div "Chauffage" at bounding box center [750, 346] width 391 height 17
click at [587, 331] on input "Groupe de référence" at bounding box center [748, 333] width 383 height 24
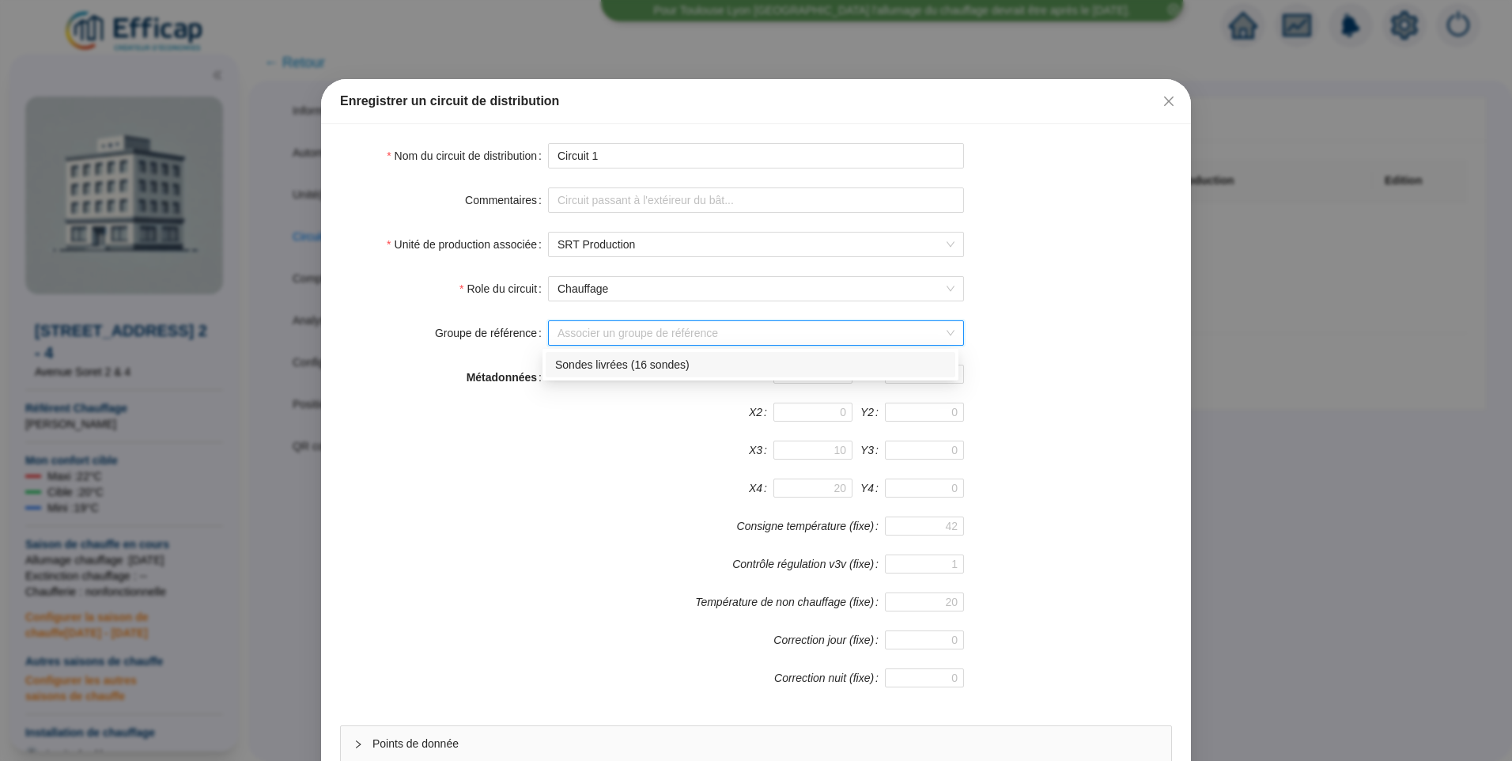
click at [1104, 282] on div "Role du circuit Chauffage" at bounding box center [756, 288] width 832 height 25
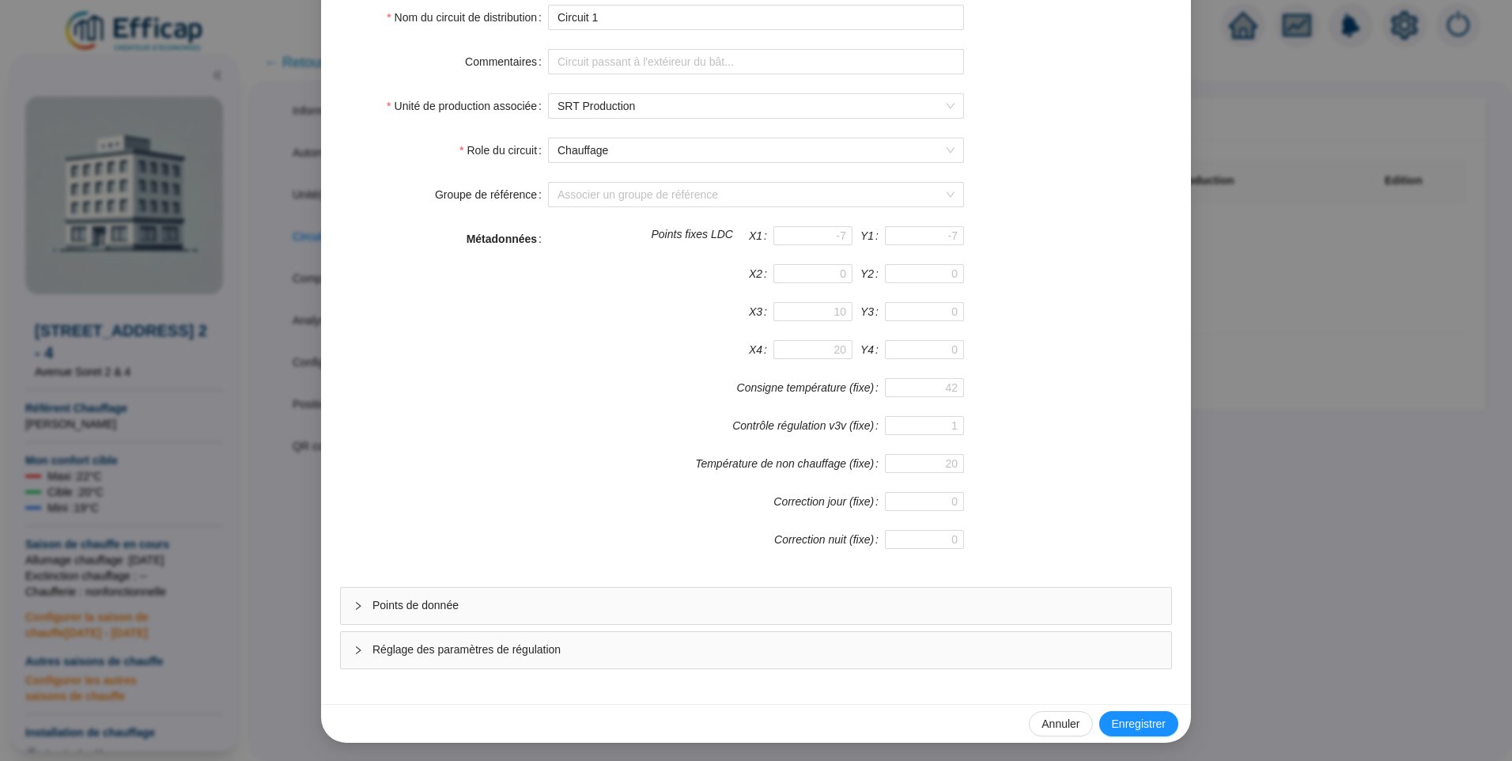
scroll to position [139, 0]
click at [626, 604] on span "Points de donnée" at bounding box center [765, 604] width 786 height 17
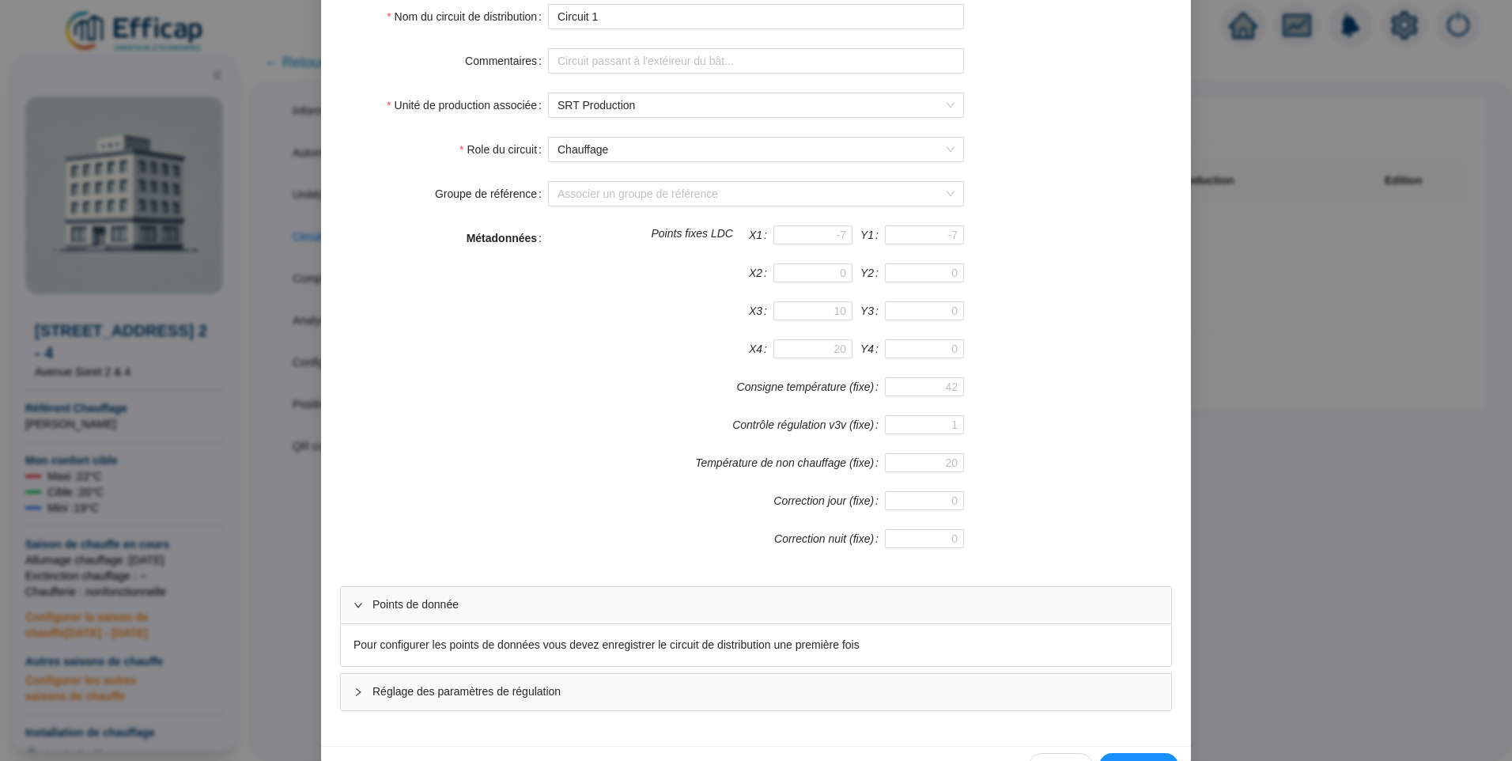
click at [1063, 341] on div "Métadonnées Points fixes LDC X1 Y1 X2 Y2 X3 Y3 X4 Y4 Consigne température (fixe…" at bounding box center [756, 396] width 832 height 342
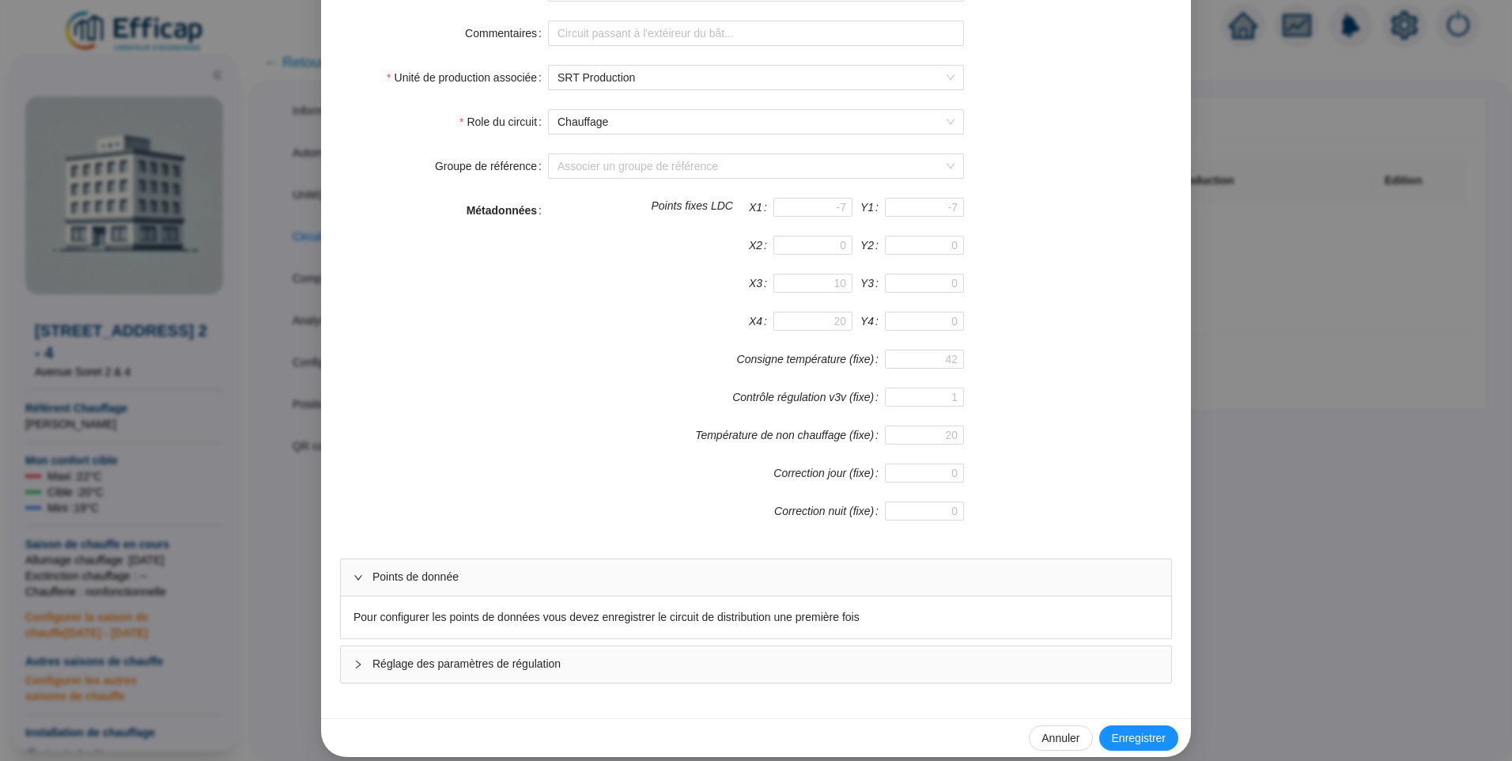
scroll to position [182, 0]
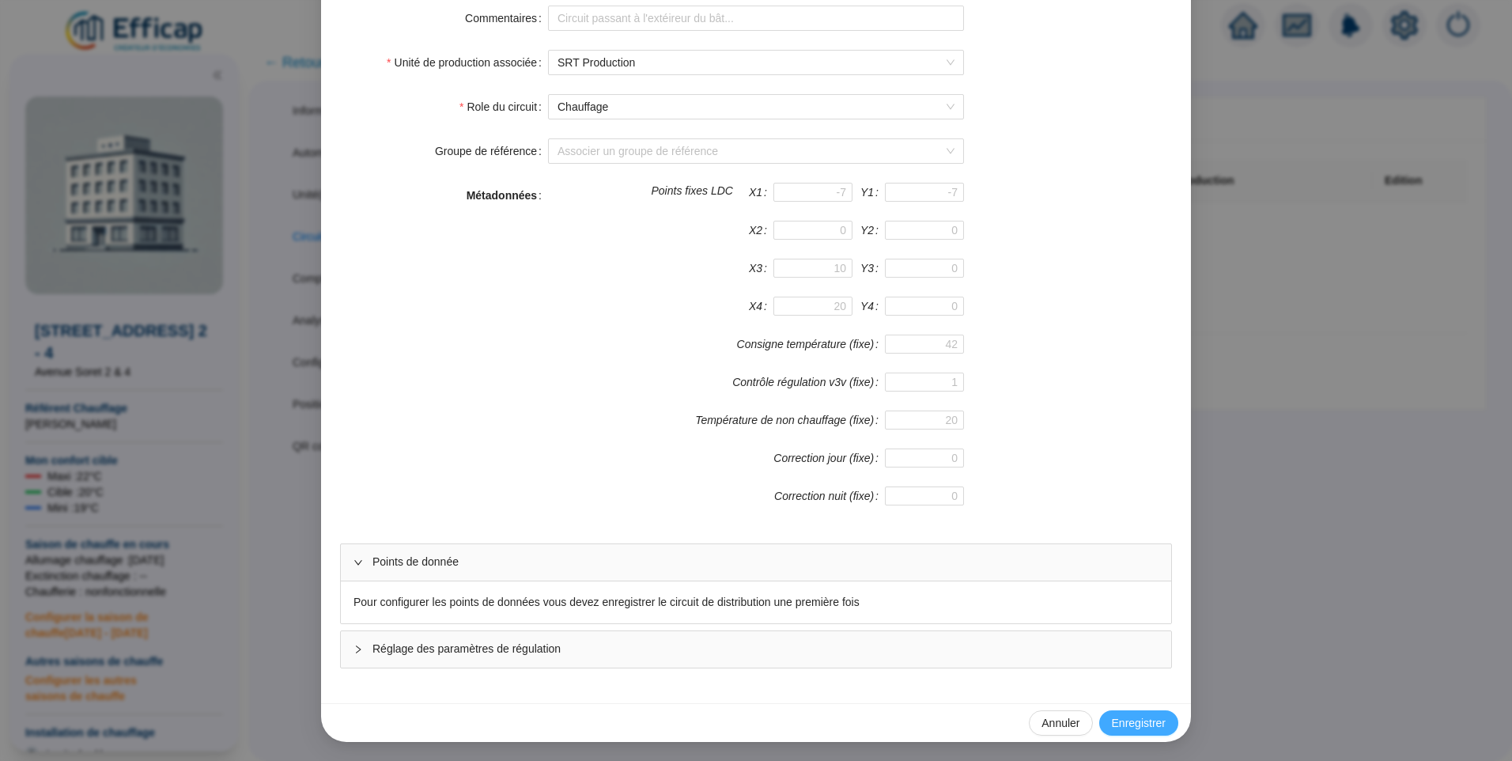
click at [1118, 731] on button "Enregistrer" at bounding box center [1138, 722] width 79 height 25
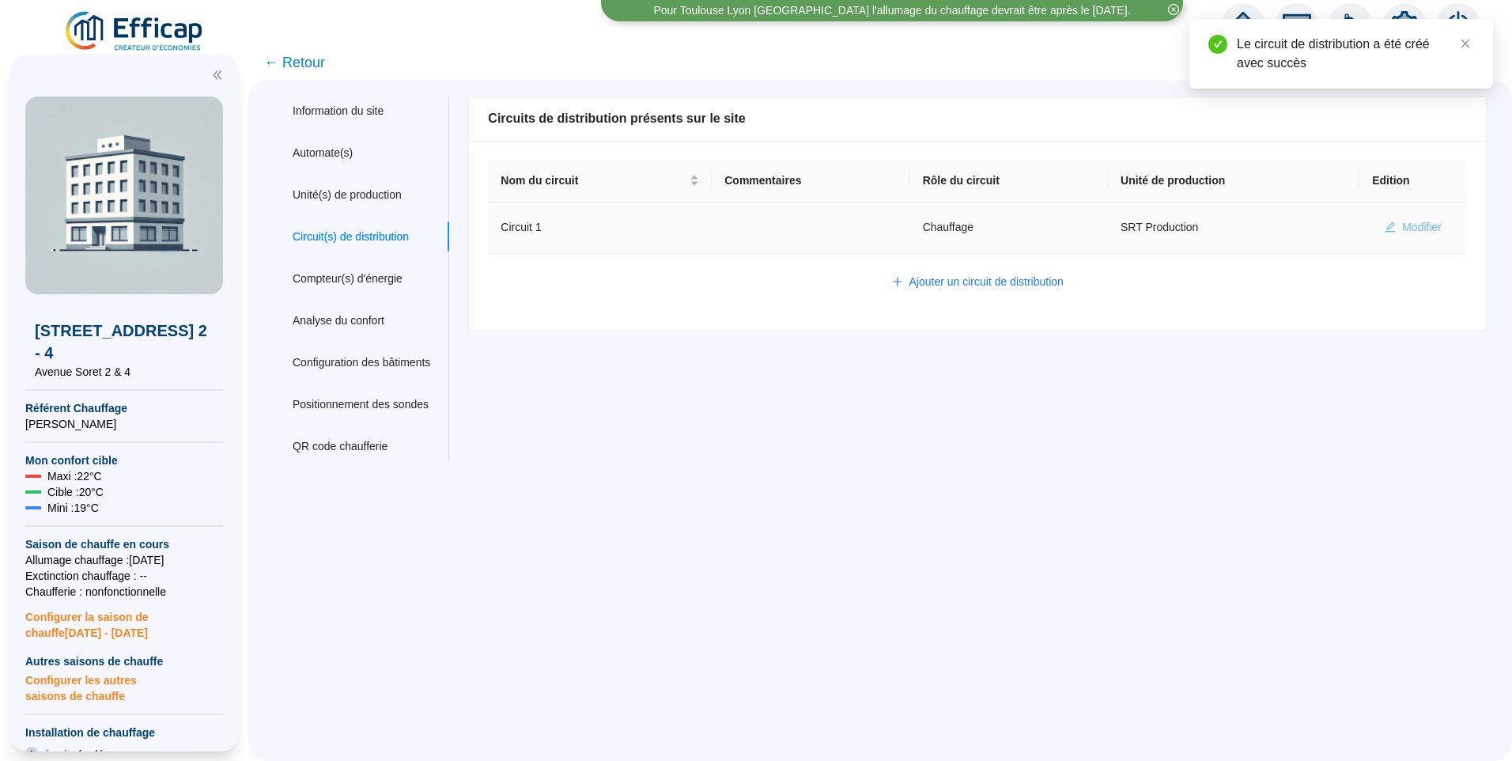
click at [1403, 225] on span "Modifier" at bounding box center [1422, 227] width 40 height 17
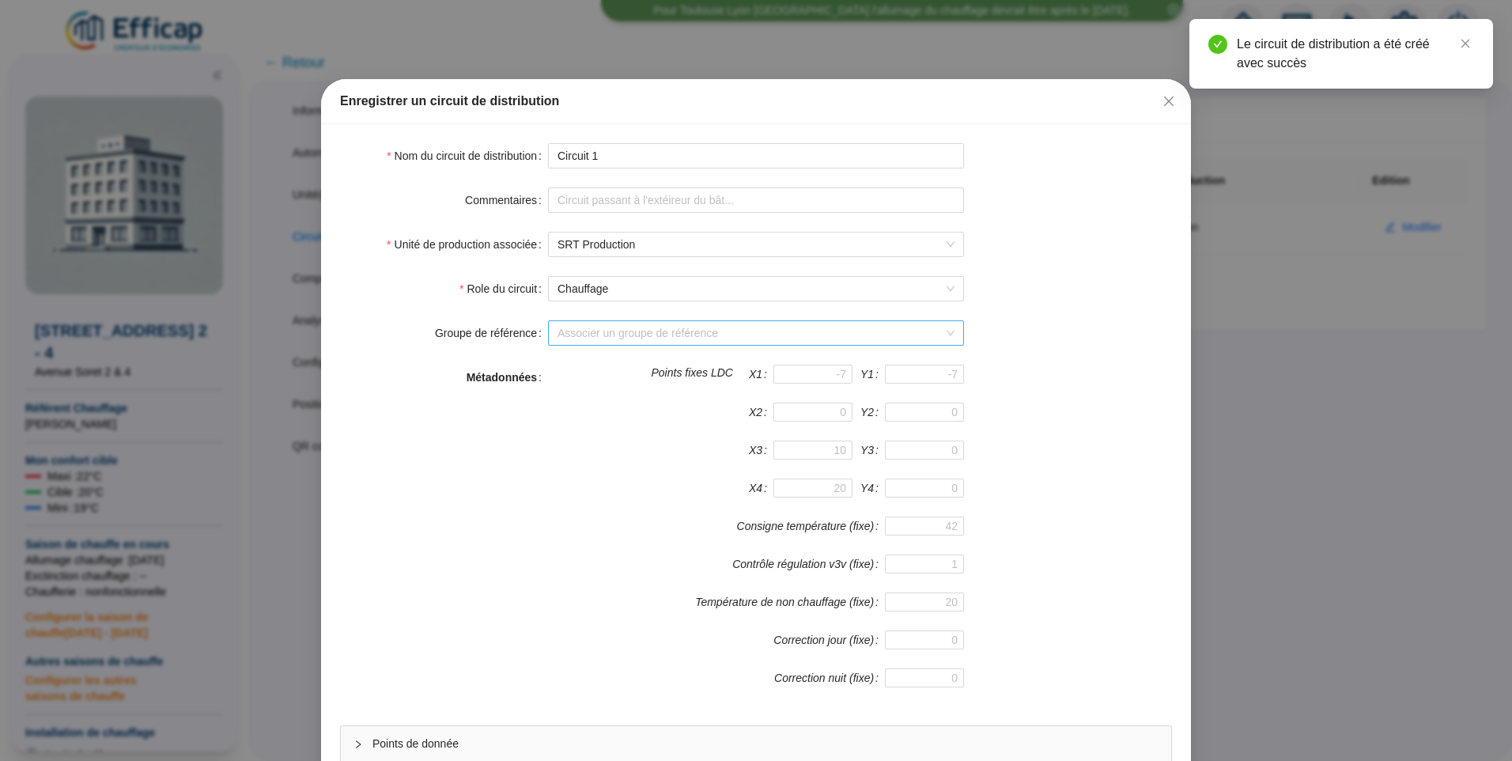
click at [632, 333] on input "Groupe de référence" at bounding box center [748, 333] width 383 height 24
click at [644, 369] on div "Sondes livrées (16 sondes)" at bounding box center [750, 365] width 391 height 17
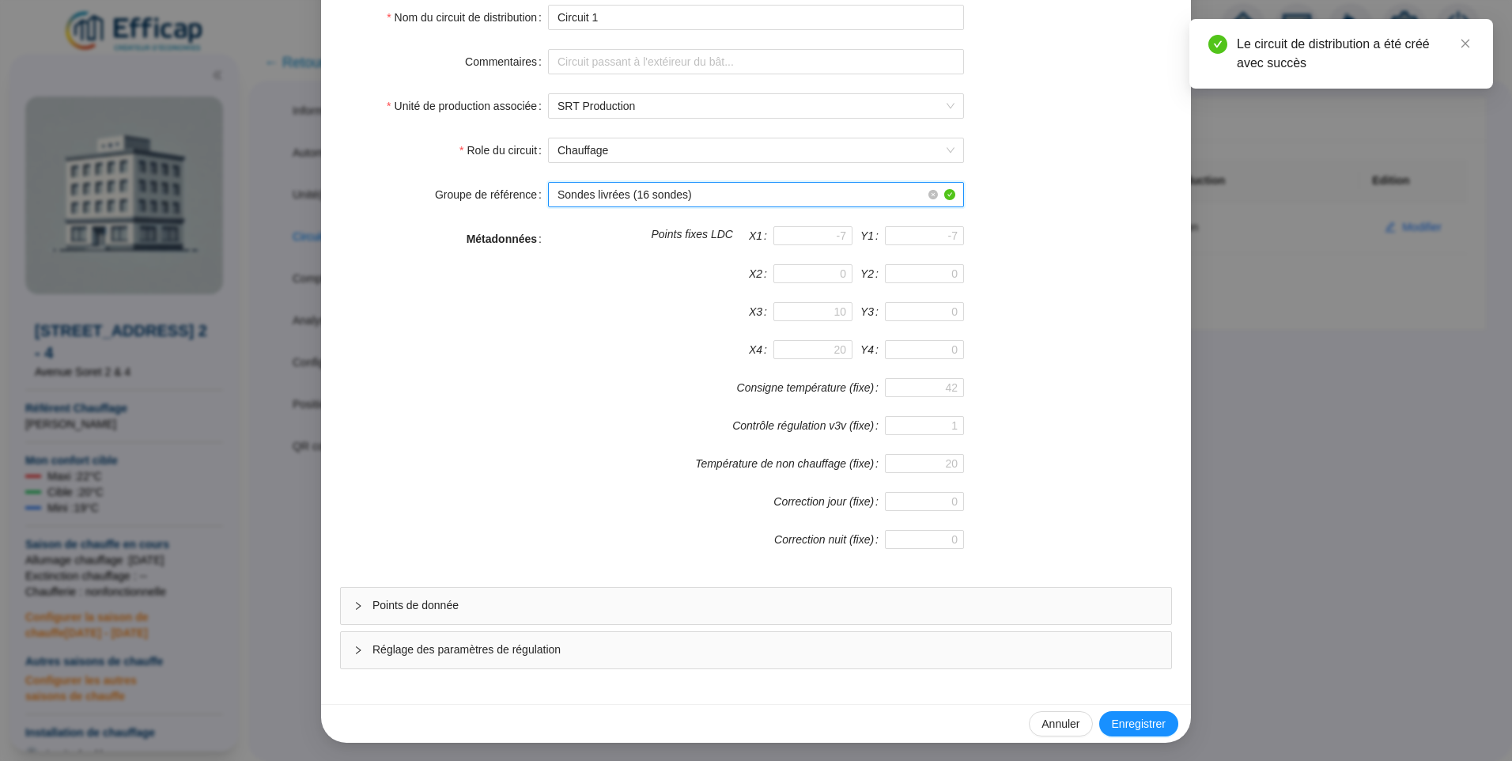
scroll to position [139, 0]
click at [1122, 722] on span "Enregistrer" at bounding box center [1139, 723] width 54 height 17
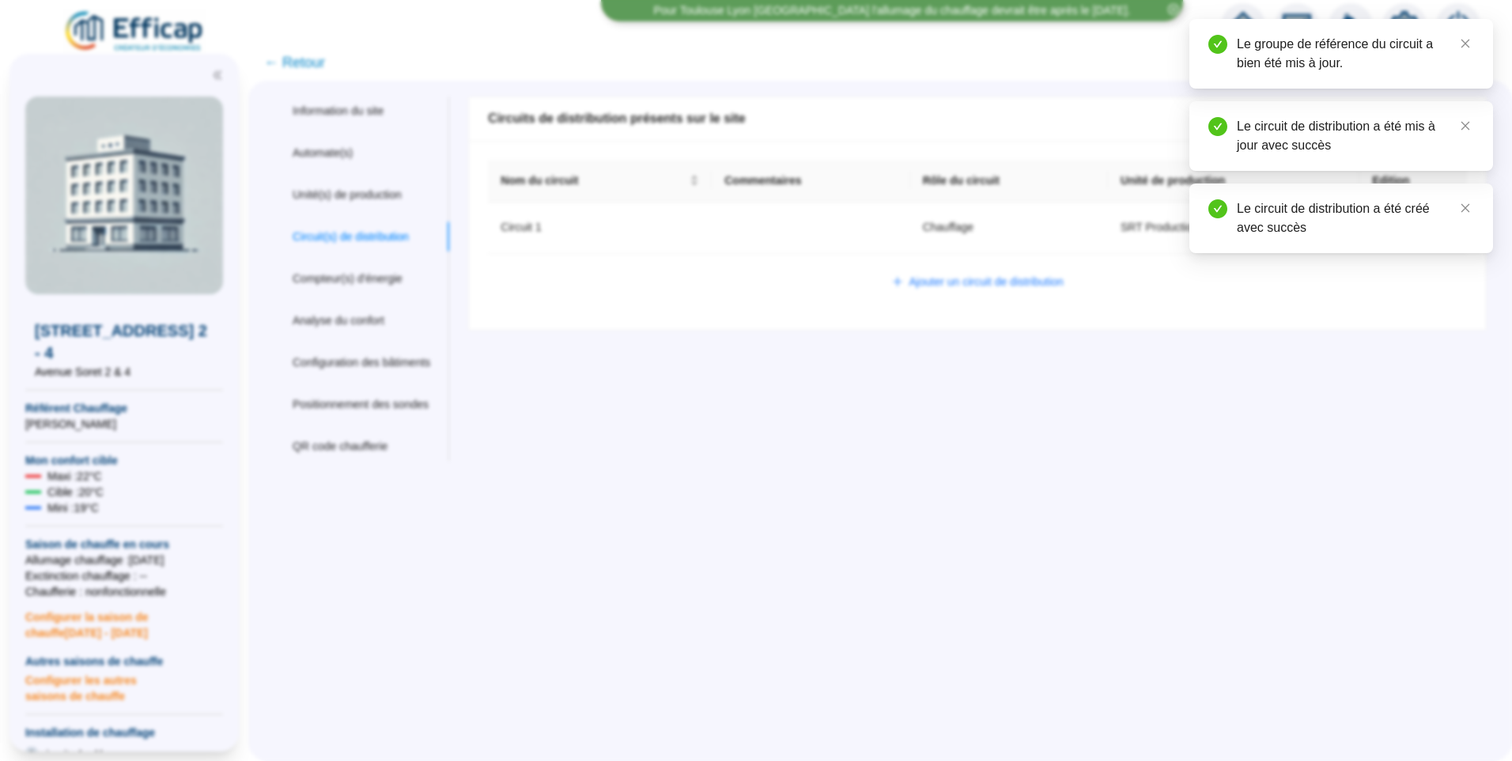
scroll to position [0, 0]
drag, startPoint x: 1468, startPoint y: 204, endPoint x: 1458, endPoint y: 146, distance: 58.6
click at [1468, 204] on icon "close" at bounding box center [1465, 207] width 11 height 11
click at [1470, 121] on icon "close" at bounding box center [1465, 125] width 11 height 11
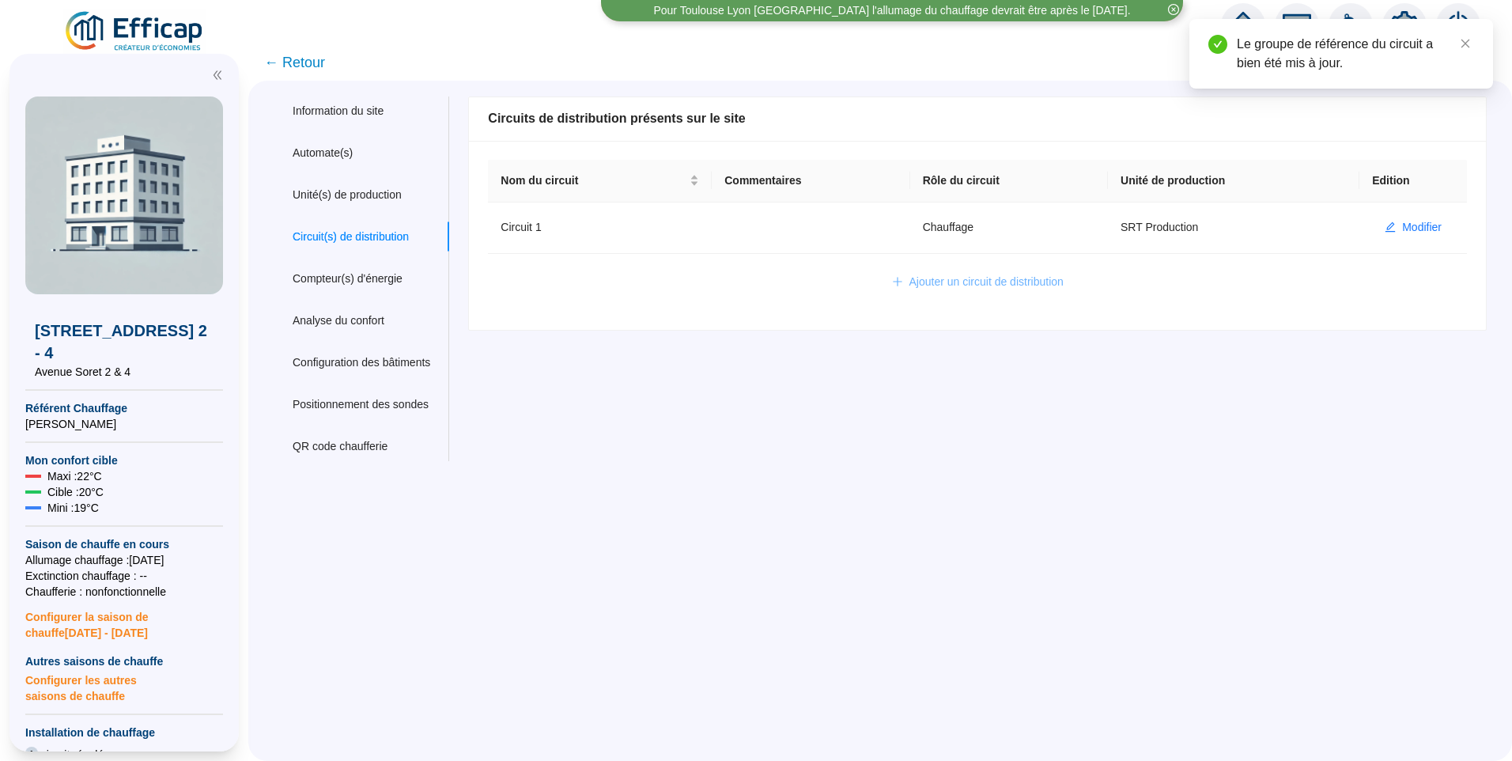
click at [1003, 274] on span "Ajouter un circuit de distribution" at bounding box center [986, 282] width 154 height 17
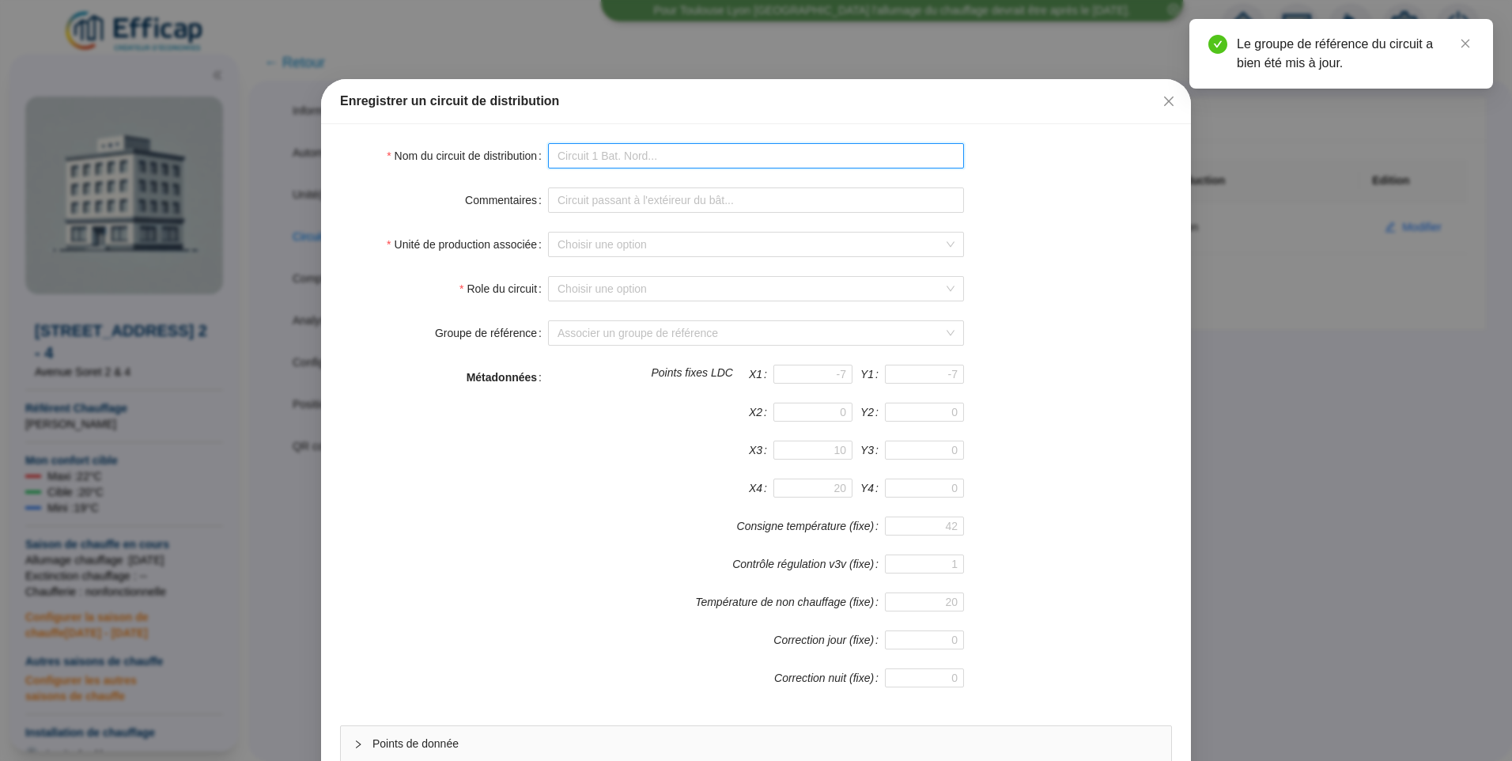
click at [621, 167] on input "Nom du circuit de distribution" at bounding box center [756, 155] width 416 height 25
click at [1158, 108] on button "Close" at bounding box center [1168, 101] width 25 height 25
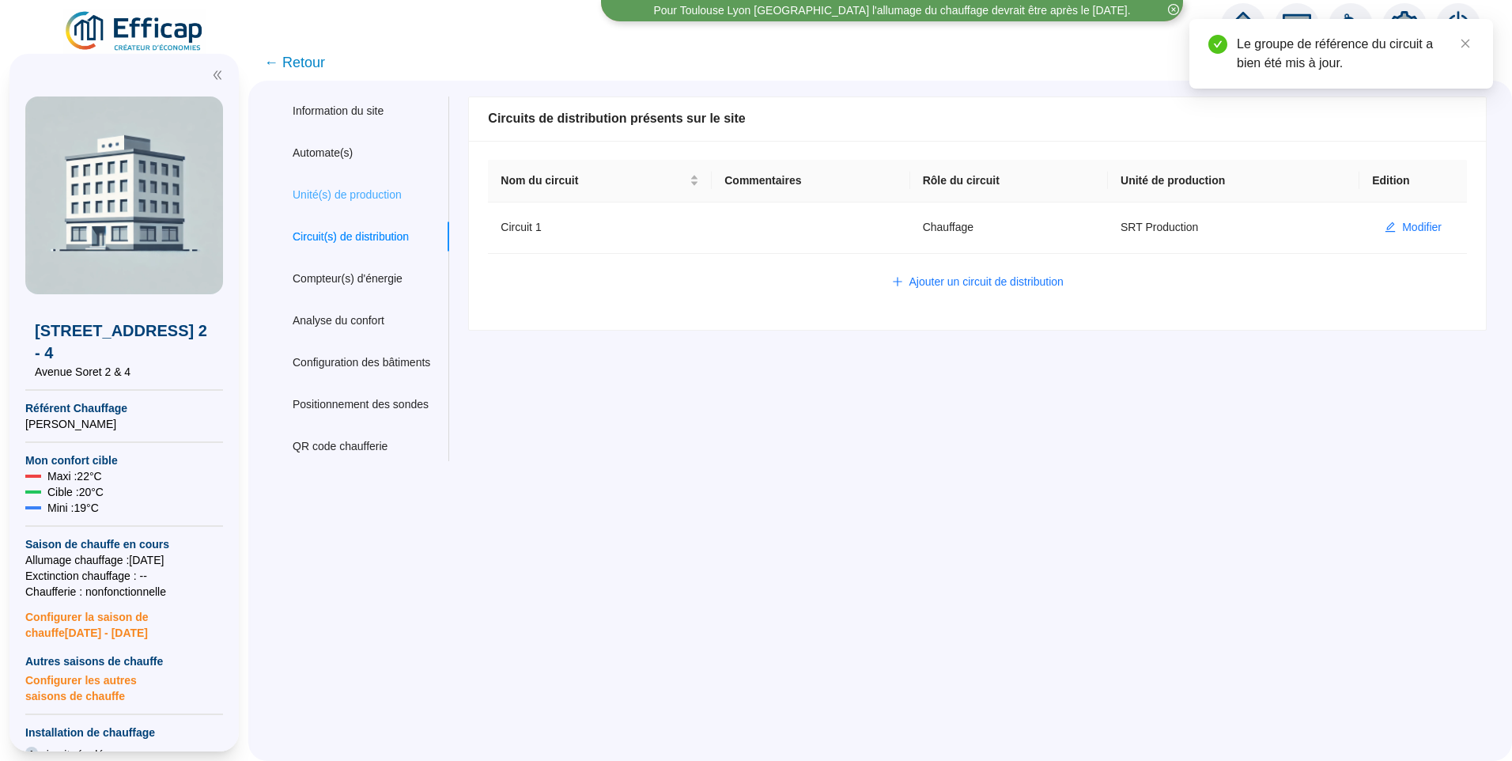
click at [349, 206] on div "Unité(s) de production" at bounding box center [362, 194] width 176 height 29
click at [349, 242] on div "Circuit(s) de distribution" at bounding box center [351, 237] width 116 height 17
click at [1385, 228] on button "Modifier" at bounding box center [1413, 227] width 82 height 25
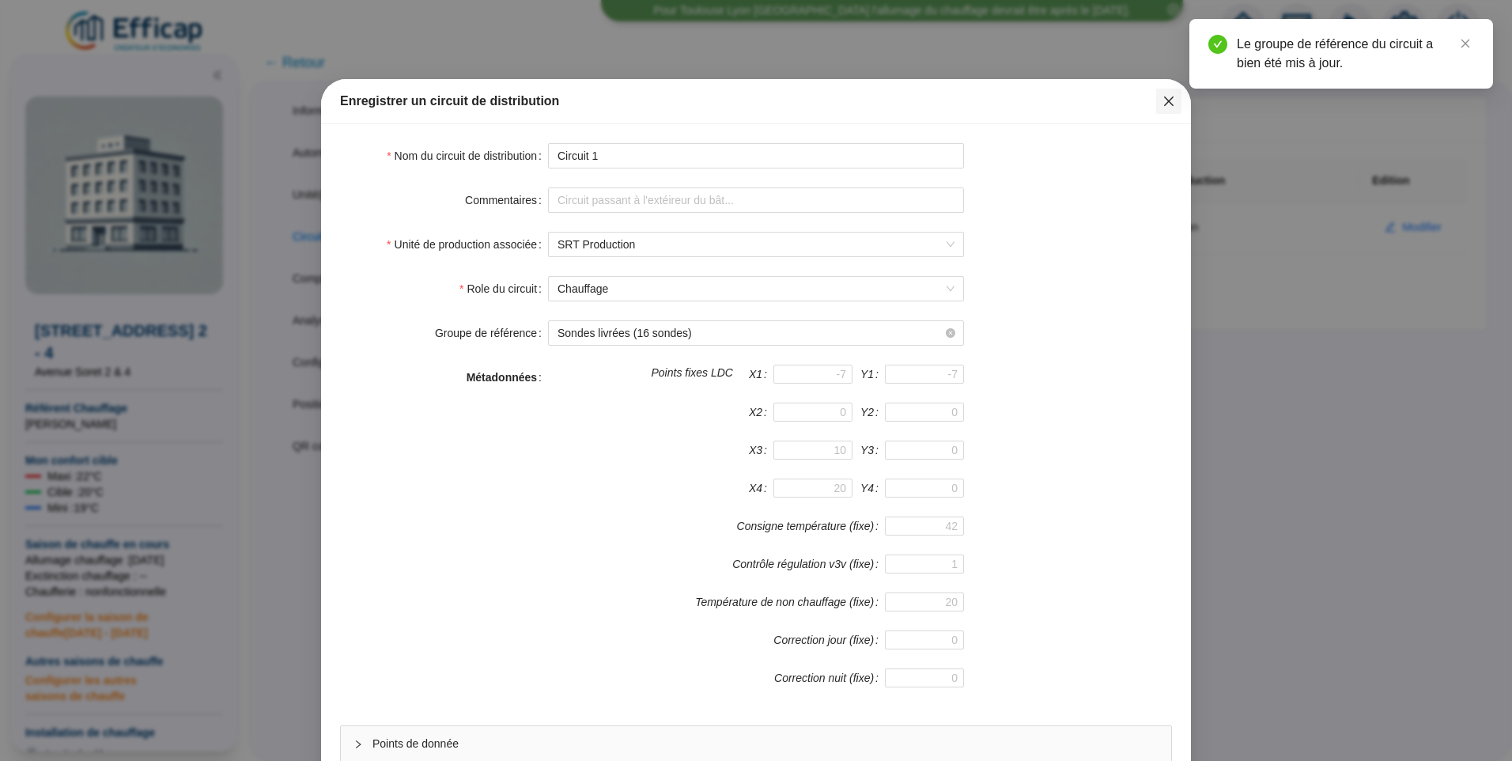
click at [1159, 110] on button "Close" at bounding box center [1168, 101] width 25 height 25
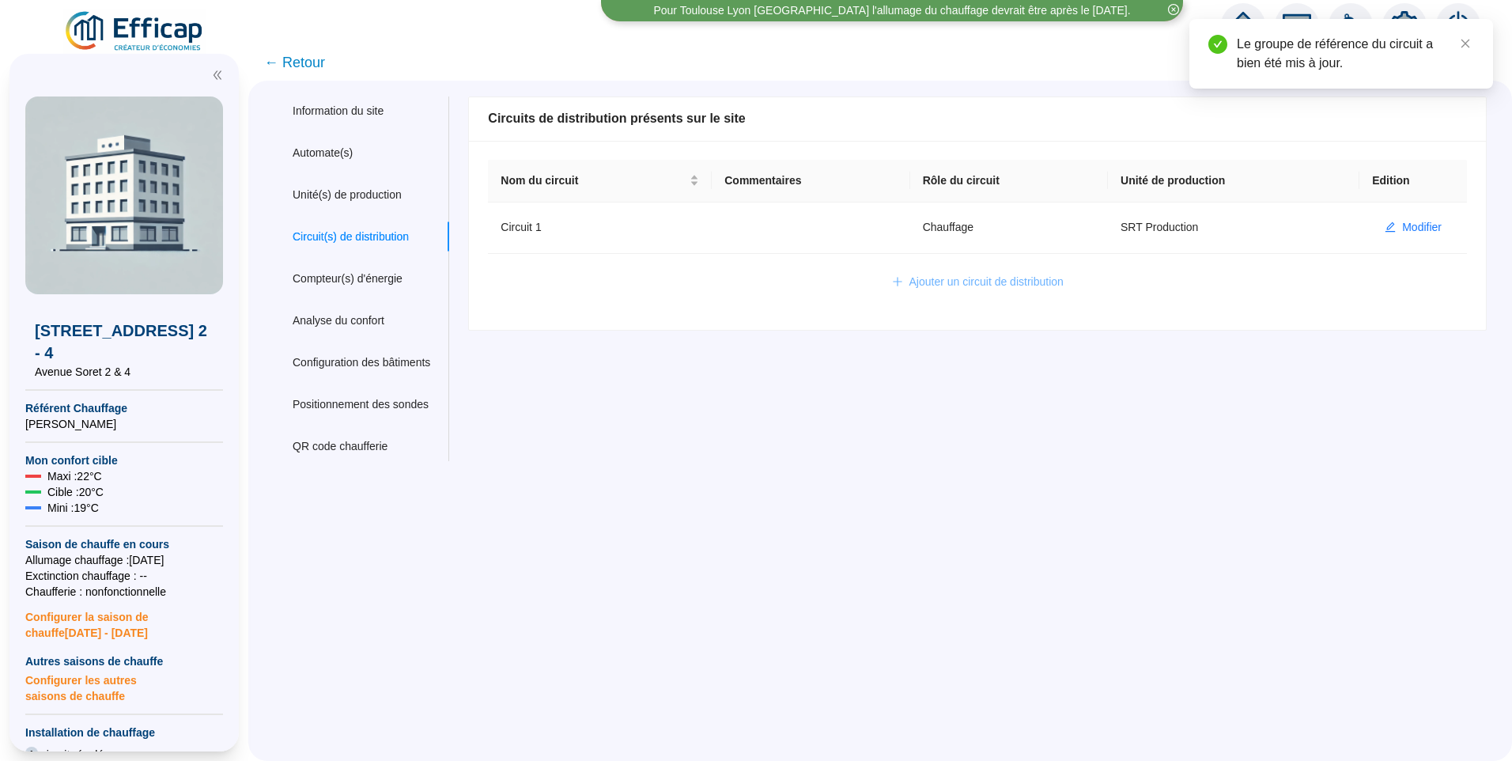
click at [973, 281] on span "Ajouter un circuit de distribution" at bounding box center [986, 282] width 154 height 17
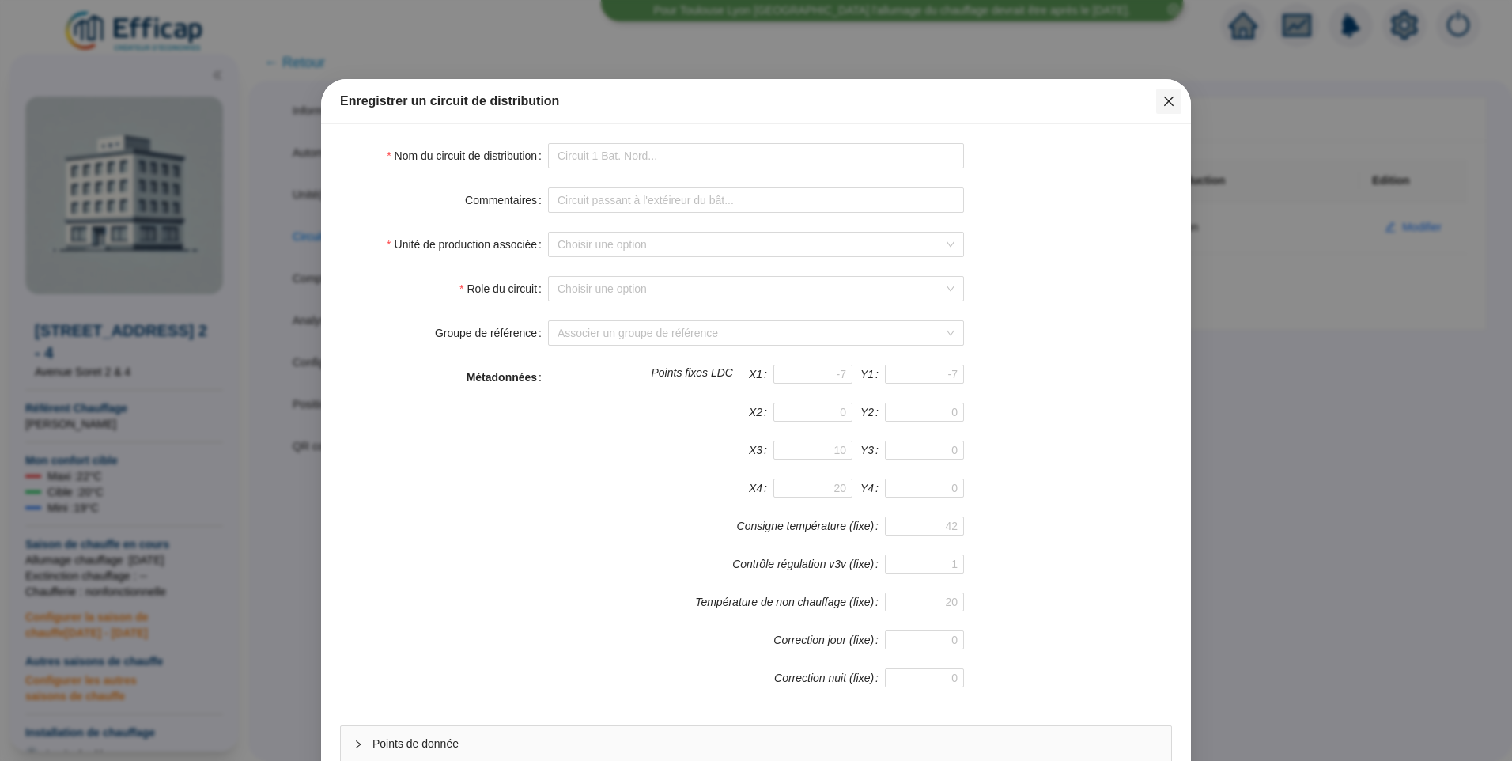
click at [1162, 106] on icon "close" at bounding box center [1168, 101] width 13 height 13
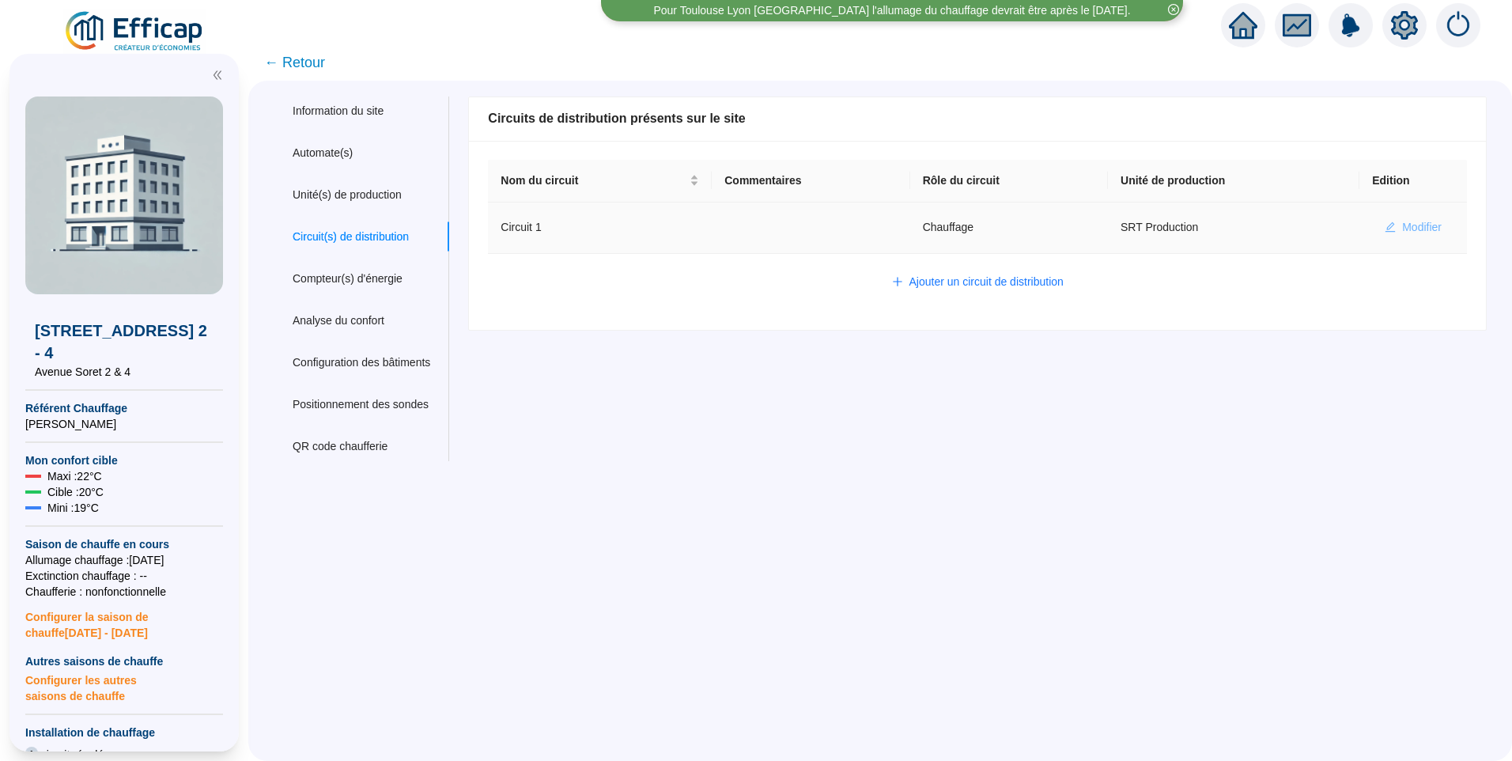
click at [1407, 230] on span "Modifier" at bounding box center [1422, 227] width 40 height 17
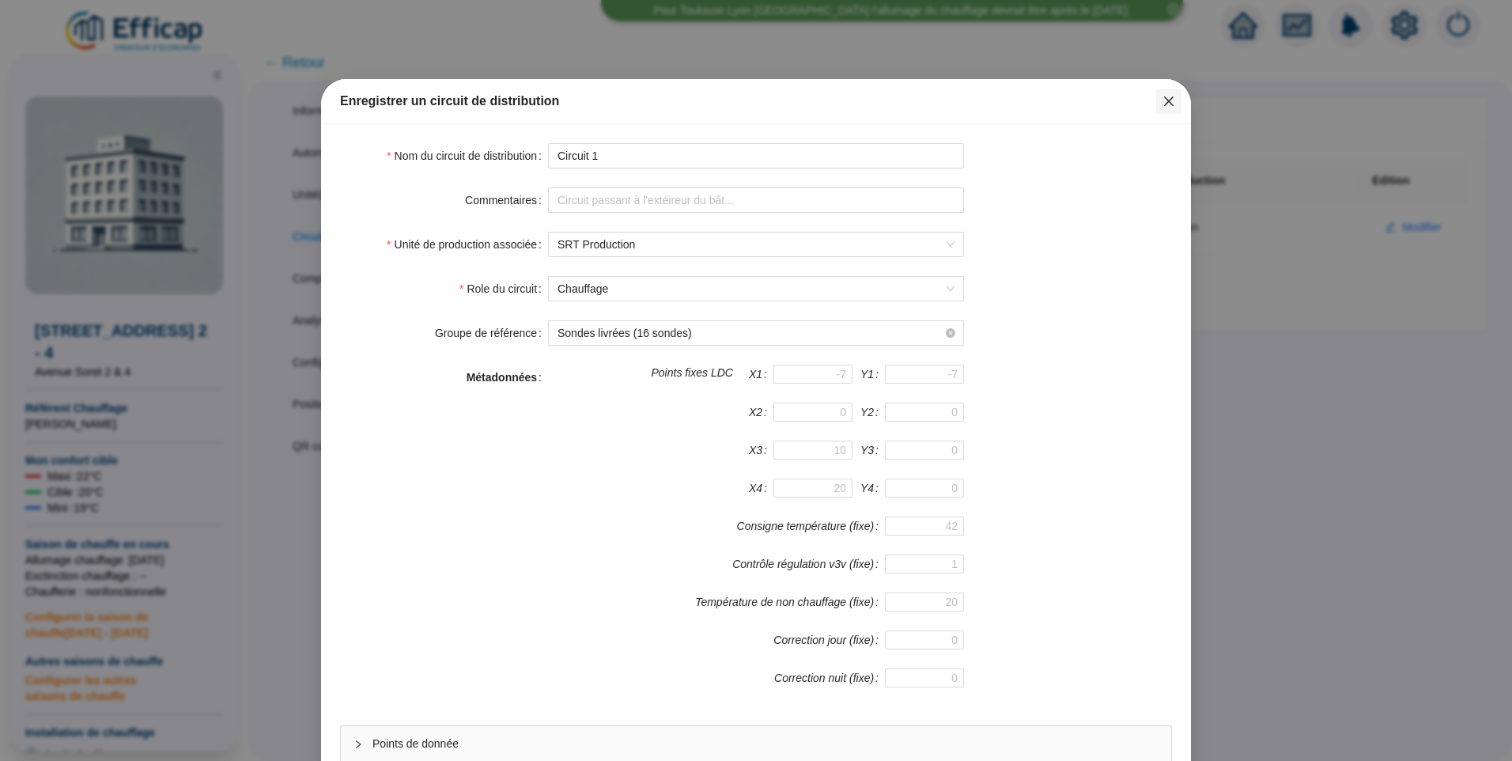
click at [1170, 104] on span "Fermer" at bounding box center [1168, 101] width 25 height 13
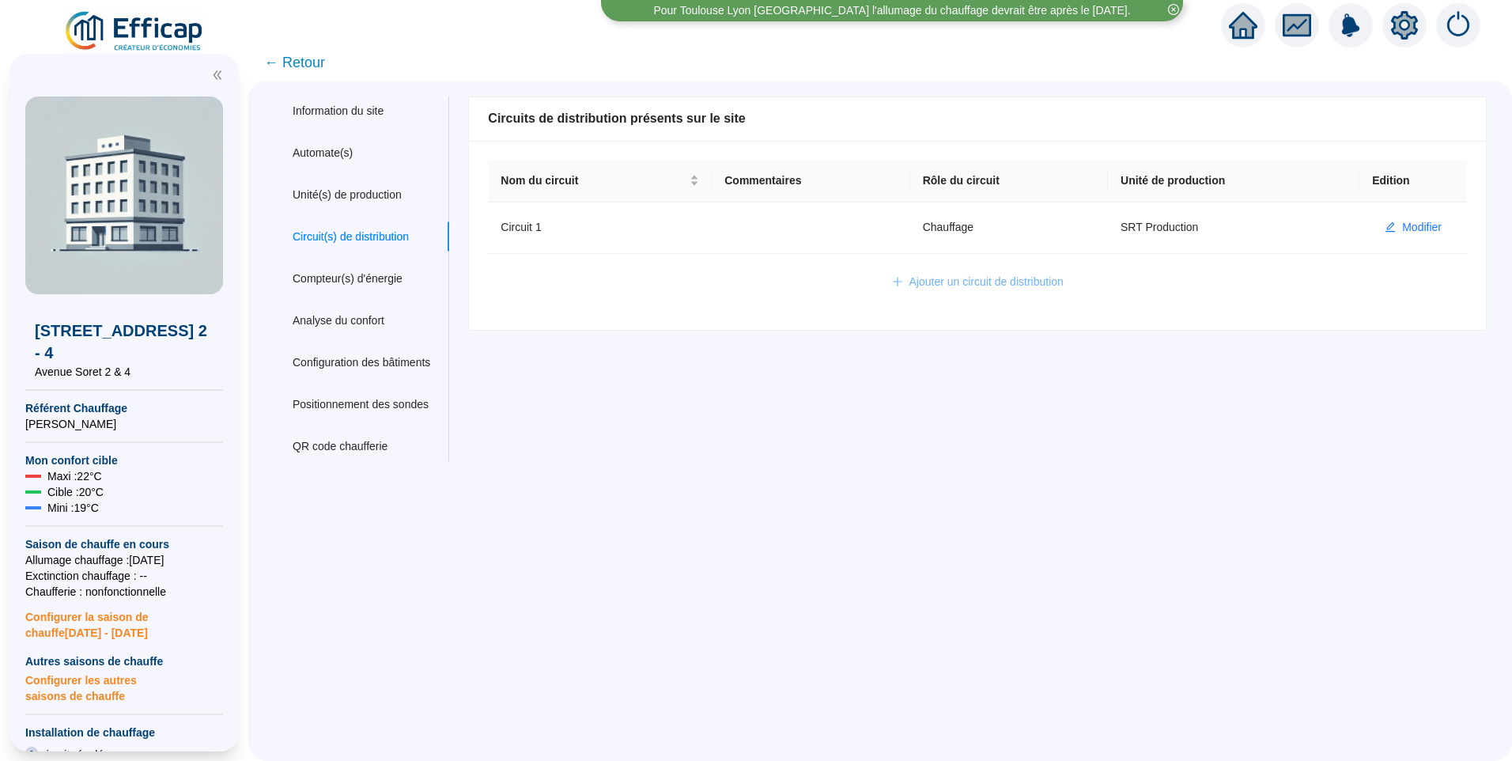
click at [1029, 282] on span "Ajouter un circuit de distribution" at bounding box center [986, 282] width 154 height 17
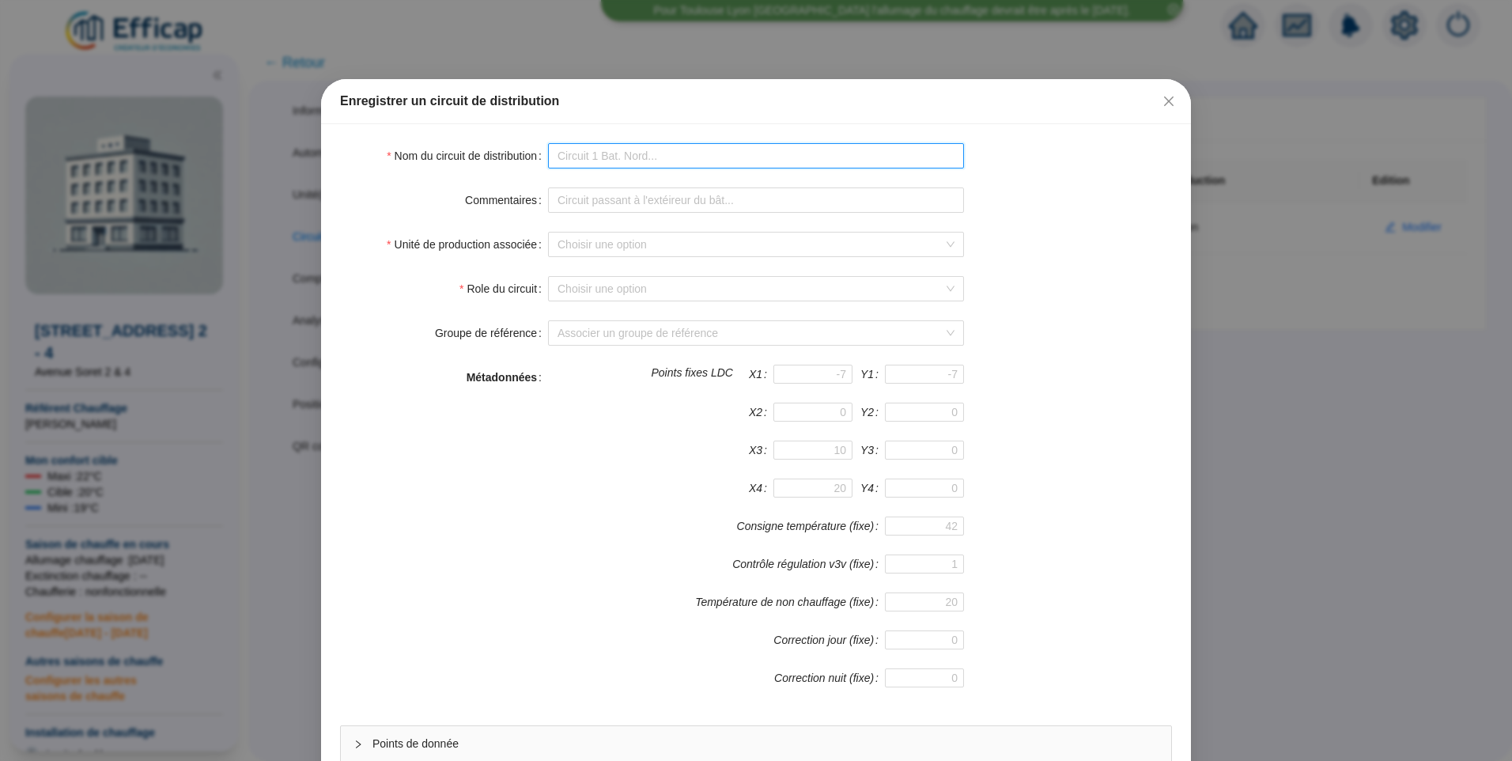
click at [626, 153] on input "Nom du circuit de distribution" at bounding box center [756, 155] width 416 height 25
type input "Circuit 2"
click at [651, 293] on input "Role du circuit" at bounding box center [748, 289] width 383 height 24
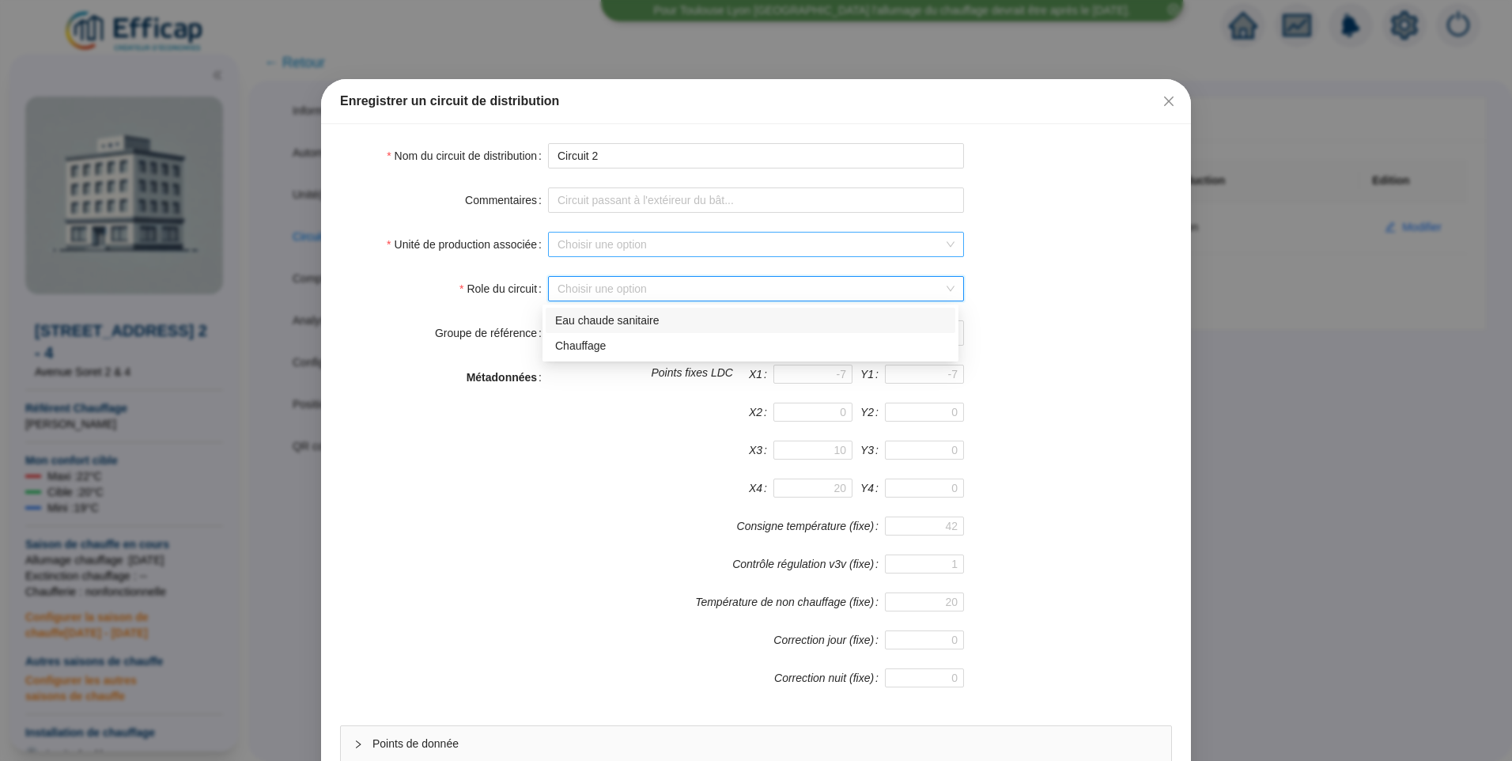
click at [606, 234] on input "Unité de production associée" at bounding box center [748, 244] width 383 height 24
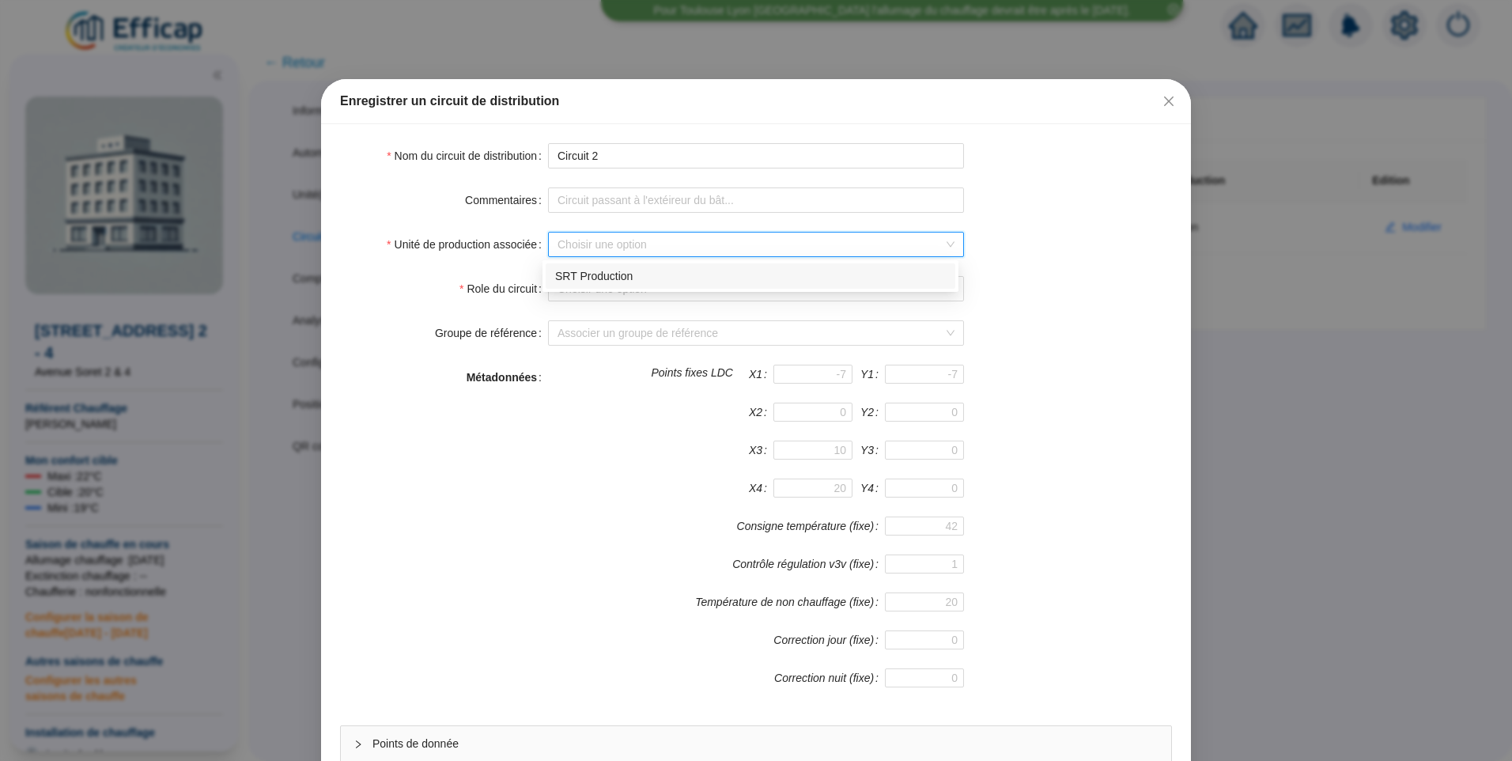
click at [601, 276] on div "SRT Production" at bounding box center [750, 276] width 391 height 17
click at [587, 293] on input "Role du circuit" at bounding box center [748, 289] width 383 height 24
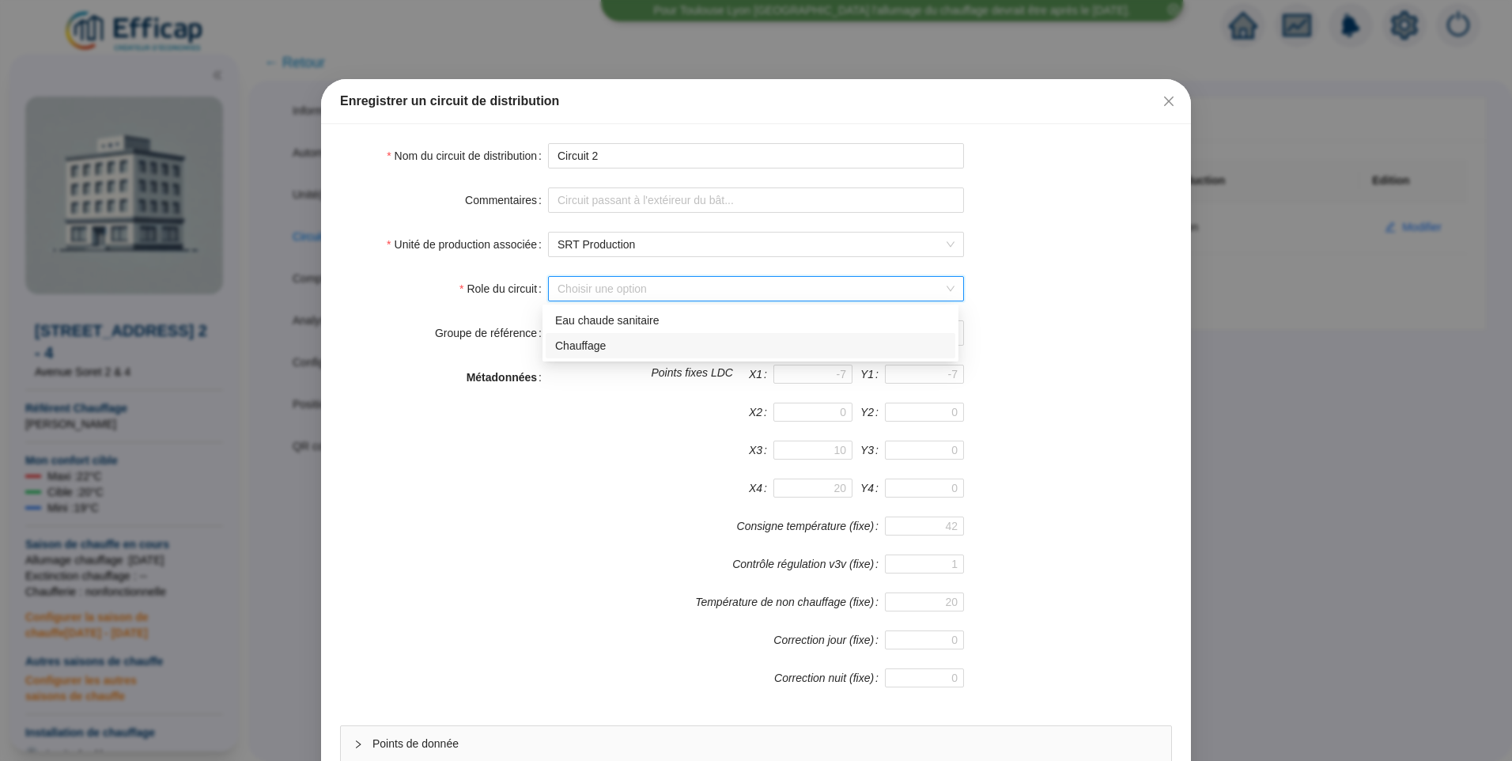
click at [595, 340] on div "Chauffage" at bounding box center [750, 346] width 391 height 17
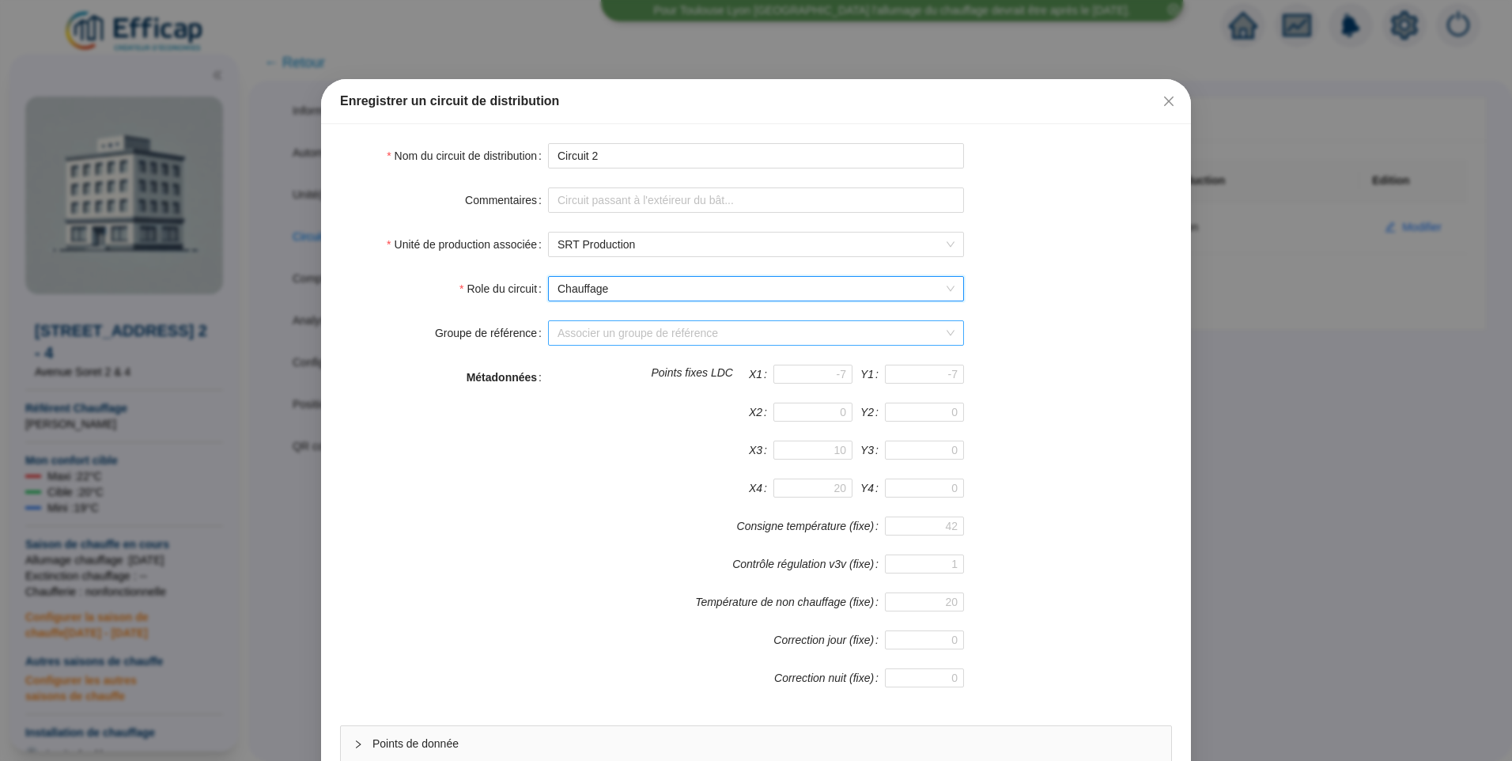
click at [606, 334] on input "Groupe de référence" at bounding box center [748, 333] width 383 height 24
click at [1062, 372] on div "Métadonnées Points fixes LDC X1 Y1 X2 Y2 X3 Y3 X4 Y4 Consigne température (fixe…" at bounding box center [756, 536] width 832 height 342
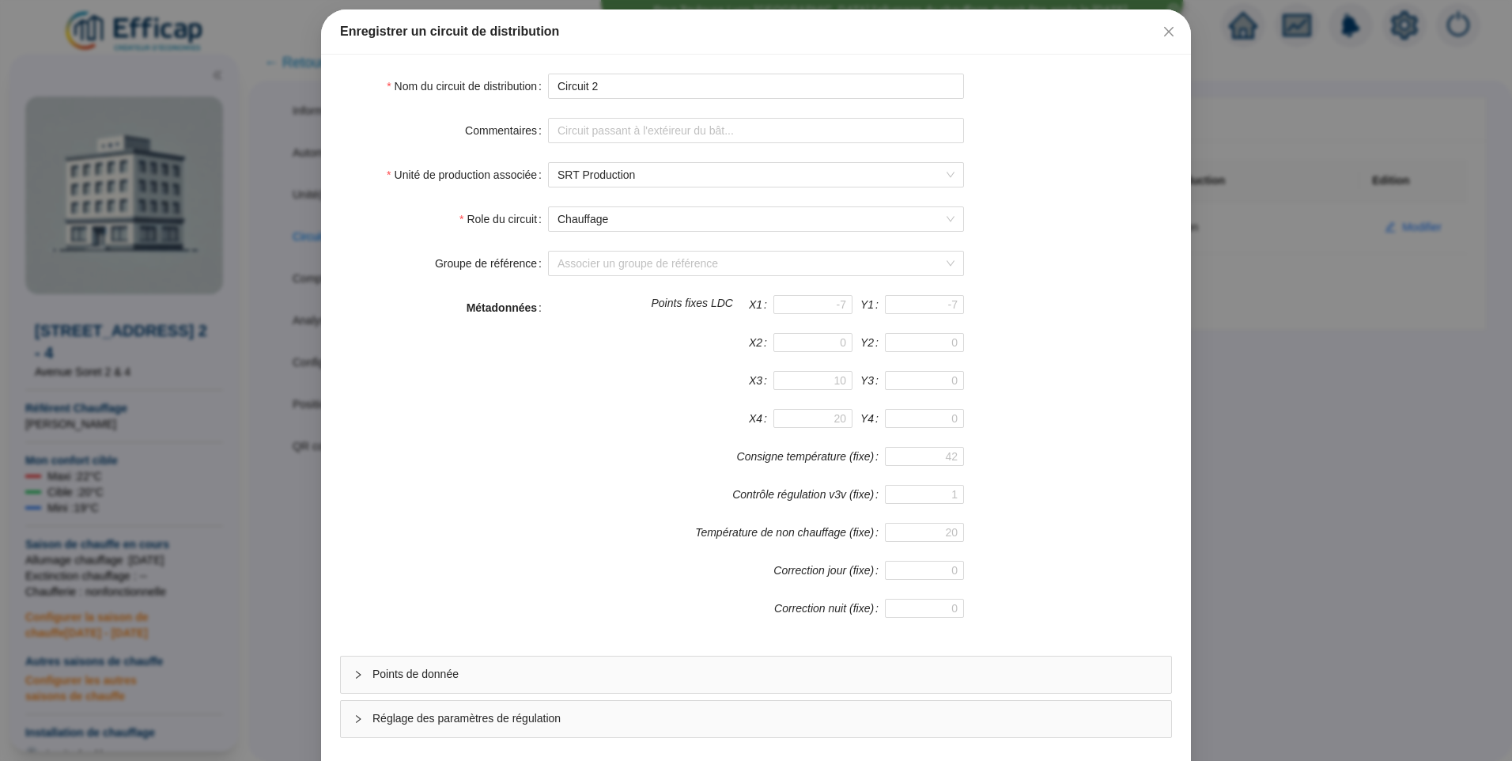
scroll to position [139, 0]
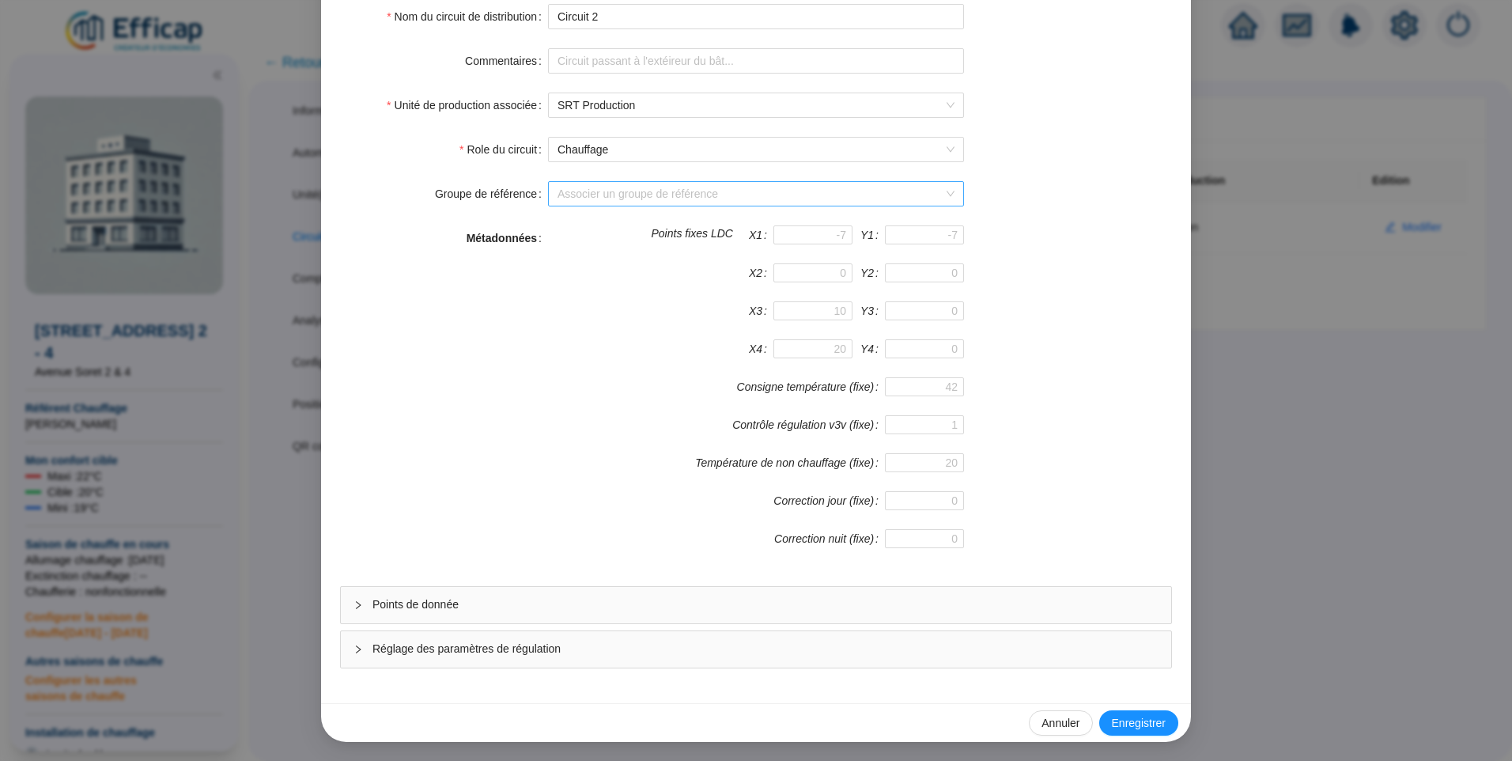
click at [809, 202] on input "Groupe de référence" at bounding box center [748, 194] width 383 height 24
click at [773, 227] on div "Sondes livrées (16 sondes)" at bounding box center [750, 225] width 391 height 17
click at [576, 601] on span "Points de donnée" at bounding box center [765, 604] width 786 height 17
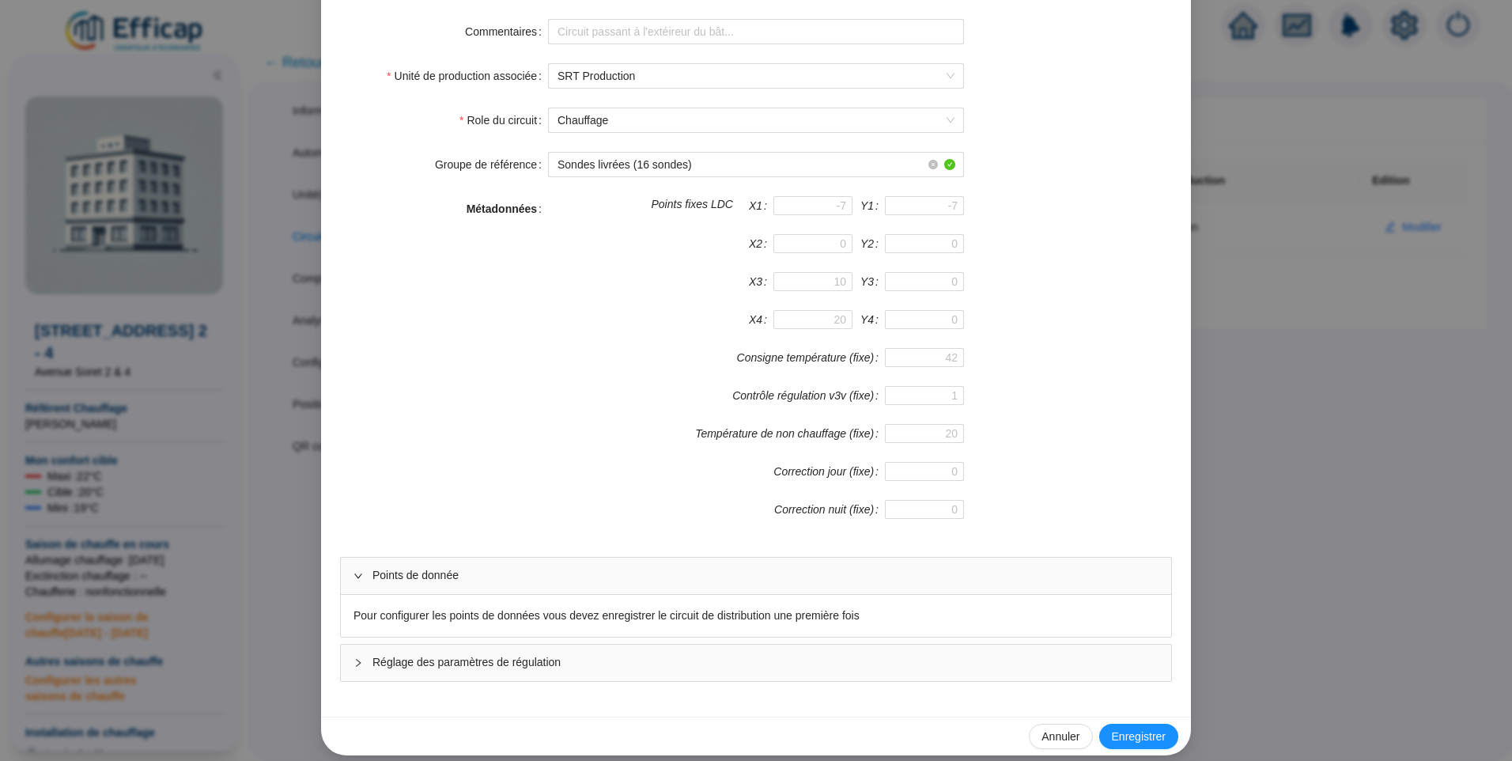
scroll to position [182, 0]
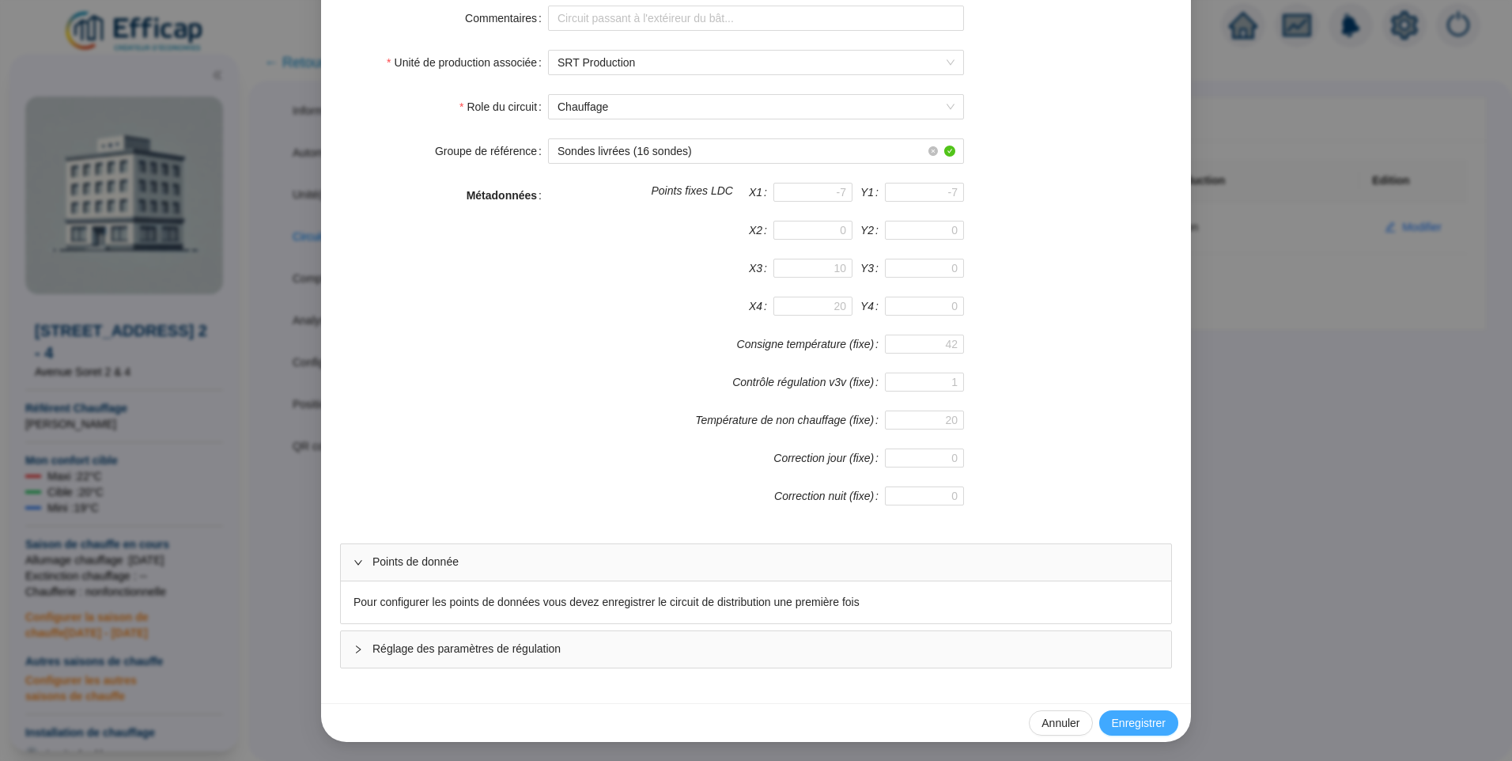
click at [1141, 716] on span "Enregistrer" at bounding box center [1139, 723] width 54 height 17
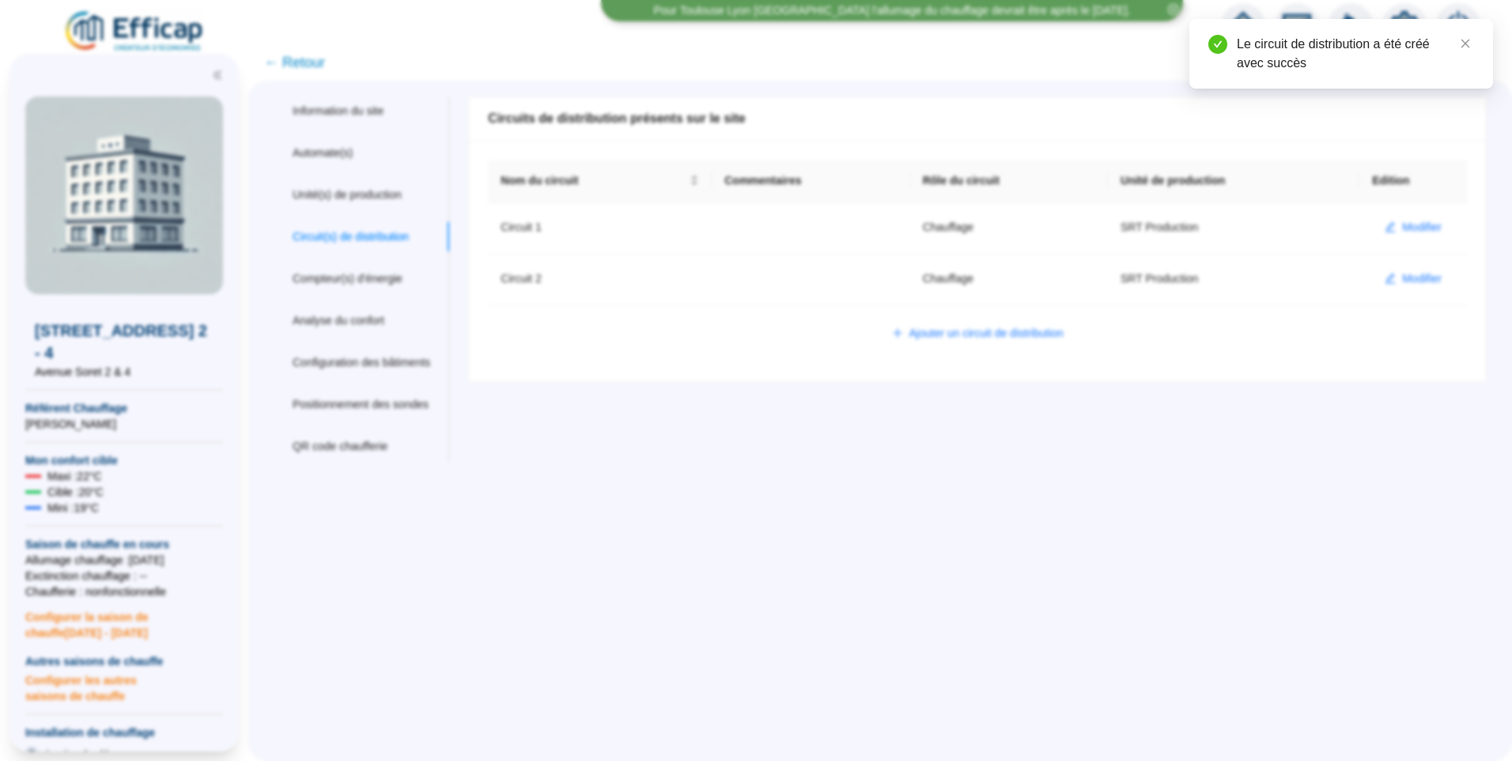
scroll to position [0, 0]
click at [1402, 229] on span "Modifier" at bounding box center [1422, 227] width 40 height 17
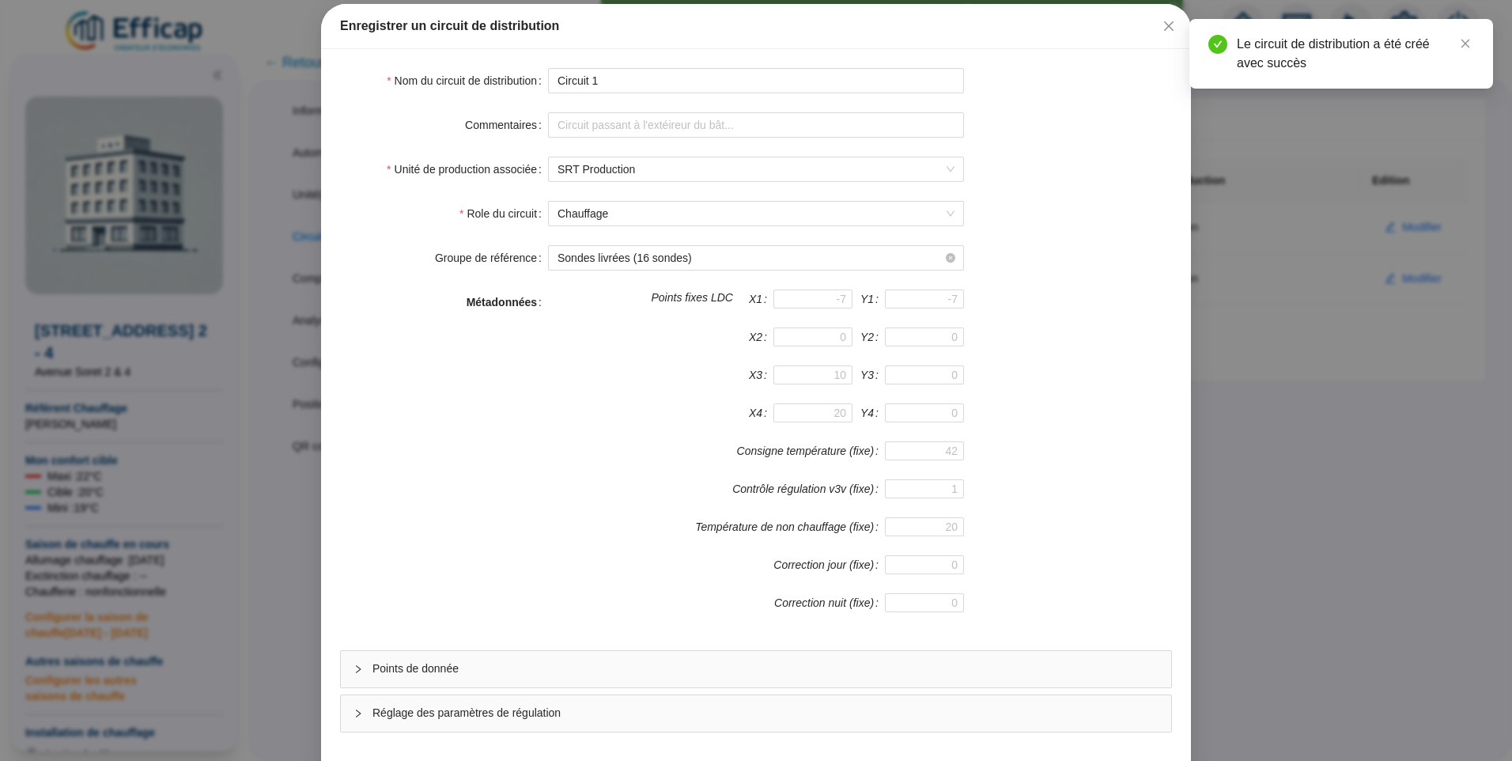
scroll to position [139, 0]
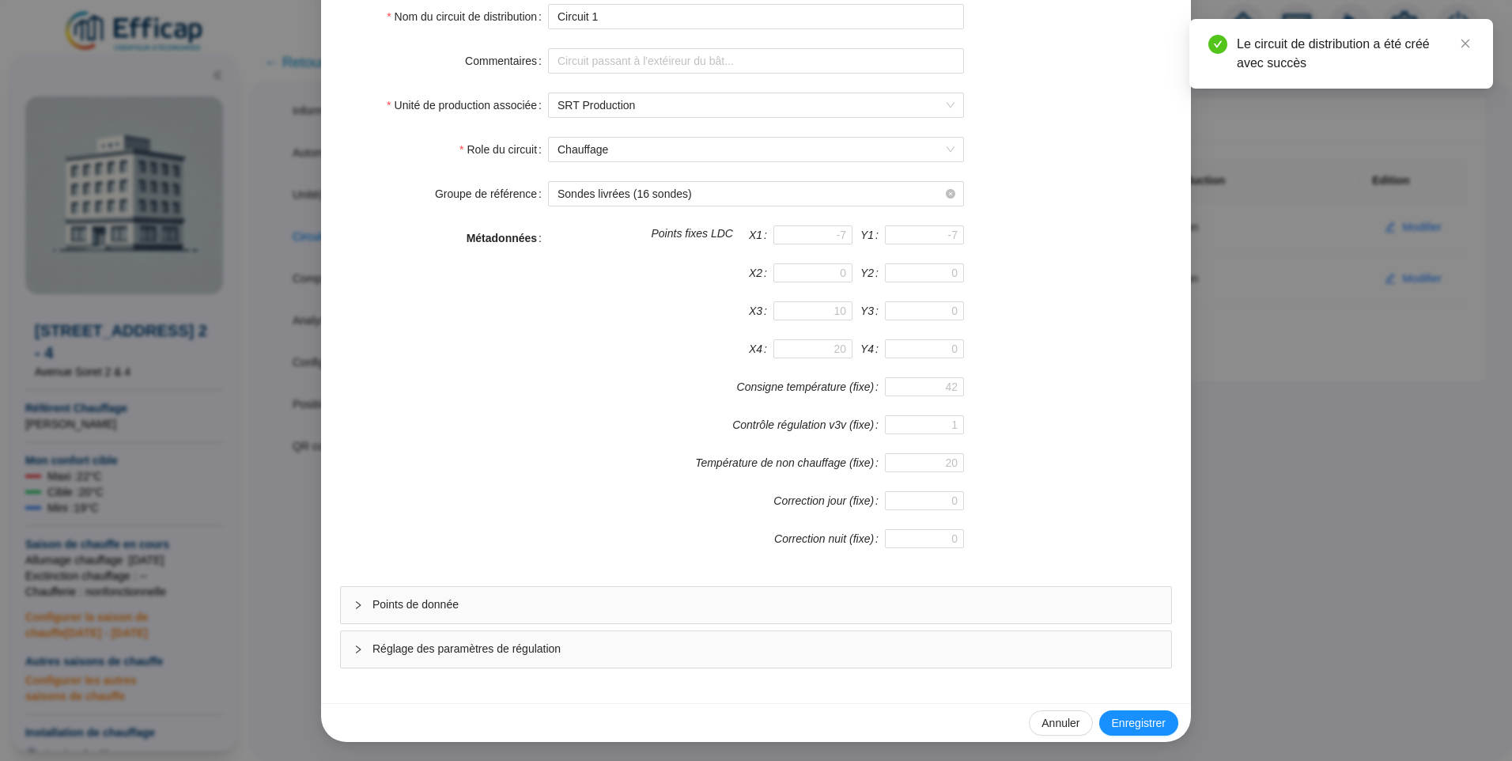
click at [494, 596] on span "Points de donnée" at bounding box center [765, 604] width 786 height 17
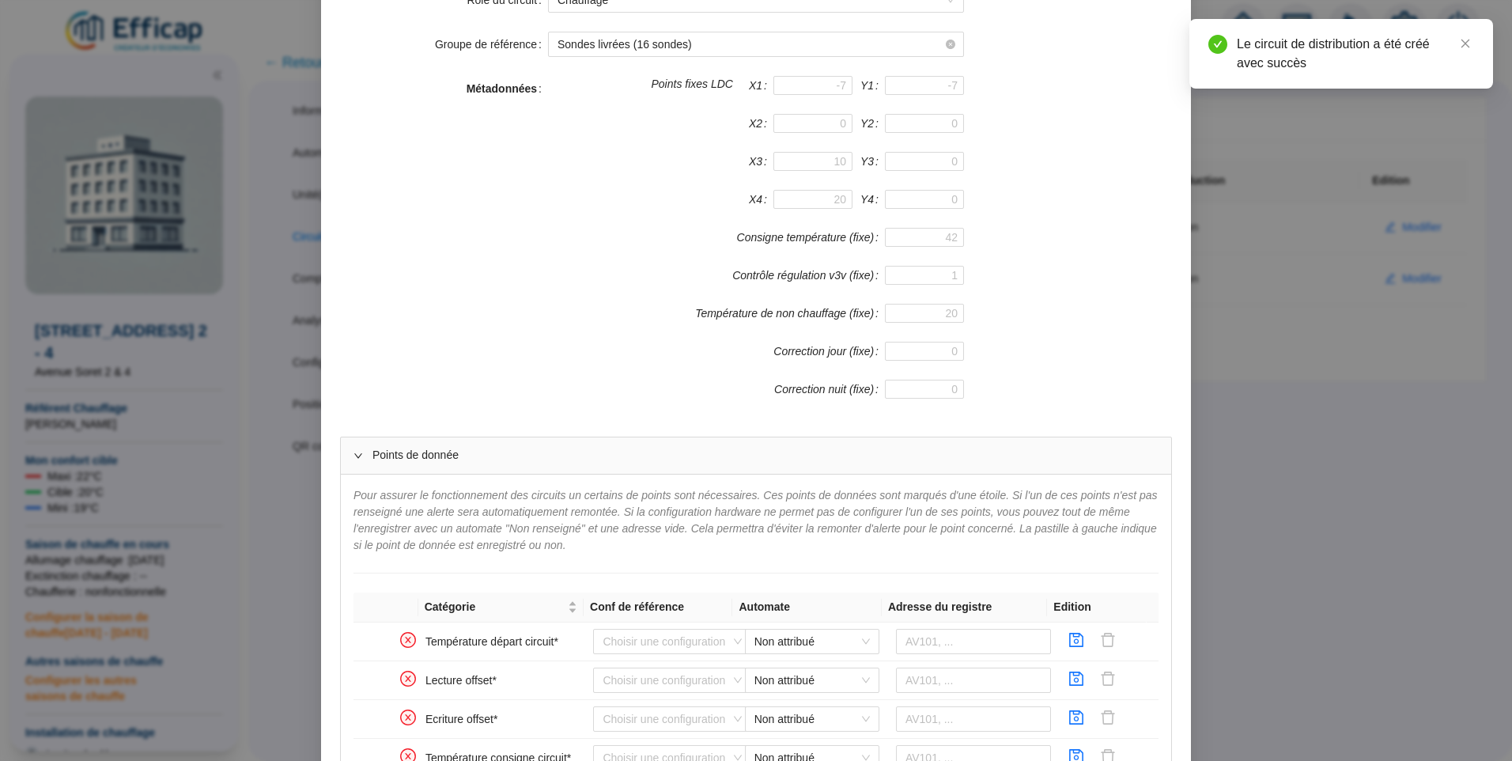
scroll to position [546, 0]
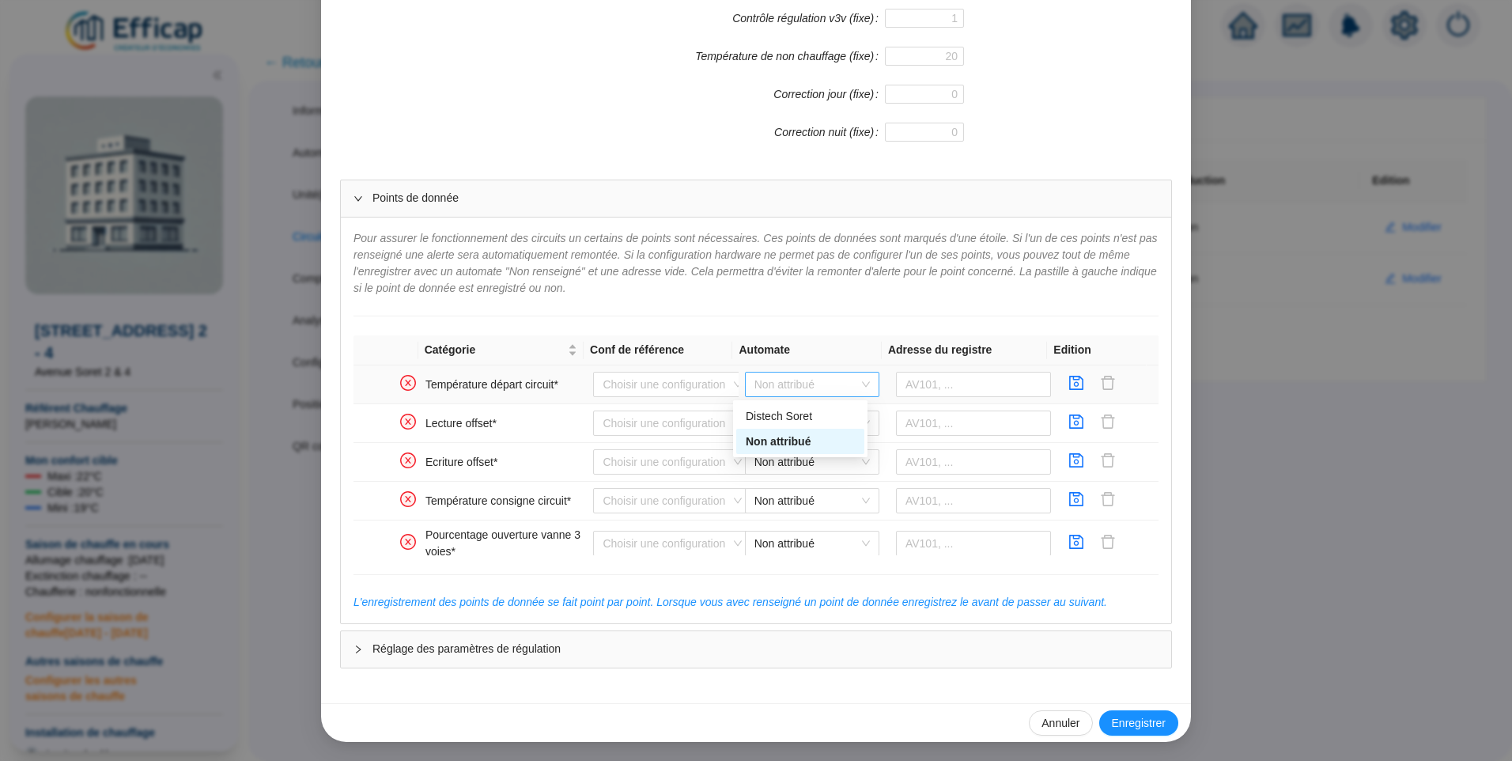
click at [785, 390] on span "Non attribué" at bounding box center [811, 384] width 115 height 24
click at [799, 415] on div "Distech Soret" at bounding box center [800, 416] width 109 height 17
click at [920, 396] on input "text" at bounding box center [974, 384] width 156 height 25
type input "AV101"
click at [1068, 383] on icon "save" at bounding box center [1076, 383] width 16 height 16
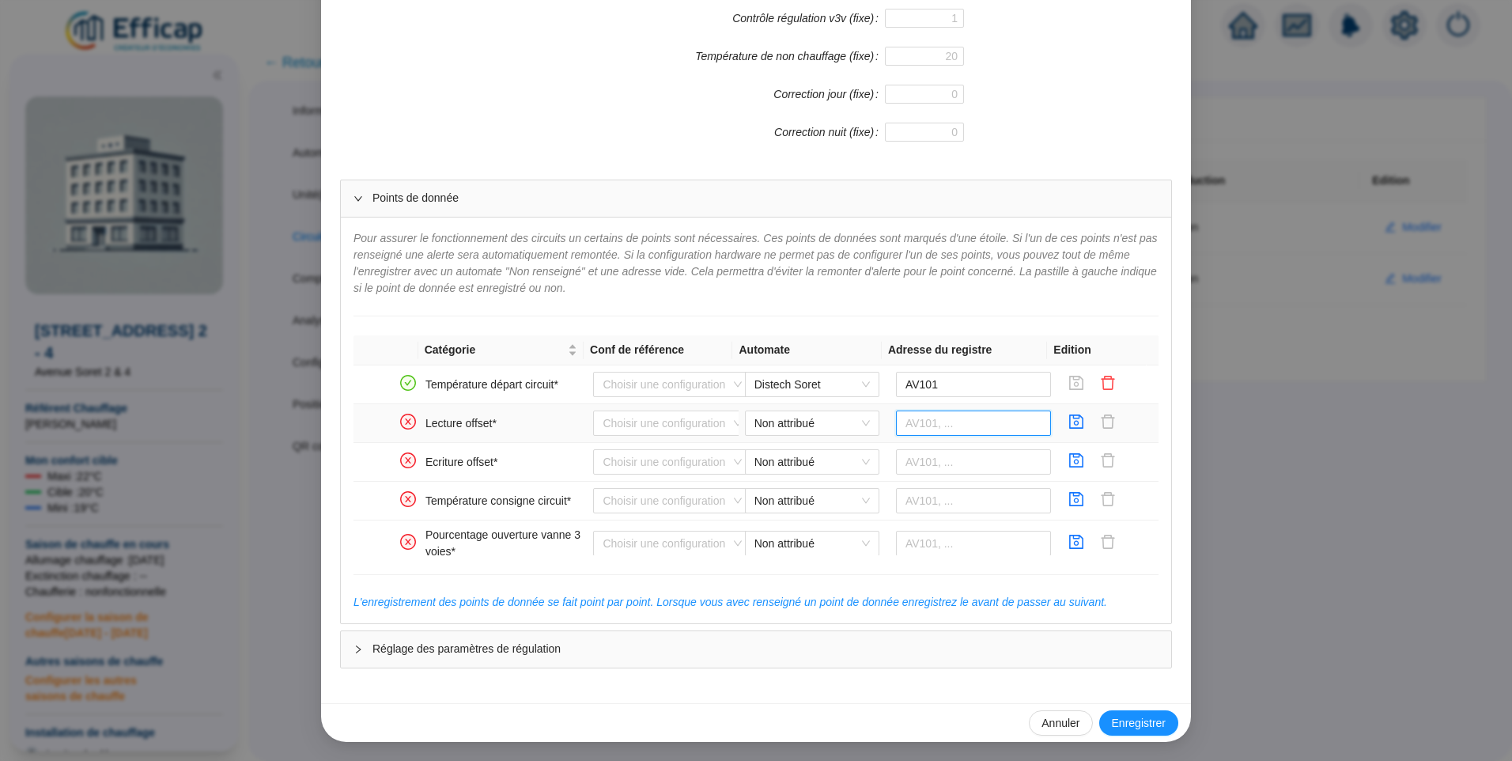
click at [939, 420] on input "text" at bounding box center [974, 422] width 156 height 25
click at [828, 427] on span "Non attribué" at bounding box center [811, 423] width 115 height 24
click at [790, 459] on div "Distech Soret" at bounding box center [800, 455] width 109 height 17
click at [952, 427] on input "AV" at bounding box center [974, 422] width 156 height 25
type input "AV103"
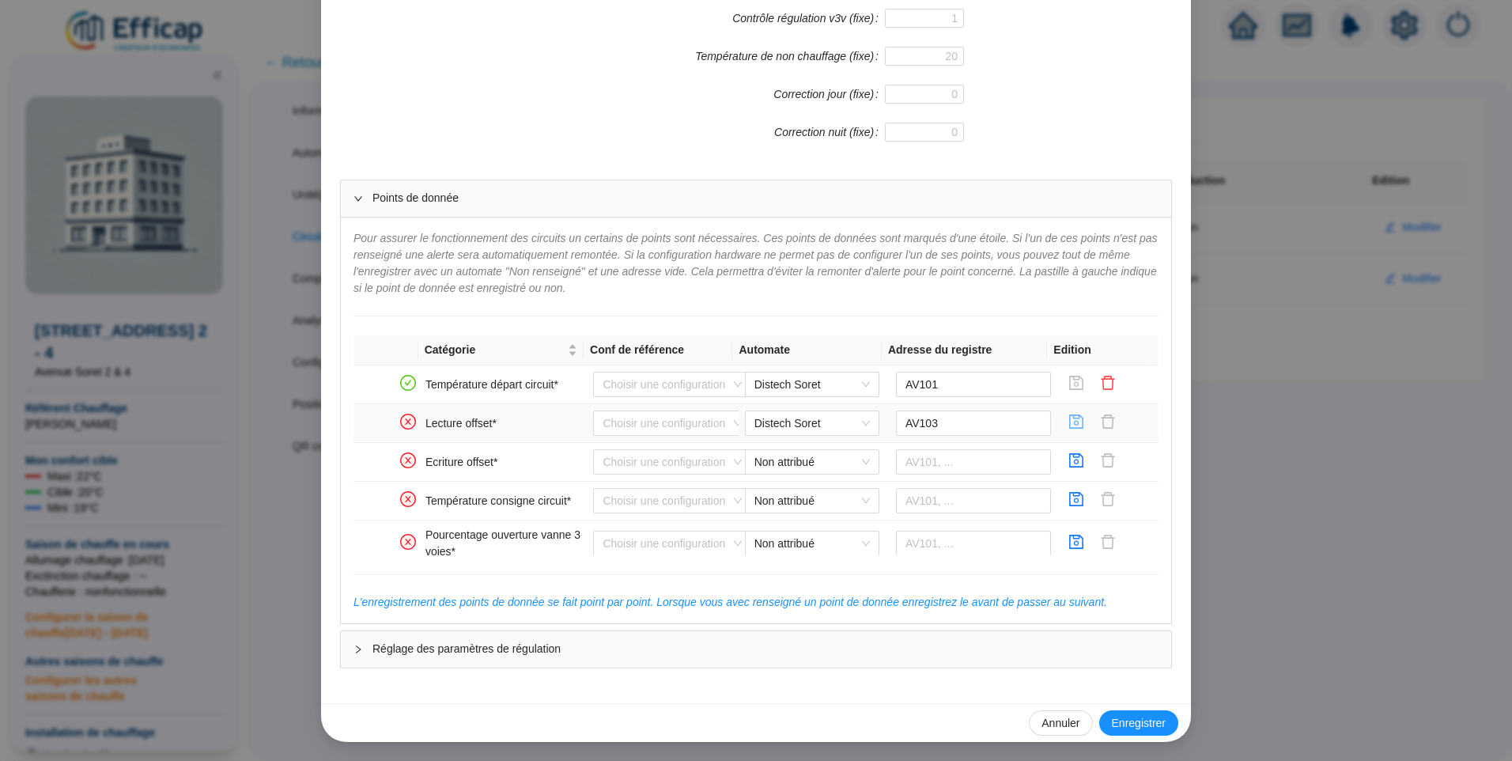
click at [1068, 426] on icon "save" at bounding box center [1076, 422] width 16 height 16
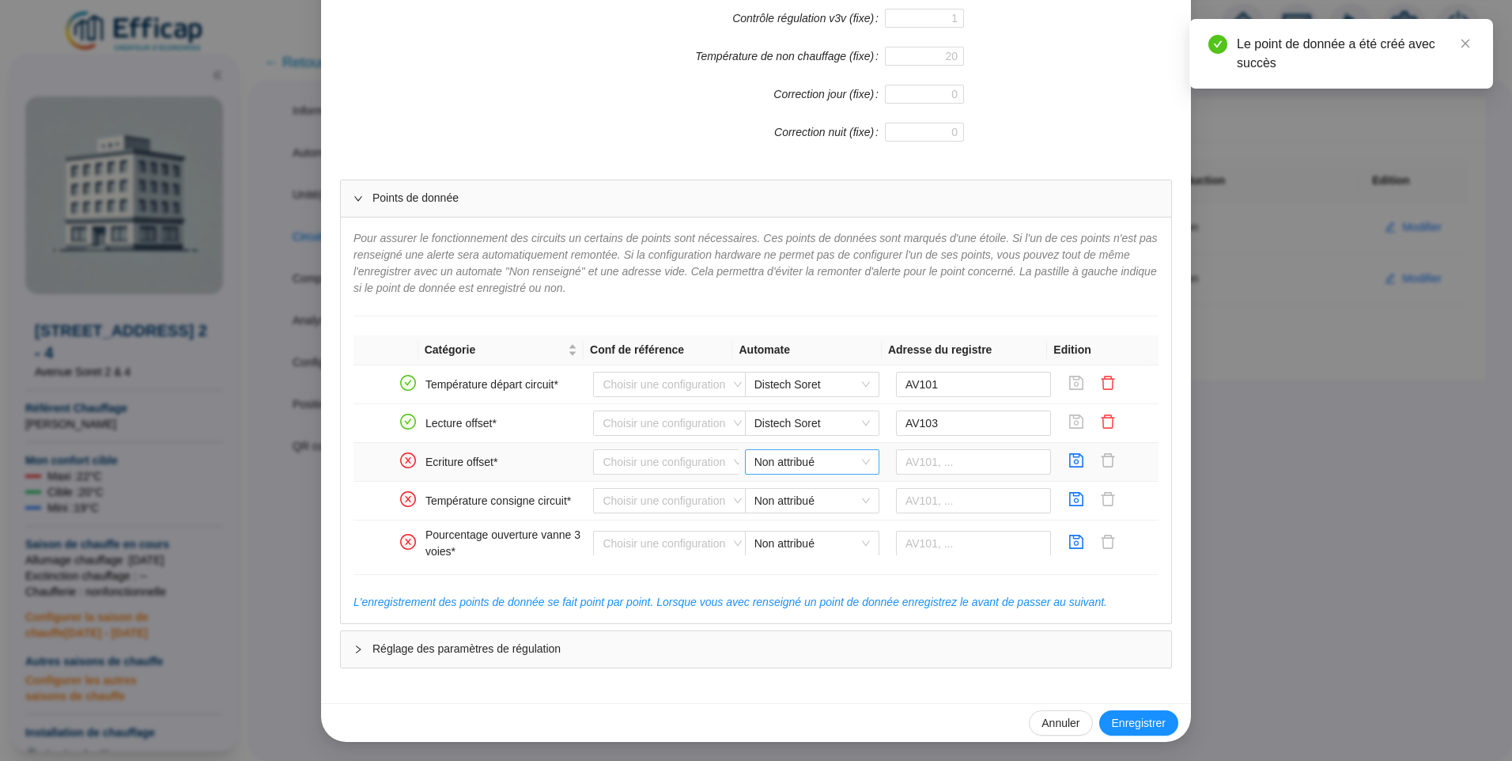
click at [818, 467] on span "Non attribué" at bounding box center [811, 462] width 115 height 24
click at [784, 496] on div "Distech Soret" at bounding box center [800, 493] width 109 height 17
click at [920, 460] on input "text" at bounding box center [974, 461] width 156 height 25
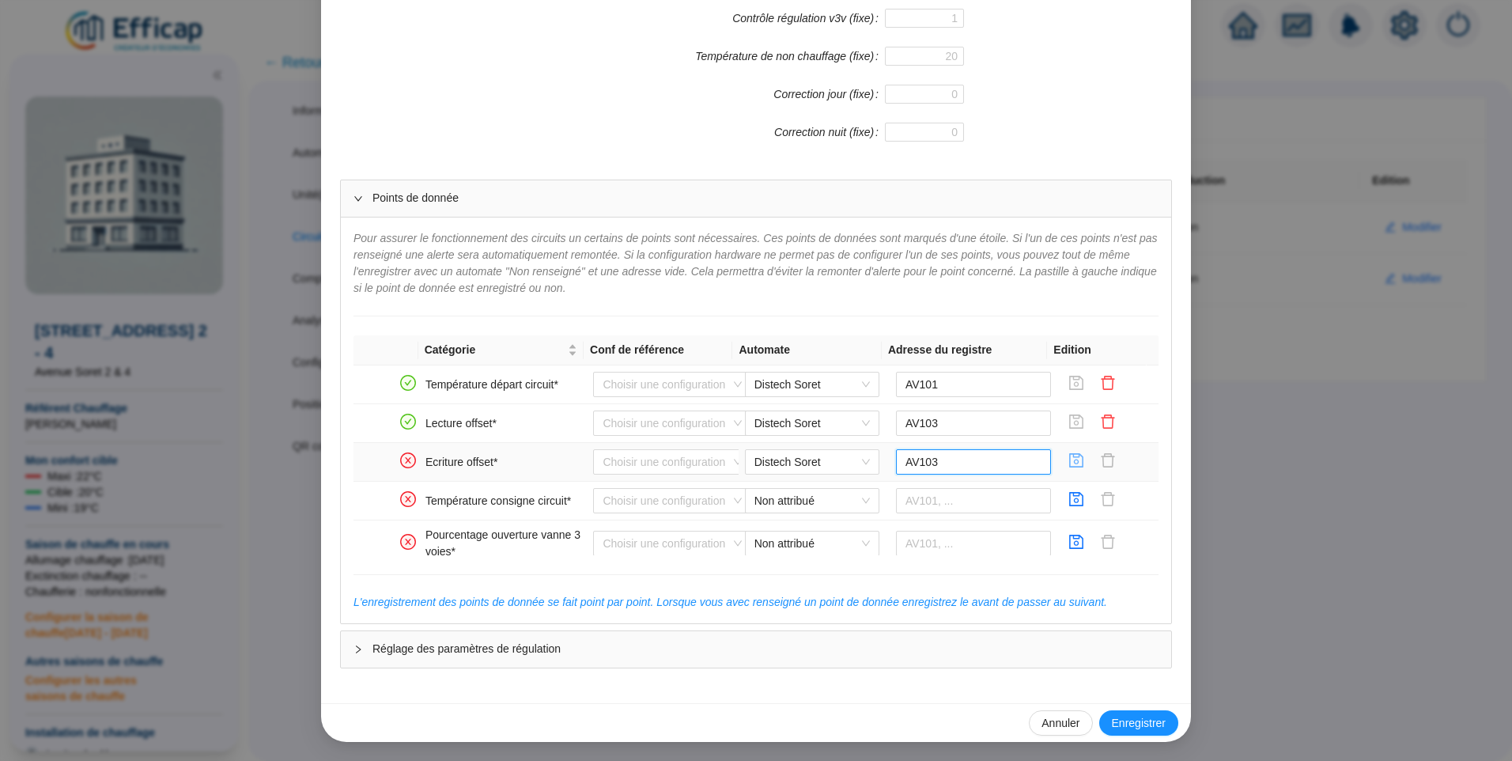
type input "AV103"
click at [1068, 467] on icon "save" at bounding box center [1076, 460] width 16 height 16
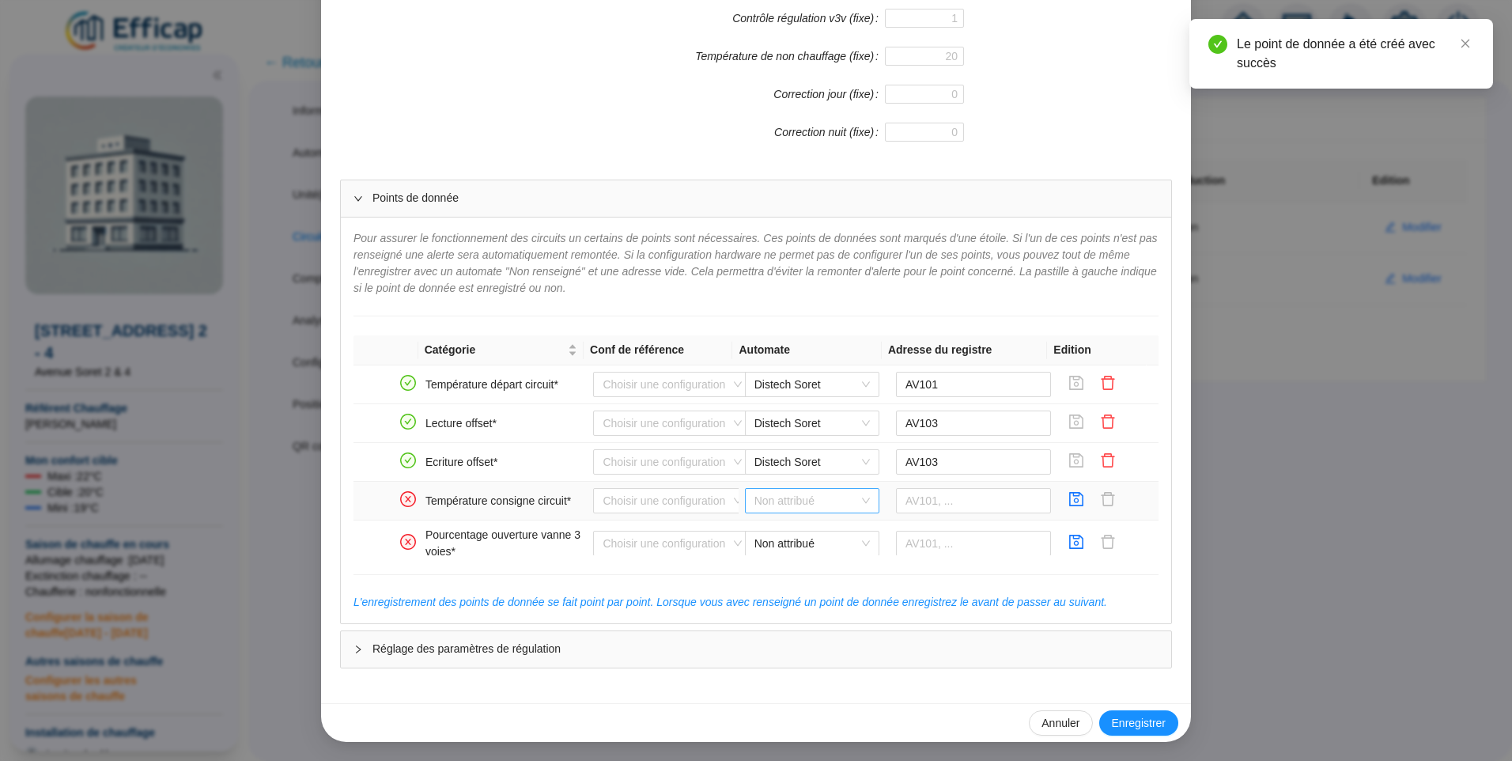
click at [803, 493] on span "Non attribué" at bounding box center [811, 501] width 115 height 24
click at [806, 532] on div "Distech Soret" at bounding box center [800, 532] width 109 height 17
click at [927, 511] on input "text" at bounding box center [974, 500] width 156 height 25
type input "AV114"
click at [1068, 502] on icon "save" at bounding box center [1076, 499] width 16 height 16
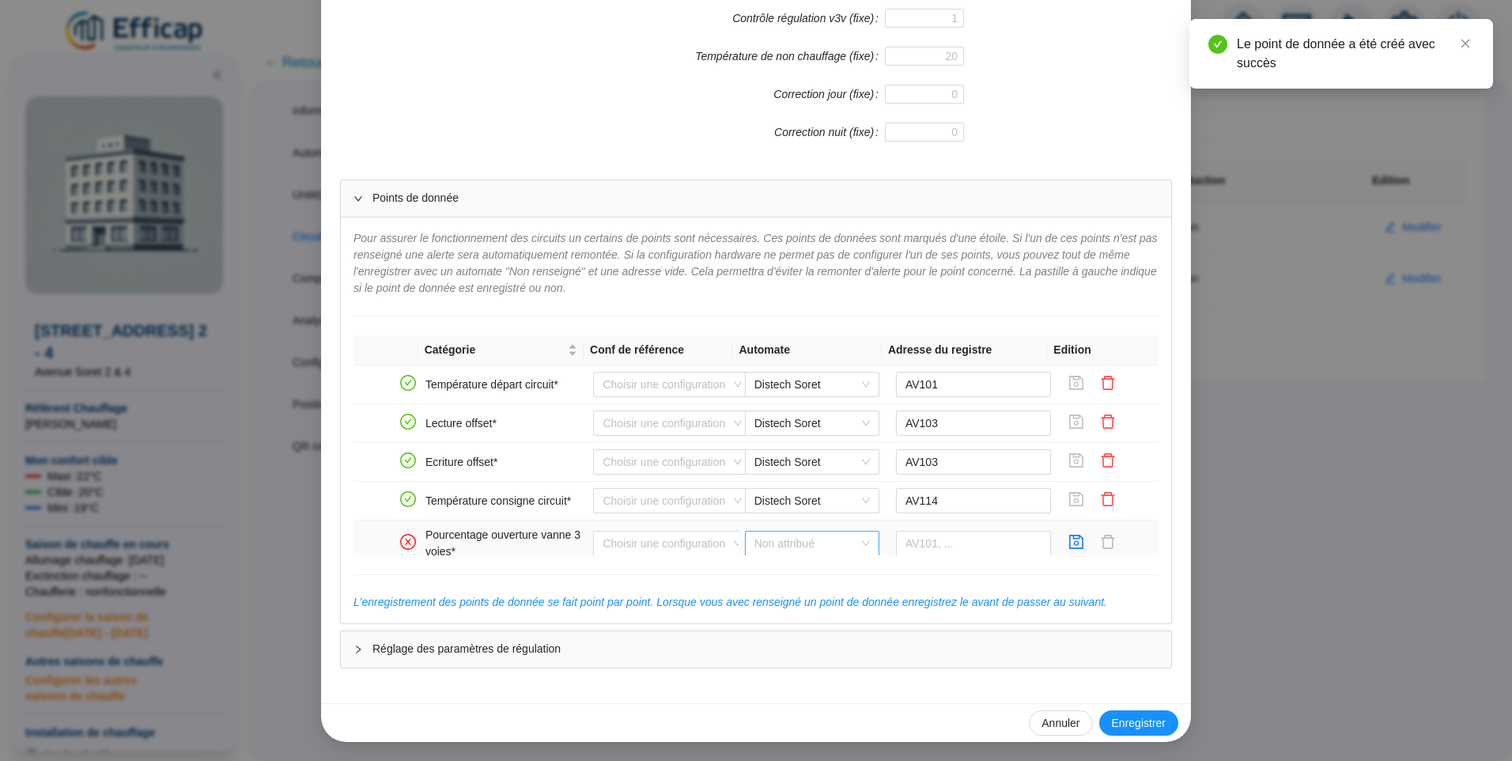
click at [789, 553] on span "Non attribué" at bounding box center [811, 543] width 115 height 24
click at [789, 570] on div "Distech Soret" at bounding box center [800, 575] width 109 height 17
click at [910, 544] on input "text" at bounding box center [974, 543] width 156 height 25
type input "AV115"
click at [1070, 538] on icon "save" at bounding box center [1077, 542] width 14 height 14
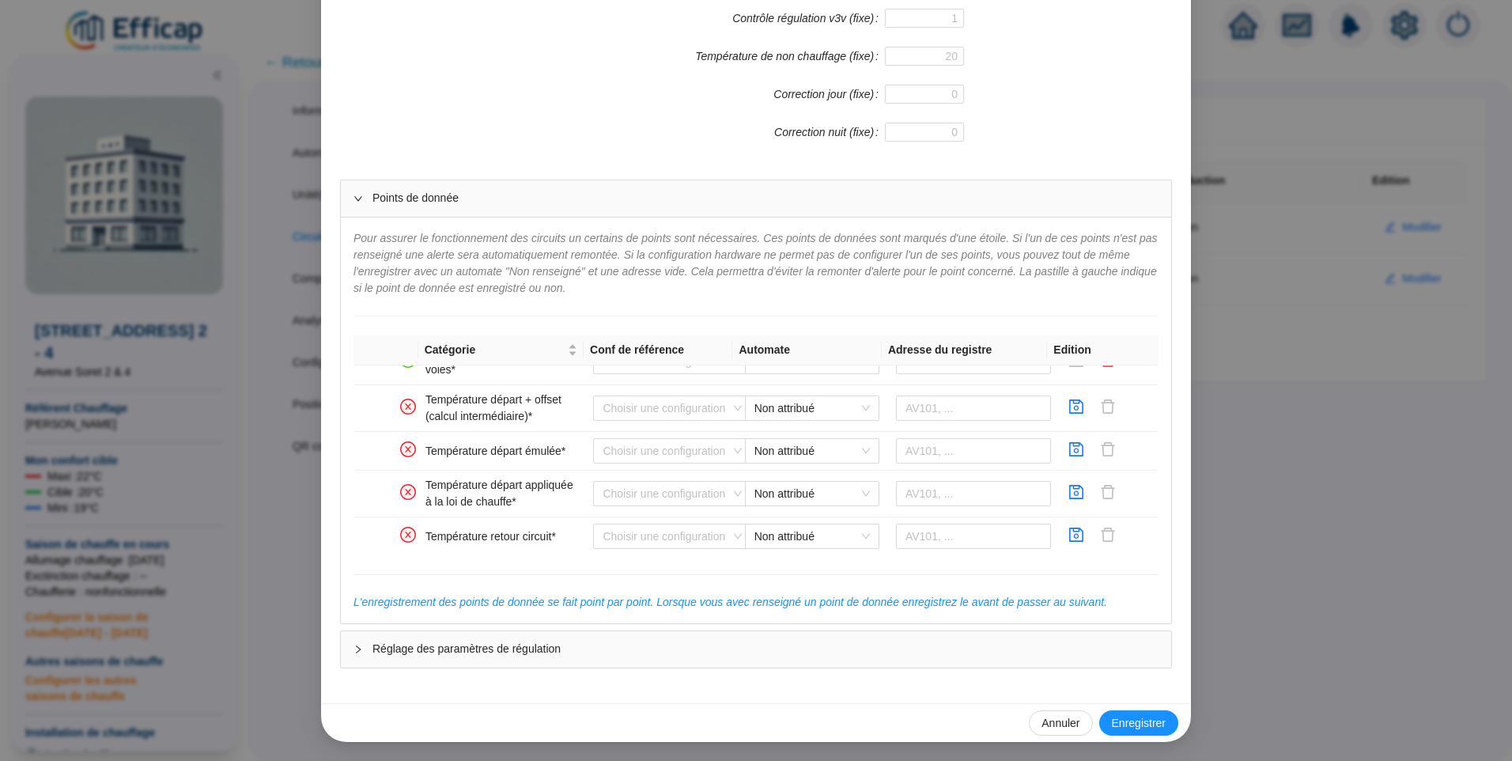
scroll to position [188, 0]
click at [769, 402] on span "Non attribué" at bounding box center [811, 402] width 115 height 24
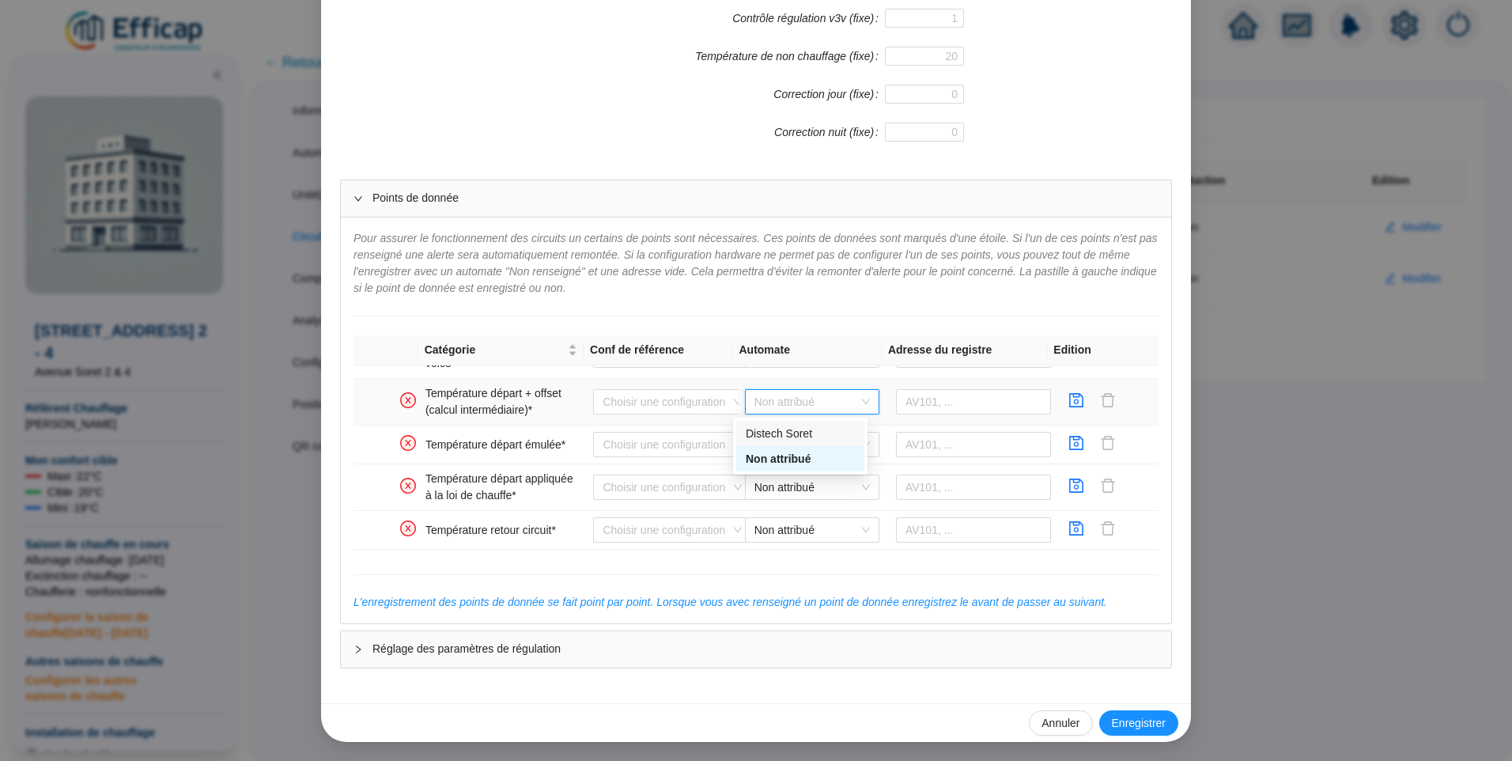
click at [776, 433] on div "Distech Soret" at bounding box center [800, 433] width 109 height 17
click at [906, 410] on input "text" at bounding box center [974, 401] width 156 height 25
type input "AV104"
click at [1068, 405] on icon "save" at bounding box center [1076, 400] width 16 height 16
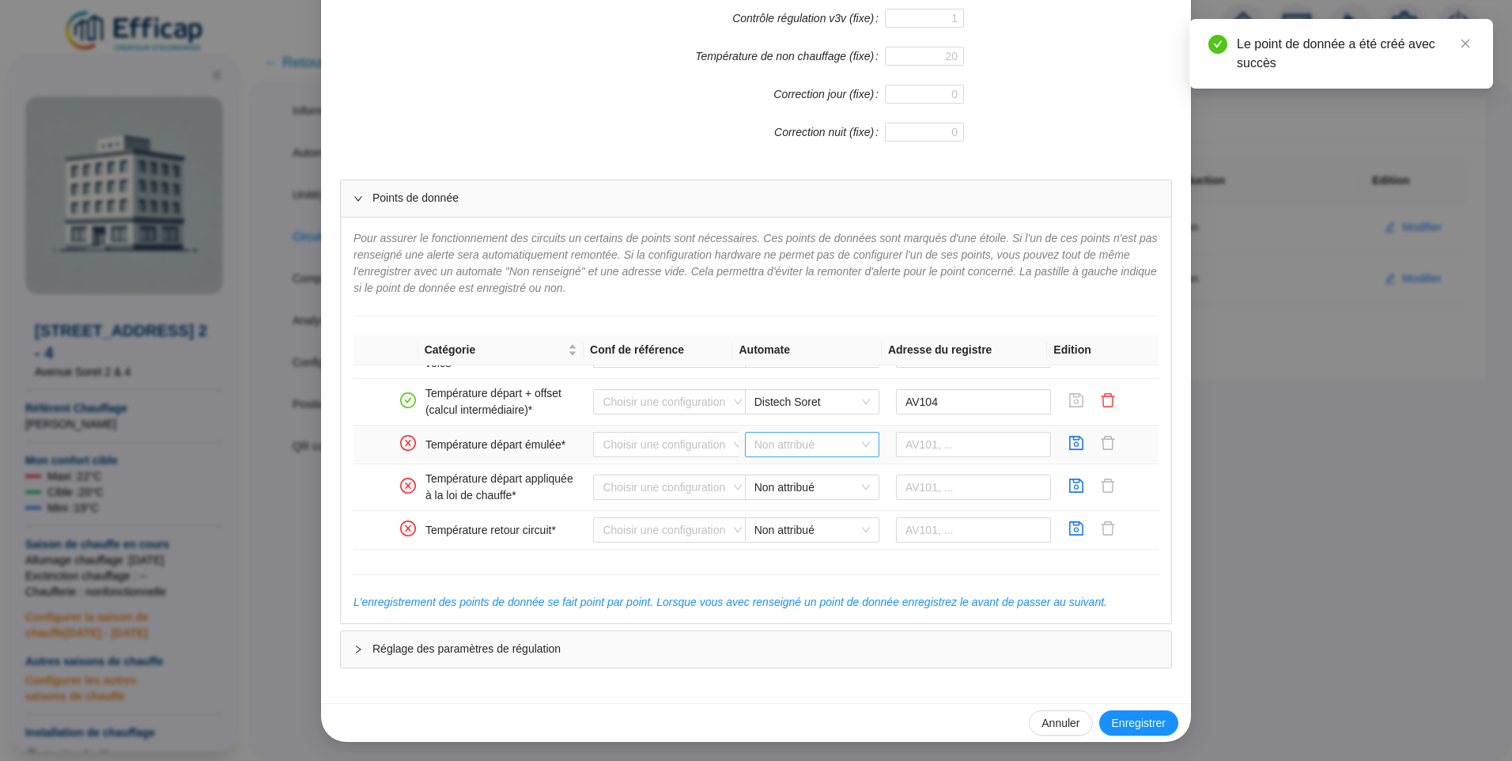
click at [844, 444] on span "Non attribué" at bounding box center [811, 445] width 115 height 24
click at [793, 475] on div "Distech Soret" at bounding box center [800, 476] width 109 height 17
click at [943, 448] on input "text" at bounding box center [974, 444] width 156 height 25
type input "AV105"
click at [1068, 448] on icon "save" at bounding box center [1076, 443] width 16 height 16
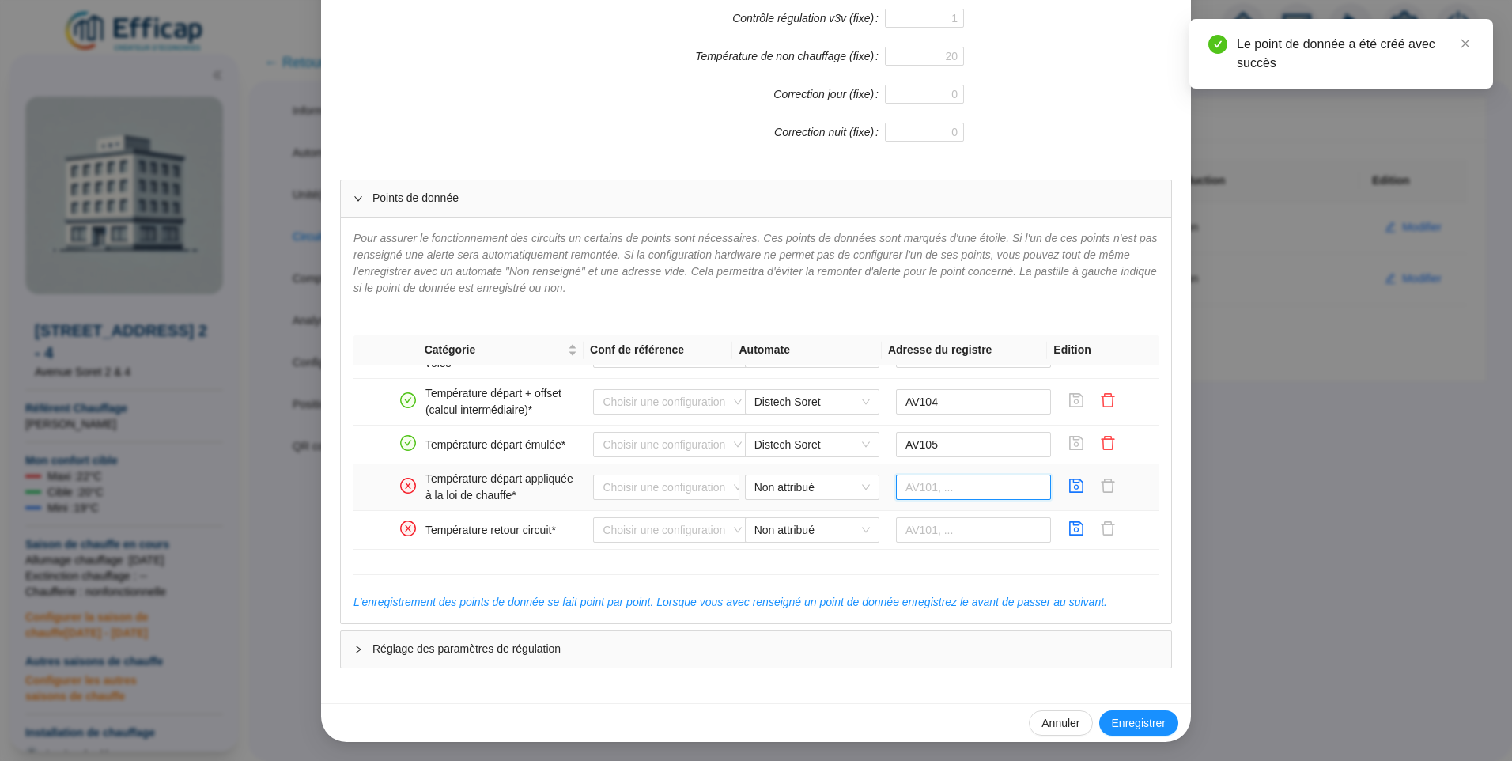
click at [952, 485] on input "text" at bounding box center [974, 486] width 156 height 25
click at [790, 481] on span "Non attribué" at bounding box center [811, 487] width 115 height 24
click at [786, 519] on div "Distech Soret" at bounding box center [800, 519] width 109 height 17
click at [912, 489] on input "text" at bounding box center [974, 486] width 156 height 25
type input "AV105"
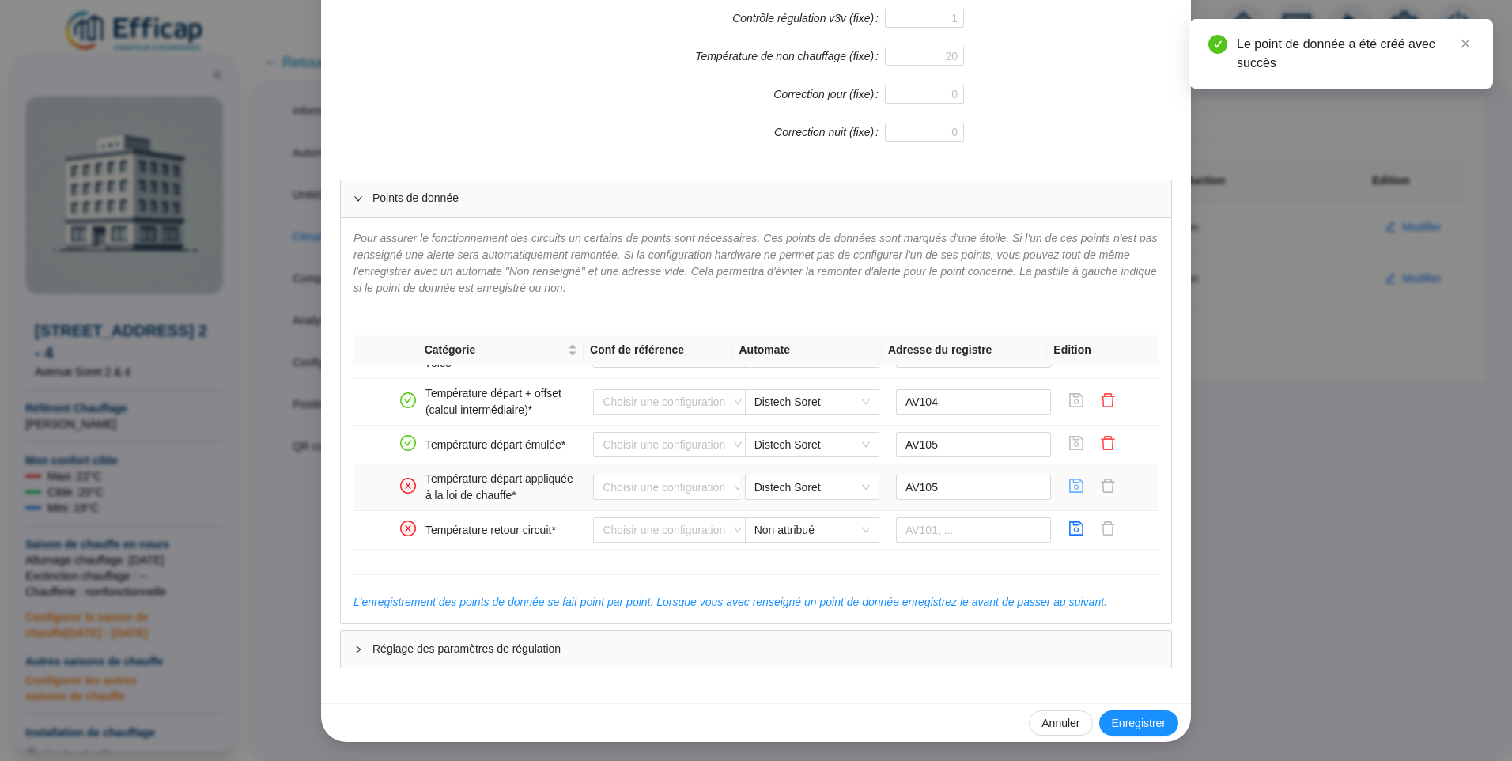
click at [1068, 489] on button "button" at bounding box center [1075, 486] width 25 height 25
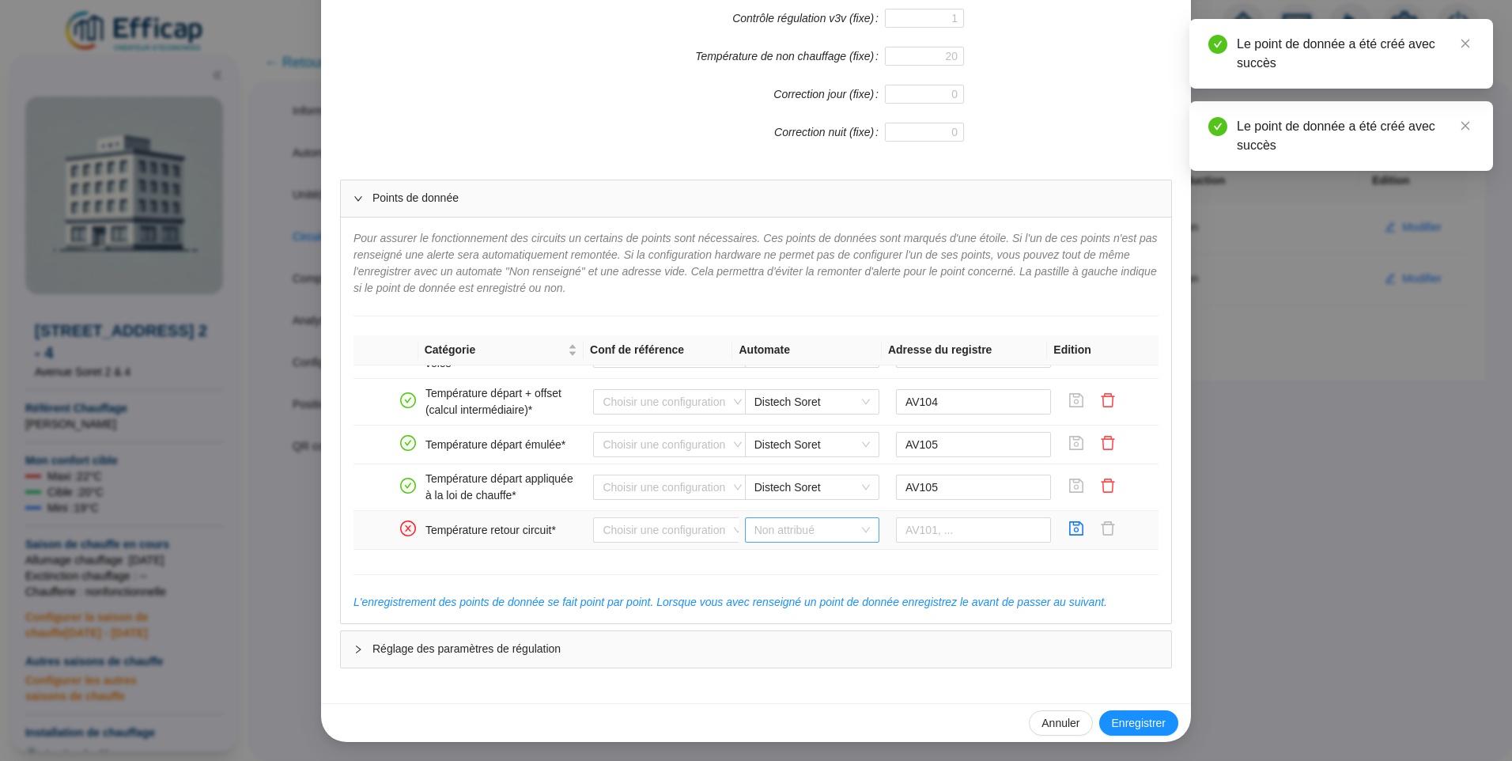
click at [782, 530] on span "Non attribué" at bounding box center [811, 530] width 115 height 24
drag, startPoint x: 784, startPoint y: 558, endPoint x: 914, endPoint y: 541, distance: 131.6
click at [783, 558] on div "Distech Soret" at bounding box center [800, 561] width 109 height 17
click at [938, 536] on input "text" at bounding box center [974, 529] width 156 height 25
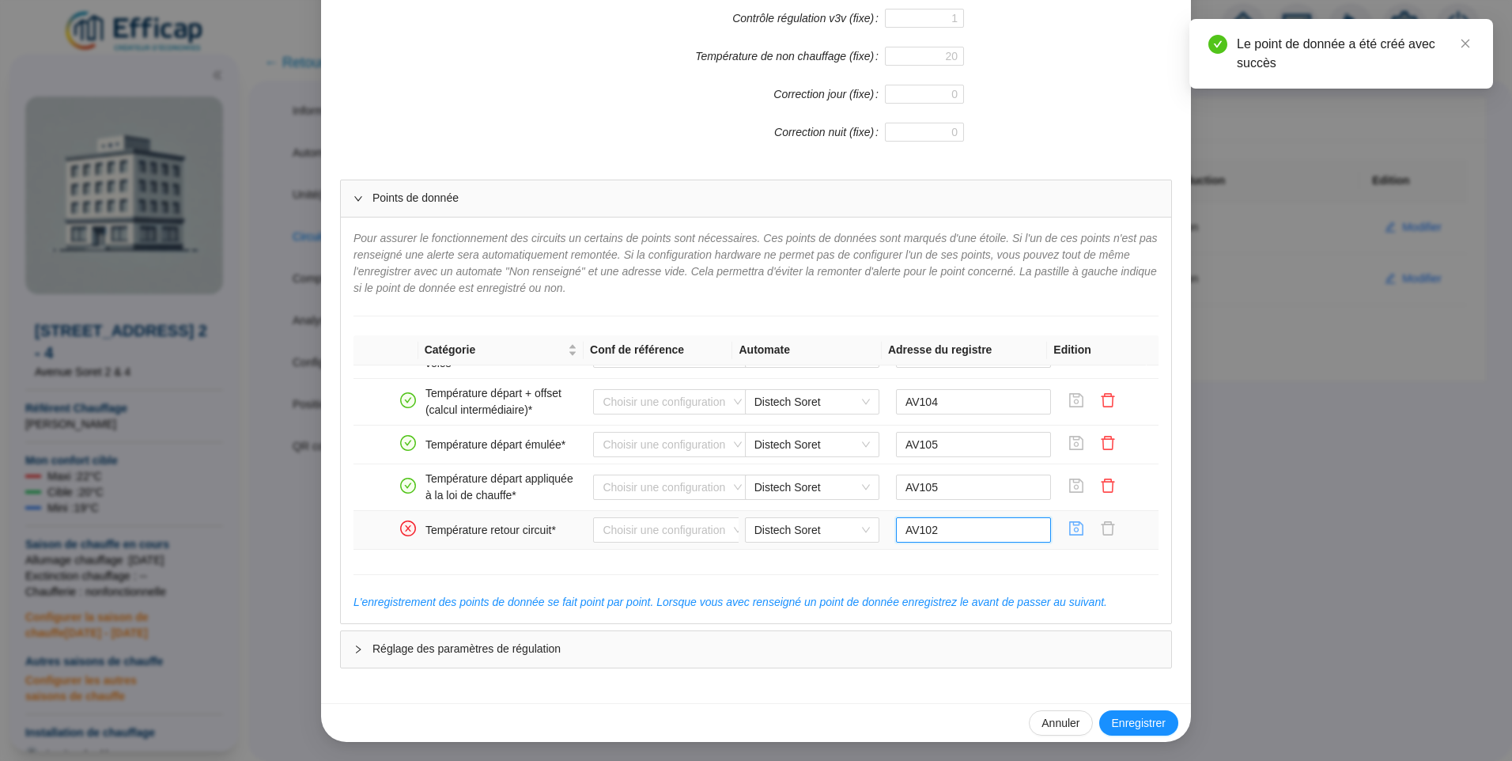
type input "AV102"
click at [1070, 528] on icon "save" at bounding box center [1077, 528] width 14 height 14
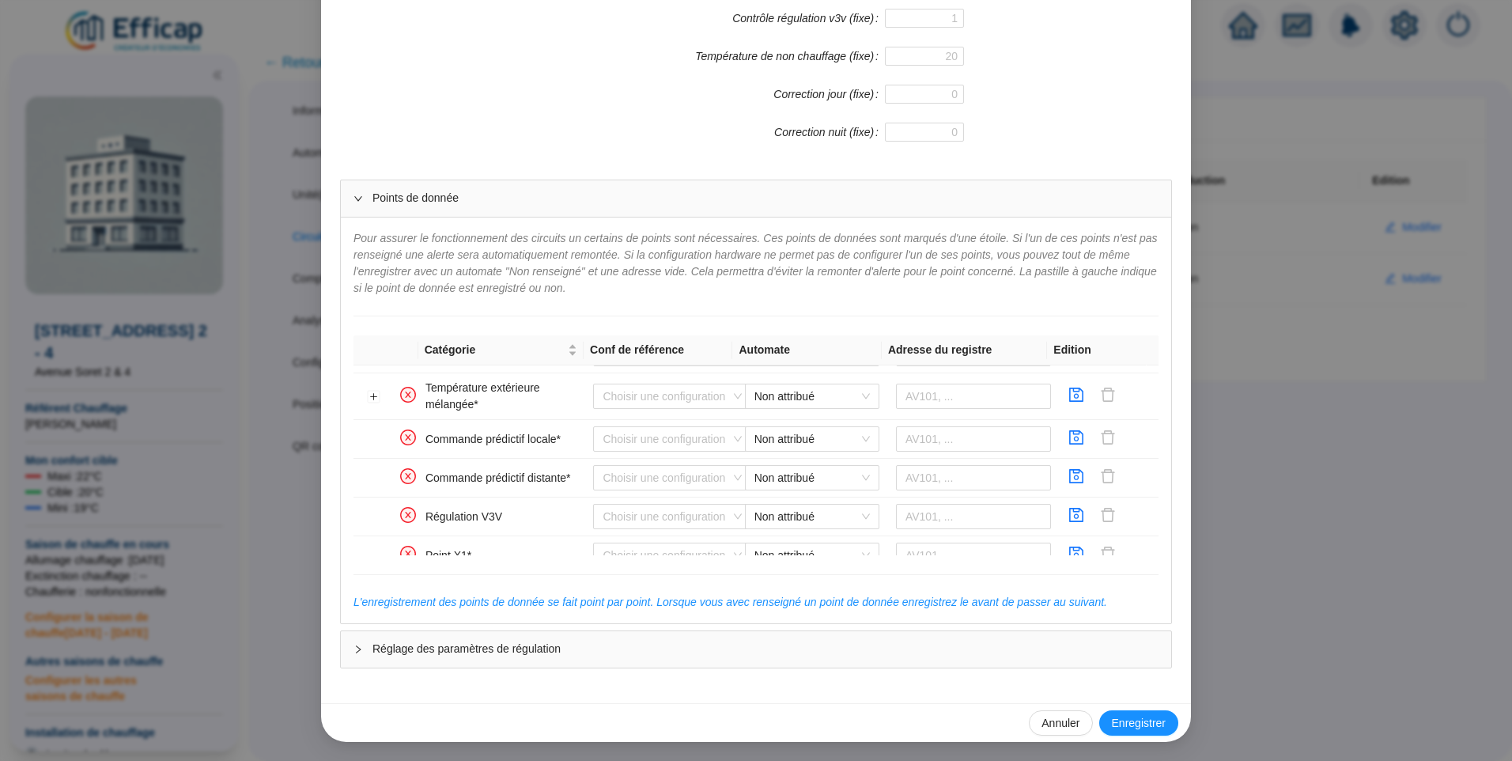
scroll to position [349, 0]
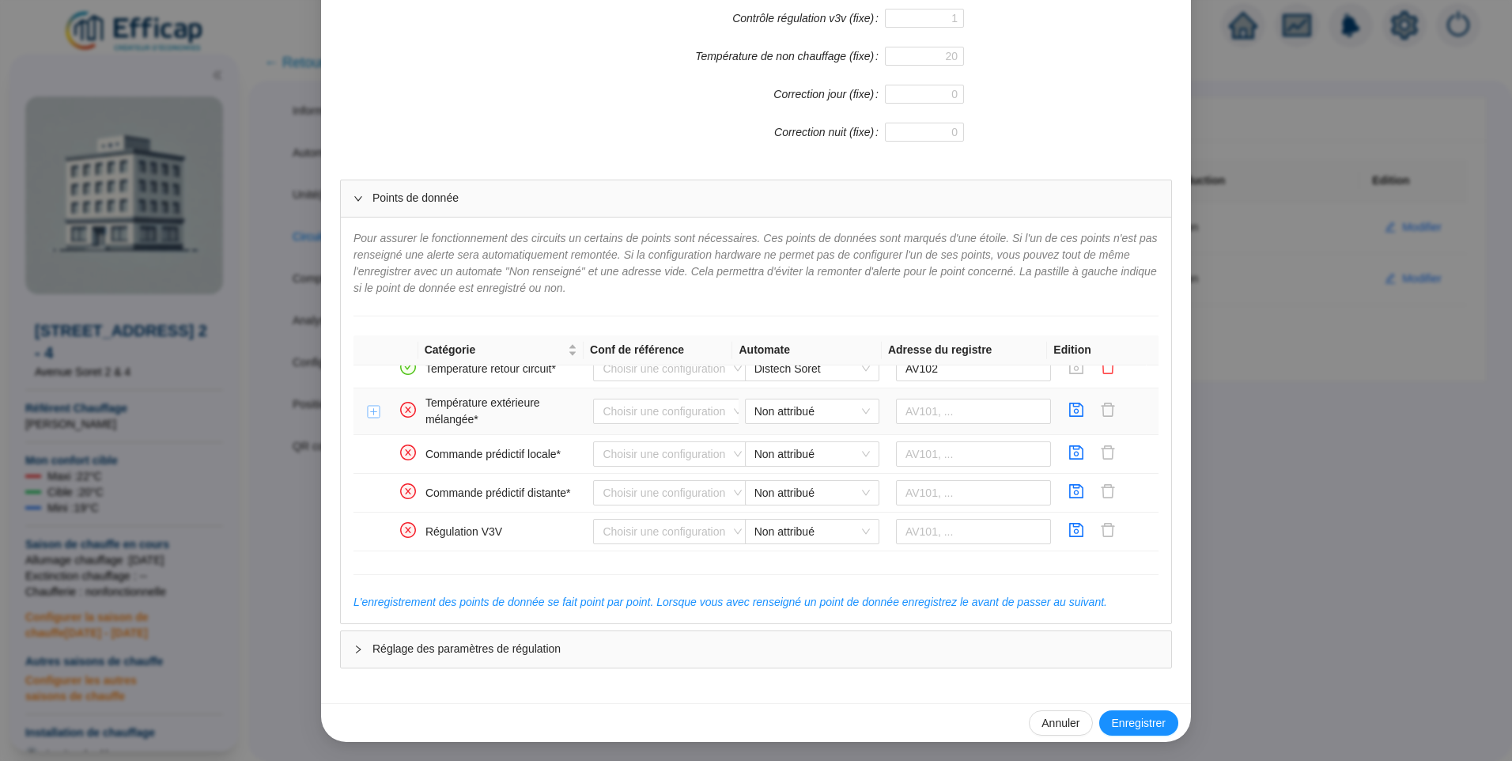
click at [368, 415] on button "Développer la ligne" at bounding box center [374, 412] width 13 height 13
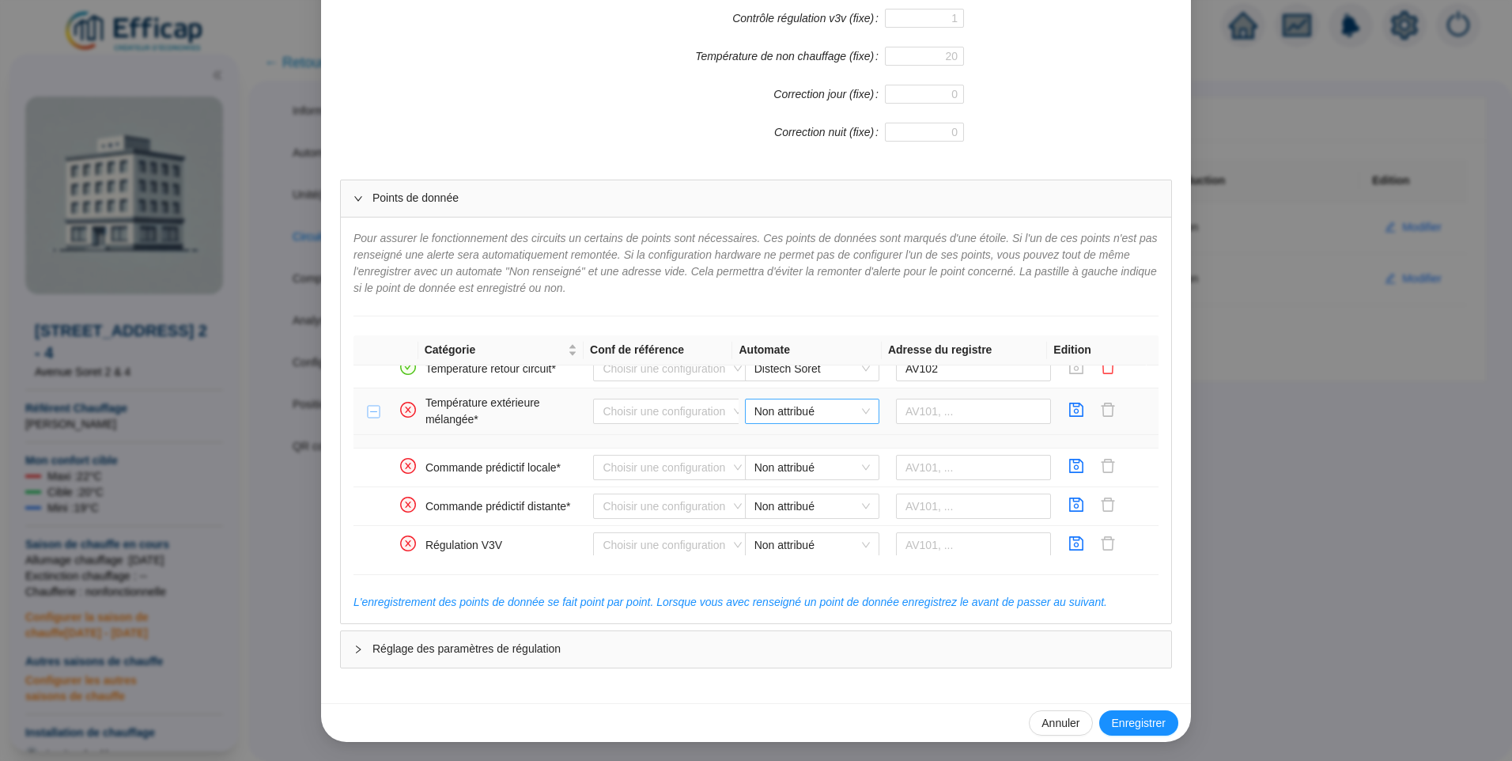
click at [814, 410] on span "Non attribué" at bounding box center [811, 411] width 115 height 24
click at [791, 445] on div "Distech Soret" at bounding box center [800, 443] width 109 height 17
click at [933, 410] on input "text" at bounding box center [974, 411] width 156 height 25
type input "A"
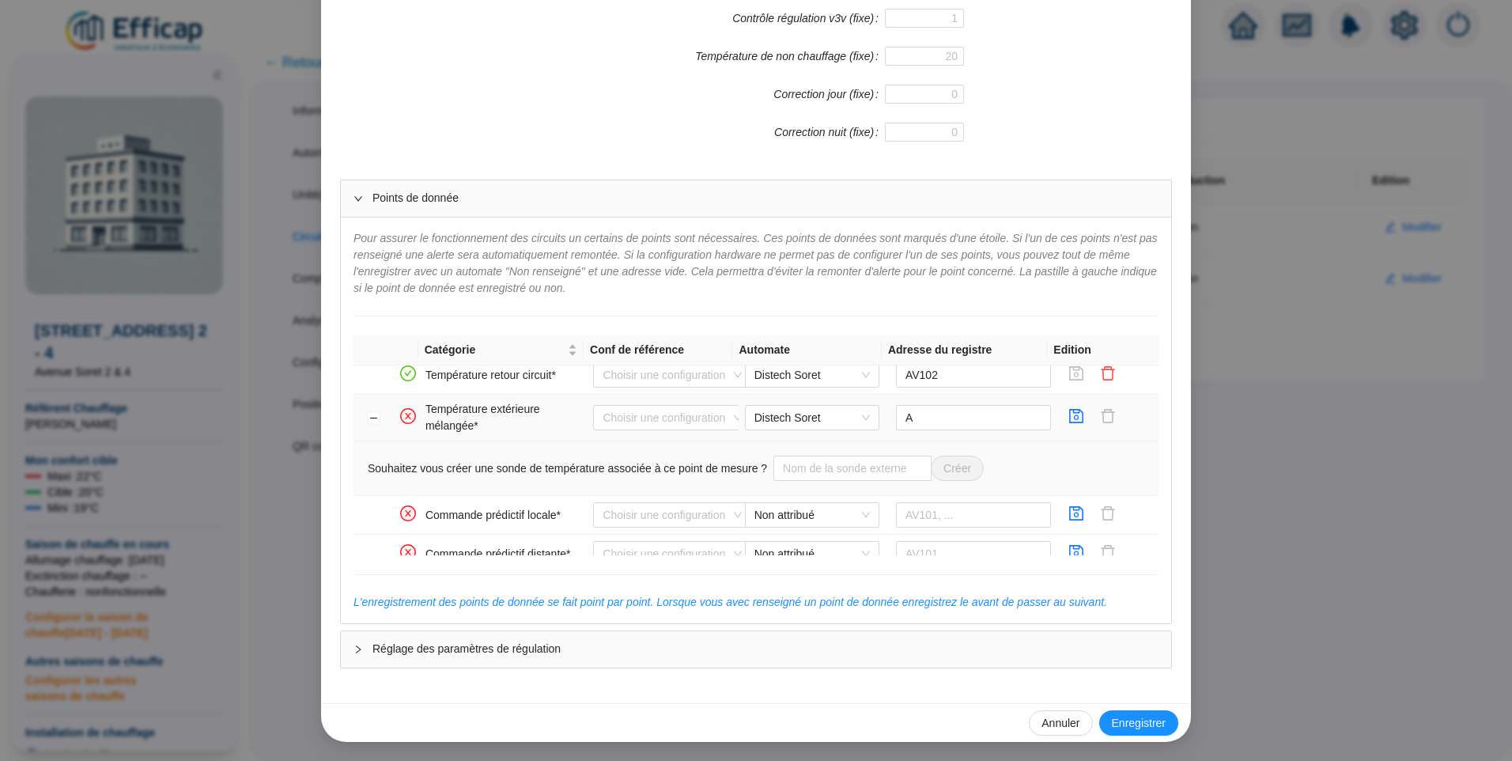
scroll to position [316, 0]
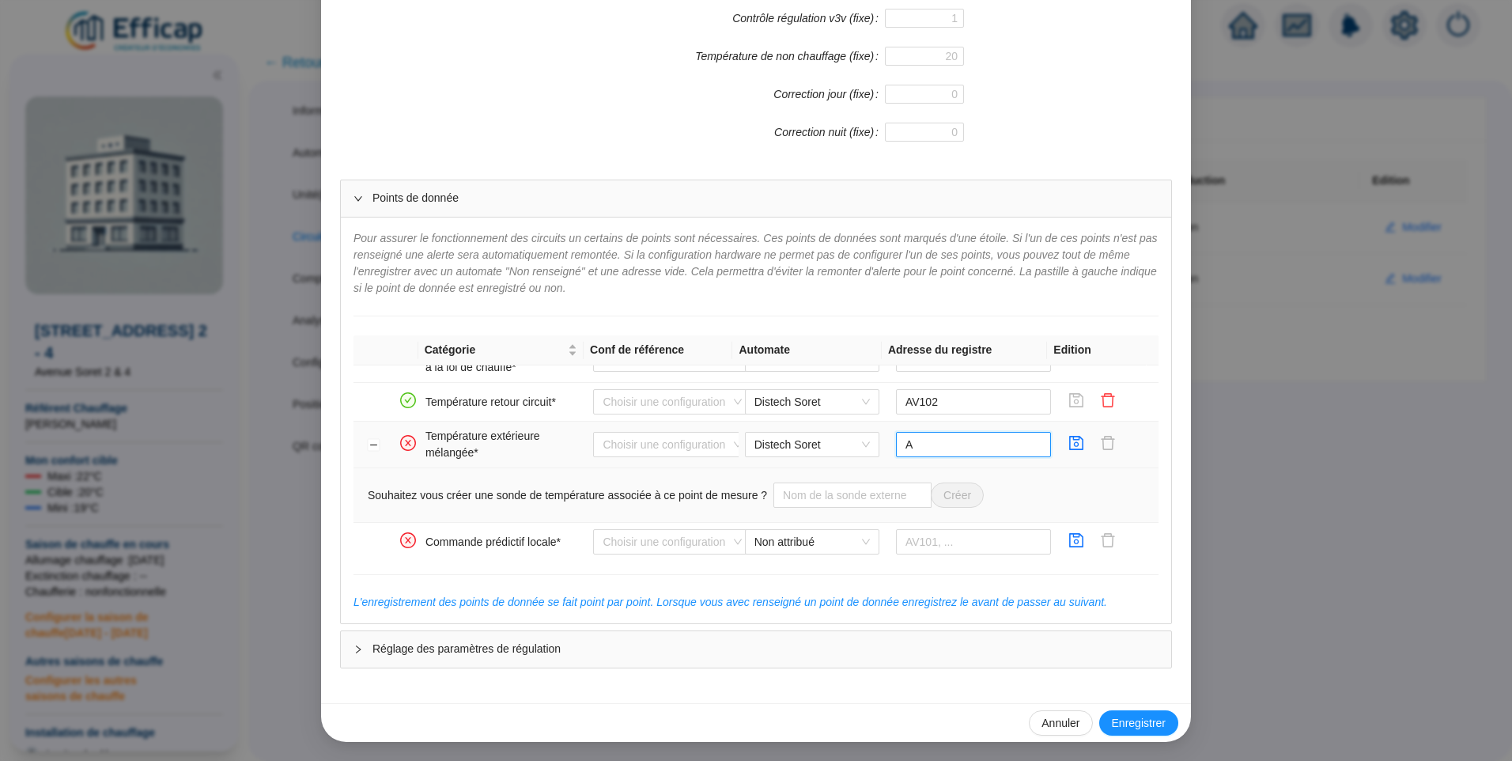
click at [904, 446] on input "A" at bounding box center [974, 444] width 156 height 25
type input "AV1"
click at [1070, 440] on icon "save" at bounding box center [1077, 443] width 14 height 14
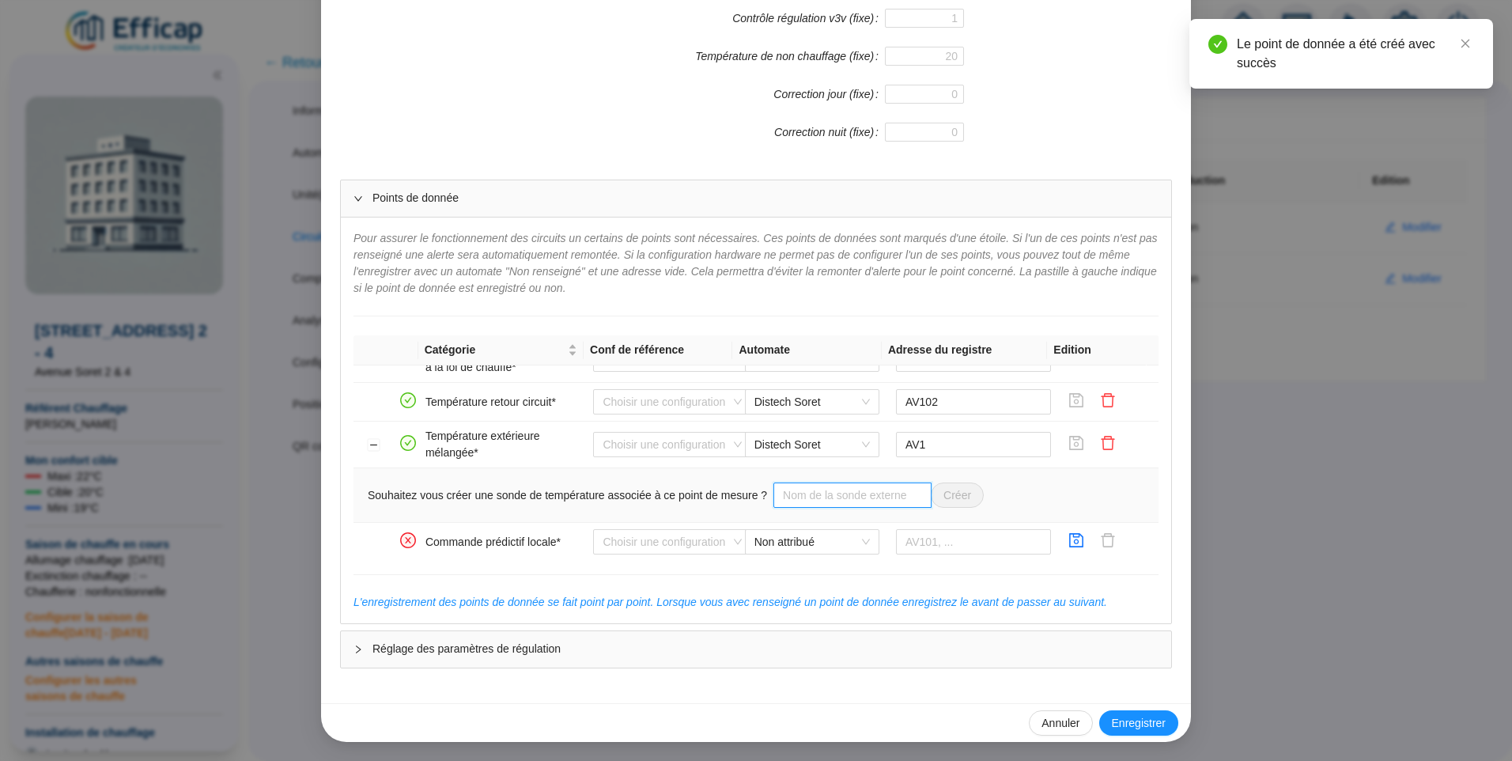
click at [836, 504] on input "text" at bounding box center [852, 494] width 158 height 25
type input "Sonde ext"
click at [950, 494] on span "Créer" at bounding box center [957, 495] width 28 height 17
click at [368, 448] on button "Réduire la ligne" at bounding box center [374, 445] width 13 height 13
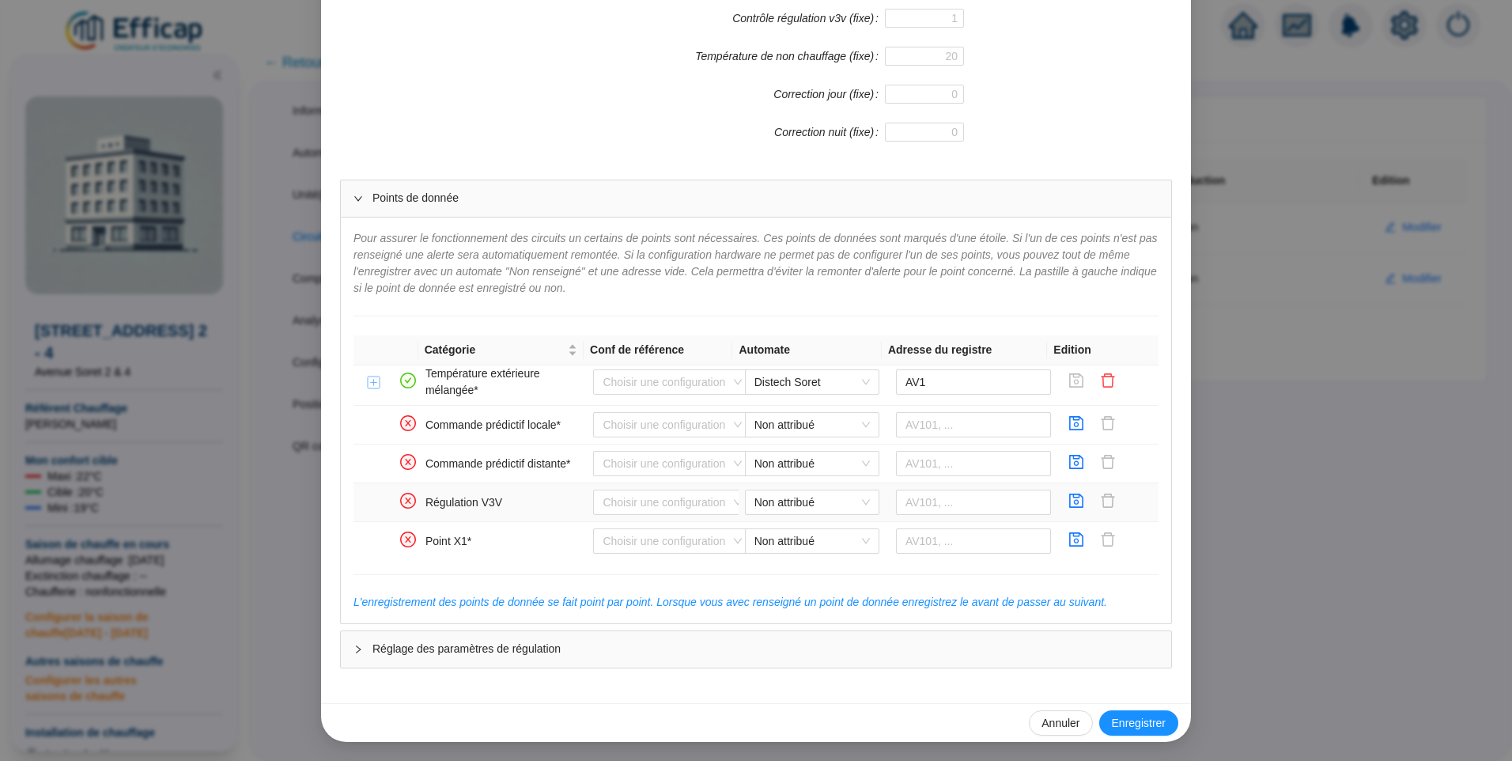
scroll to position [395, 0]
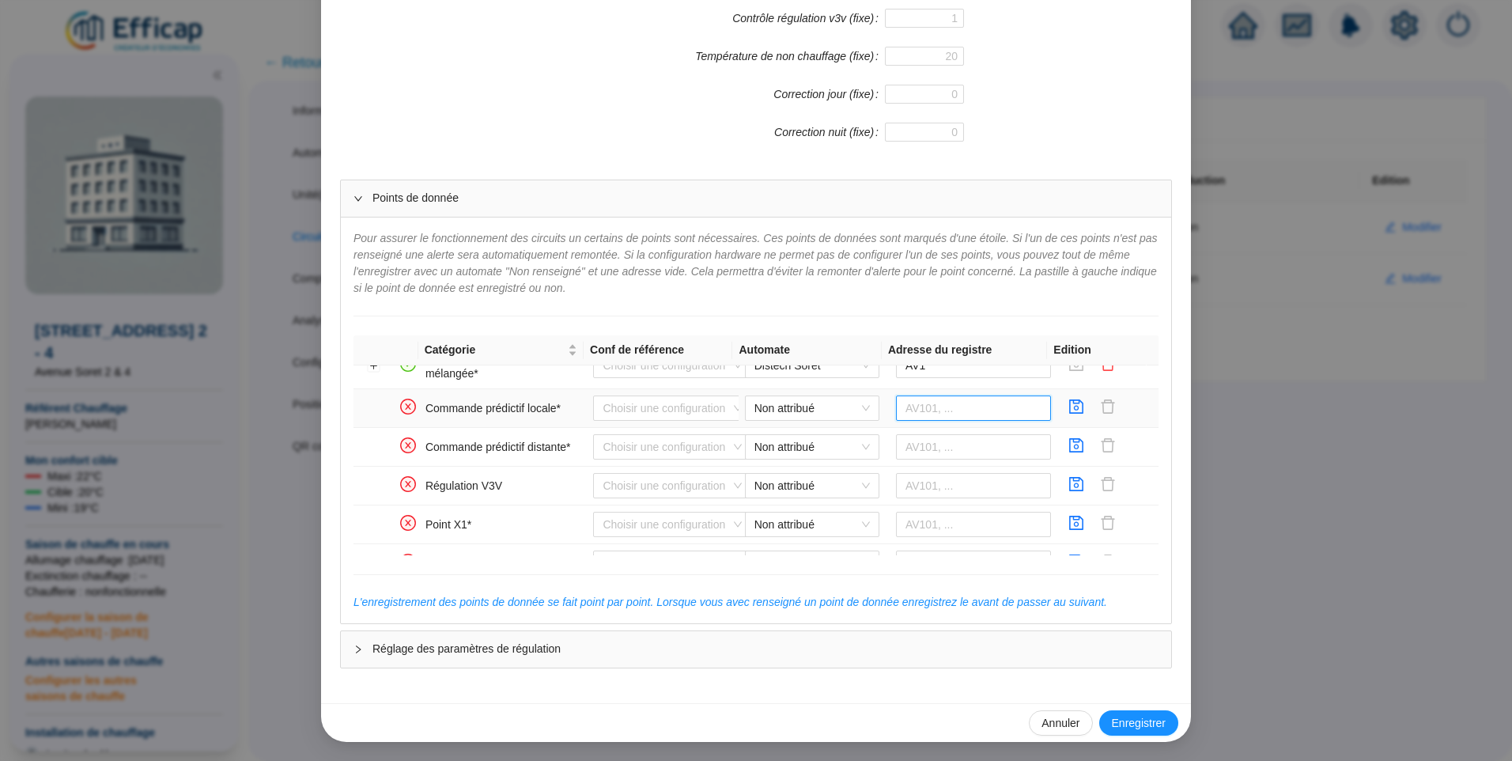
click at [898, 409] on input "text" at bounding box center [974, 407] width 156 height 25
click at [818, 406] on span "Non attribué" at bounding box center [811, 408] width 115 height 24
click at [781, 440] on div "Distech Soret" at bounding box center [800, 440] width 109 height 17
click at [919, 414] on input "text" at bounding box center [974, 407] width 156 height 25
type input "BV104"
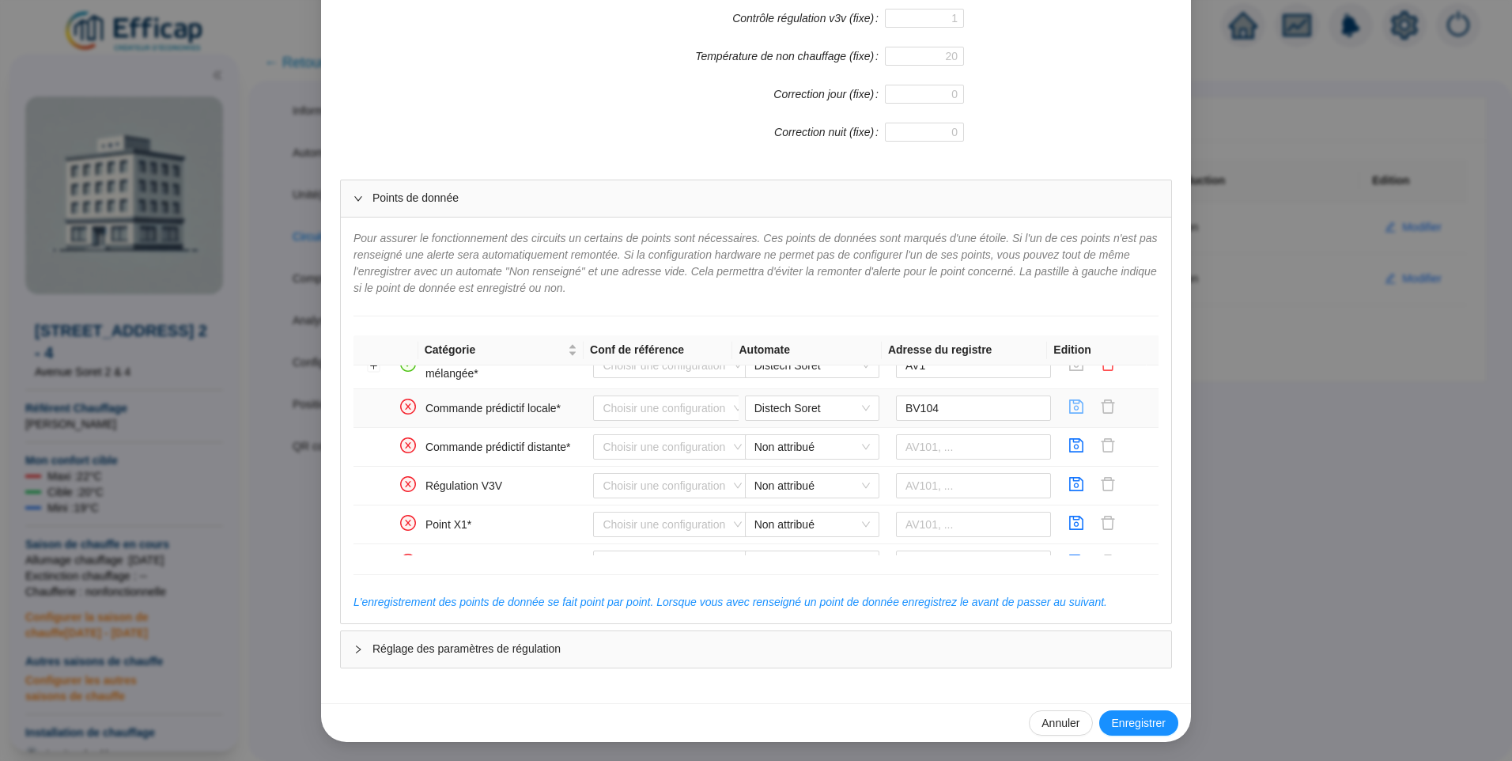
click at [1070, 404] on icon "save" at bounding box center [1077, 406] width 14 height 14
click at [773, 448] on span "Non attribué" at bounding box center [811, 447] width 115 height 24
click at [787, 477] on div "Distech Soret" at bounding box center [800, 478] width 109 height 17
click at [948, 449] on input "text" at bounding box center [974, 446] width 156 height 25
type input "BV103"
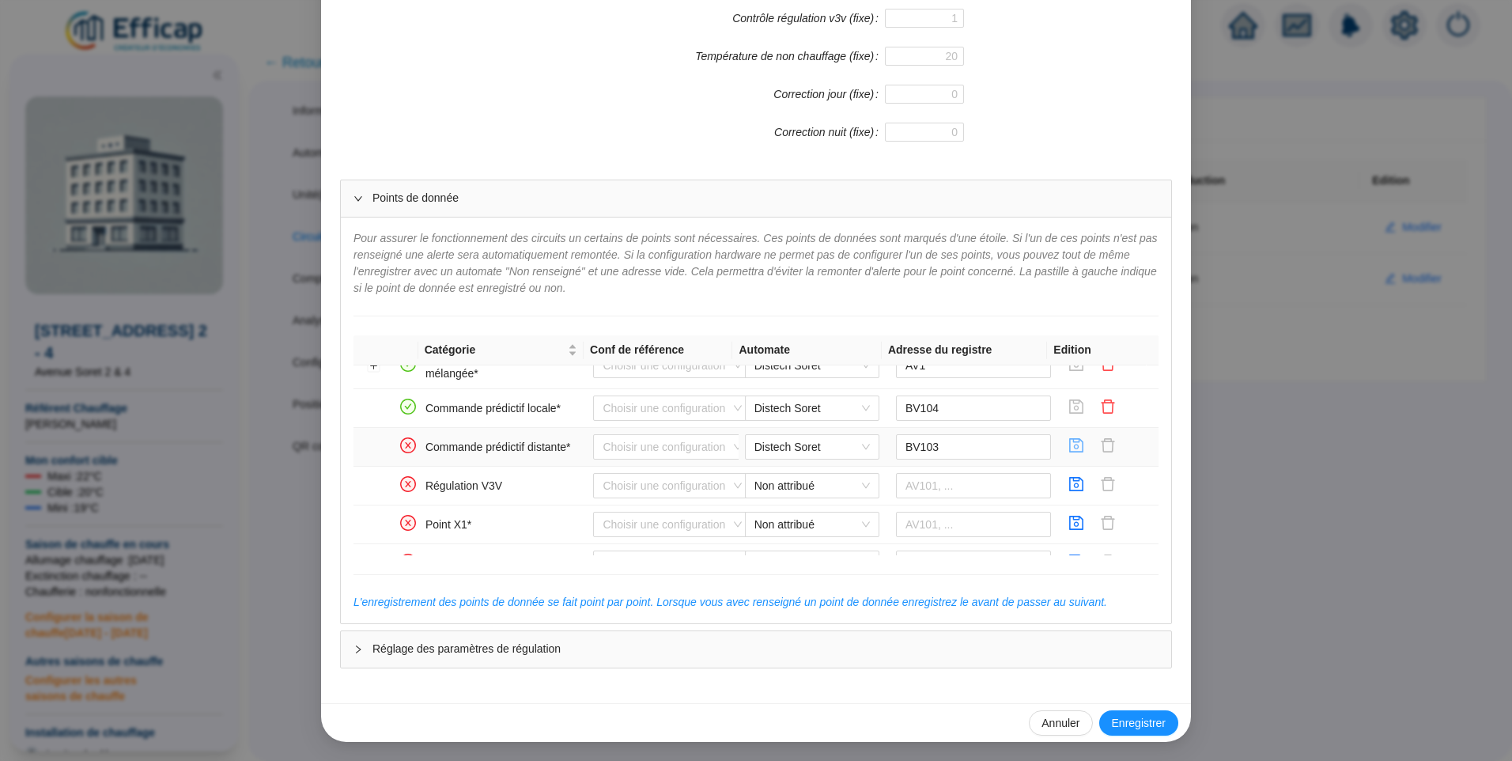
click at [1068, 450] on icon "save" at bounding box center [1076, 445] width 16 height 16
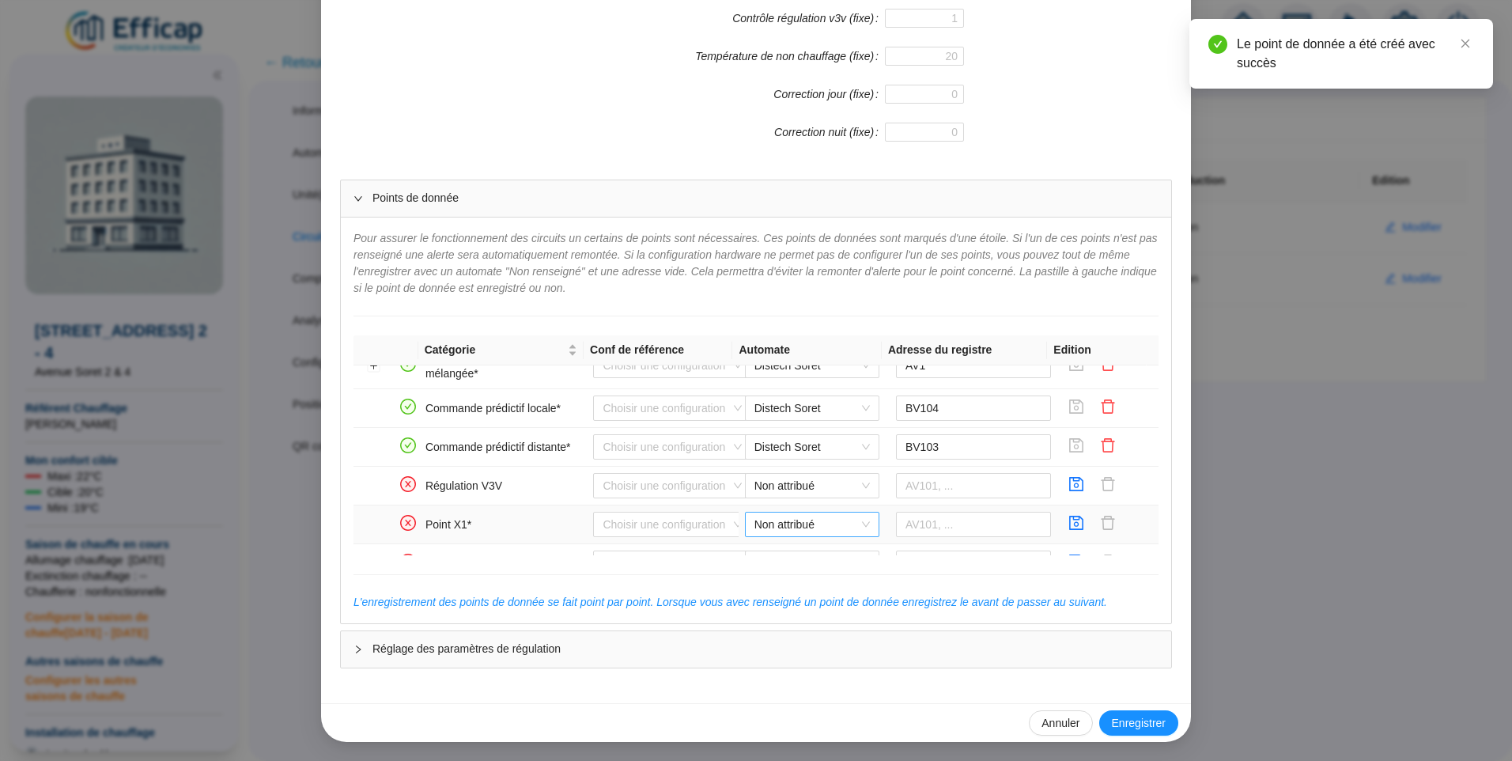
click at [766, 521] on span "Non attribué" at bounding box center [811, 524] width 115 height 24
click at [766, 552] on div "Distech Soret" at bounding box center [800, 556] width 109 height 17
click at [973, 531] on input "text" at bounding box center [974, 524] width 156 height 25
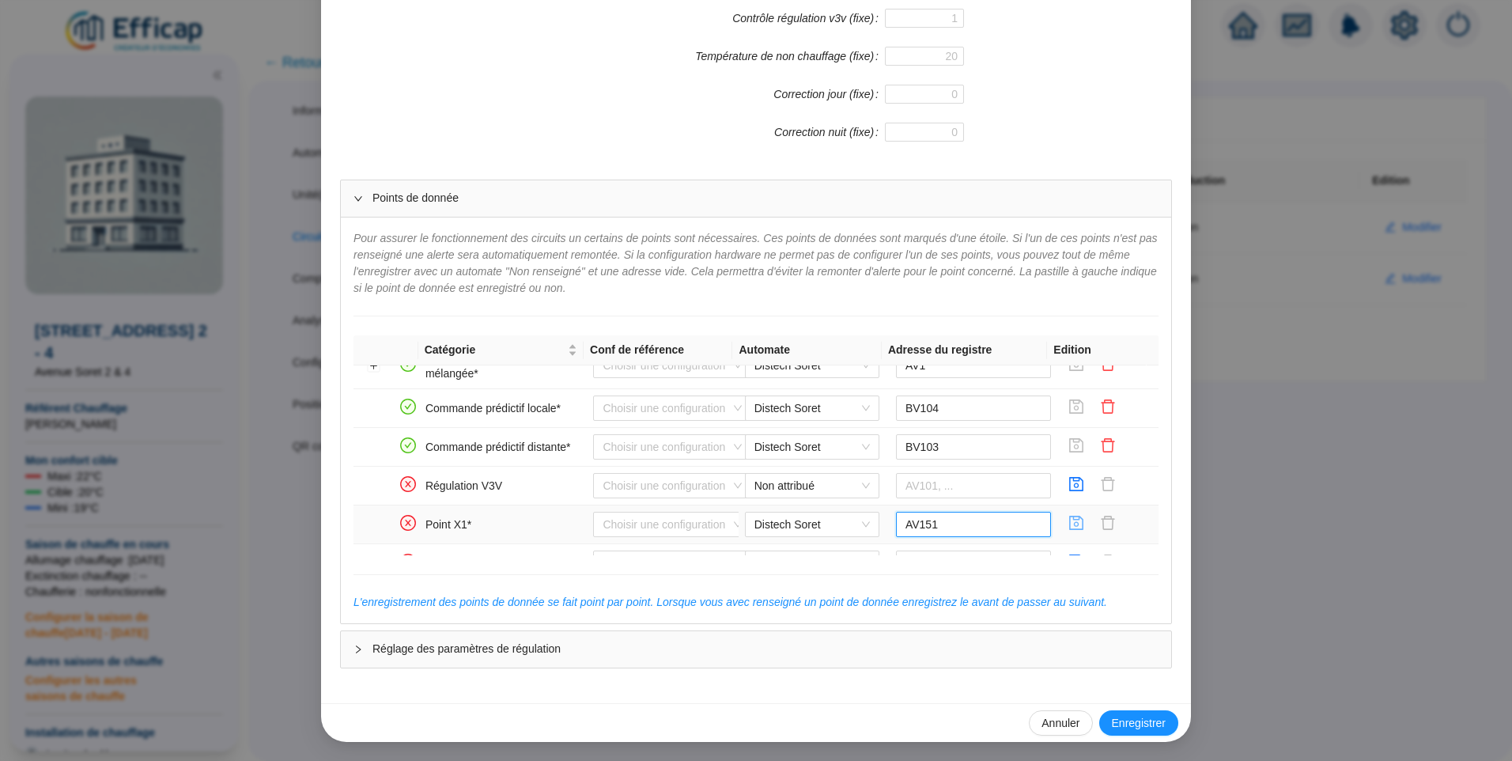
type input "AV151"
click at [1068, 526] on icon "save" at bounding box center [1076, 523] width 16 height 16
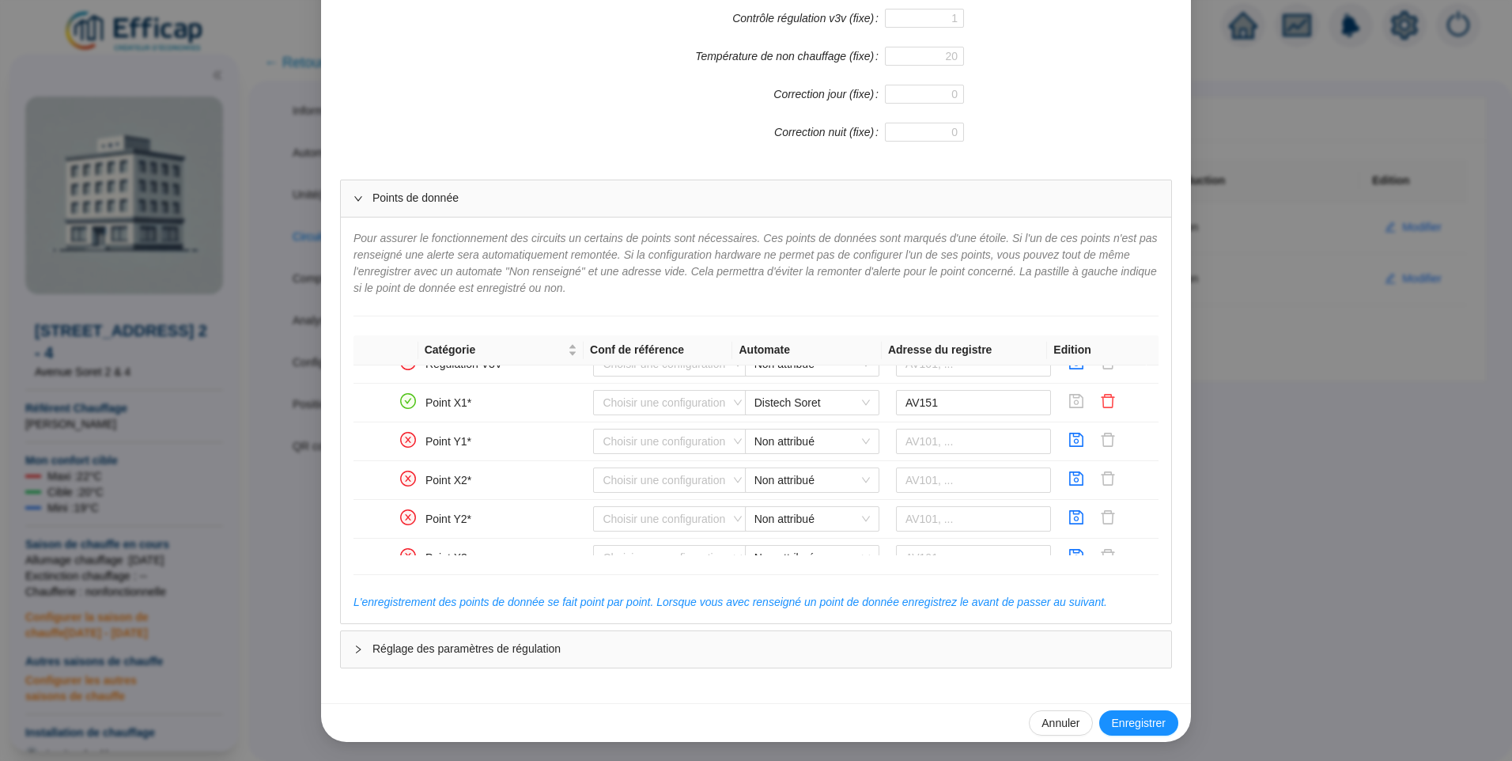
scroll to position [553, 0]
click at [784, 404] on span "Non attribué" at bounding box center [811, 405] width 115 height 24
drag, startPoint x: 793, startPoint y: 440, endPoint x: 953, endPoint y: 409, distance: 162.8
click at [794, 440] on div "Distech Soret" at bounding box center [800, 437] width 109 height 17
click at [956, 406] on input "text" at bounding box center [974, 404] width 156 height 25
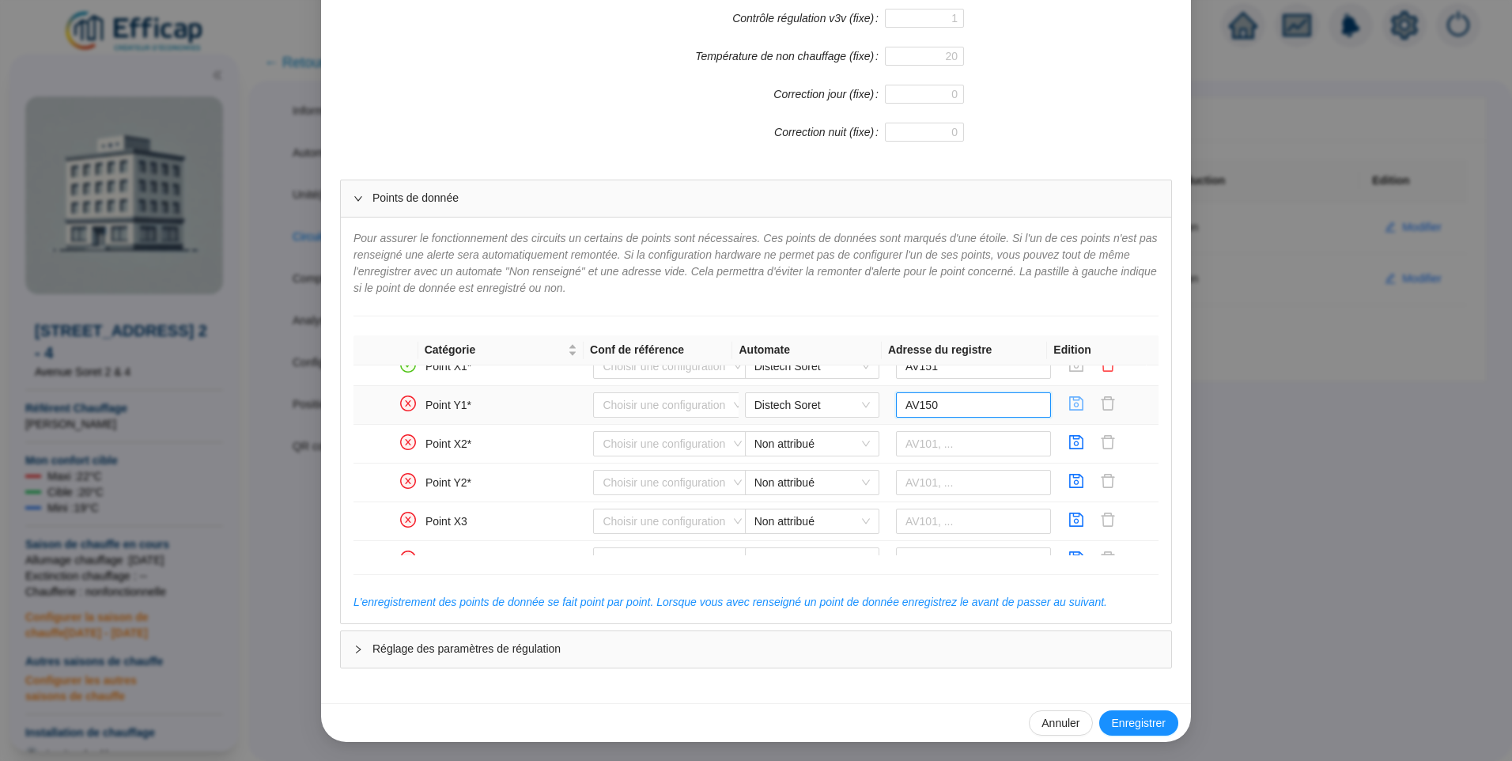
type input "AV150"
click at [1068, 403] on icon "save" at bounding box center [1076, 403] width 16 height 16
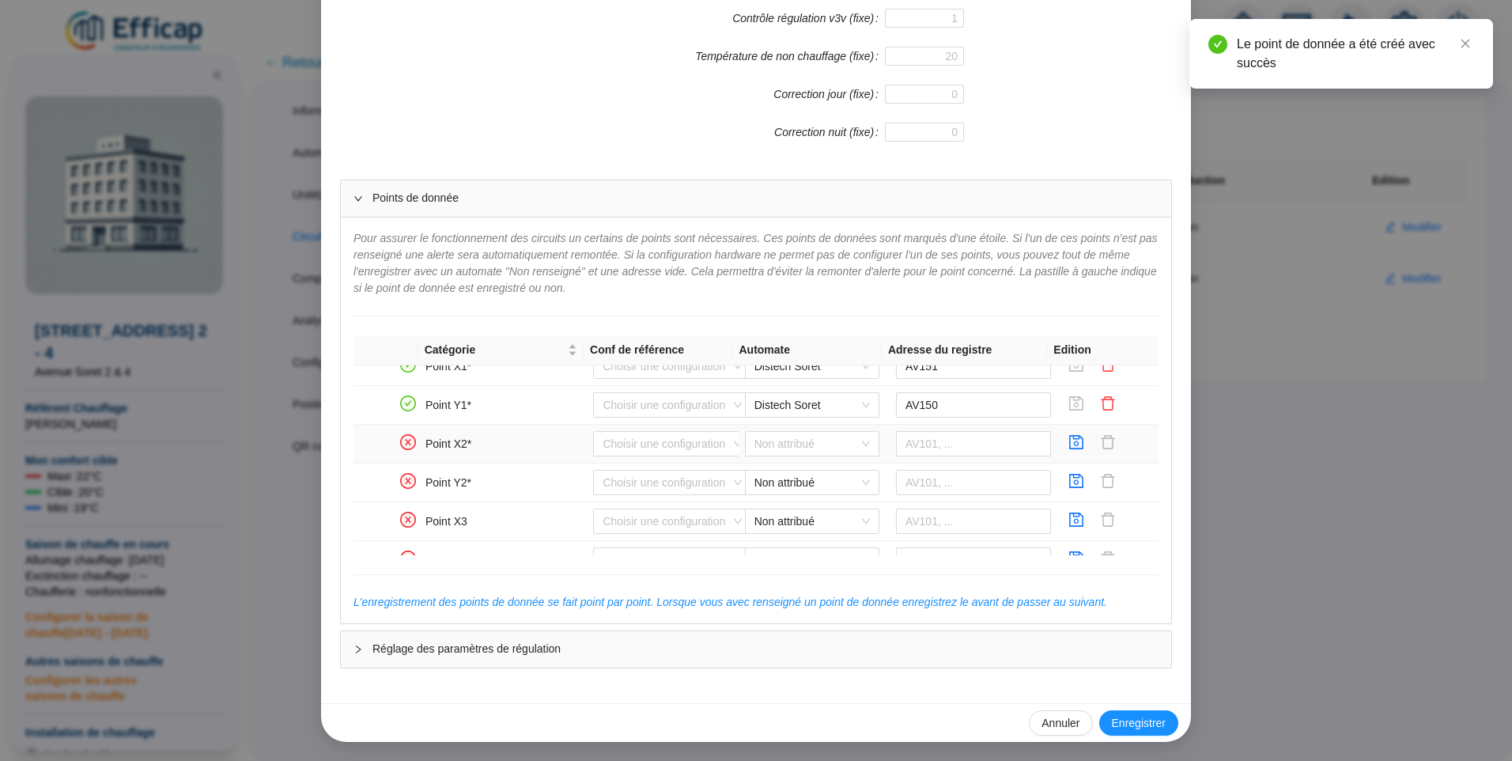
drag, startPoint x: 805, startPoint y: 448, endPoint x: 791, endPoint y: 459, distance: 18.5
click at [804, 448] on span "Non attribué" at bounding box center [811, 444] width 115 height 24
click at [778, 476] on div "Distech Soret" at bounding box center [800, 475] width 109 height 17
click at [977, 440] on input "text" at bounding box center [974, 443] width 156 height 25
type input "AV153"
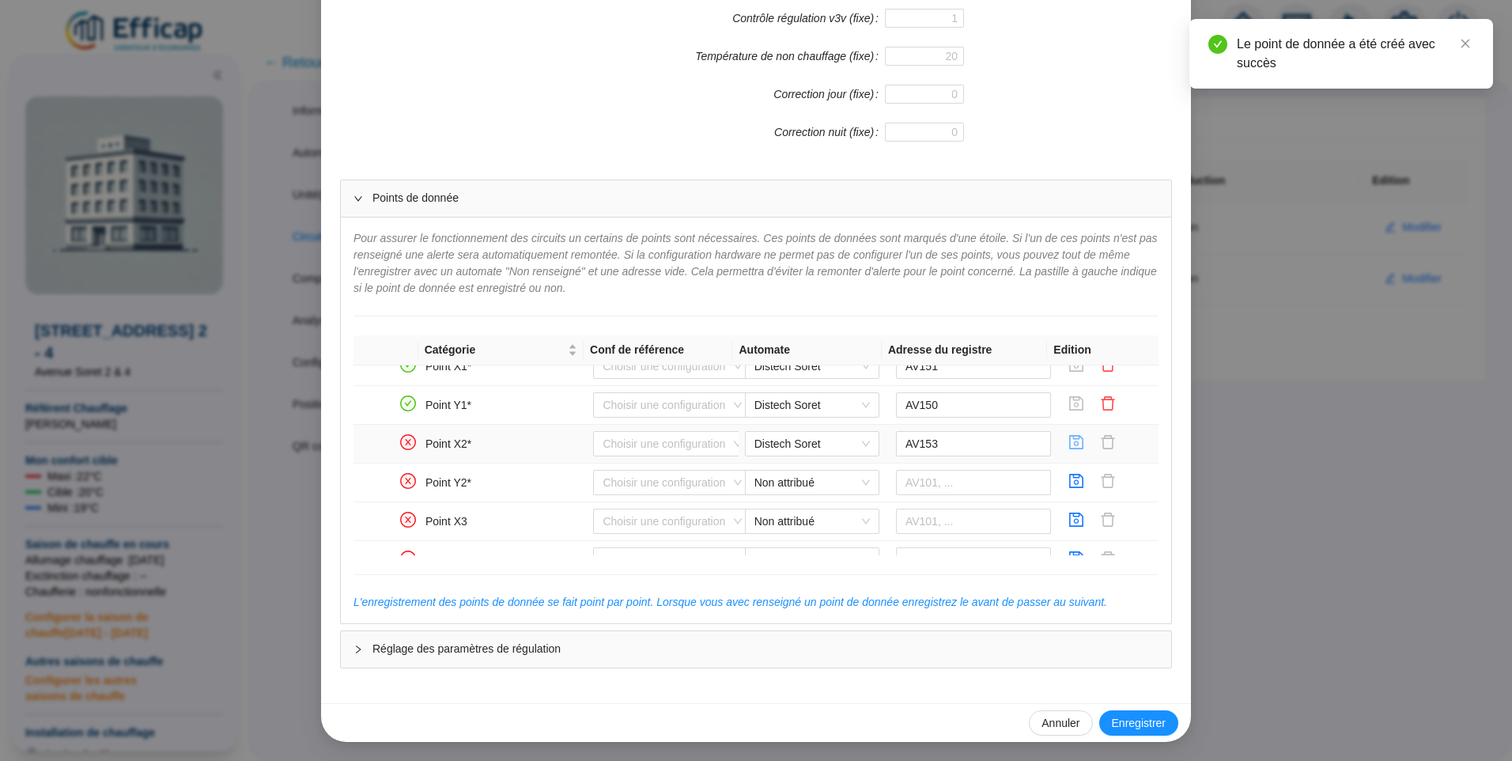
click at [1068, 443] on icon "save" at bounding box center [1076, 442] width 16 height 16
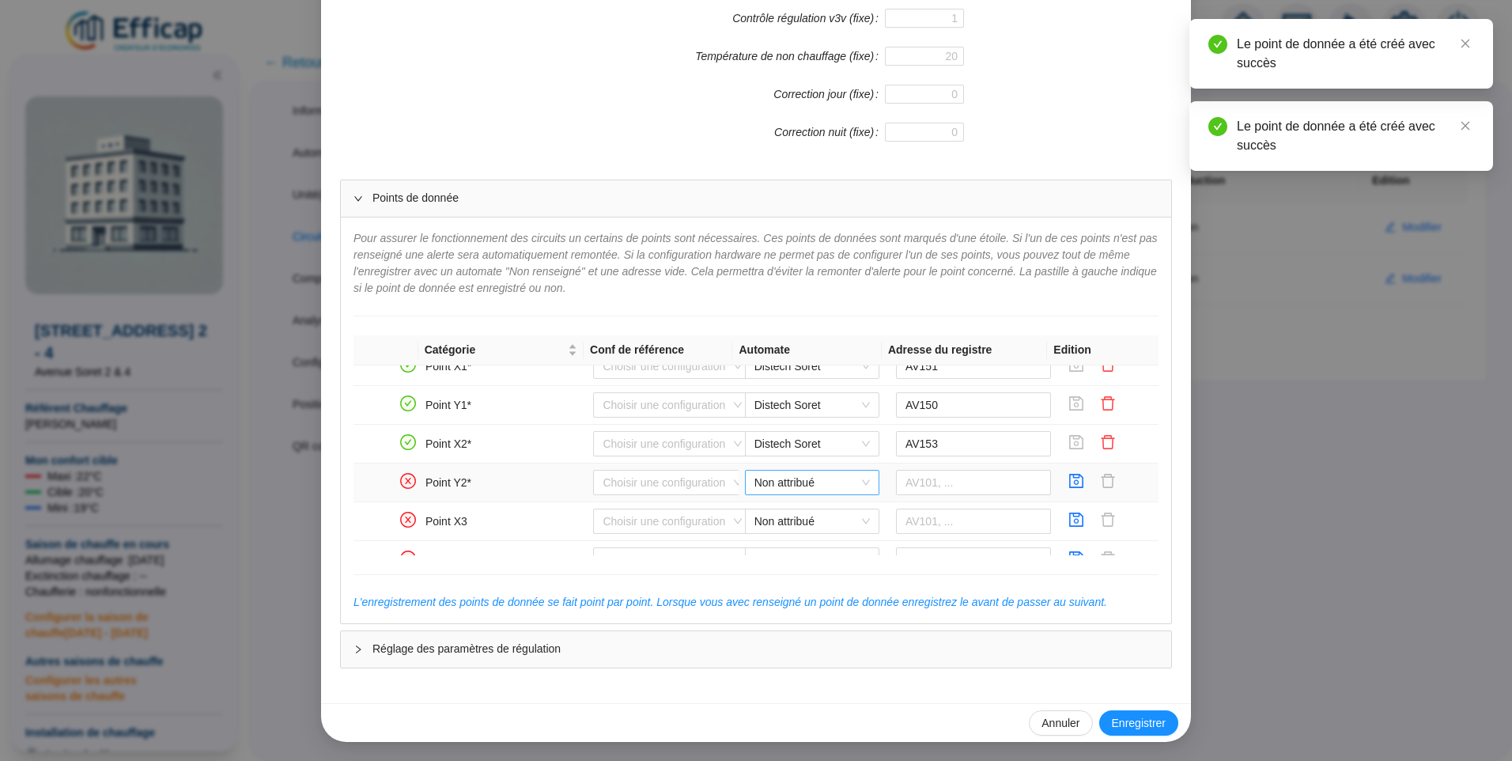
click at [777, 485] on span "Non attribué" at bounding box center [811, 482] width 115 height 24
click at [783, 512] on div "Distech Soret" at bounding box center [800, 514] width 109 height 17
click at [945, 482] on input "text" at bounding box center [974, 482] width 156 height 25
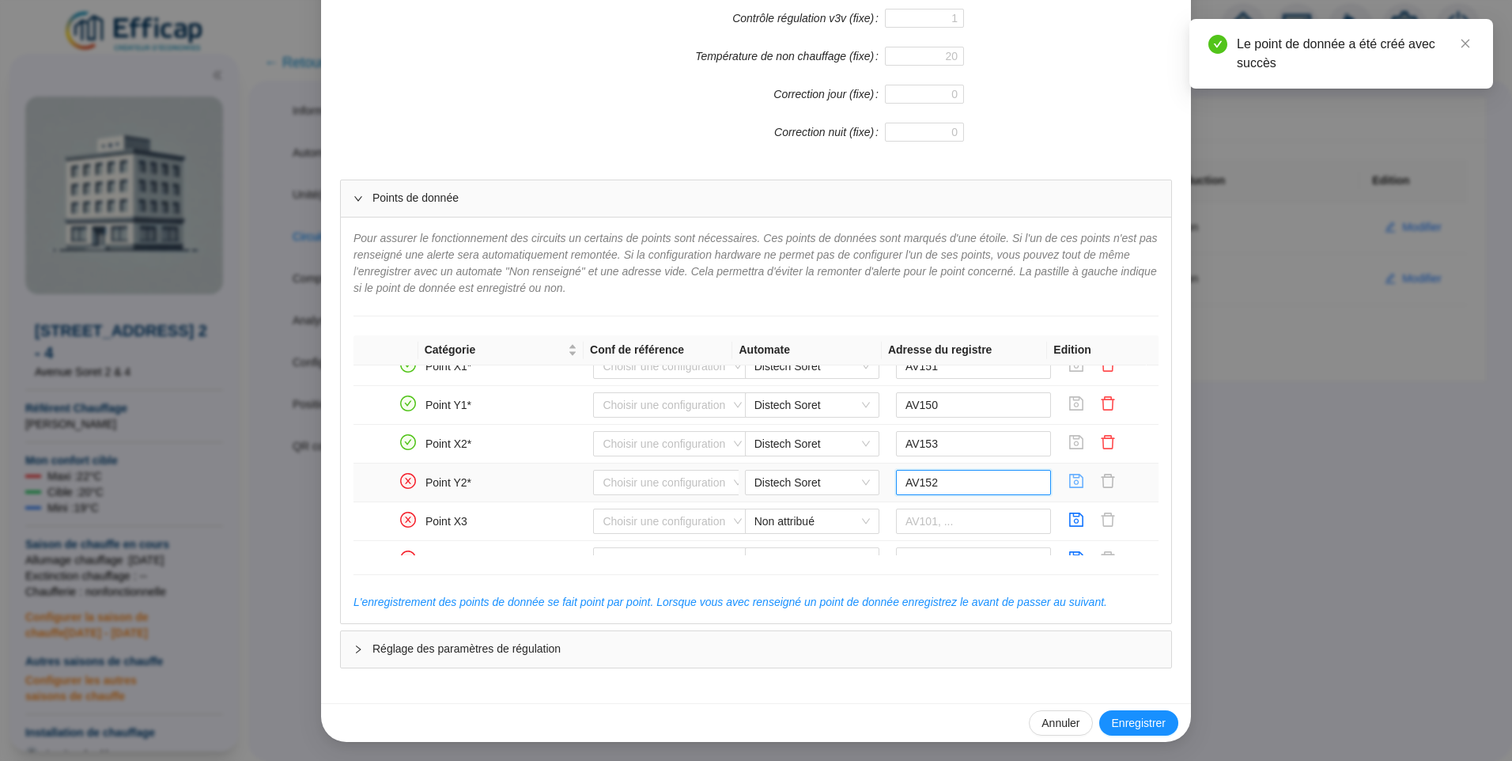
type input "AV152"
click at [1070, 474] on icon "save" at bounding box center [1077, 481] width 14 height 14
click at [1068, 484] on icon "save" at bounding box center [1076, 481] width 16 height 16
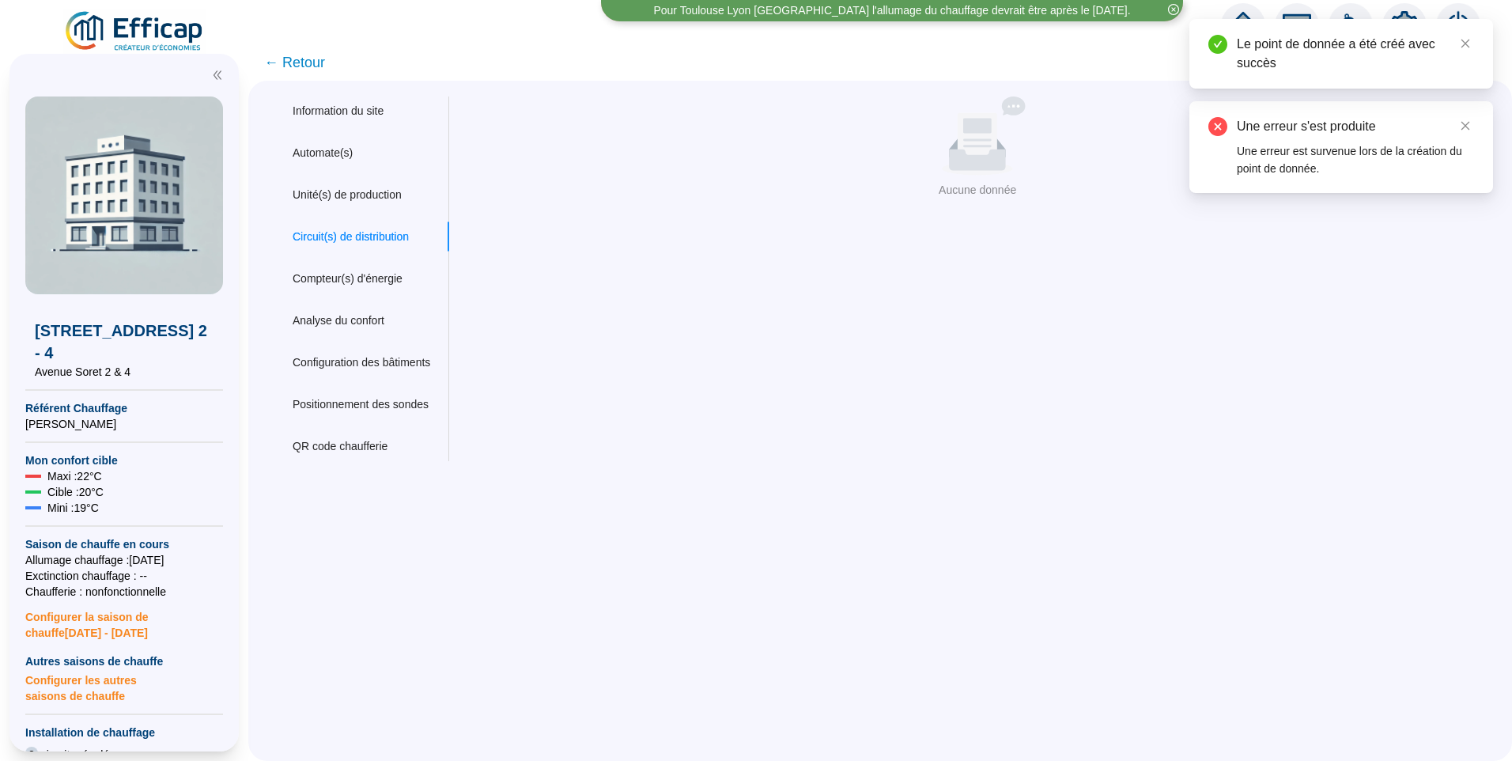
click at [857, 308] on div "Nom du site 1203 Avenue Soret 2 - 4 Trigramme SRT Adresse(s) du site Rue Avenue…" at bounding box center [967, 278] width 1038 height 365
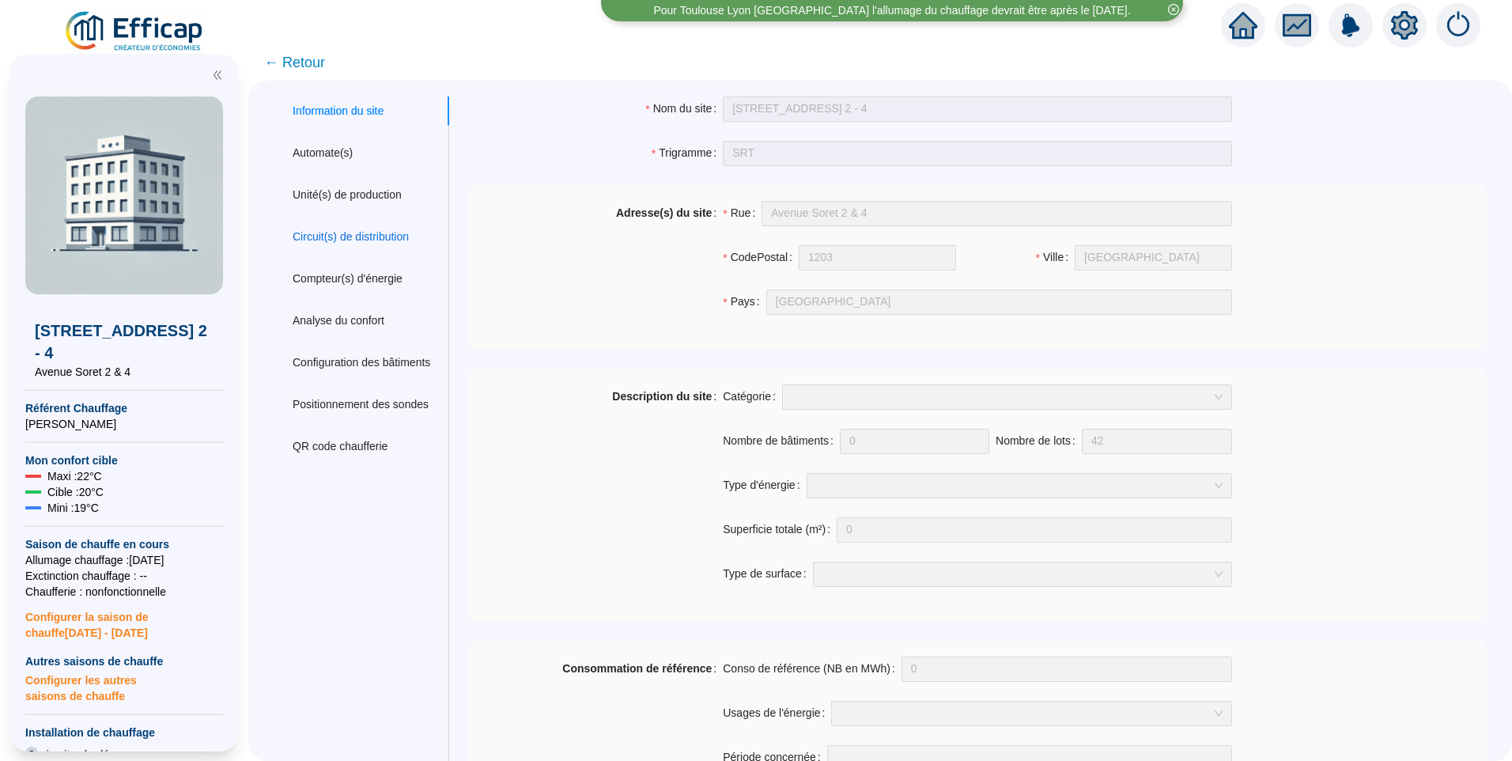
click at [356, 233] on div "Circuit(s) de distribution" at bounding box center [351, 237] width 116 height 17
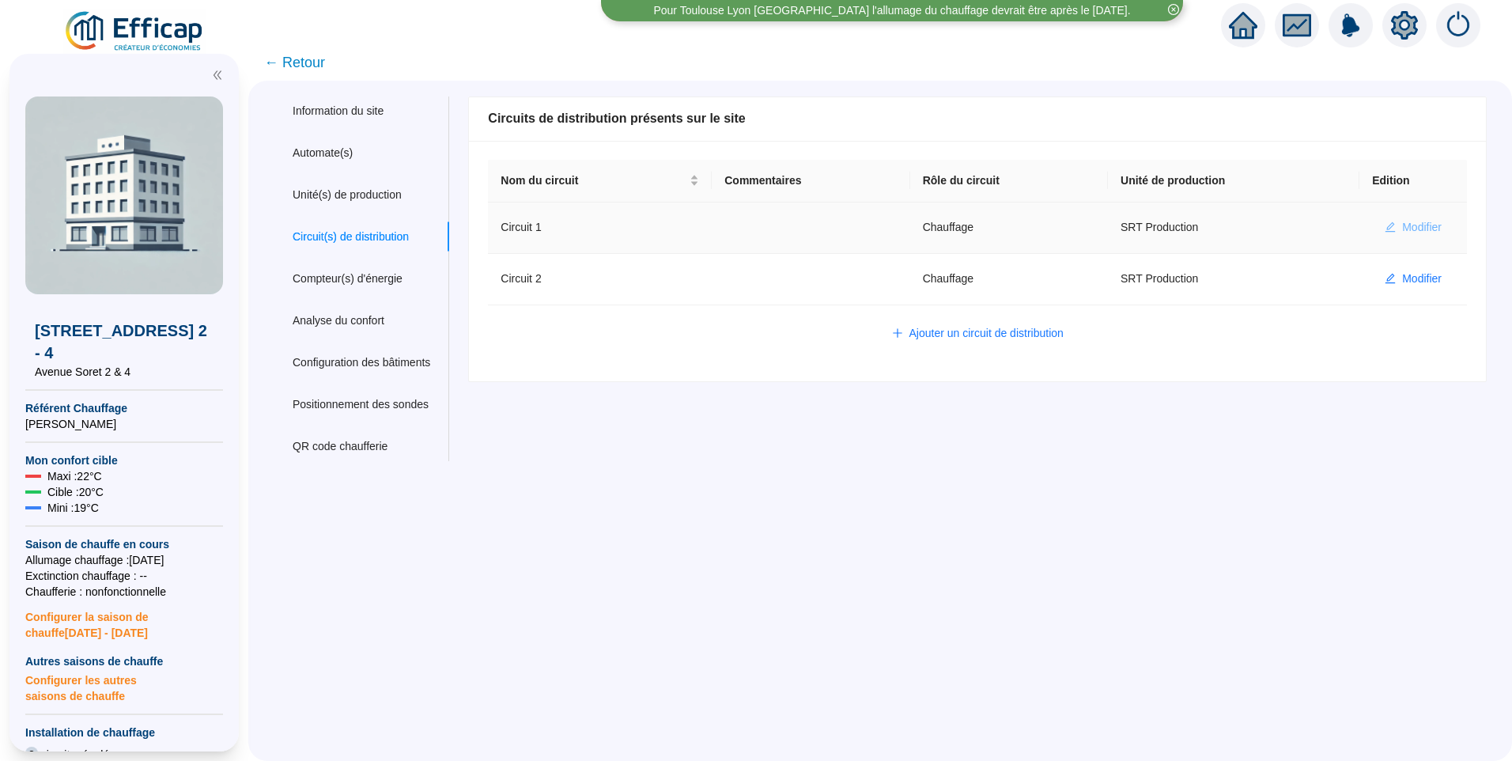
click at [1417, 225] on span "Modifier" at bounding box center [1422, 227] width 40 height 17
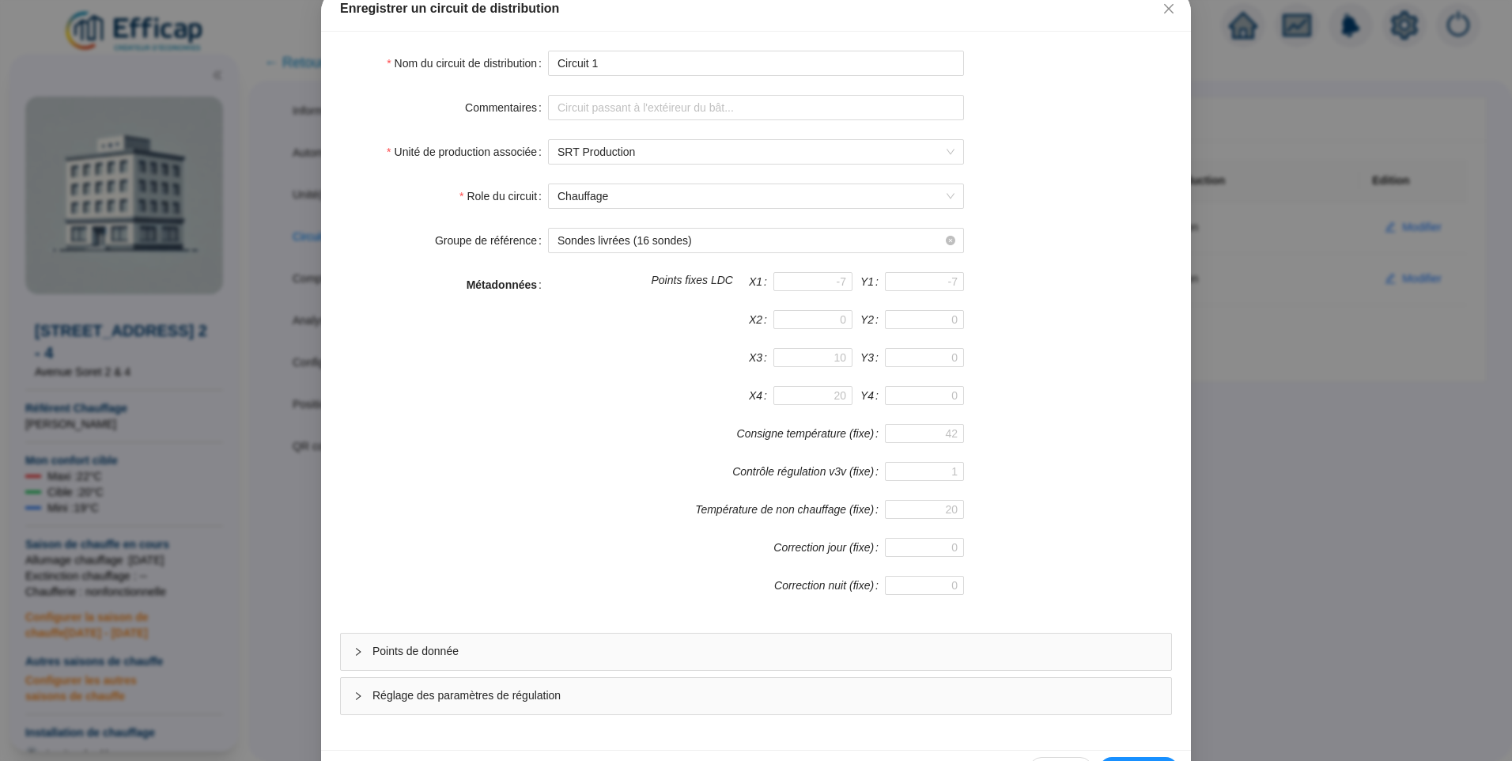
scroll to position [139, 0]
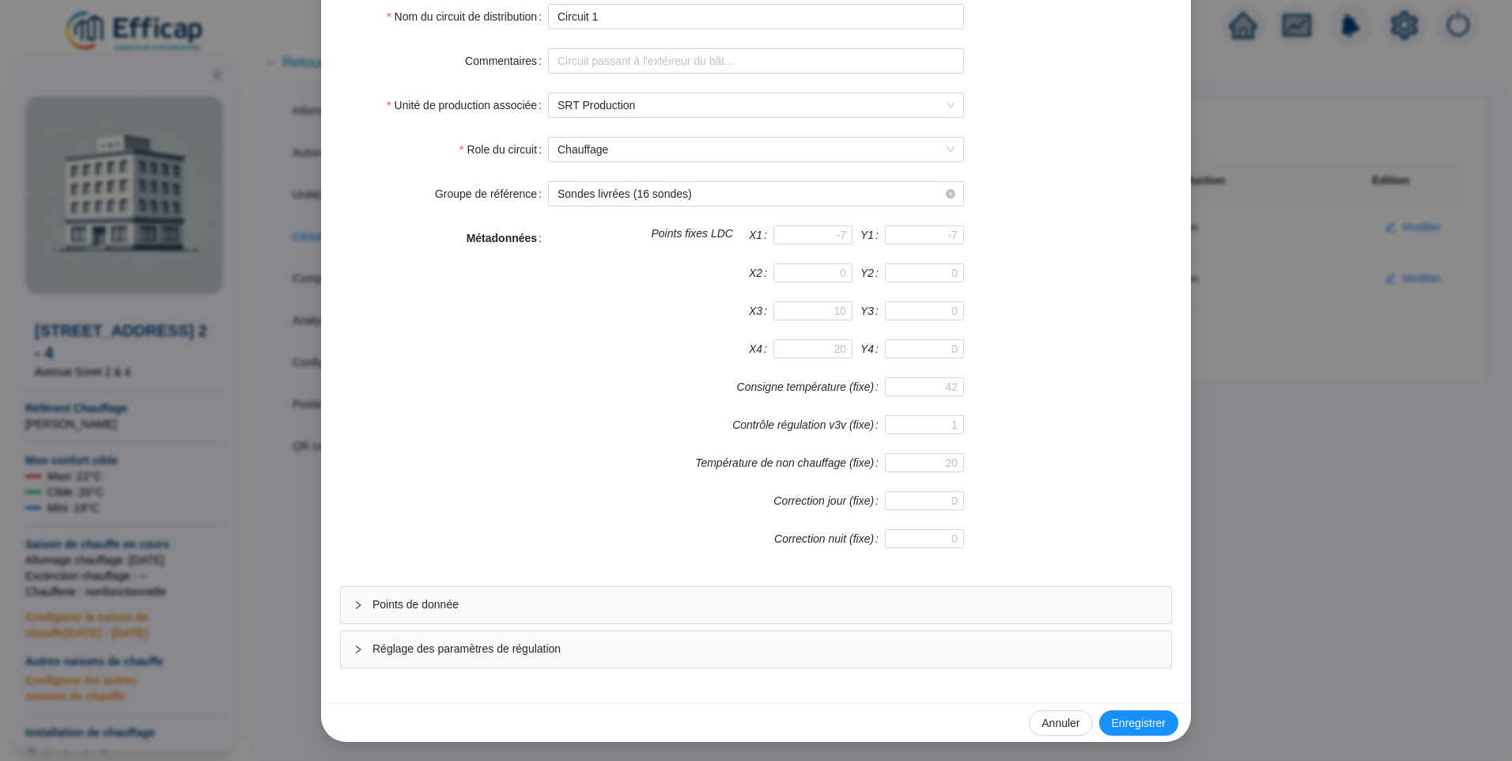
click at [563, 618] on div "Points de donnée" at bounding box center [756, 605] width 830 height 36
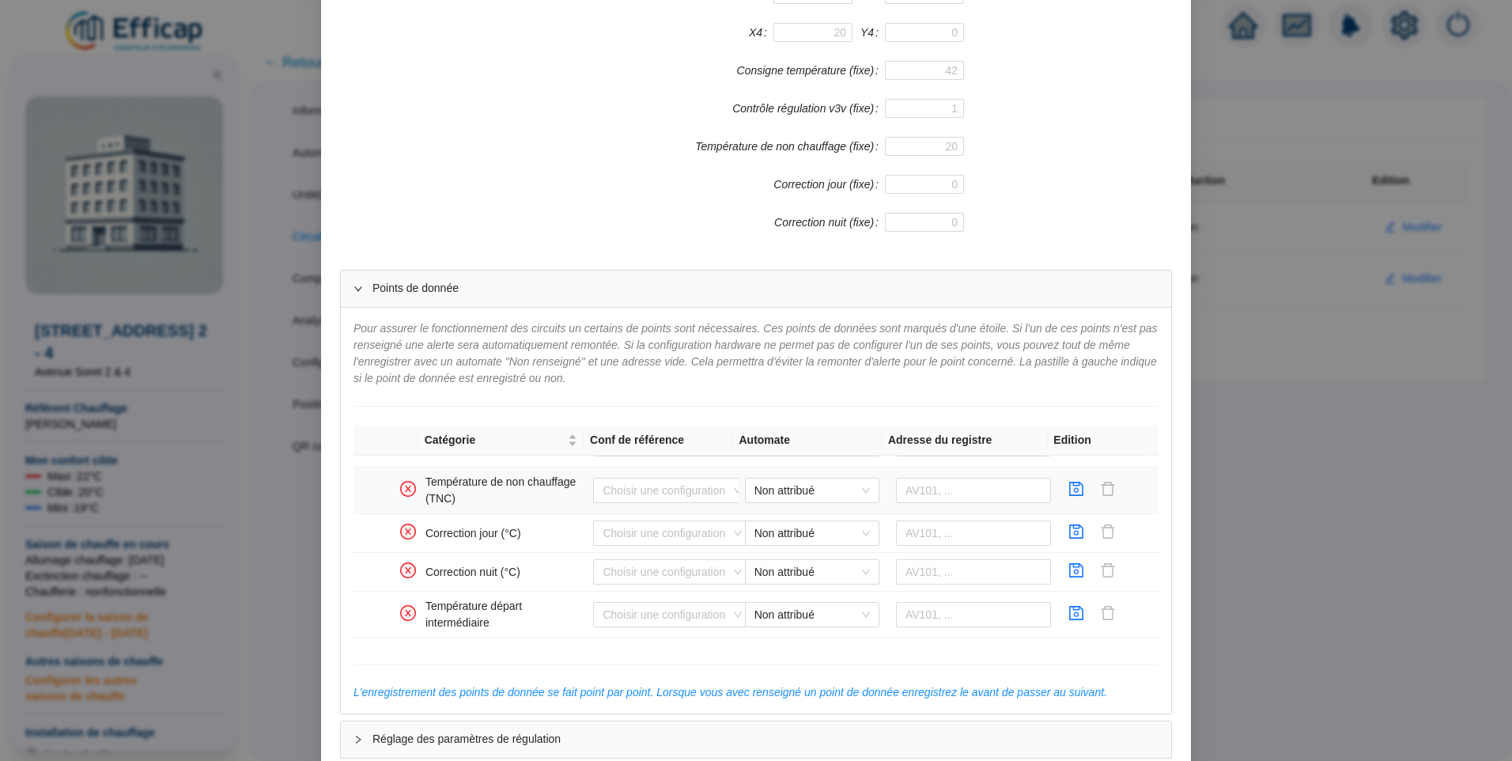
scroll to position [1028, 0]
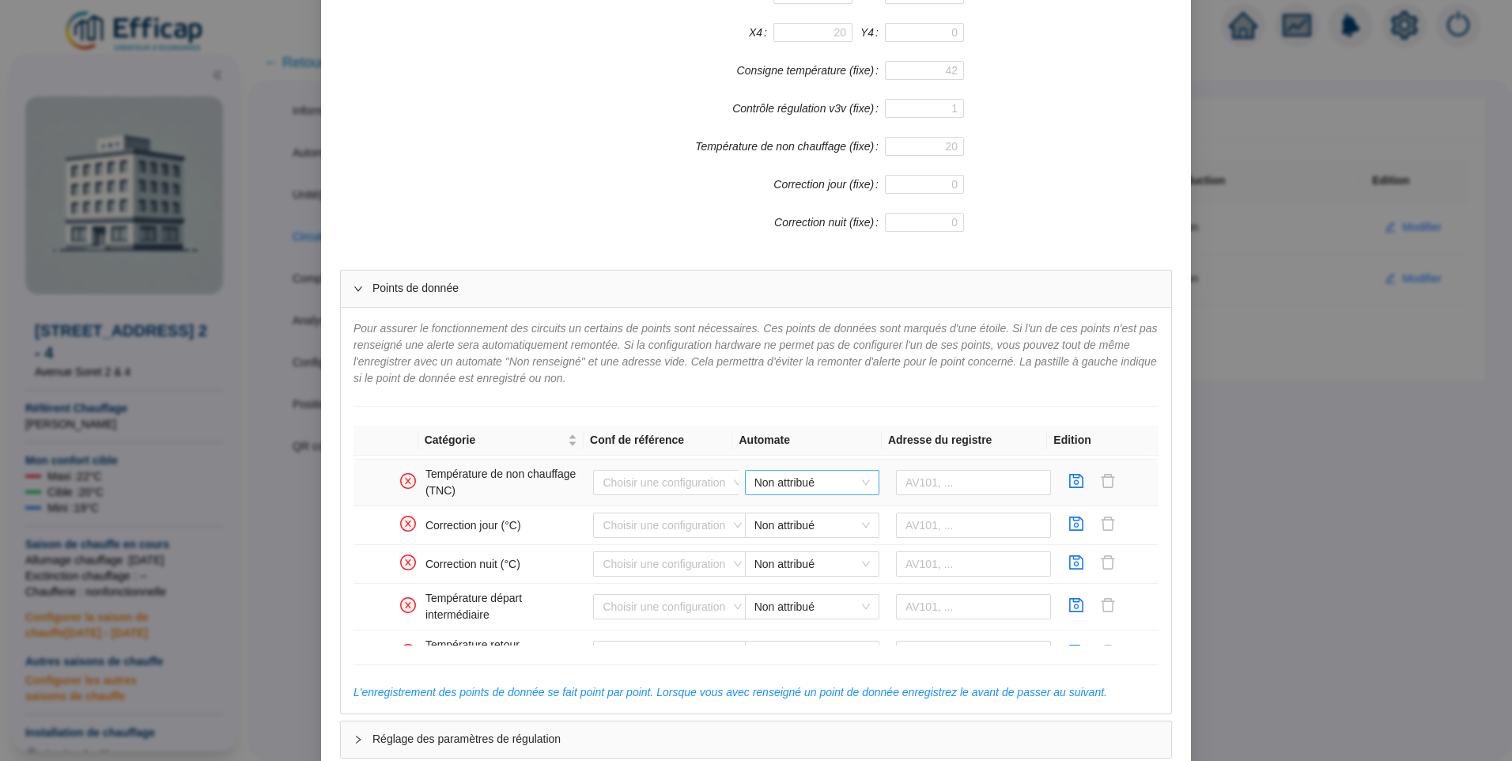
click at [781, 481] on span "Non attribué" at bounding box center [811, 482] width 115 height 24
click at [784, 518] on div "Distech Soret" at bounding box center [800, 514] width 109 height 17
click at [922, 482] on input "text" at bounding box center [974, 482] width 156 height 25
type input "AV112"
click at [1068, 484] on icon "save" at bounding box center [1076, 481] width 16 height 16
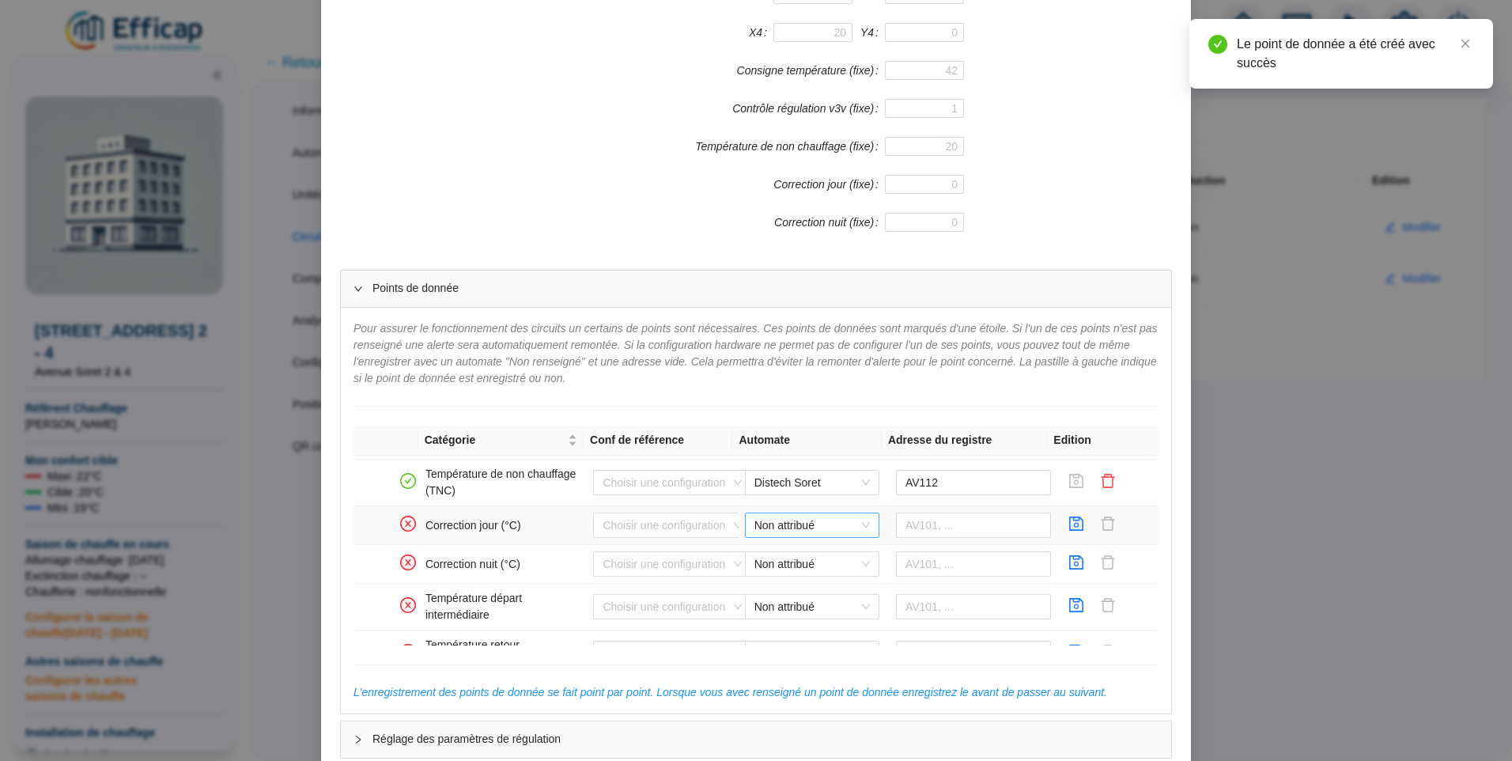
click at [784, 529] on span "Non attribué" at bounding box center [811, 525] width 115 height 24
click at [765, 554] on div "Distech Soret" at bounding box center [800, 557] width 109 height 17
click at [911, 529] on input "text" at bounding box center [974, 524] width 156 height 25
type input "AV110"
click at [1068, 527] on icon "save" at bounding box center [1076, 524] width 16 height 16
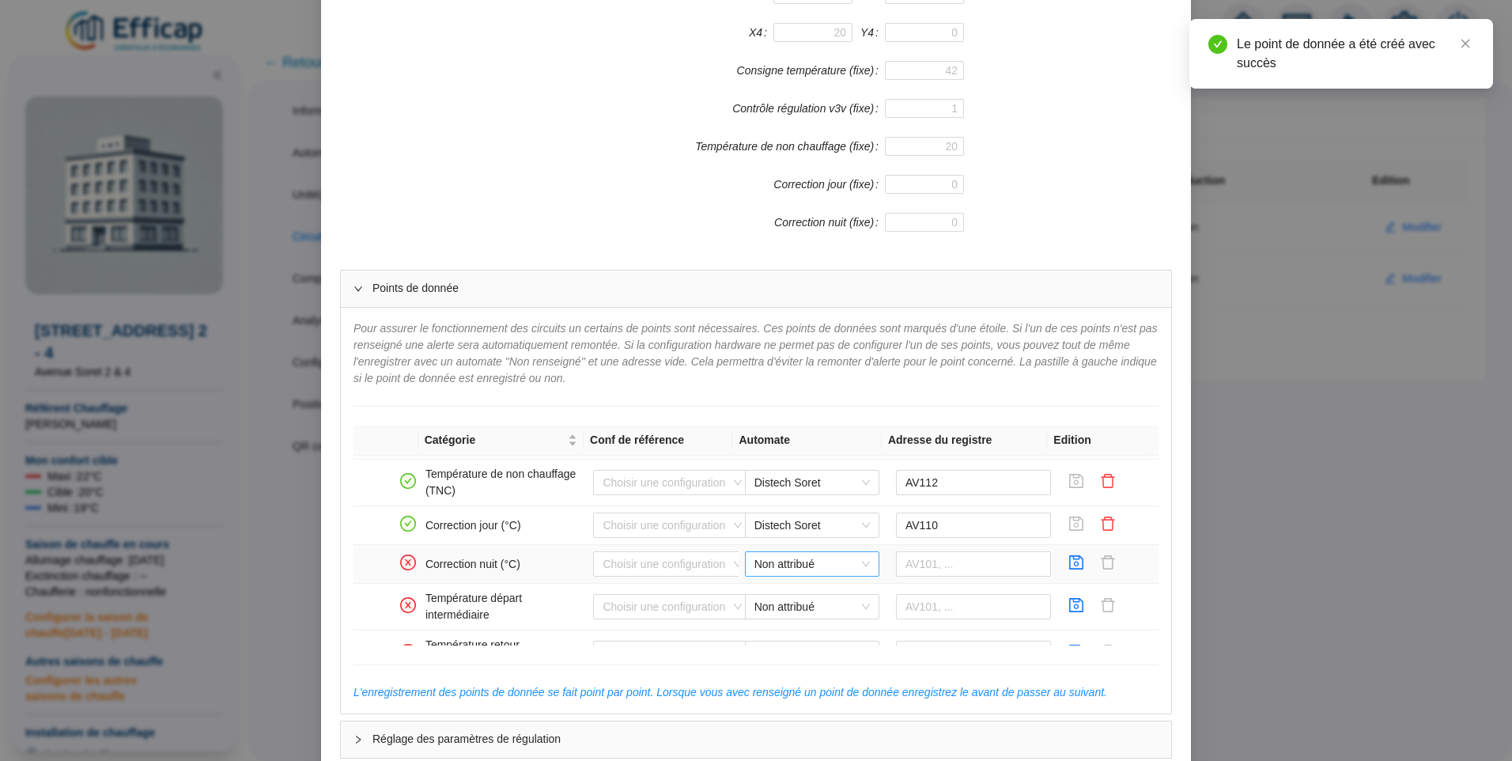
click at [825, 561] on span "Non attribué" at bounding box center [811, 564] width 115 height 24
click at [812, 591] on div "Distech Soret" at bounding box center [800, 595] width 109 height 17
click at [922, 566] on input "text" at bounding box center [974, 563] width 156 height 25
type input "AV111"
click at [1068, 562] on icon "save" at bounding box center [1076, 562] width 16 height 16
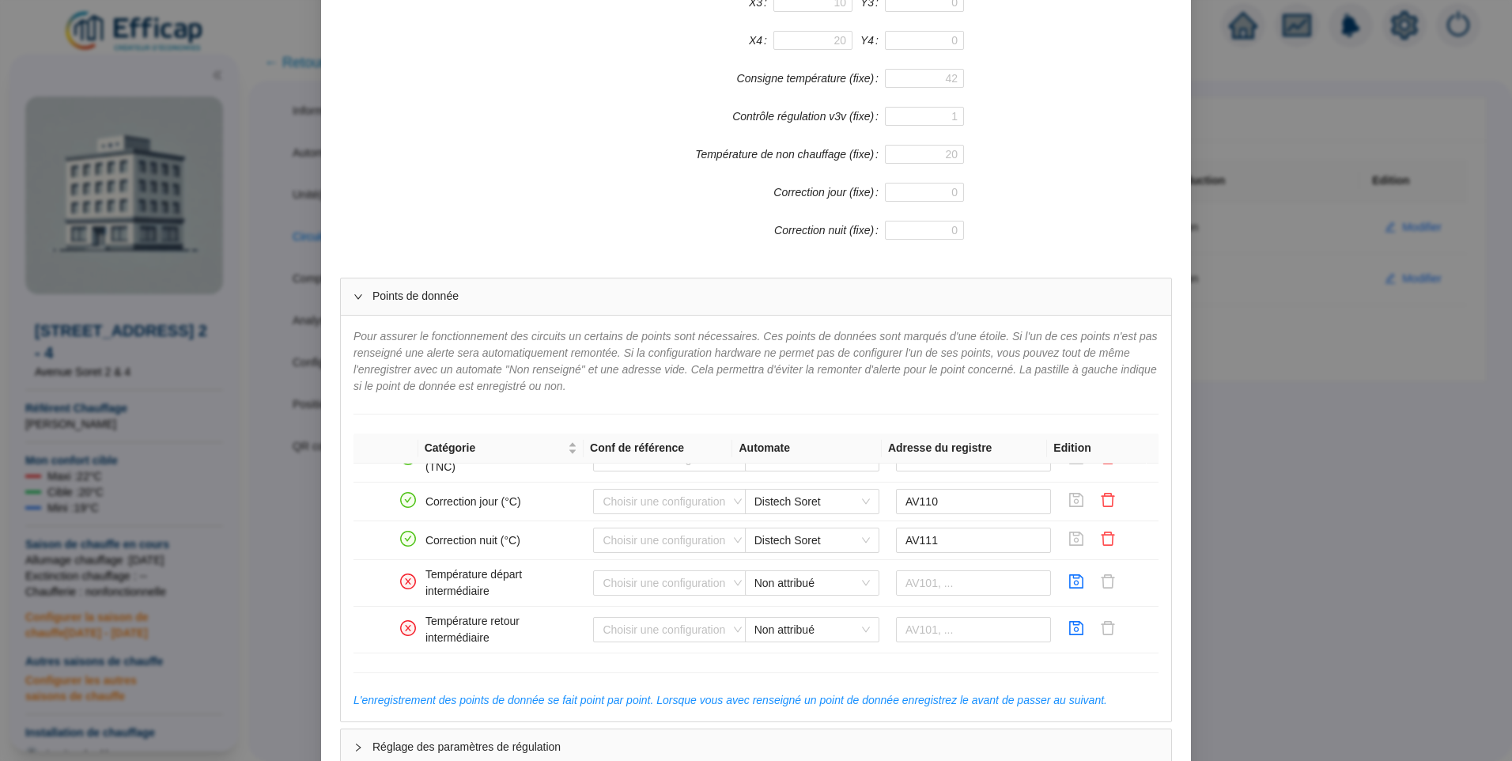
scroll to position [546, 0]
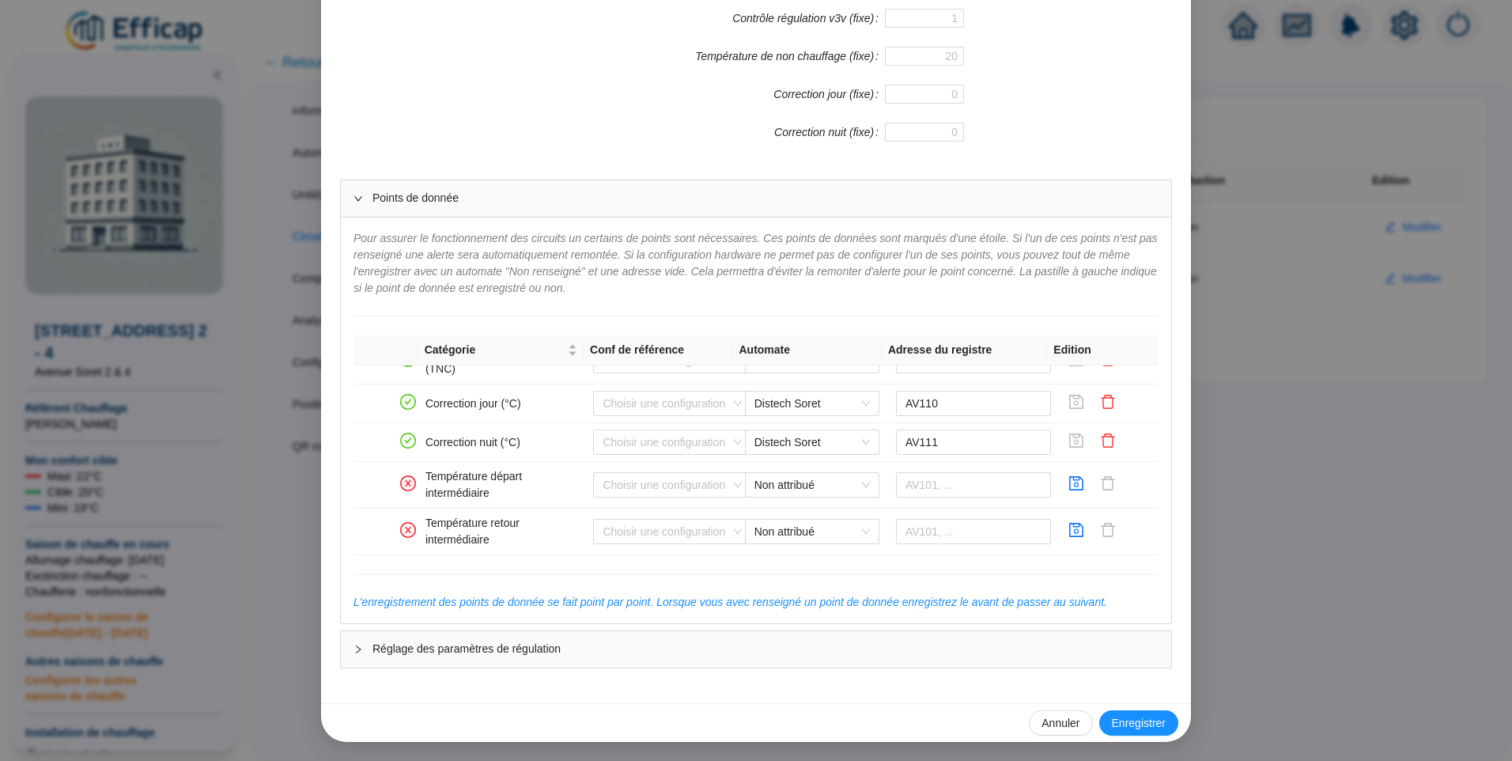
click at [740, 650] on span "Réglage des paramètres de régulation" at bounding box center [765, 648] width 786 height 17
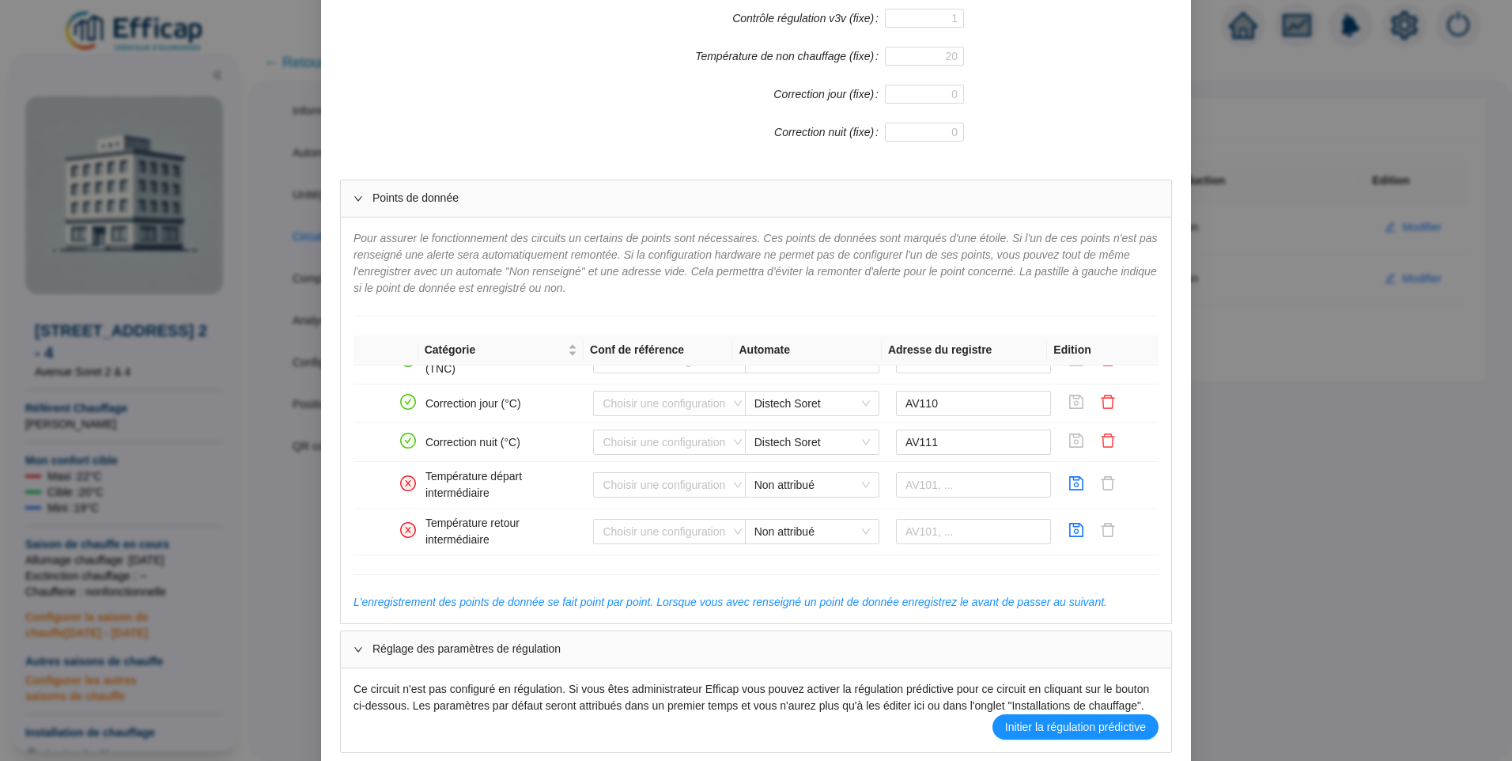
scroll to position [630, 0]
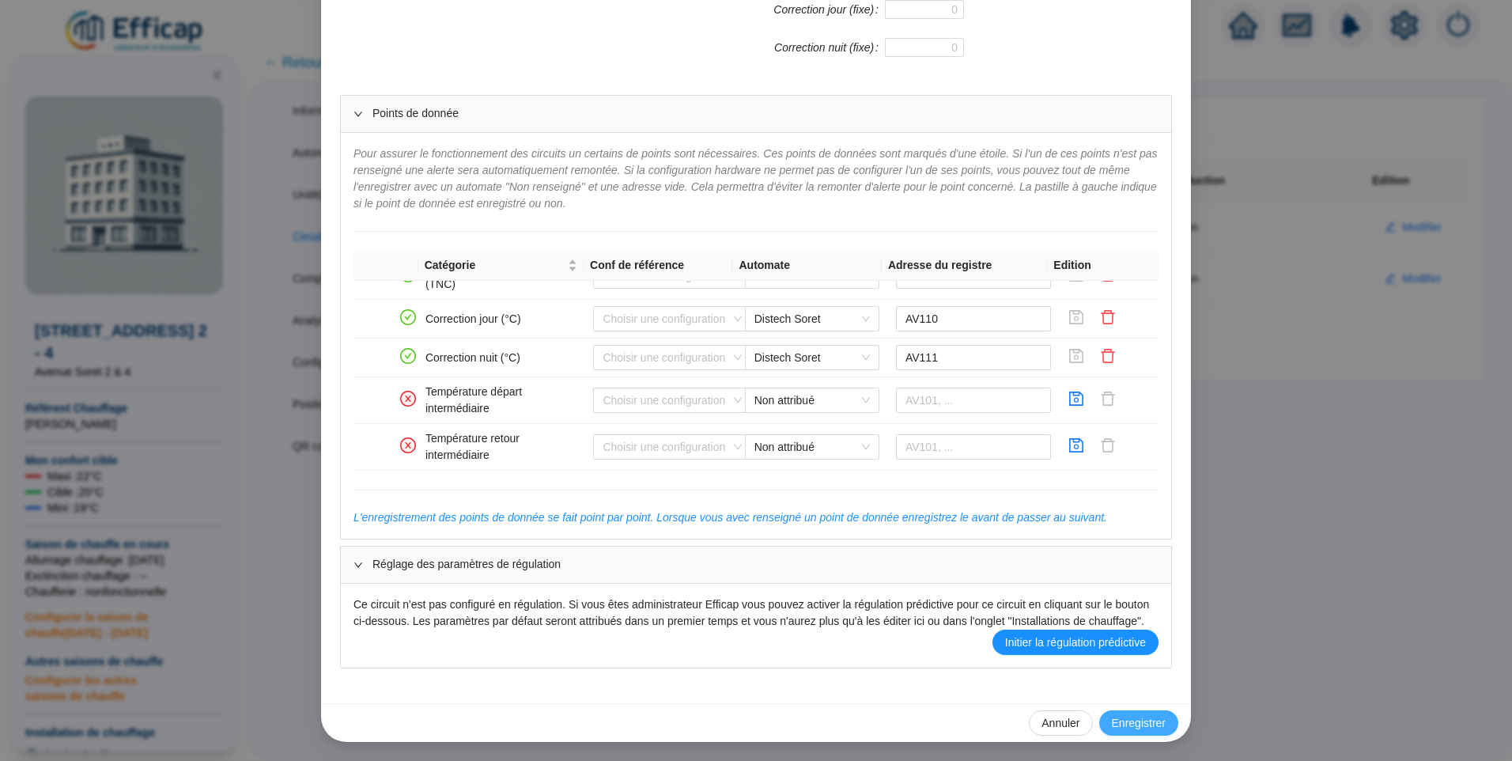
click at [1145, 722] on span "Enregistrer" at bounding box center [1139, 723] width 54 height 17
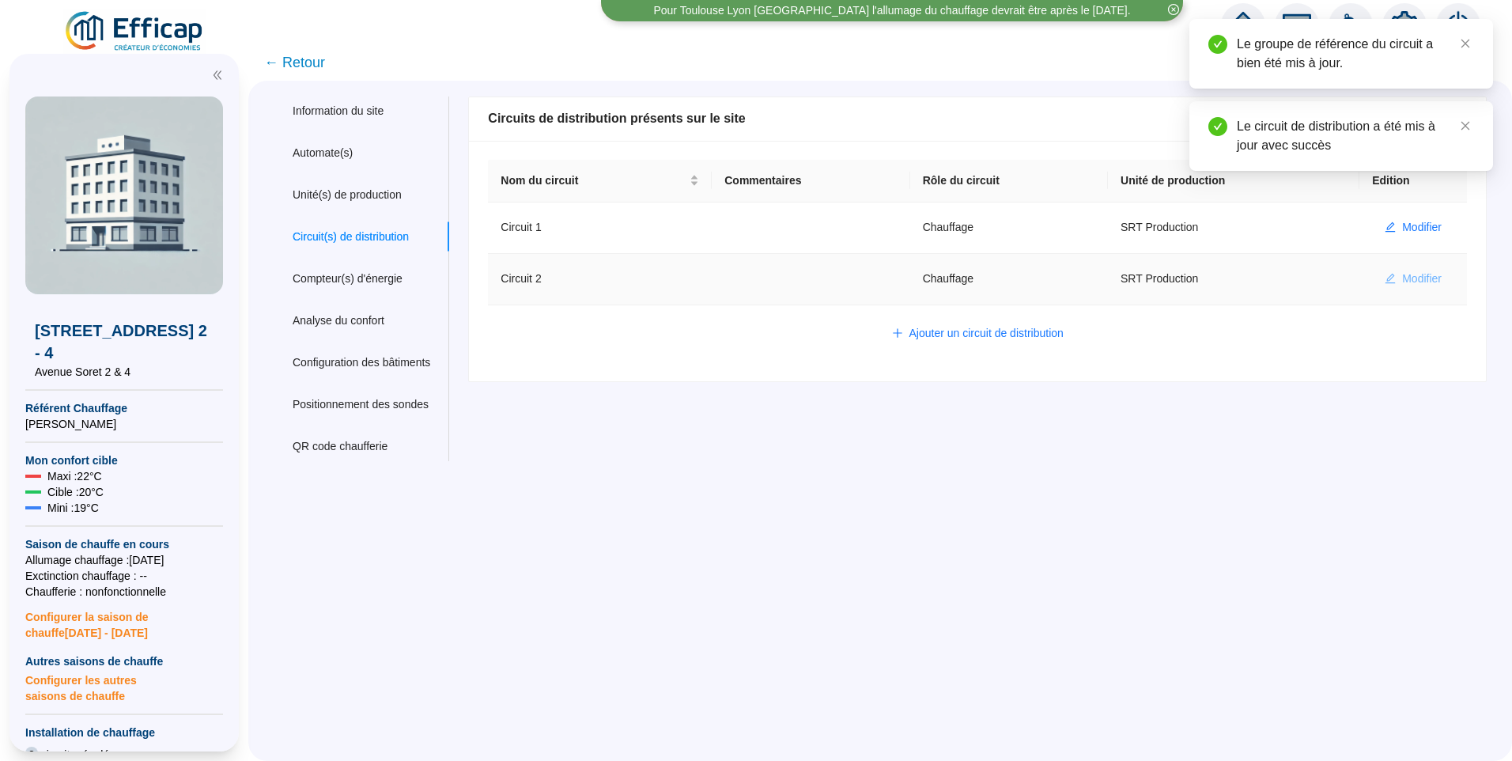
click at [1405, 281] on span "Modifier" at bounding box center [1422, 278] width 40 height 17
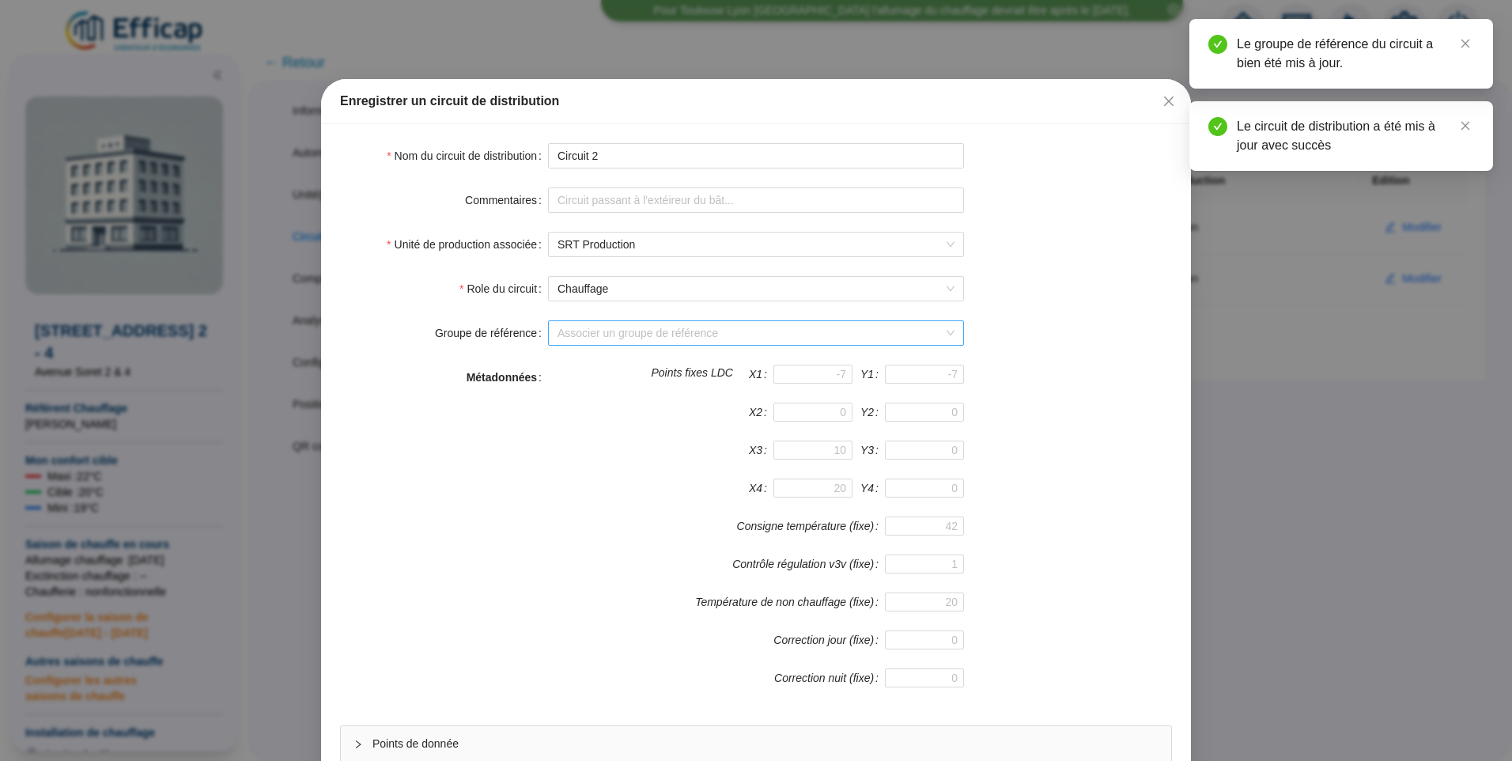
click at [601, 331] on input "Groupe de référence" at bounding box center [748, 333] width 383 height 24
click at [600, 359] on div "Sondes livrées (16 sondes)" at bounding box center [750, 365] width 391 height 17
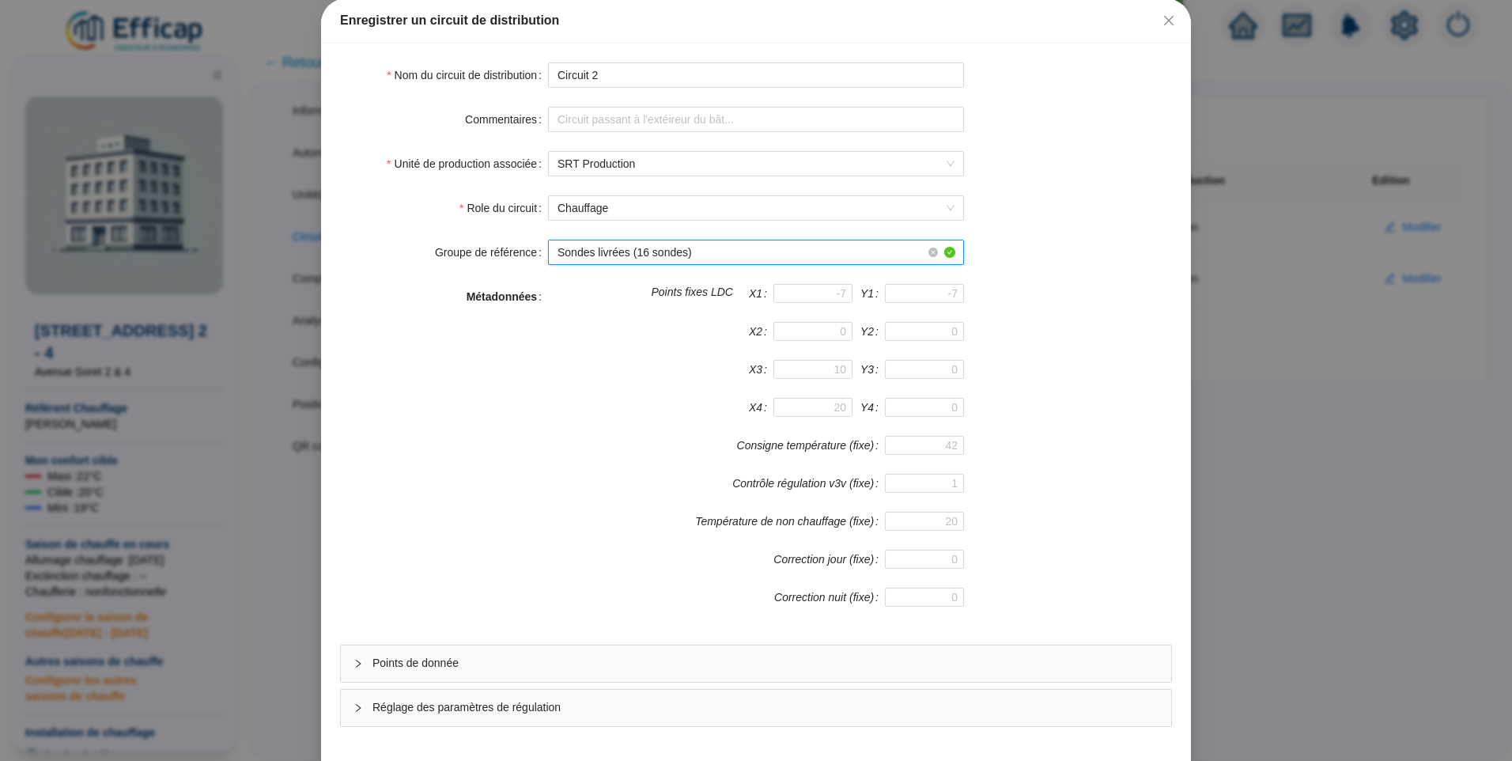
scroll to position [139, 0]
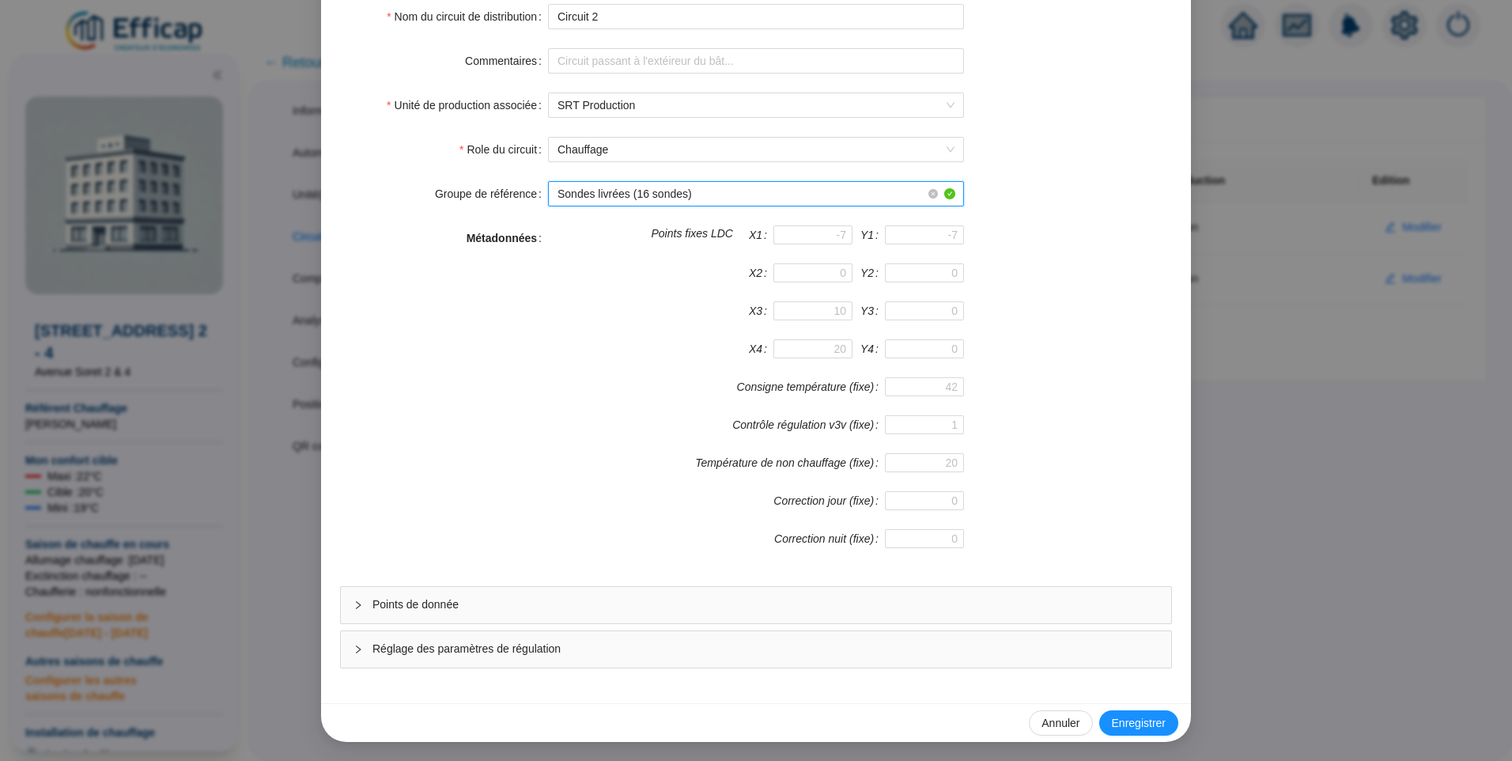
click at [498, 603] on span "Points de donnée" at bounding box center [765, 604] width 786 height 17
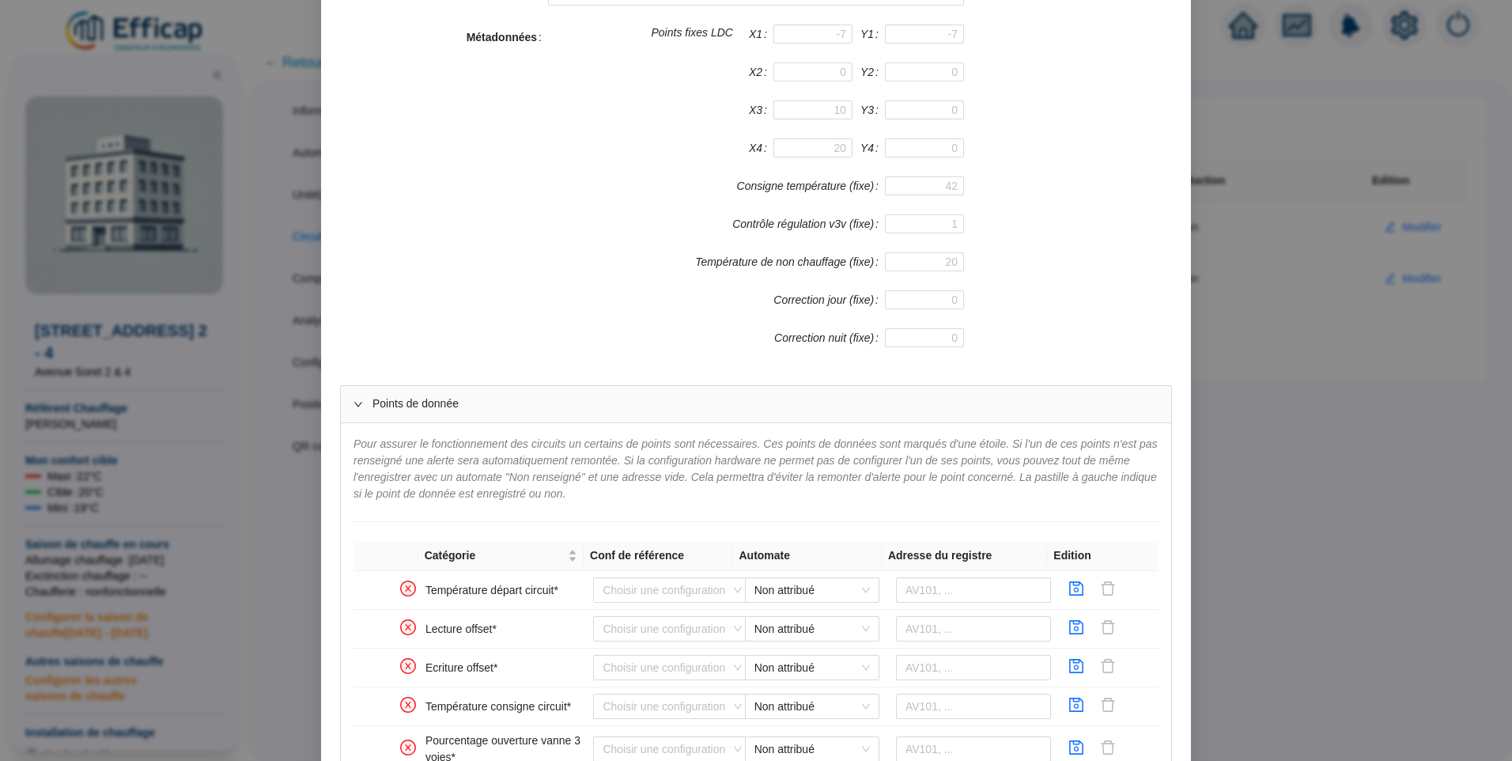
scroll to position [535, 0]
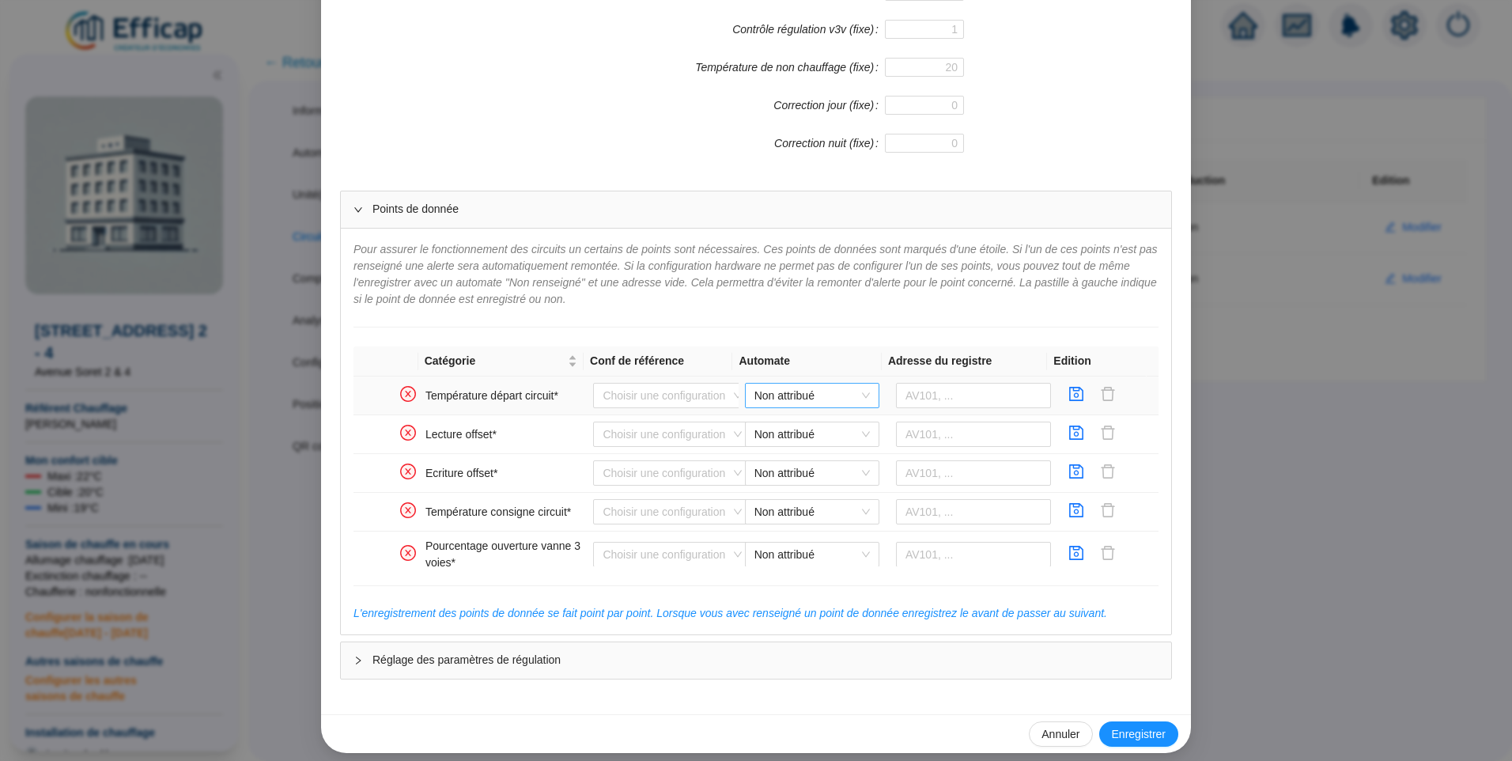
click at [785, 391] on span "Non attribué" at bounding box center [811, 395] width 115 height 24
click at [790, 425] on div "Distech Soret" at bounding box center [800, 427] width 109 height 17
click at [924, 399] on input "text" at bounding box center [974, 395] width 156 height 25
type input "AV201"
click at [1068, 402] on span "button" at bounding box center [1076, 395] width 16 height 19
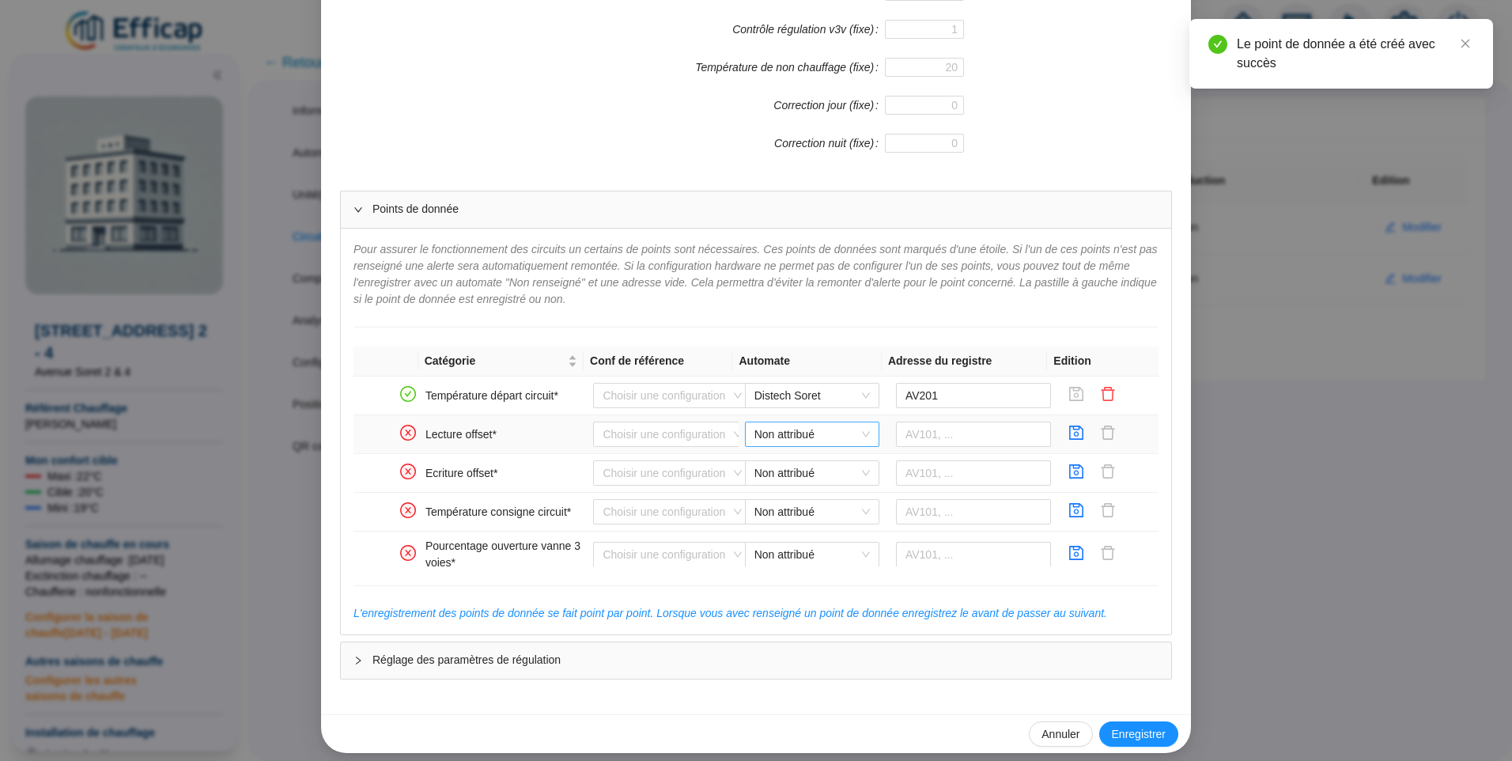
click at [796, 427] on span "Non attribué" at bounding box center [811, 434] width 115 height 24
click at [780, 461] on div "Distech Soret" at bounding box center [800, 466] width 109 height 17
click at [936, 438] on input "text" at bounding box center [974, 433] width 156 height 25
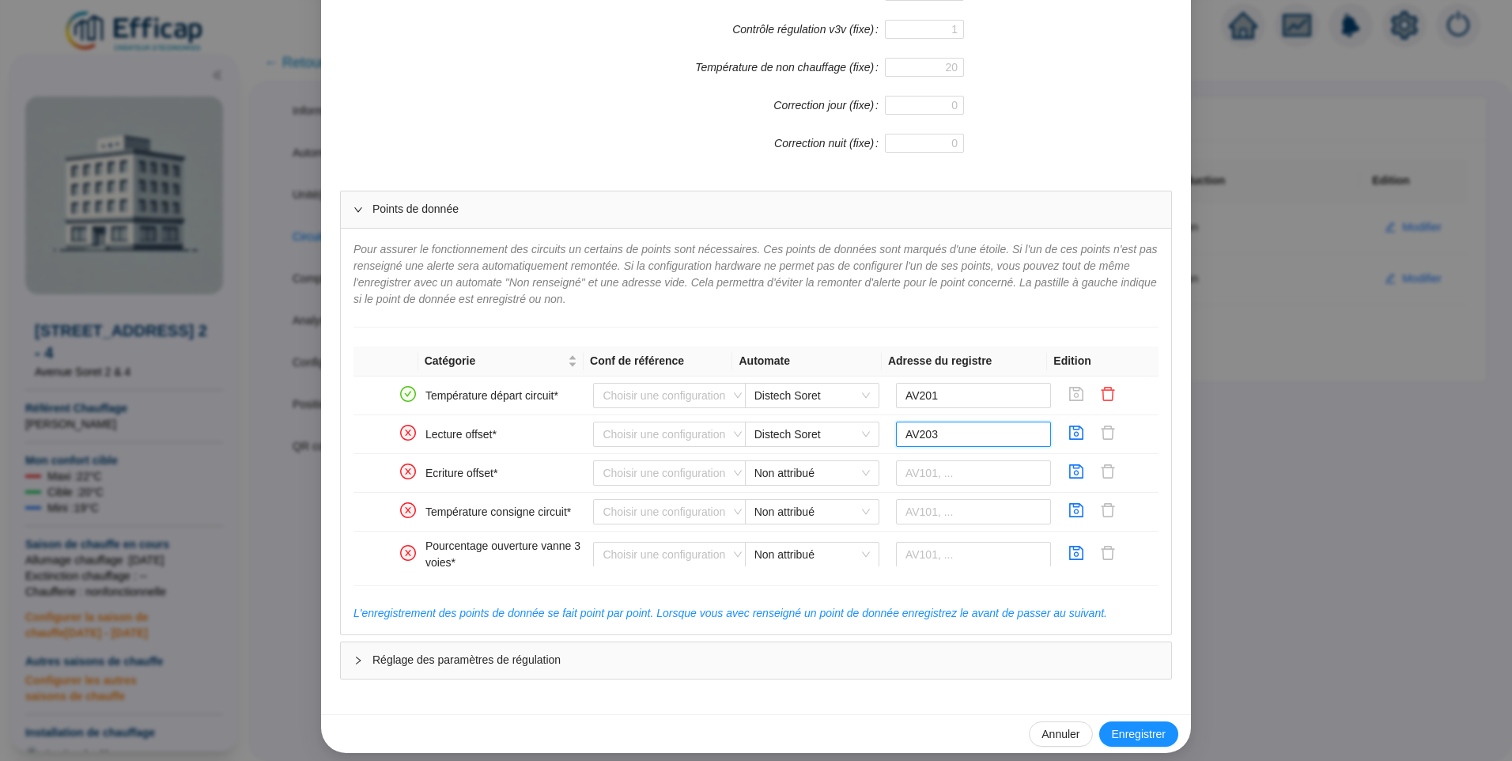
type input "AV203"
click at [1070, 430] on icon "save" at bounding box center [1077, 432] width 14 height 14
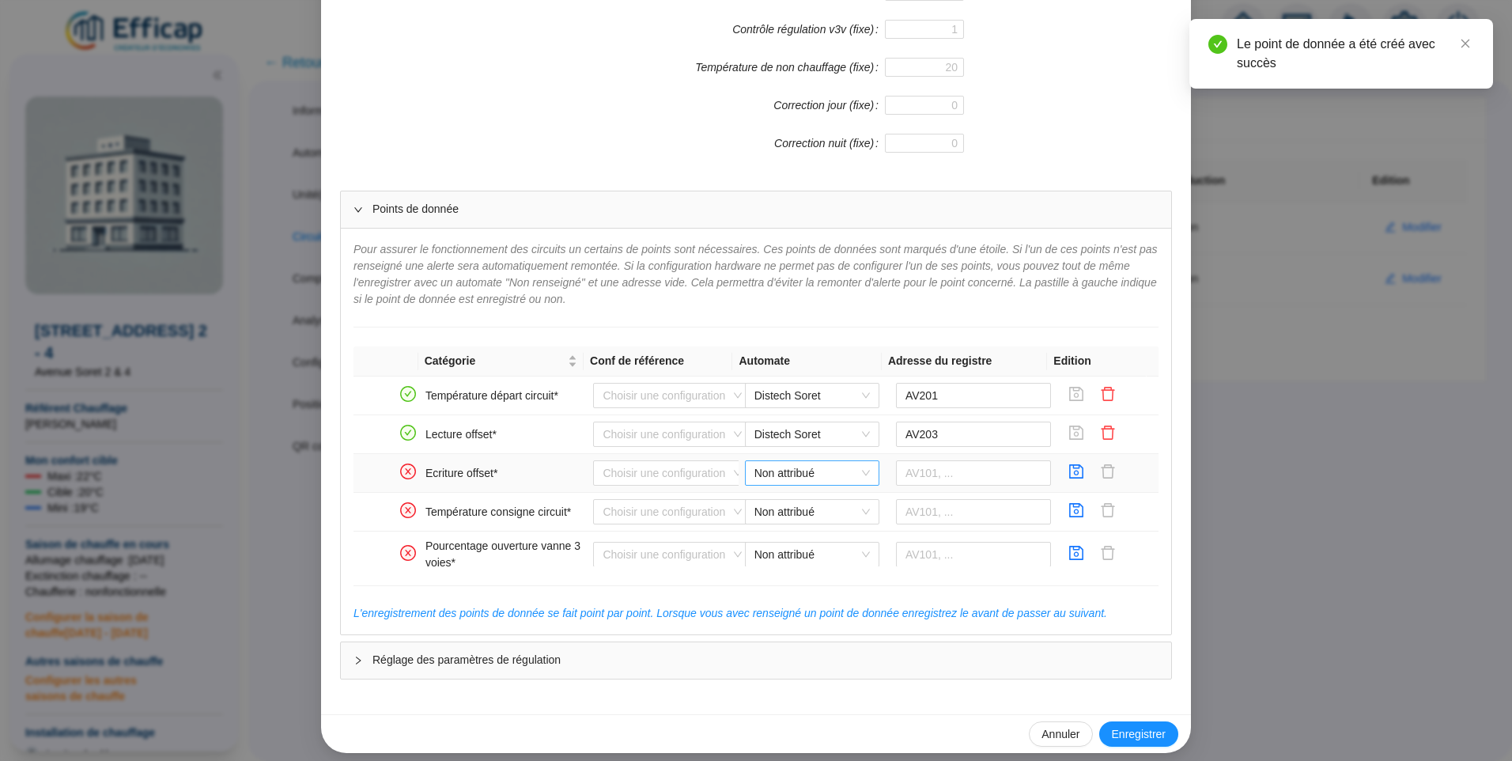
click at [794, 476] on span "Non attribué" at bounding box center [811, 473] width 115 height 24
click at [787, 504] on div "Distech Soret" at bounding box center [800, 505] width 109 height 17
click at [914, 479] on input "text" at bounding box center [974, 472] width 156 height 25
type input "AV203"
click at [1068, 475] on icon "save" at bounding box center [1076, 471] width 16 height 16
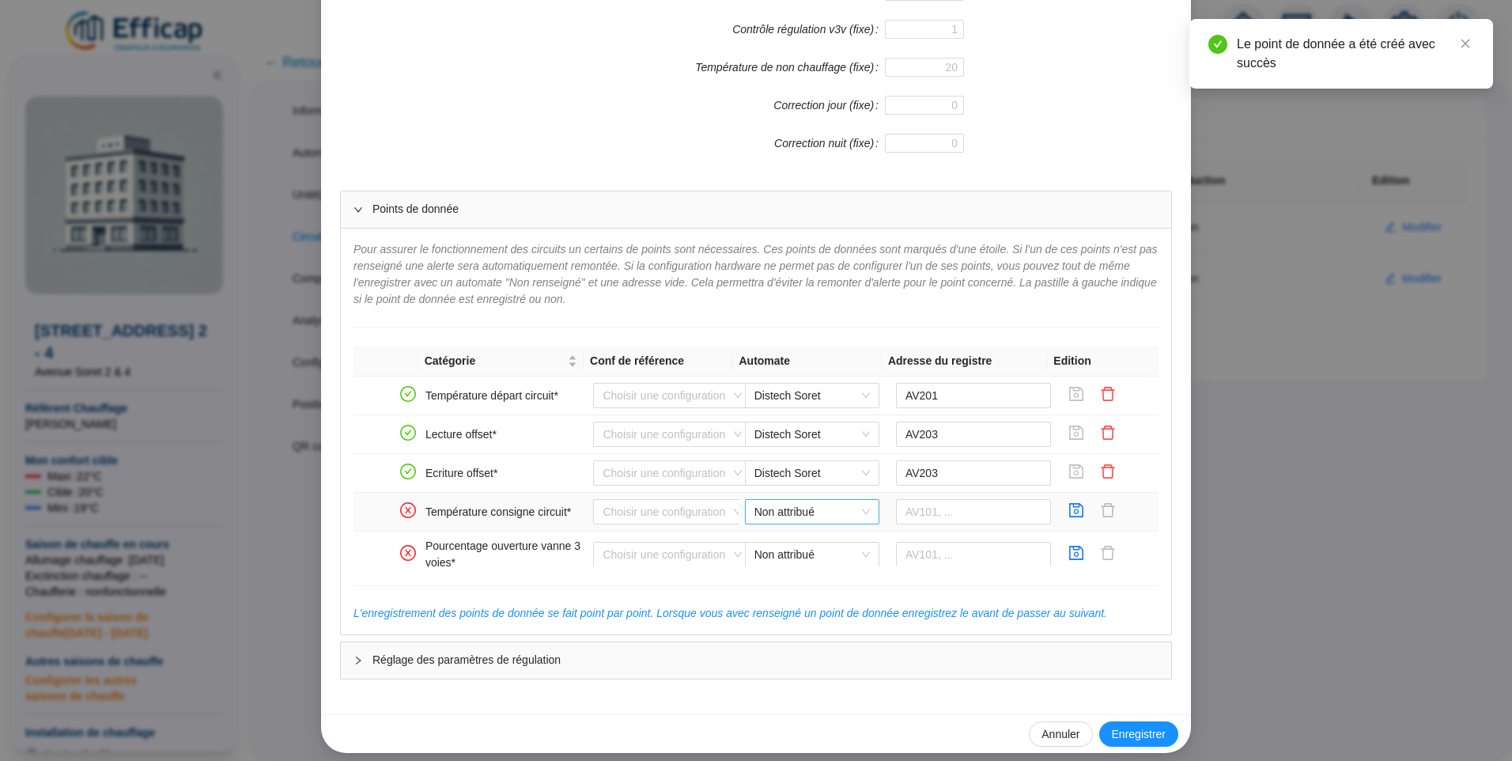
click at [792, 510] on span "Non attribué" at bounding box center [811, 512] width 115 height 24
click at [799, 542] on div "Distech Soret" at bounding box center [800, 543] width 109 height 17
click at [902, 510] on input "text" at bounding box center [974, 511] width 156 height 25
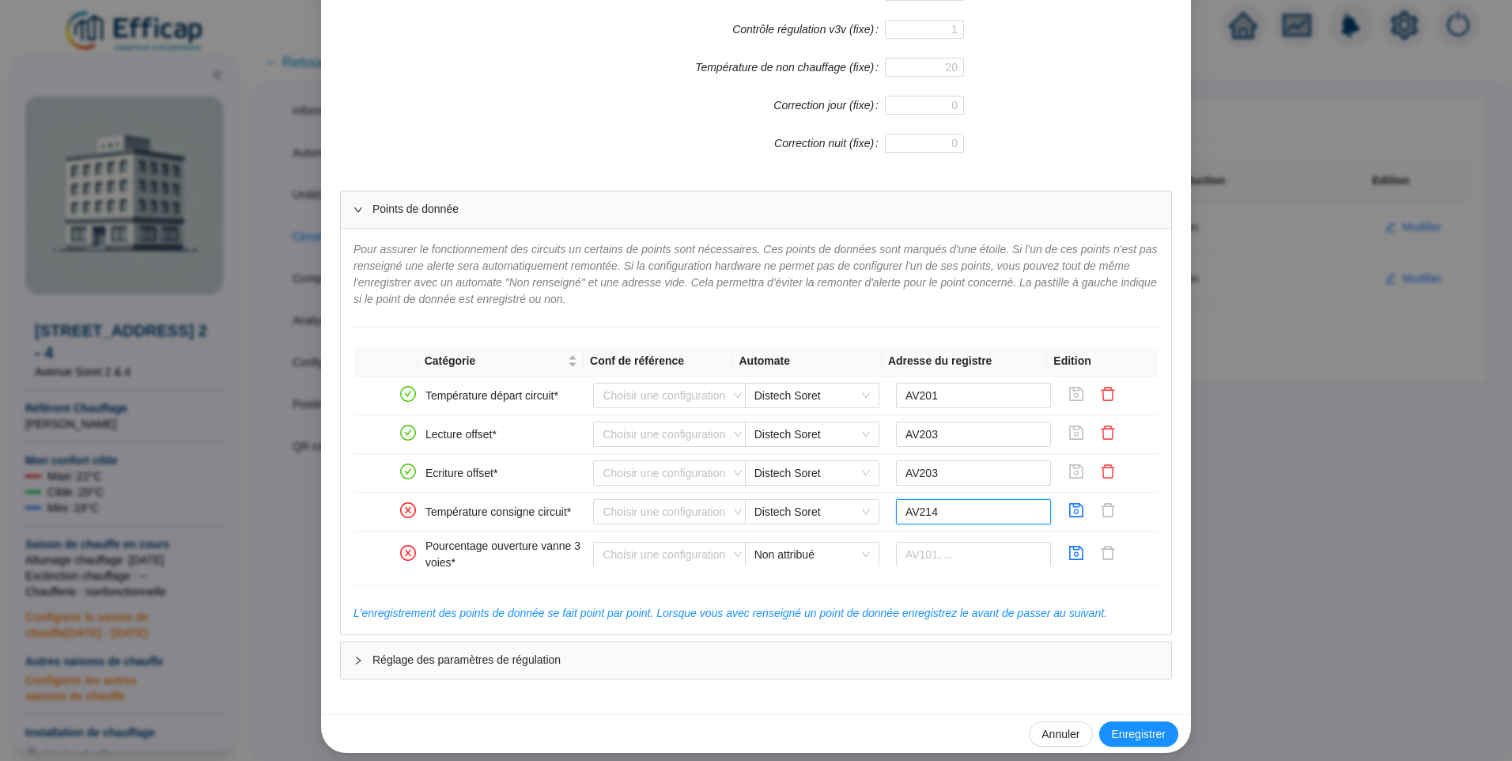
type input "AV214"
click at [1068, 508] on icon "save" at bounding box center [1076, 510] width 16 height 16
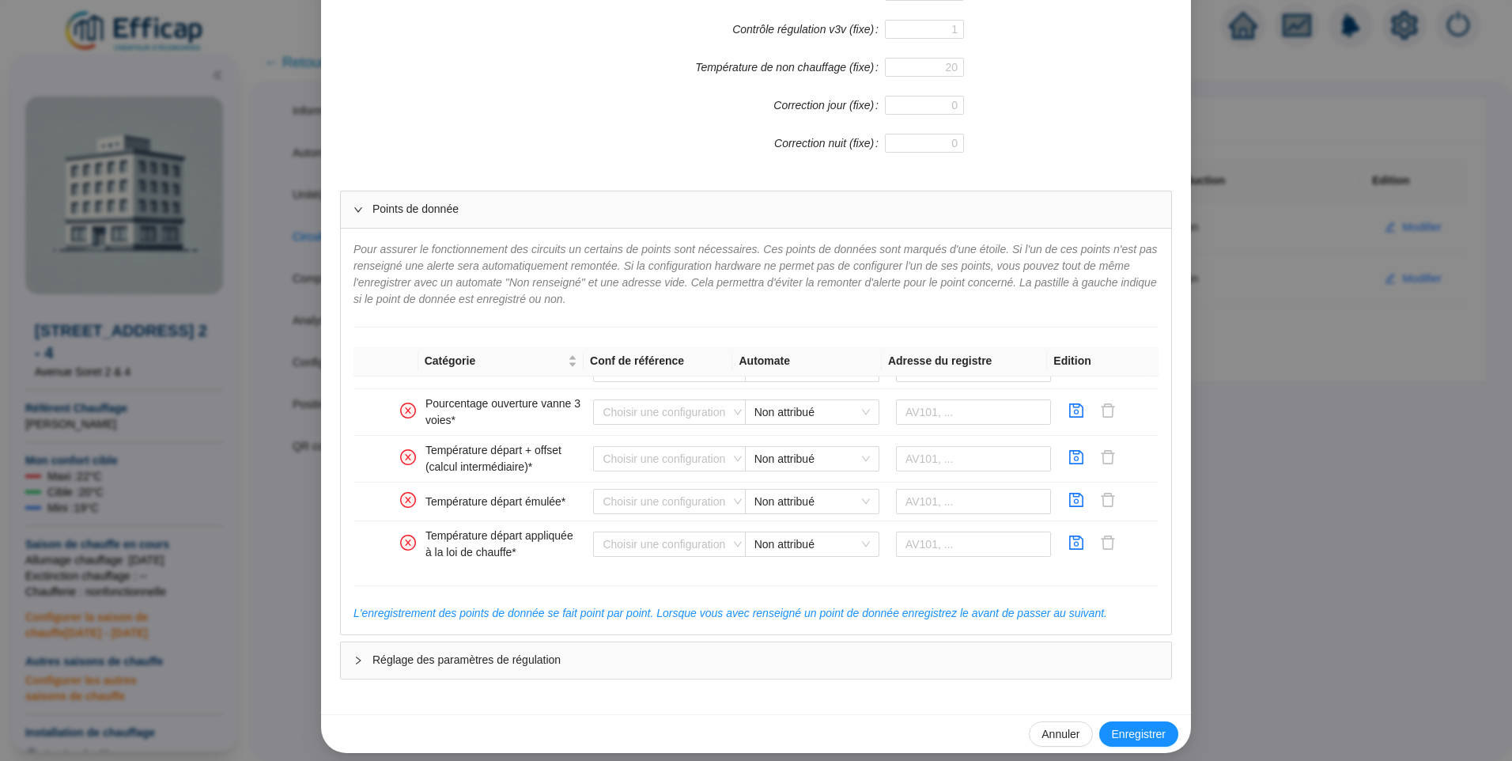
scroll to position [111, 0]
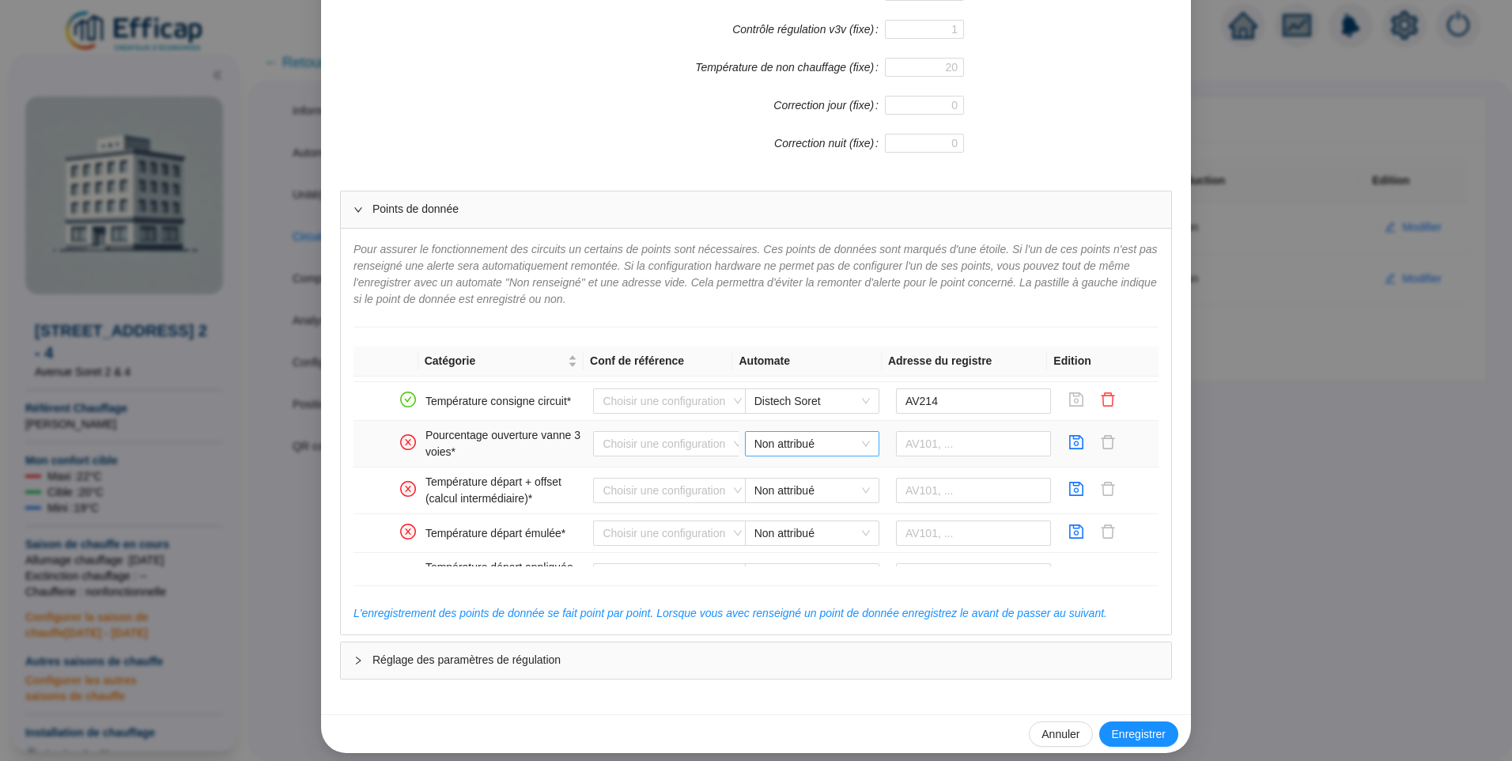
click at [806, 441] on span "Non attribué" at bounding box center [811, 444] width 115 height 24
click at [803, 474] on div "Distech Soret" at bounding box center [800, 475] width 109 height 17
click at [925, 441] on input "text" at bounding box center [974, 443] width 156 height 25
type input "AV215"
click at [1070, 443] on icon "save" at bounding box center [1077, 442] width 14 height 14
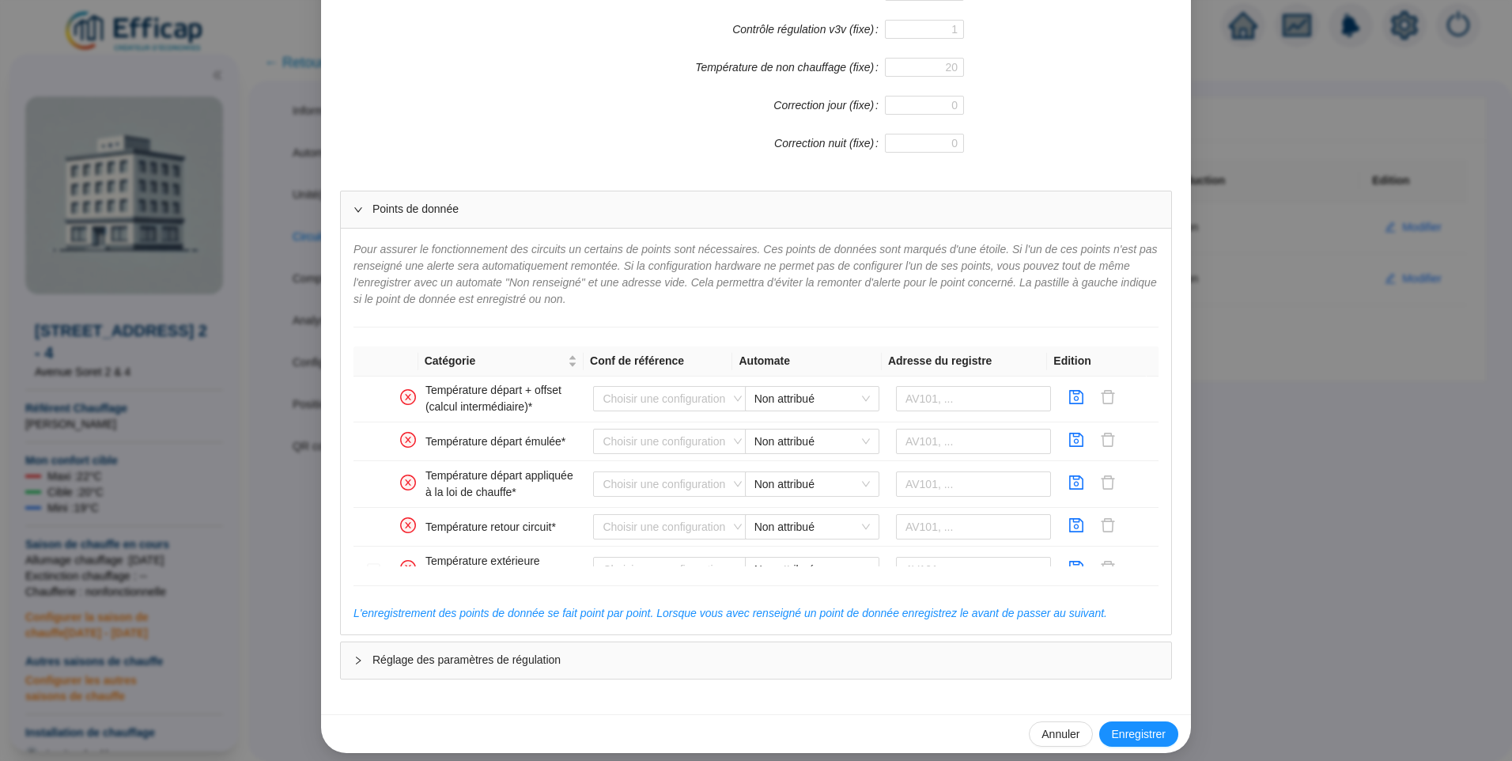
scroll to position [206, 0]
click at [936, 401] on input "text" at bounding box center [974, 395] width 156 height 25
type input "AV204"
click at [1068, 399] on icon "save" at bounding box center [1076, 394] width 16 height 16
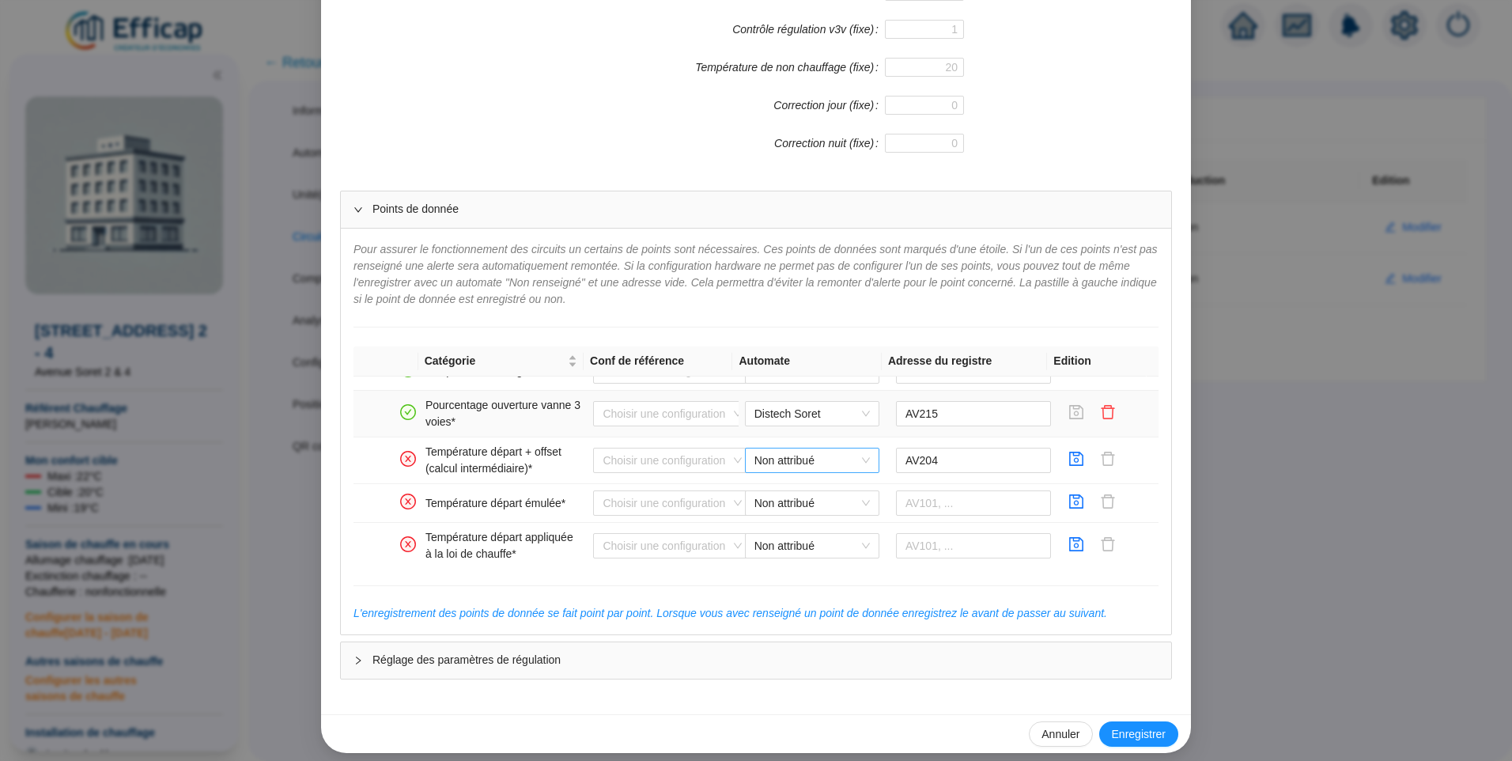
scroll to position [127, 0]
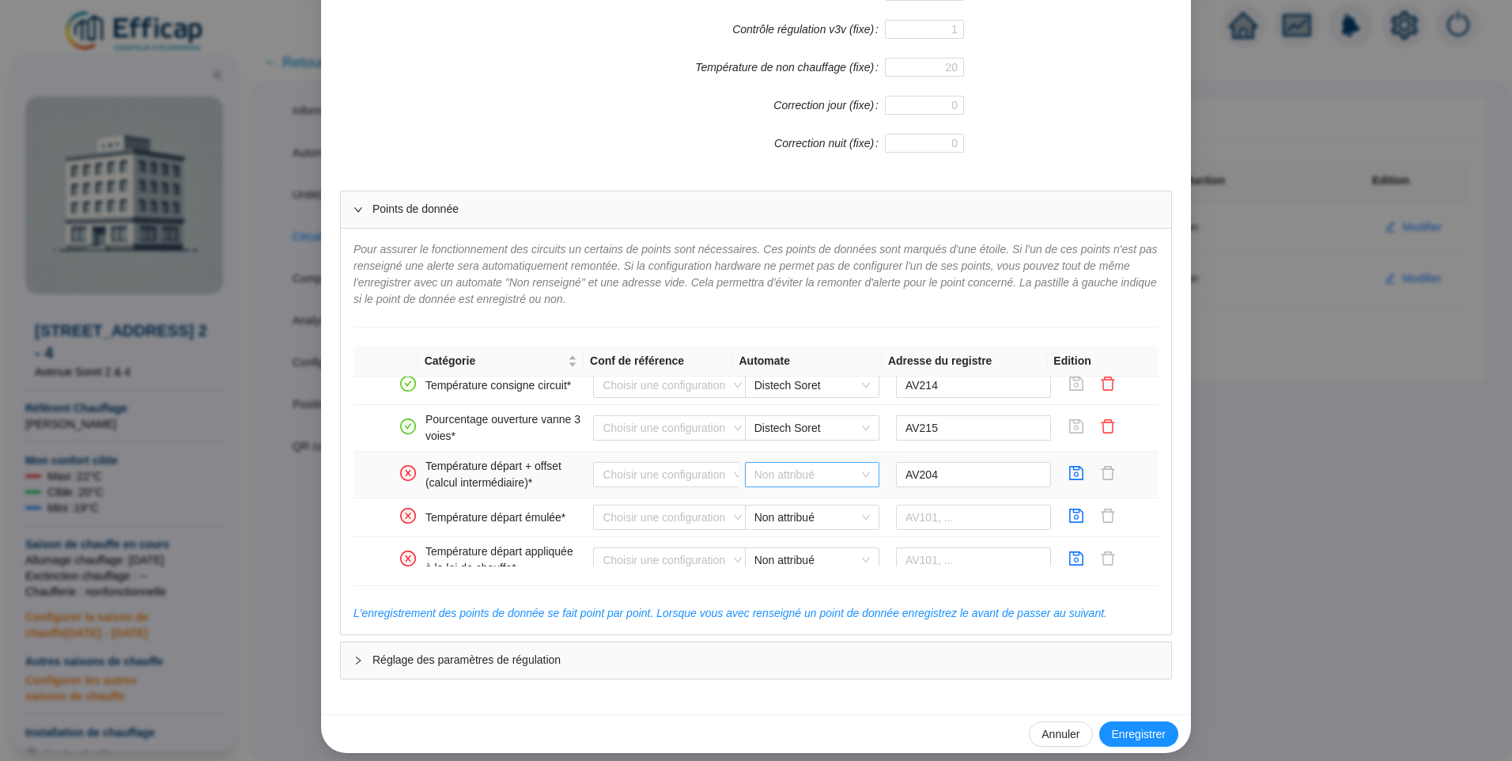
click at [816, 481] on span "Non attribué" at bounding box center [811, 475] width 115 height 24
click at [800, 506] on div "Distech Soret" at bounding box center [800, 506] width 109 height 17
click at [1068, 476] on icon "save" at bounding box center [1076, 473] width 16 height 16
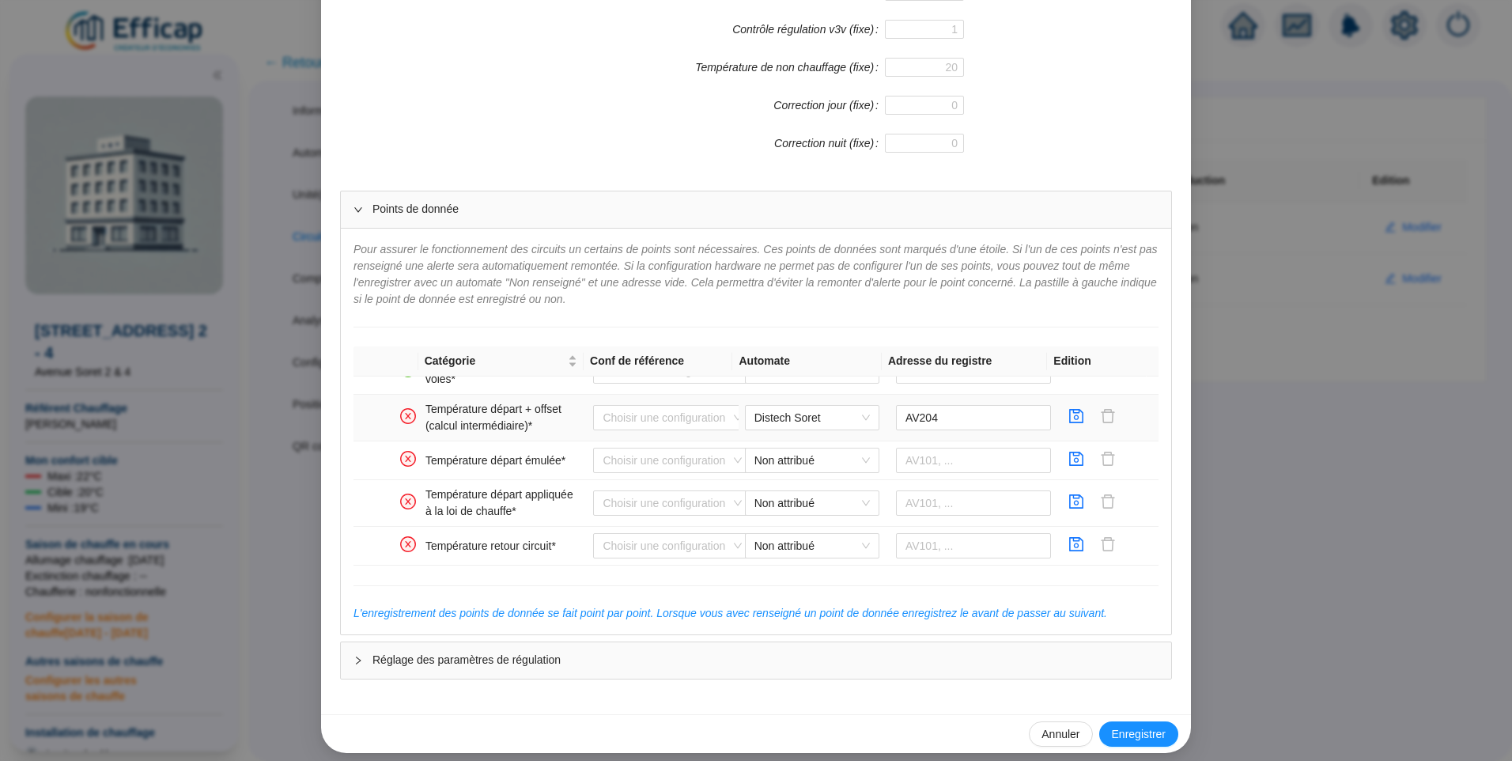
scroll to position [206, 0]
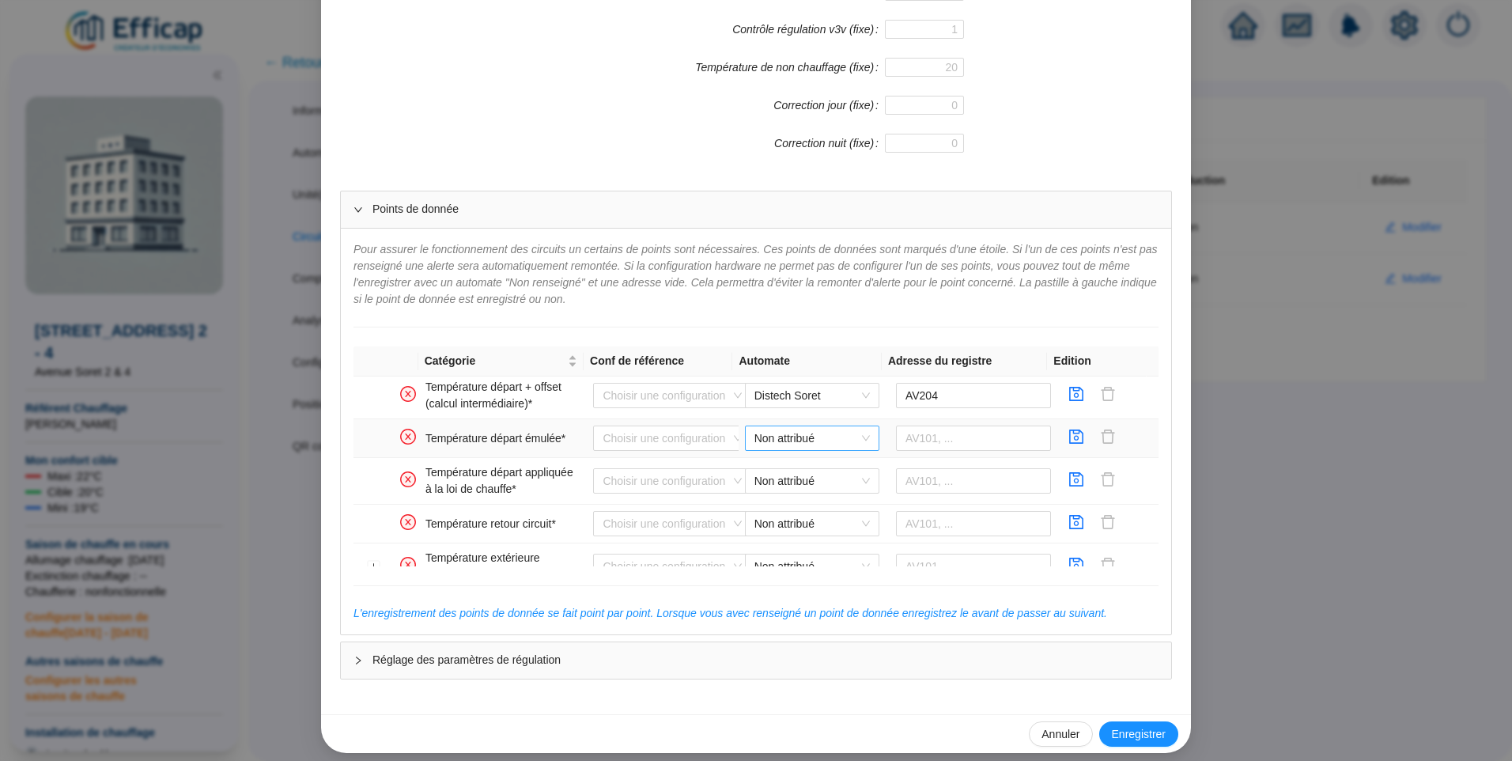
click at [791, 433] on span "Non attribué" at bounding box center [811, 438] width 115 height 24
click at [811, 472] on div "Distech Soret" at bounding box center [800, 470] width 109 height 17
click at [933, 441] on input "text" at bounding box center [974, 437] width 156 height 25
type input "AV205"
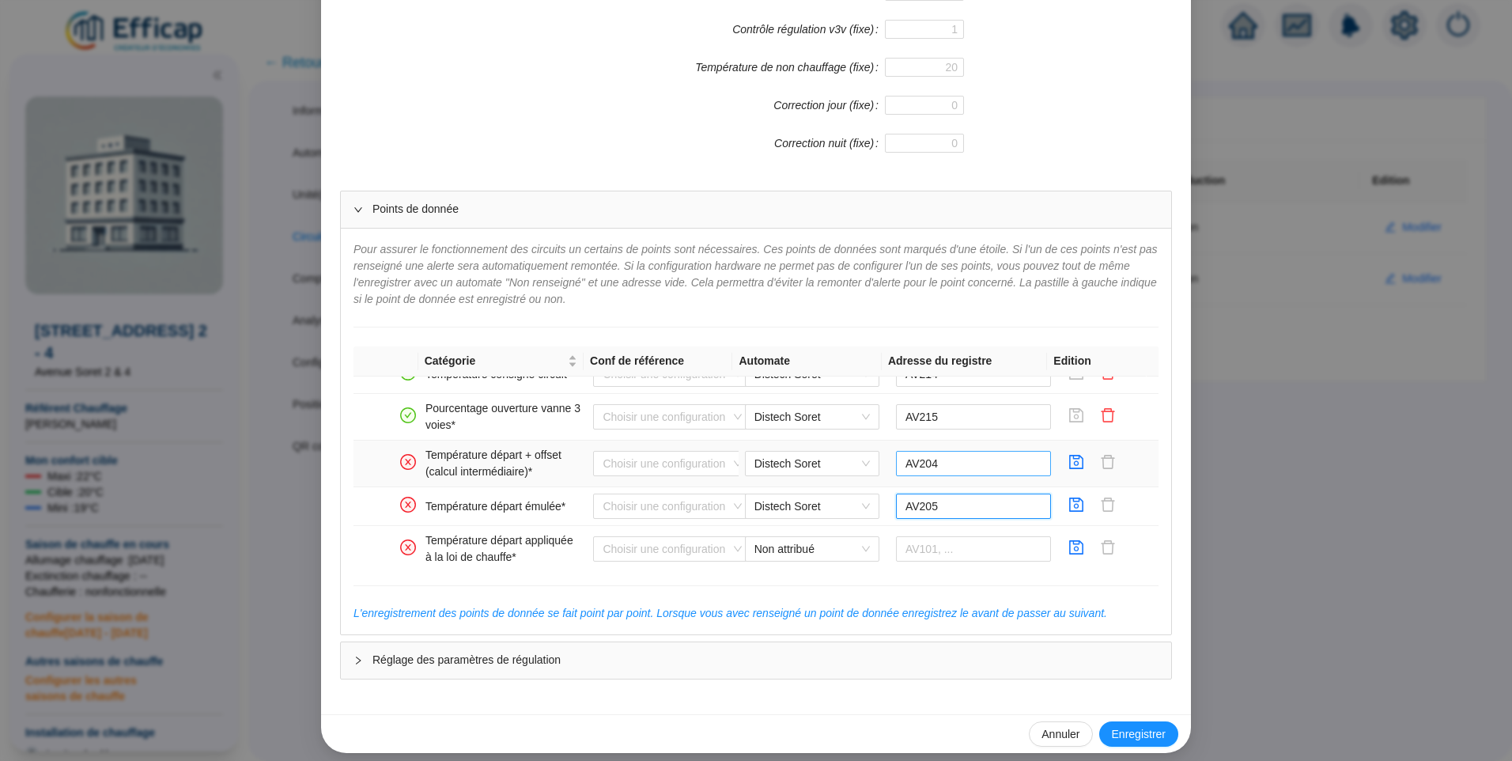
scroll to position [127, 0]
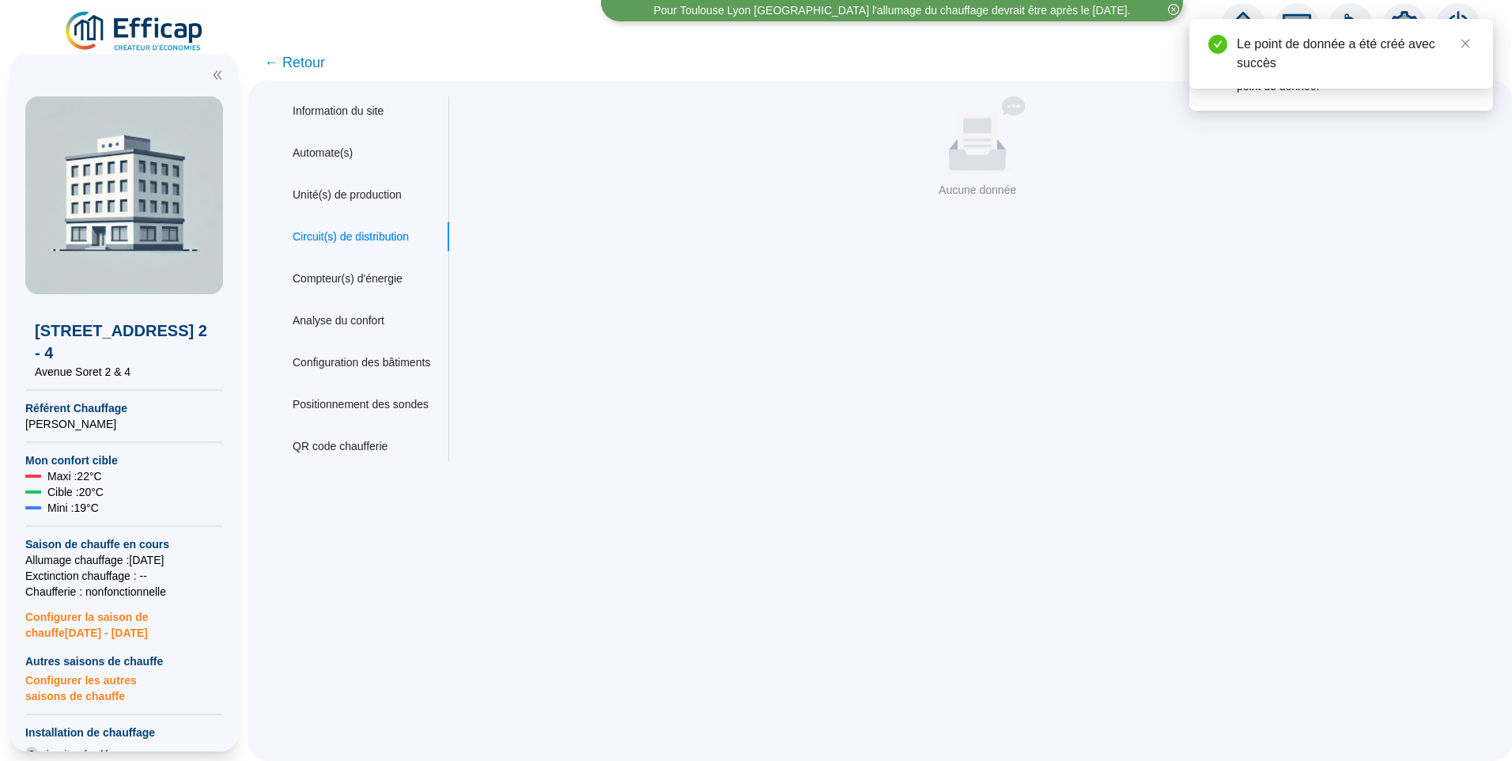
click at [1056, 515] on div "Information du site Automate(s) Unité(s) de production Circuit(s) de distributi…" at bounding box center [880, 421] width 1264 height 680
drag, startPoint x: 962, startPoint y: 402, endPoint x: 963, endPoint y: 393, distance: 9.5
click at [965, 398] on div "Nom du site 1203 Avenue Soret 2 - 4 Trigramme SRT Adresse(s) du site Rue Avenue…" at bounding box center [967, 278] width 1038 height 365
click at [808, 368] on div "Nom du site 1203 Avenue Soret 2 - 4 Trigramme SRT Adresse(s) du site Rue Avenue…" at bounding box center [967, 278] width 1038 height 365
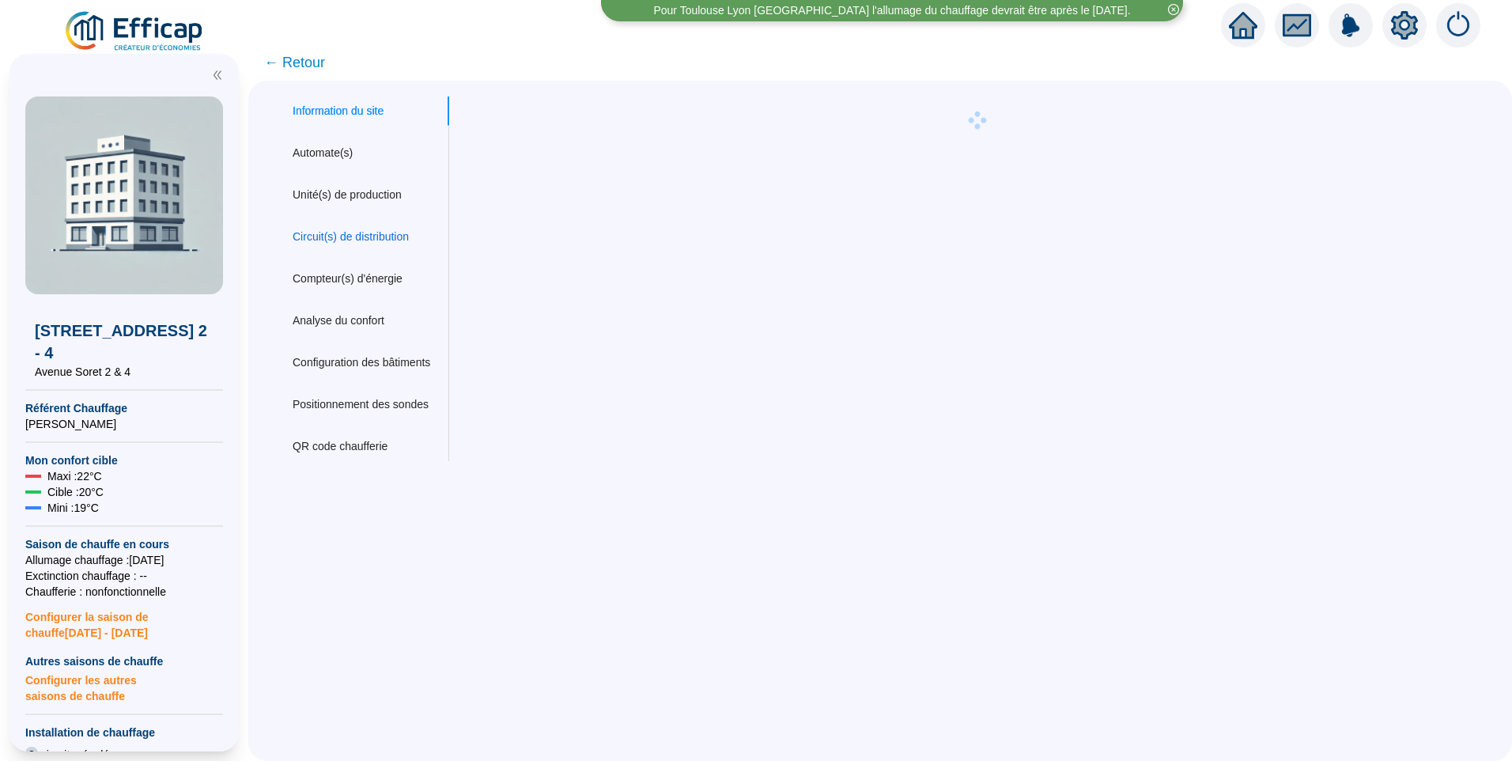
click at [353, 241] on div "Circuit(s) de distribution" at bounding box center [351, 237] width 116 height 17
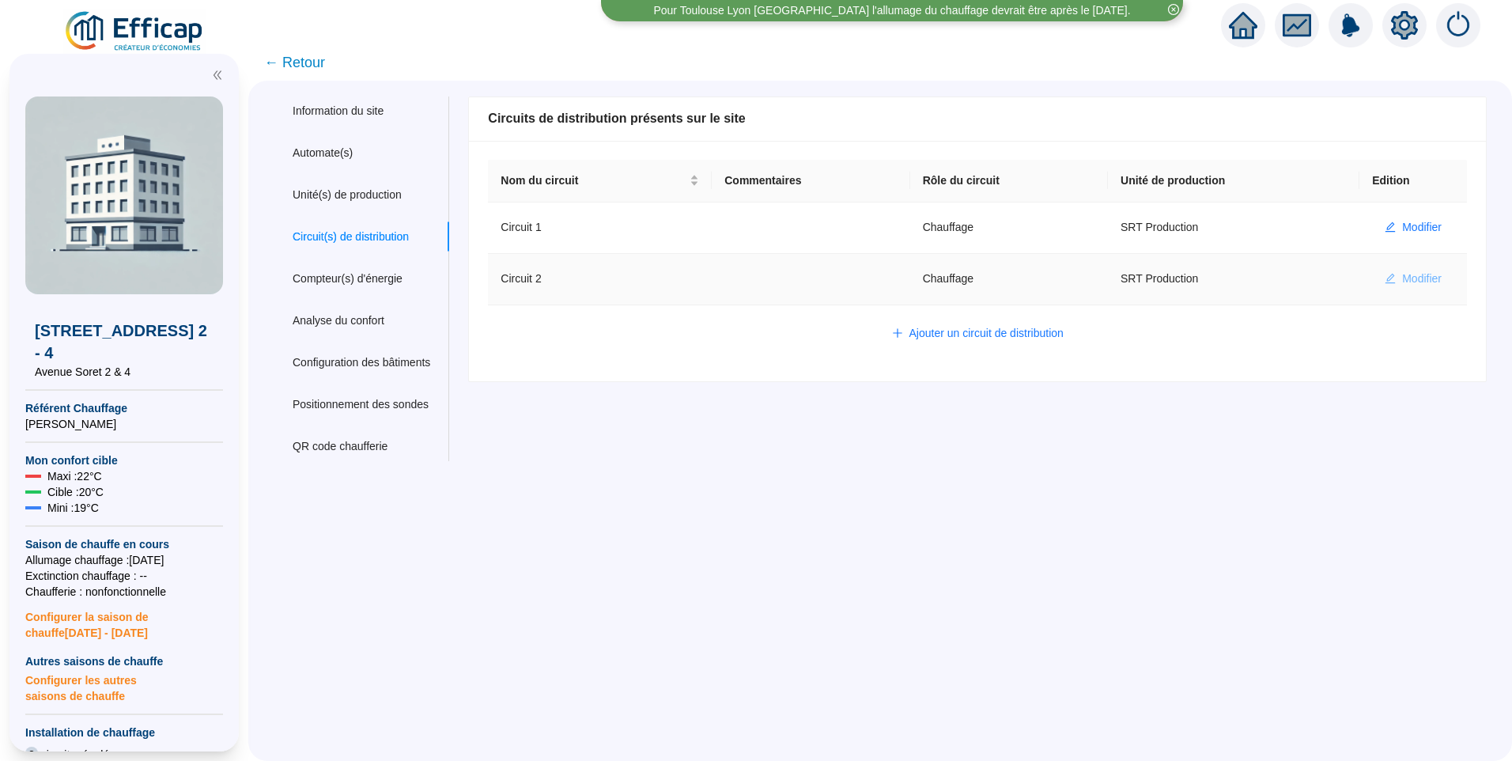
click at [1428, 279] on span "Modifier" at bounding box center [1422, 278] width 40 height 17
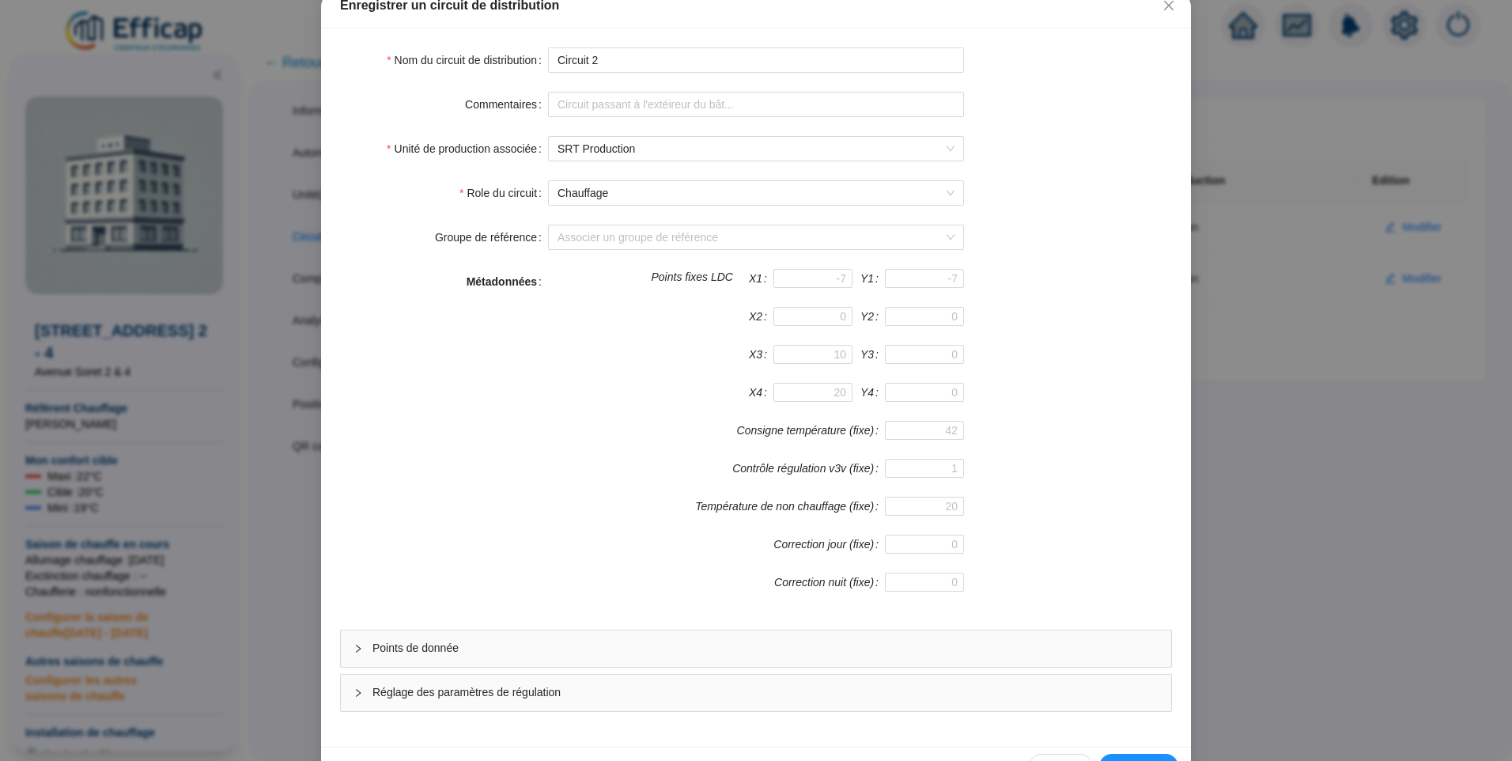
scroll to position [139, 0]
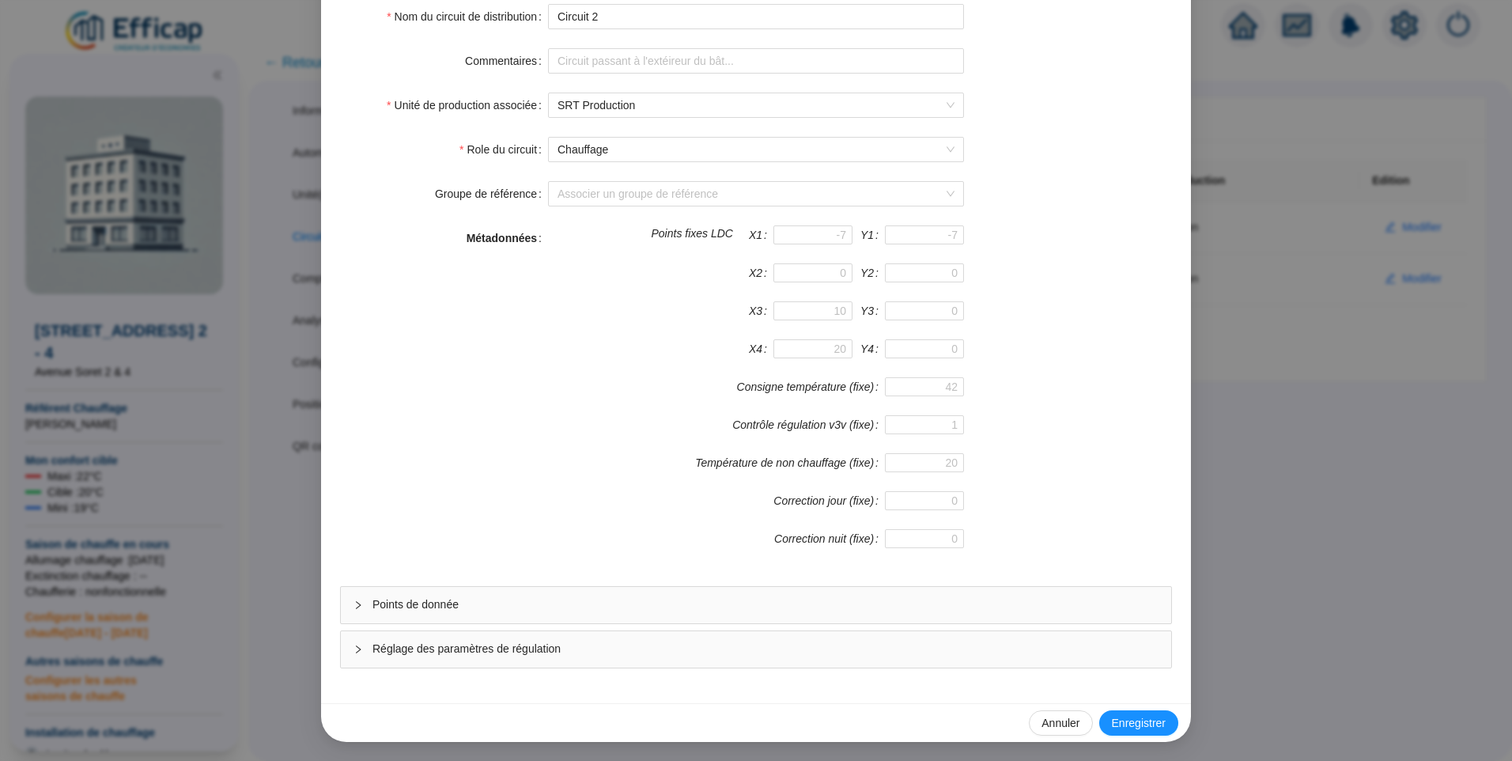
click at [444, 608] on span "Points de donnée" at bounding box center [765, 604] width 786 height 17
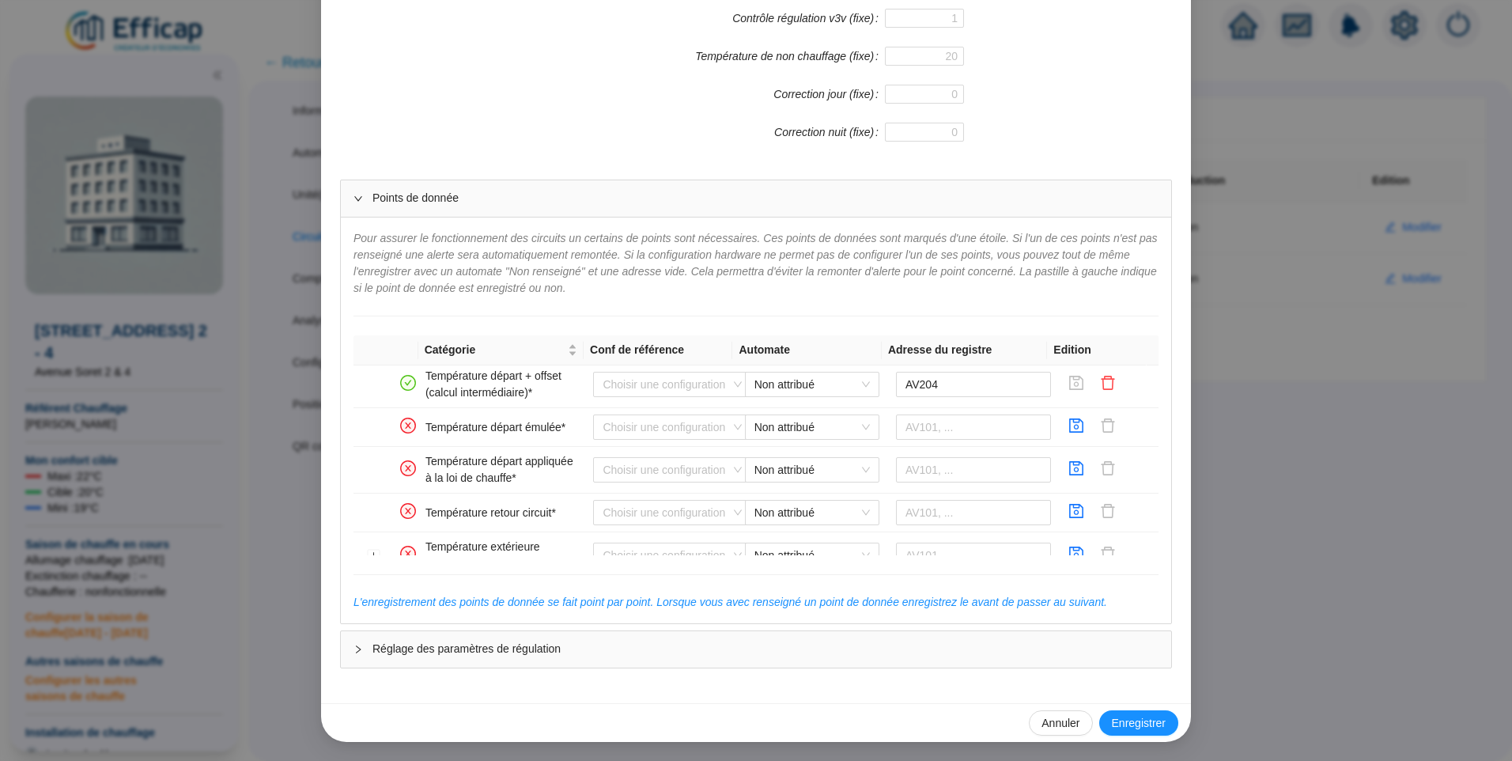
scroll to position [237, 0]
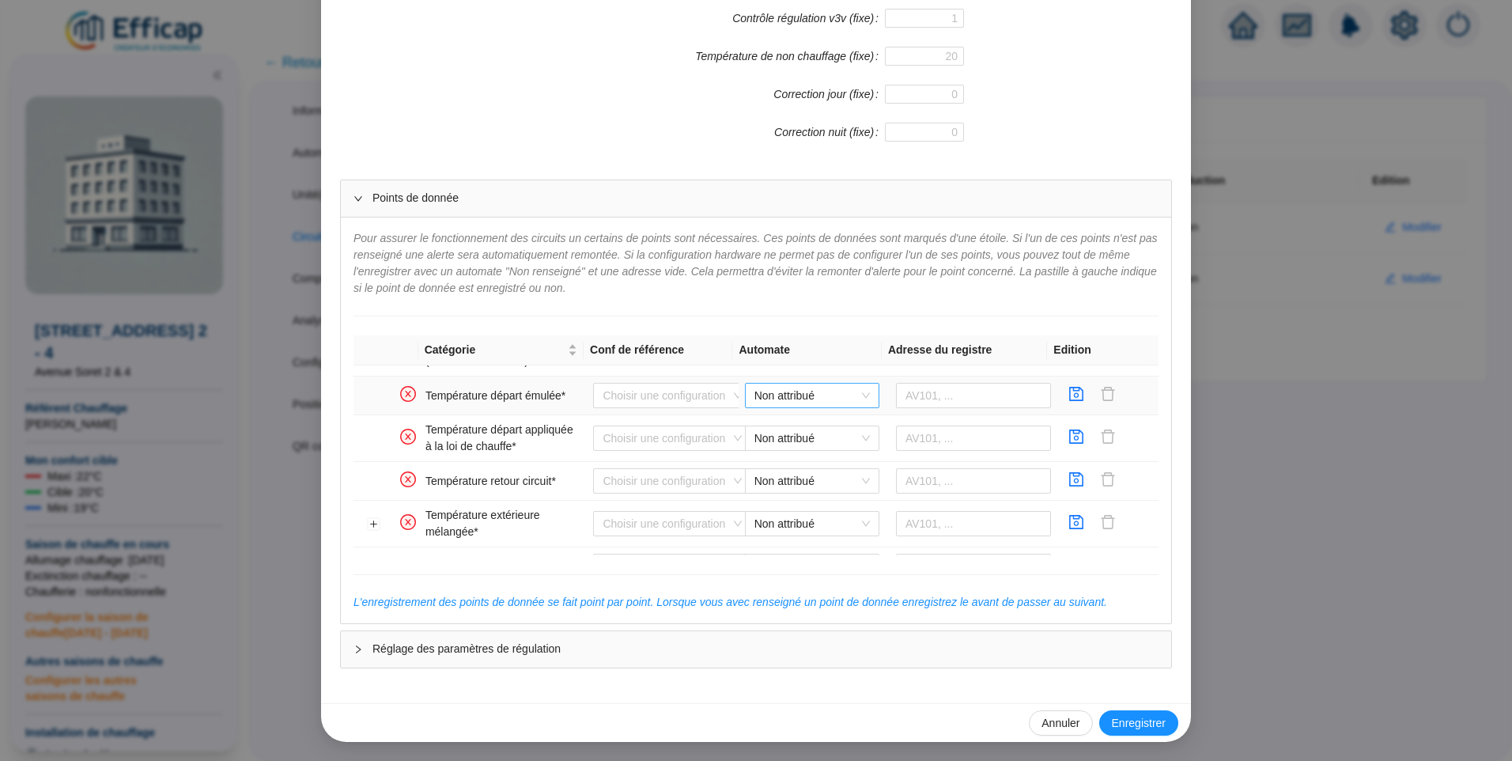
click at [794, 399] on span "Non attribué" at bounding box center [811, 395] width 115 height 24
click at [795, 429] on div "Distech Soret" at bounding box center [800, 427] width 109 height 17
click at [927, 395] on input "text" at bounding box center [974, 395] width 156 height 25
type input "AV205"
click at [1070, 394] on icon "save" at bounding box center [1077, 394] width 14 height 14
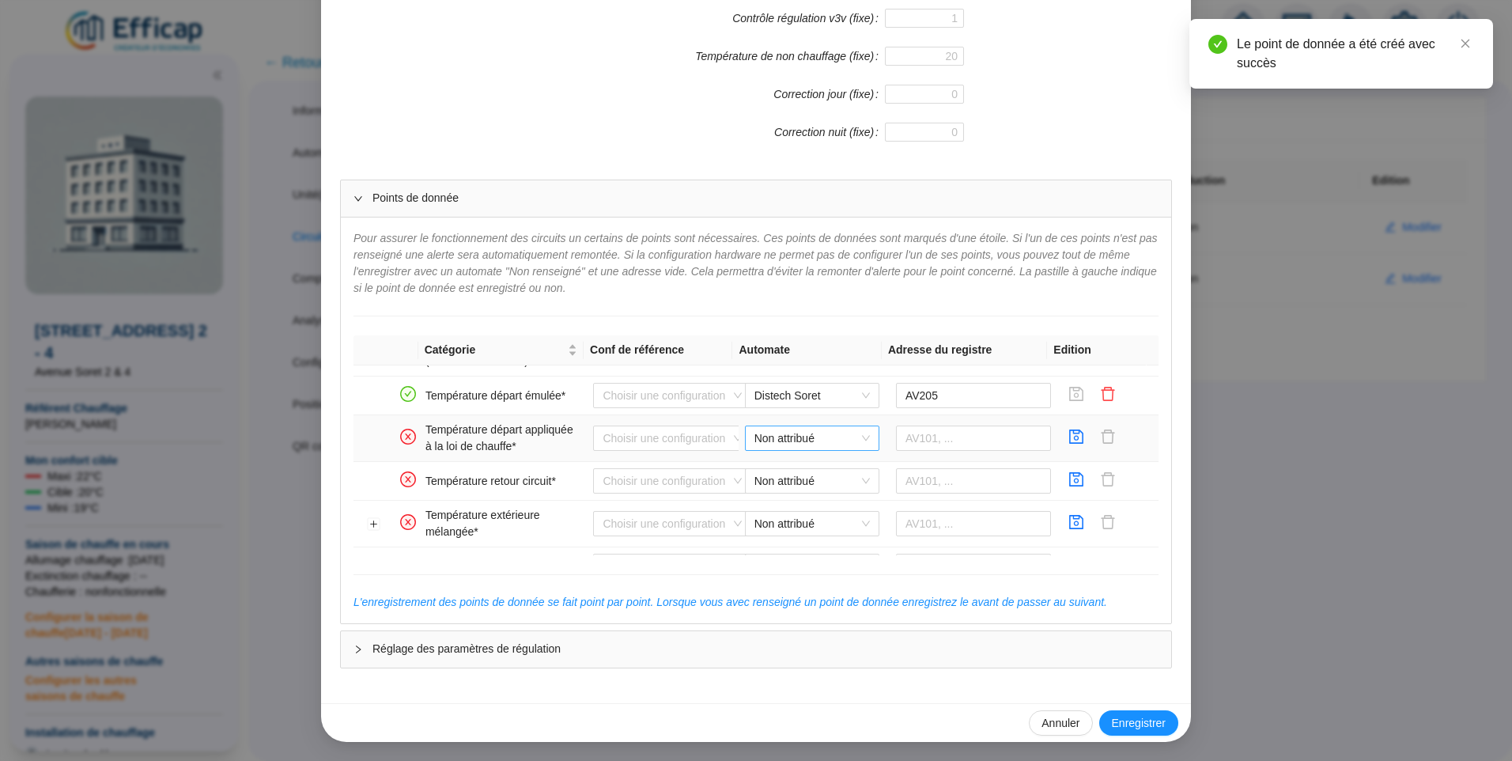
click at [810, 437] on span "Non attribué" at bounding box center [811, 438] width 115 height 24
click at [803, 467] on div "Distech Soret" at bounding box center [800, 470] width 109 height 17
drag, startPoint x: 893, startPoint y: 443, endPoint x: 949, endPoint y: 440, distance: 56.2
click at [896, 443] on input "text" at bounding box center [974, 437] width 156 height 25
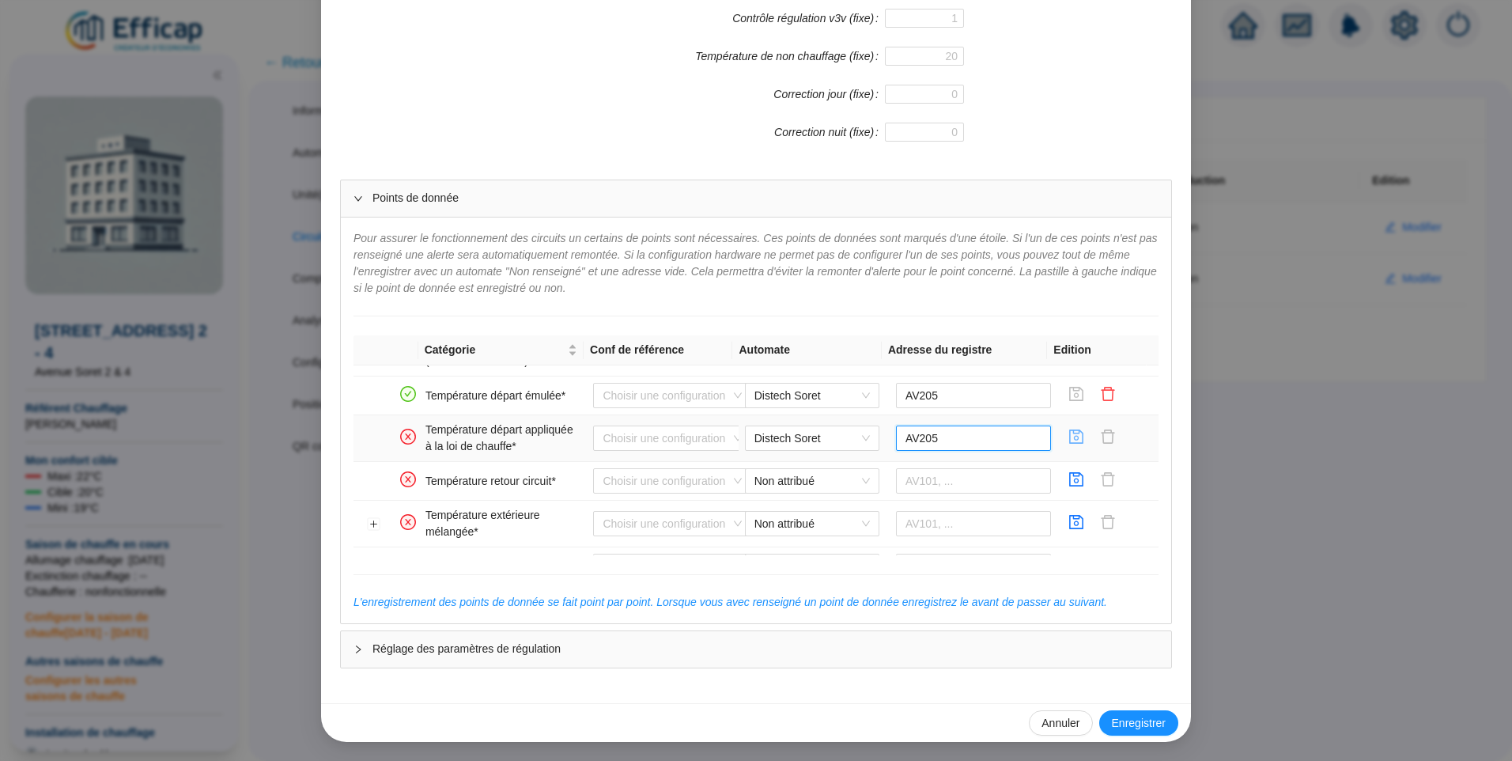
type input "AV205"
click at [1068, 445] on span "button" at bounding box center [1076, 438] width 16 height 19
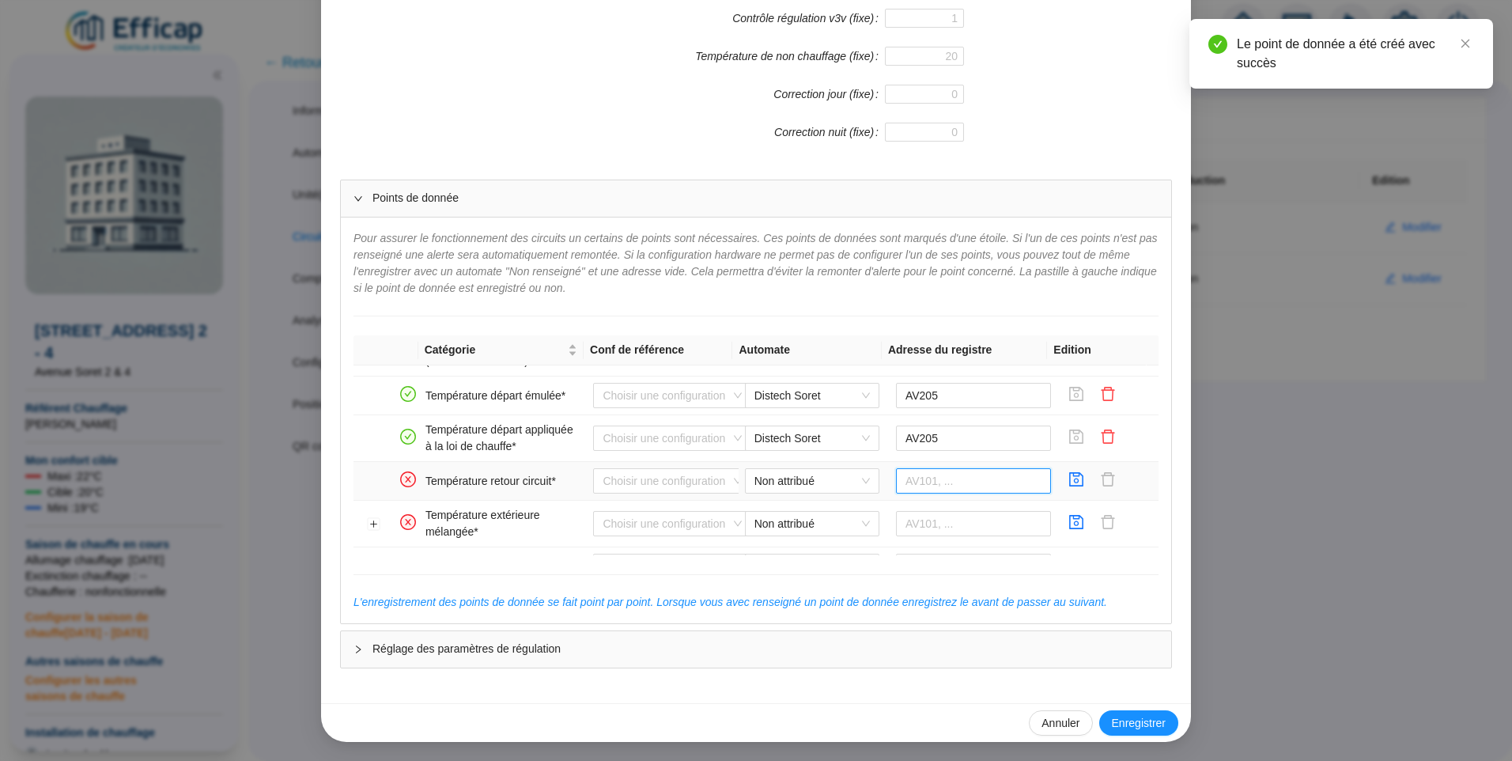
click at [904, 480] on input "text" at bounding box center [974, 480] width 156 height 25
click at [825, 482] on span "Non attribué" at bounding box center [811, 481] width 115 height 24
drag, startPoint x: 807, startPoint y: 512, endPoint x: 868, endPoint y: 512, distance: 60.9
click at [807, 512] on div "Distech Soret" at bounding box center [800, 512] width 109 height 17
click at [947, 486] on input "text" at bounding box center [974, 480] width 156 height 25
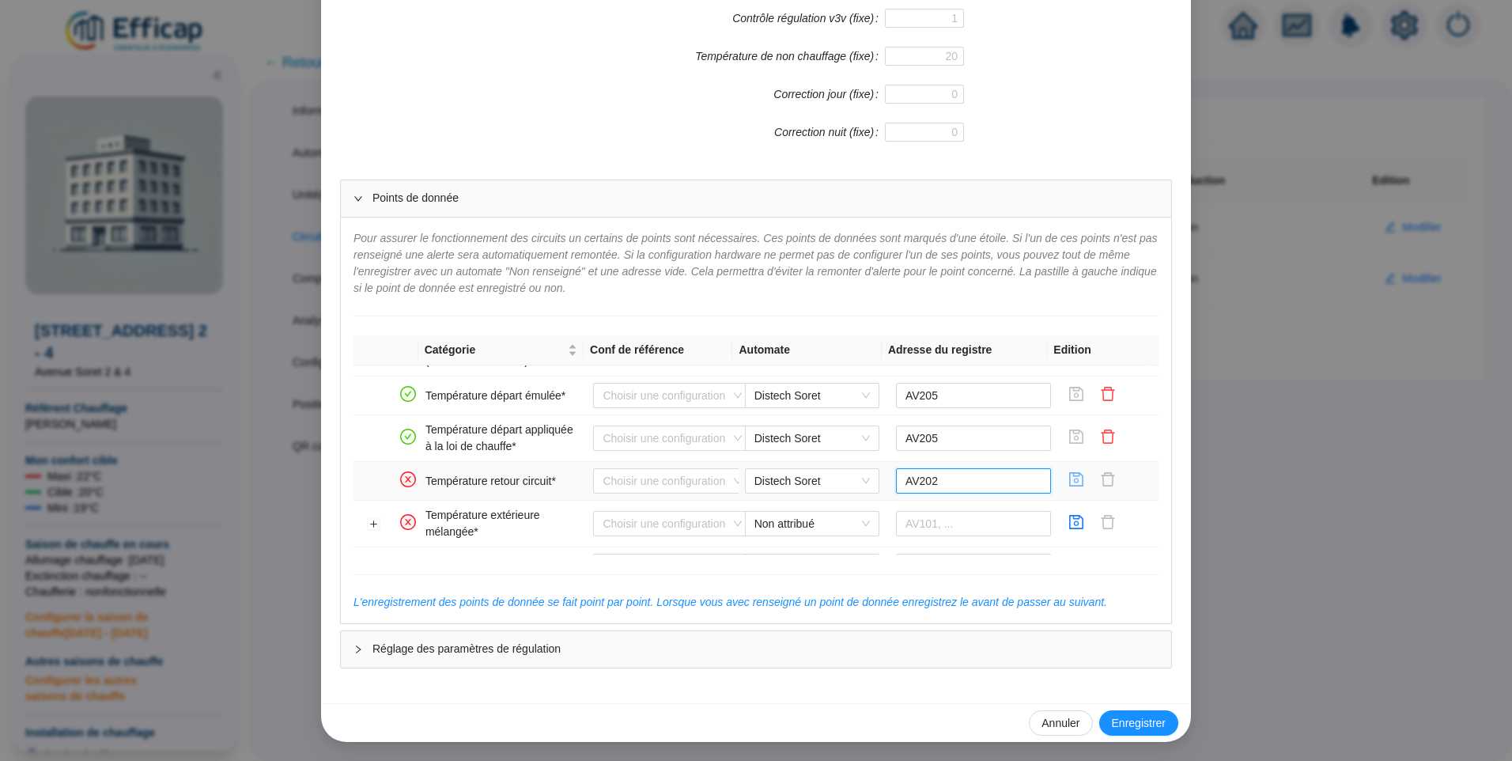
type input "AV202"
click at [1068, 478] on icon "save" at bounding box center [1076, 479] width 16 height 16
click at [927, 519] on input "text" at bounding box center [974, 523] width 156 height 25
click at [757, 533] on span "Non attribué" at bounding box center [811, 524] width 115 height 24
type input "AV1"
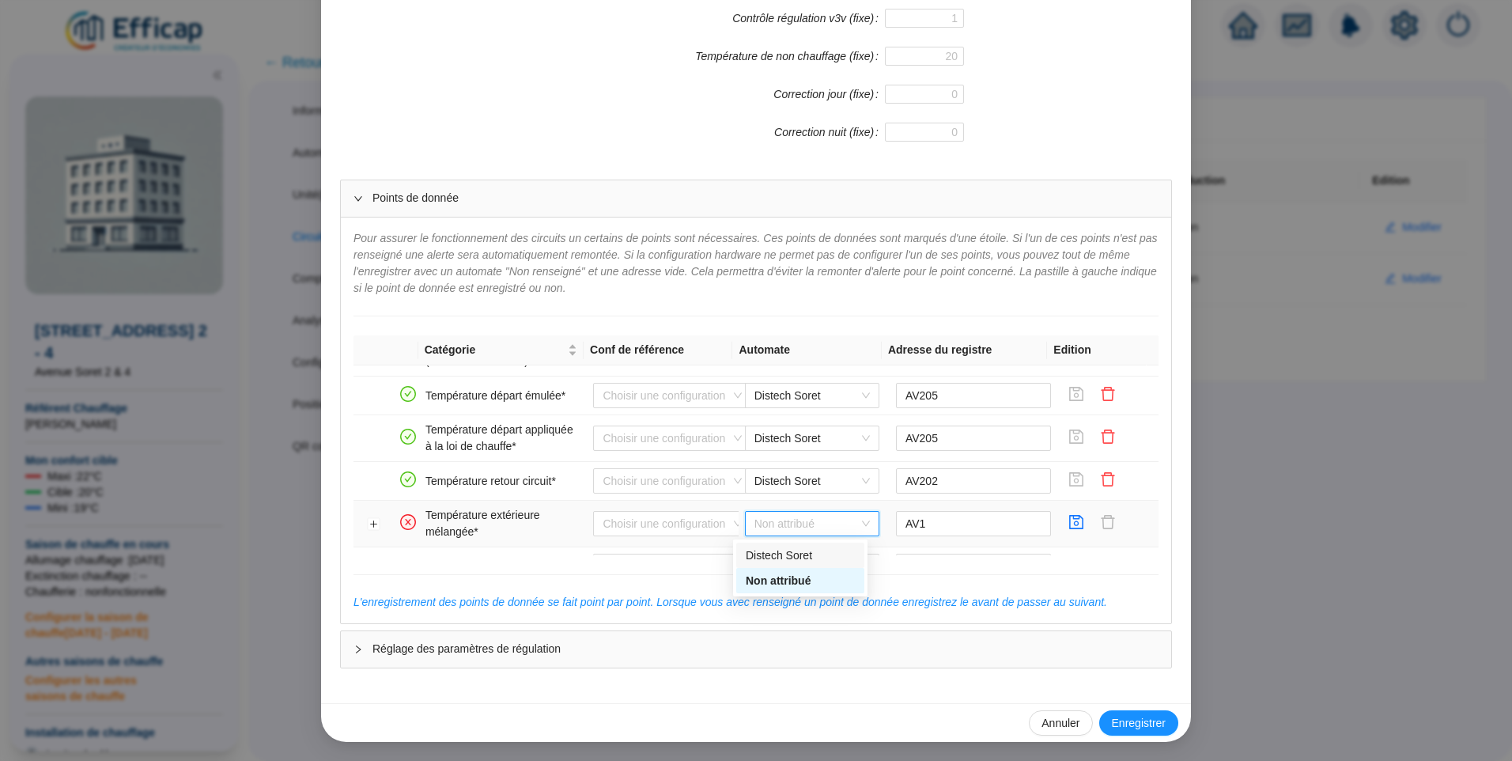
click at [792, 555] on div "Distech Soret" at bounding box center [800, 555] width 109 height 17
click at [1068, 527] on icon "save" at bounding box center [1076, 522] width 16 height 16
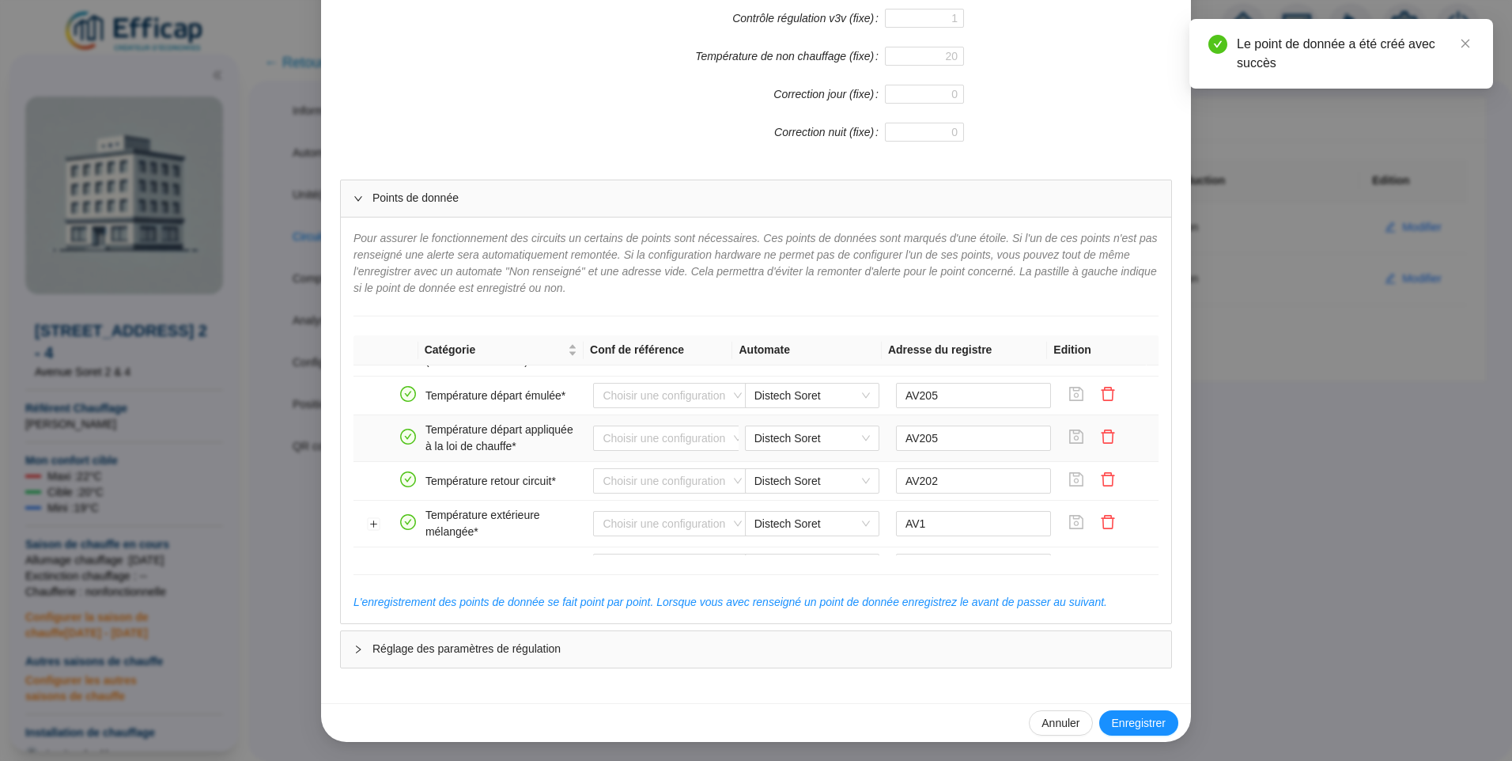
scroll to position [316, 0]
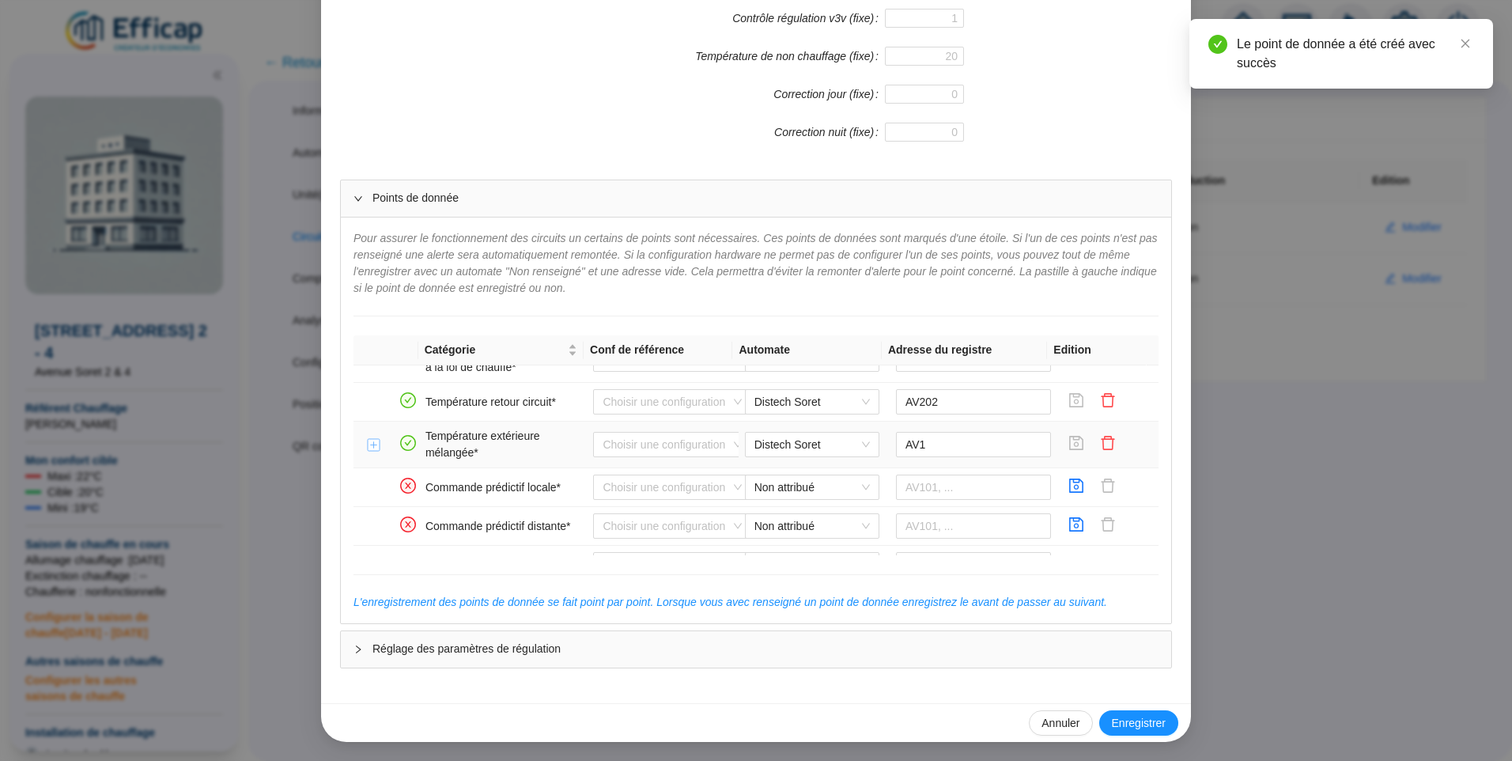
click at [368, 448] on button "Développer la ligne" at bounding box center [374, 445] width 13 height 13
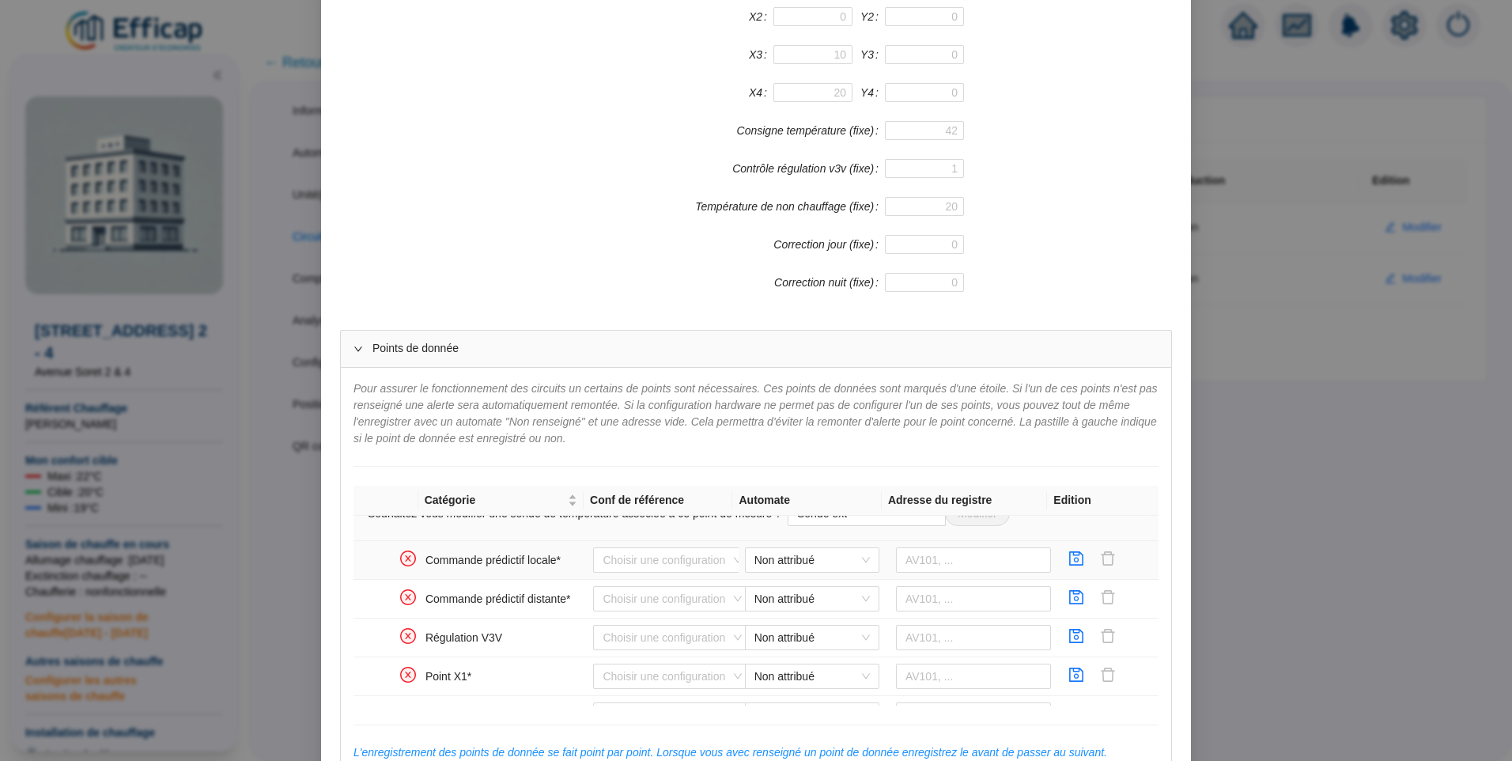
scroll to position [474, 0]
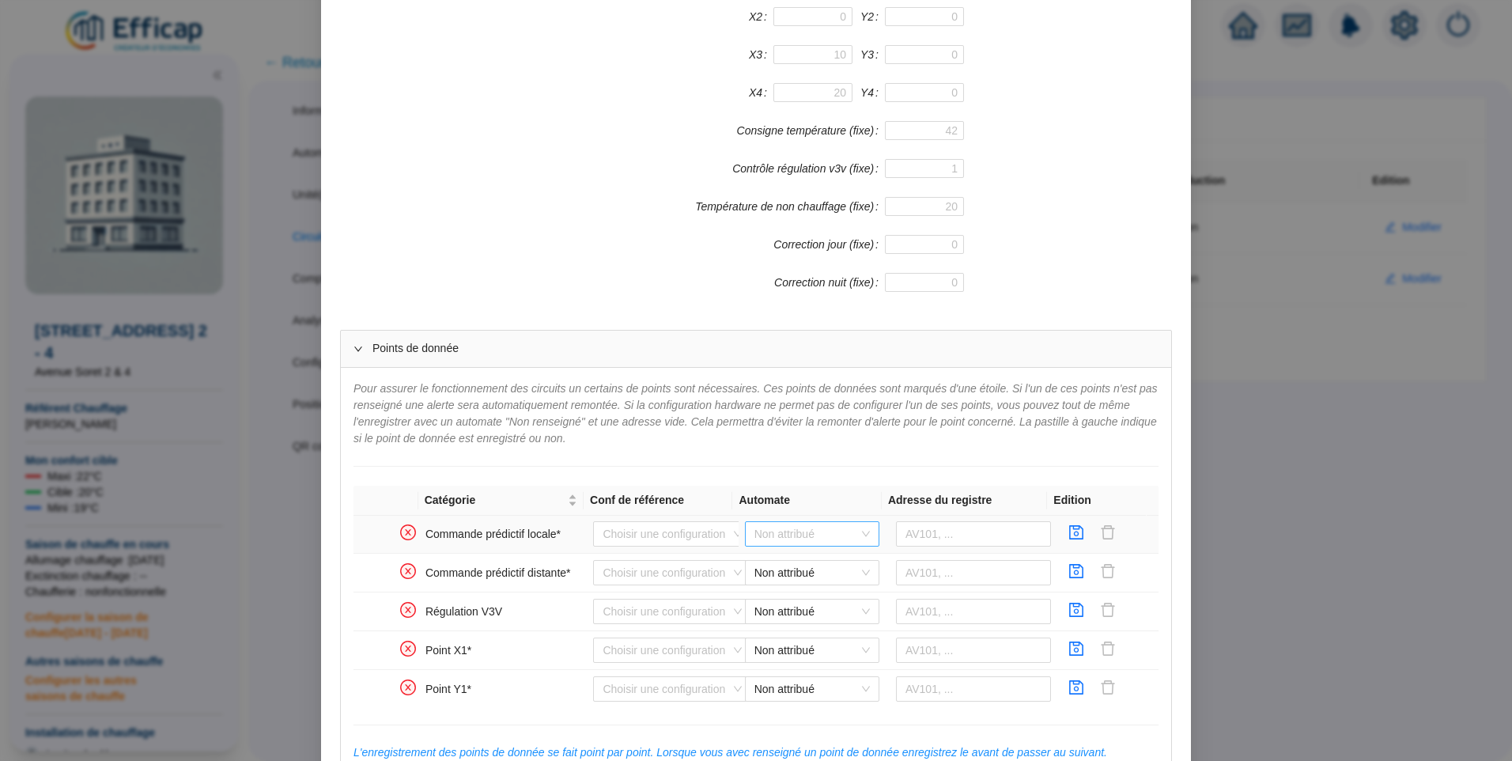
click at [799, 534] on span "Non attribué" at bounding box center [811, 534] width 115 height 24
click at [802, 564] on div "Distech Soret" at bounding box center [800, 565] width 109 height 17
click at [931, 528] on input "text" at bounding box center [974, 533] width 156 height 25
type input "BV204"
click at [1068, 530] on icon "save" at bounding box center [1076, 532] width 16 height 16
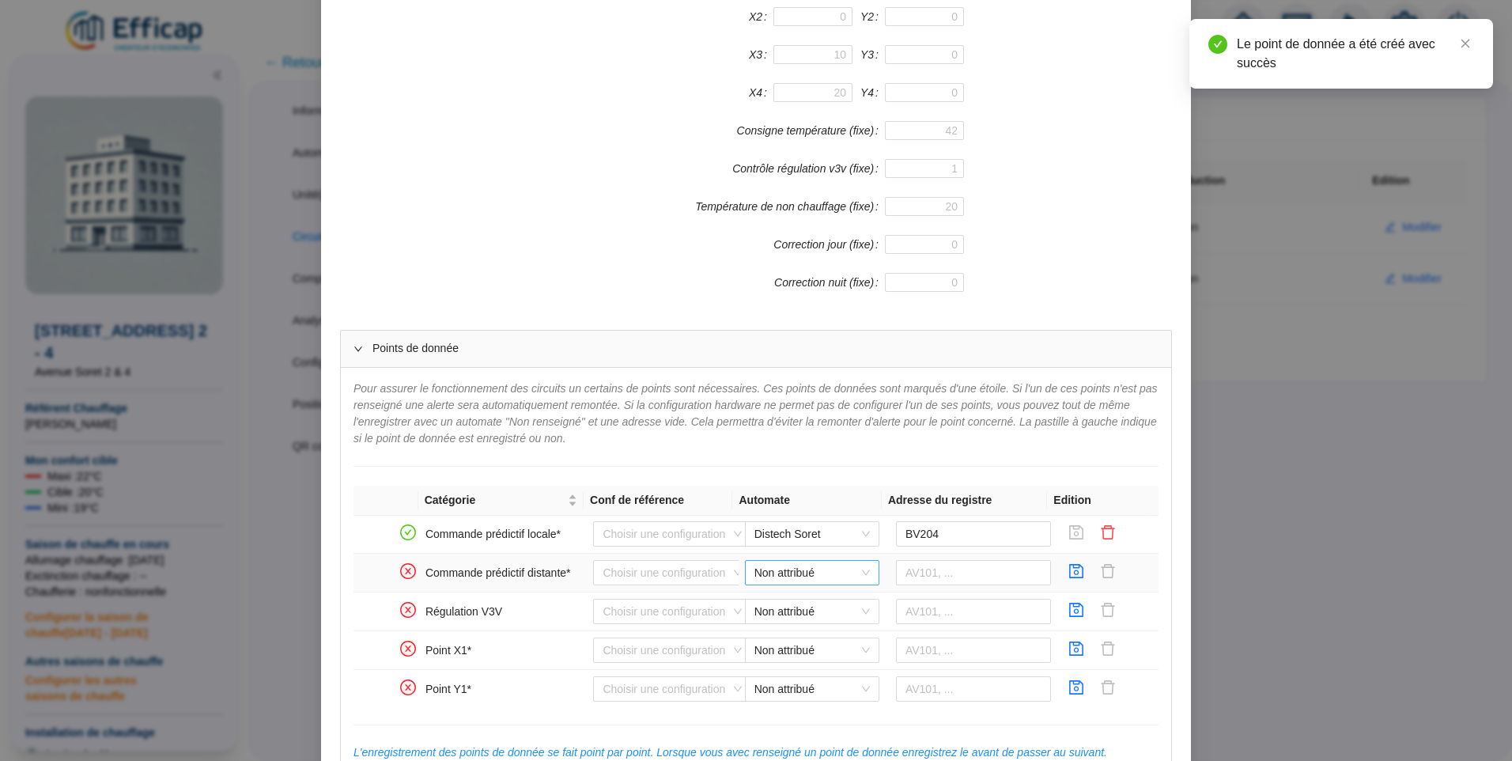
click at [804, 572] on span "Non attribué" at bounding box center [811, 573] width 115 height 24
click at [800, 599] on div "Distech Soret" at bounding box center [800, 604] width 109 height 17
click at [939, 576] on input "text" at bounding box center [974, 572] width 156 height 25
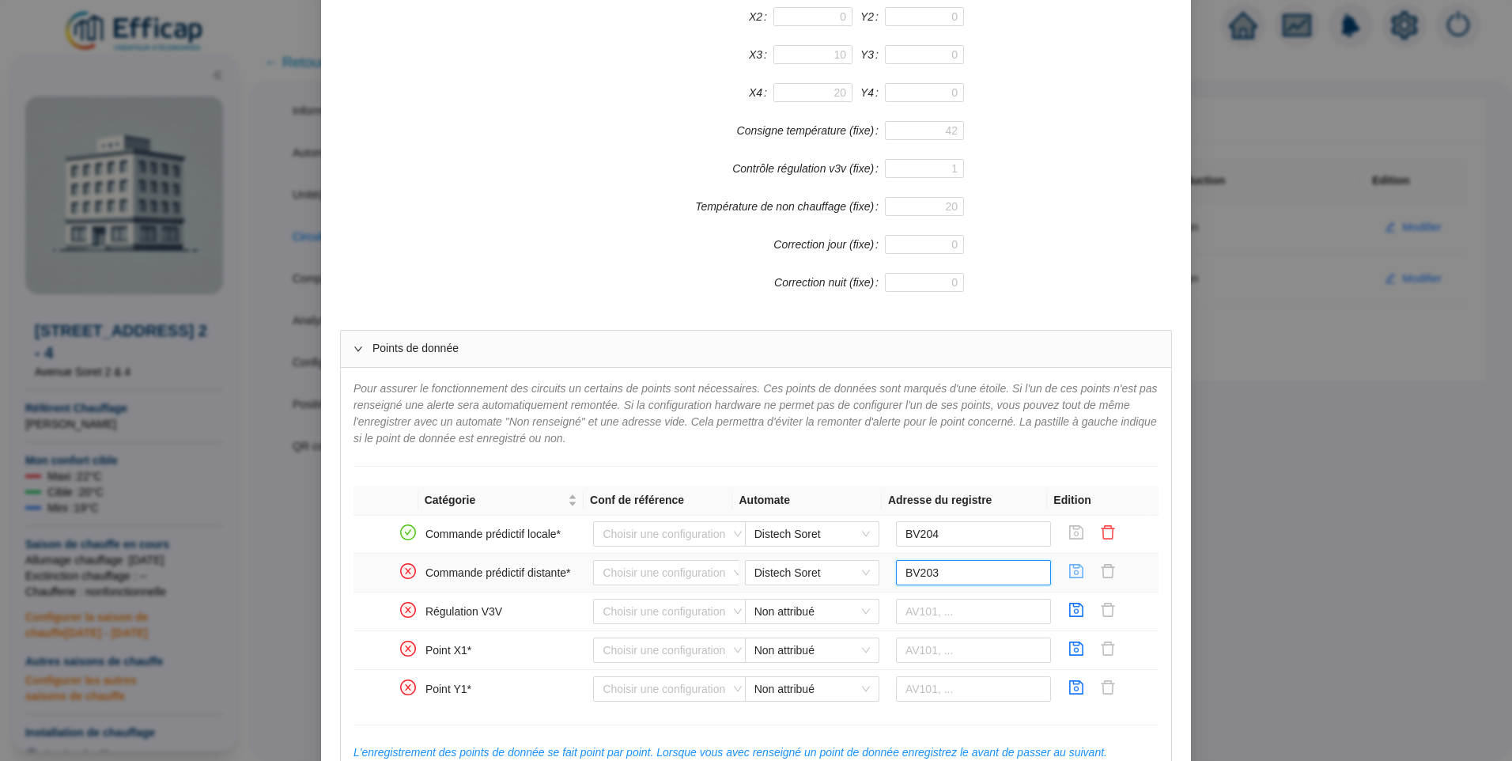
type input "BV203"
click at [1068, 575] on icon "save" at bounding box center [1076, 571] width 16 height 16
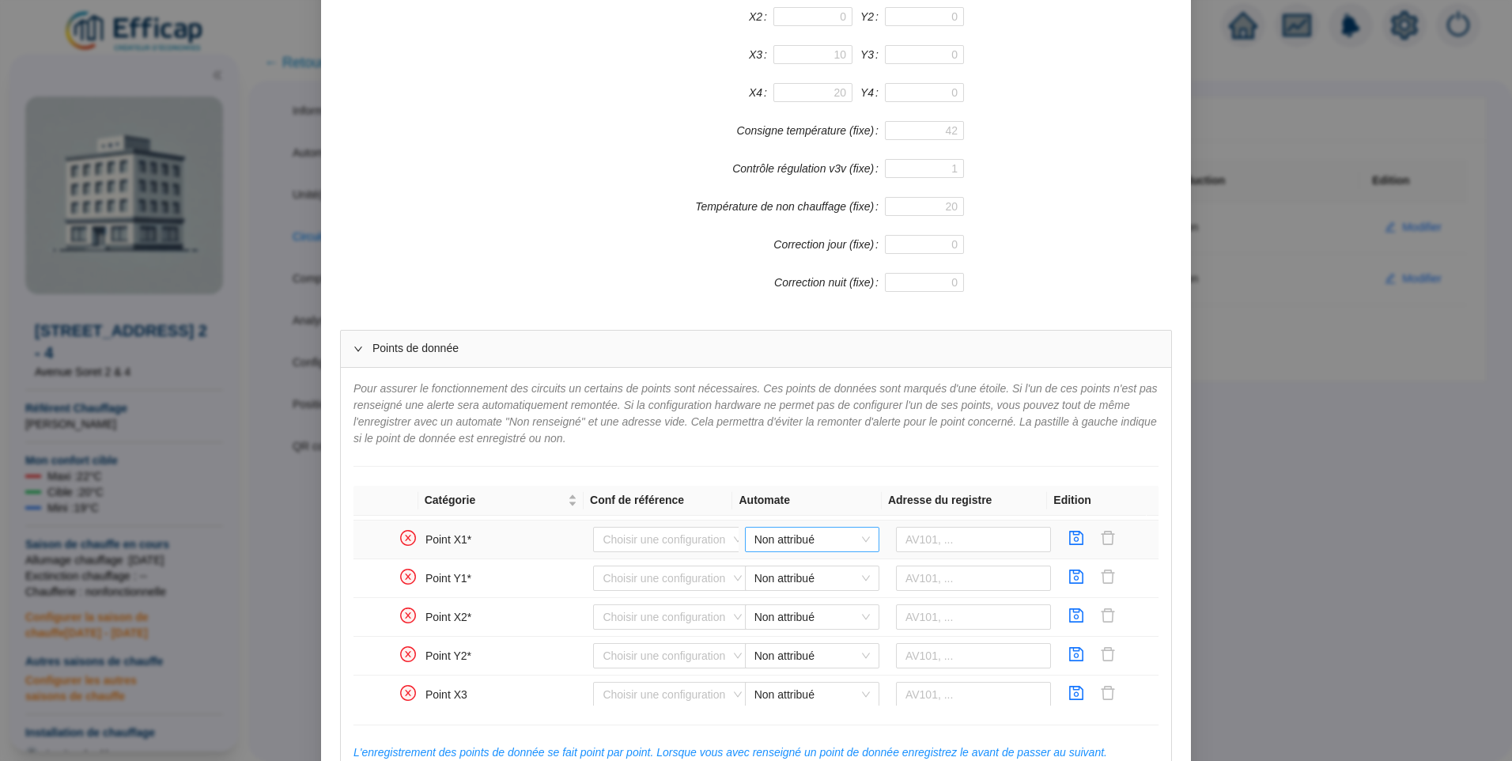
click at [828, 538] on span "Non attribué" at bounding box center [811, 539] width 115 height 24
click at [802, 575] on div "Distech Soret" at bounding box center [800, 571] width 109 height 17
click at [982, 544] on input "text" at bounding box center [974, 539] width 156 height 25
type input "AV251"
click at [1070, 535] on icon "save" at bounding box center [1077, 538] width 14 height 14
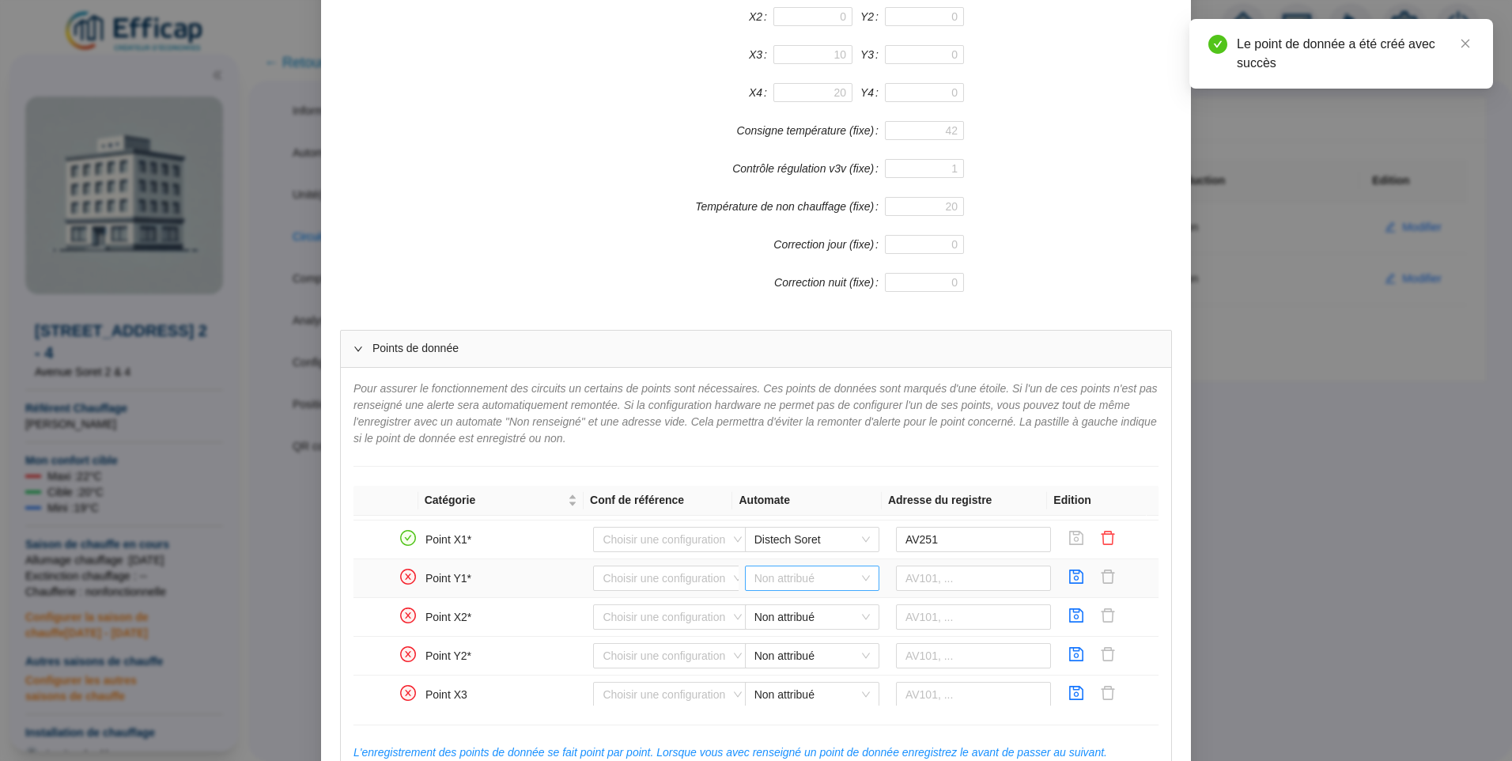
click at [791, 569] on span "Non attribué" at bounding box center [811, 578] width 115 height 24
click at [795, 602] on div "Distech Soret" at bounding box center [800, 610] width 109 height 17
click at [897, 583] on input "text" at bounding box center [974, 577] width 156 height 25
type input "AV150"
click at [1070, 571] on icon "save" at bounding box center [1077, 576] width 14 height 14
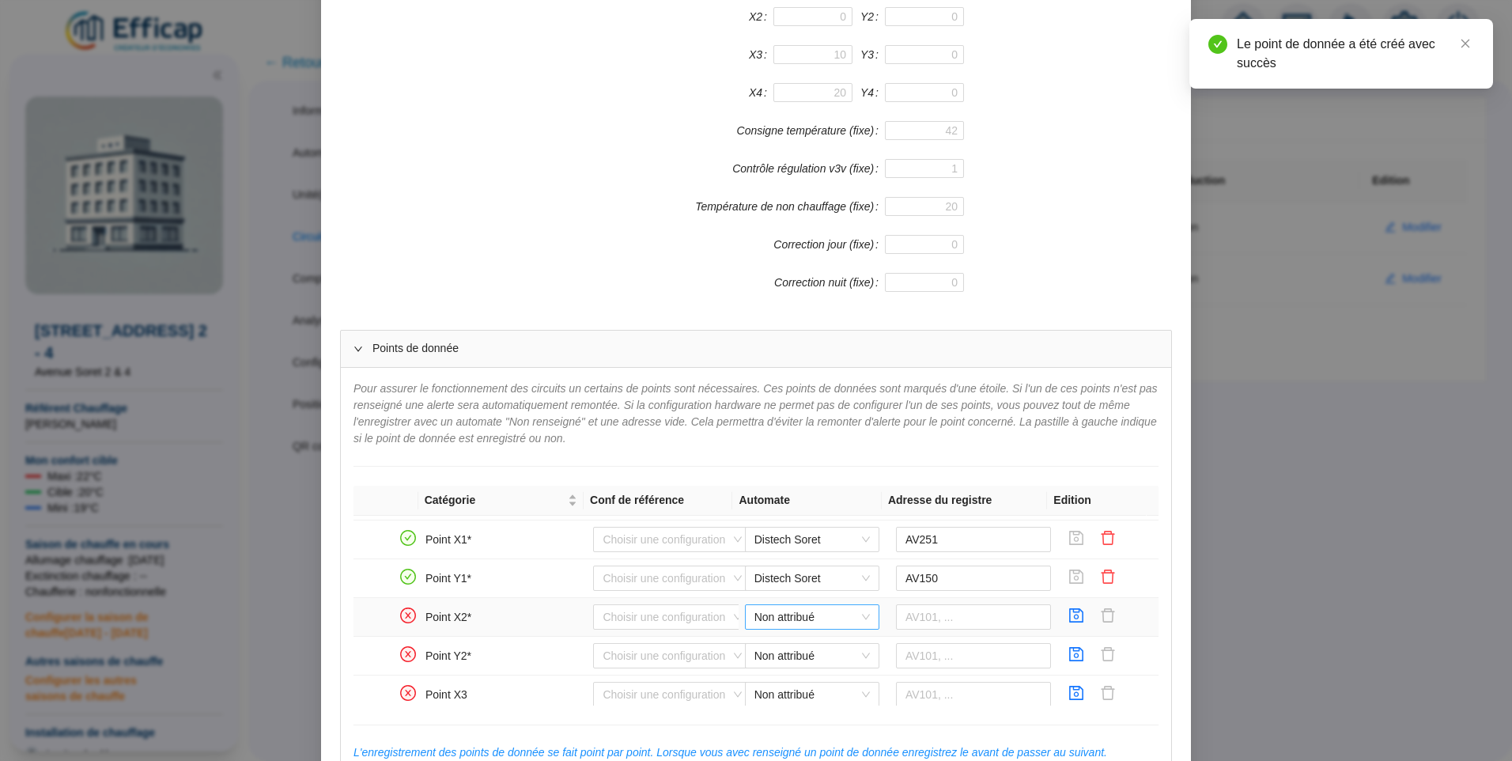
click at [805, 616] on span "Non attribué" at bounding box center [811, 617] width 115 height 24
click at [797, 648] on div "Distech Soret" at bounding box center [800, 648] width 109 height 17
click at [920, 630] on td at bounding box center [974, 617] width 168 height 39
click at [924, 619] on input "text" at bounding box center [974, 616] width 156 height 25
type input "AV153"
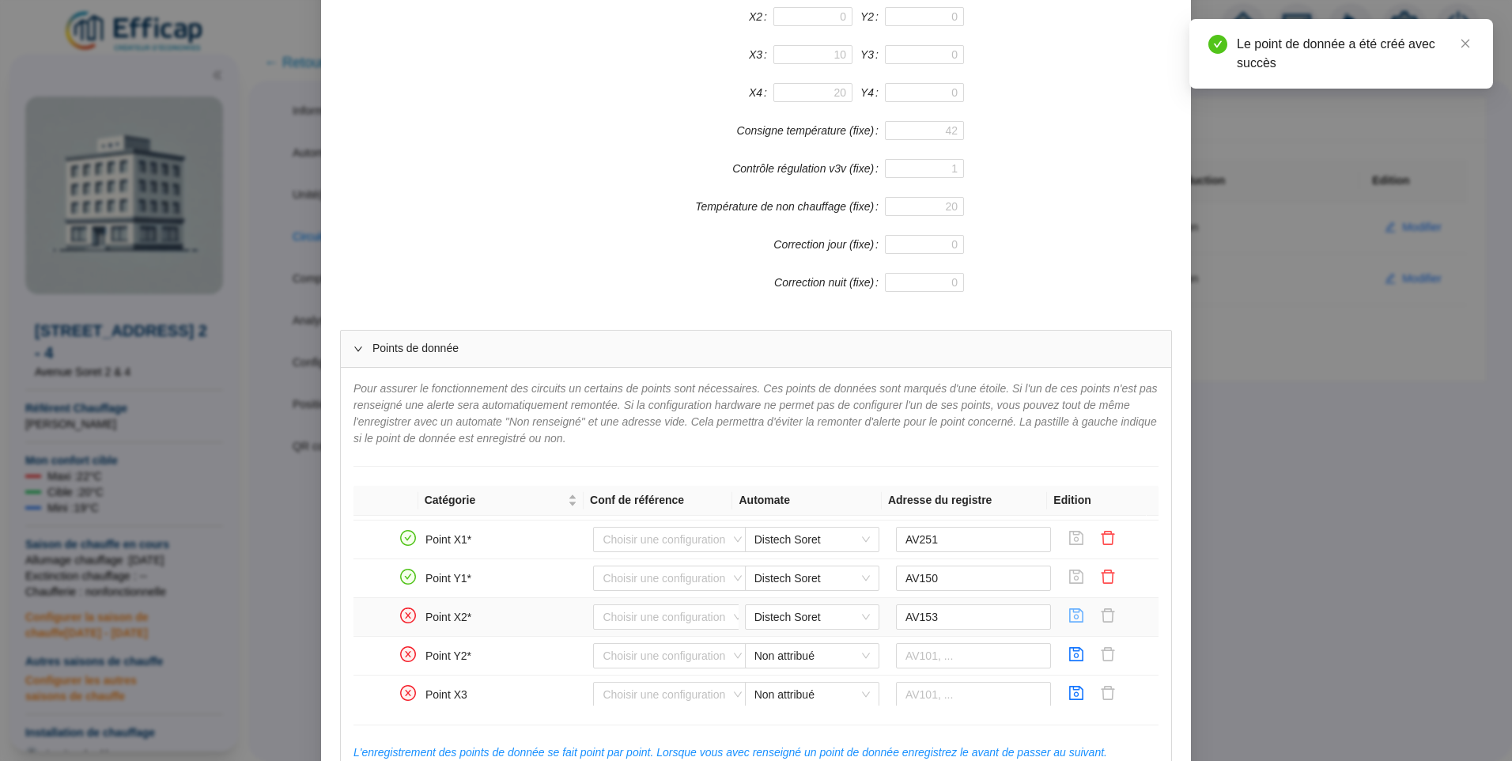
click at [1068, 611] on icon "save" at bounding box center [1076, 615] width 16 height 16
click at [803, 655] on span "Non attribué" at bounding box center [811, 656] width 115 height 24
click at [778, 686] on div "Distech Soret" at bounding box center [800, 687] width 109 height 17
click at [896, 657] on input "text" at bounding box center [974, 655] width 156 height 25
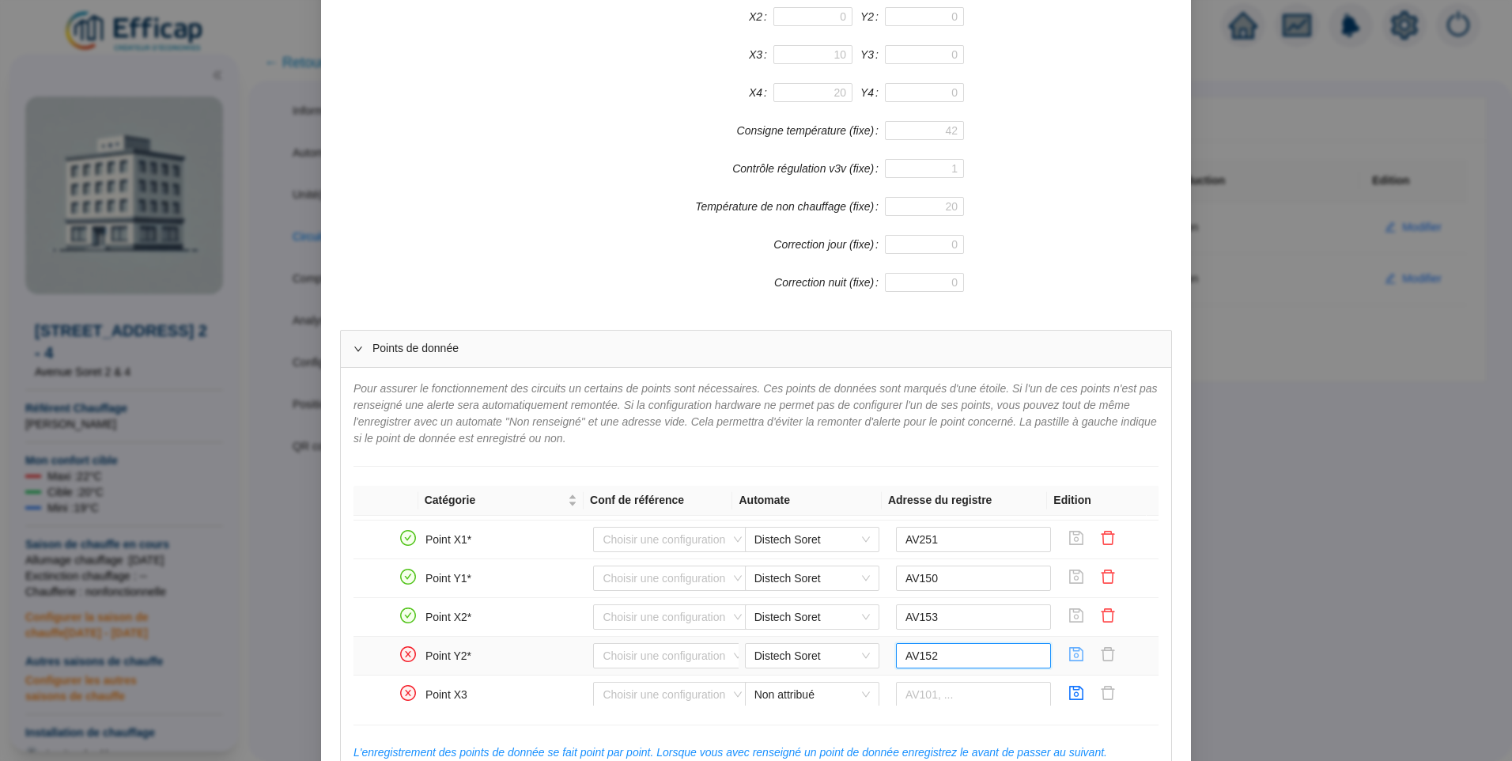
type input "AV152"
click at [1070, 652] on icon "save" at bounding box center [1077, 654] width 14 height 14
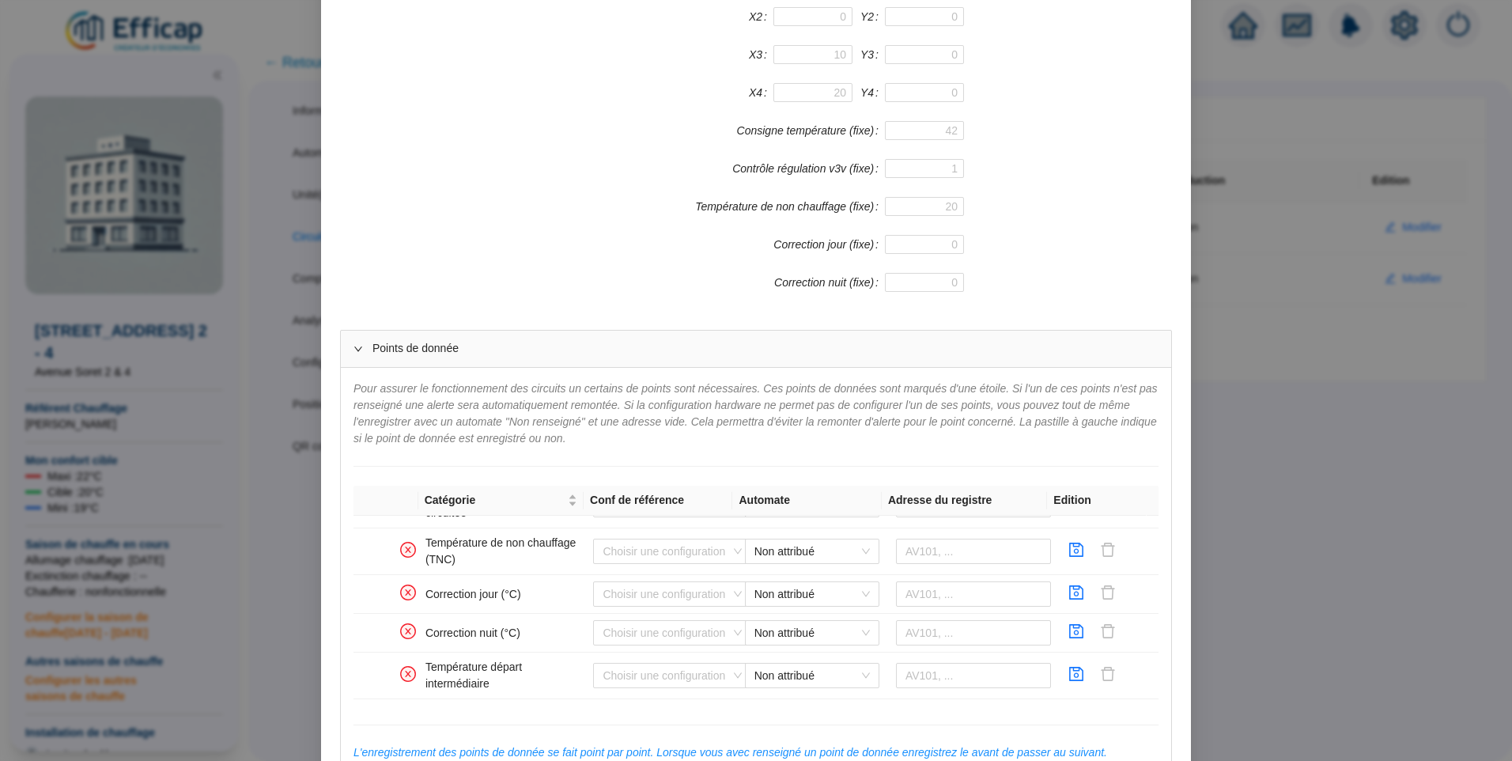
scroll to position [1080, 0]
click at [770, 538] on span "Non attribué" at bounding box center [811, 545] width 115 height 24
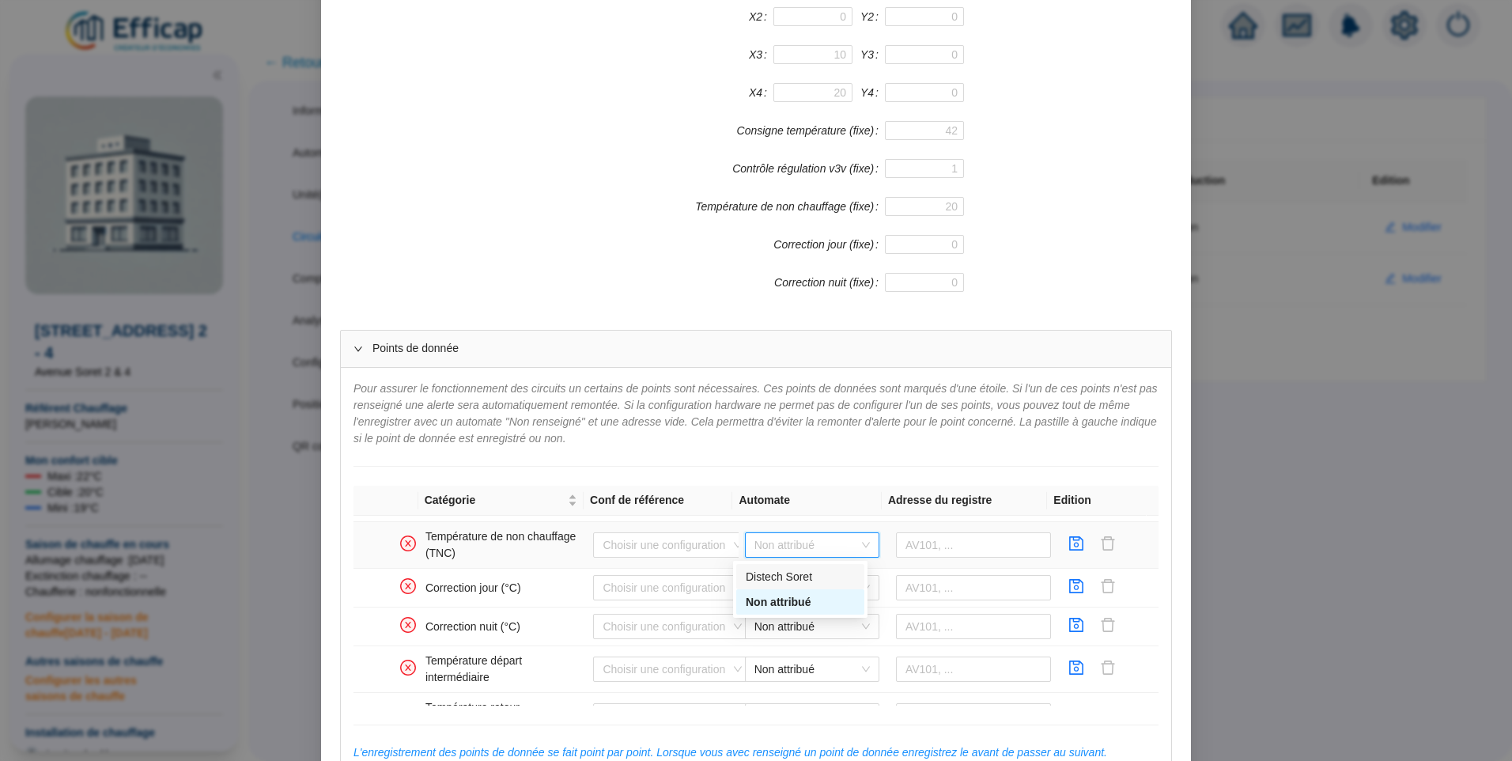
click at [782, 571] on div "Distech Soret" at bounding box center [800, 577] width 109 height 17
click at [941, 554] on input "text" at bounding box center [974, 544] width 156 height 25
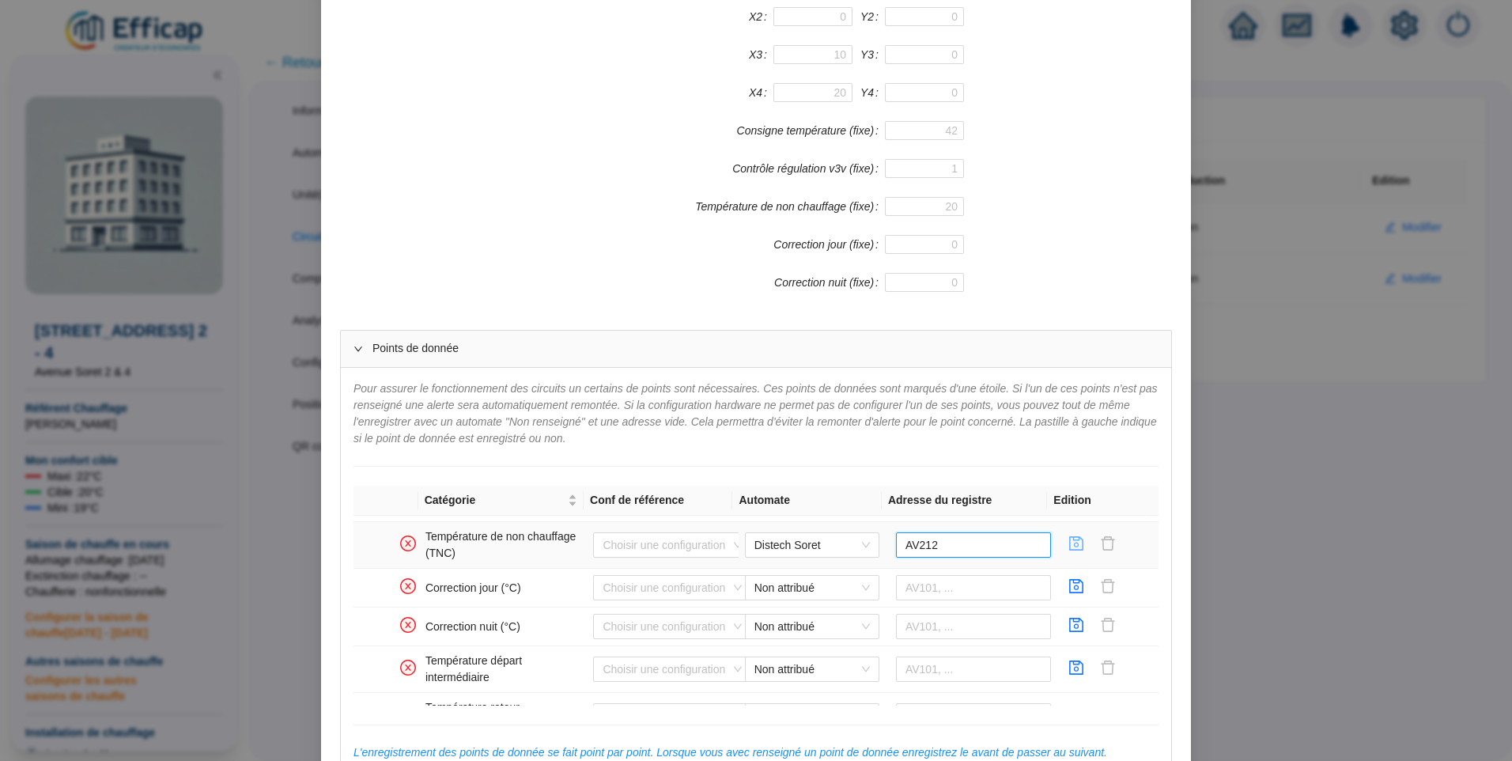
type input "AV212"
click at [1068, 542] on icon "save" at bounding box center [1076, 543] width 16 height 16
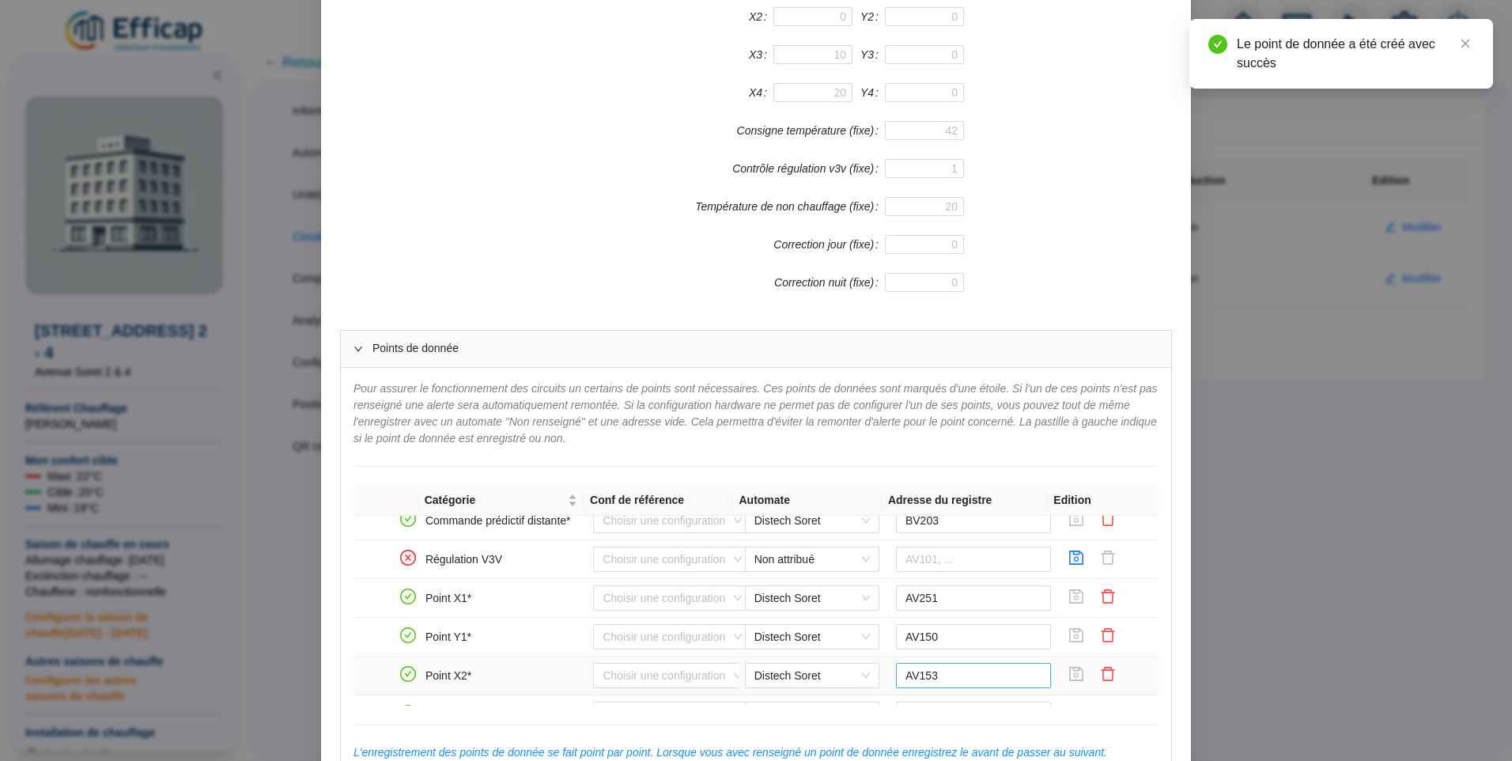
scroll to position [606, 0]
click at [911, 565] on input "AV150" at bounding box center [974, 557] width 156 height 25
type input "AV250"
click at [1070, 560] on icon "save" at bounding box center [1077, 556] width 14 height 14
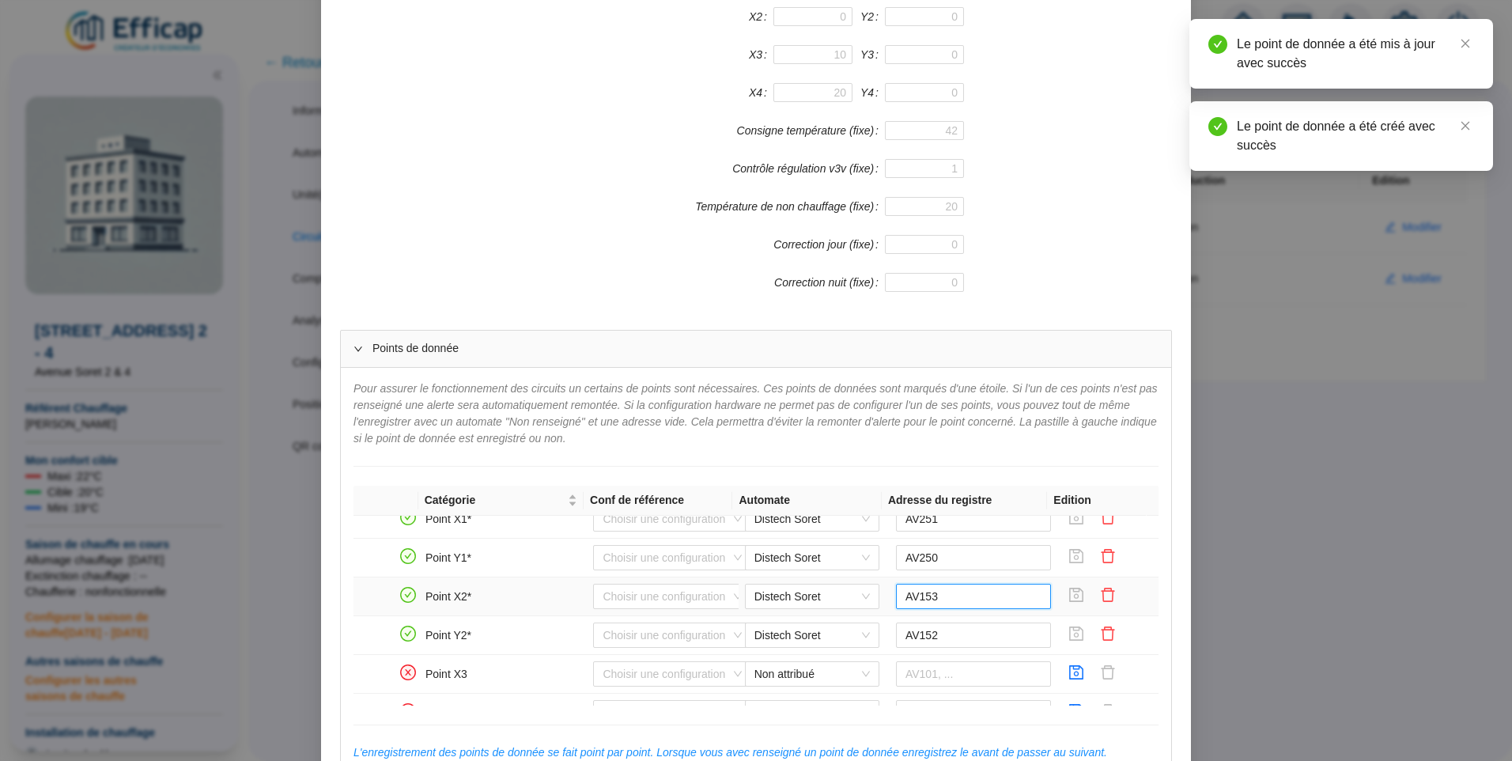
click at [908, 598] on input "AV153" at bounding box center [974, 596] width 156 height 25
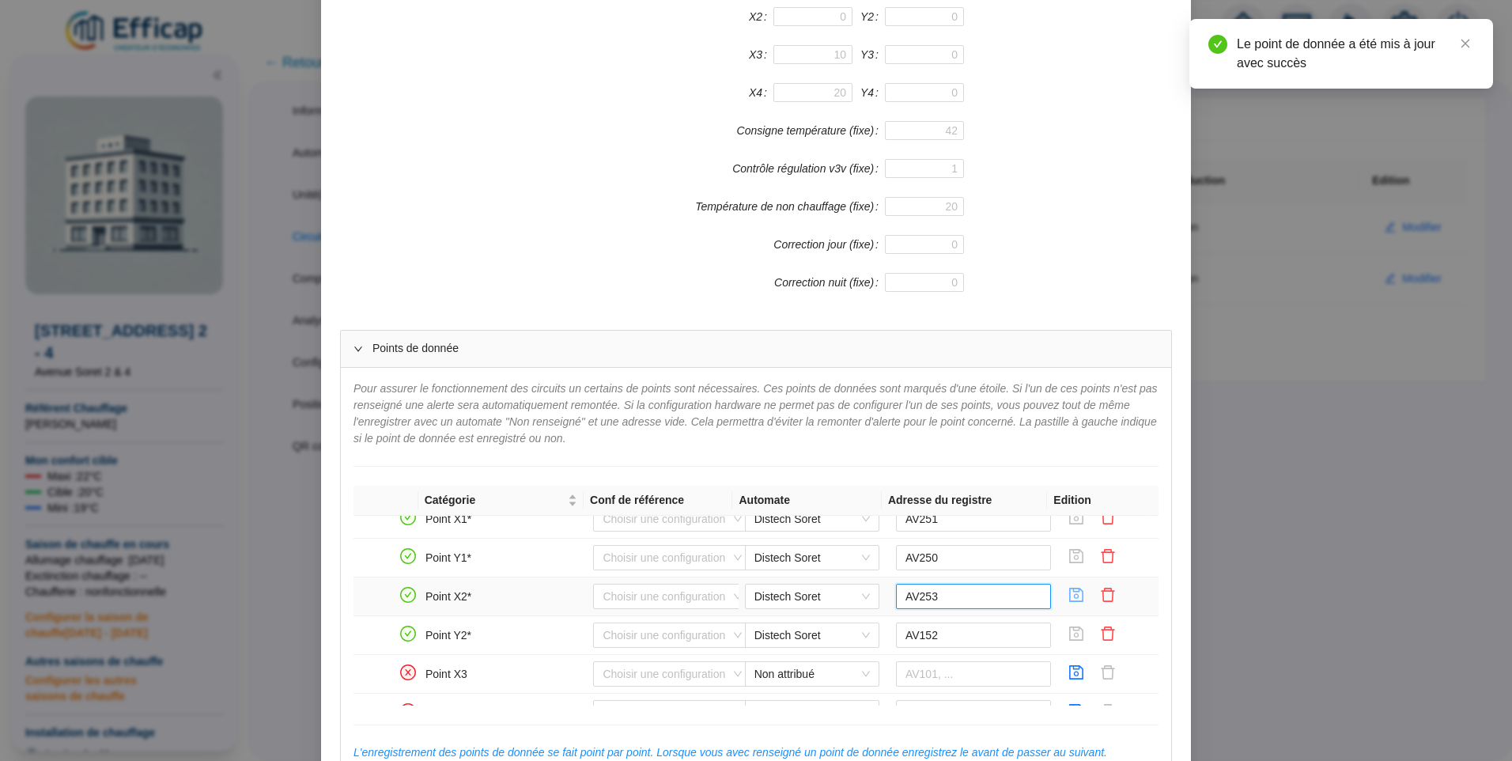
type input "AV253"
click at [1068, 594] on icon "save" at bounding box center [1076, 595] width 16 height 16
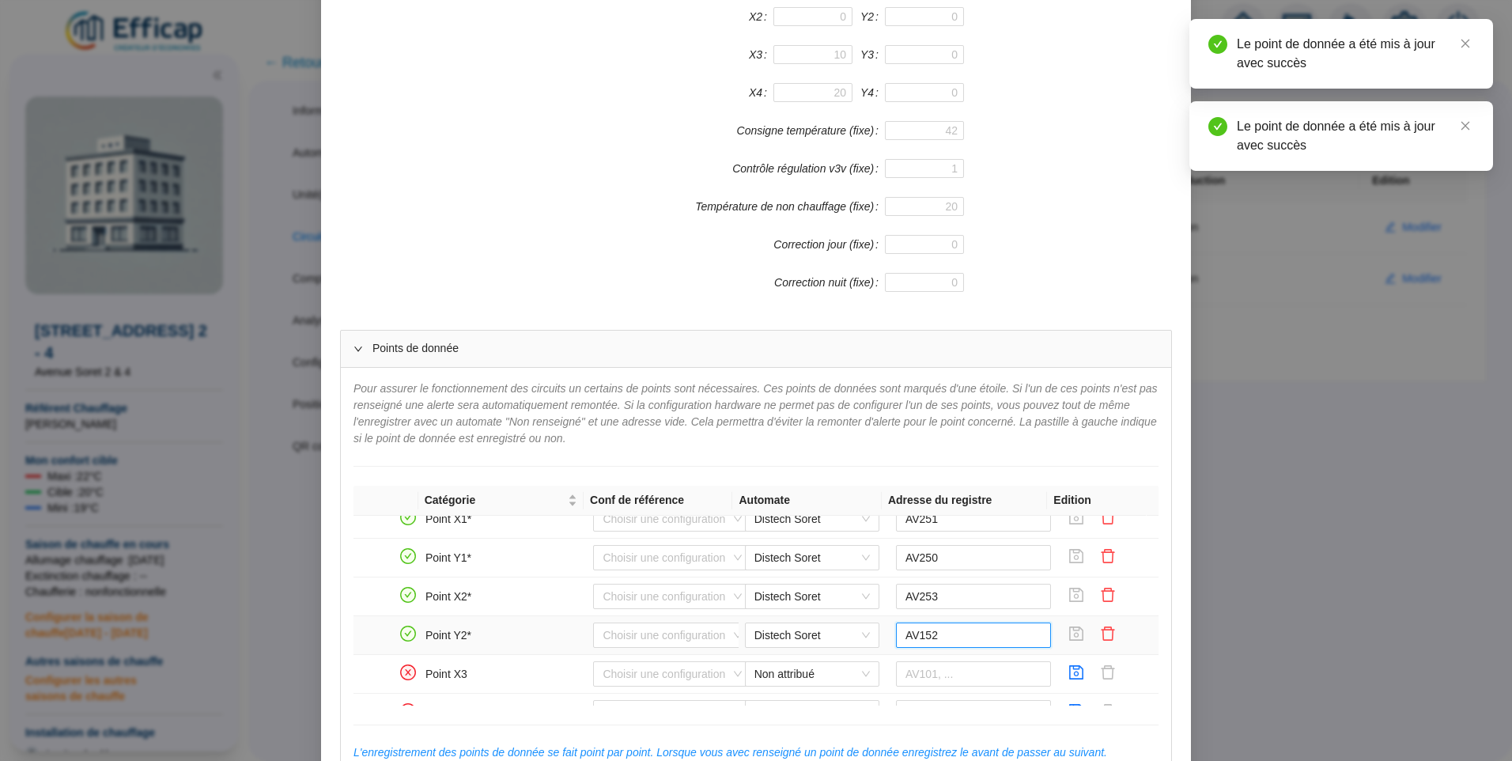
click at [907, 639] on input "AV152" at bounding box center [974, 634] width 156 height 25
click at [910, 634] on input "AV152" at bounding box center [974, 634] width 156 height 25
type input "AV252"
click at [1070, 637] on icon "save" at bounding box center [1077, 633] width 14 height 14
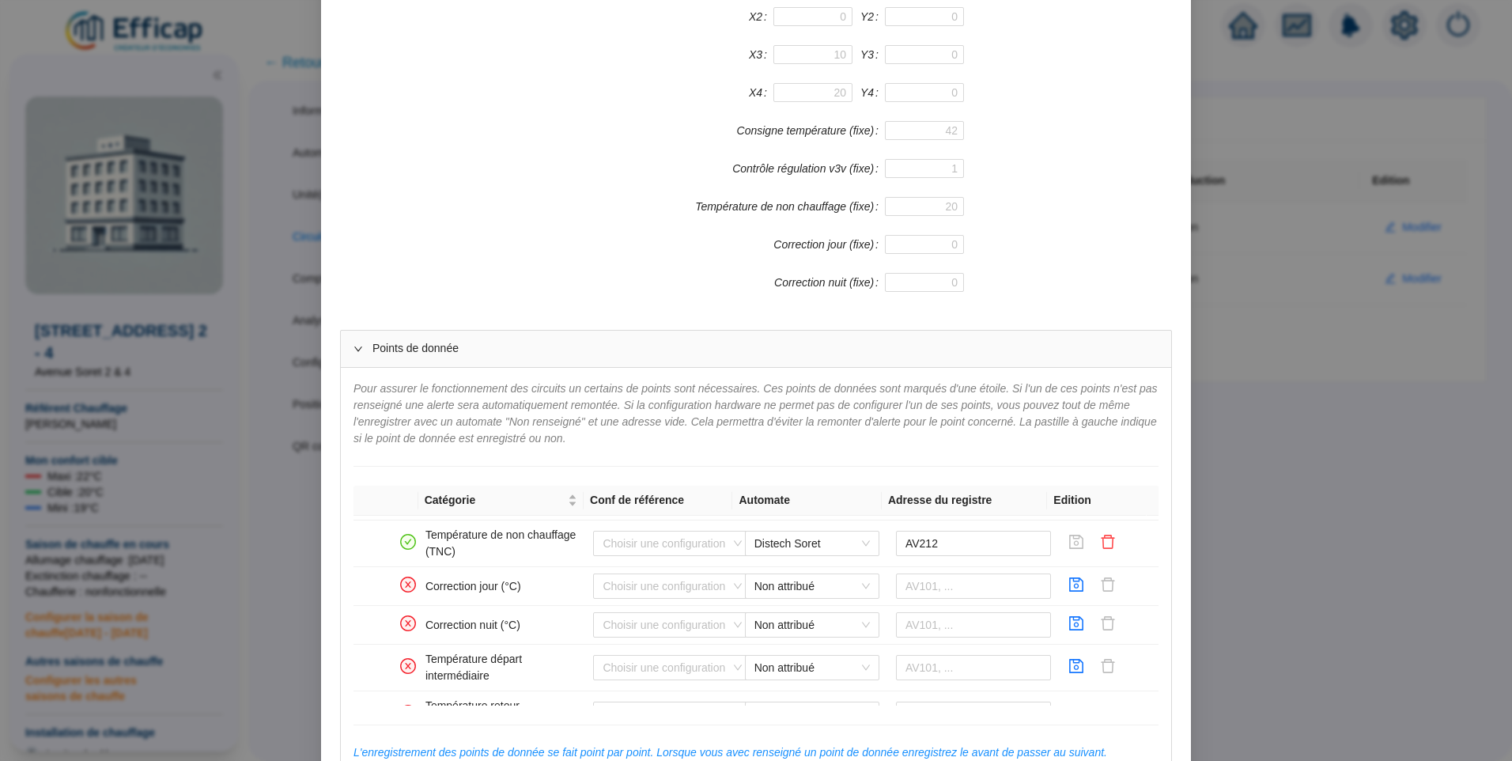
scroll to position [1091, 0]
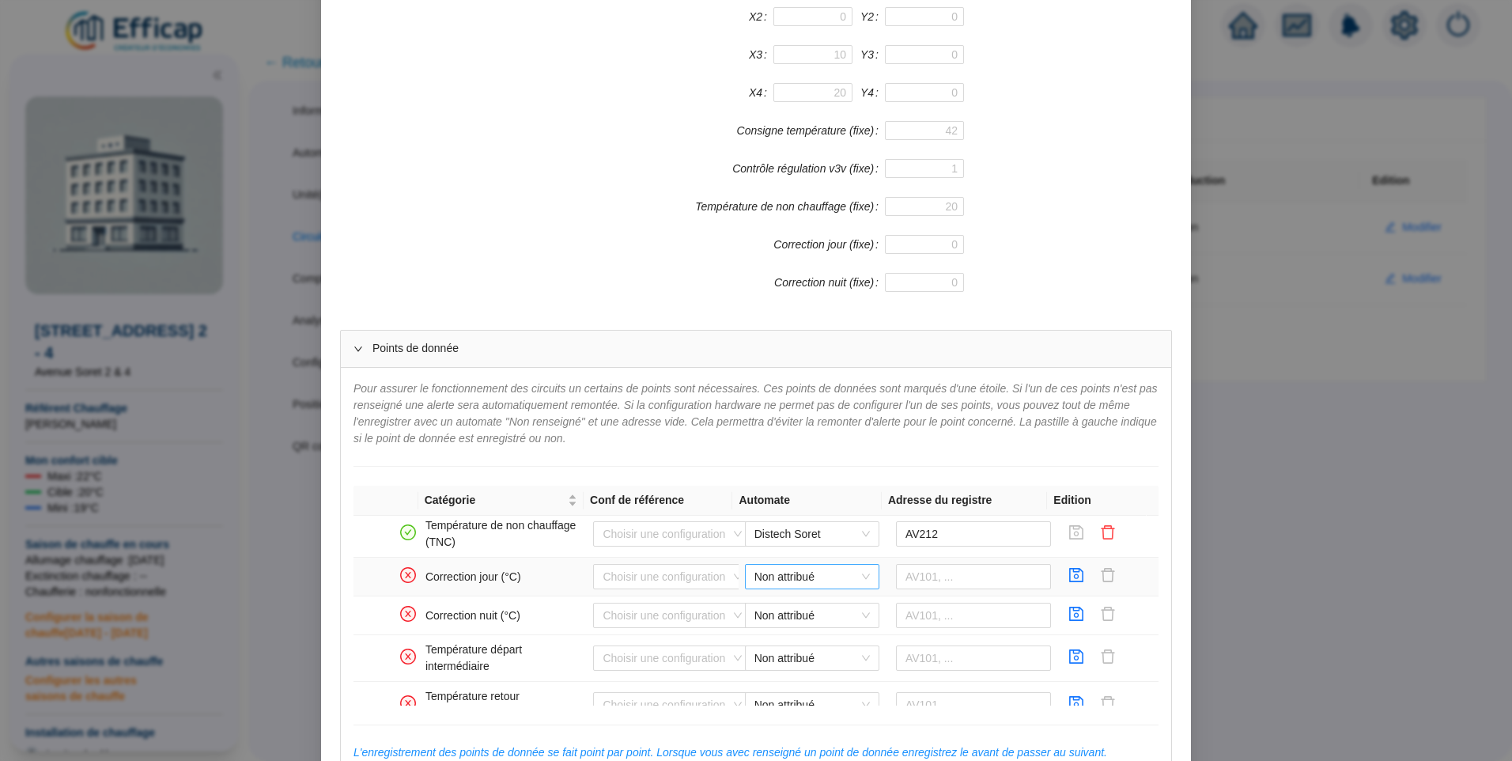
click at [816, 578] on span "Non attribué" at bounding box center [811, 577] width 115 height 24
click at [796, 610] on div "Distech Soret" at bounding box center [800, 608] width 109 height 17
click at [952, 579] on input "text" at bounding box center [974, 576] width 156 height 25
type input "AV210"
click at [1070, 571] on icon "save" at bounding box center [1077, 575] width 14 height 14
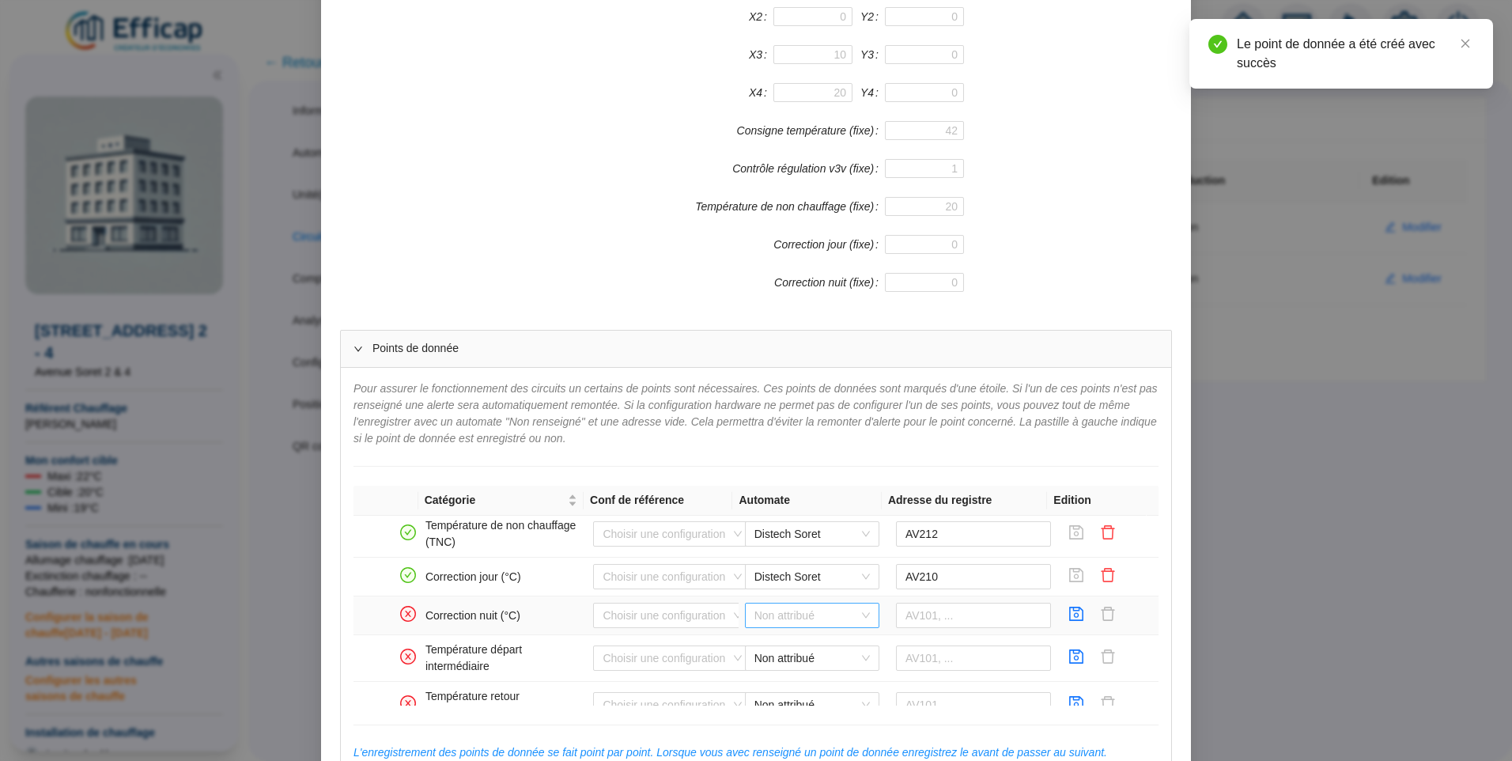
click at [773, 618] on span "Non attribué" at bounding box center [811, 615] width 115 height 24
click at [917, 609] on input "text" at bounding box center [974, 615] width 156 height 25
click at [815, 611] on span "Non attribué" at bounding box center [811, 615] width 115 height 24
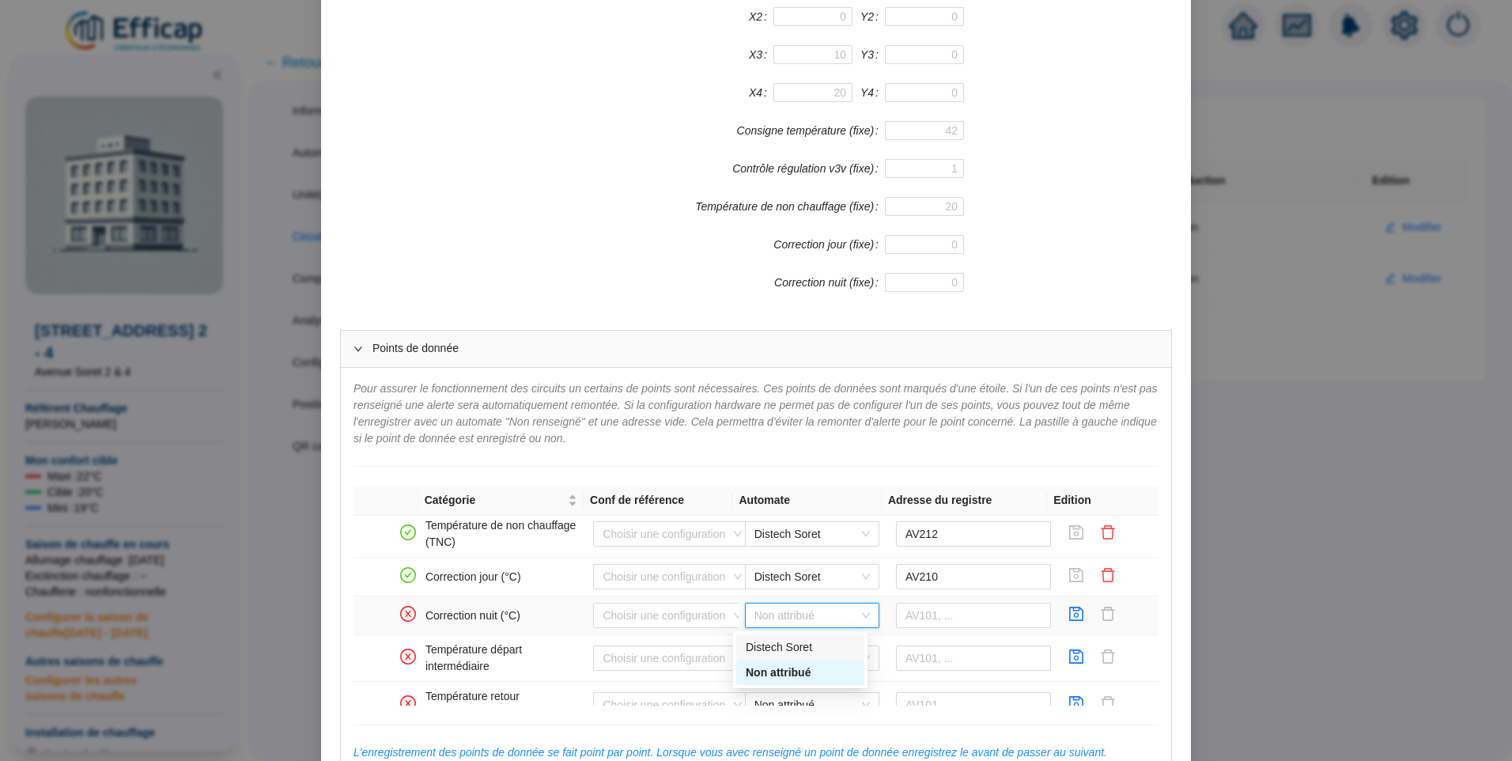
click at [795, 644] on div "Distech Soret" at bounding box center [800, 647] width 109 height 17
click at [931, 621] on input "text" at bounding box center [974, 615] width 156 height 25
type input "AV211"
click at [1068, 616] on icon "save" at bounding box center [1076, 614] width 16 height 16
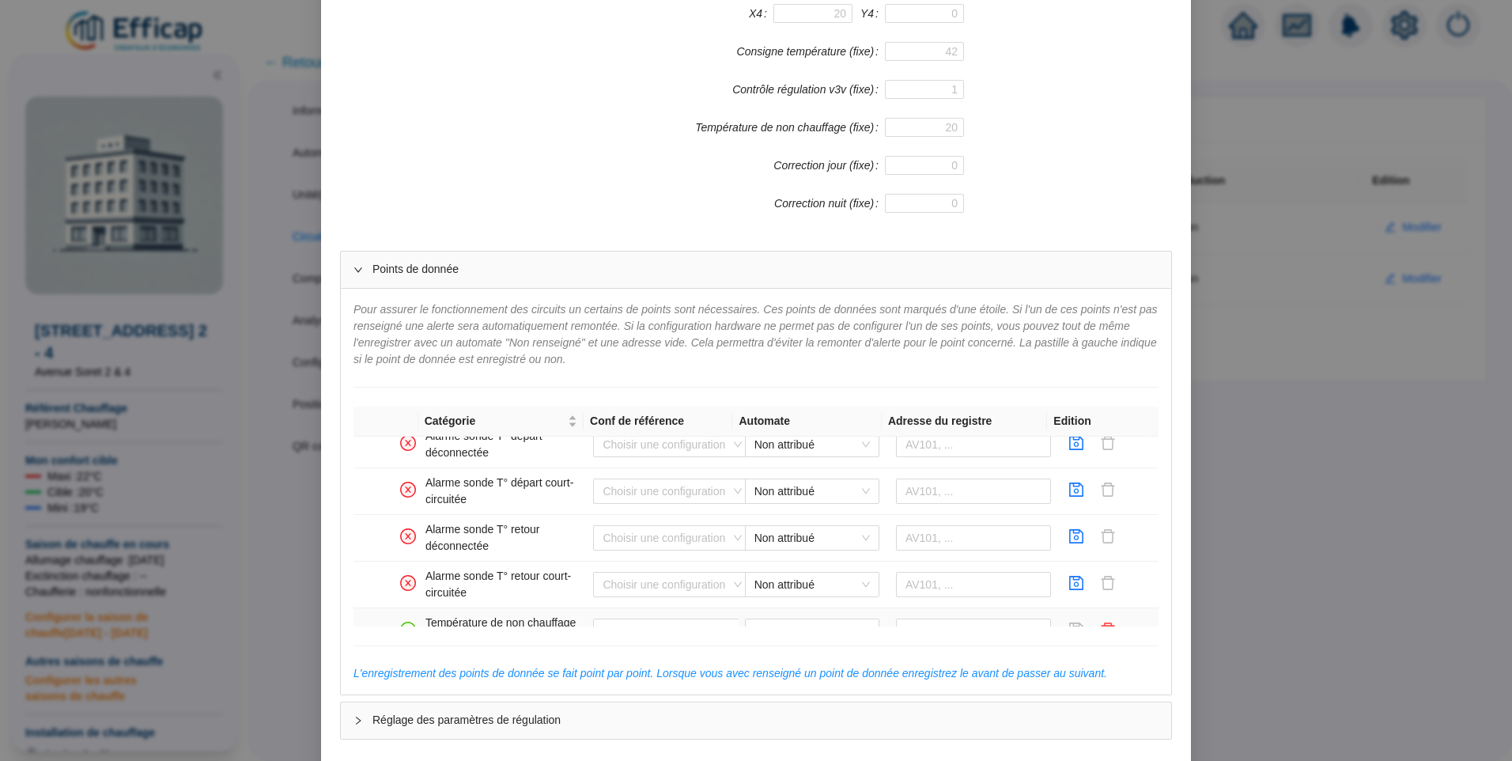
scroll to position [877, 0]
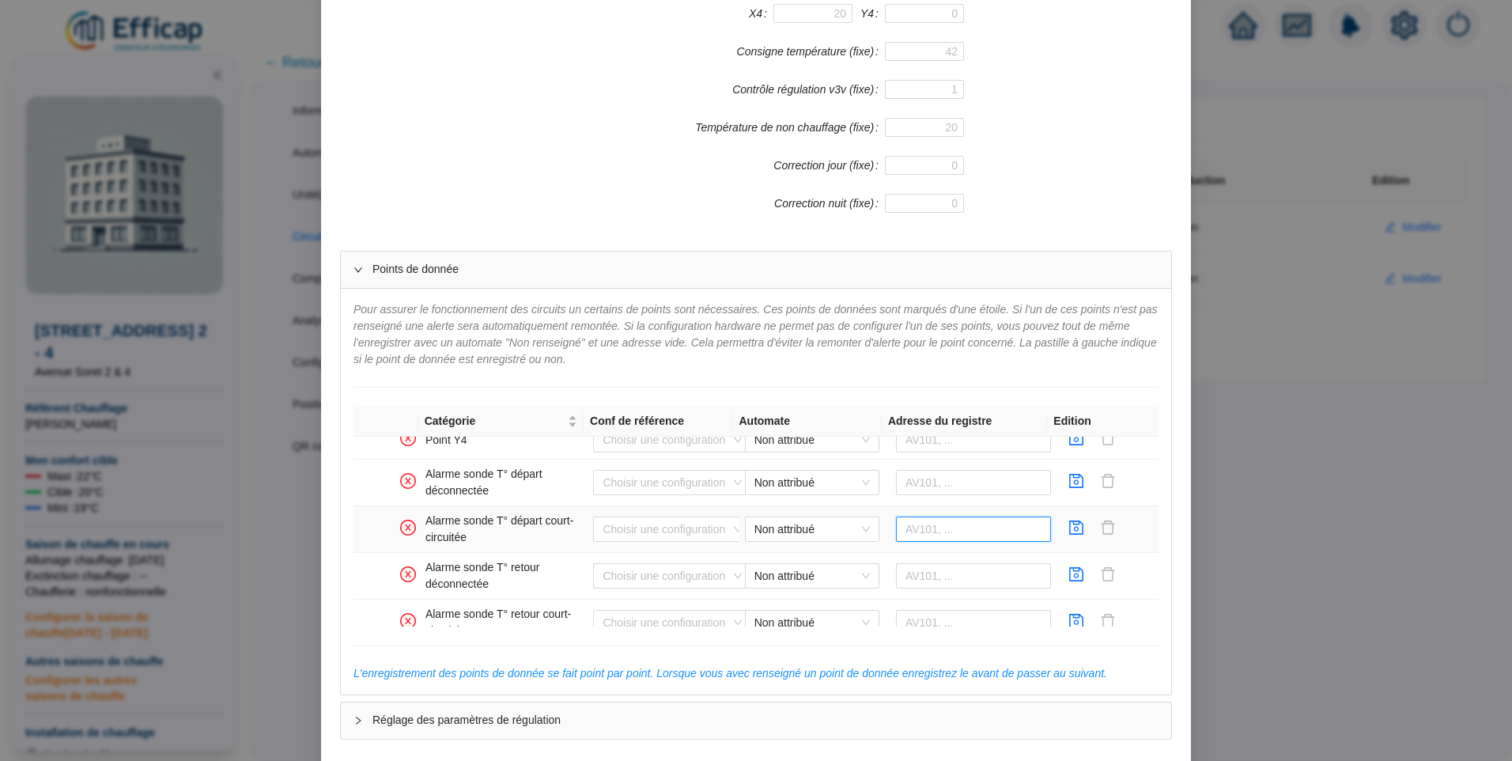
click at [920, 529] on input "text" at bounding box center [974, 528] width 156 height 25
click at [785, 529] on span "Non attribué" at bounding box center [811, 529] width 115 height 24
click at [804, 563] on div "Distech Soret" at bounding box center [800, 561] width 109 height 17
click at [913, 534] on input "text" at bounding box center [974, 528] width 156 height 25
type input "BV201"
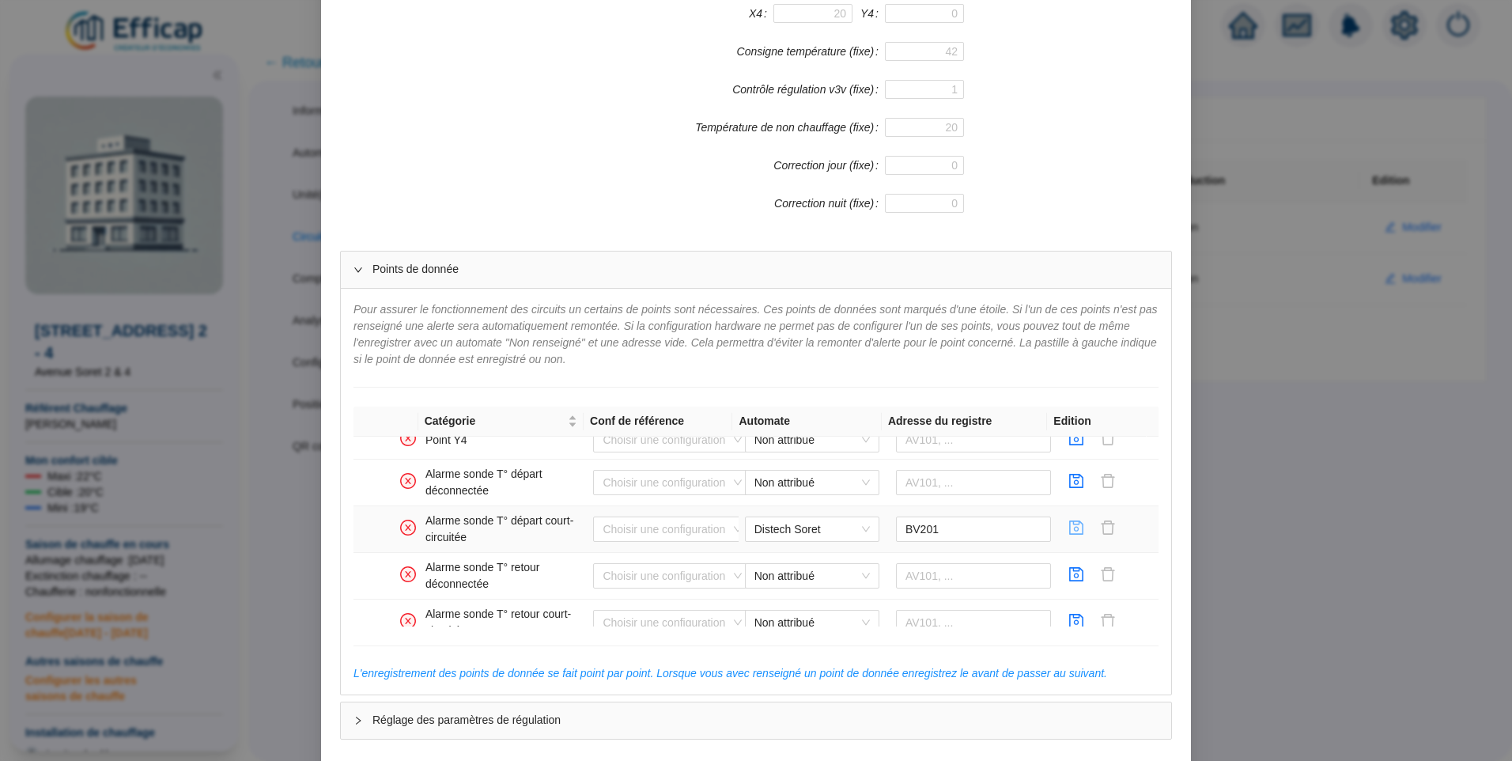
click at [1068, 527] on icon "save" at bounding box center [1076, 527] width 16 height 16
click at [909, 492] on input "text" at bounding box center [974, 482] width 156 height 25
type input "BV200"
click at [1070, 482] on icon "save" at bounding box center [1077, 481] width 14 height 14
click at [776, 574] on span "Non attribué" at bounding box center [811, 576] width 115 height 24
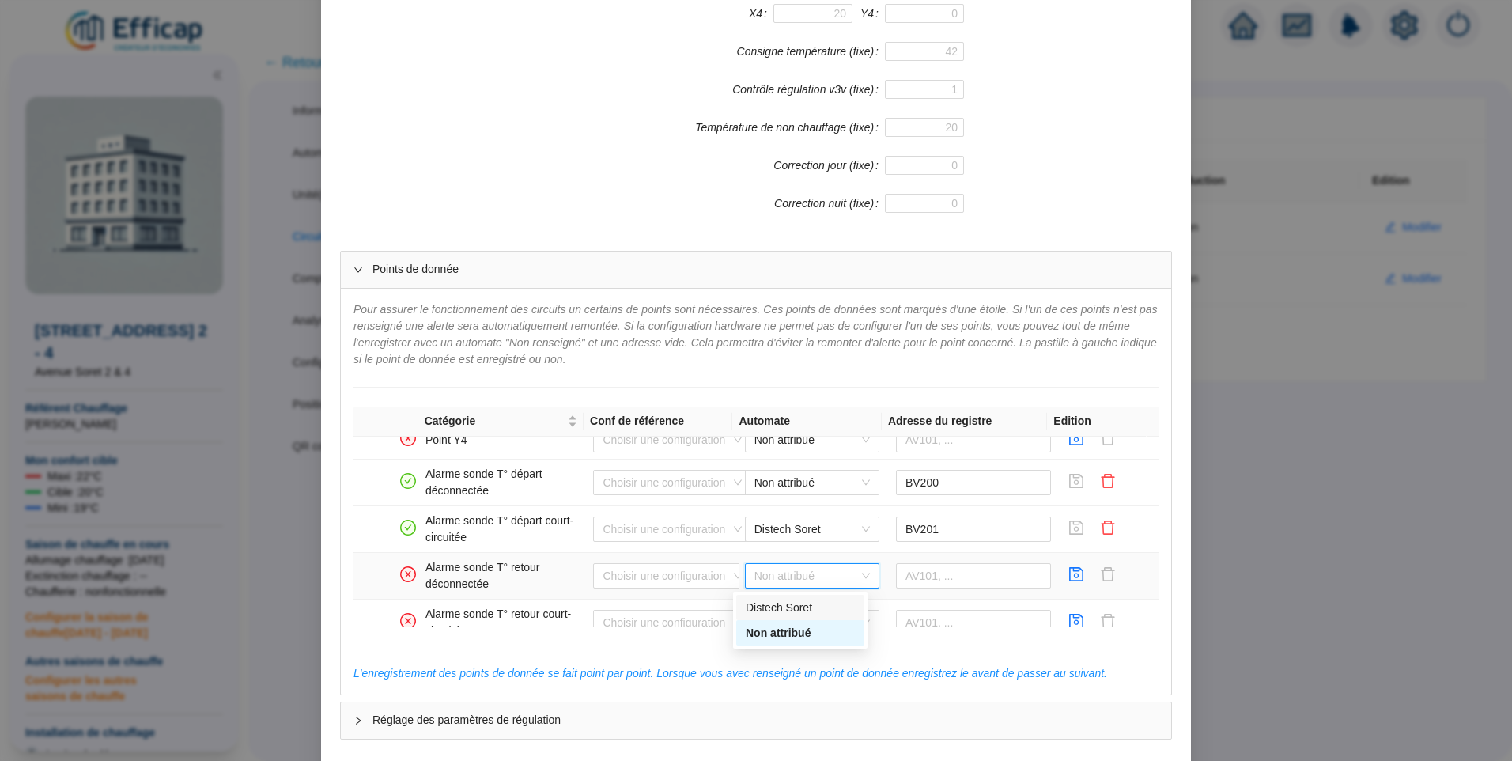
click at [784, 603] on div "Distech Soret" at bounding box center [800, 607] width 109 height 17
click at [945, 581] on input "text" at bounding box center [974, 575] width 156 height 25
type input "BV202"
click at [1070, 569] on icon "save" at bounding box center [1077, 574] width 14 height 14
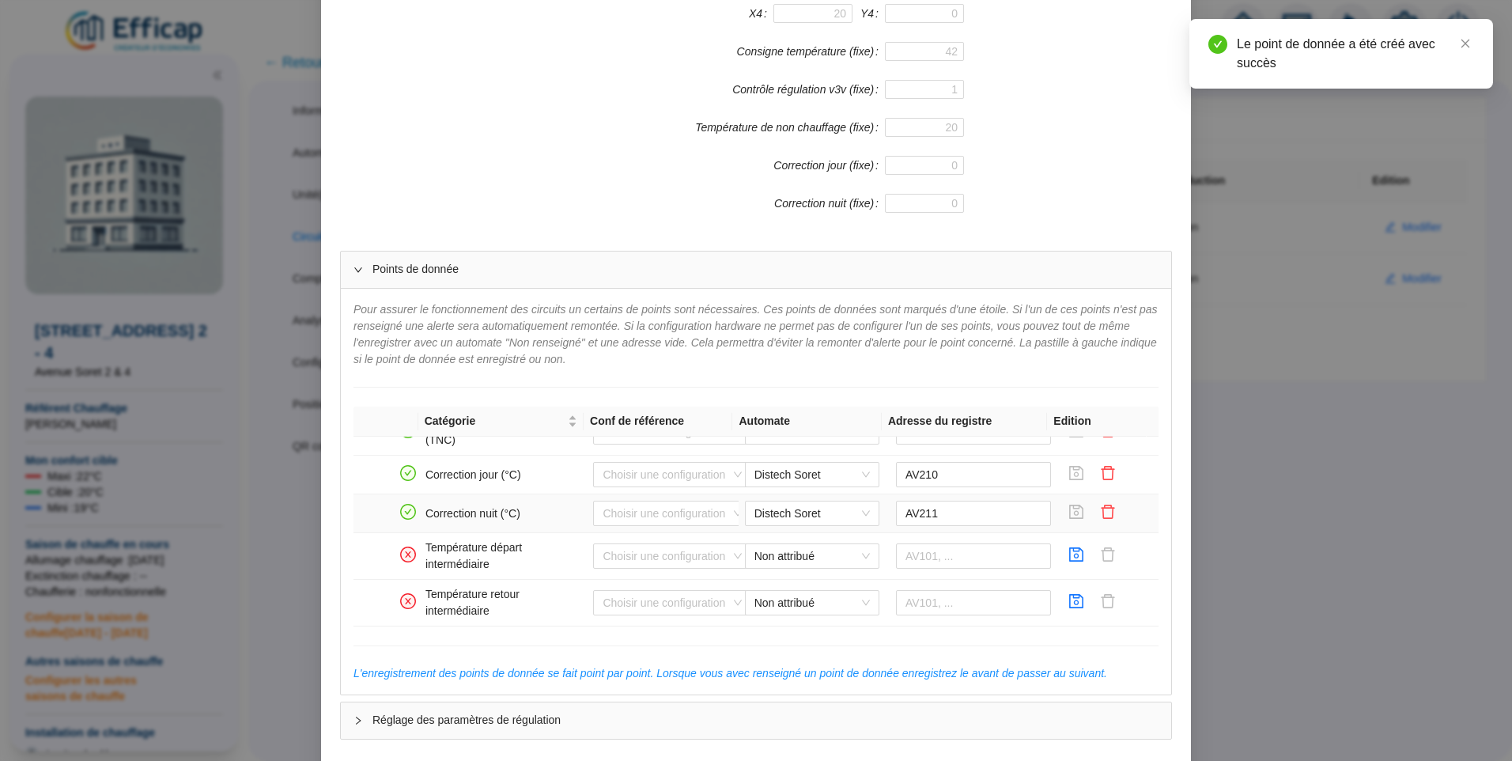
scroll to position [546, 0]
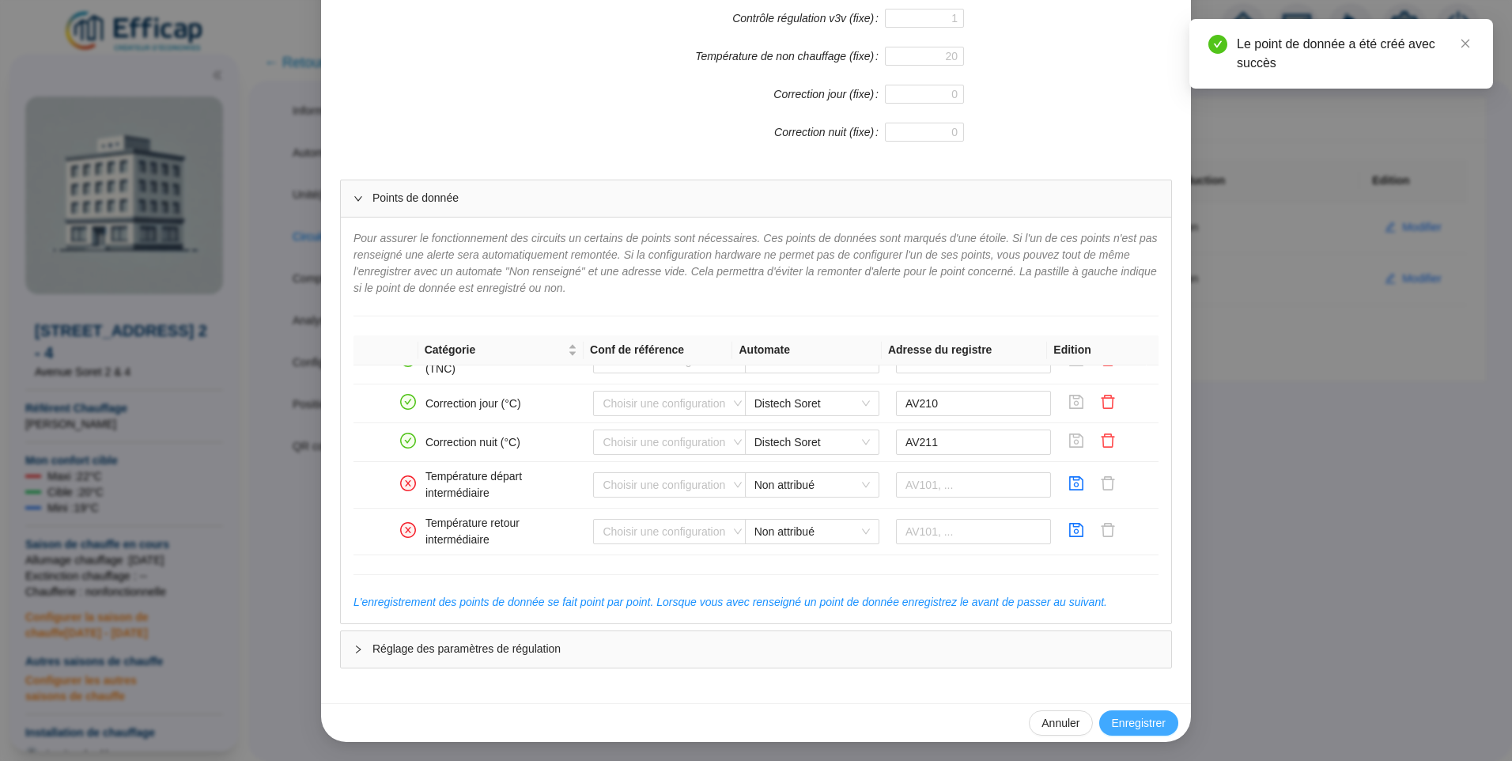
click at [1134, 722] on span "Enregistrer" at bounding box center [1139, 723] width 54 height 17
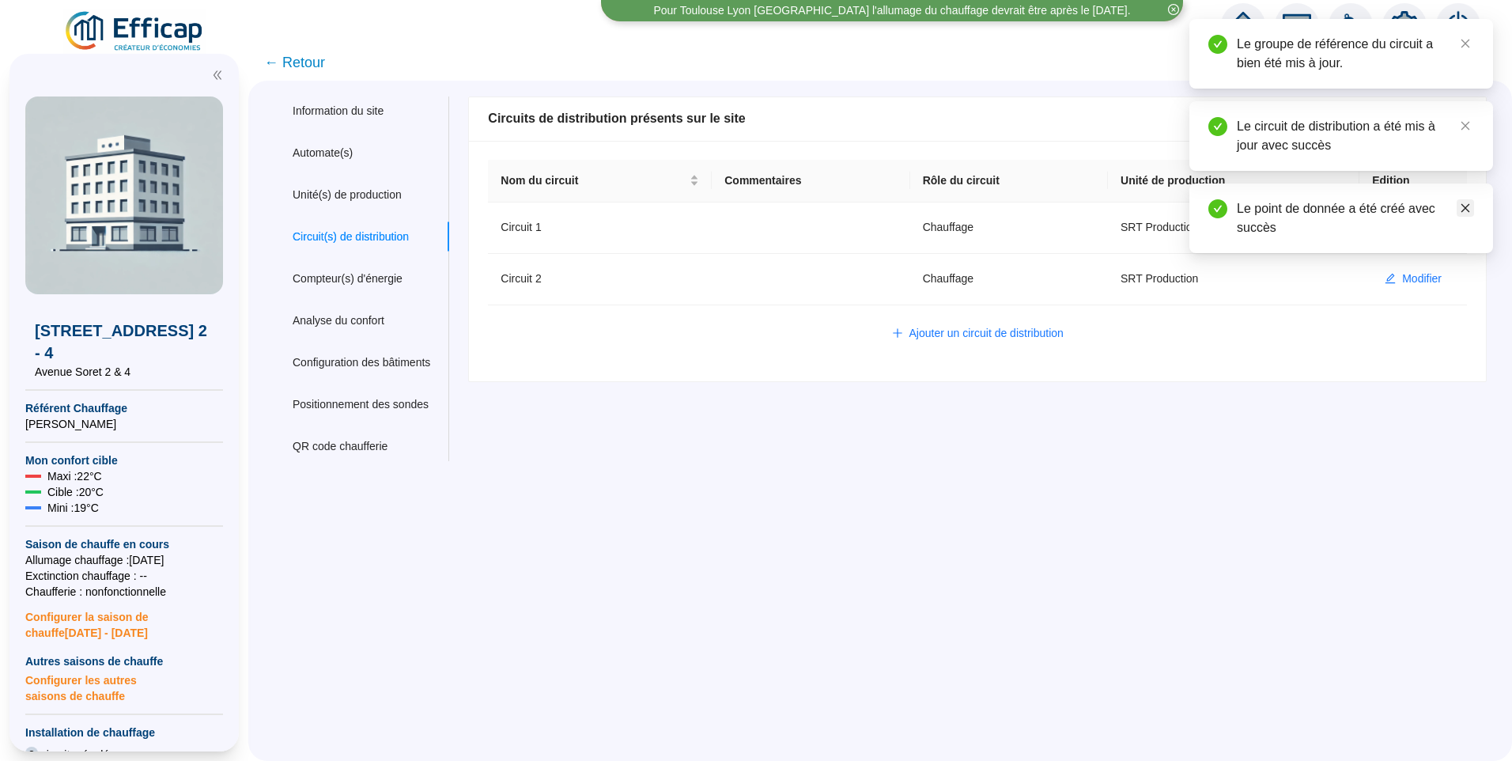
click at [1459, 208] on link "Close" at bounding box center [1464, 207] width 17 height 17
click at [1422, 224] on span "Modifier" at bounding box center [1422, 227] width 40 height 17
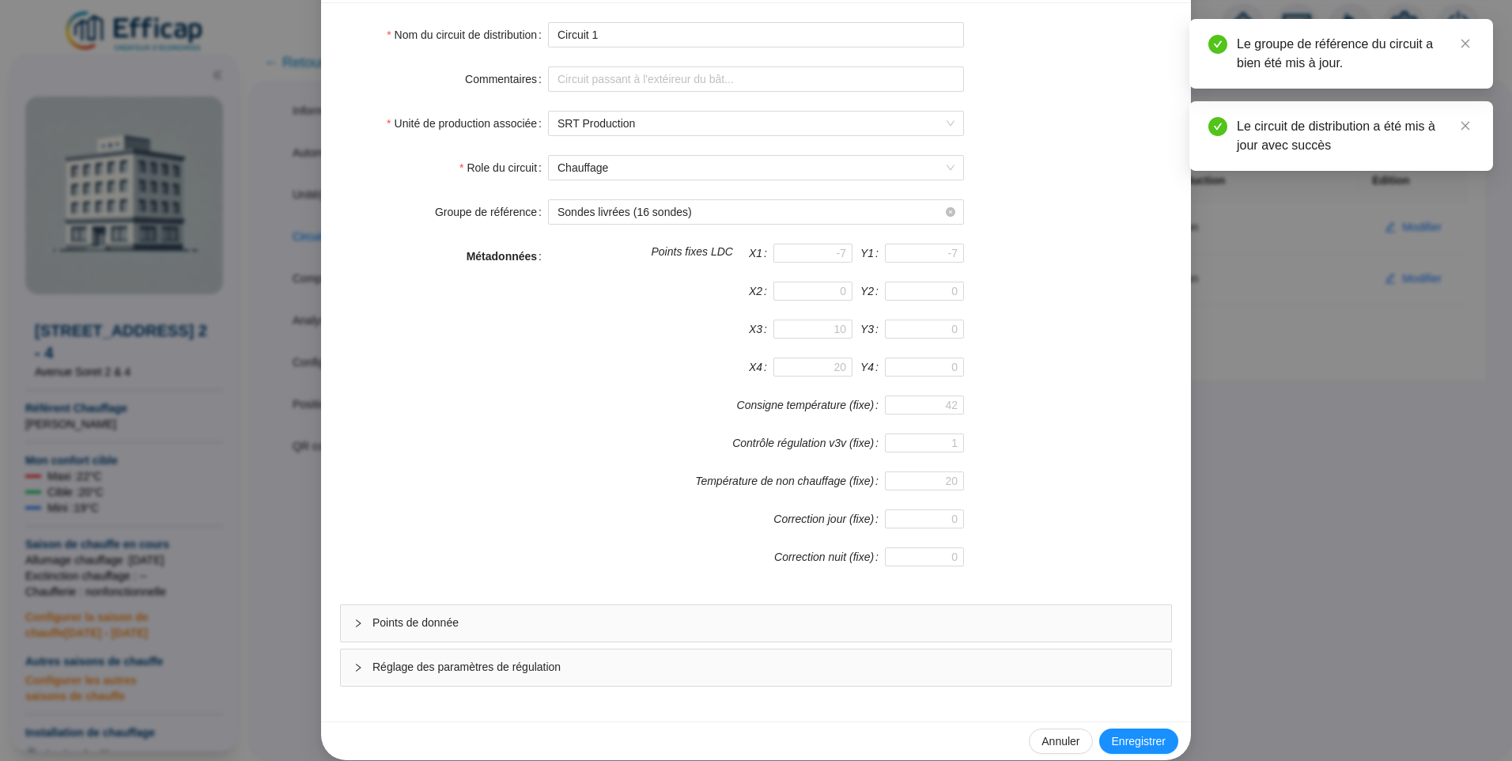
scroll to position [139, 0]
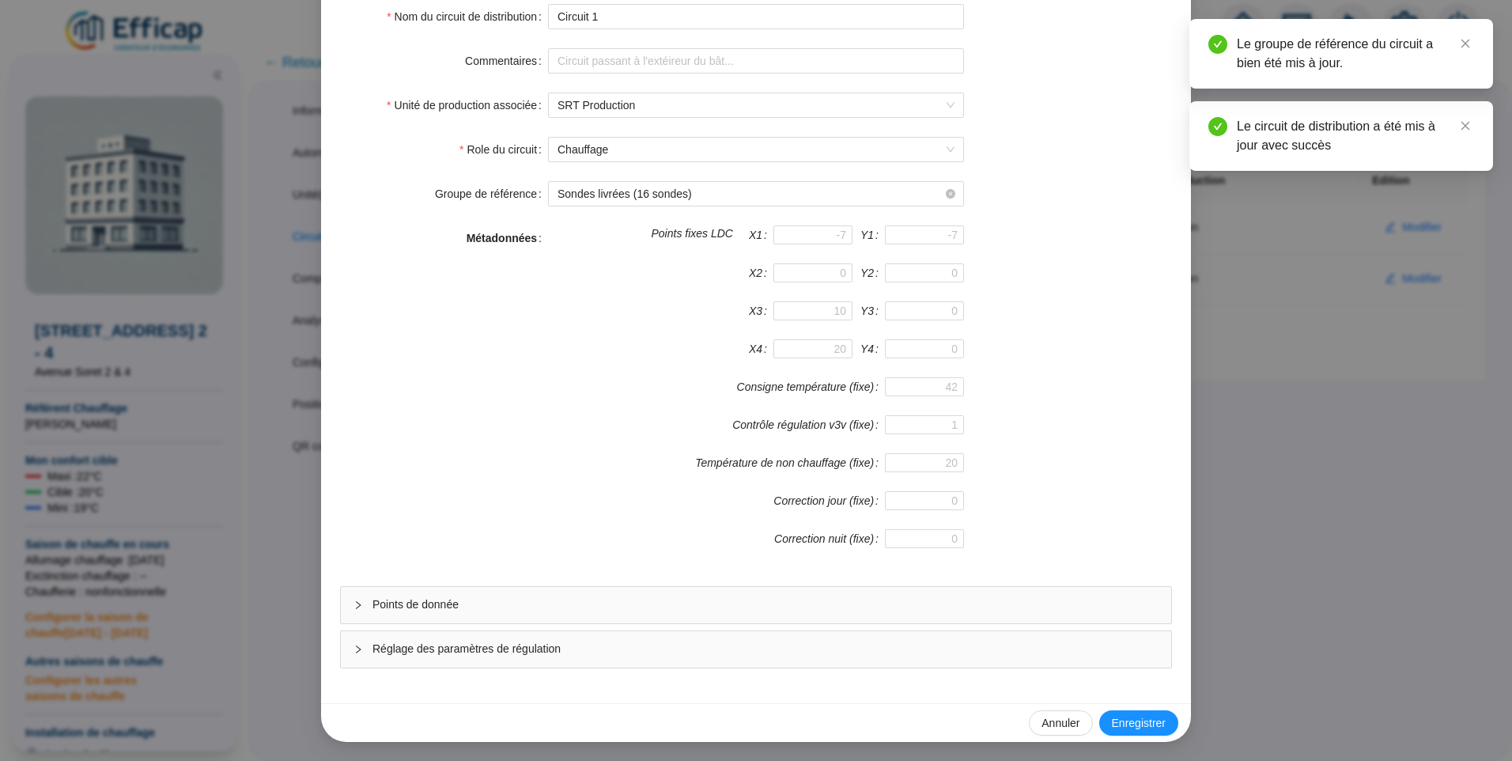
click at [433, 599] on span "Points de donnée" at bounding box center [765, 604] width 786 height 17
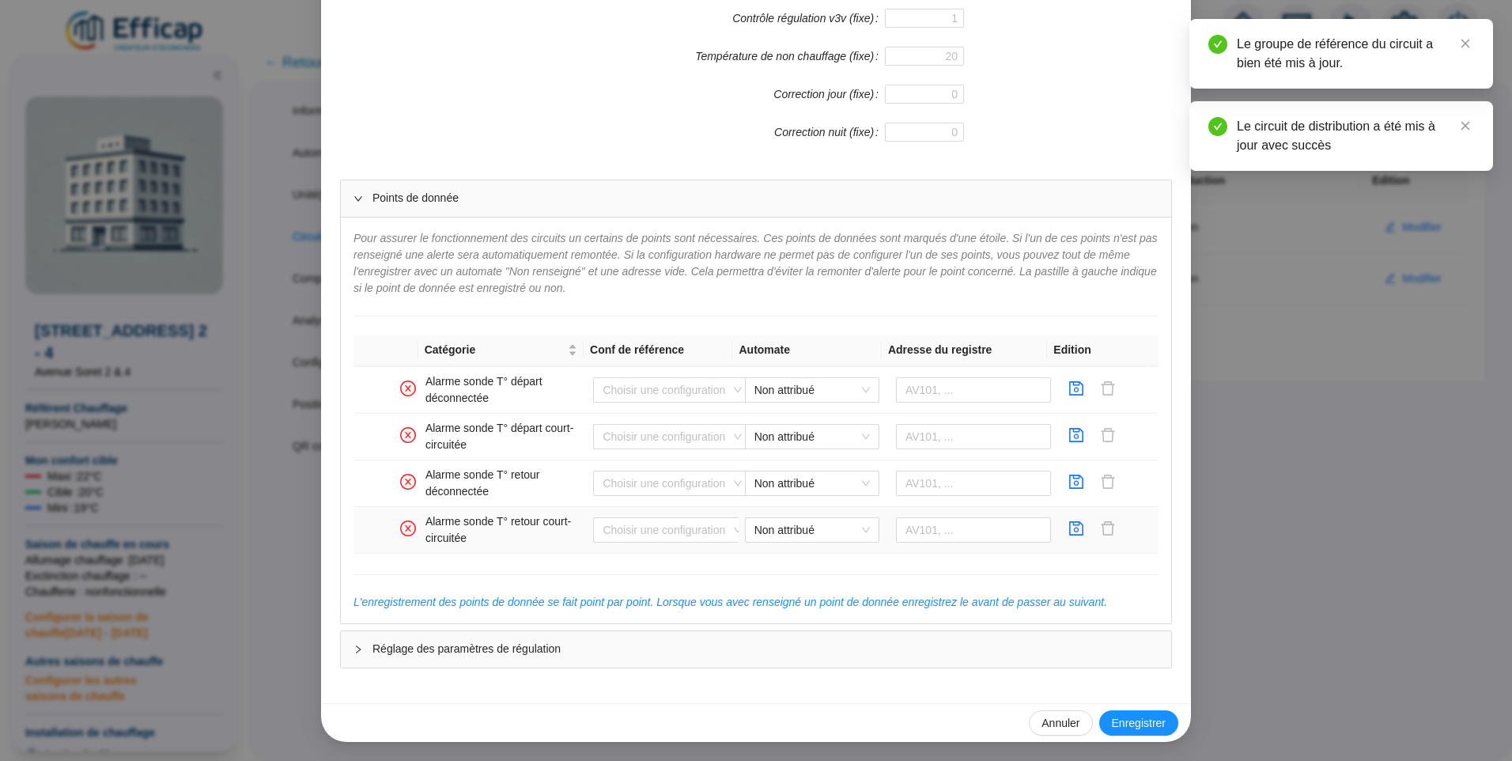
scroll to position [822, 0]
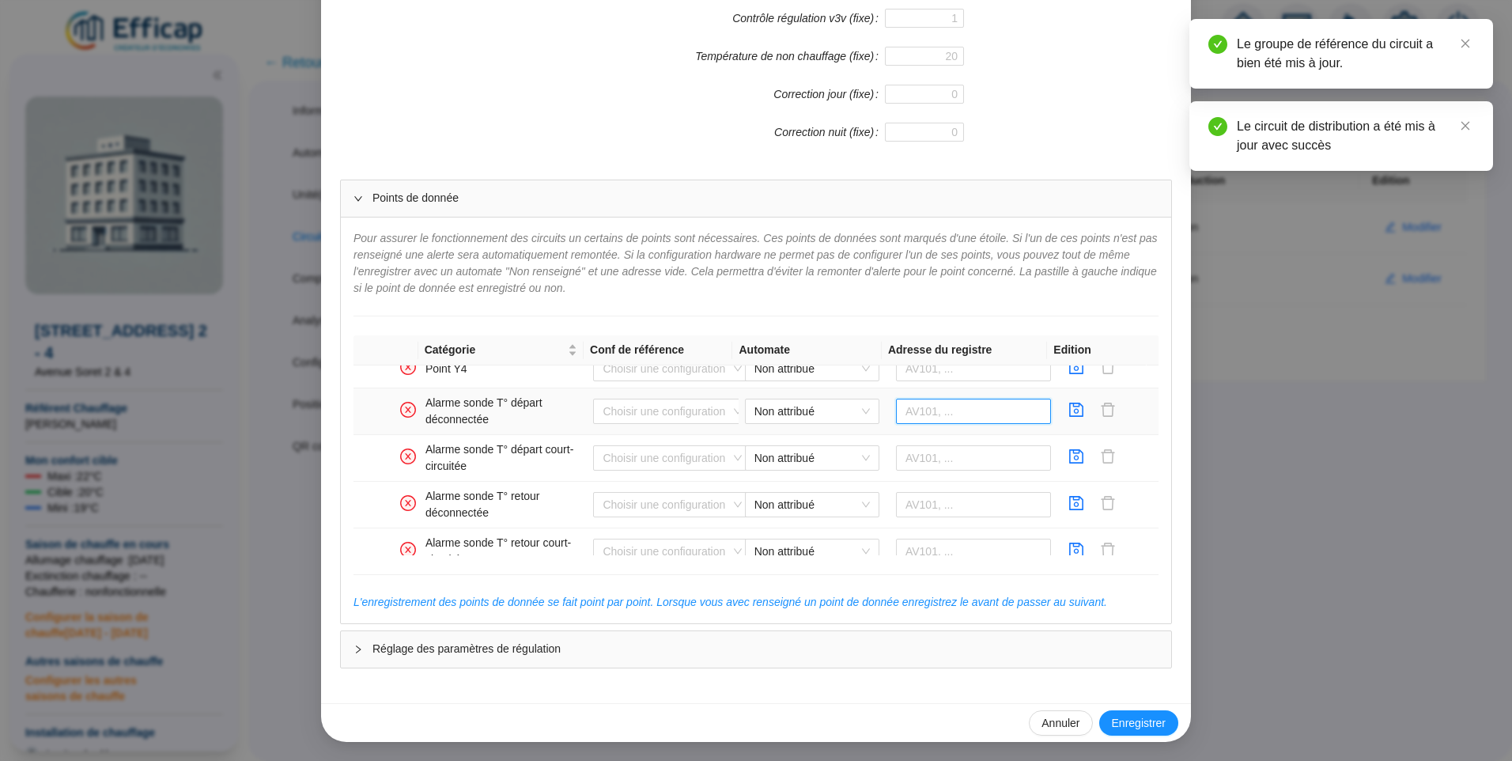
click at [994, 407] on input "text" at bounding box center [974, 411] width 156 height 25
click at [795, 422] on span "Non attribué" at bounding box center [811, 411] width 115 height 24
type input "BV100"
click at [783, 447] on div "Distech Soret" at bounding box center [800, 443] width 109 height 17
click at [923, 414] on input "BV100" at bounding box center [974, 411] width 156 height 25
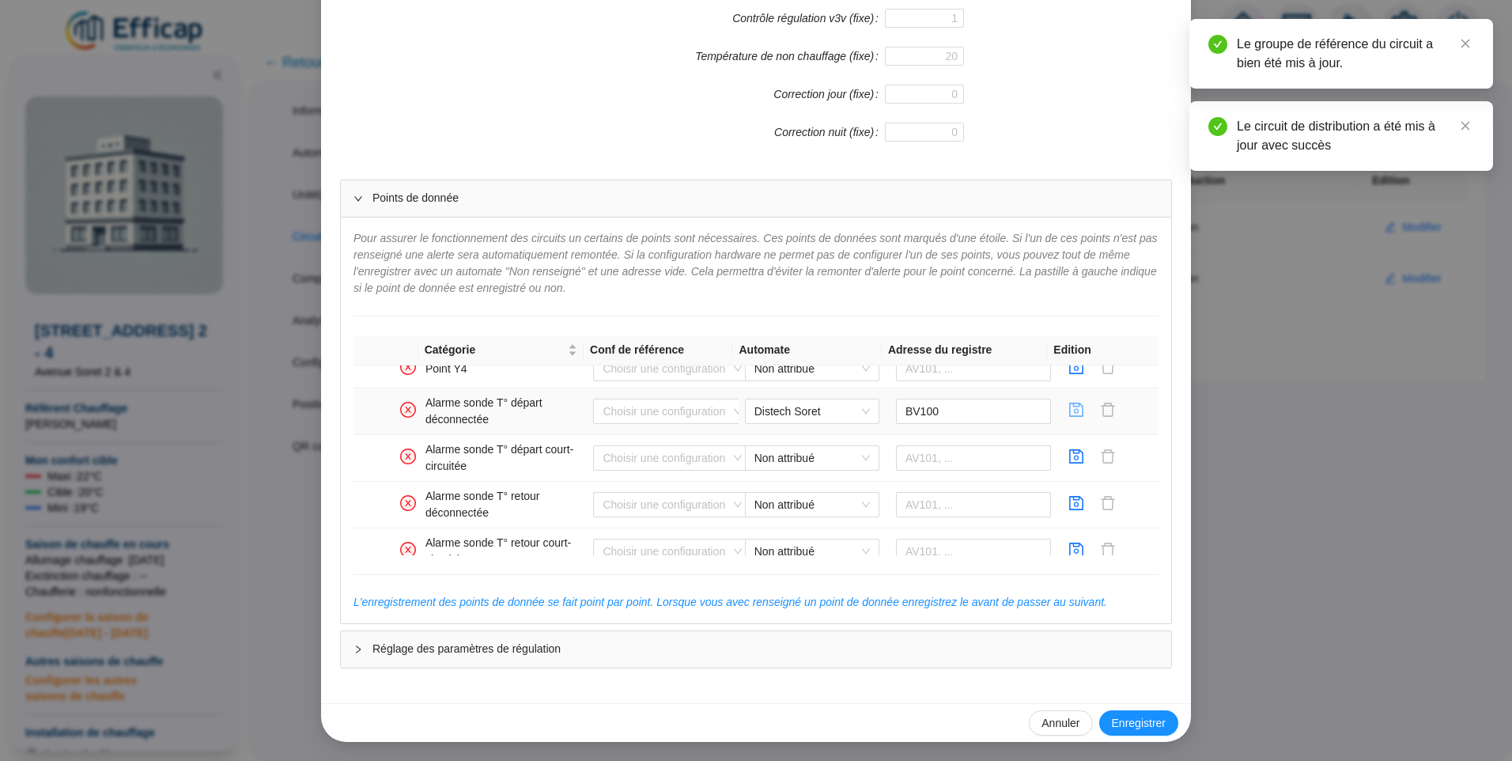
click at [1070, 411] on icon "save" at bounding box center [1077, 409] width 14 height 14
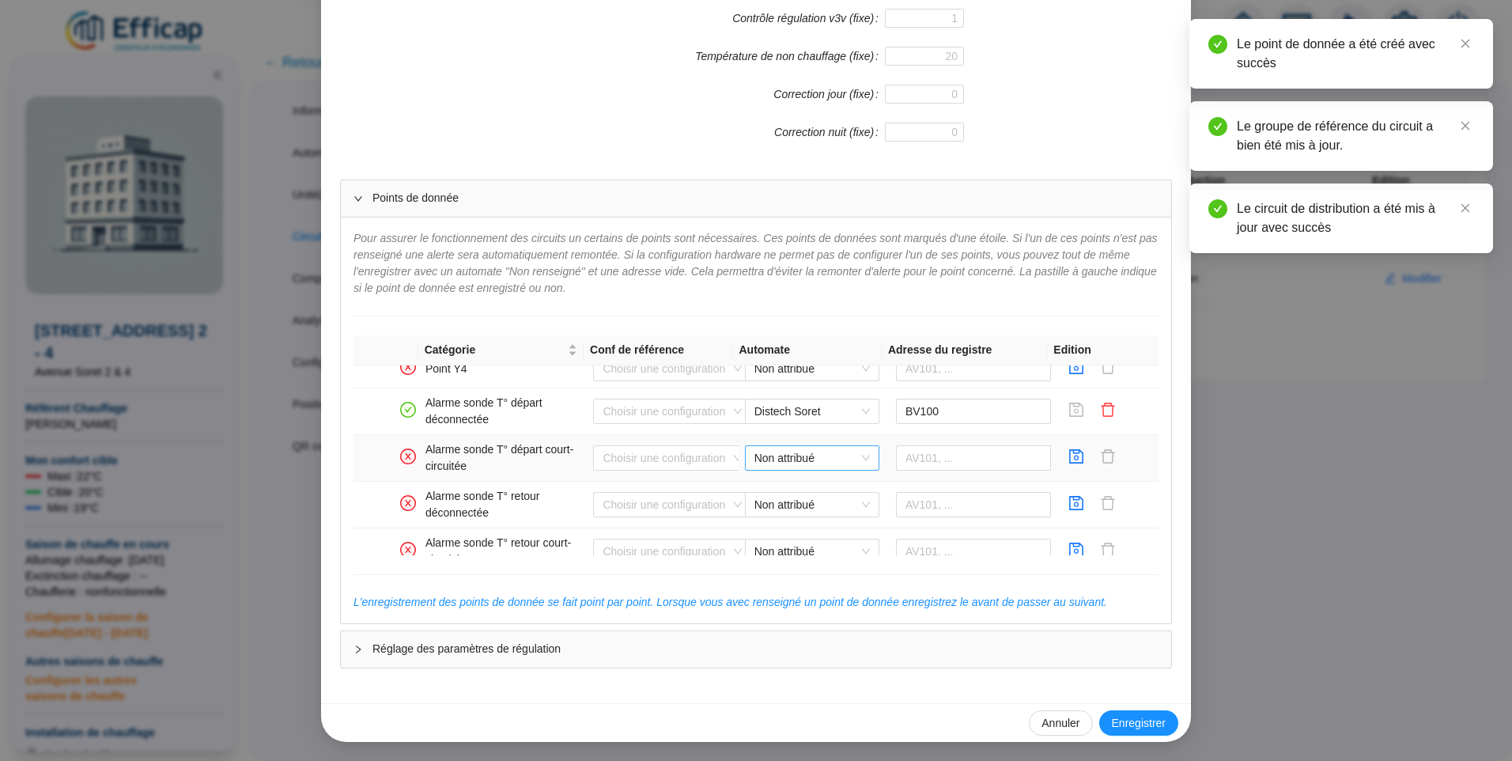
click at [794, 459] on span "Non attribué" at bounding box center [811, 458] width 115 height 24
click at [793, 482] on div "Distech Soret" at bounding box center [800, 490] width 109 height 17
click at [969, 456] on input "text" at bounding box center [974, 457] width 156 height 25
type input "BV101"
click at [1070, 459] on icon "save" at bounding box center [1077, 456] width 14 height 14
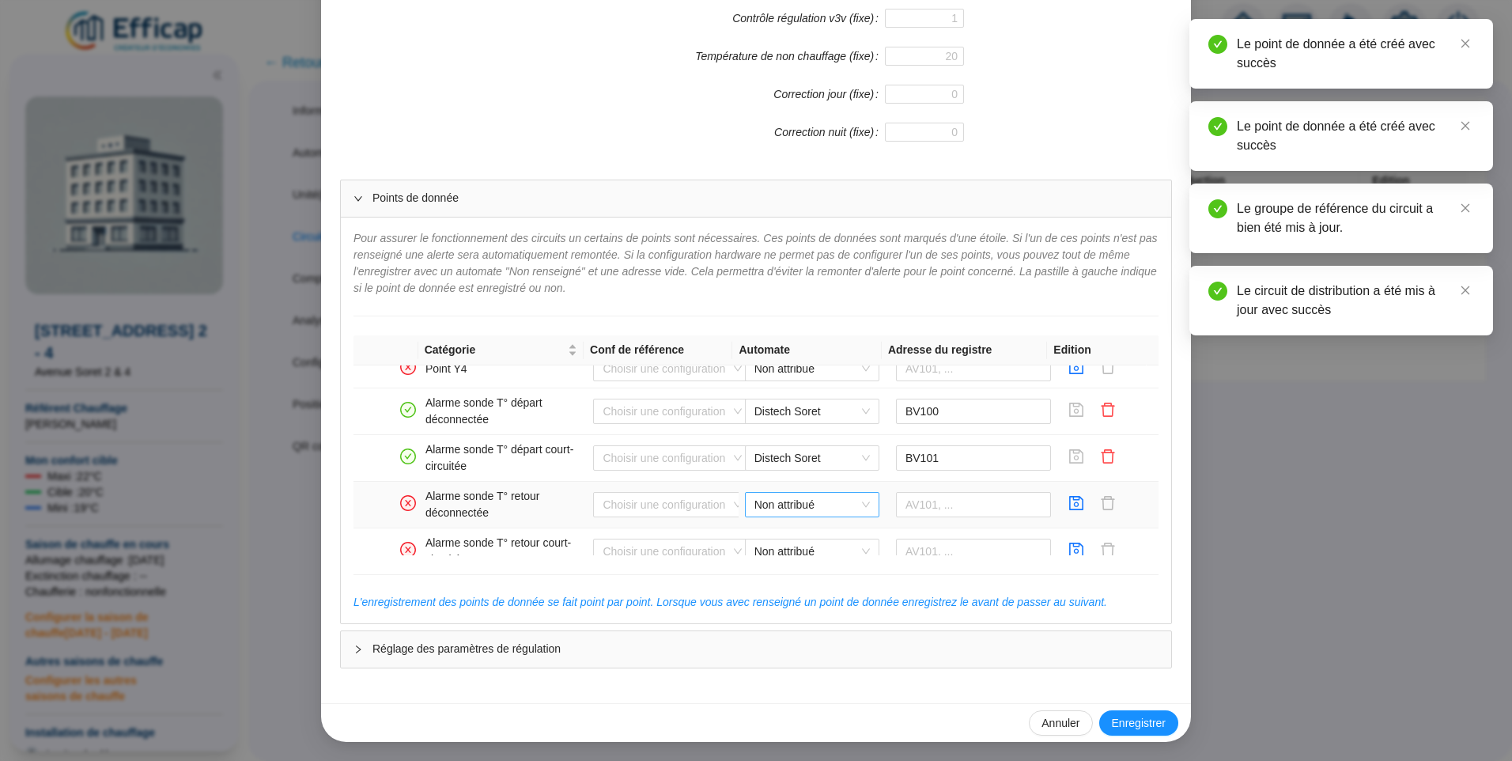
click at [769, 502] on span "Non attribué" at bounding box center [811, 505] width 115 height 24
click at [770, 533] on div "Distech Soret" at bounding box center [800, 536] width 109 height 17
click at [982, 510] on input "text" at bounding box center [974, 504] width 156 height 25
type input "BV102"
click at [1068, 506] on icon "save" at bounding box center [1076, 503] width 16 height 16
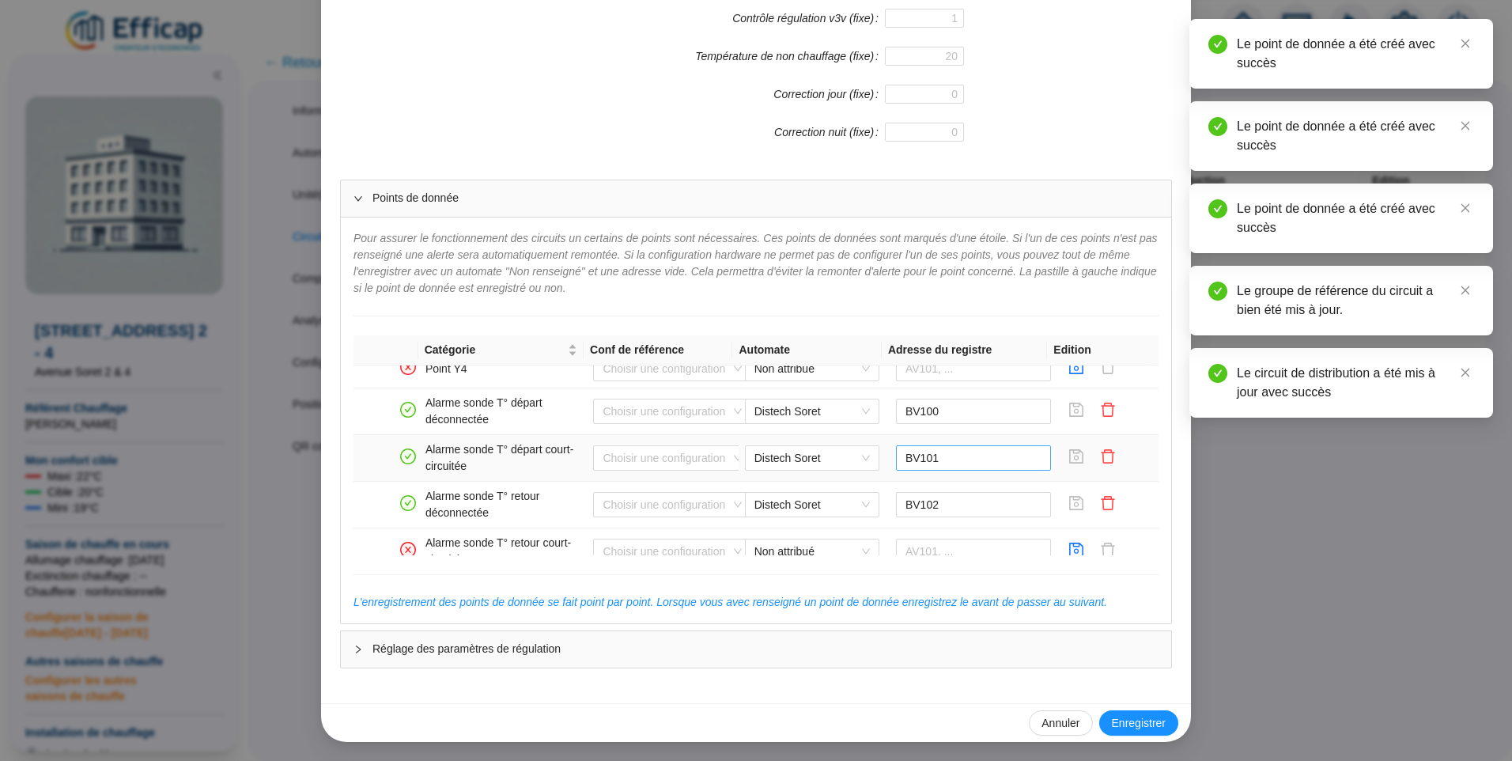
scroll to position [901, 0]
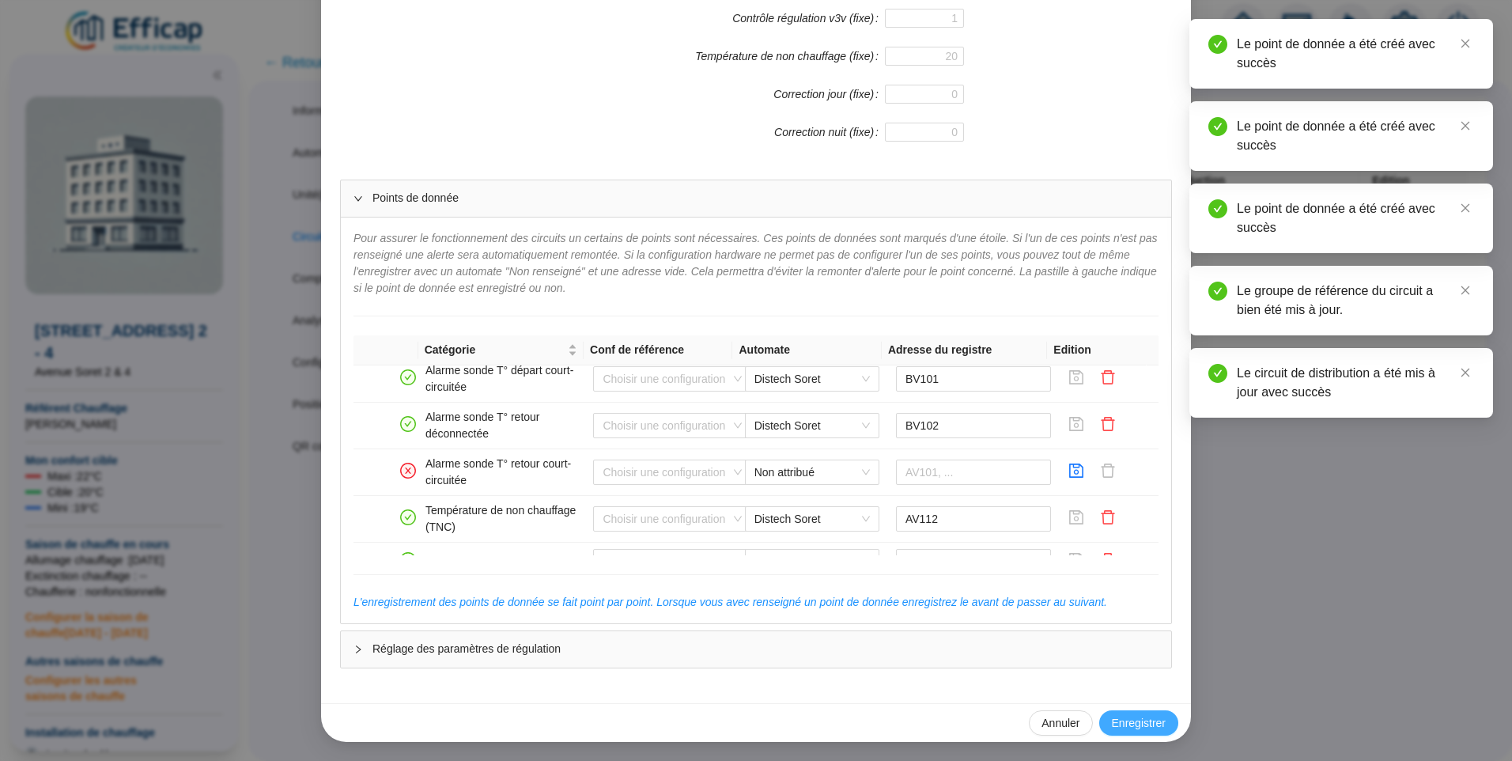
click at [1131, 717] on span "Enregistrer" at bounding box center [1139, 723] width 54 height 17
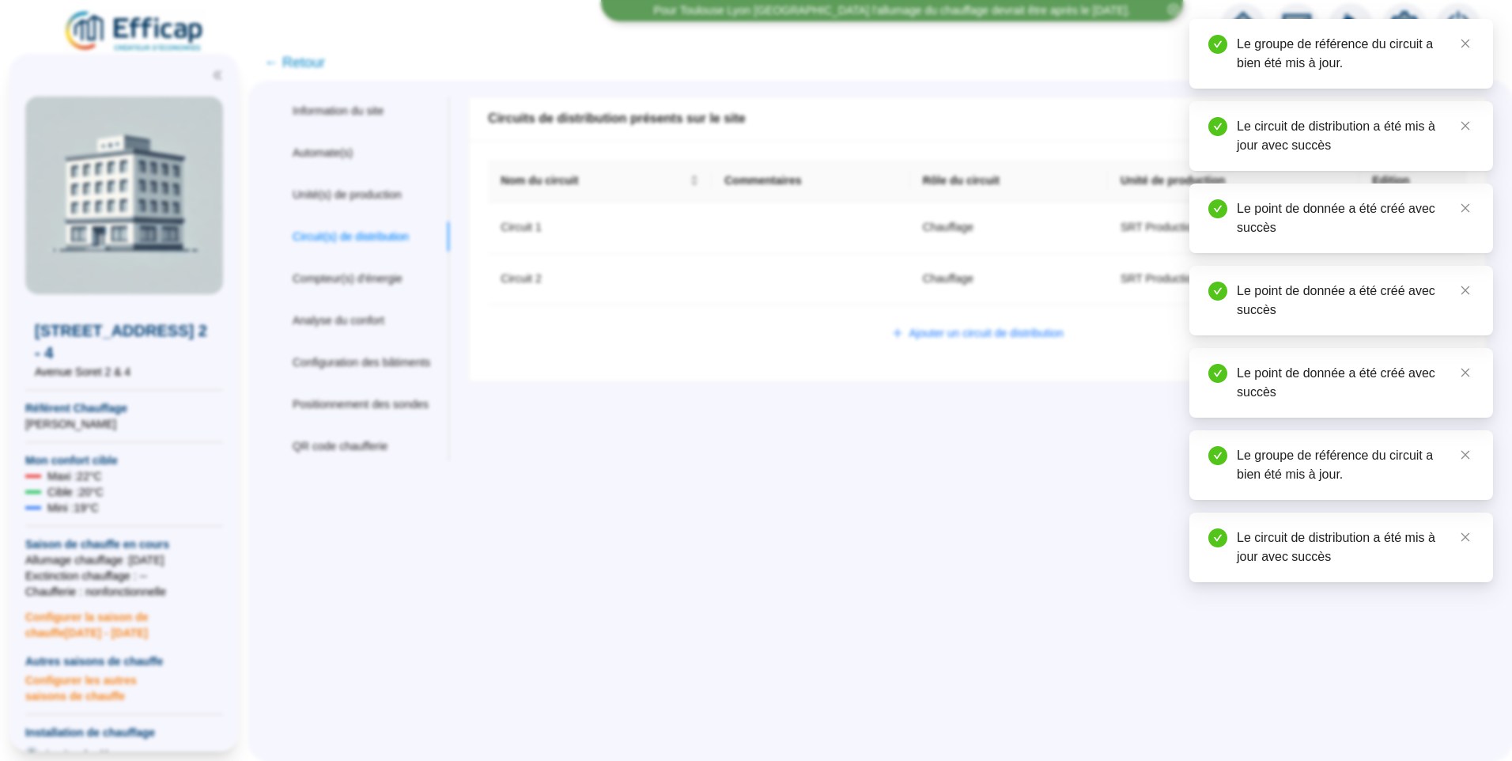
scroll to position [0, 0]
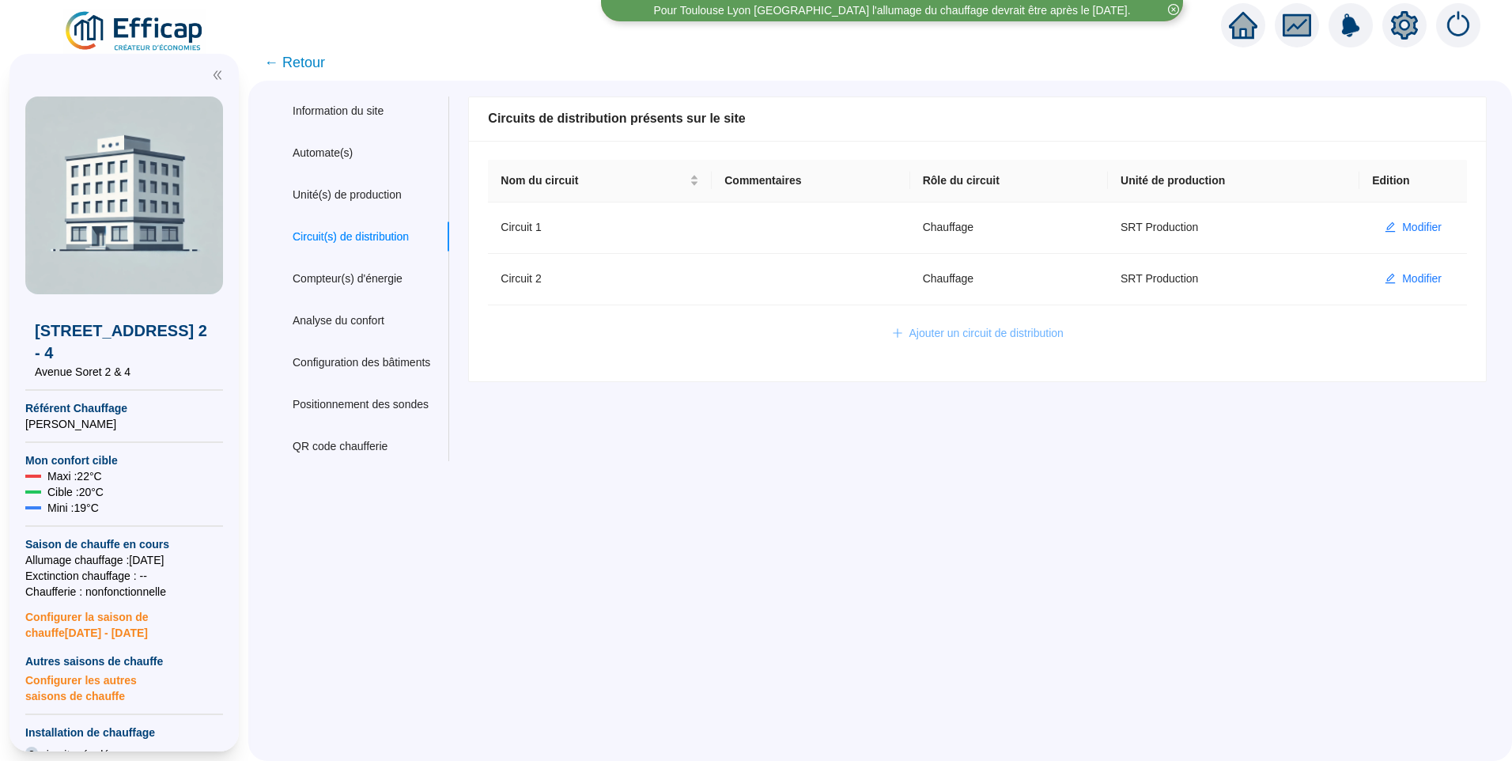
click at [1004, 333] on span "Ajouter un circuit de distribution" at bounding box center [986, 333] width 154 height 17
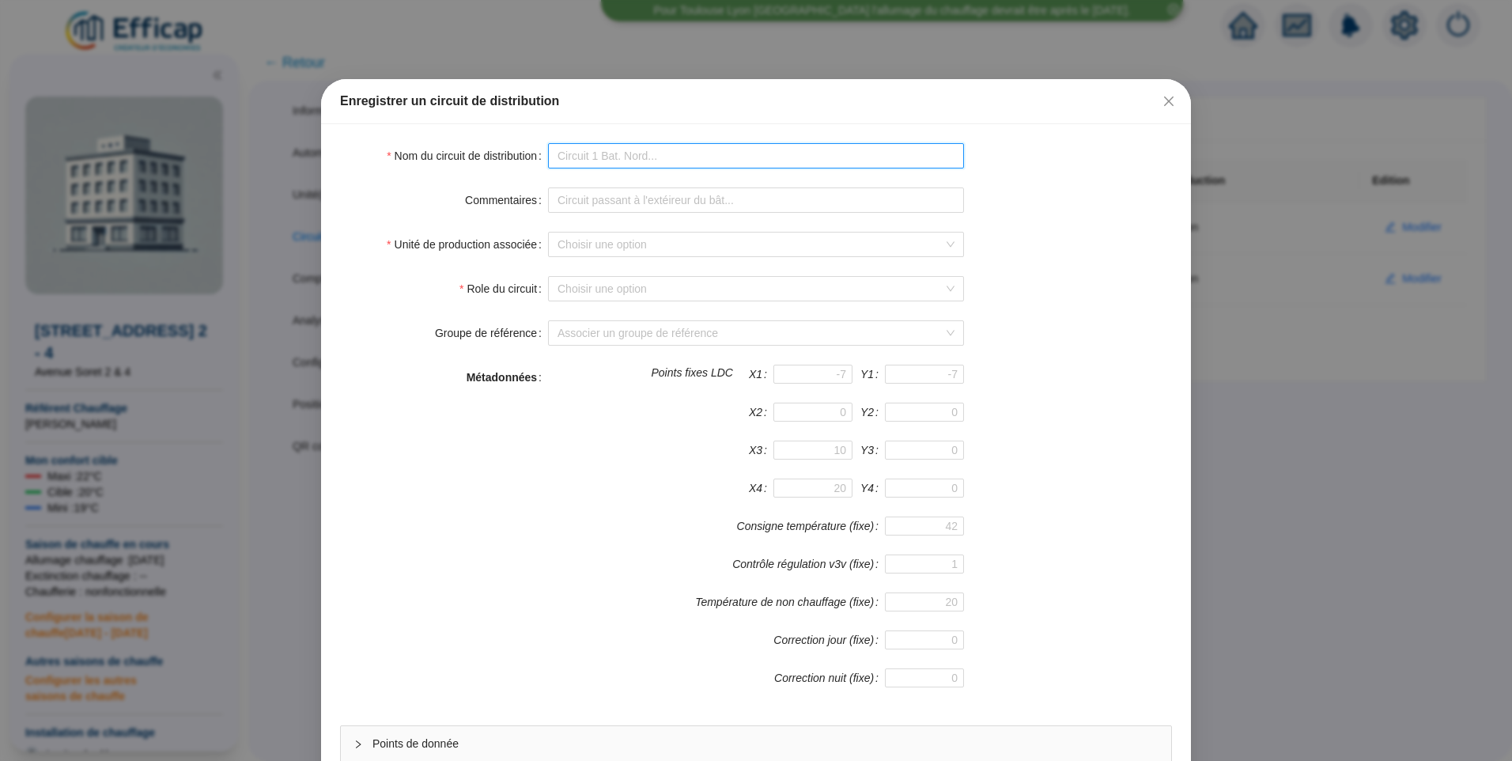
click at [587, 150] on input "Nom du circuit de distribution" at bounding box center [756, 155] width 416 height 25
type input "ECS"
click at [567, 237] on input "Unité de production associée" at bounding box center [748, 244] width 383 height 24
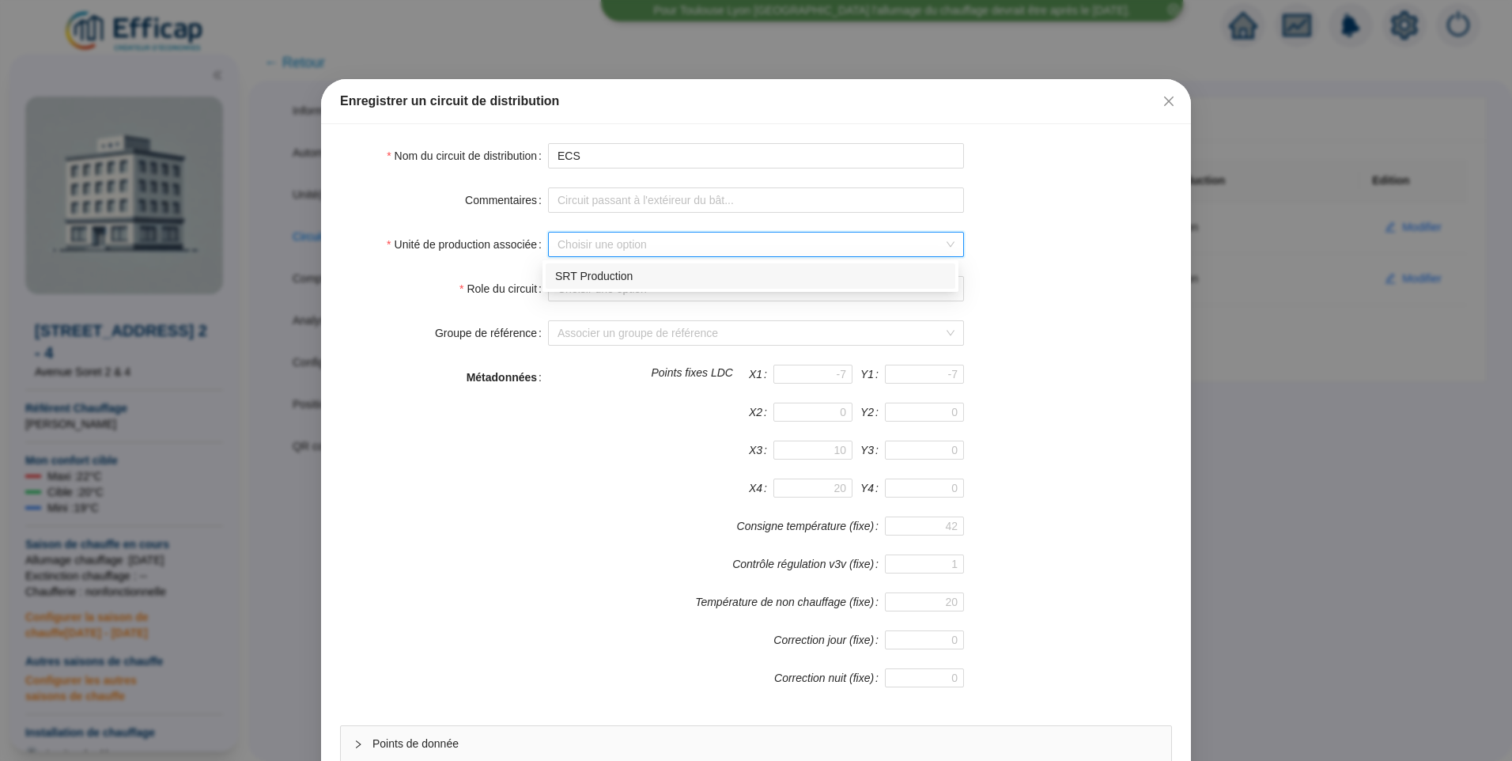
click at [584, 274] on div "SRT Production" at bounding box center [750, 276] width 391 height 17
click at [598, 293] on input "Role du circuit" at bounding box center [748, 289] width 383 height 24
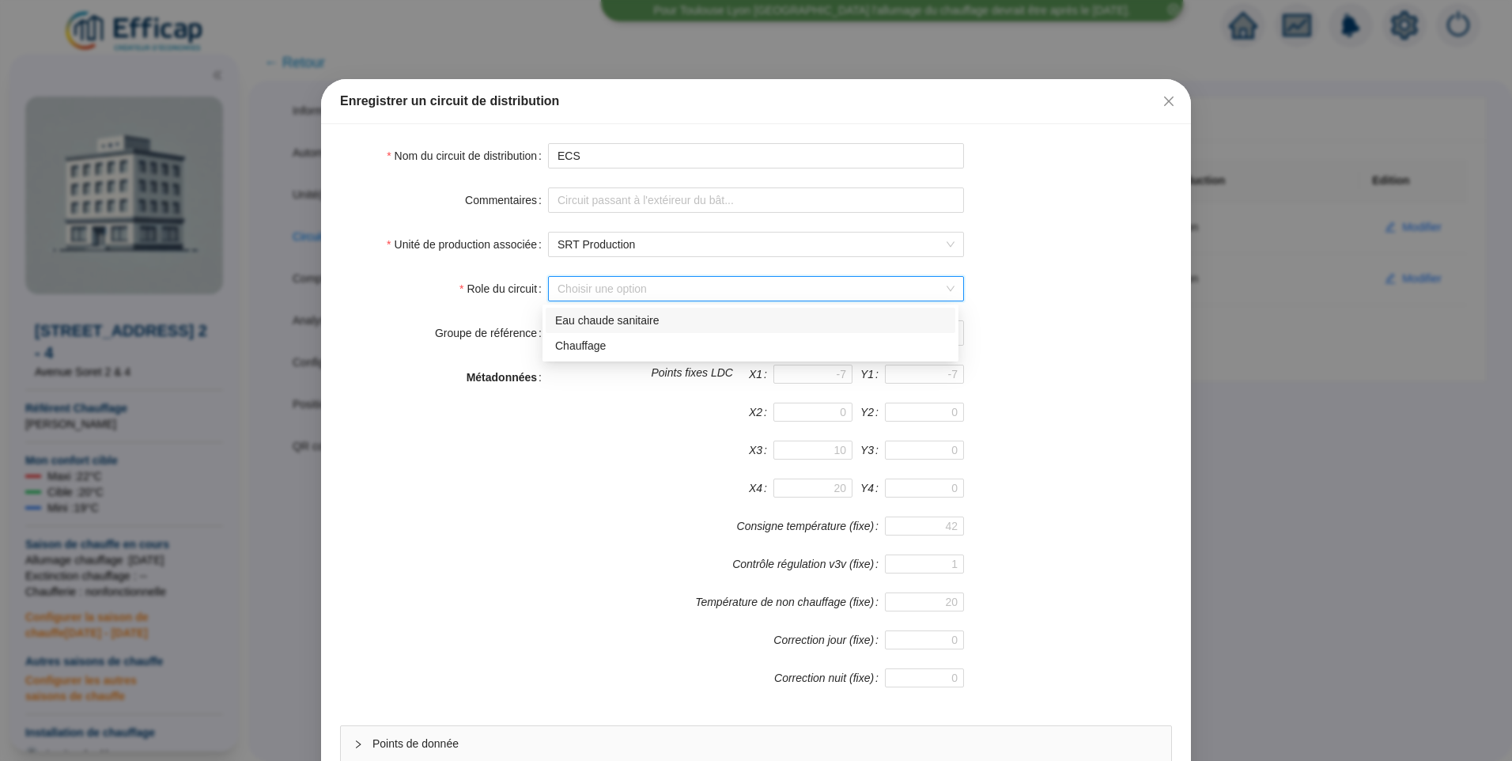
click at [622, 319] on div "Eau chaude sanitaire" at bounding box center [750, 320] width 391 height 17
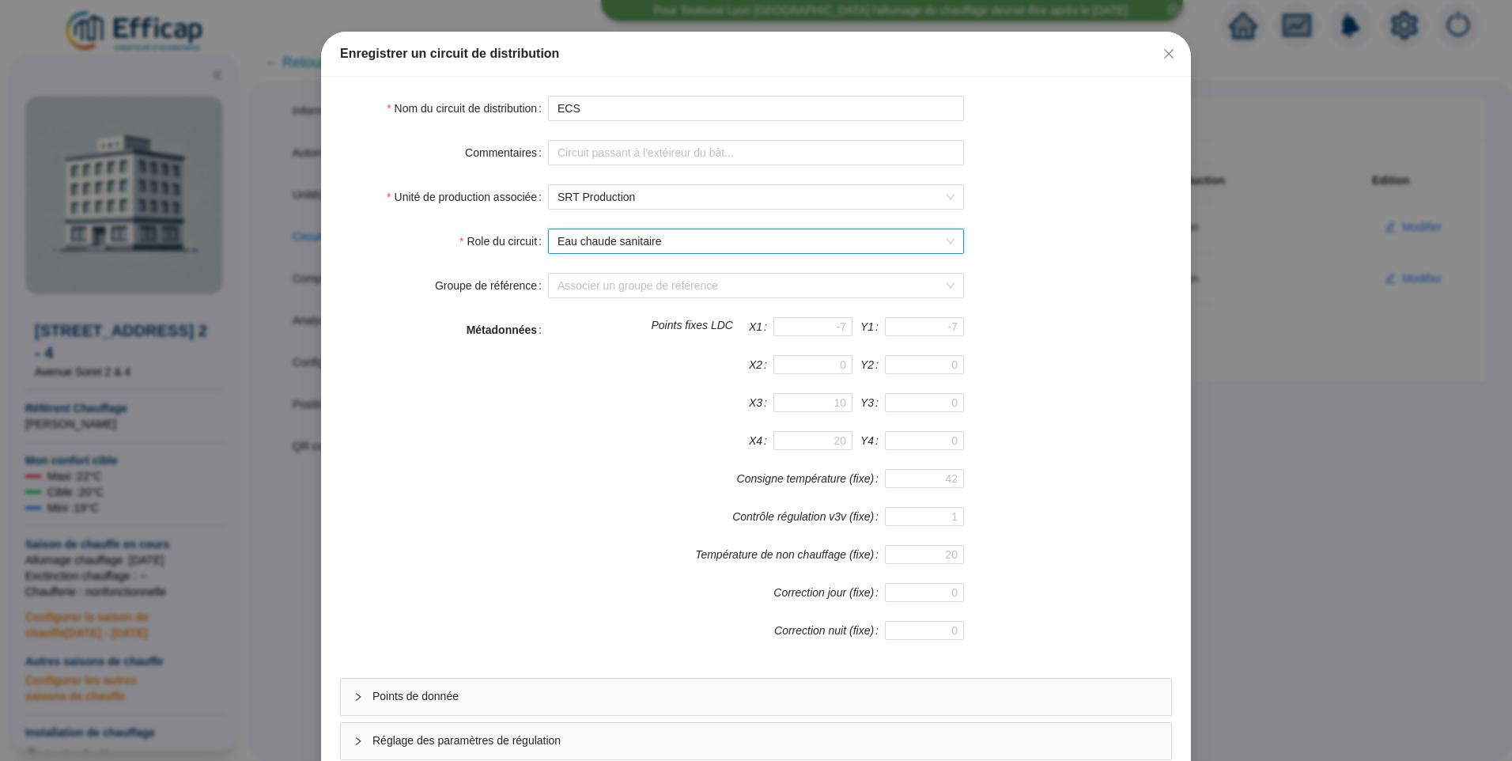
scroll to position [79, 0]
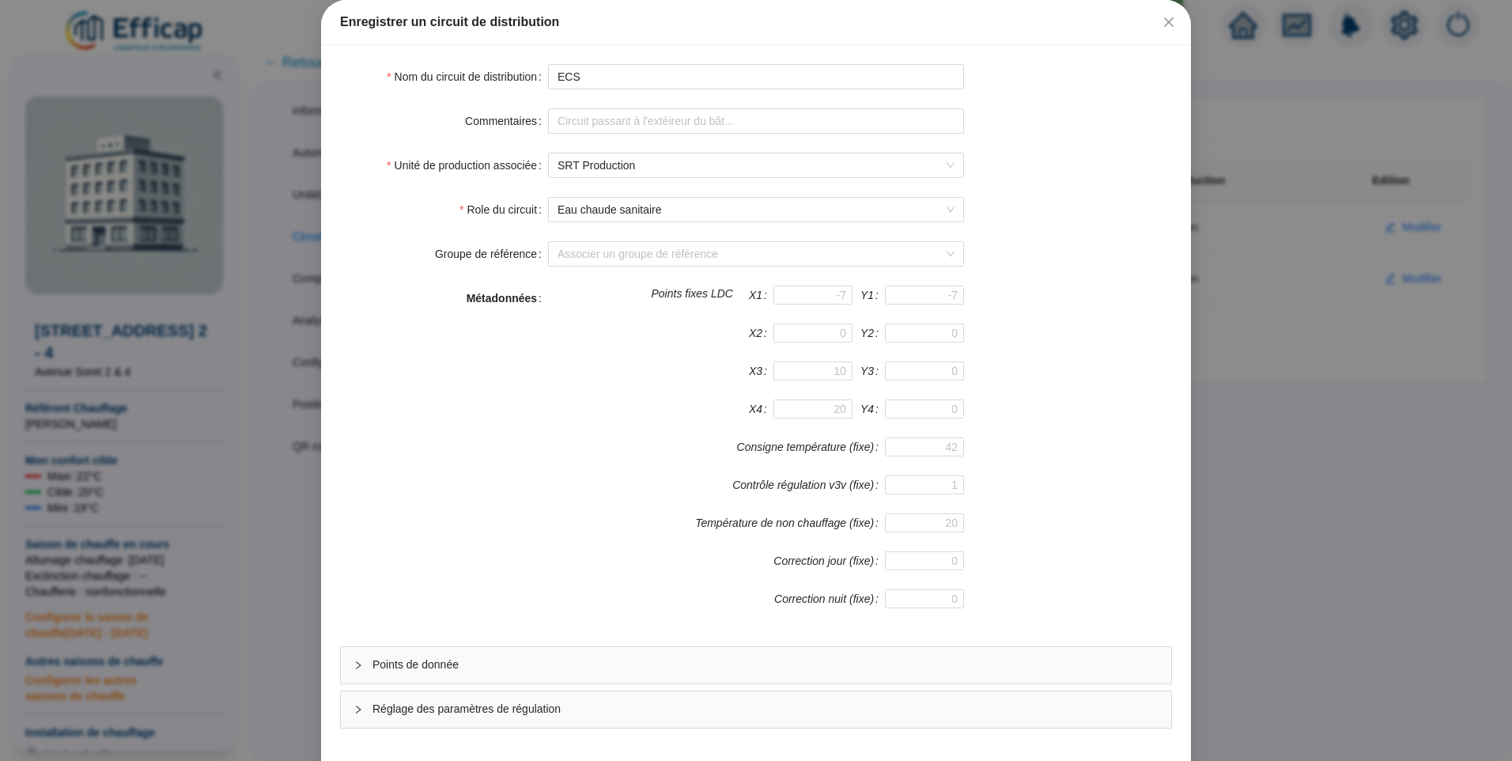
click at [460, 664] on span "Points de donnée" at bounding box center [765, 664] width 786 height 17
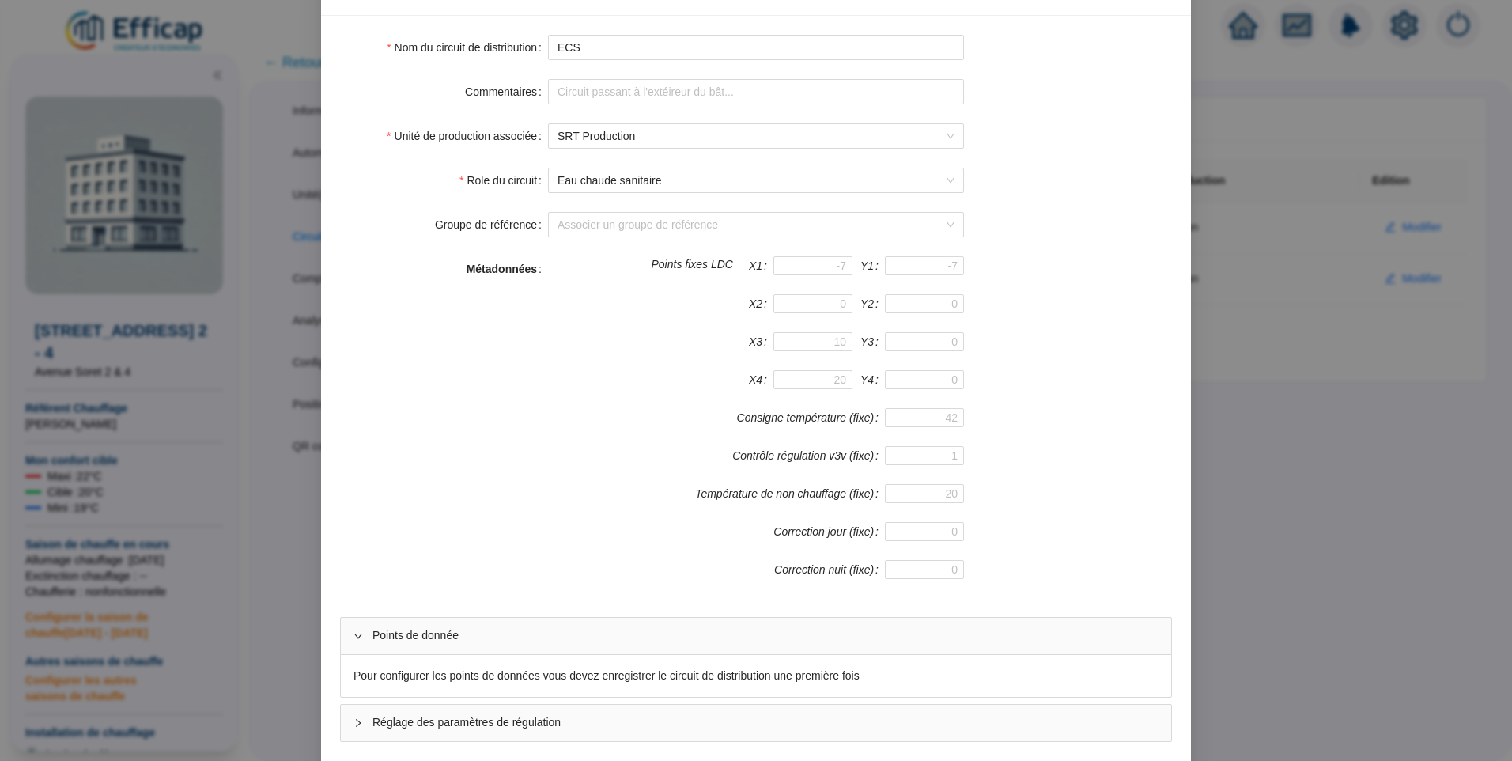
scroll to position [182, 0]
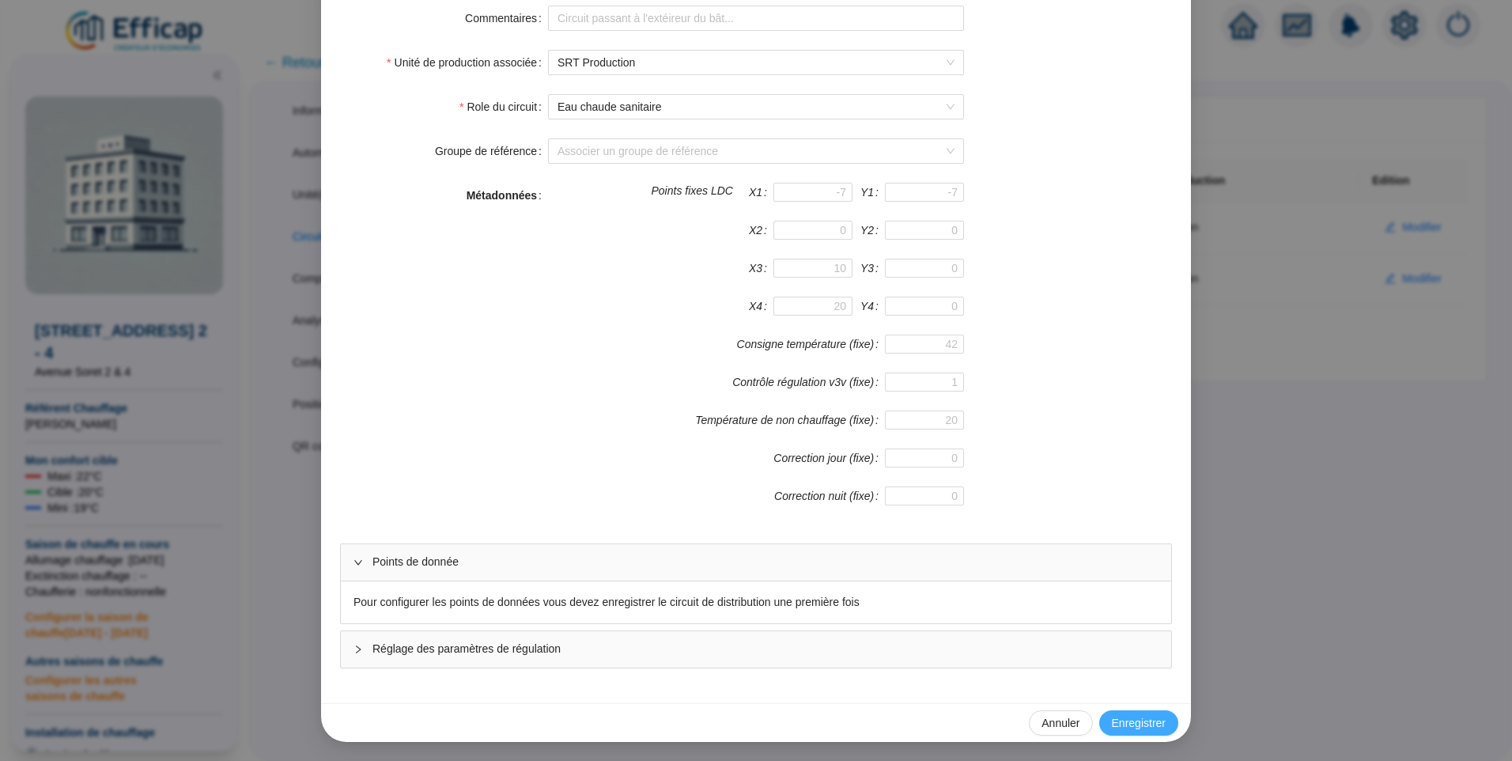
click at [1136, 723] on span "Enregistrer" at bounding box center [1139, 723] width 54 height 17
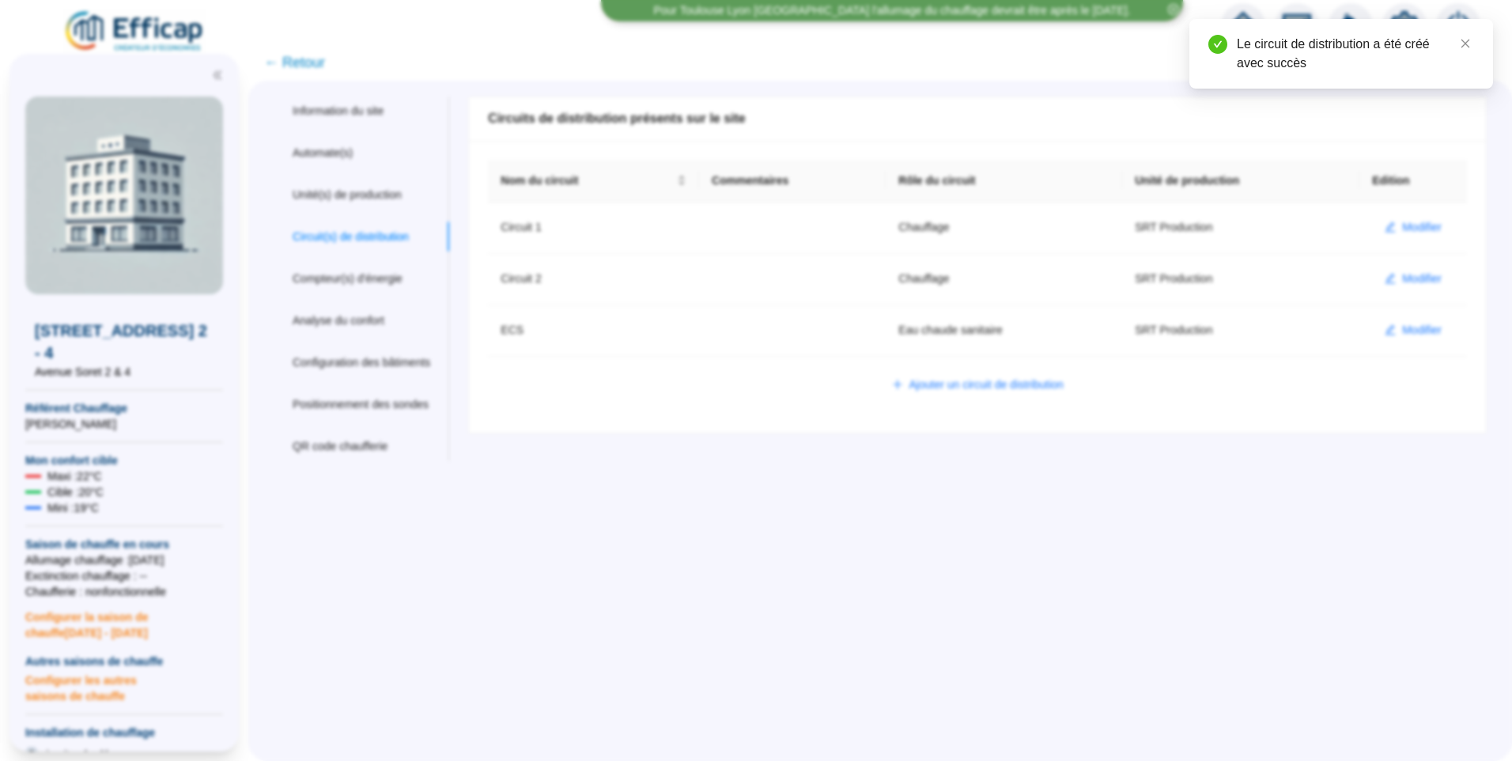
scroll to position [0, 0]
click at [1407, 331] on span "Modifier" at bounding box center [1422, 330] width 40 height 17
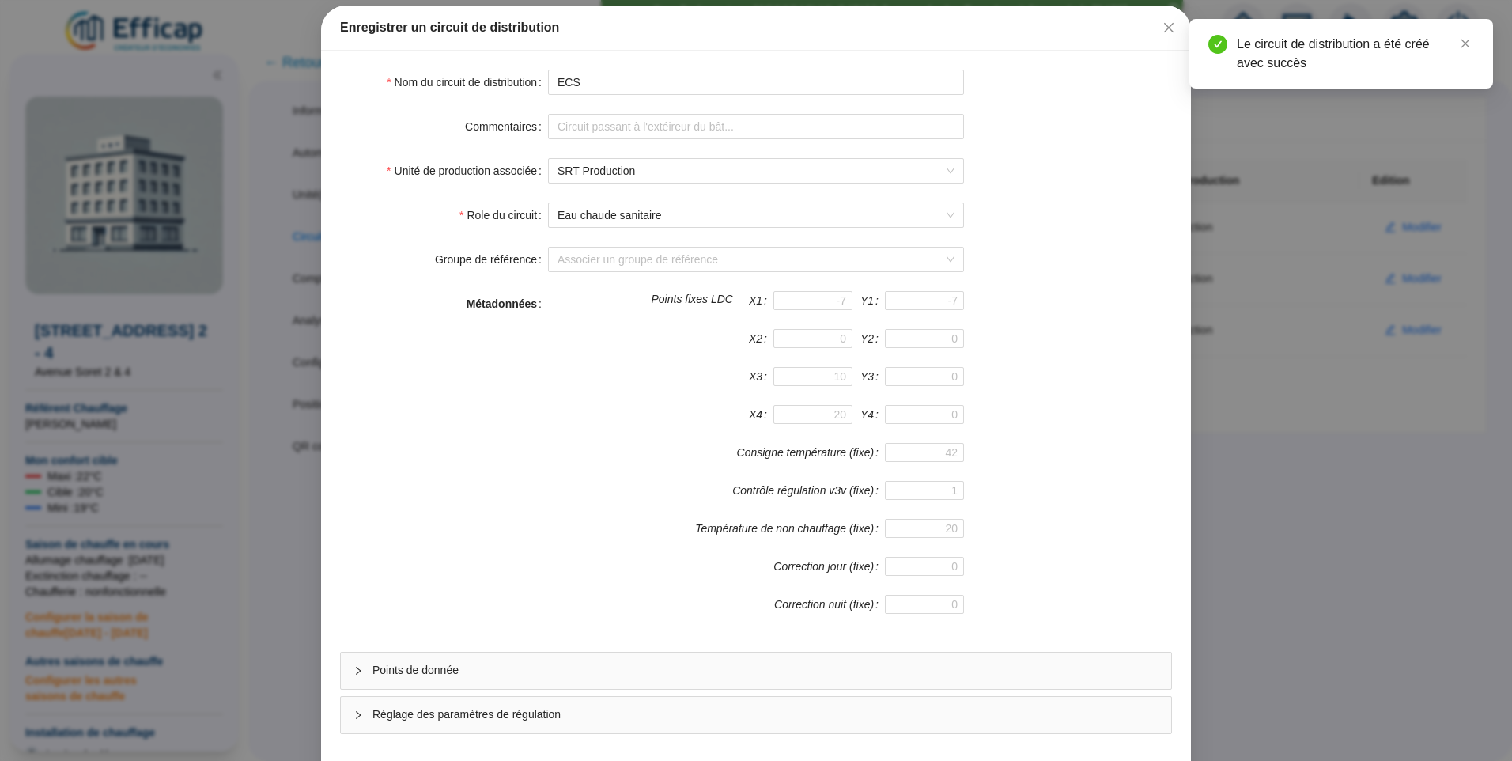
scroll to position [139, 0]
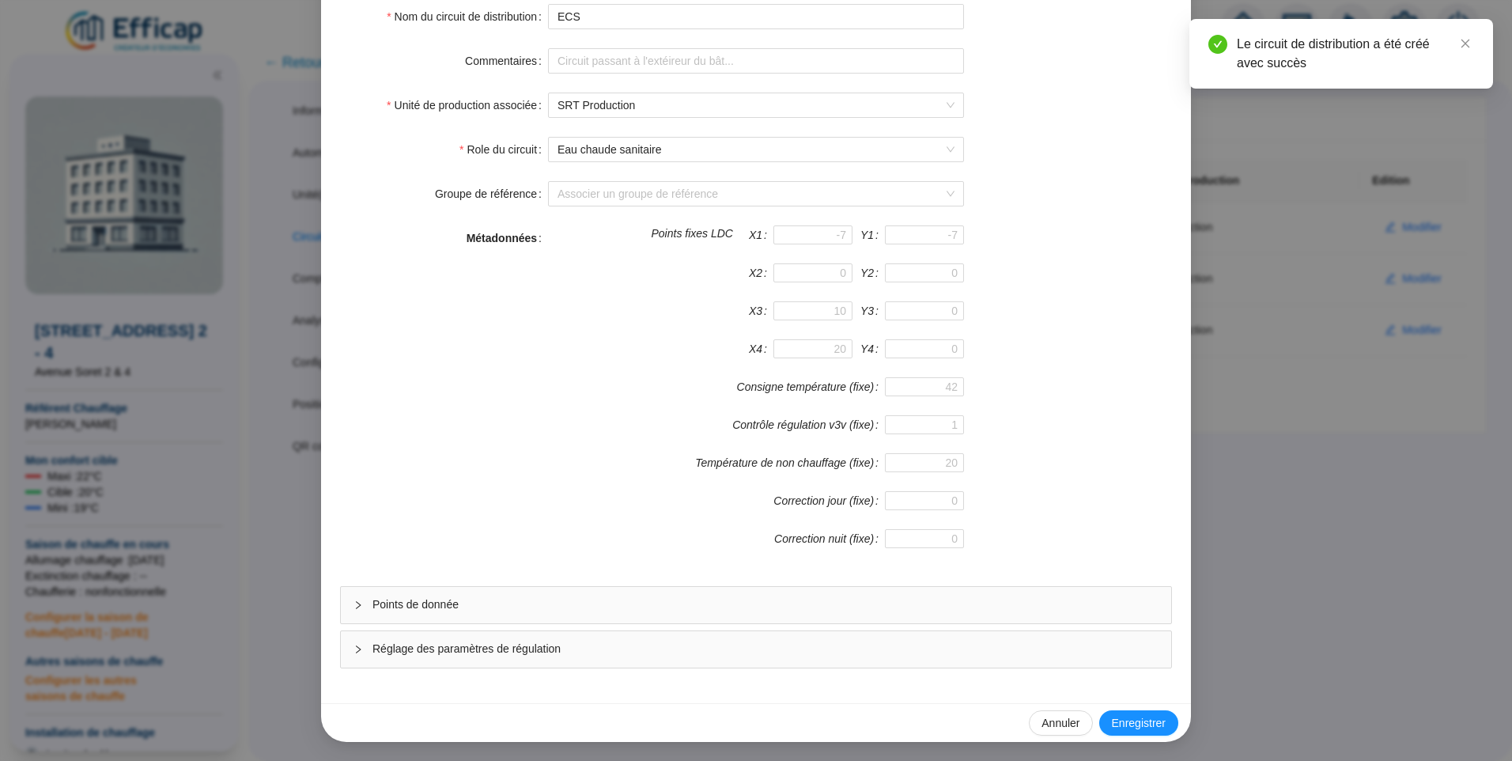
click at [464, 614] on div "Points de donnée" at bounding box center [756, 605] width 830 height 36
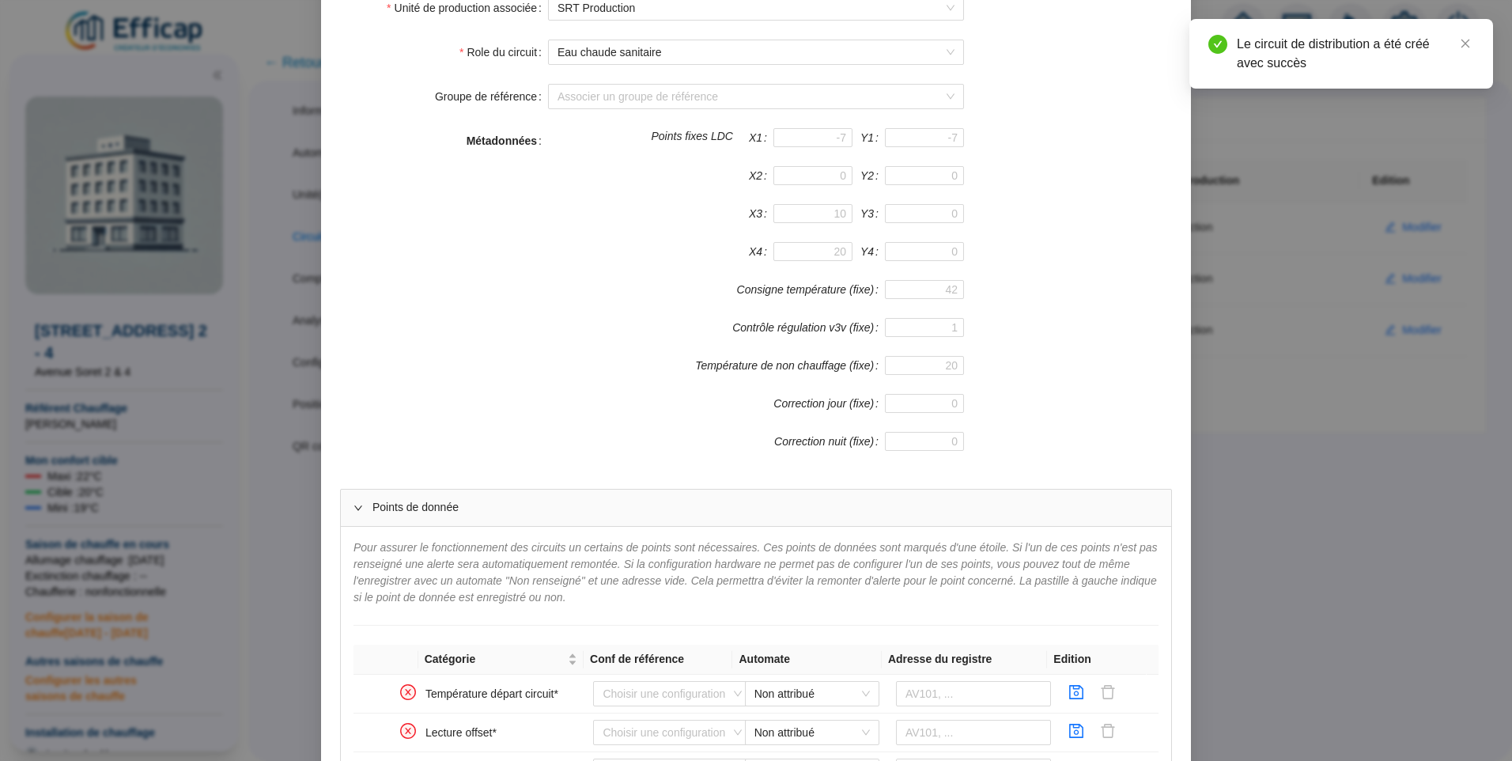
scroll to position [535, 0]
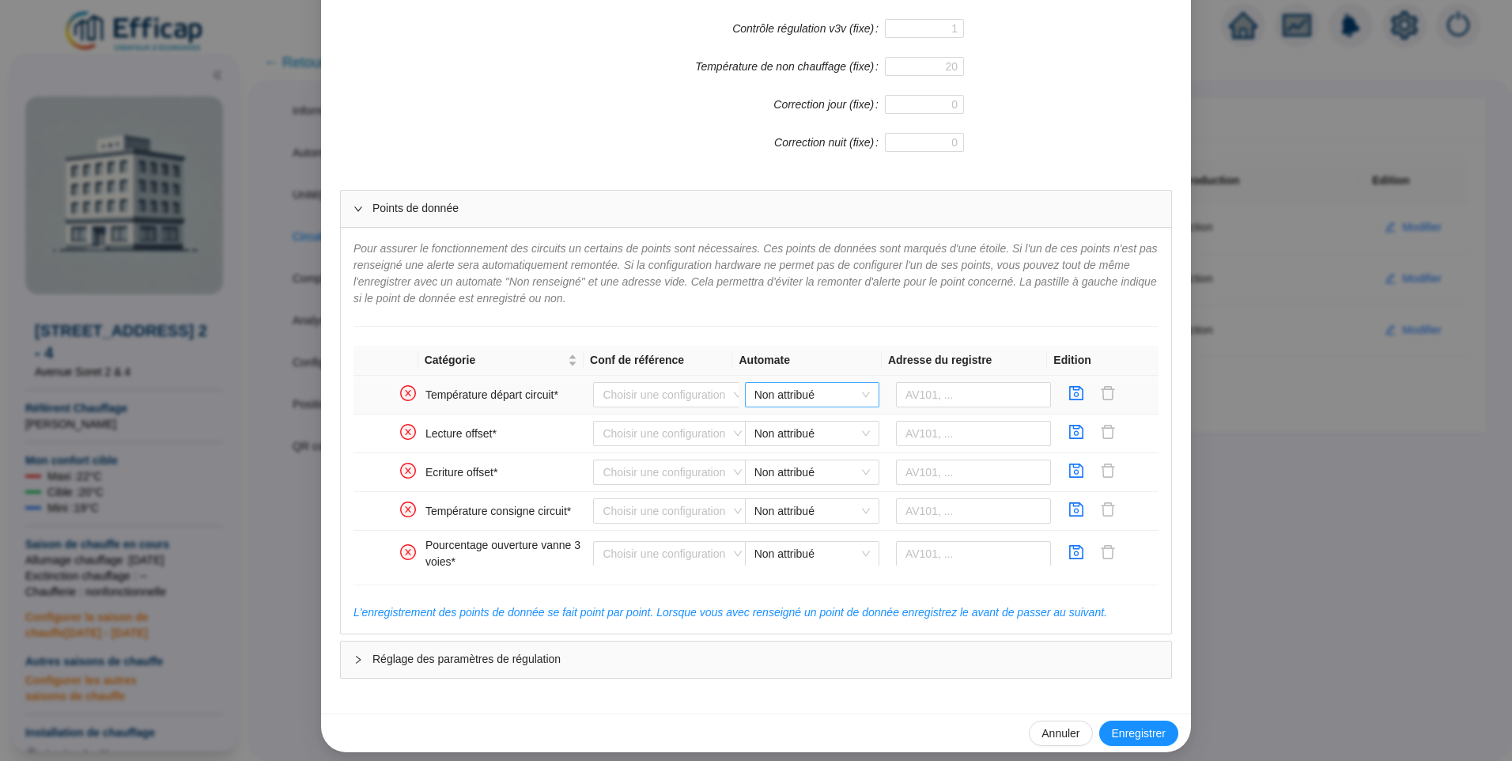
click at [788, 393] on span "Non attribué" at bounding box center [811, 395] width 115 height 24
click at [791, 424] on div "Distech Soret" at bounding box center [800, 426] width 109 height 17
click at [915, 399] on input "text" at bounding box center [974, 394] width 156 height 25
type input "AV910"
click at [1070, 400] on icon "save" at bounding box center [1077, 393] width 14 height 14
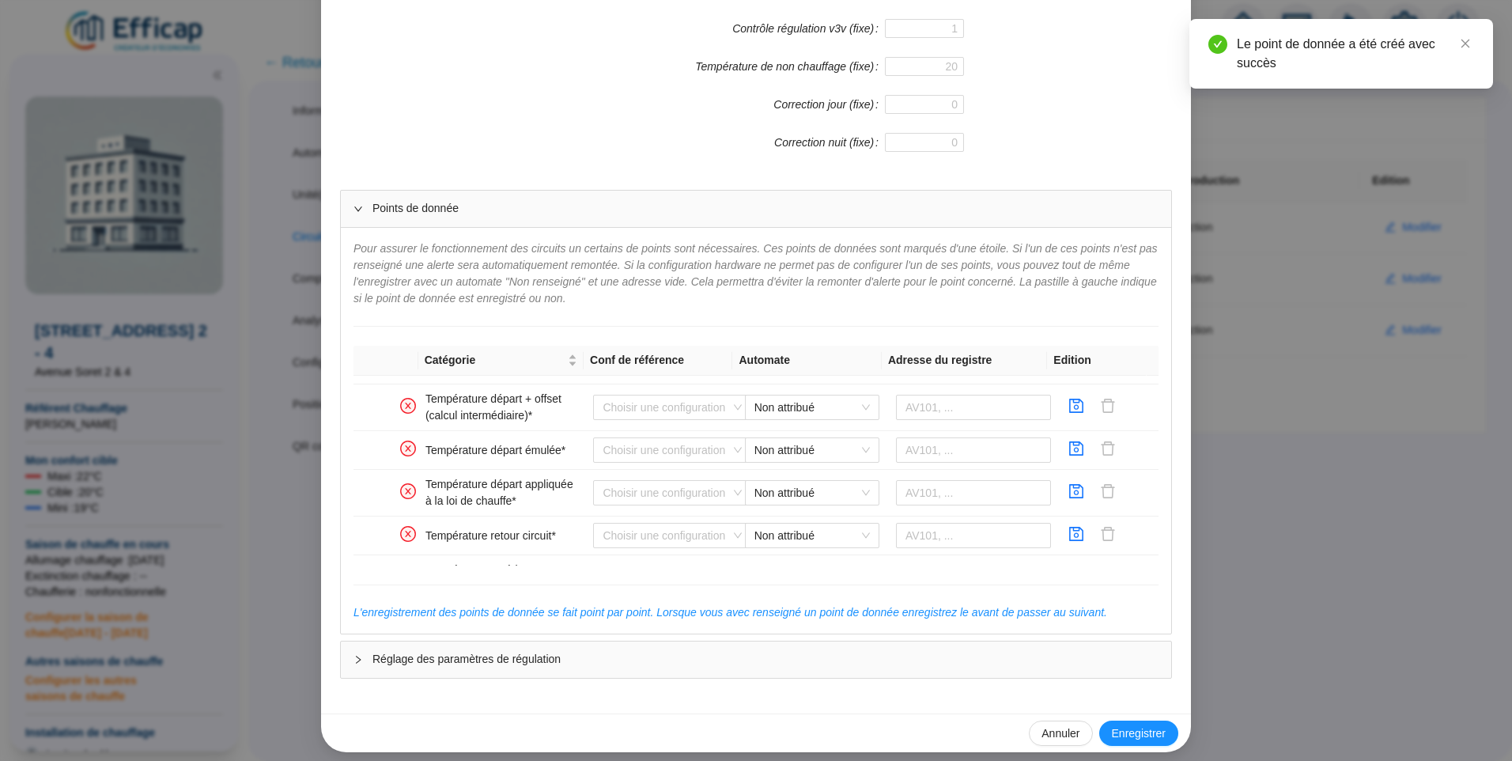
scroll to position [199, 0]
click at [774, 523] on span "Non attribué" at bounding box center [811, 529] width 115 height 24
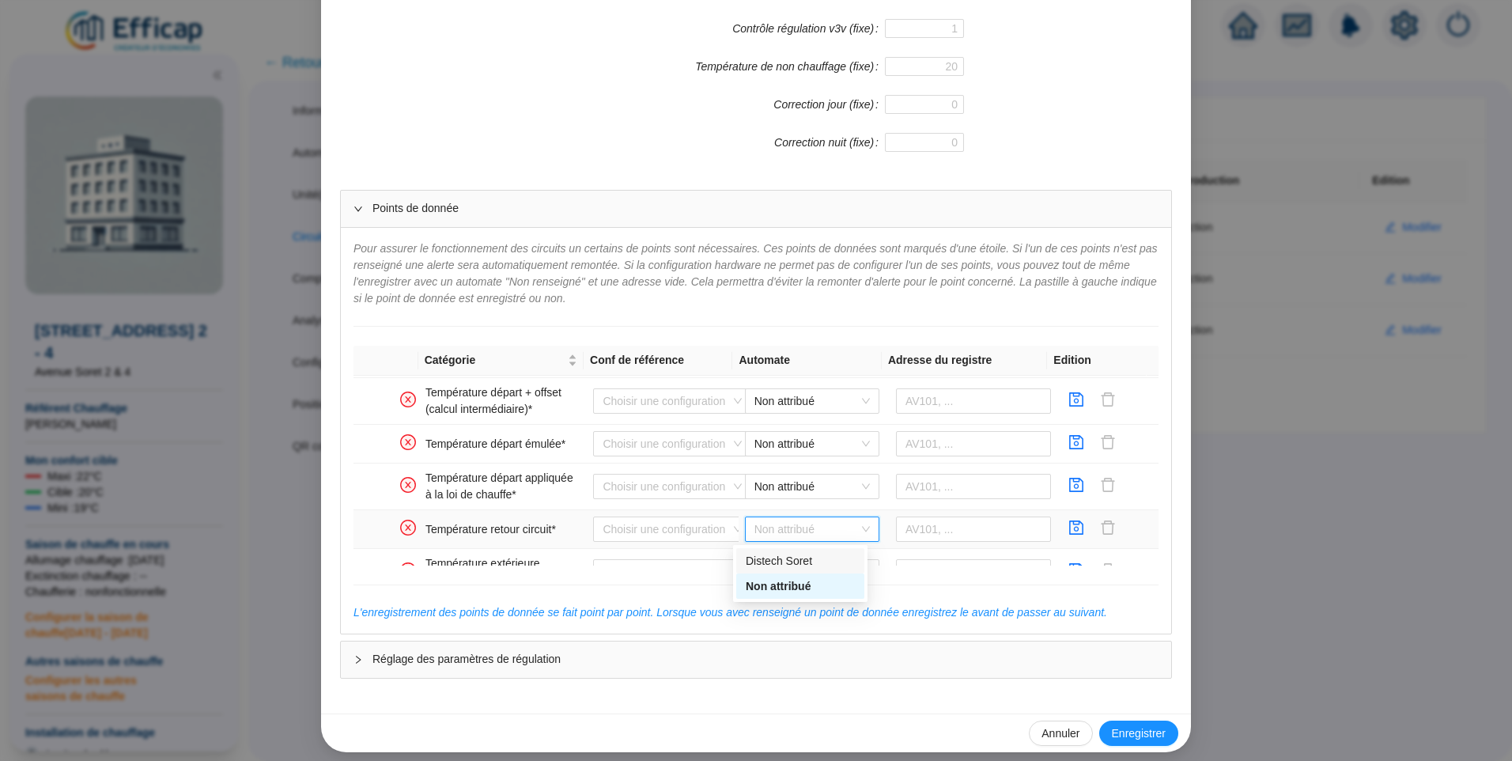
click at [782, 554] on div "Distech Soret" at bounding box center [800, 561] width 109 height 17
click at [965, 535] on input "text" at bounding box center [974, 528] width 156 height 25
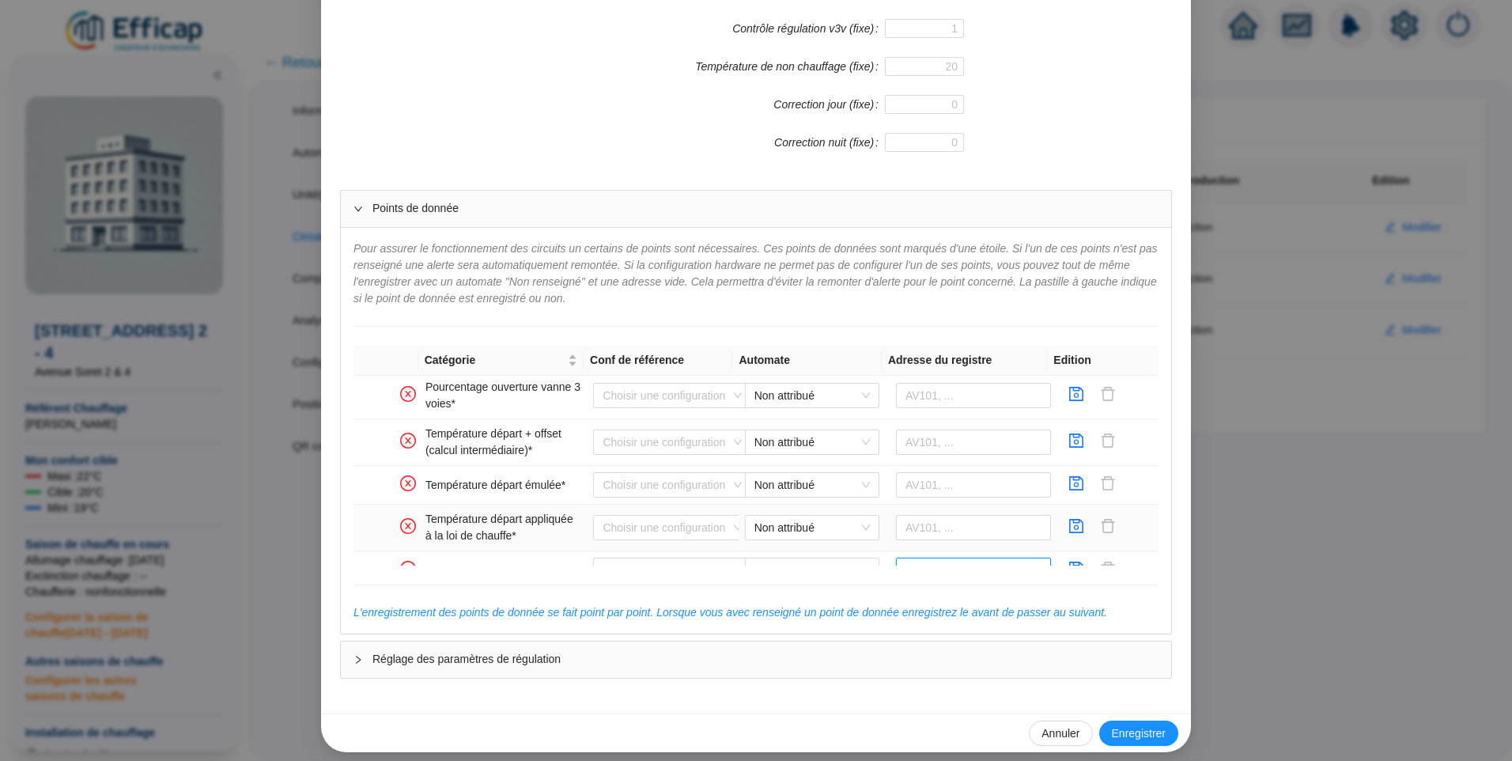
scroll to position [237, 0]
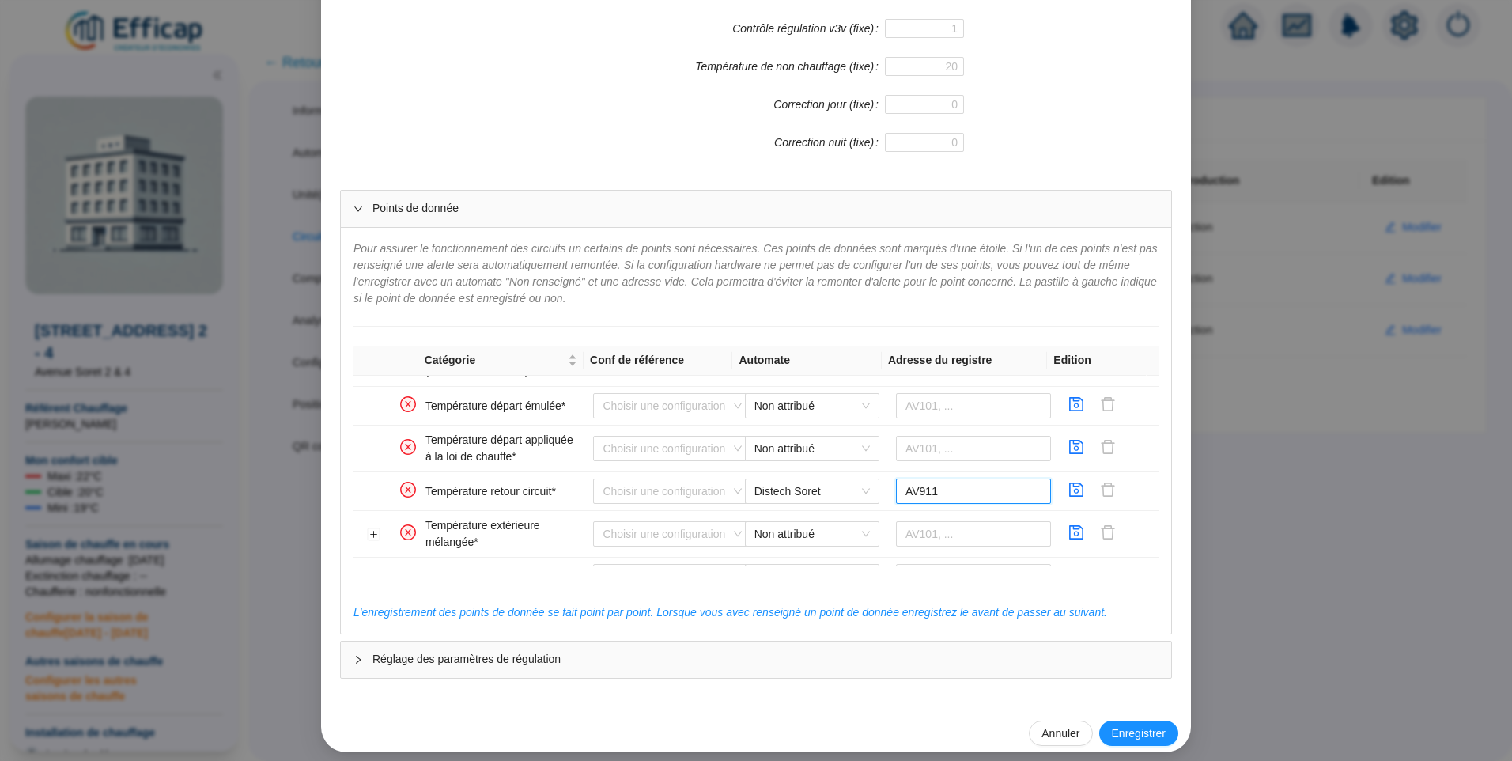
type input "AV911"
click at [1070, 491] on icon "save" at bounding box center [1077, 489] width 14 height 14
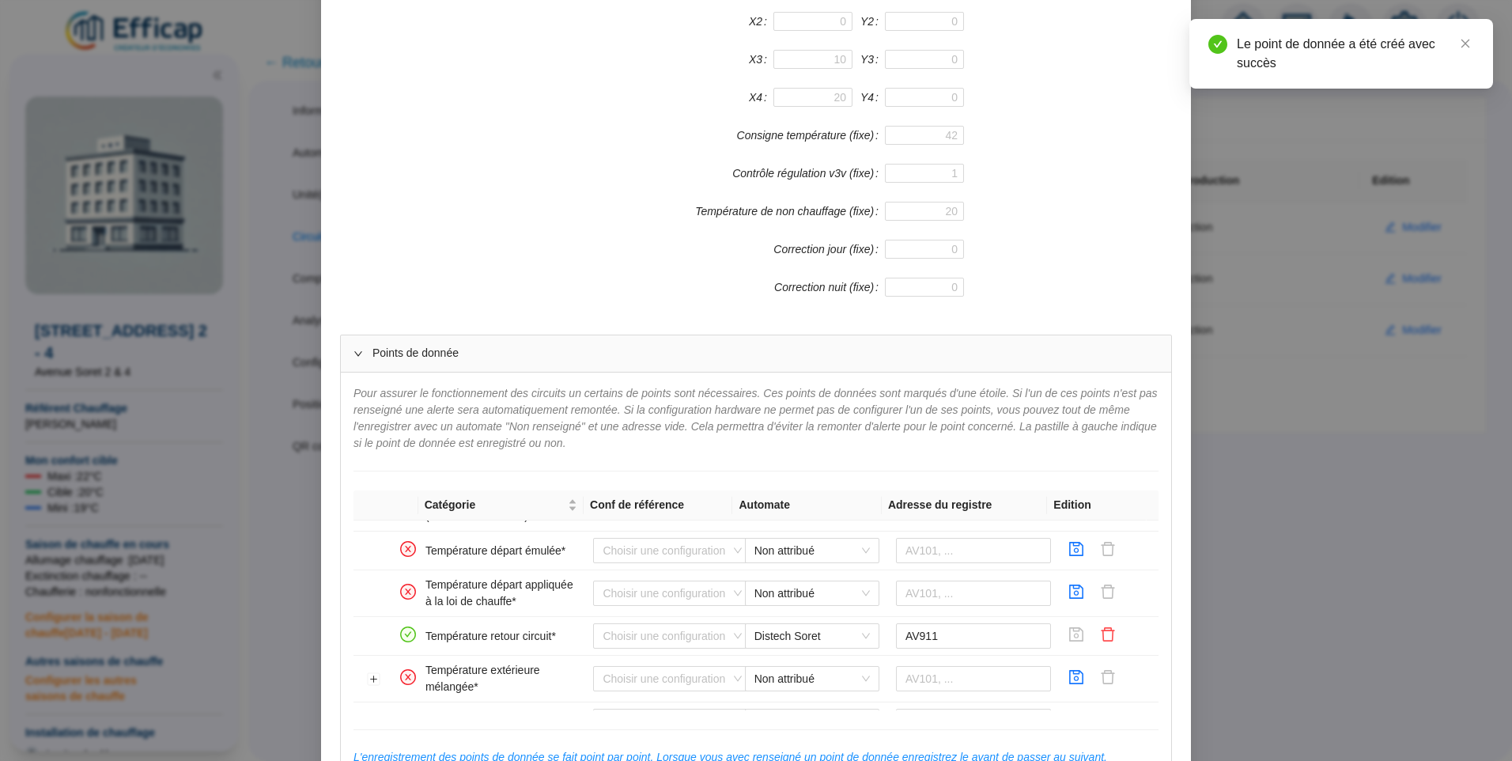
scroll to position [546, 0]
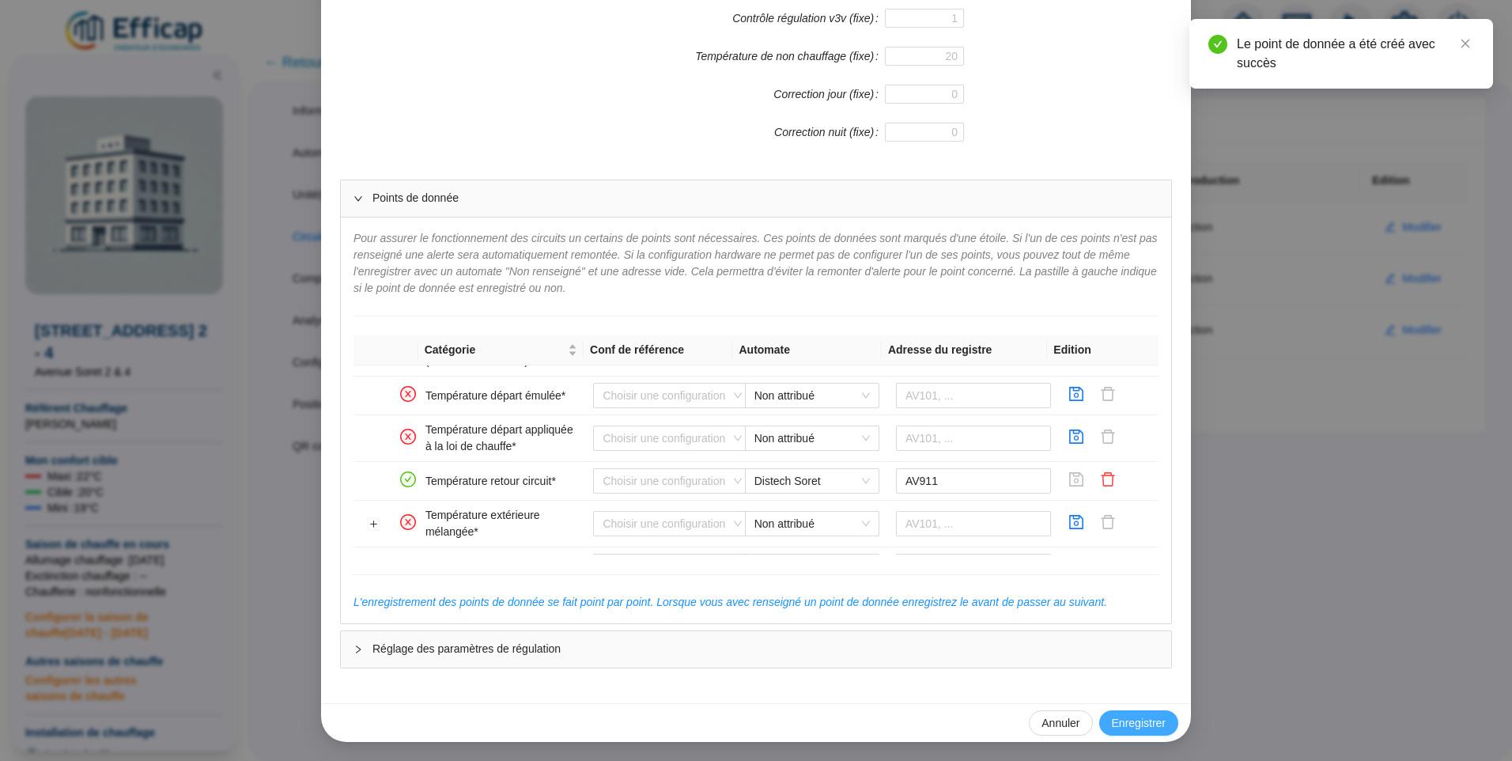
click at [1134, 729] on span "Enregistrer" at bounding box center [1139, 723] width 54 height 17
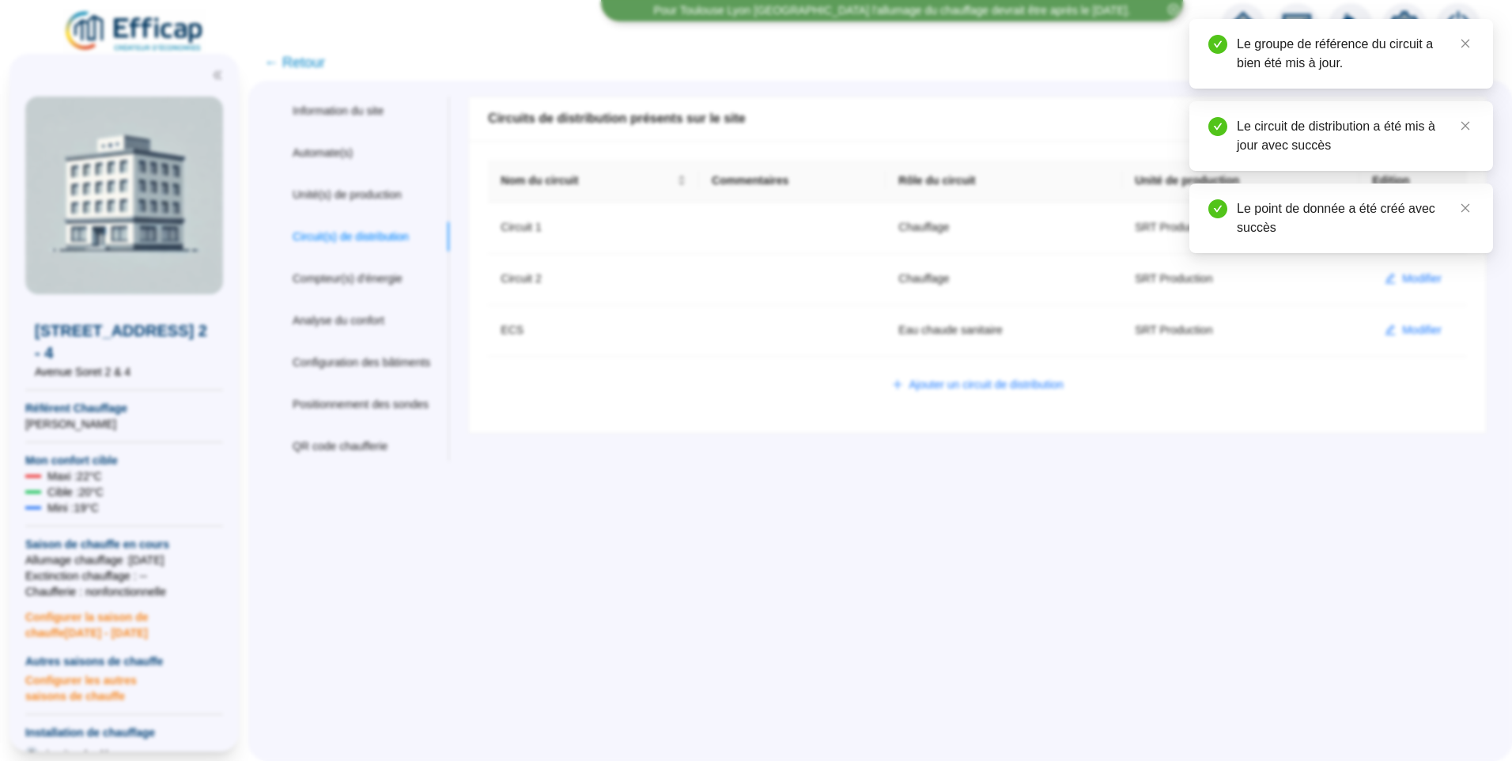
scroll to position [0, 0]
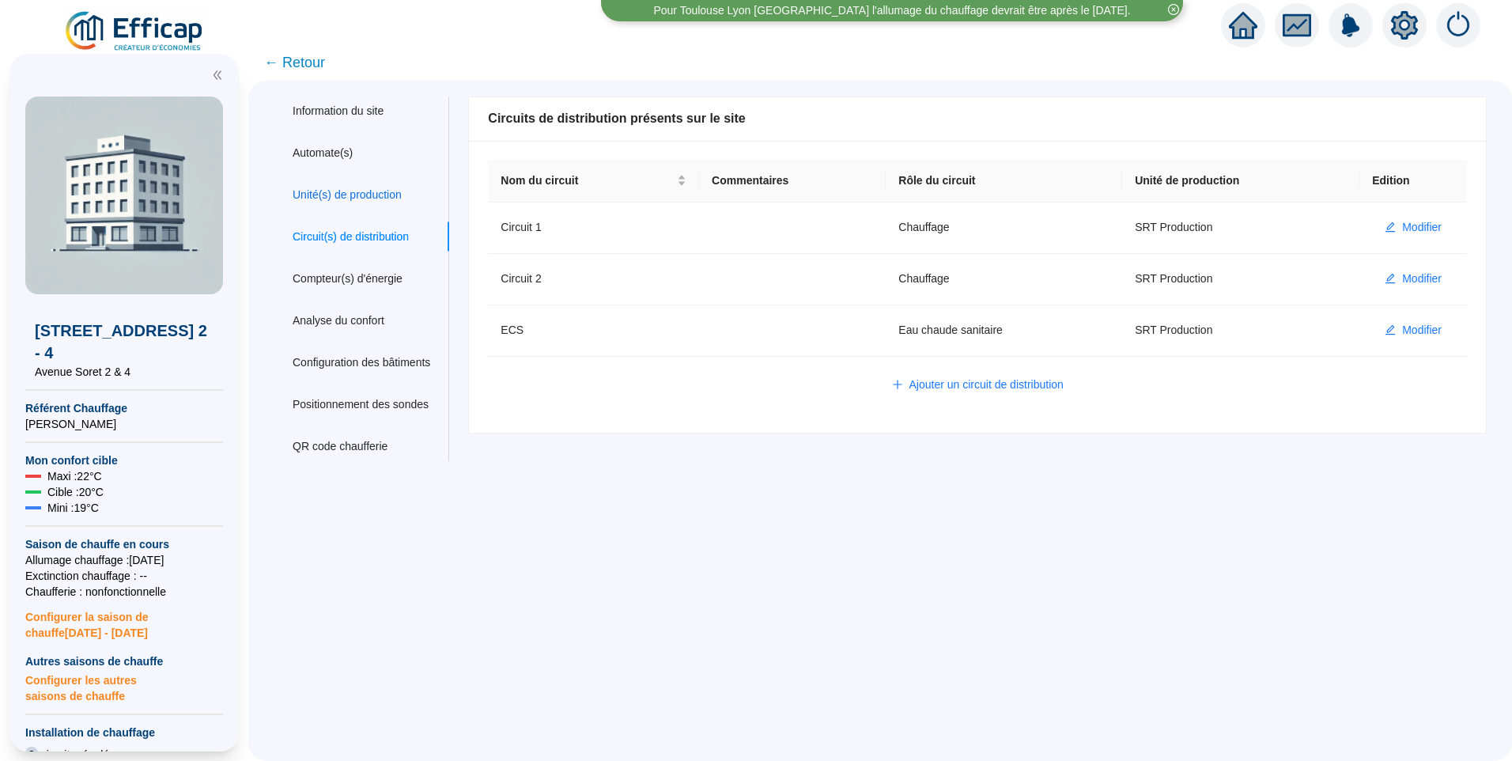
click at [363, 192] on div "Unité(s) de production" at bounding box center [347, 195] width 109 height 17
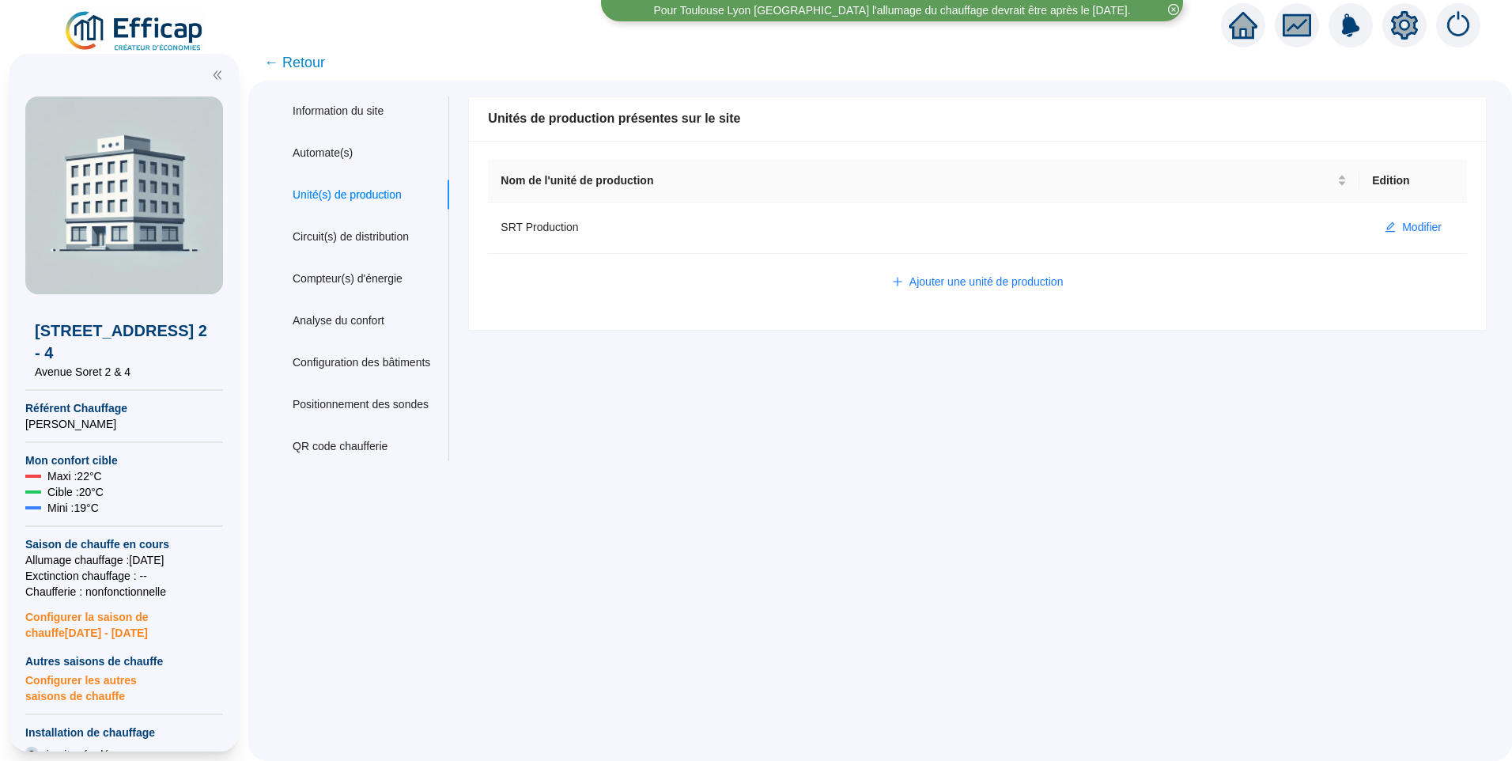
click at [310, 59] on span "← Retour" at bounding box center [294, 62] width 61 height 22
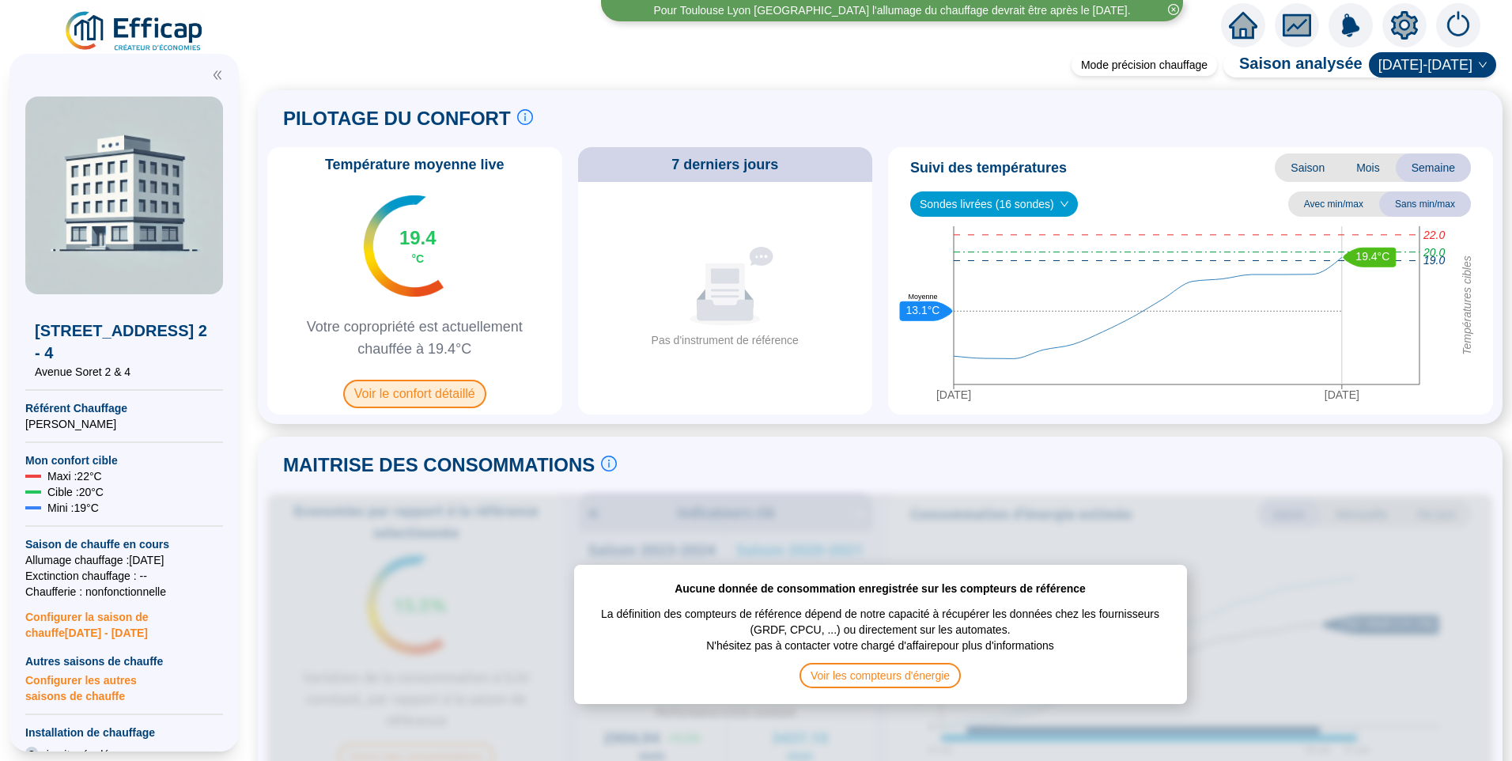
click at [400, 395] on span "Voir le confort détaillé" at bounding box center [414, 394] width 143 height 28
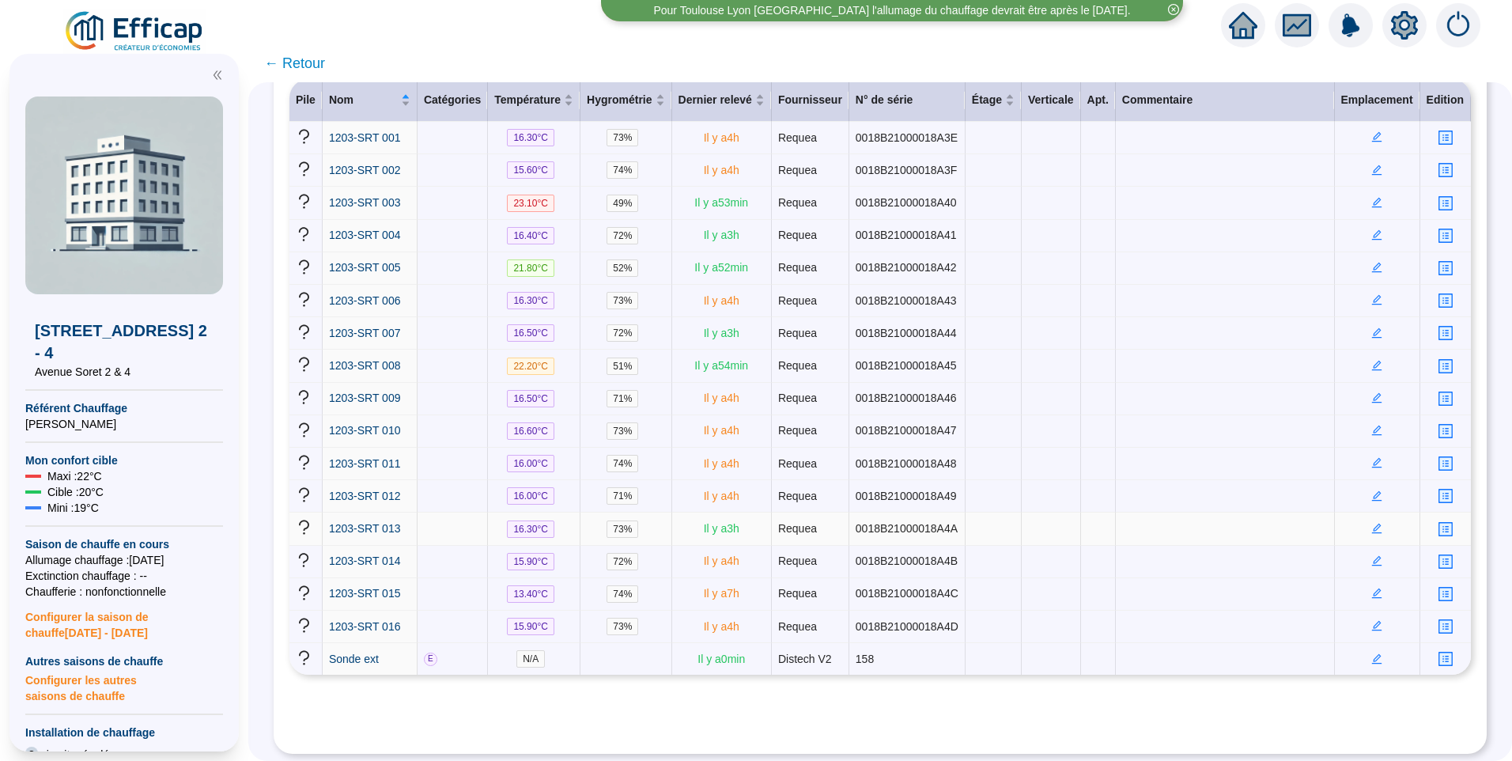
scroll to position [247, 0]
click at [374, 652] on span "Sonde ext" at bounding box center [354, 658] width 50 height 13
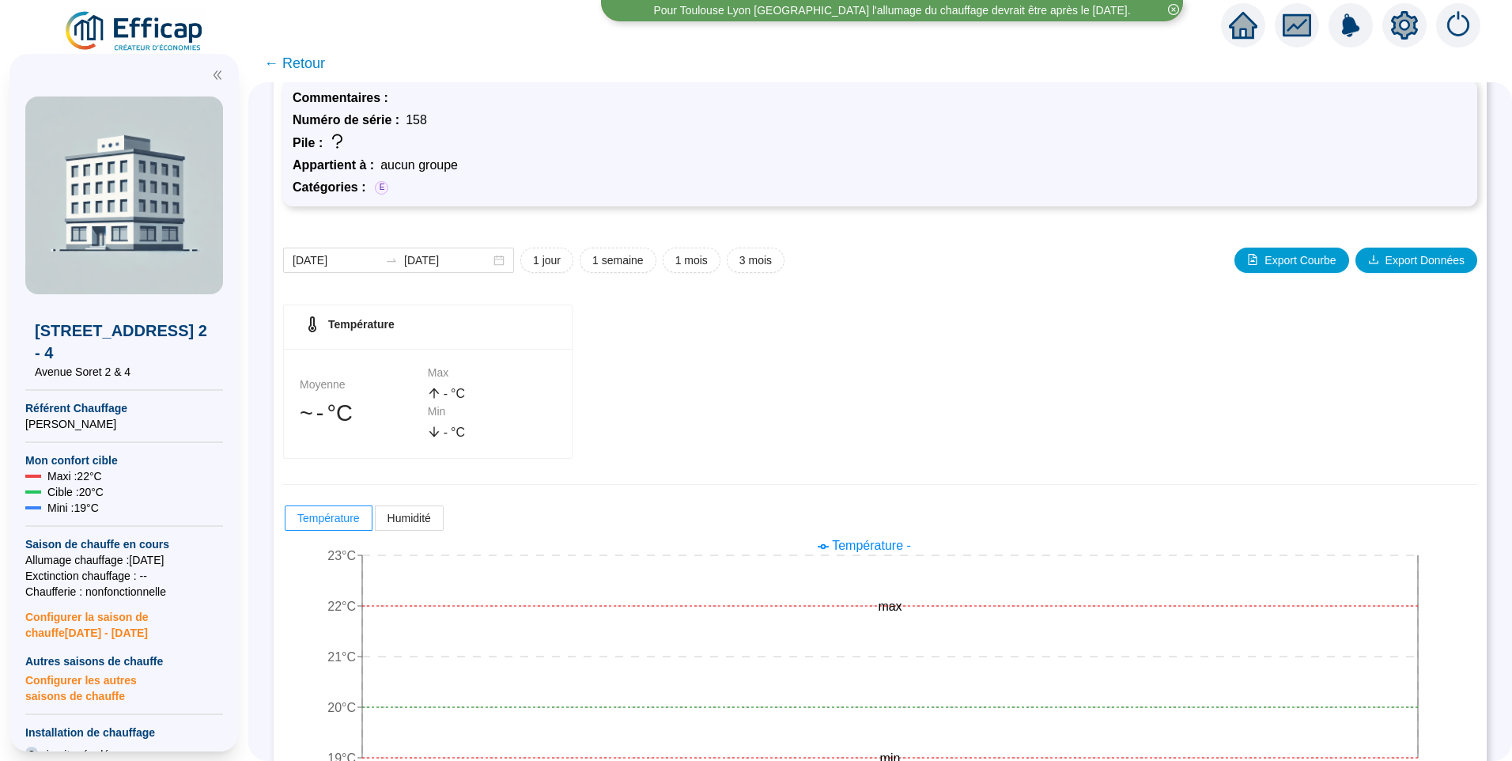
scroll to position [106, 0]
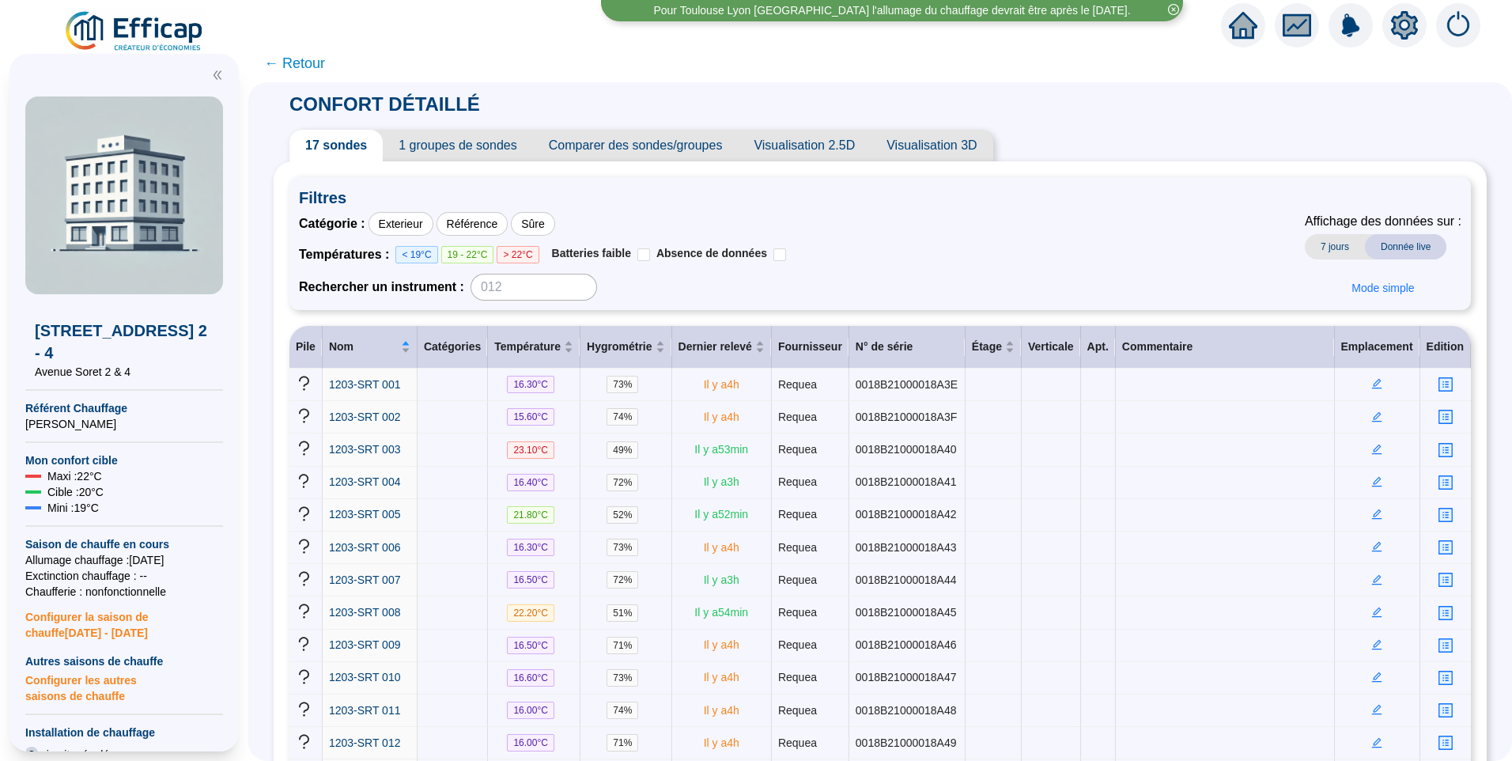
click at [325, 56] on span "← Retour" at bounding box center [294, 63] width 61 height 22
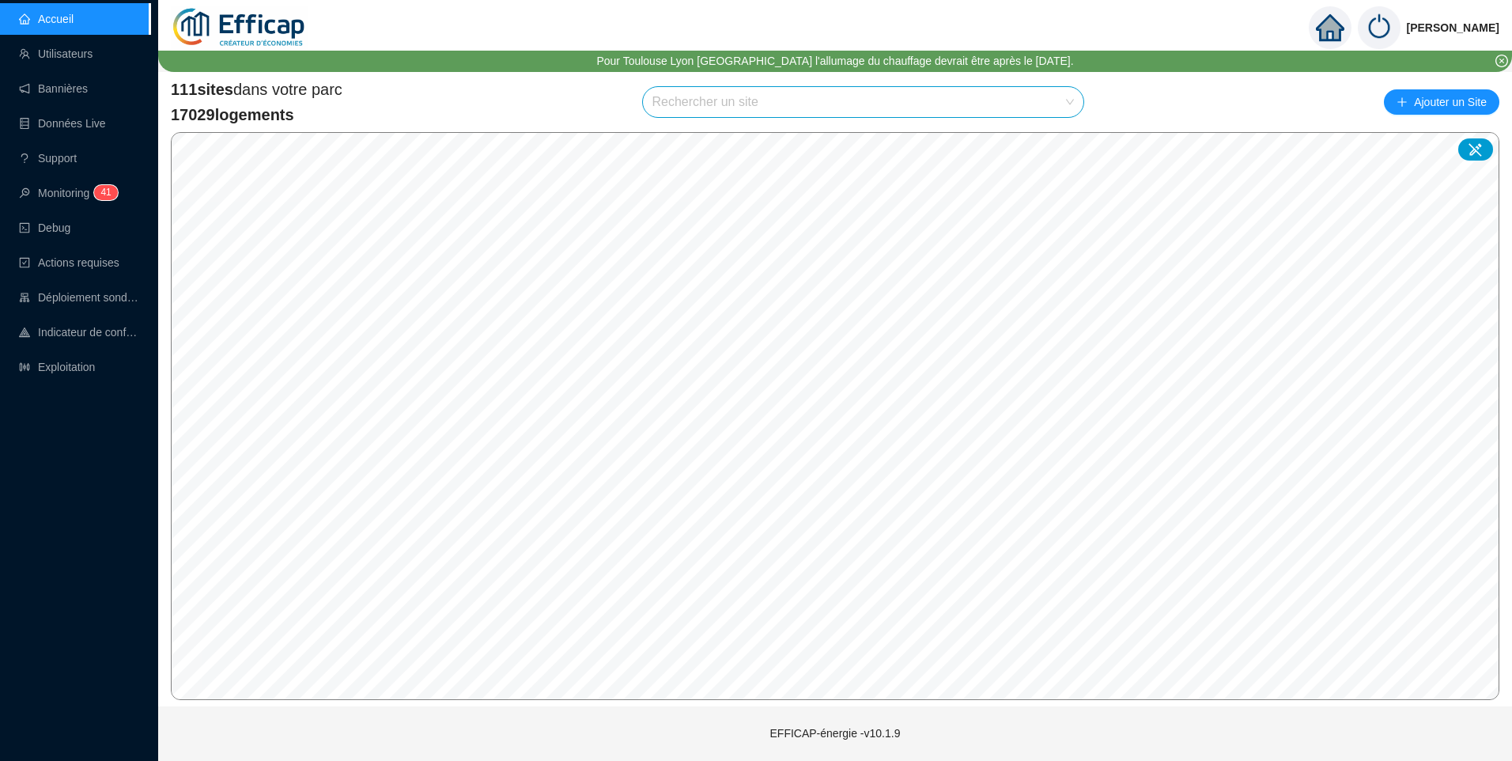
click at [695, 107] on input "search" at bounding box center [856, 102] width 408 height 30
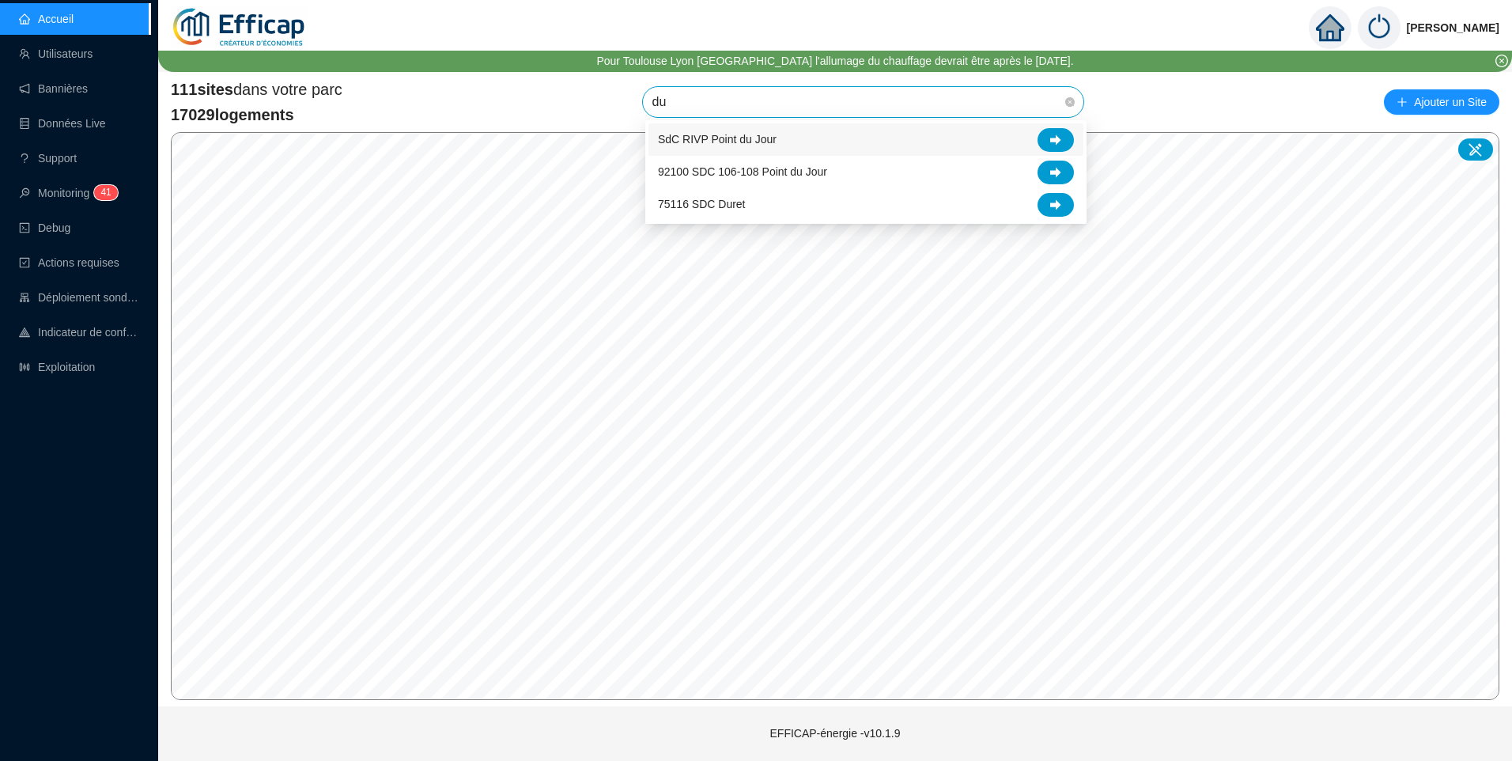
type input "dur"
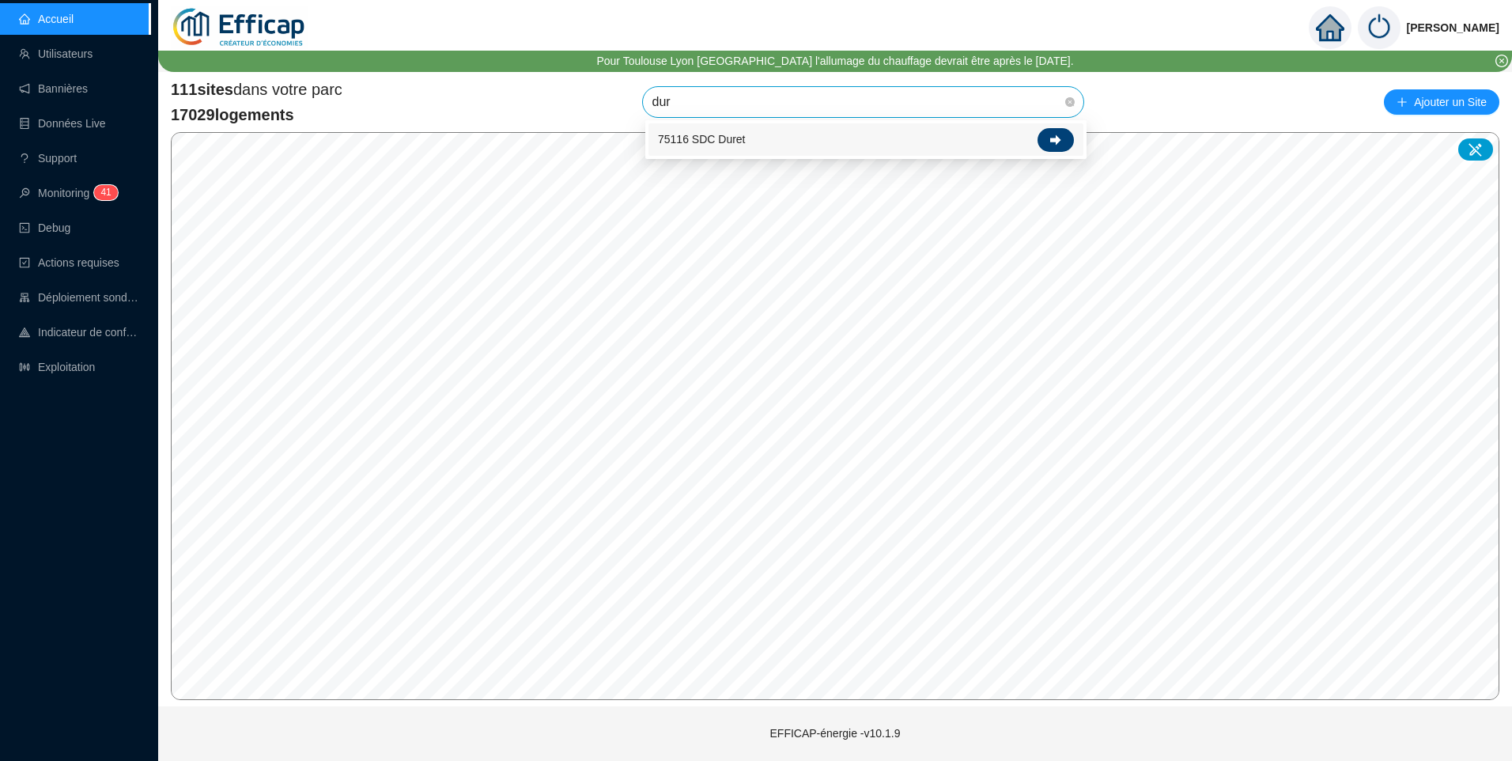
click at [1063, 137] on div at bounding box center [1055, 140] width 36 height 24
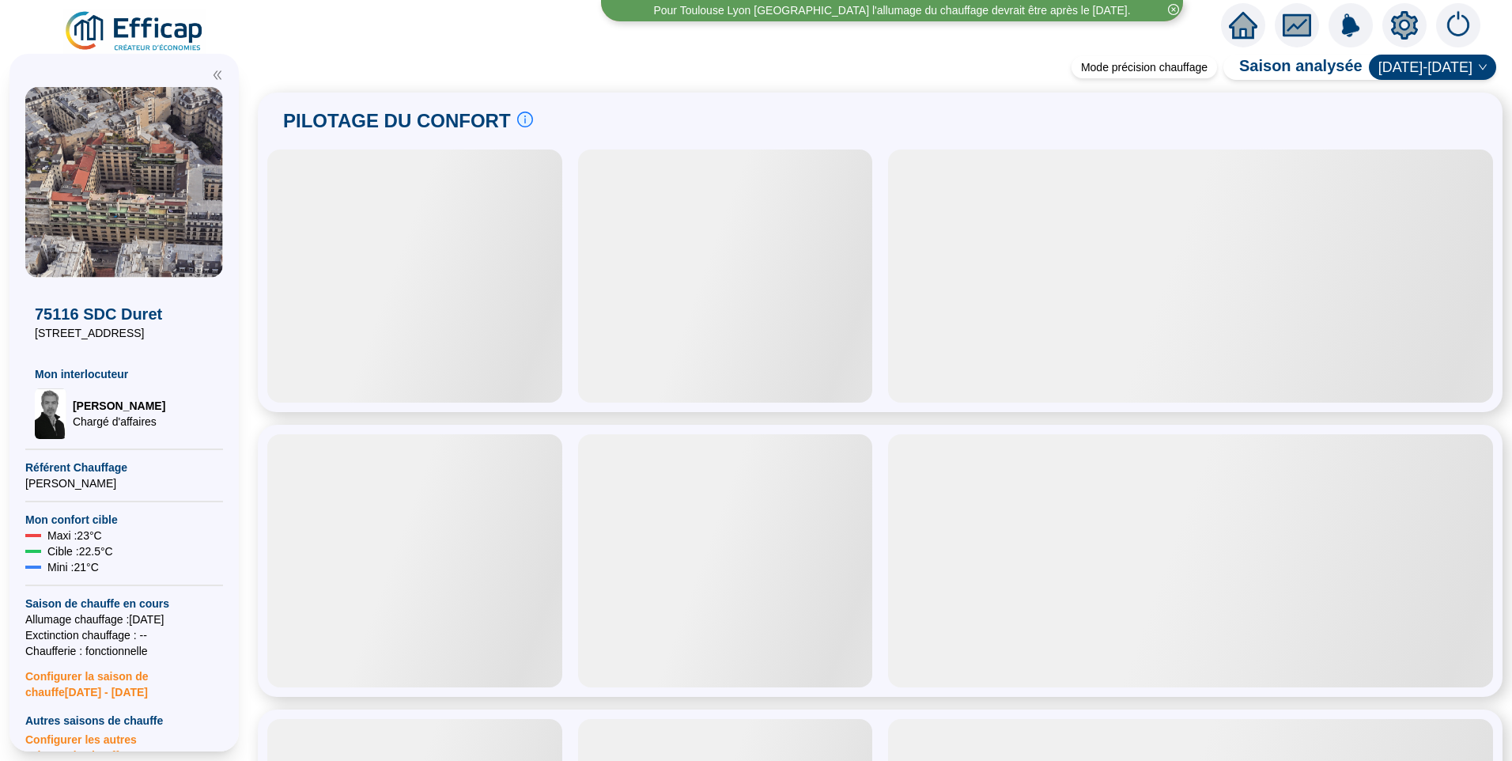
click at [1413, 18] on icon "setting" at bounding box center [1404, 25] width 27 height 28
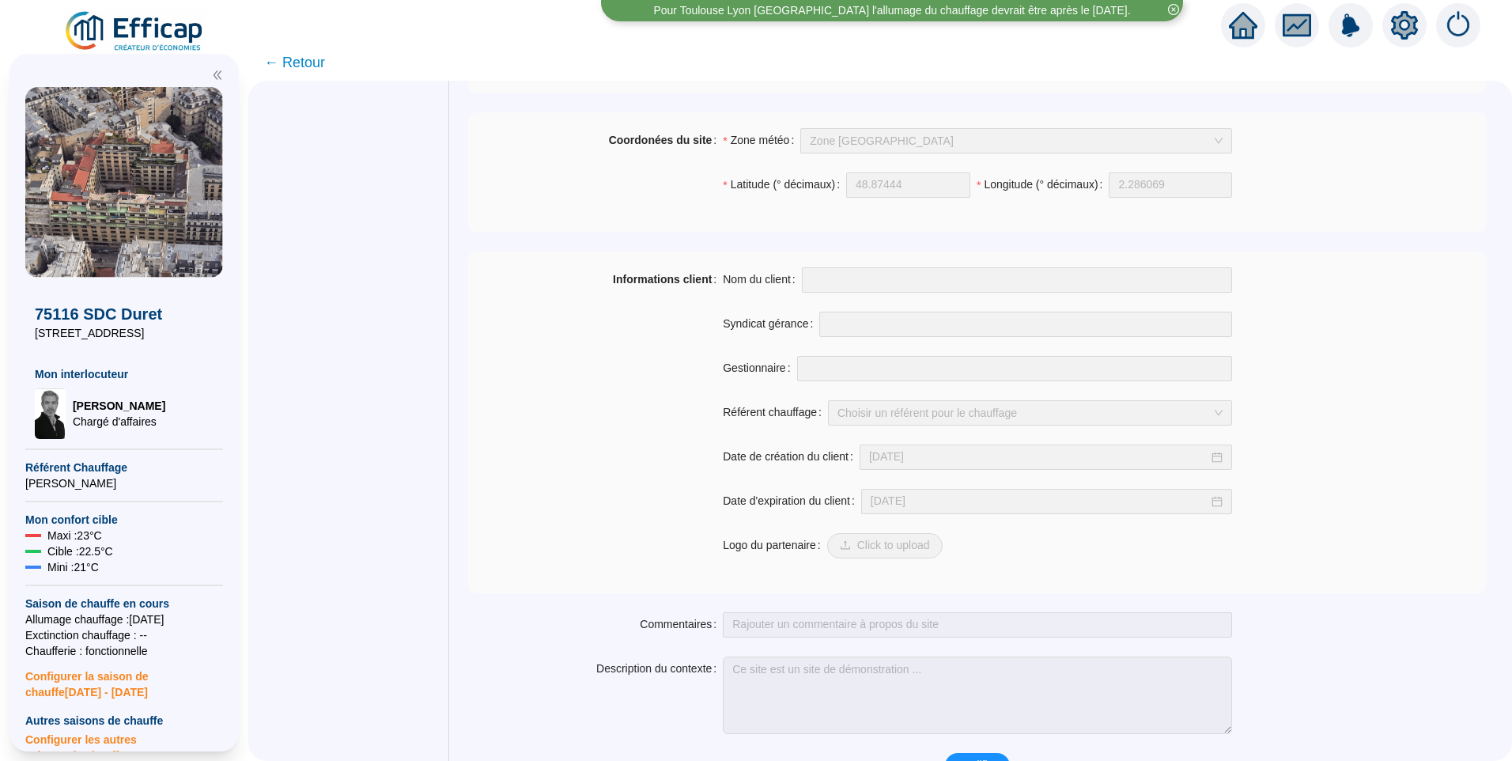
scroll to position [1064, 0]
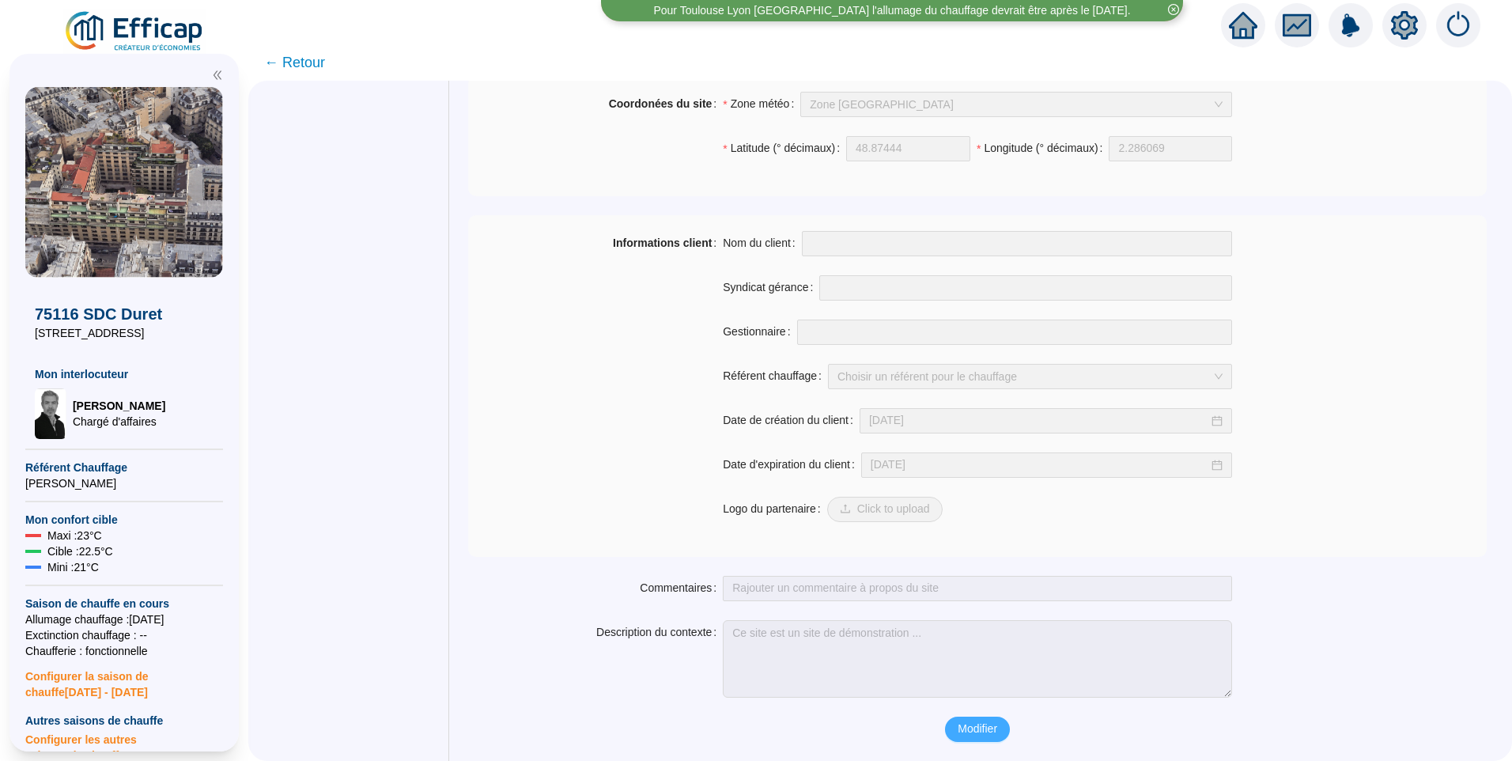
click at [966, 727] on span "Modifier" at bounding box center [978, 728] width 40 height 17
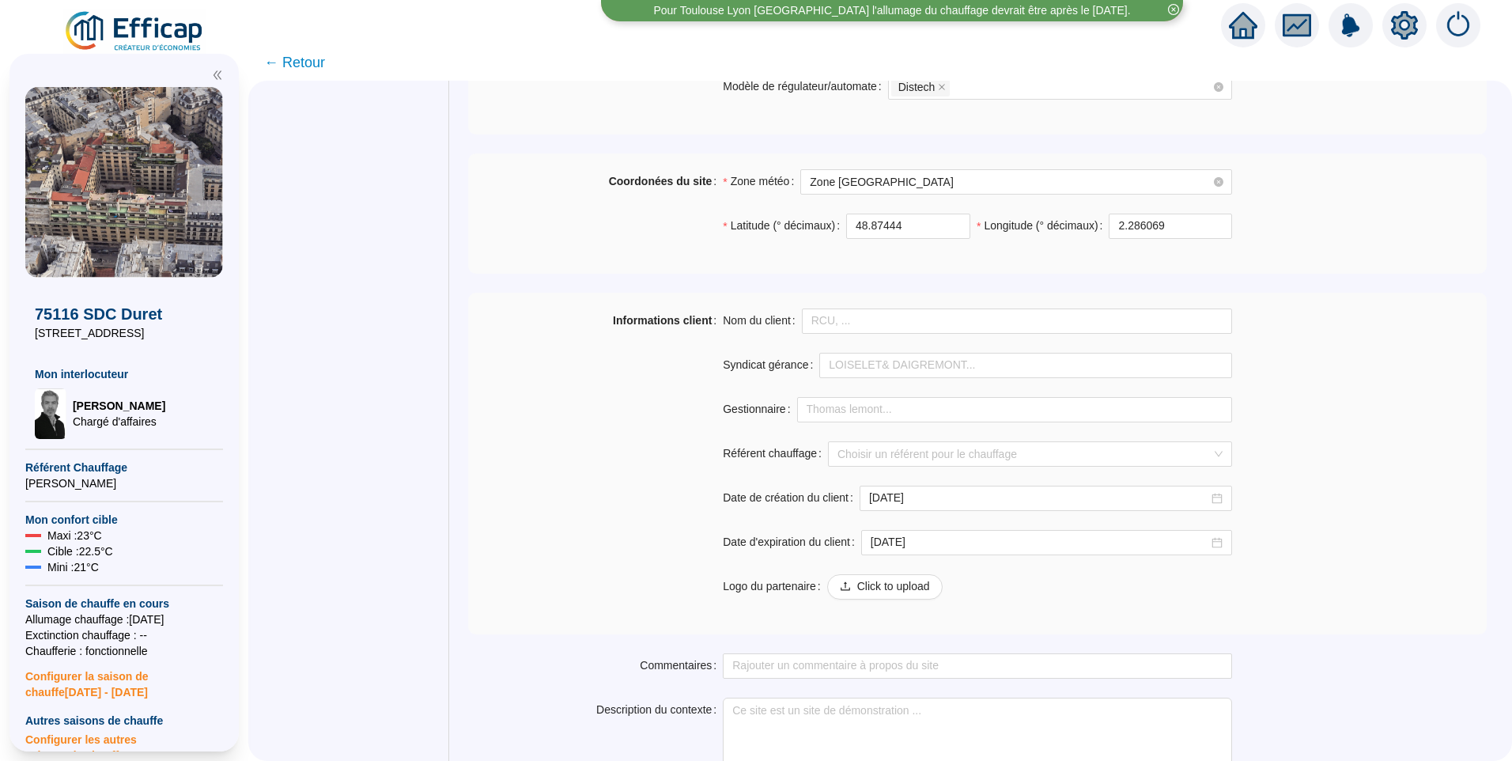
scroll to position [1105, 0]
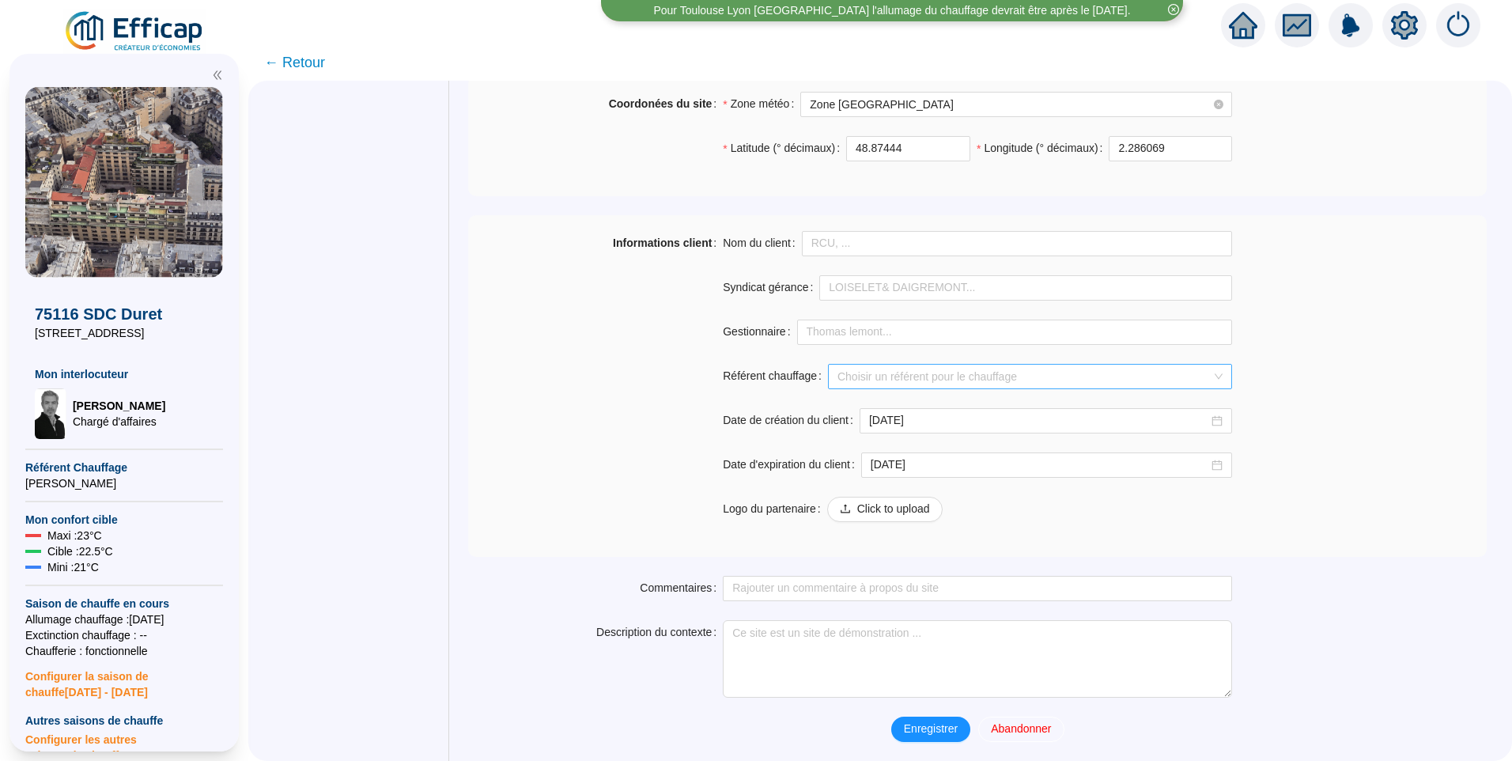
click at [1018, 382] on input "Référent chauffage" at bounding box center [1022, 377] width 371 height 24
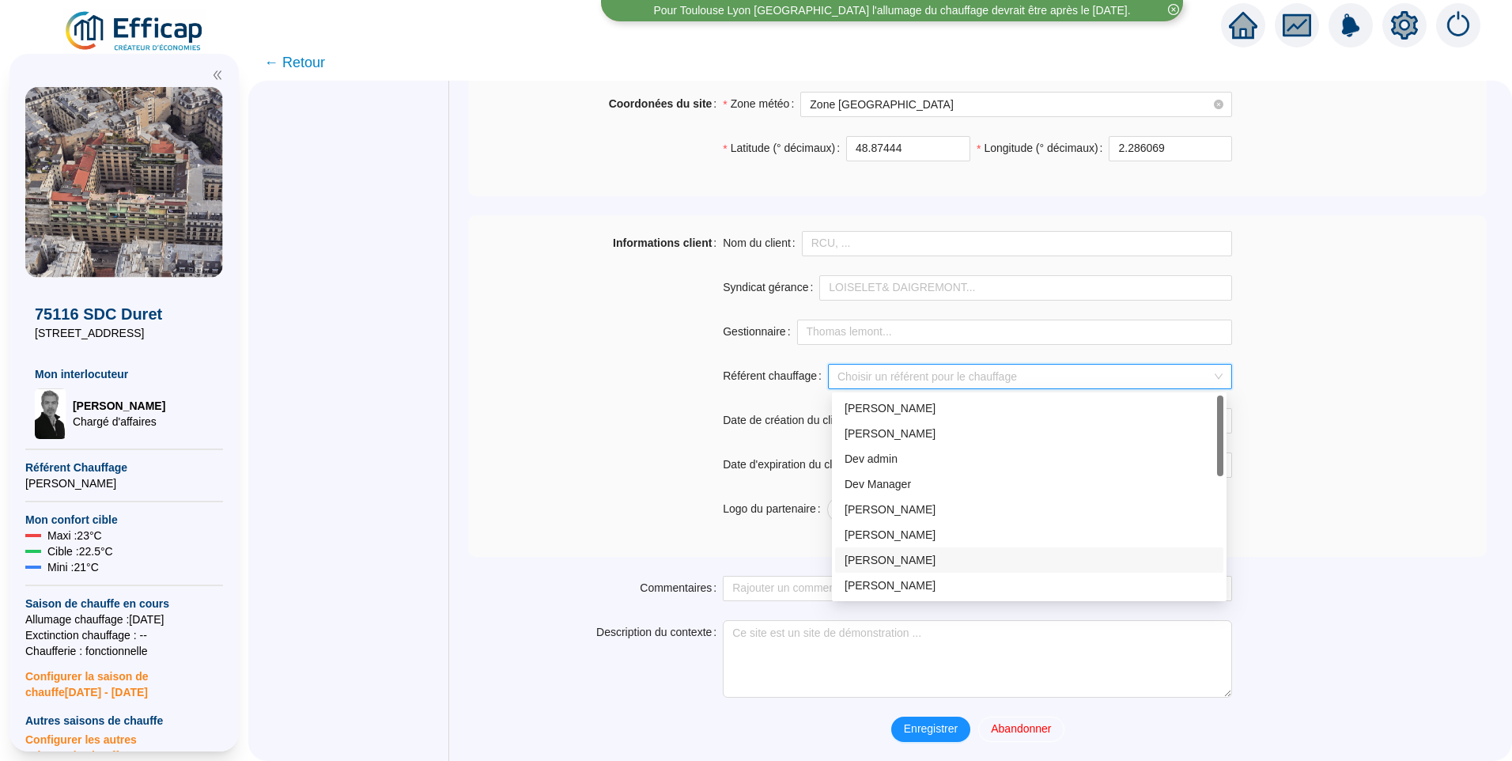
click at [890, 559] on div "[PERSON_NAME]" at bounding box center [1028, 560] width 369 height 17
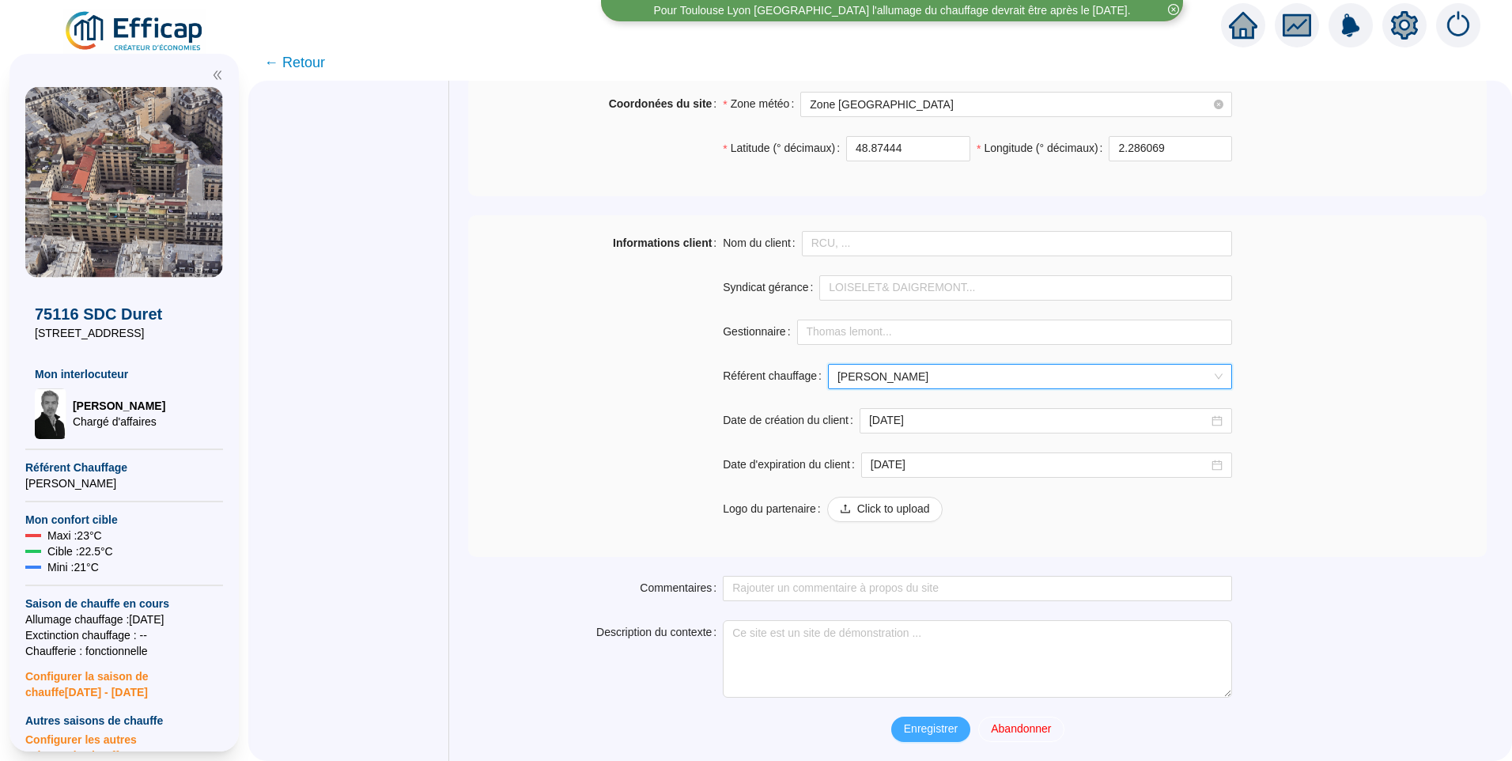
click at [920, 730] on span "Enregistrer" at bounding box center [931, 728] width 54 height 17
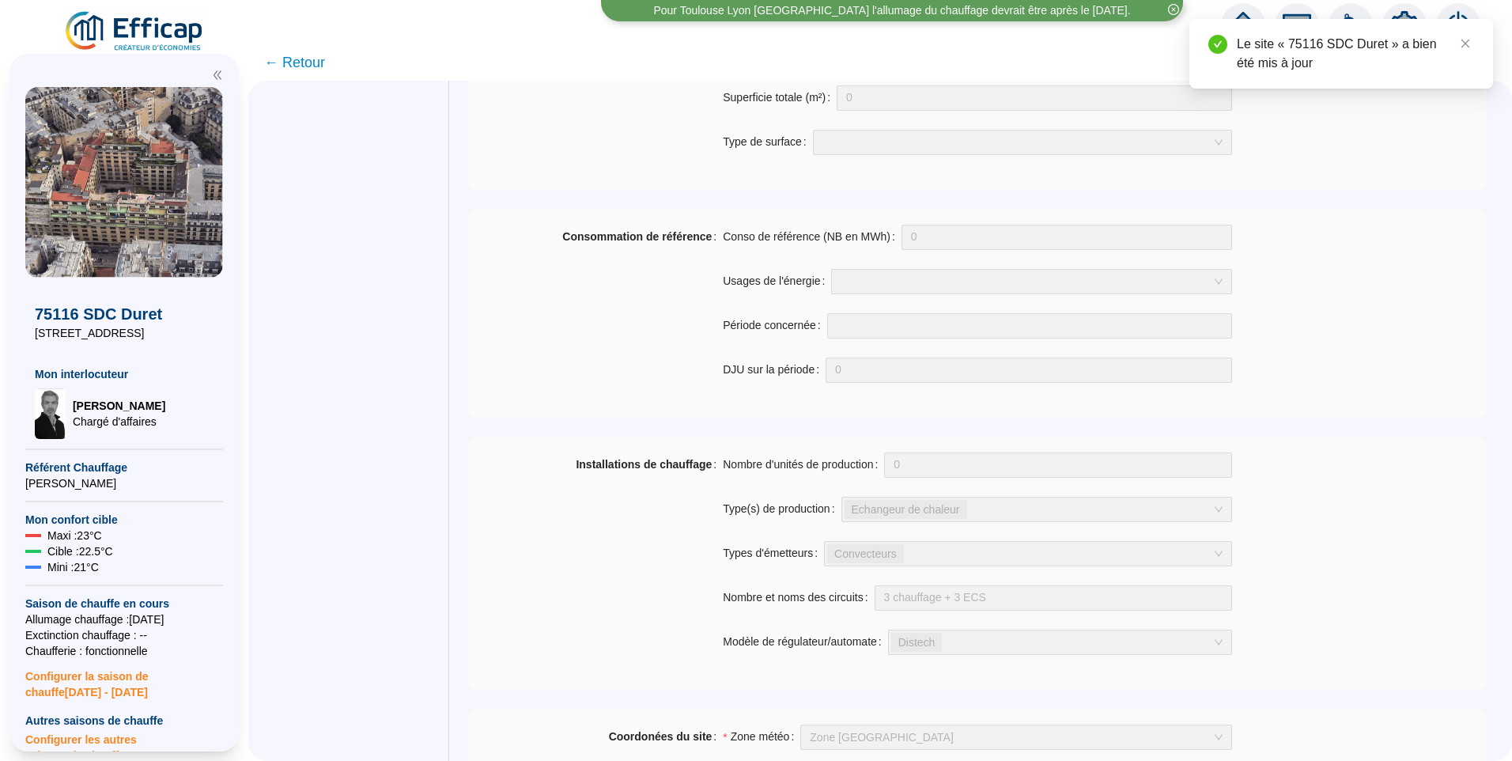
scroll to position [0, 0]
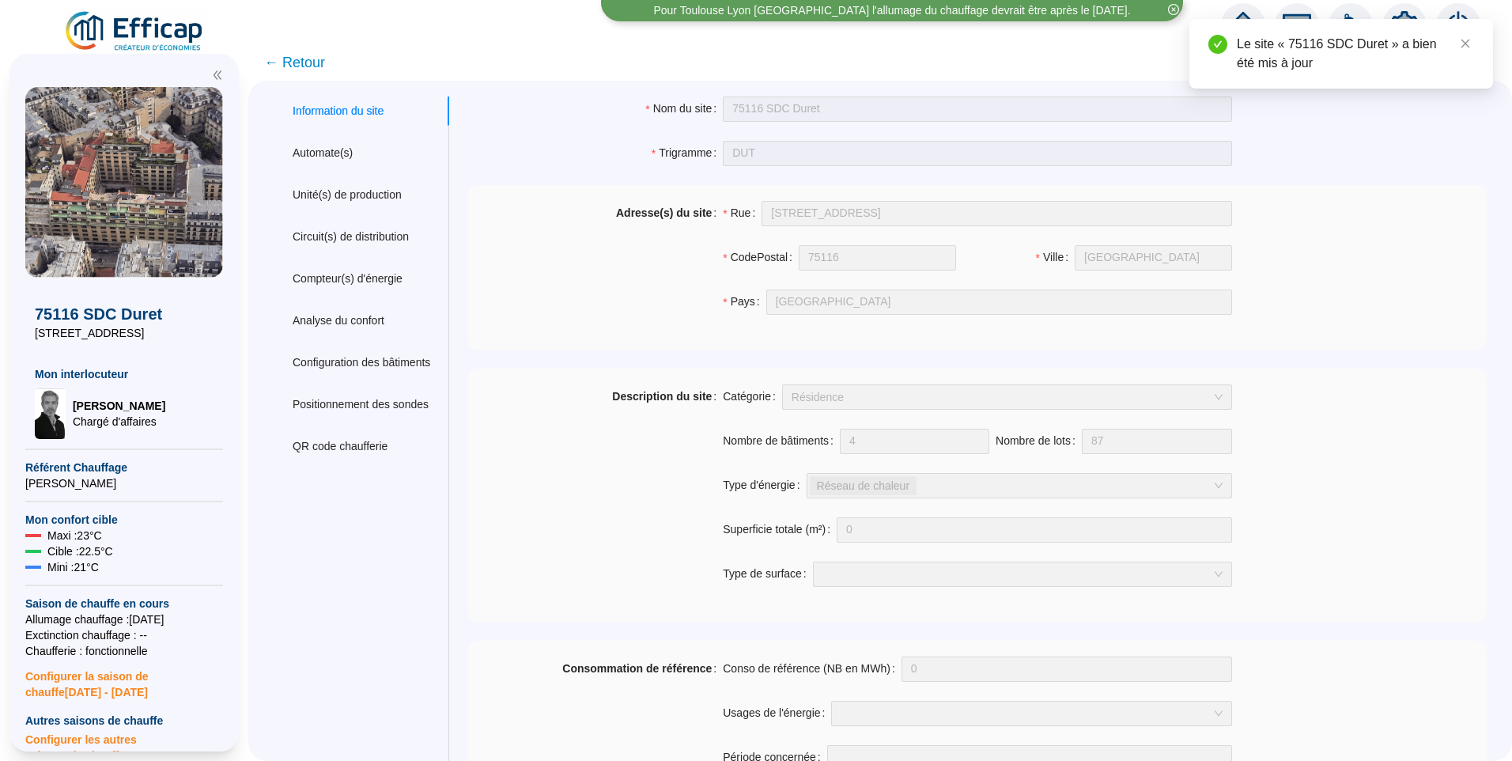
click at [300, 62] on span "← Retour" at bounding box center [294, 62] width 61 height 22
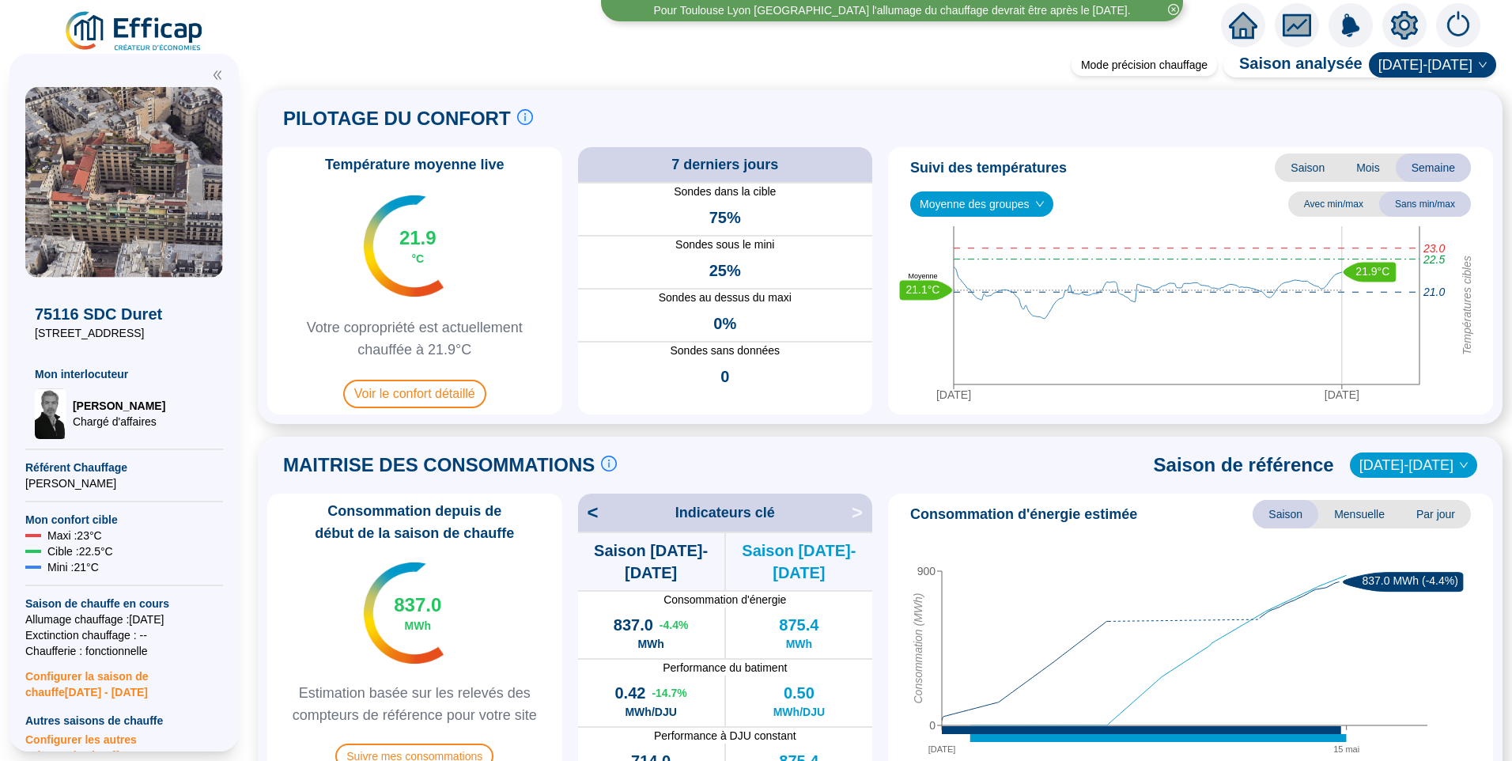
click at [813, 90] on div "PILOTAGE DU CONFORT Le pilotage du confort est fondamental pour le confort de t…" at bounding box center [880, 257] width 1245 height 334
